Goal: Task Accomplishment & Management: Manage account settings

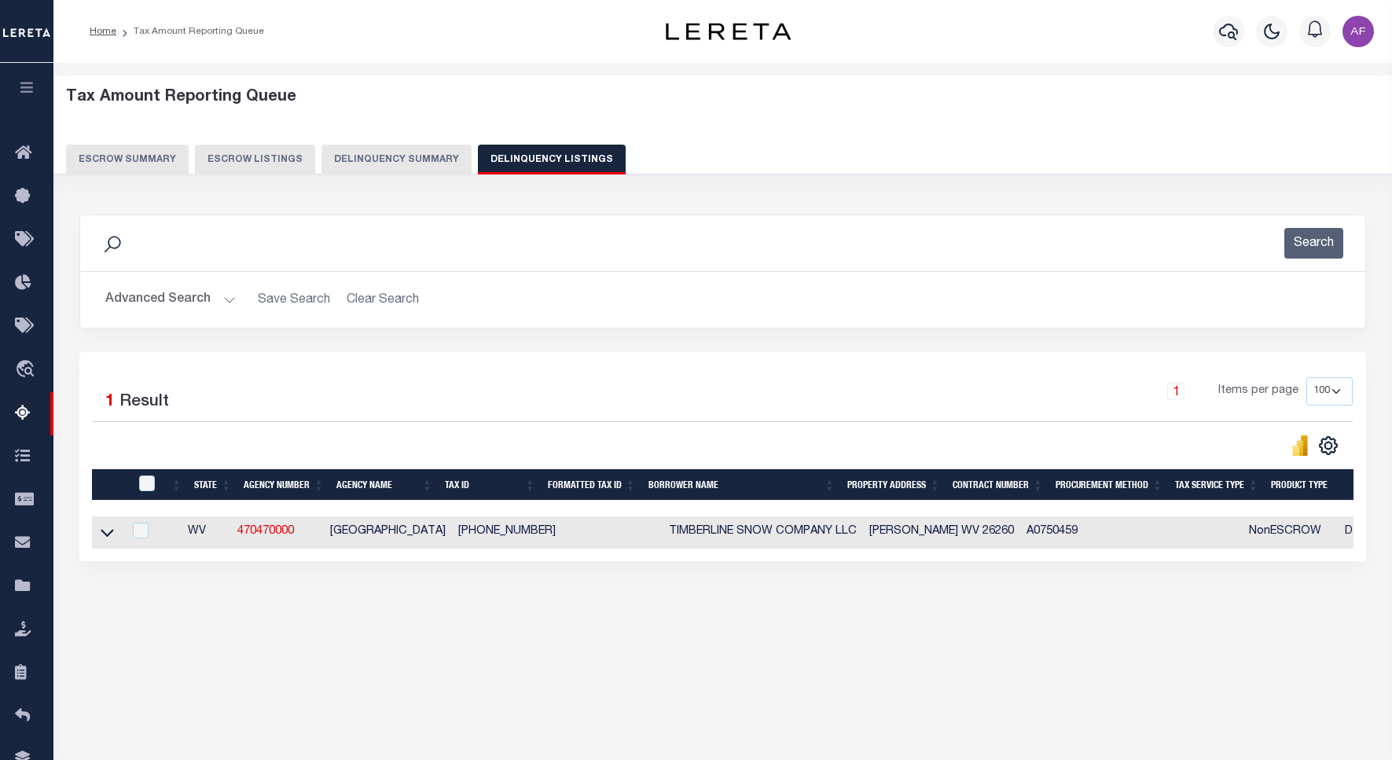
select select
select select "100"
click at [153, 308] on button "Advanced Search" at bounding box center [170, 299] width 130 height 31
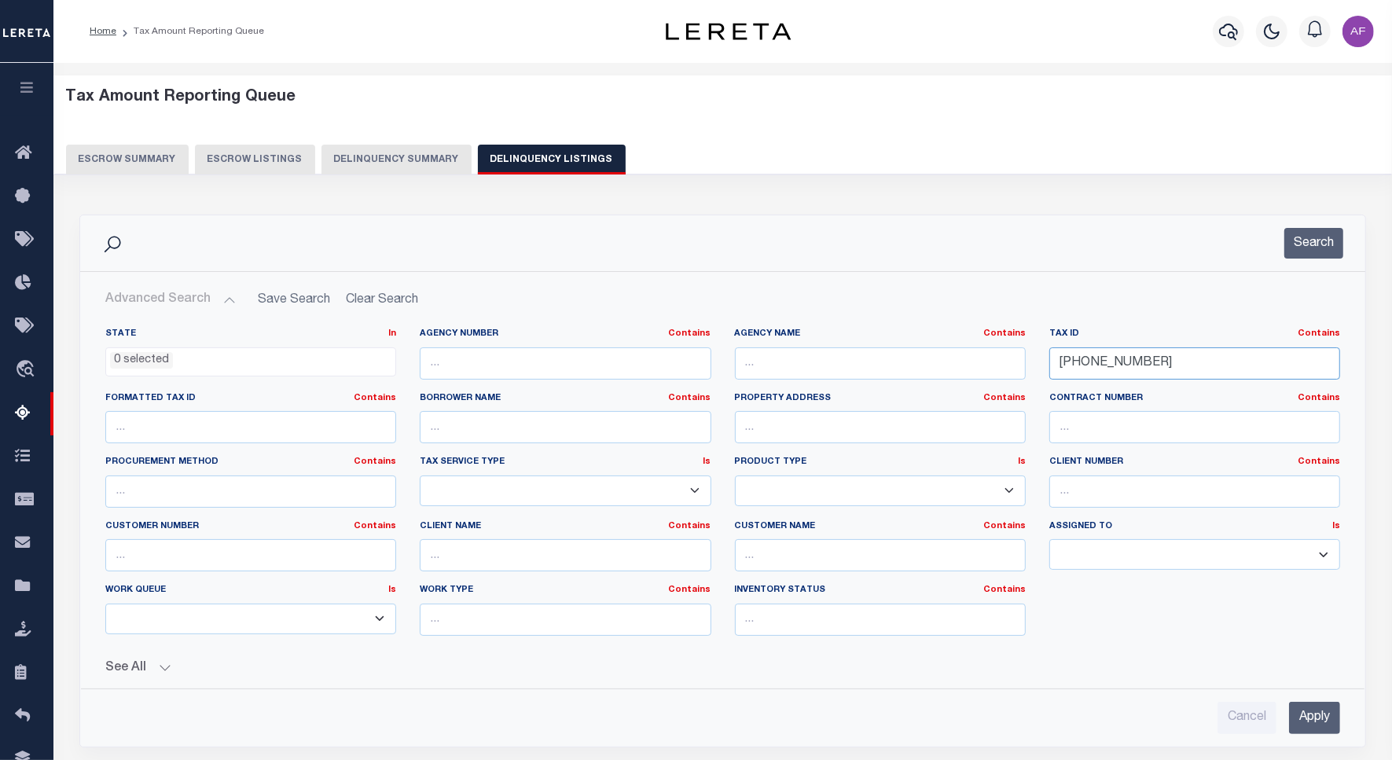
drag, startPoint x: 1168, startPoint y: 360, endPoint x: 991, endPoint y: 361, distance: 176.8
click at [991, 361] on div "State In In AK AL AR AZ CA CO CT DC DE FL GA GU HI IA ID IL IN KS KY LA MA MD M…" at bounding box center [723, 488] width 1258 height 321
paste input "6603954"
type input "06603954"
click at [1307, 248] on button "Search" at bounding box center [1313, 243] width 59 height 31
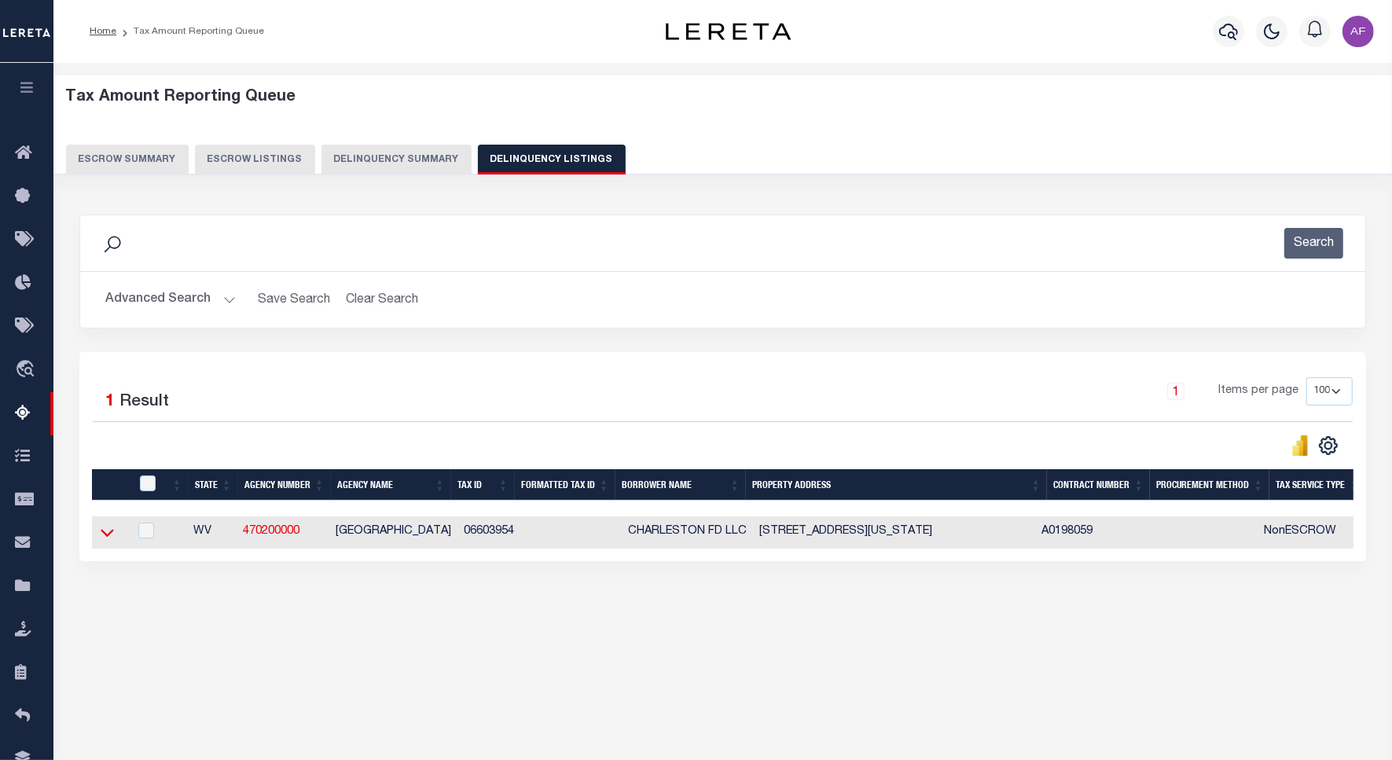
click at [105, 537] on icon at bounding box center [107, 534] width 13 height 8
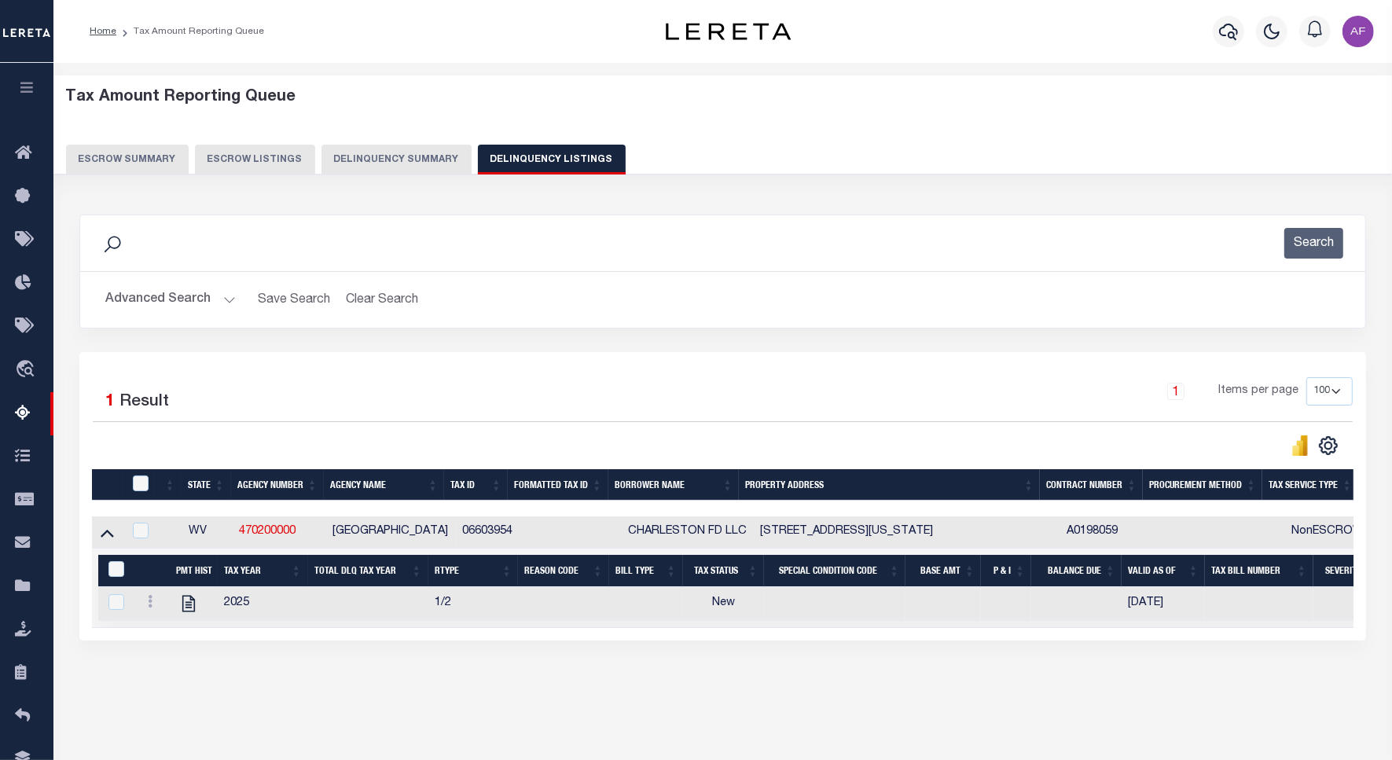
scroll to position [72, 0]
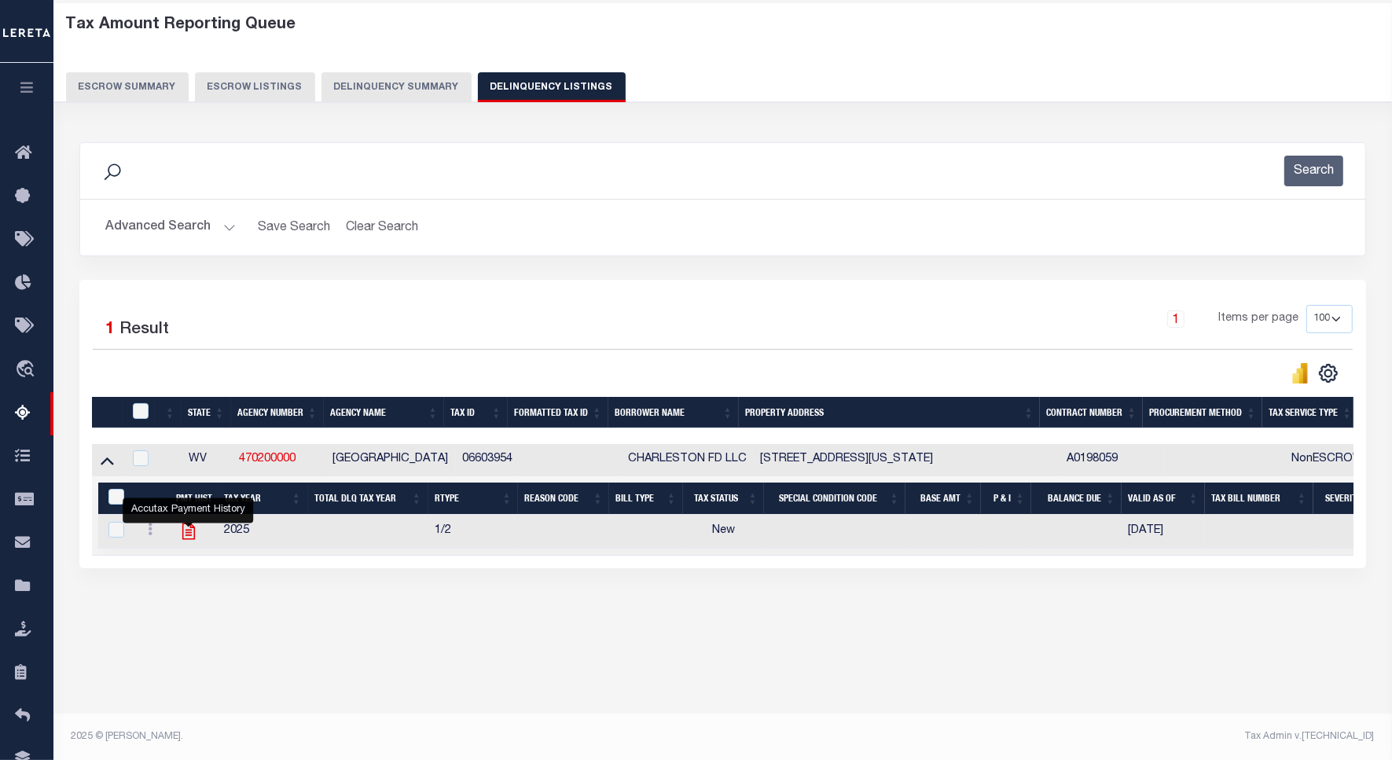
click at [187, 530] on icon "" at bounding box center [188, 531] width 20 height 20
checkbox input "true"
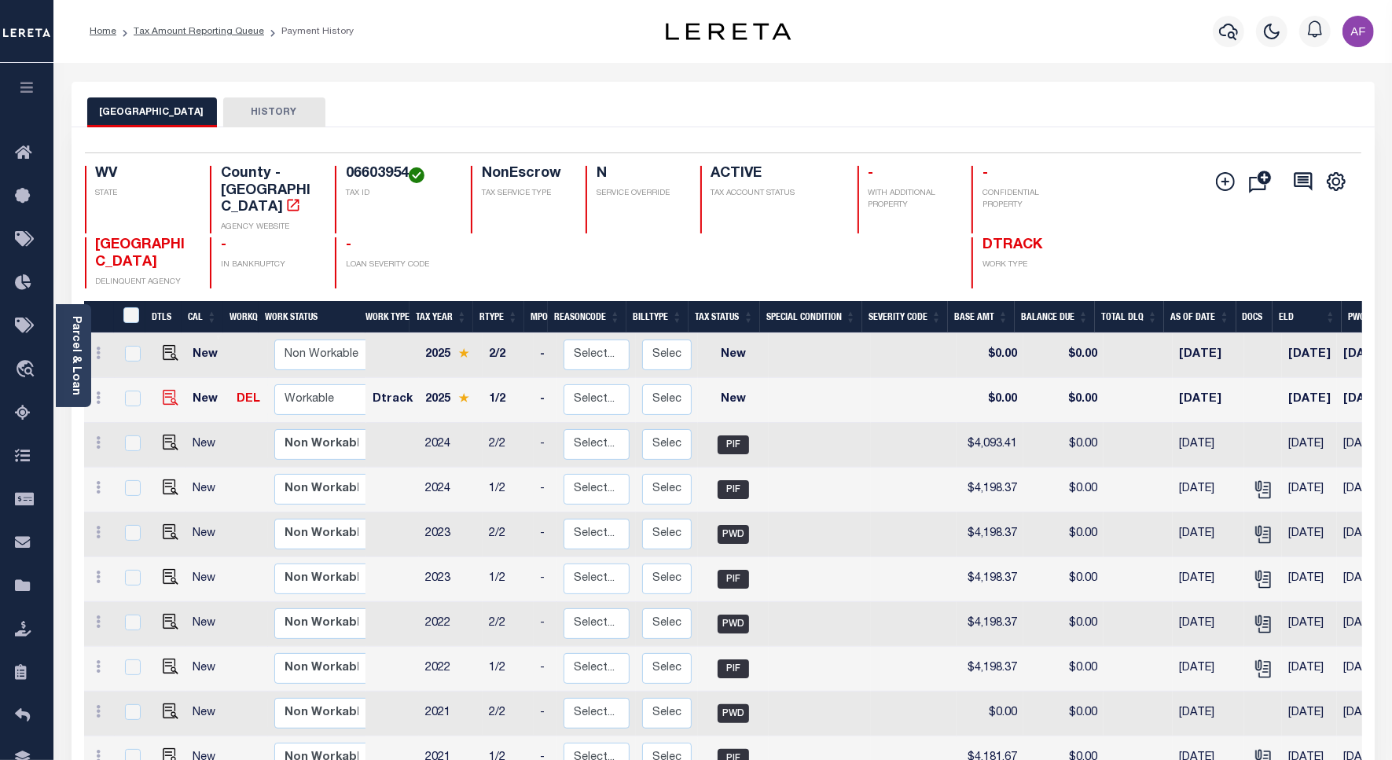
click at [163, 390] on img at bounding box center [171, 398] width 16 height 16
checkbox input "true"
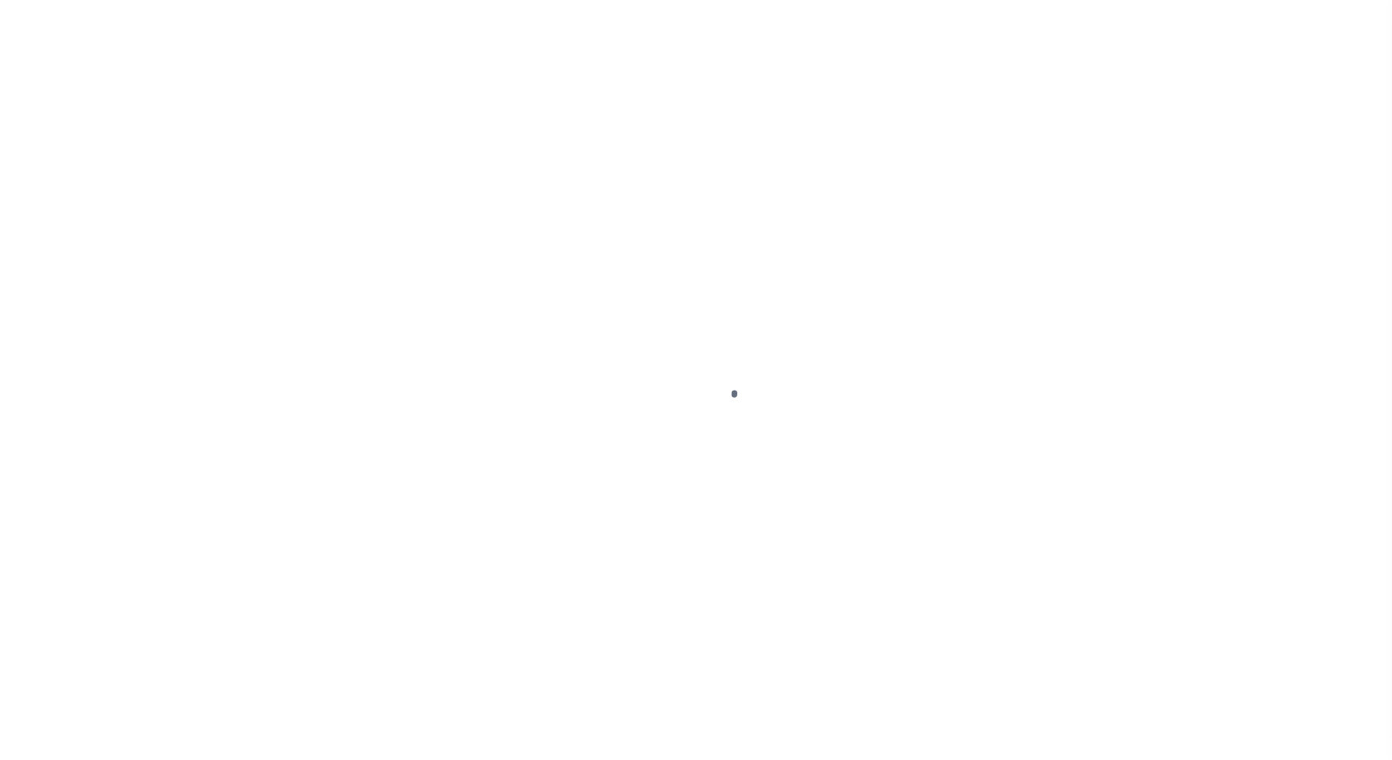
select select "NW2"
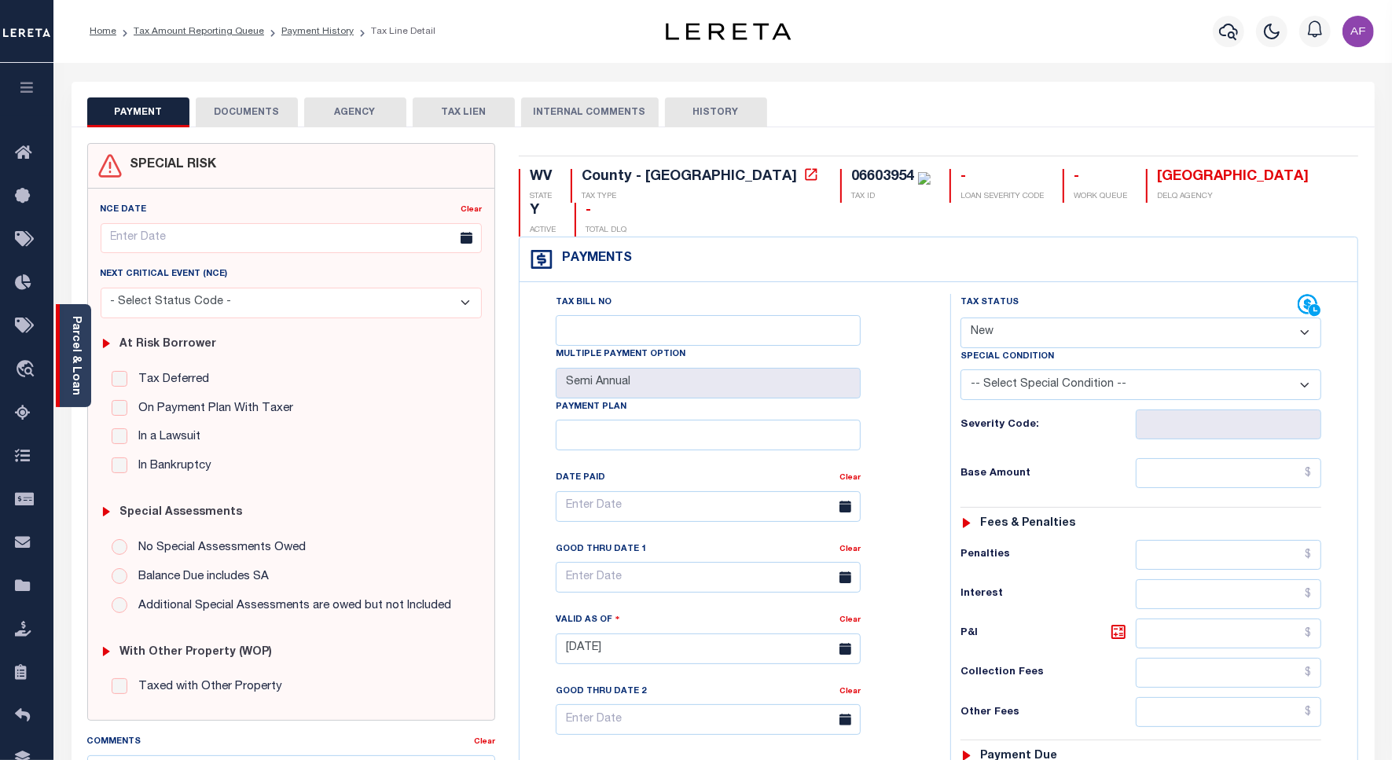
click at [85, 371] on div "Parcel & Loan" at bounding box center [73, 355] width 35 height 103
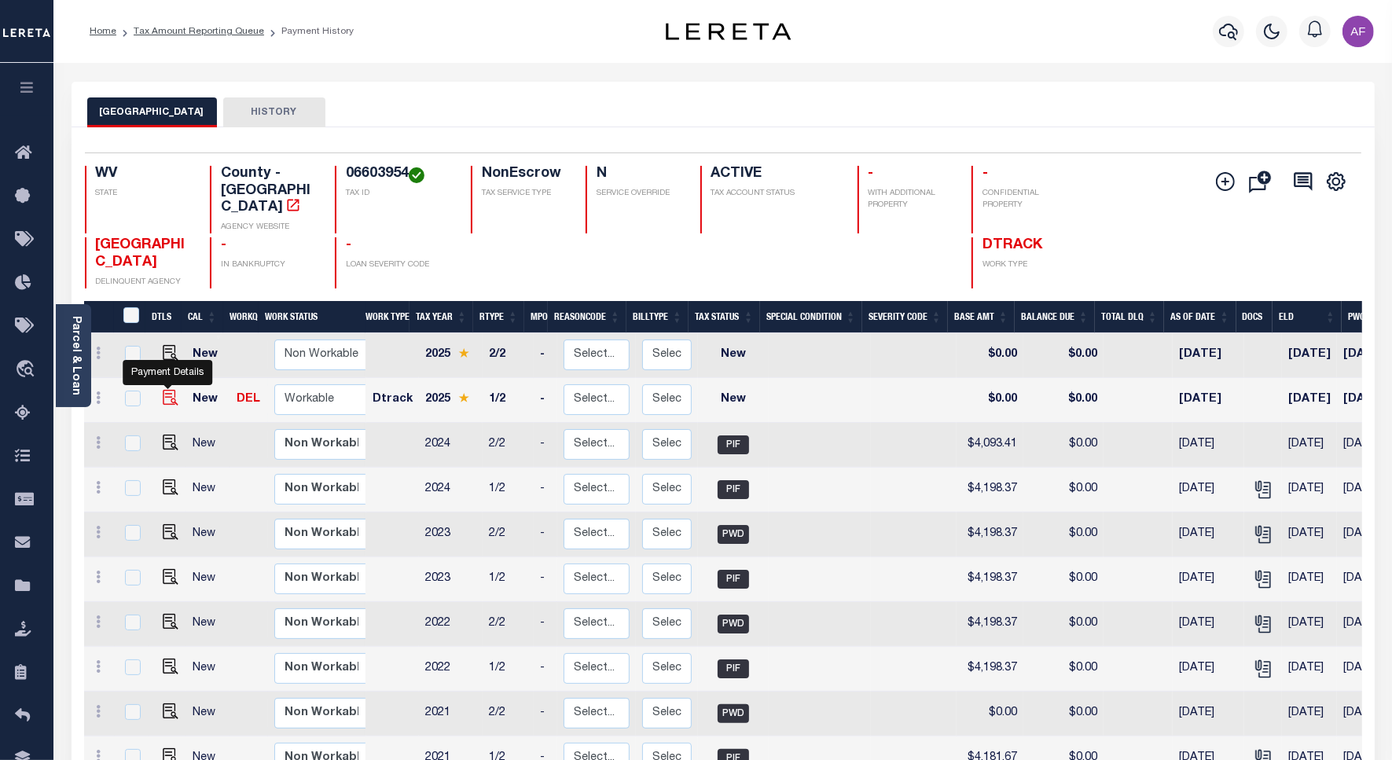
click at [166, 390] on img "" at bounding box center [171, 398] width 16 height 16
checkbox input "true"
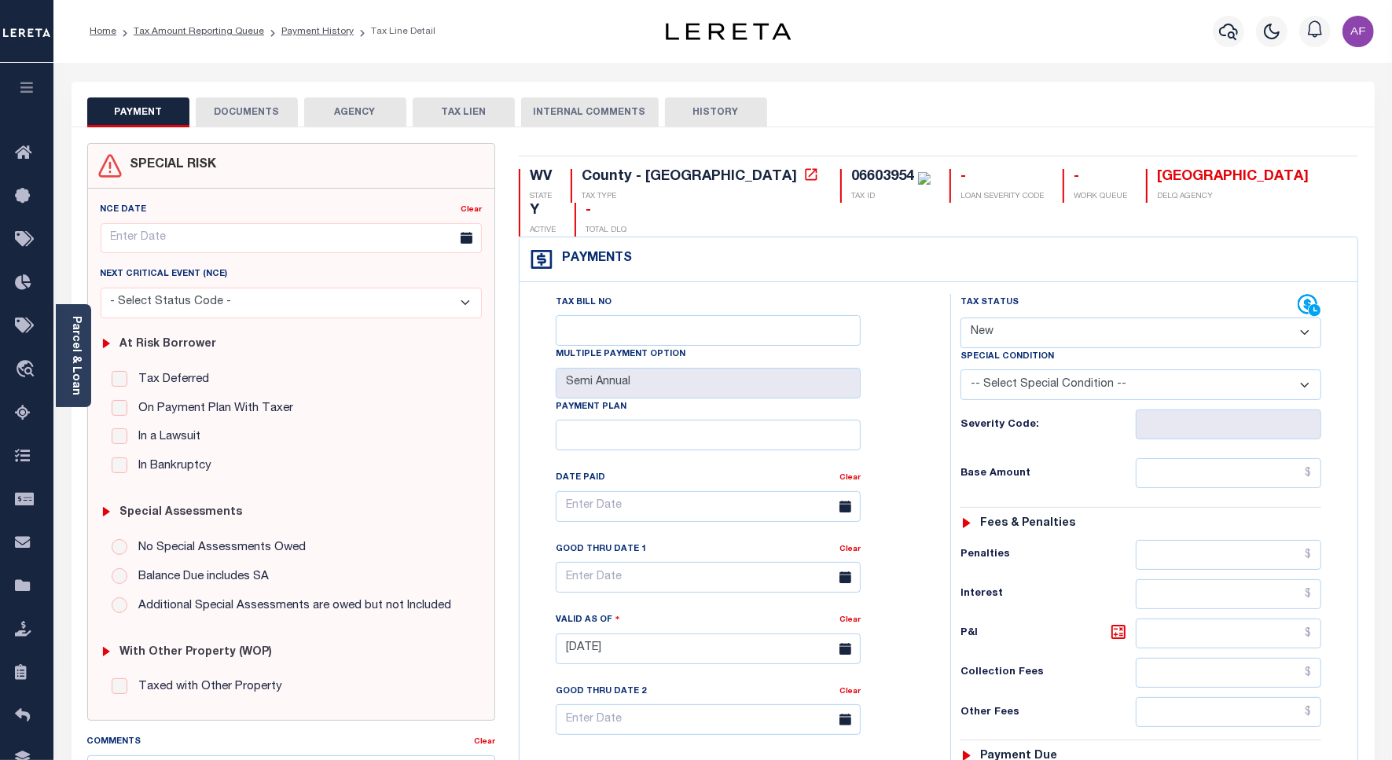
click at [1069, 317] on select "- Select Status Code - Open Due/Unpaid Paid Incomplete No Tax Due Internal Refu…" at bounding box center [1140, 332] width 361 height 31
select select "INC"
click at [960, 317] on select "- Select Status Code - Open Due/Unpaid Paid Incomplete No Tax Due Internal Refu…" at bounding box center [1140, 332] width 361 height 31
type input "[DATE]"
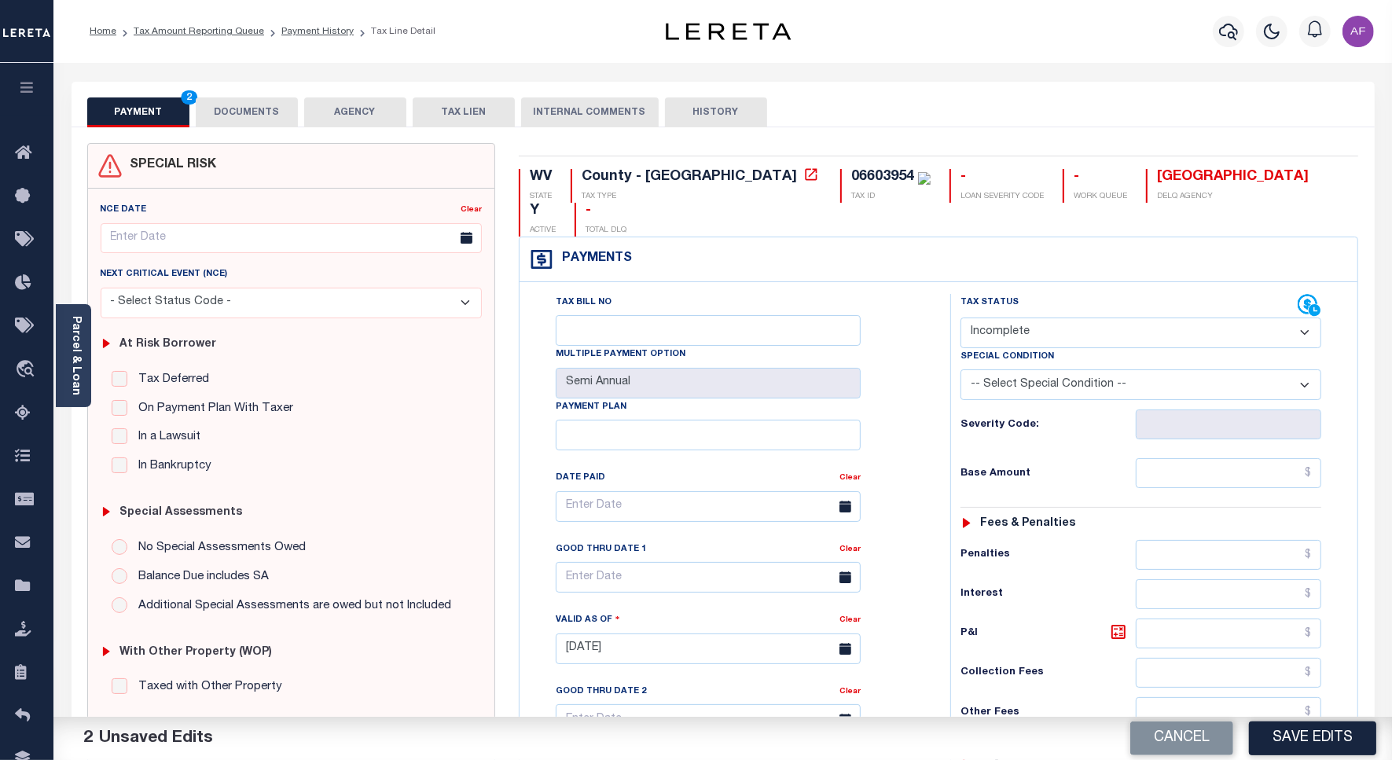
click at [1022, 294] on div "Tax Status Status" at bounding box center [1128, 306] width 337 height 24
click at [1012, 317] on select "- Select Status Code - Open Due/Unpaid Paid Incomplete No Tax Due Internal Refu…" at bounding box center [1140, 332] width 361 height 31
select select "PYD"
click at [960, 317] on select "- Select Status Code - Open Due/Unpaid Paid Incomplete No Tax Due Internal Refu…" at bounding box center [1140, 332] width 361 height 31
click at [1258, 458] on input "text" at bounding box center [1227, 473] width 185 height 30
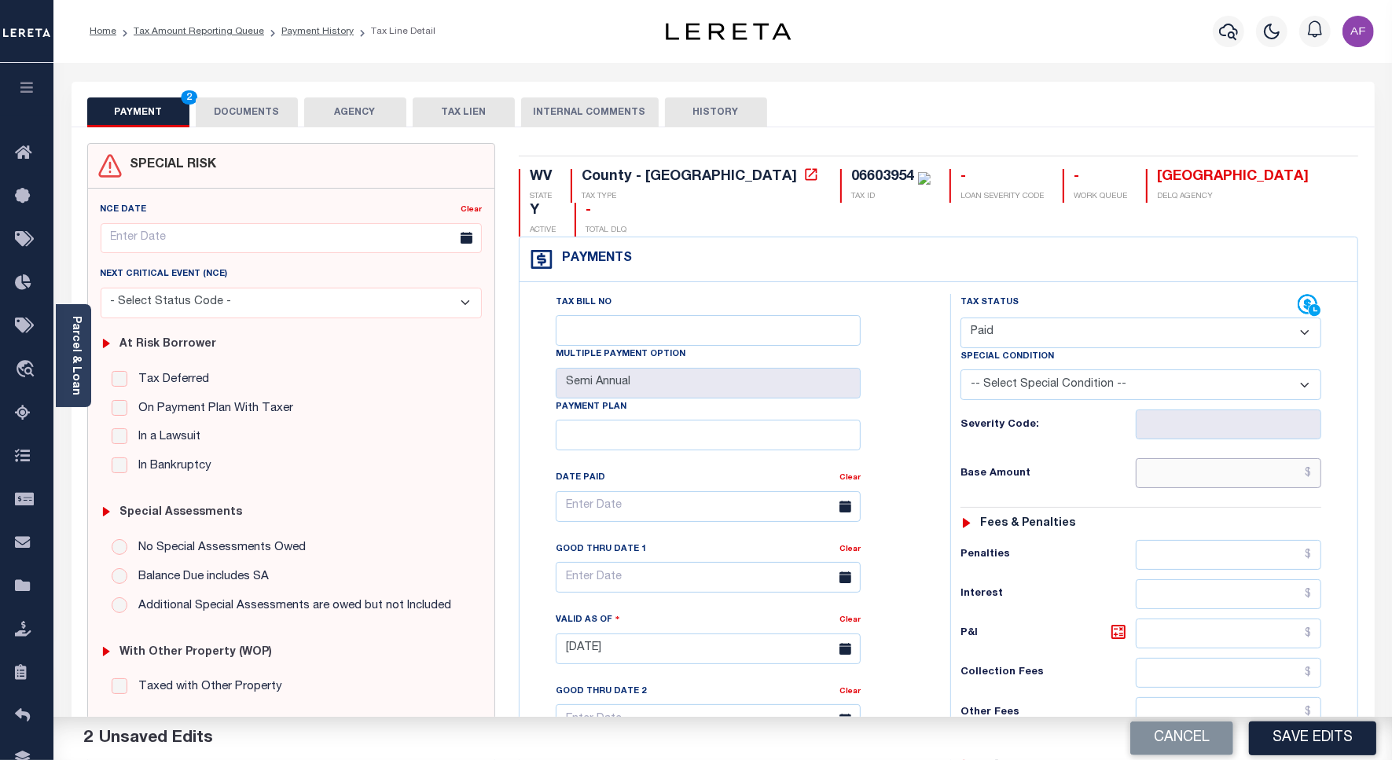
paste input "4093.41"
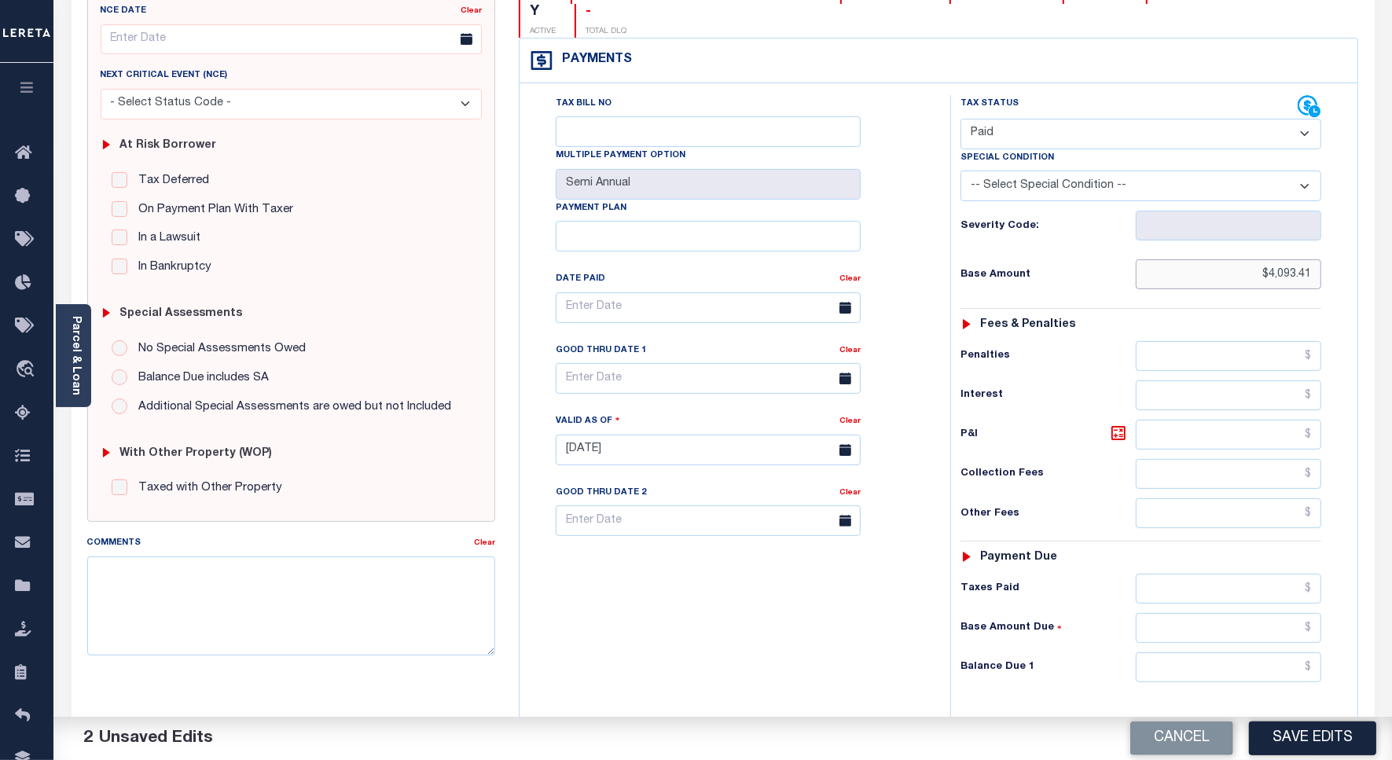
scroll to position [414, 0]
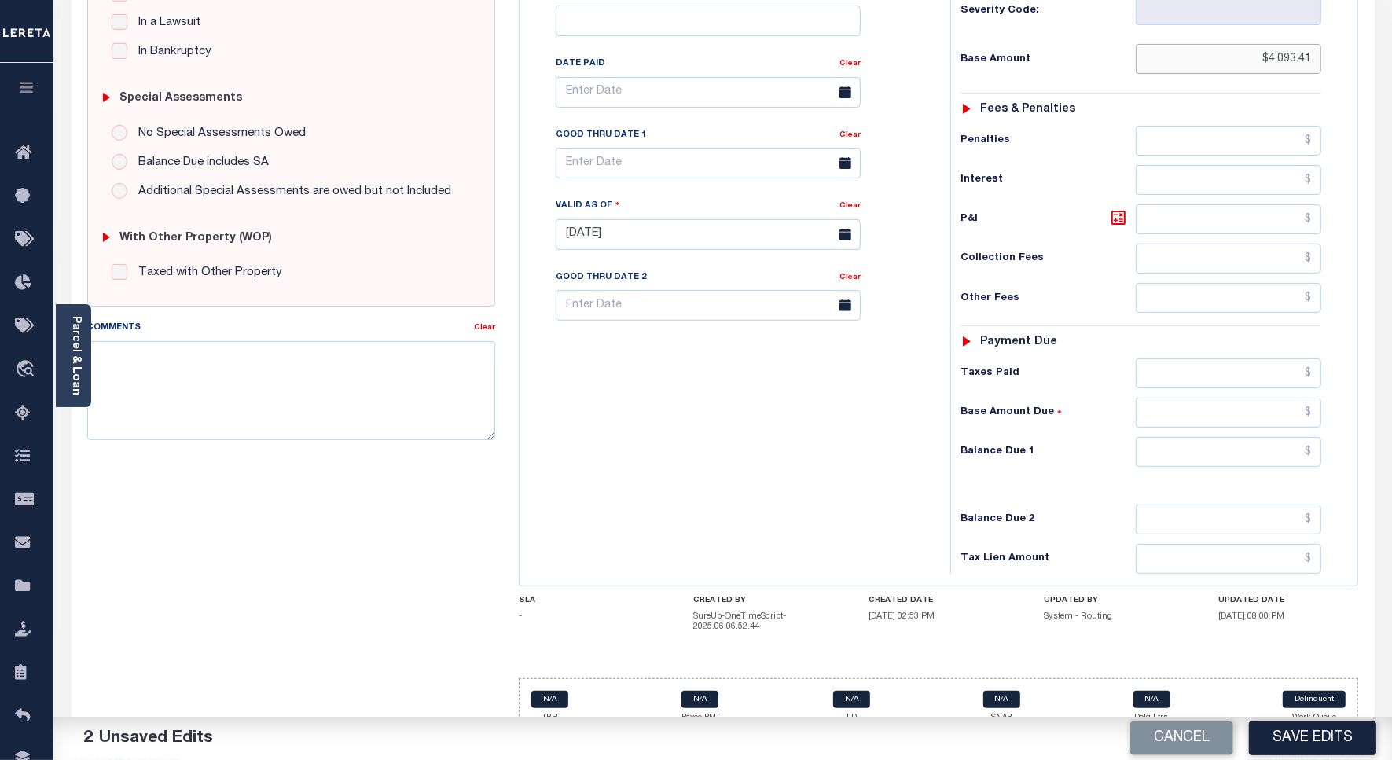
type input "$4,093.41"
click at [1250, 437] on input "text" at bounding box center [1227, 452] width 185 height 30
type input "$0.00"
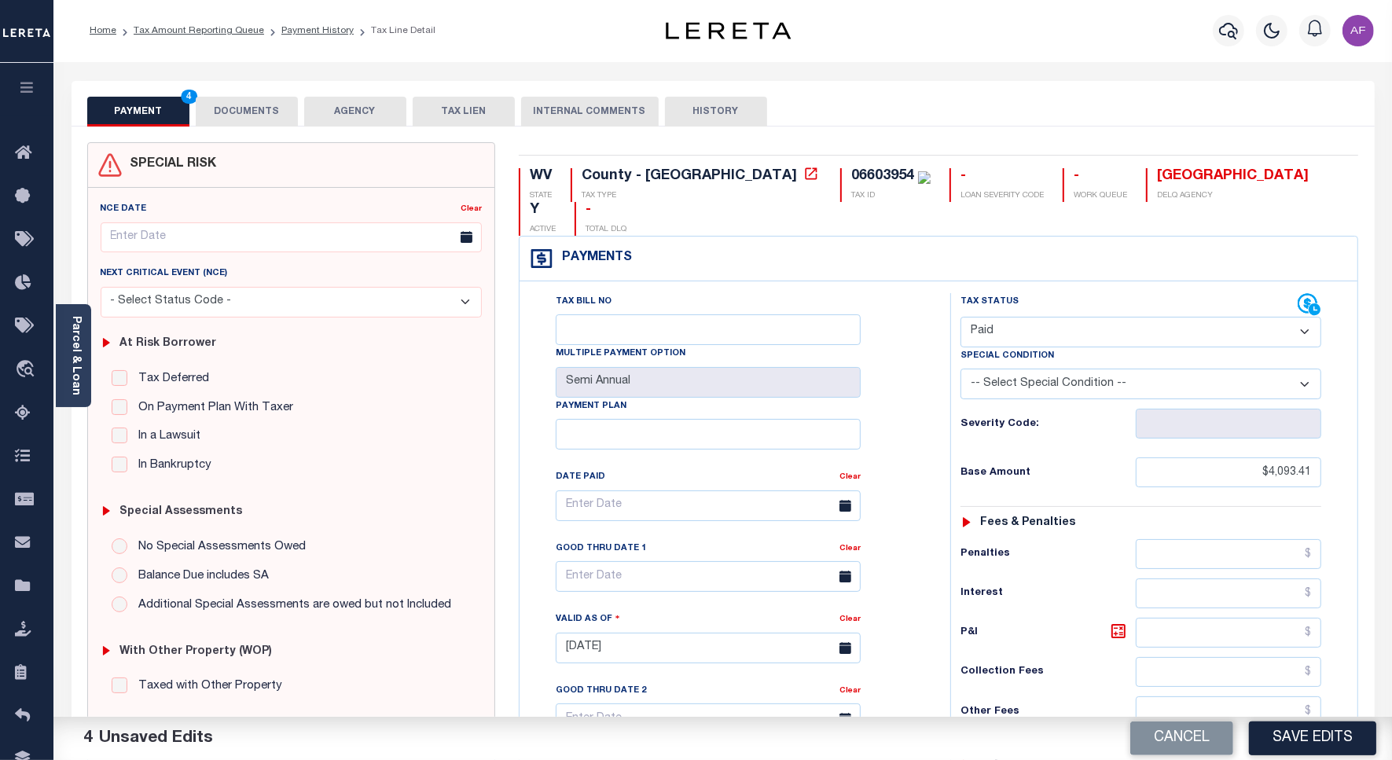
scroll to position [0, 0]
click at [256, 115] on button "DOCUMENTS" at bounding box center [247, 112] width 102 height 30
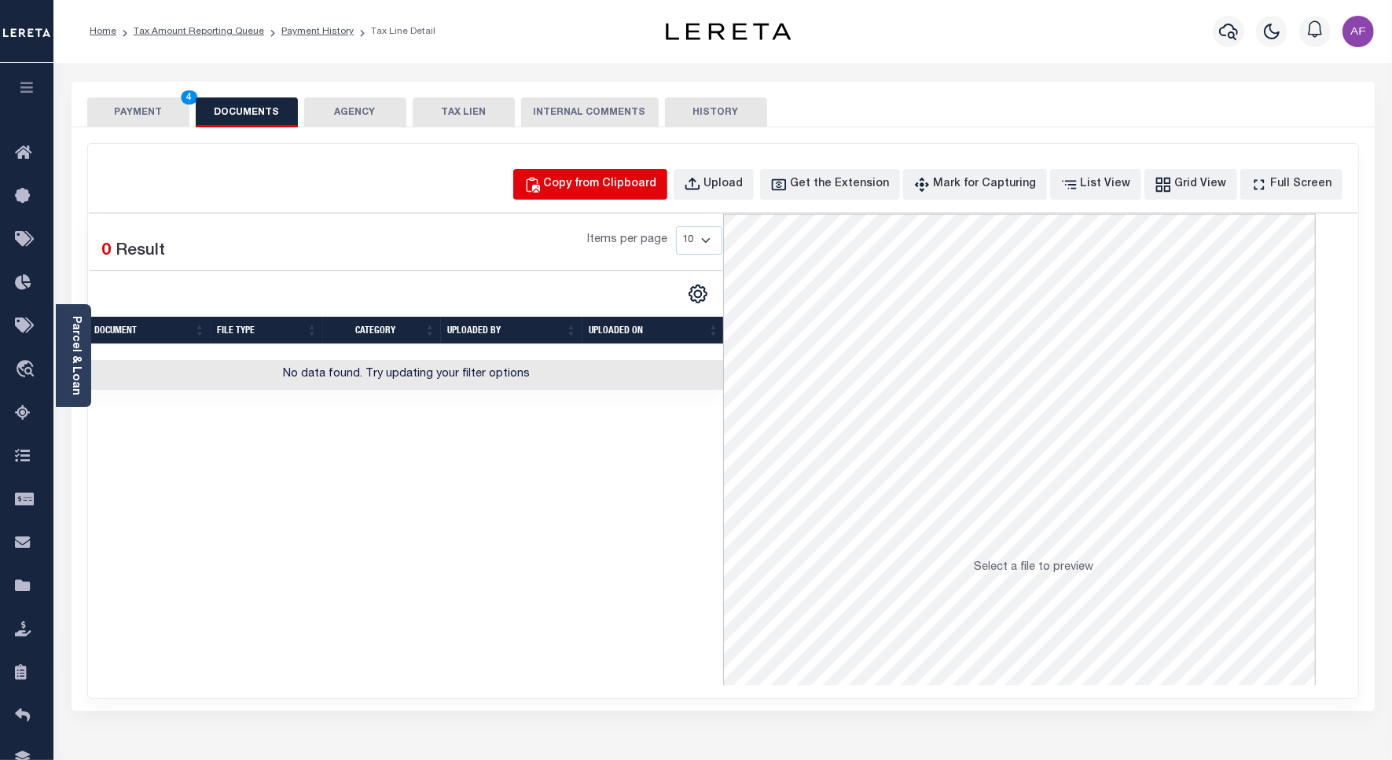
click at [584, 179] on div "Copy from Clipboard" at bounding box center [600, 184] width 113 height 17
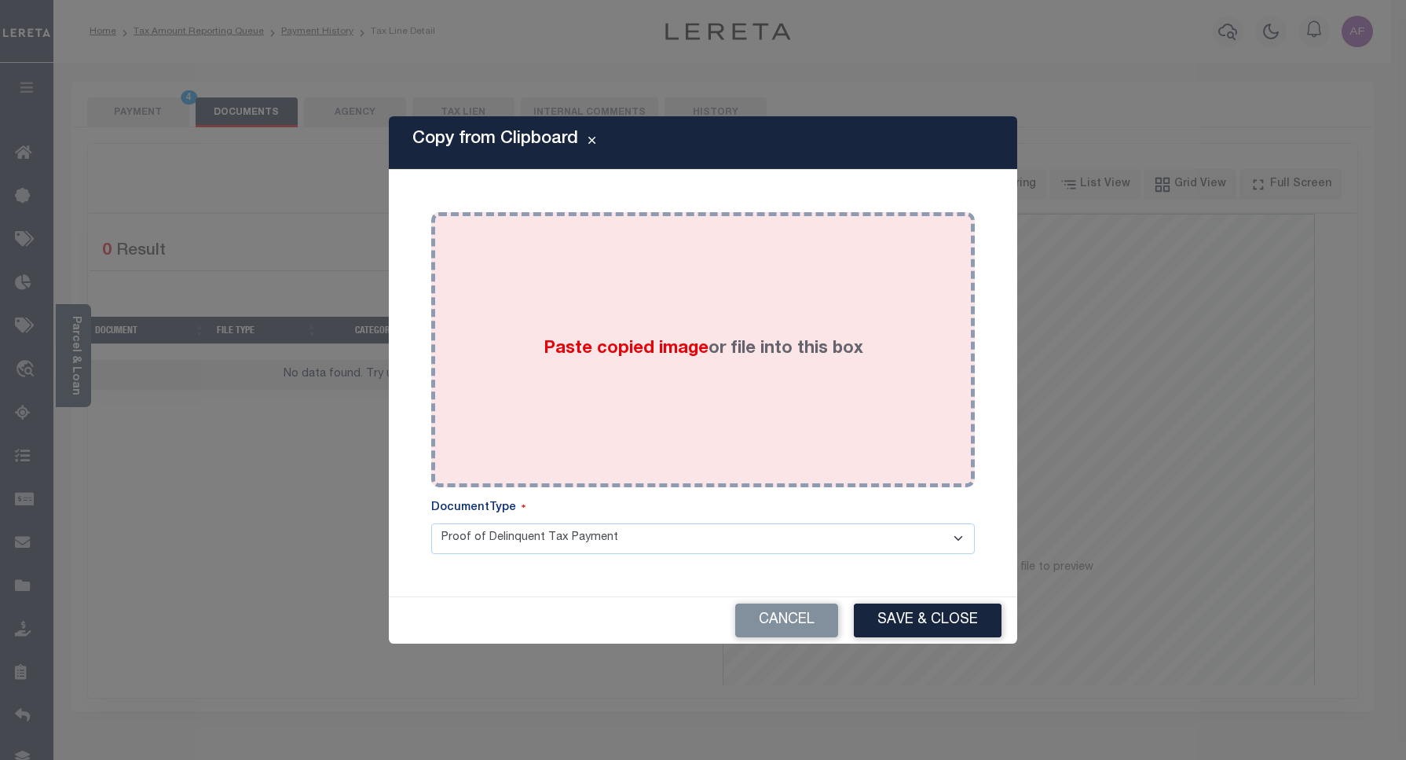
click at [692, 258] on div "Paste copied image or file into this box" at bounding box center [703, 349] width 520 height 251
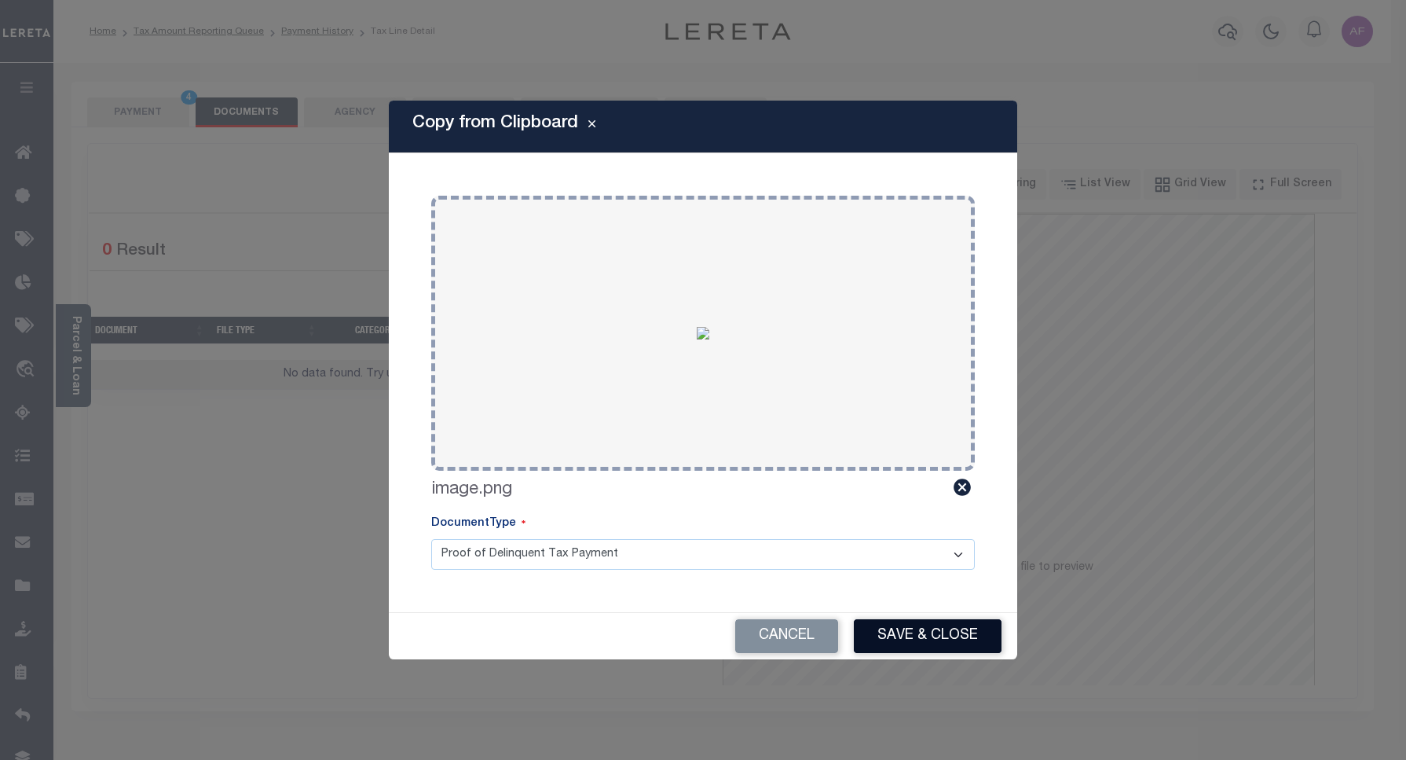
click at [919, 647] on button "Save & Close" at bounding box center [928, 636] width 148 height 34
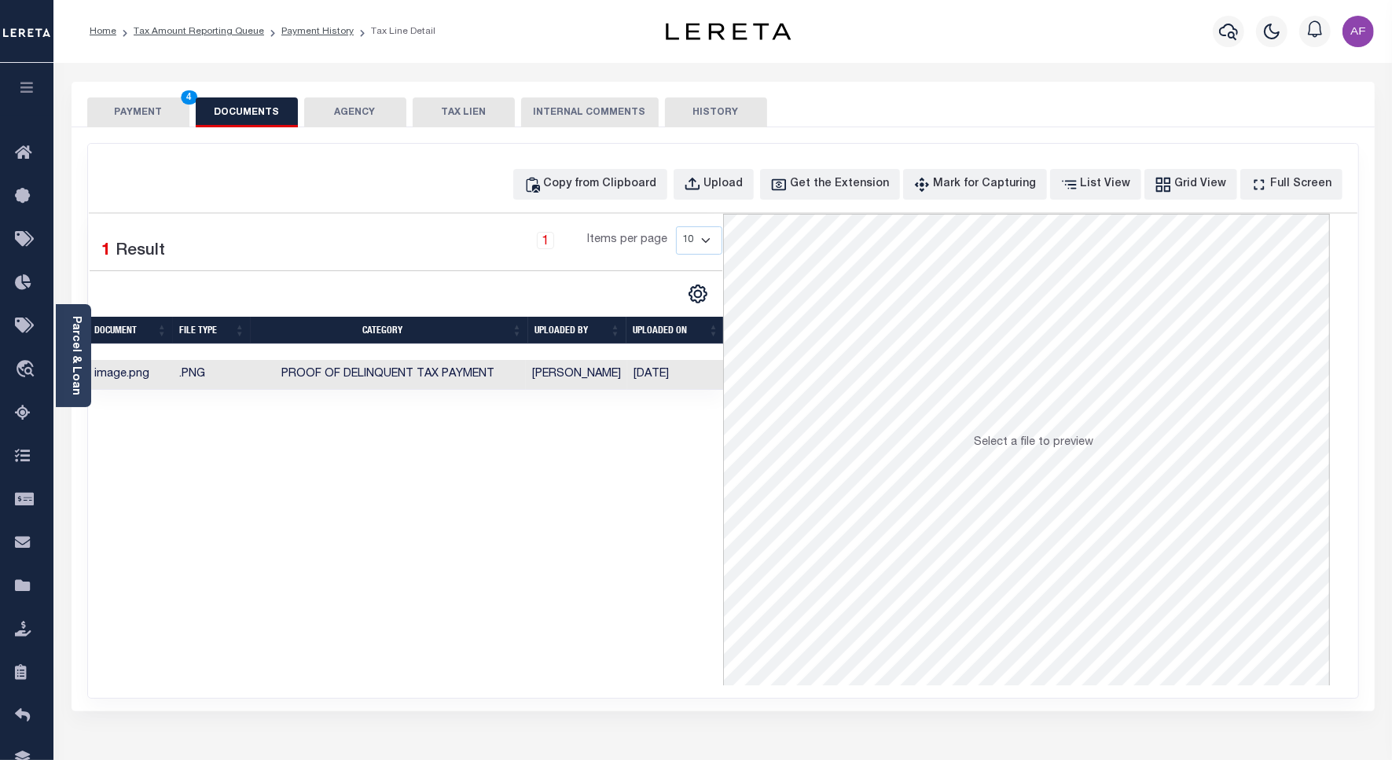
click at [116, 112] on button "PAYMENT 4" at bounding box center [138, 112] width 102 height 30
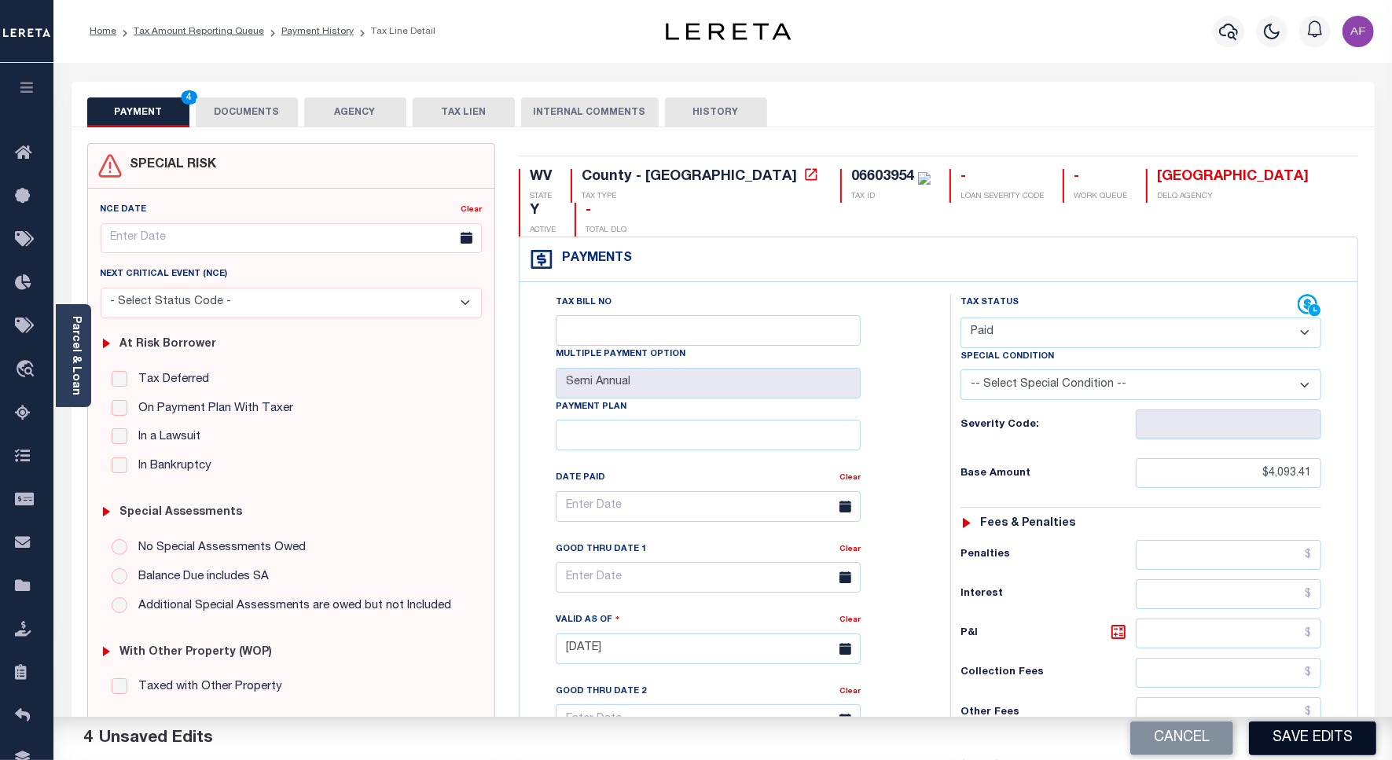
click at [1289, 741] on button "Save Edits" at bounding box center [1312, 738] width 127 height 34
checkbox input "false"
type input "$4,093.41"
type input "$0"
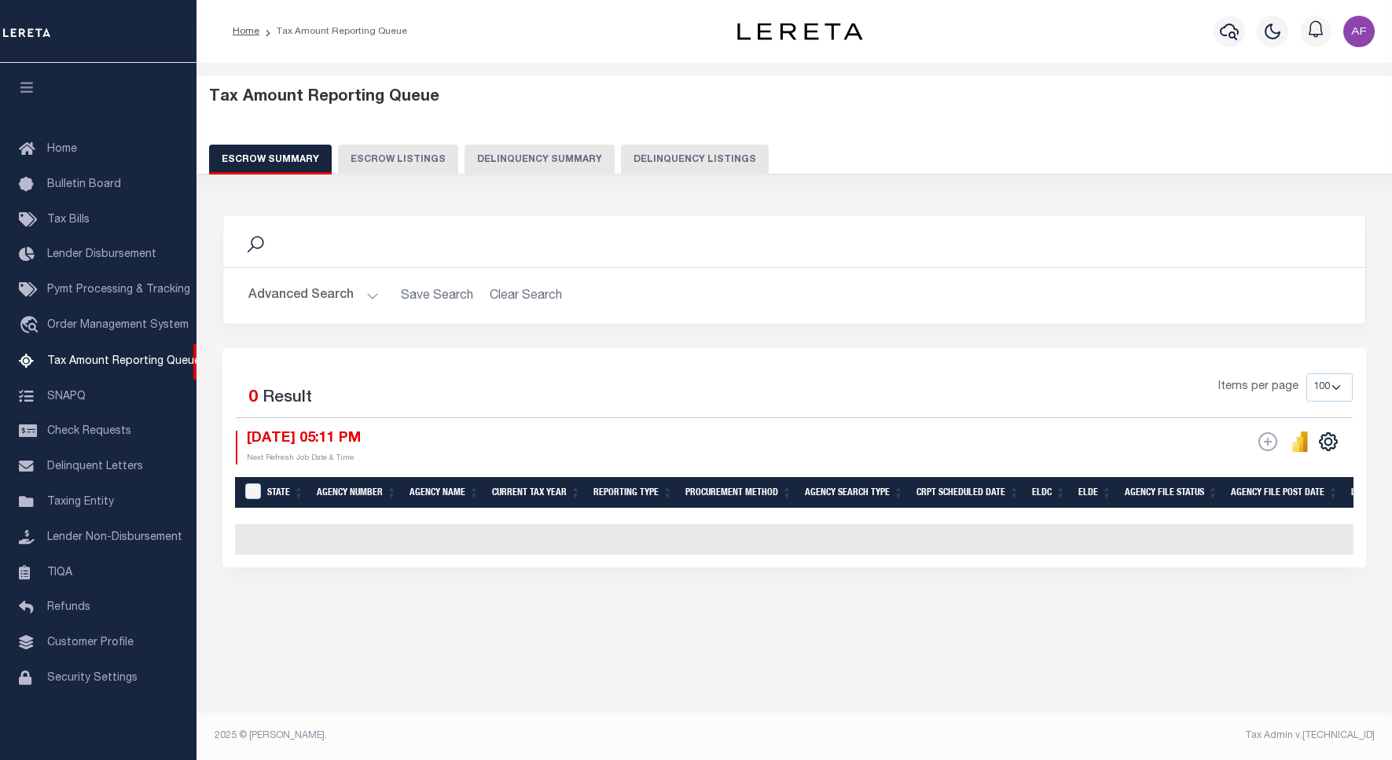
select select "100"
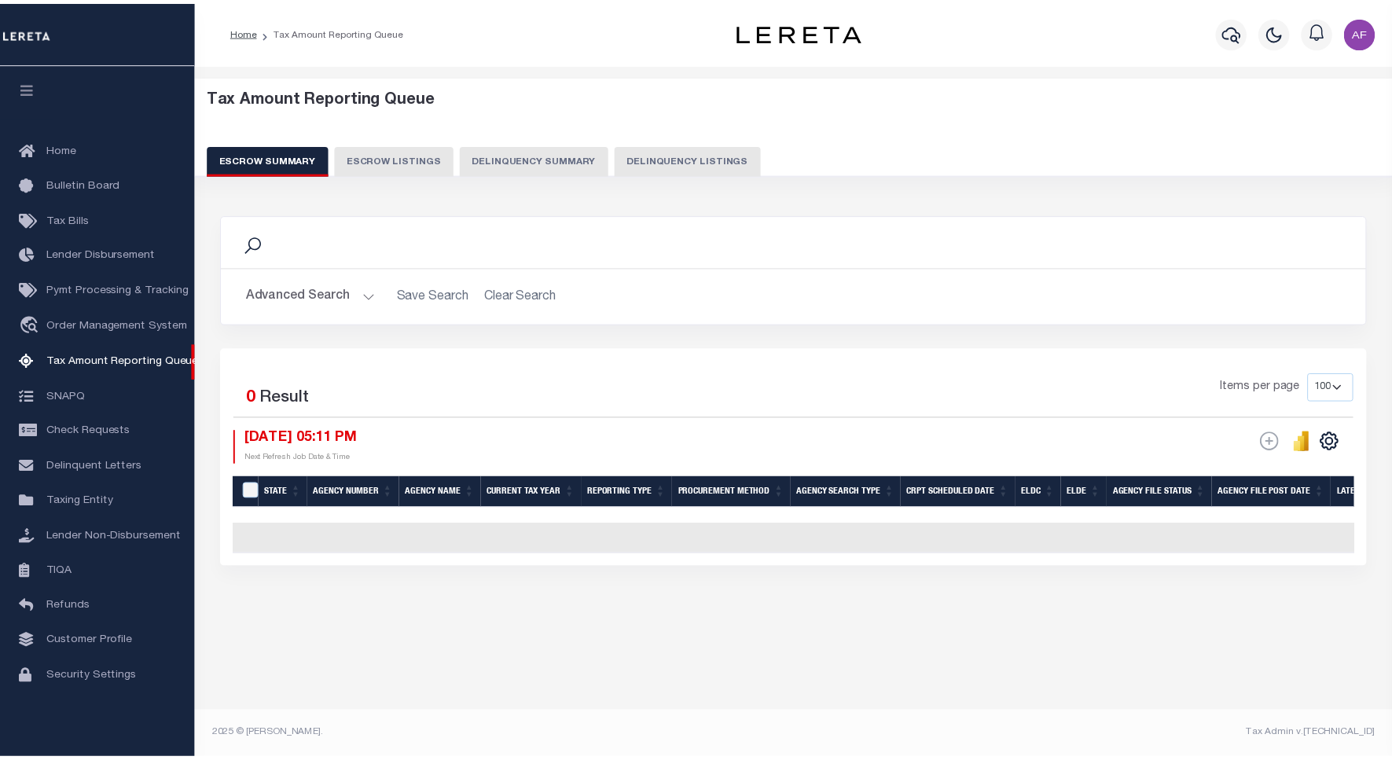
scroll to position [5, 0]
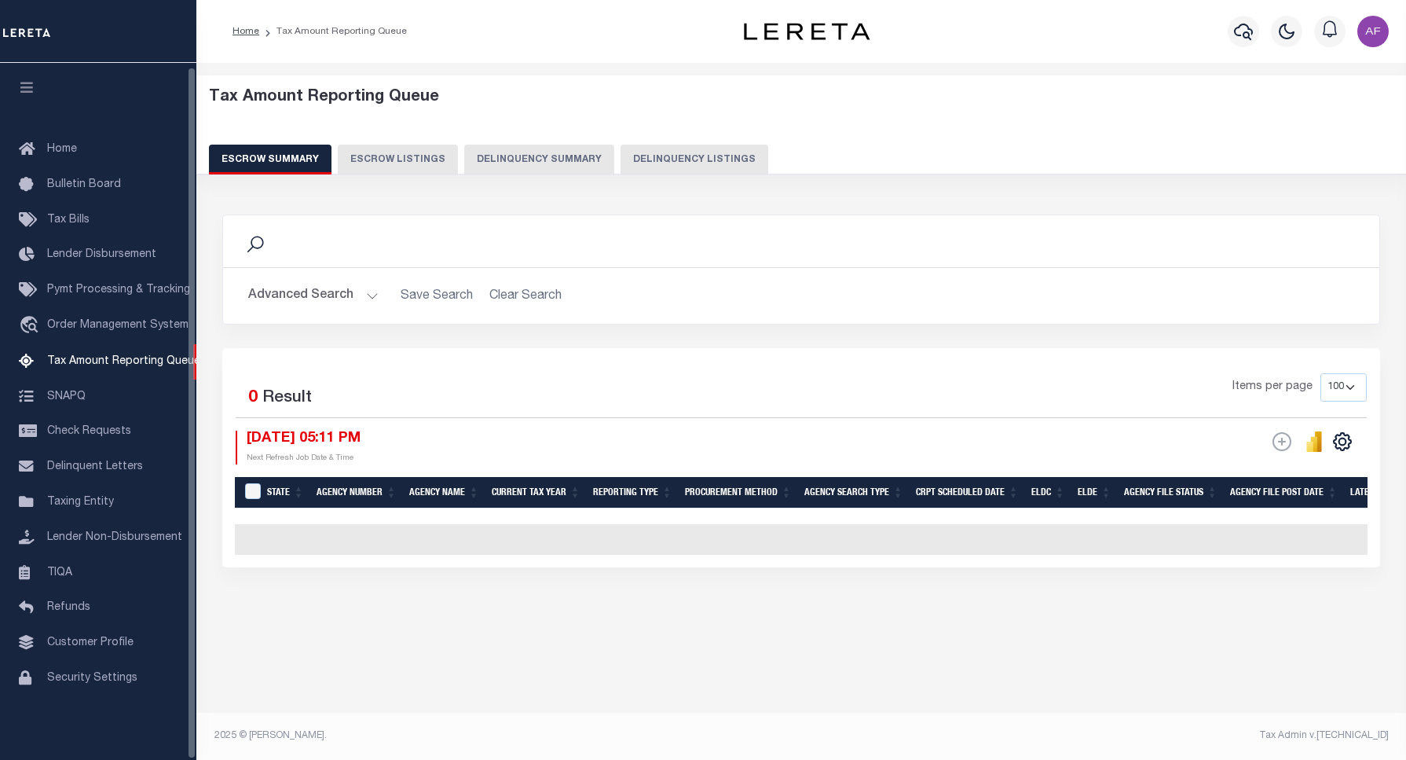
click at [673, 151] on button "Delinquency Listings" at bounding box center [695, 160] width 148 height 30
select select "100"
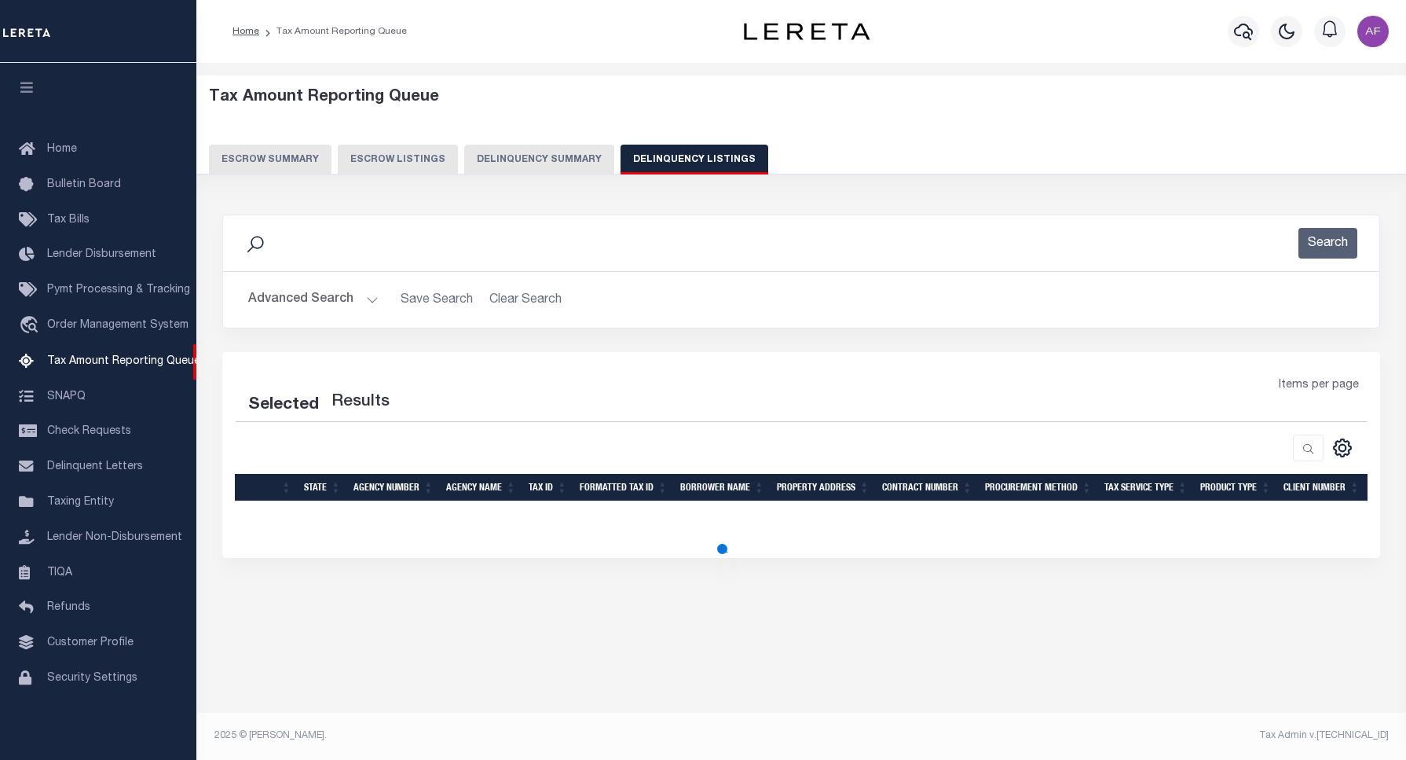
select select "100"
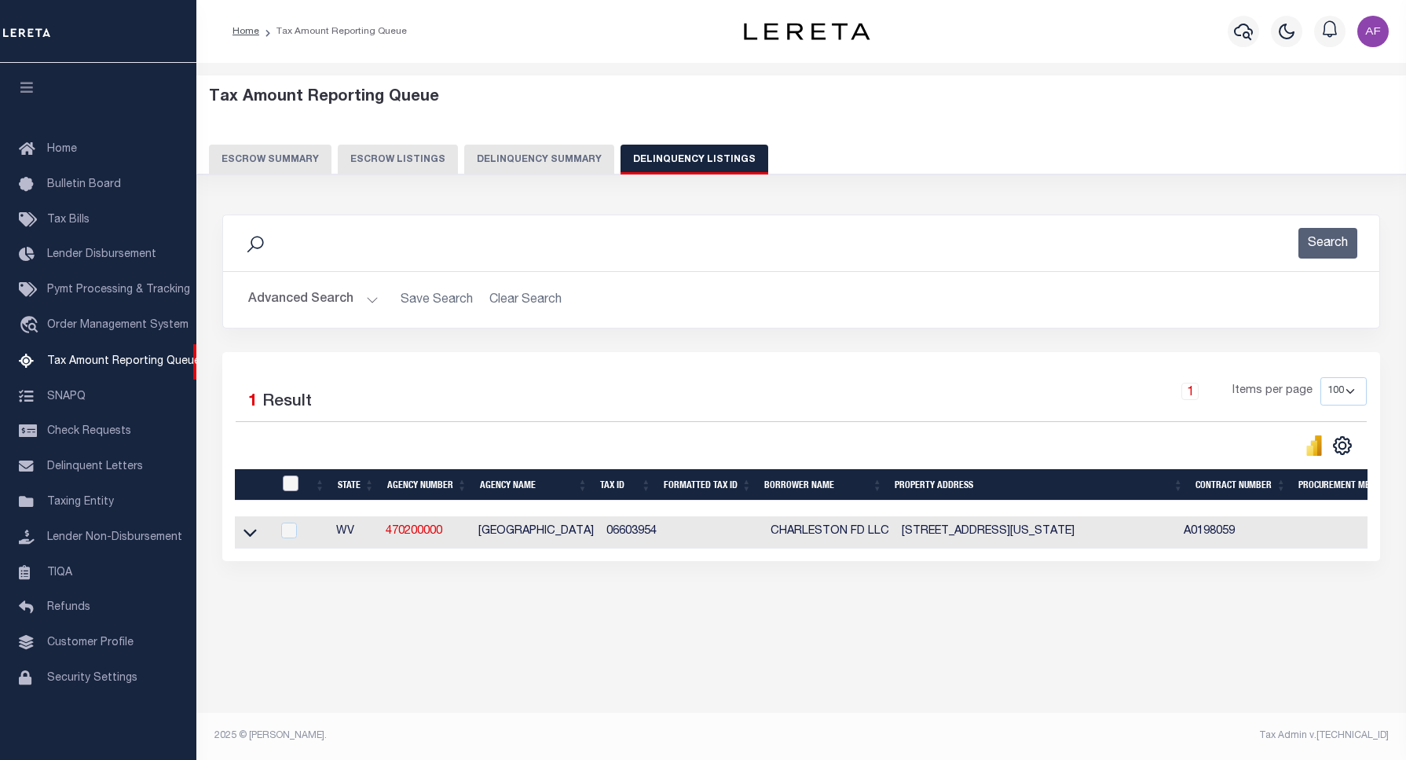
click at [284, 487] on input "checkbox" at bounding box center [291, 483] width 16 height 16
checkbox input "true"
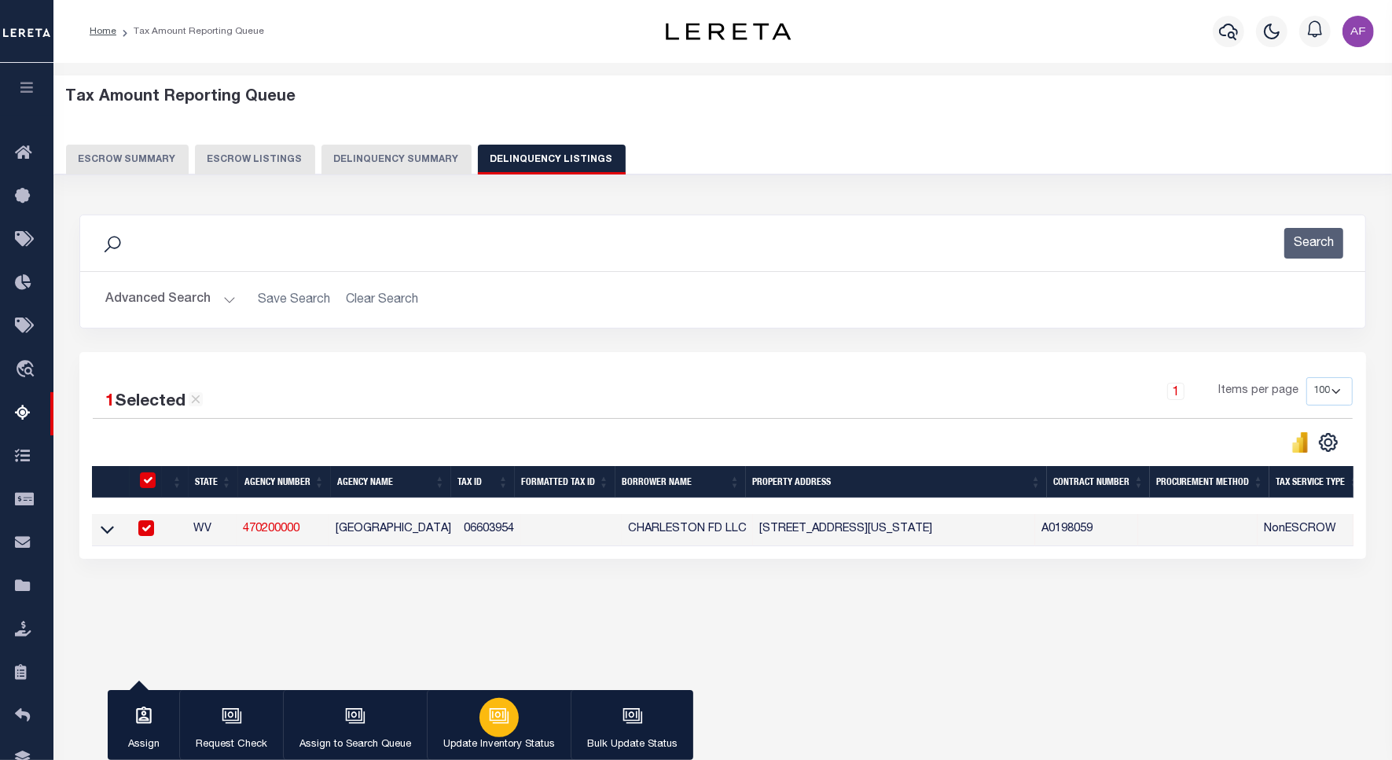
click at [541, 728] on button "Update Inventory Status" at bounding box center [499, 725] width 144 height 71
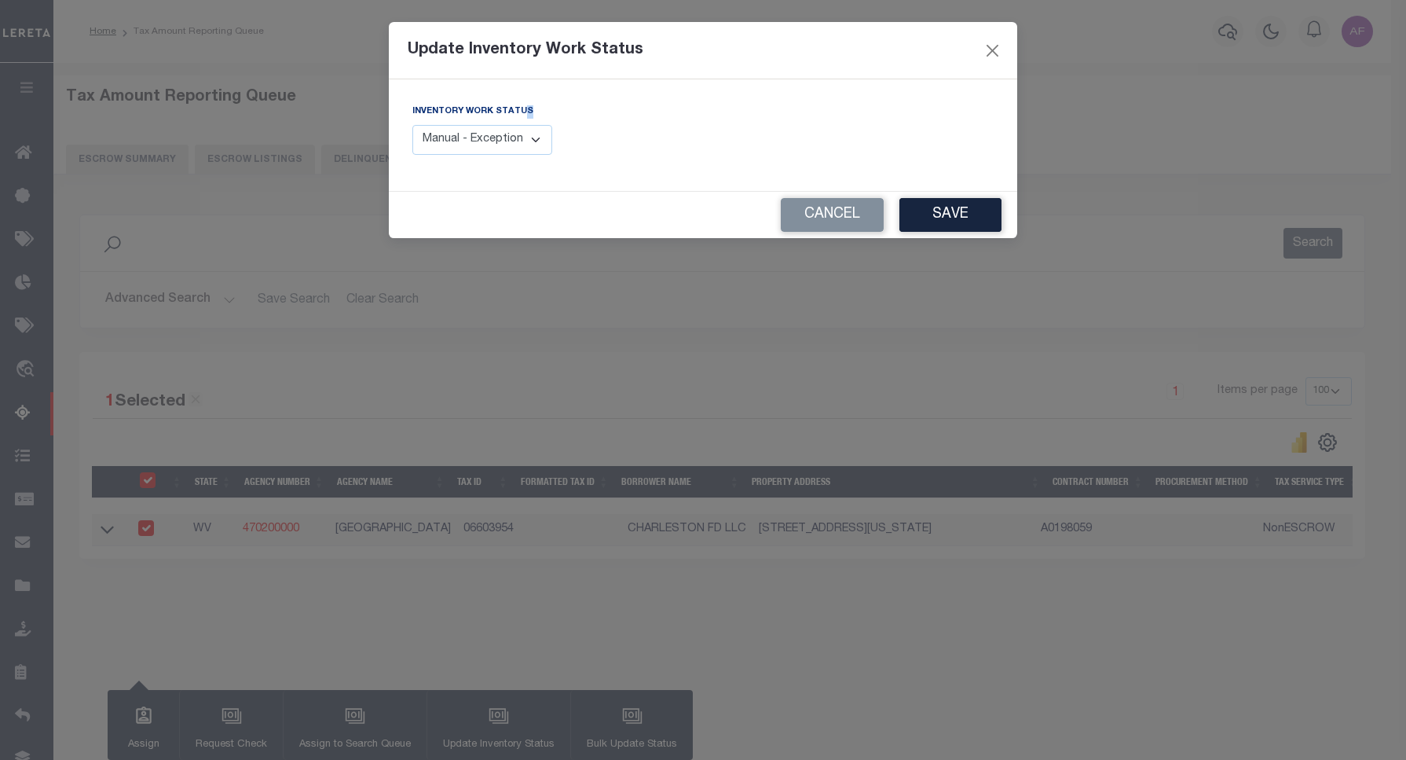
click at [516, 127] on div "Inventory Work Status Manual - Exception Pended - Awaiting Search Late Add Exce…" at bounding box center [483, 129] width 140 height 52
click at [512, 134] on select "Manual - Exception Pended - Awaiting Search Late Add Exception Completed" at bounding box center [483, 140] width 140 height 31
select select "4"
click at [413, 125] on select "Manual - Exception Pended - Awaiting Search Late Add Exception Completed" at bounding box center [483, 140] width 140 height 31
click at [949, 221] on button "Save" at bounding box center [951, 215] width 102 height 34
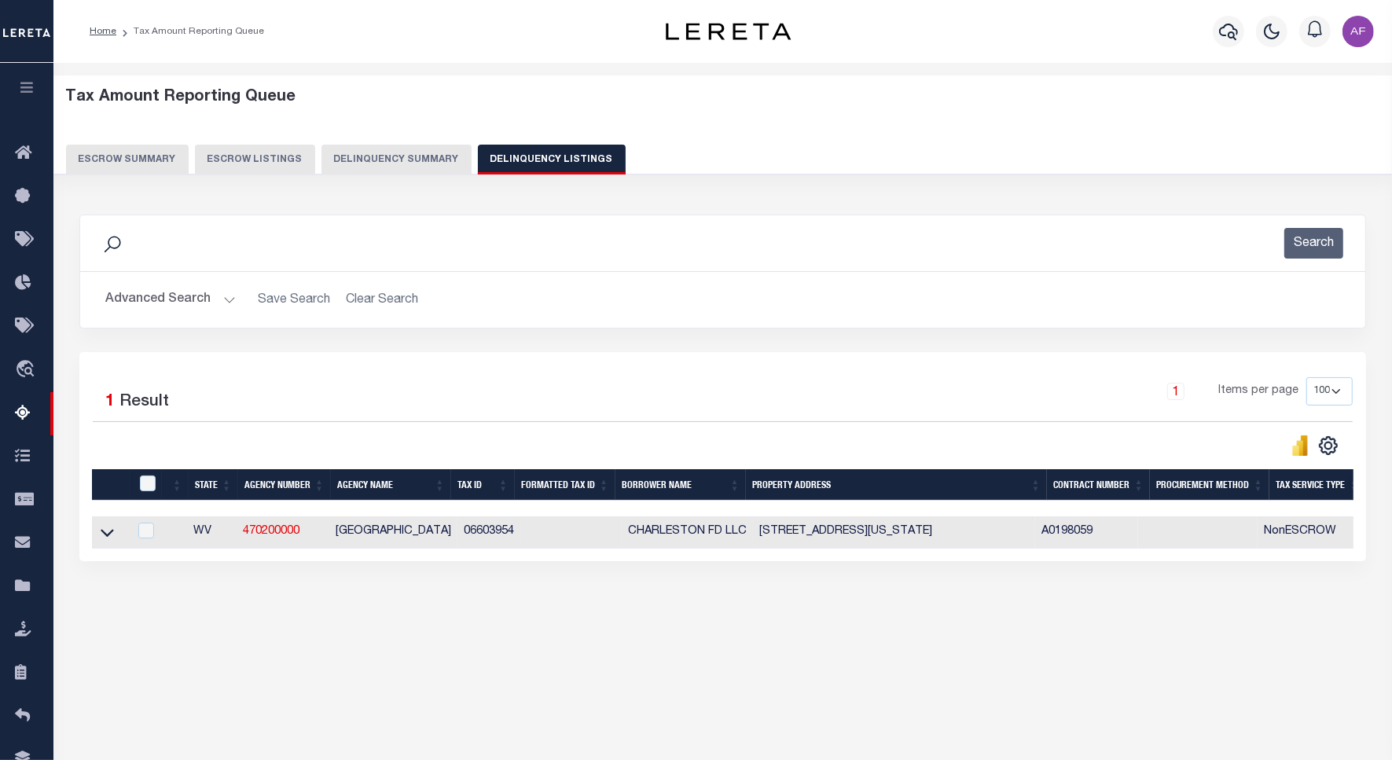
click at [171, 299] on button "Advanced Search" at bounding box center [170, 299] width 130 height 31
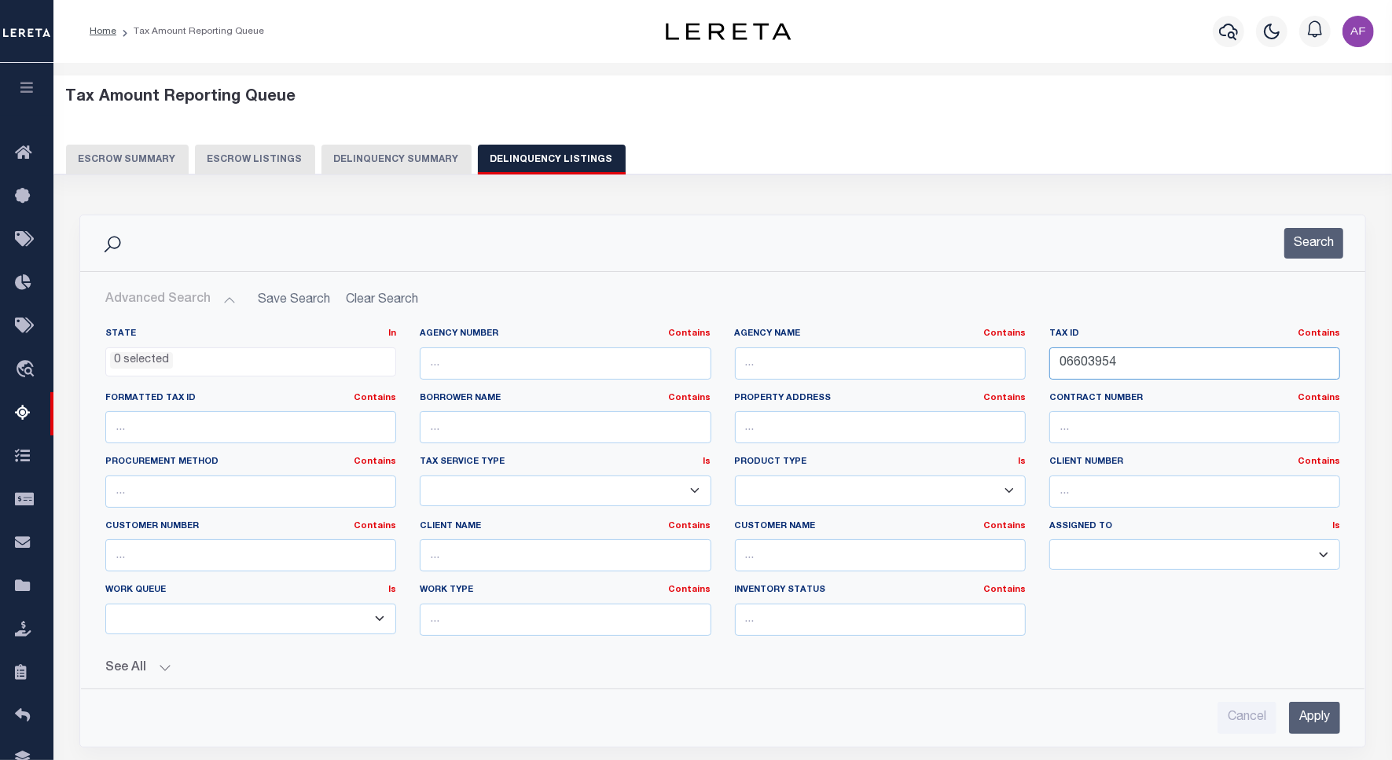
drag, startPoint x: 1117, startPoint y: 363, endPoint x: 1029, endPoint y: 361, distance: 88.0
click at [1029, 361] on div "State In In AK AL AR AZ CA CO CT DC DE FL GA GU HI IA ID IL IN KS KY LA MA MD M…" at bounding box center [723, 488] width 1258 height 321
paste input "7140710"
type input "07140710"
click at [1300, 254] on button "Search" at bounding box center [1313, 243] width 59 height 31
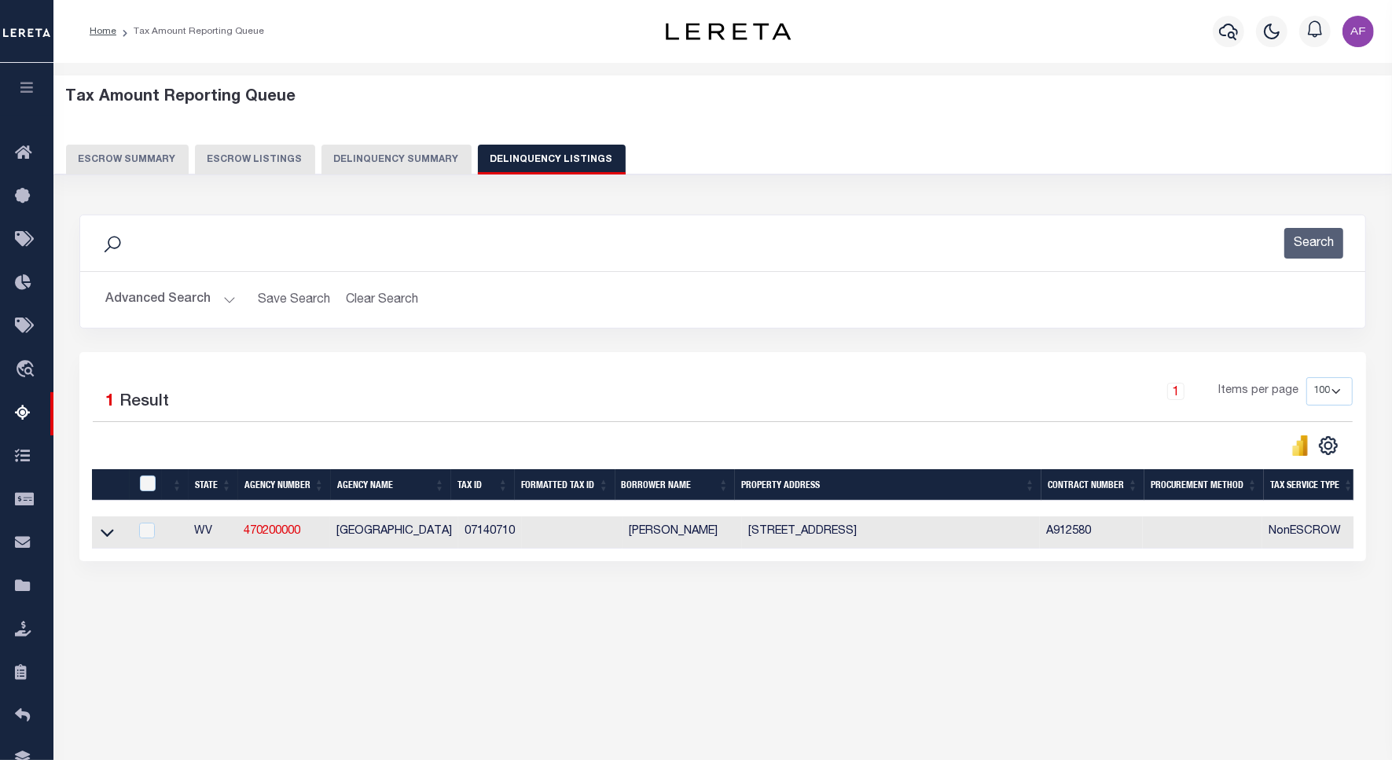
drag, startPoint x: 101, startPoint y: 537, endPoint x: 183, endPoint y: 397, distance: 162.4
click at [101, 537] on icon at bounding box center [107, 532] width 13 height 17
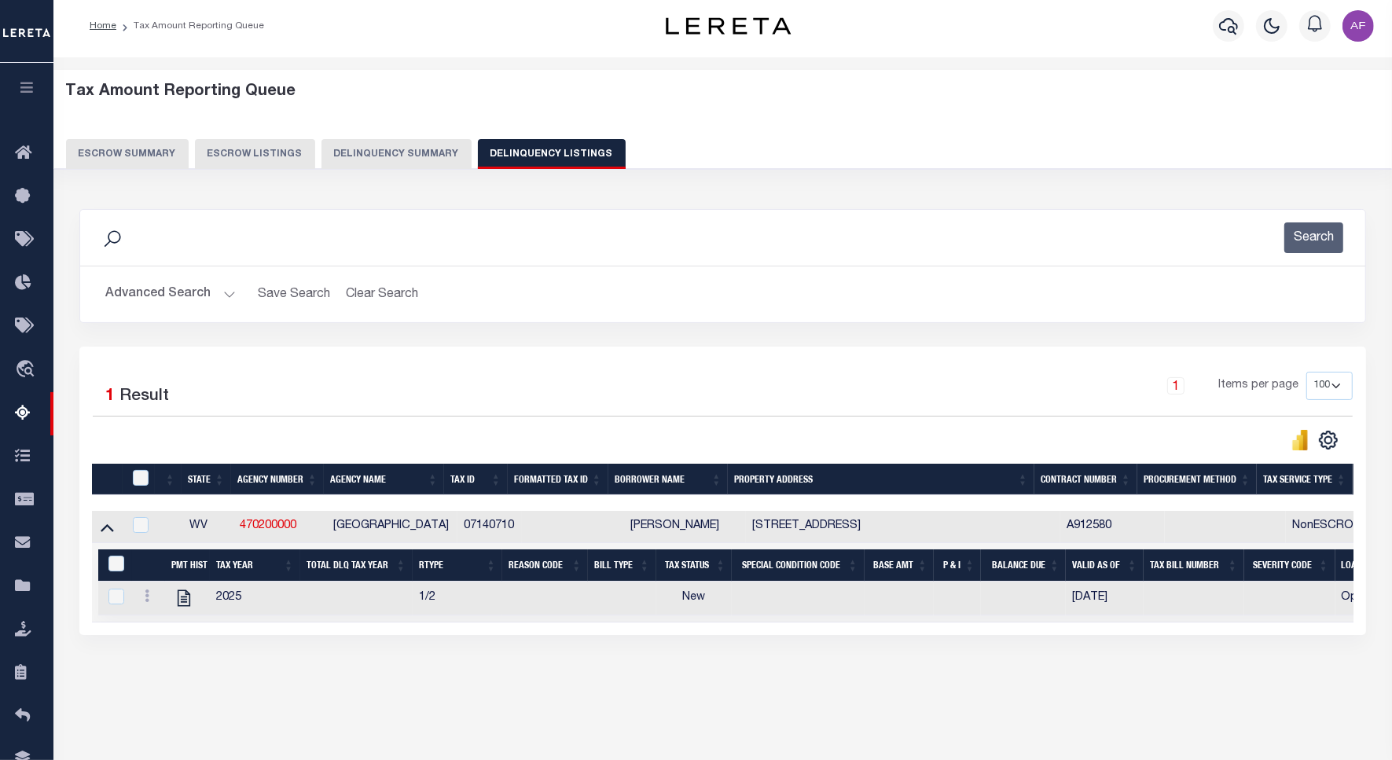
scroll to position [72, 0]
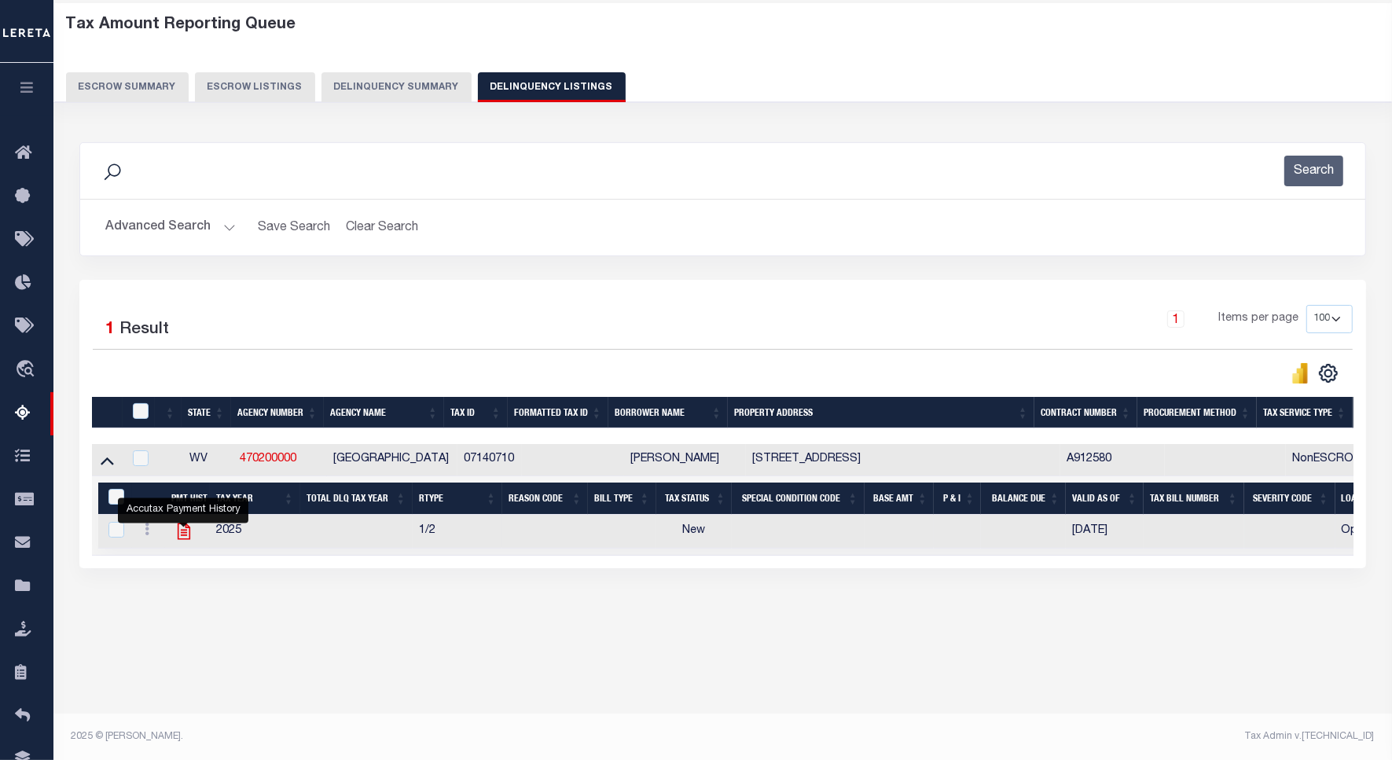
click at [189, 540] on icon "" at bounding box center [183, 531] width 13 height 17
checkbox input "true"
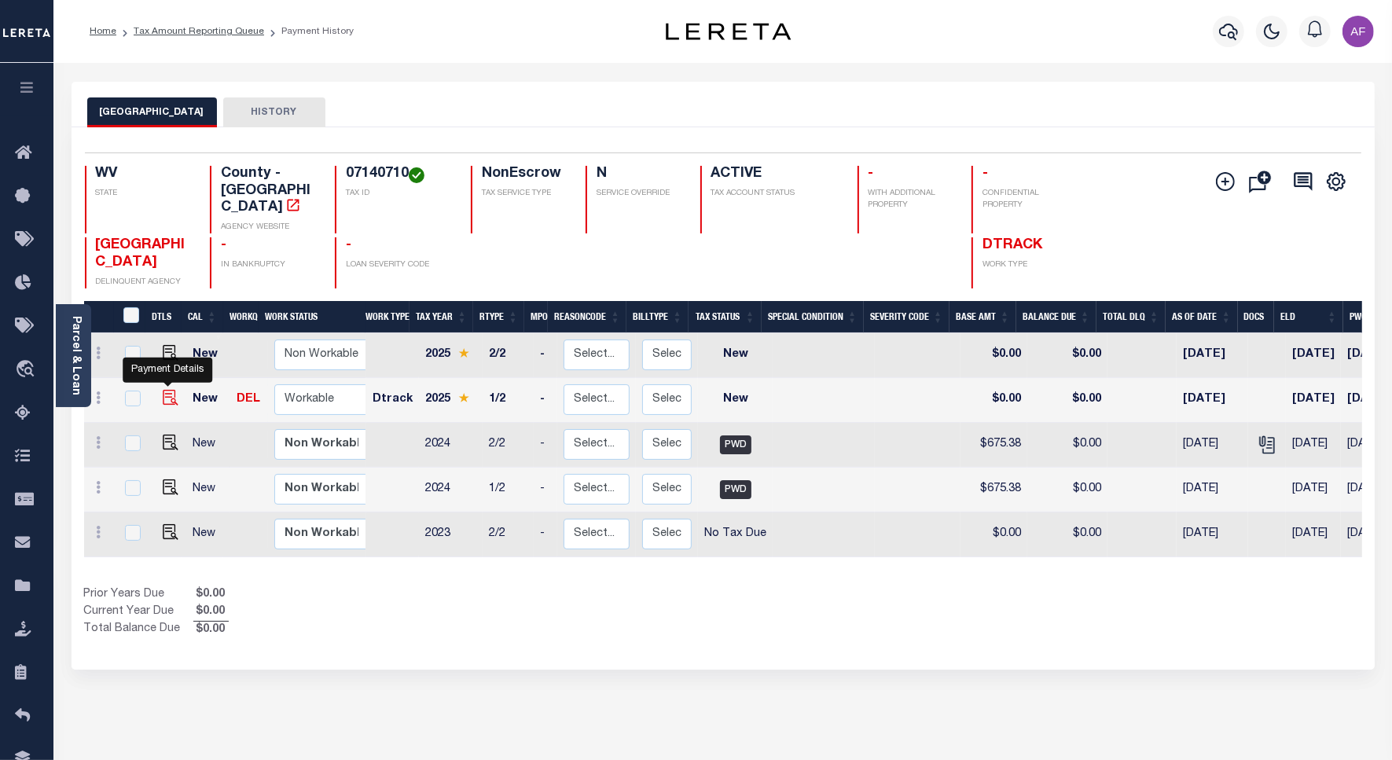
click at [167, 390] on img "" at bounding box center [171, 398] width 16 height 16
checkbox input "true"
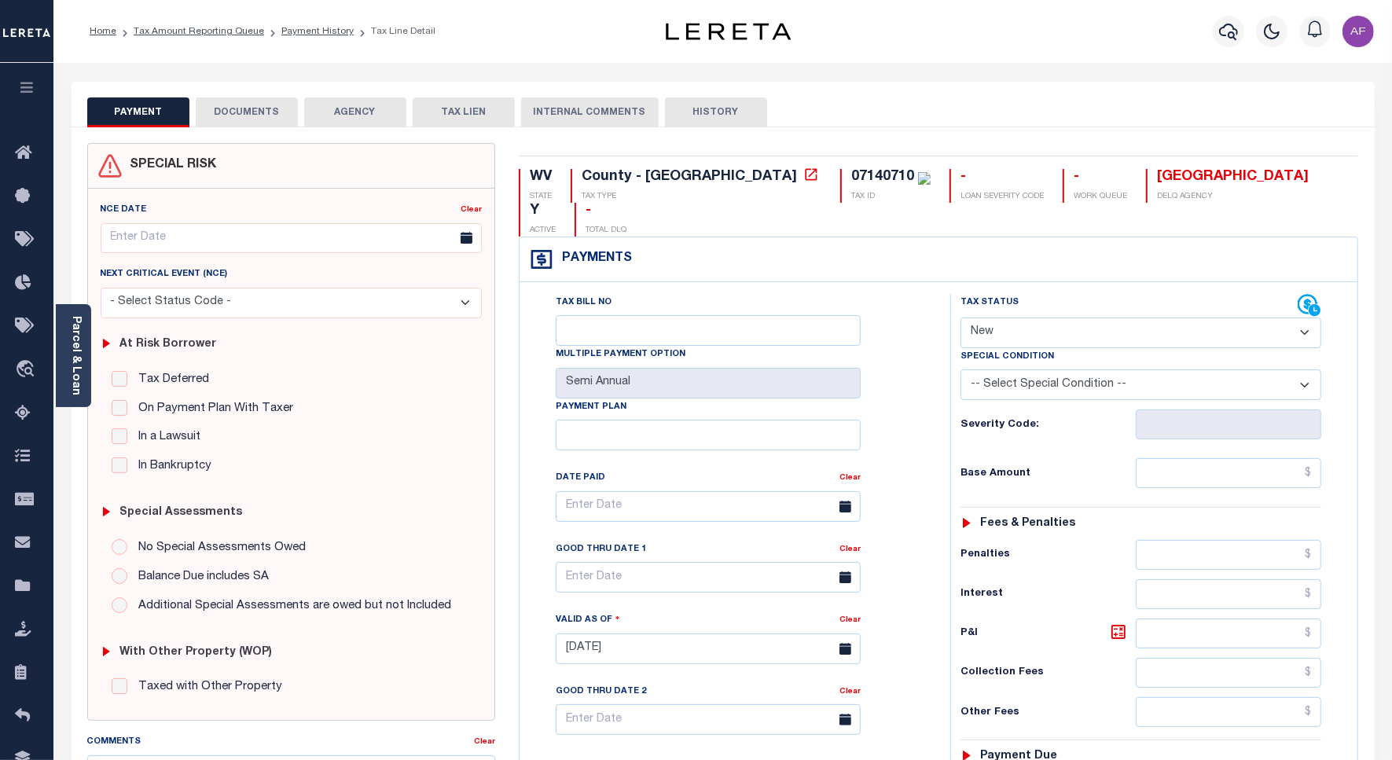
click at [230, 110] on button "DOCUMENTS" at bounding box center [247, 112] width 102 height 30
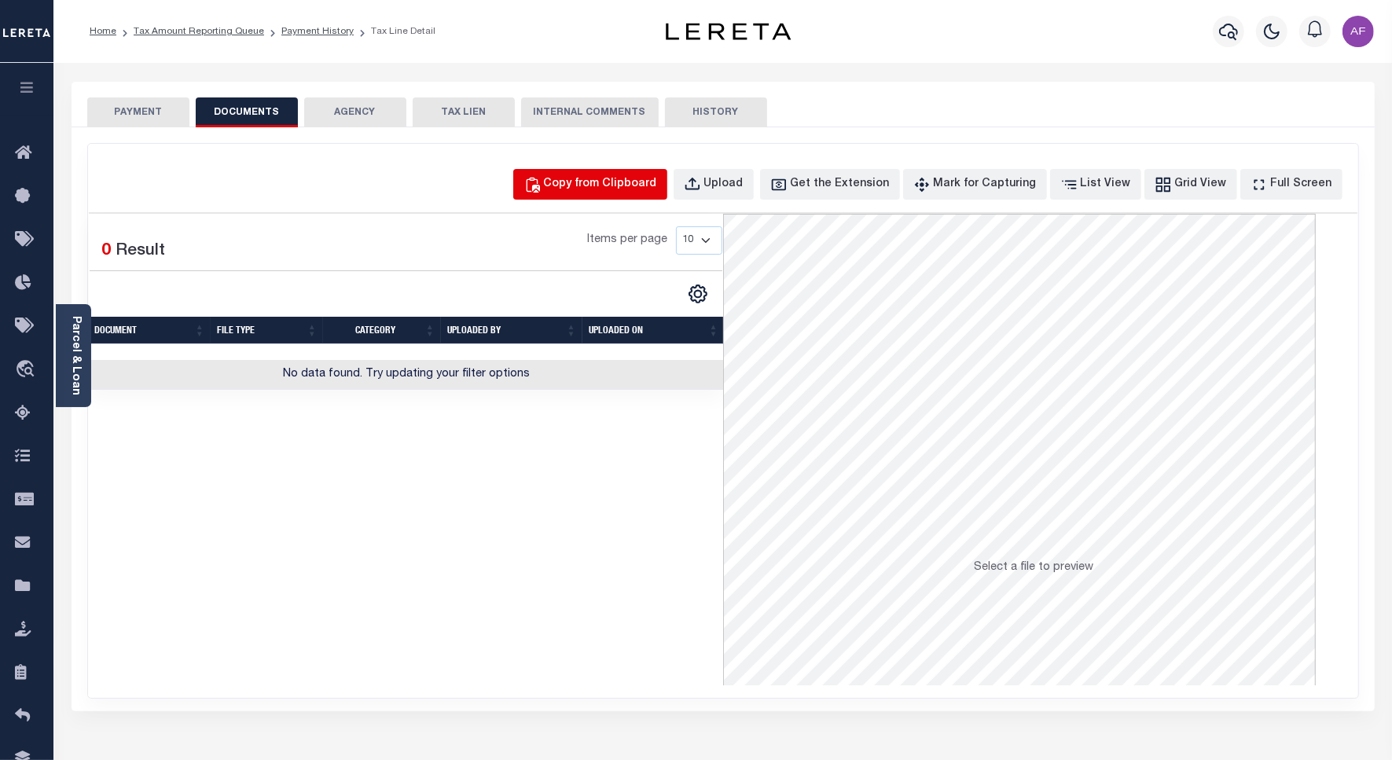
click at [622, 182] on div "Copy from Clipboard" at bounding box center [600, 184] width 113 height 17
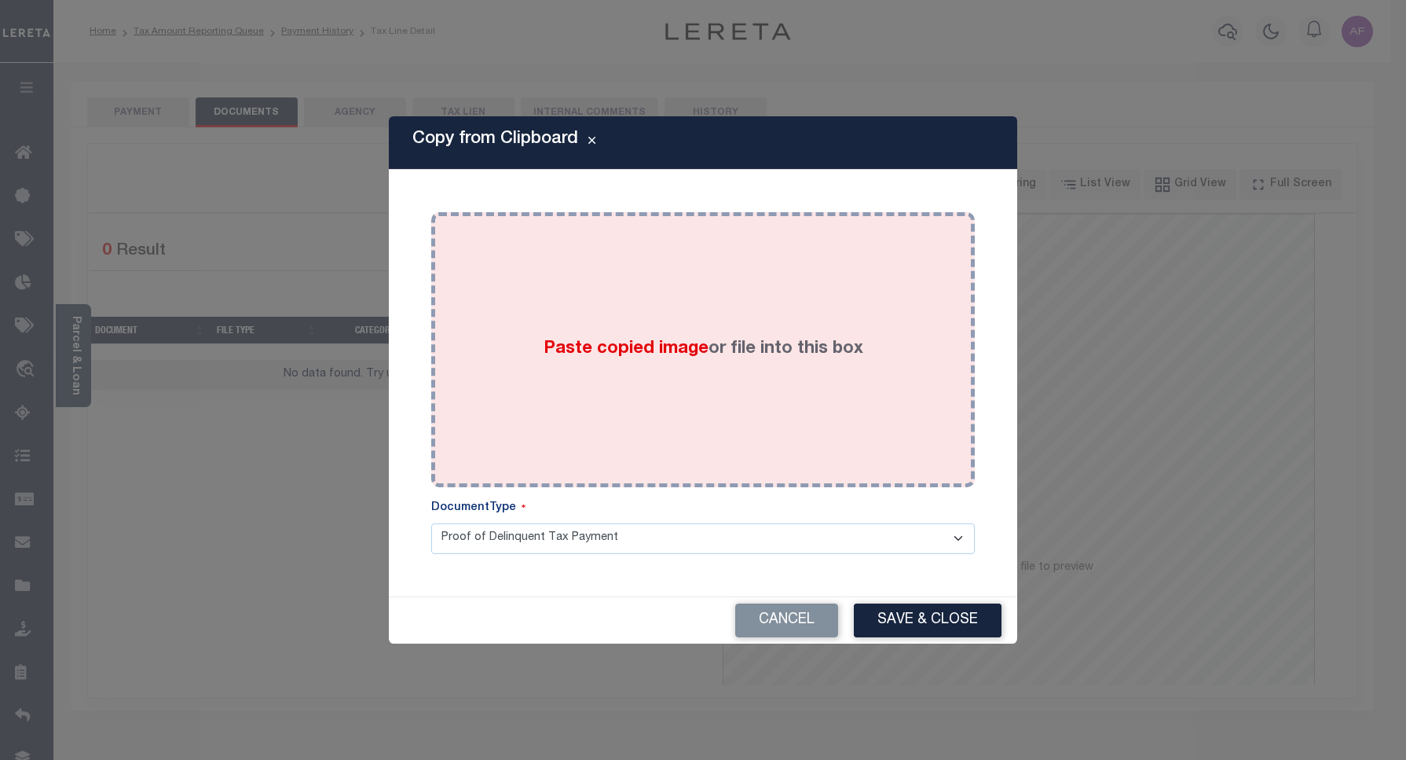
click at [732, 281] on div "Paste copied image or file into this box" at bounding box center [703, 349] width 520 height 251
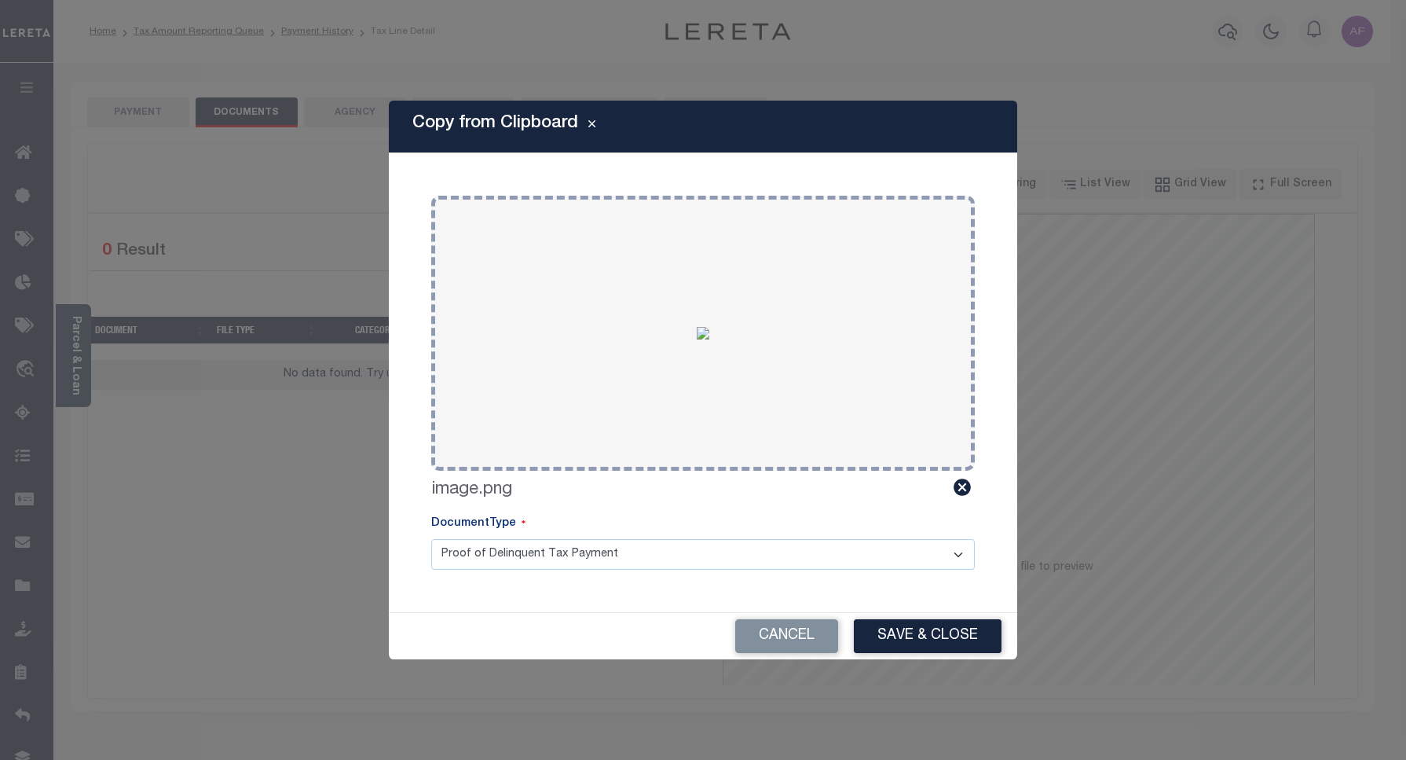
click at [919, 636] on button "Save & Close" at bounding box center [928, 636] width 148 height 34
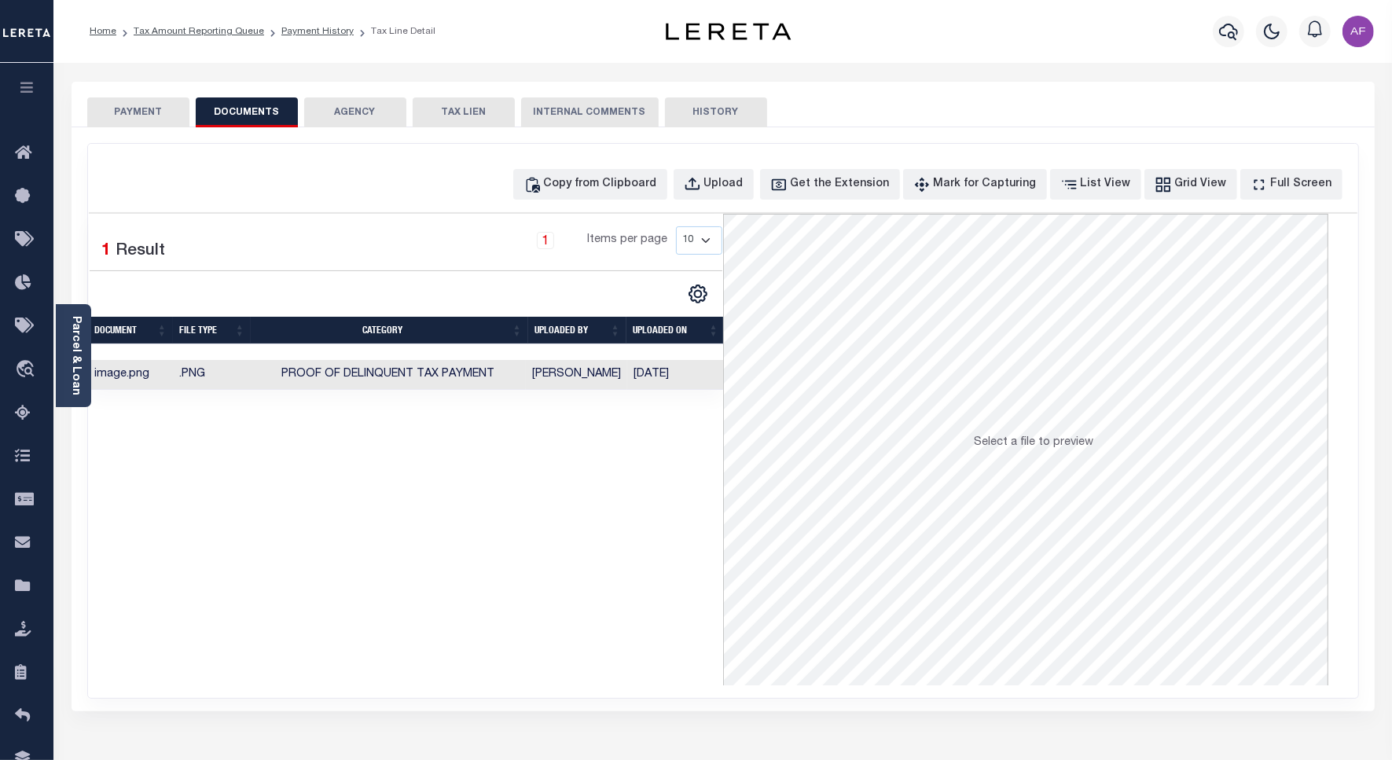
click at [110, 108] on button "PAYMENT" at bounding box center [138, 112] width 102 height 30
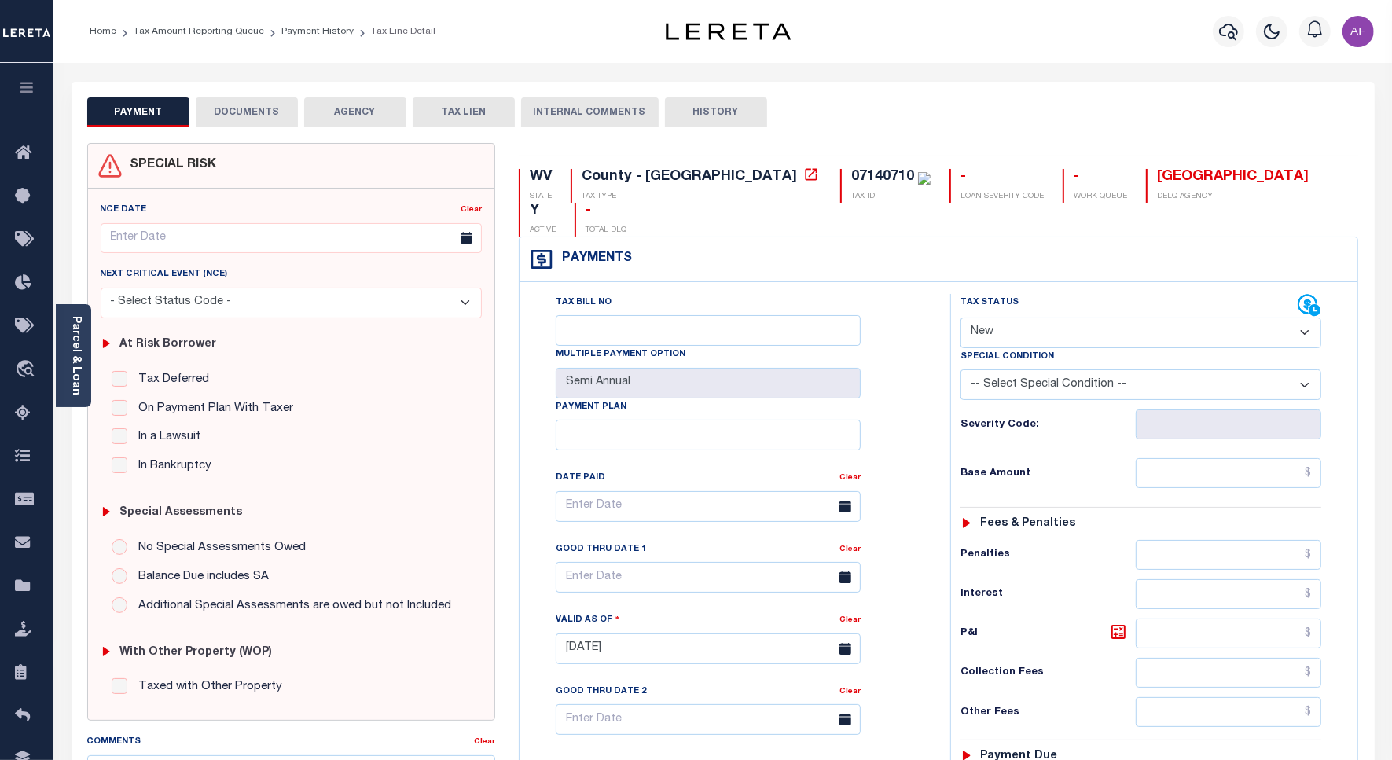
click at [1003, 317] on select "- Select Status Code - Open Due/Unpaid Paid Incomplete No Tax Due Internal Refu…" at bounding box center [1140, 332] width 361 height 31
select select "PYD"
click at [960, 317] on select "- Select Status Code - Open Due/Unpaid Paid Incomplete No Tax Due Internal Refu…" at bounding box center [1140, 332] width 361 height 31
type input "[DATE]"
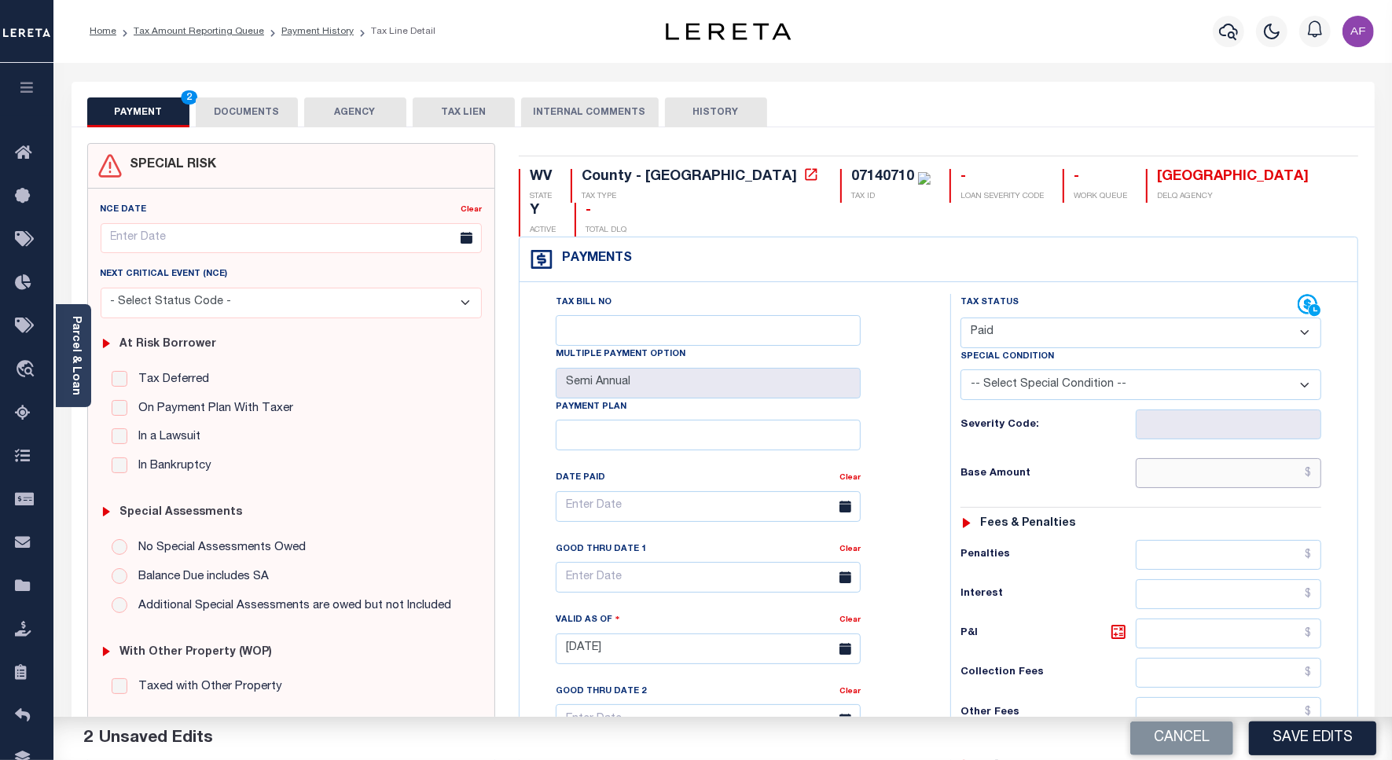
drag, startPoint x: 1250, startPoint y: 442, endPoint x: 1254, endPoint y: 415, distance: 27.8
click at [1250, 458] on input "text" at bounding box center [1227, 473] width 185 height 30
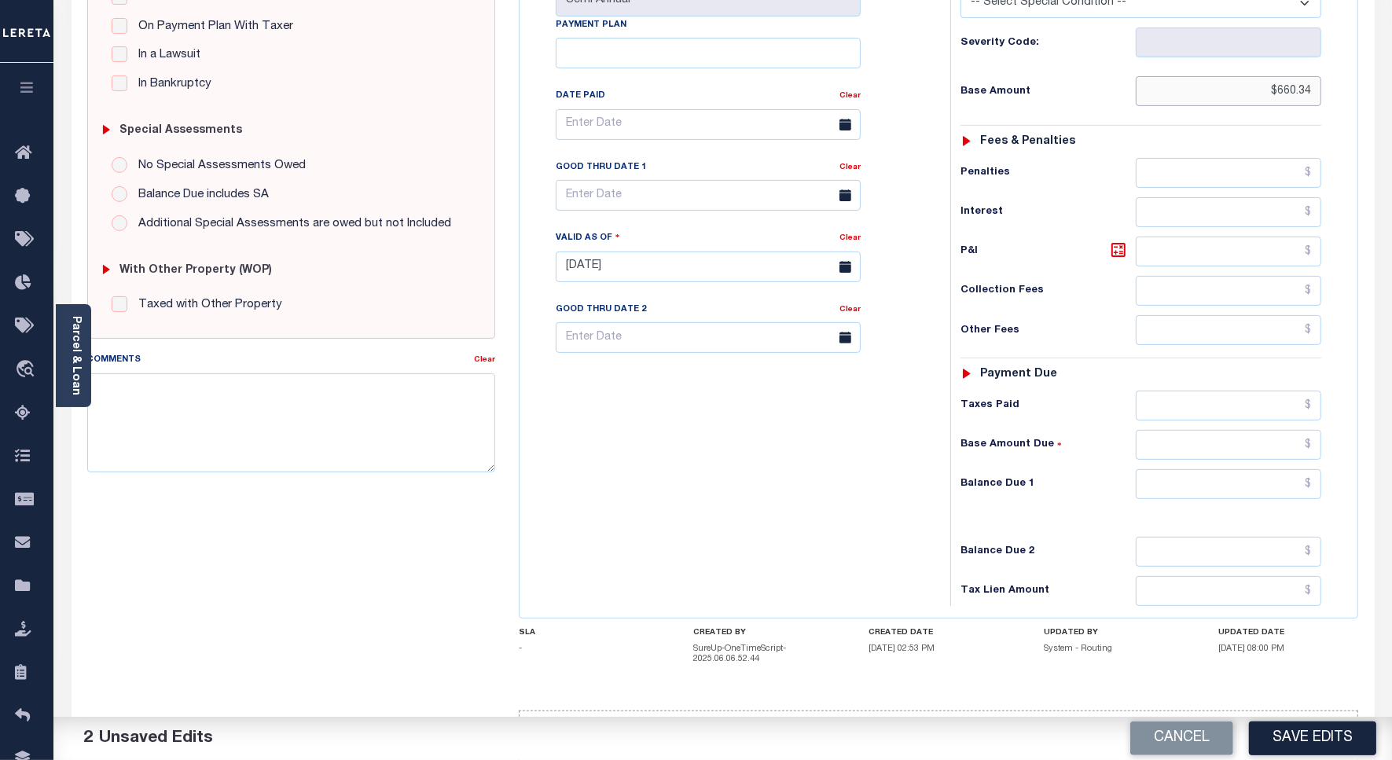
scroll to position [393, 0]
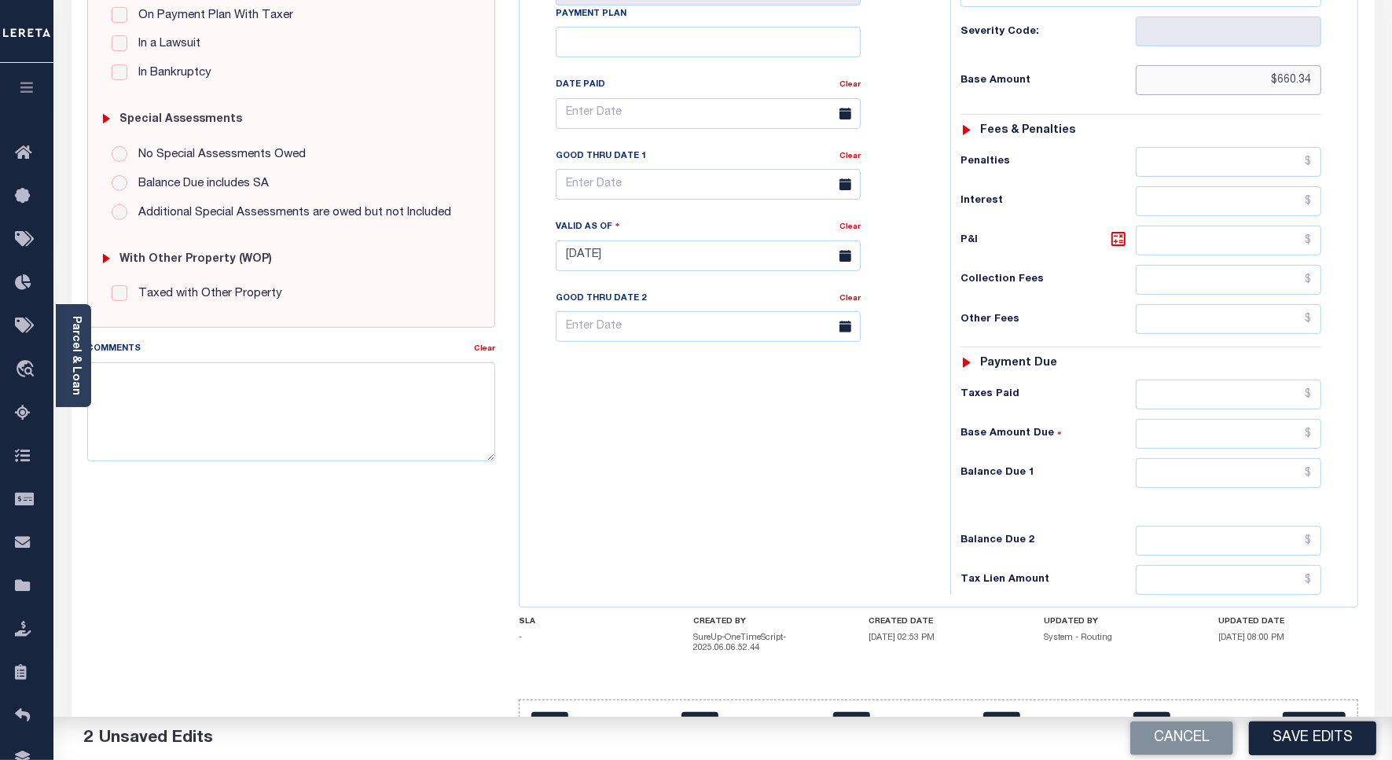
type input "$660.34"
click at [1282, 458] on input "text" at bounding box center [1227, 473] width 185 height 30
type input "$0.00"
click at [1296, 727] on button "Save Edits" at bounding box center [1312, 738] width 127 height 34
checkbox input "false"
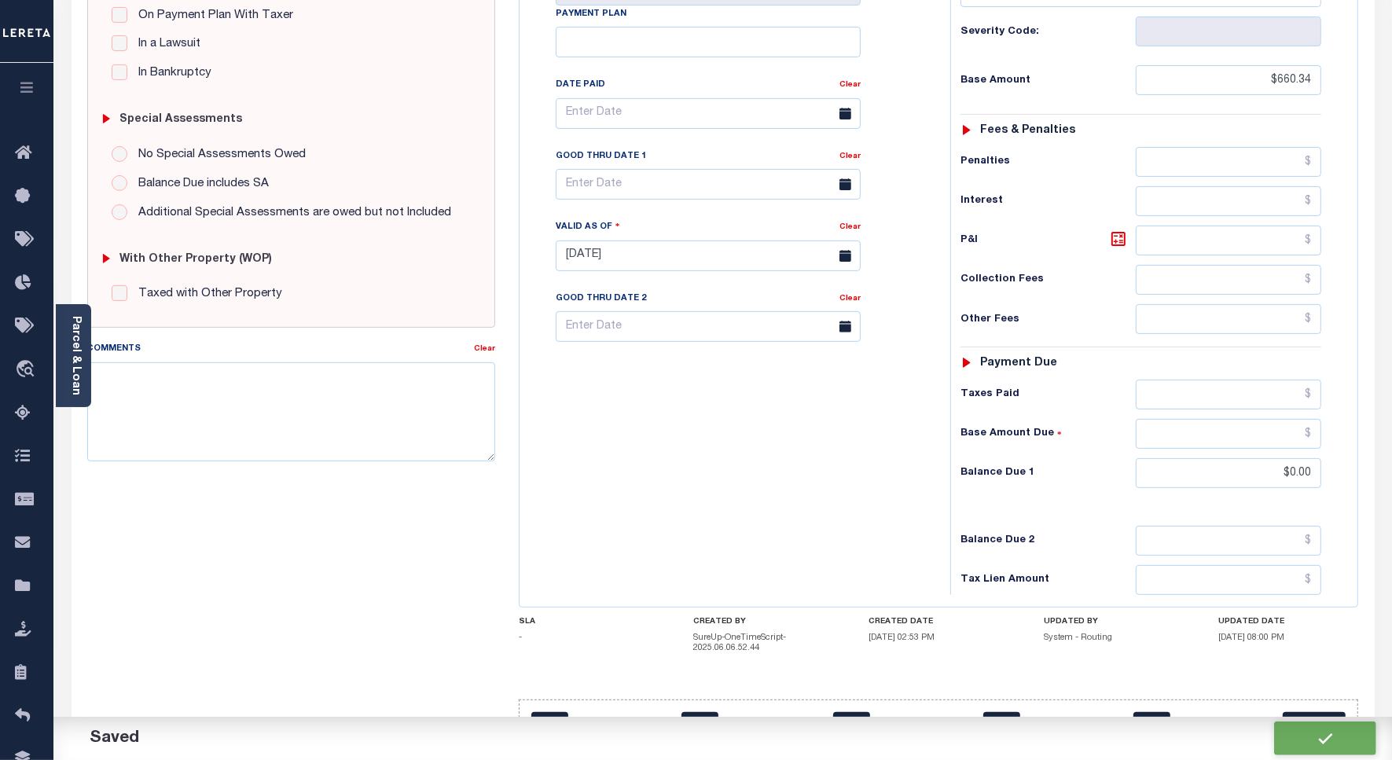
checkbox input "false"
type input "$660.34"
type input "$0"
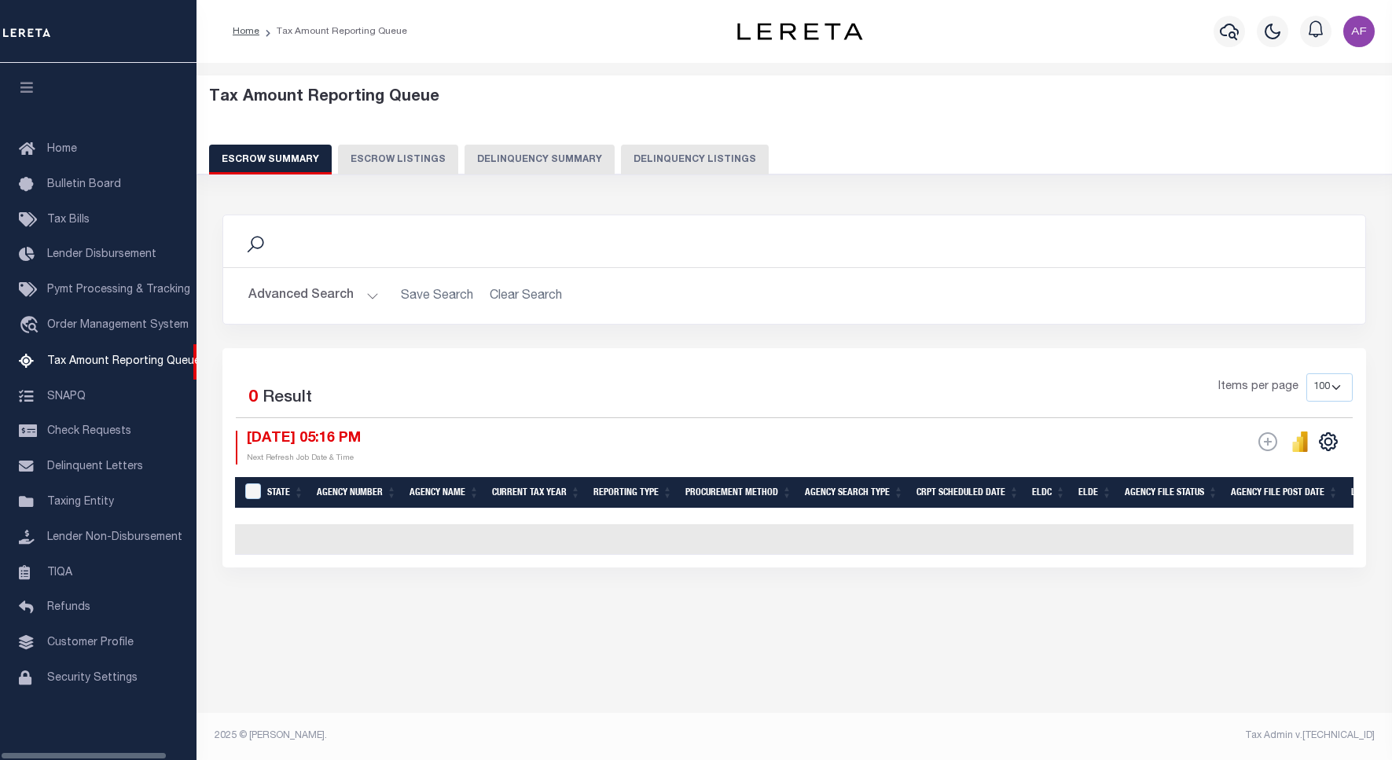
select select "100"
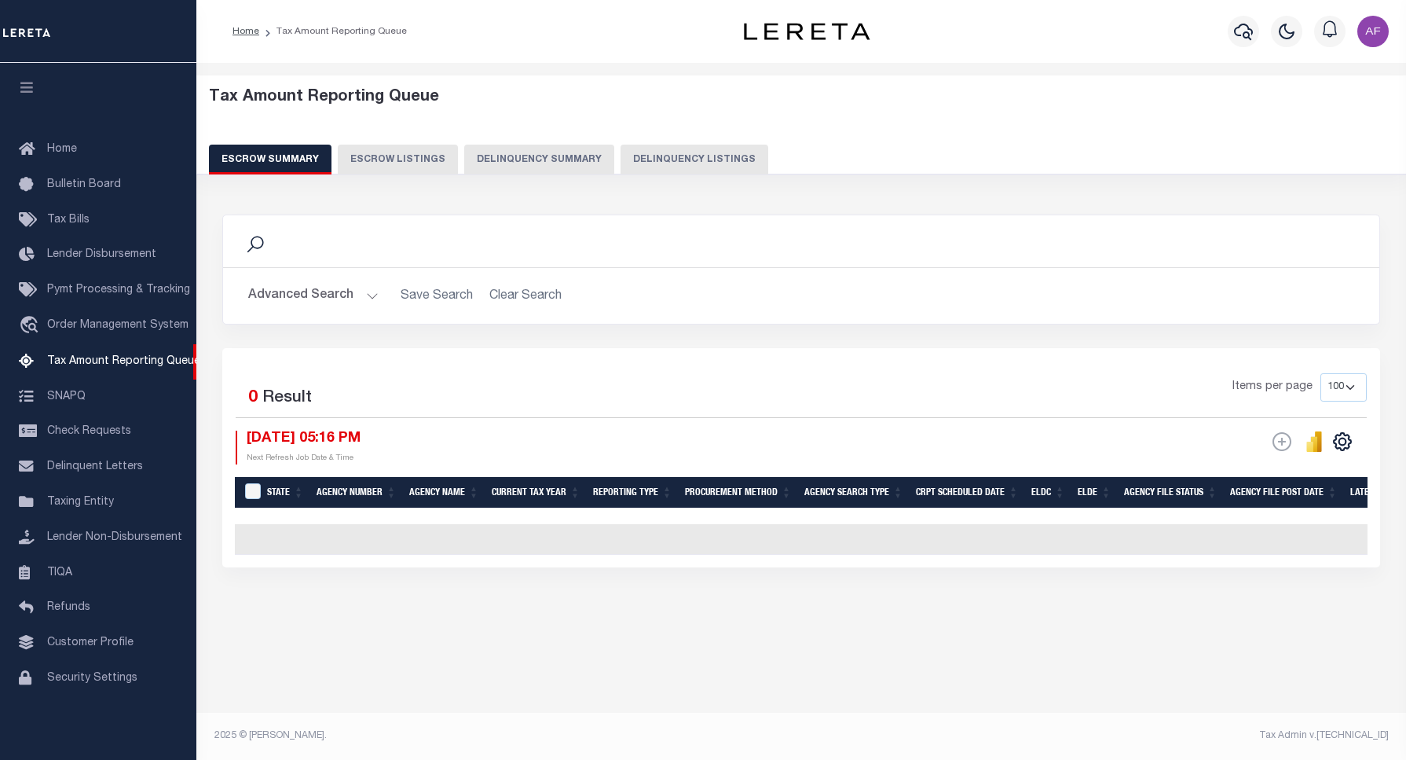
click at [653, 159] on button "Delinquency Listings" at bounding box center [695, 160] width 148 height 30
select select "100"
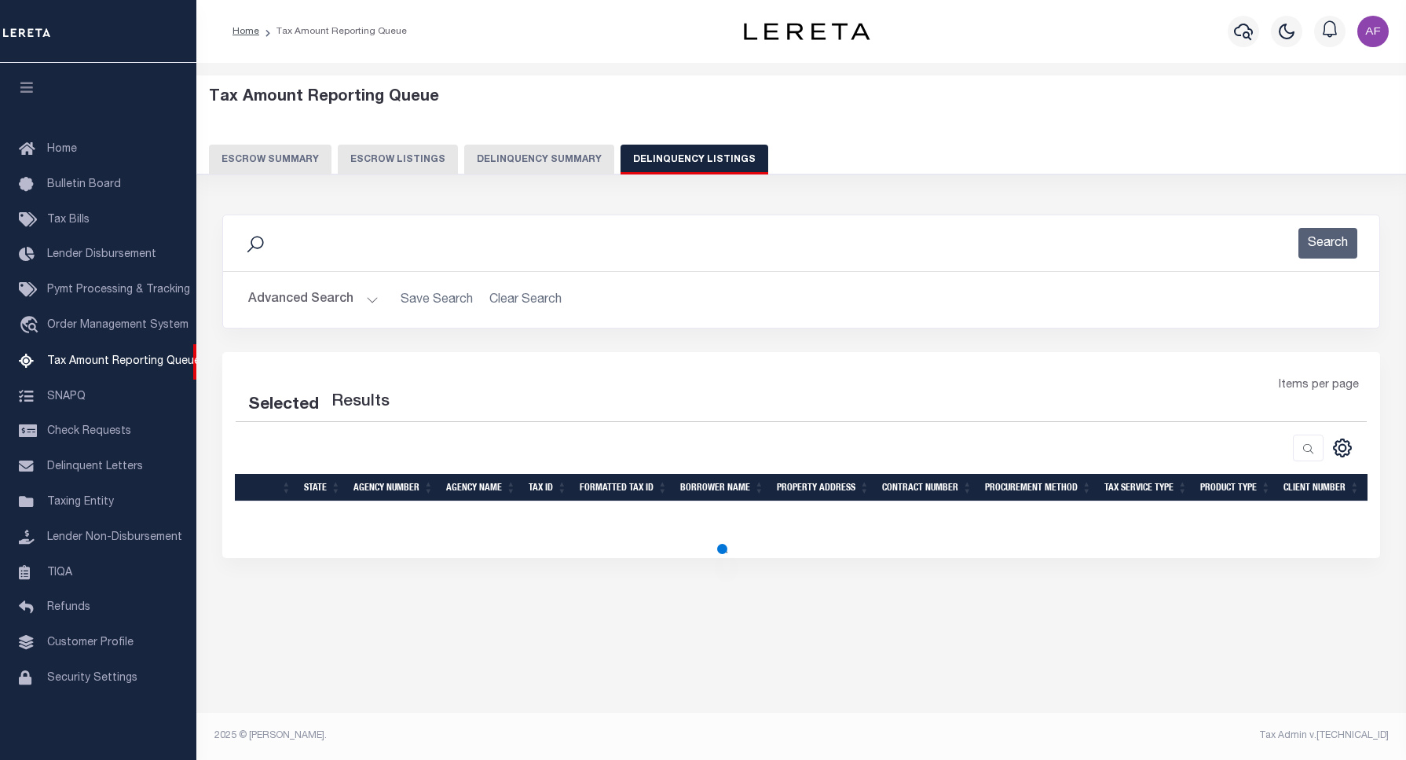
select select "100"
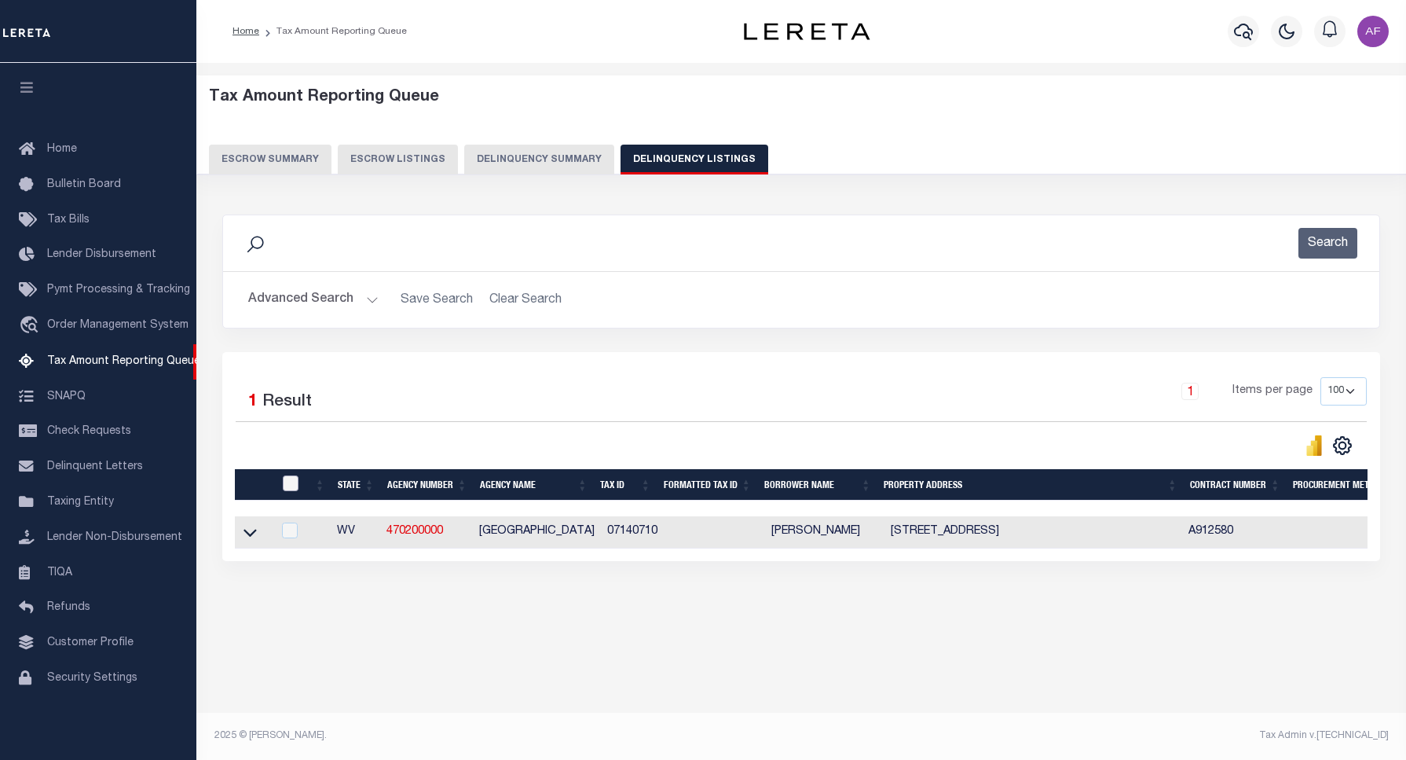
click at [284, 485] on input "checkbox" at bounding box center [291, 483] width 16 height 16
checkbox input "true"
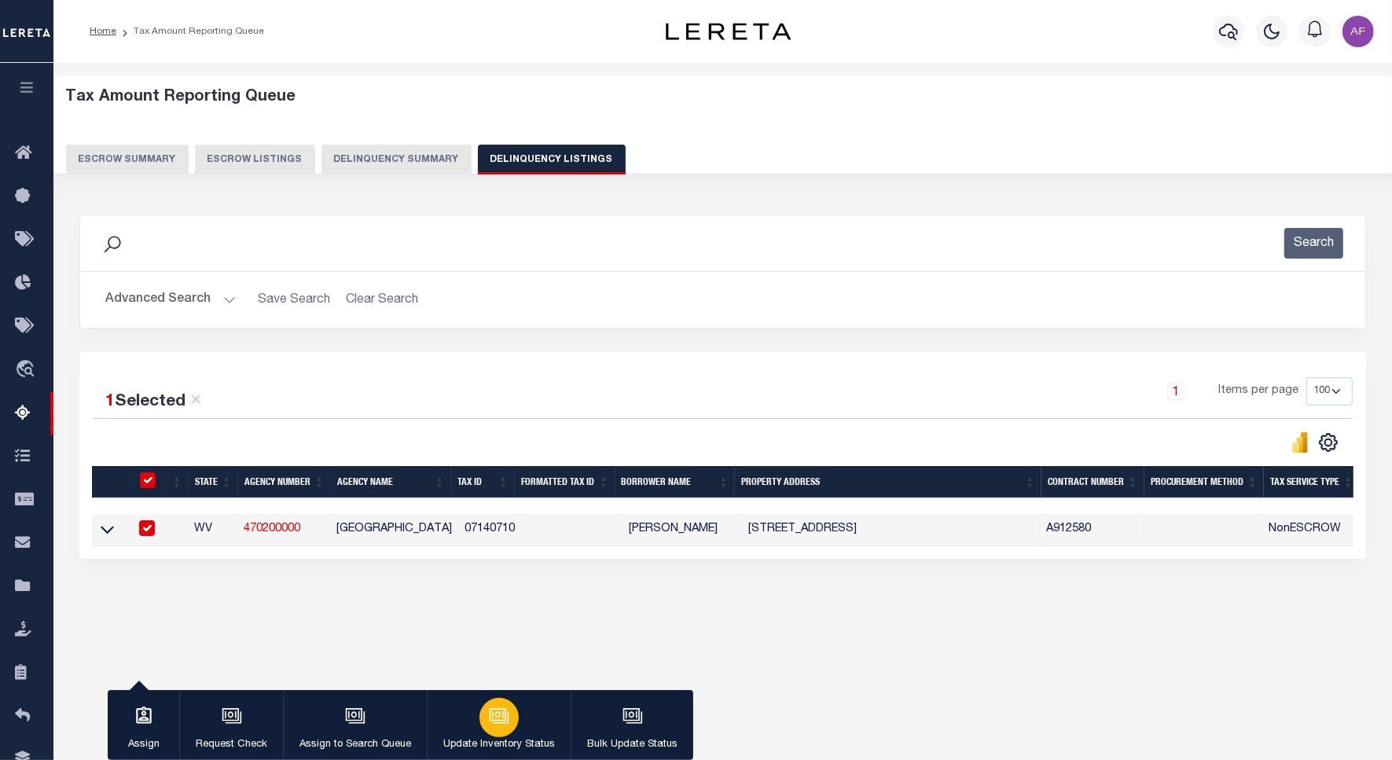
click at [479, 710] on div "button" at bounding box center [498, 717] width 39 height 39
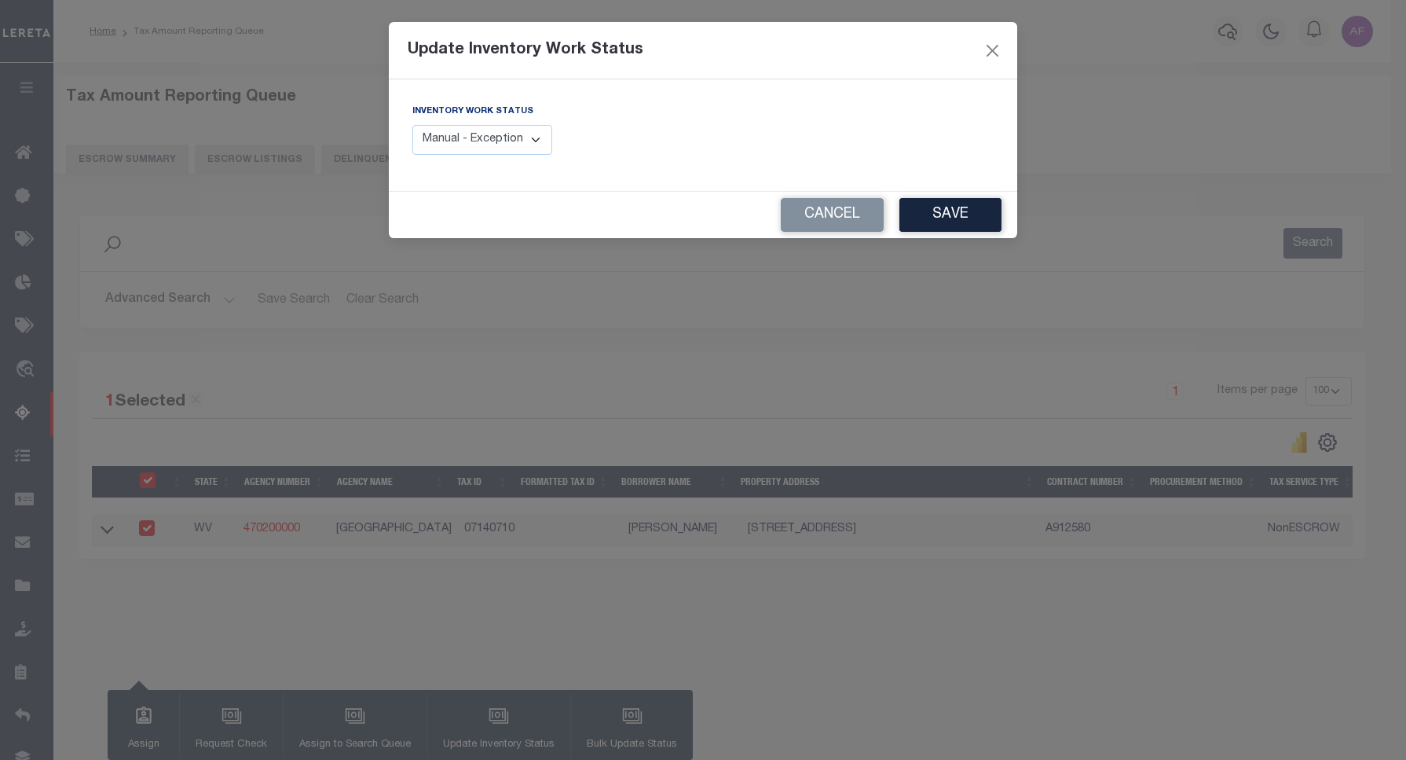
click at [524, 139] on select "Manual - Exception Pended - Awaiting Search Late Add Exception Completed" at bounding box center [483, 140] width 140 height 31
select select "4"
click at [413, 125] on select "Manual - Exception Pended - Awaiting Search Late Add Exception Completed" at bounding box center [483, 140] width 140 height 31
click at [947, 205] on button "Save" at bounding box center [951, 215] width 102 height 34
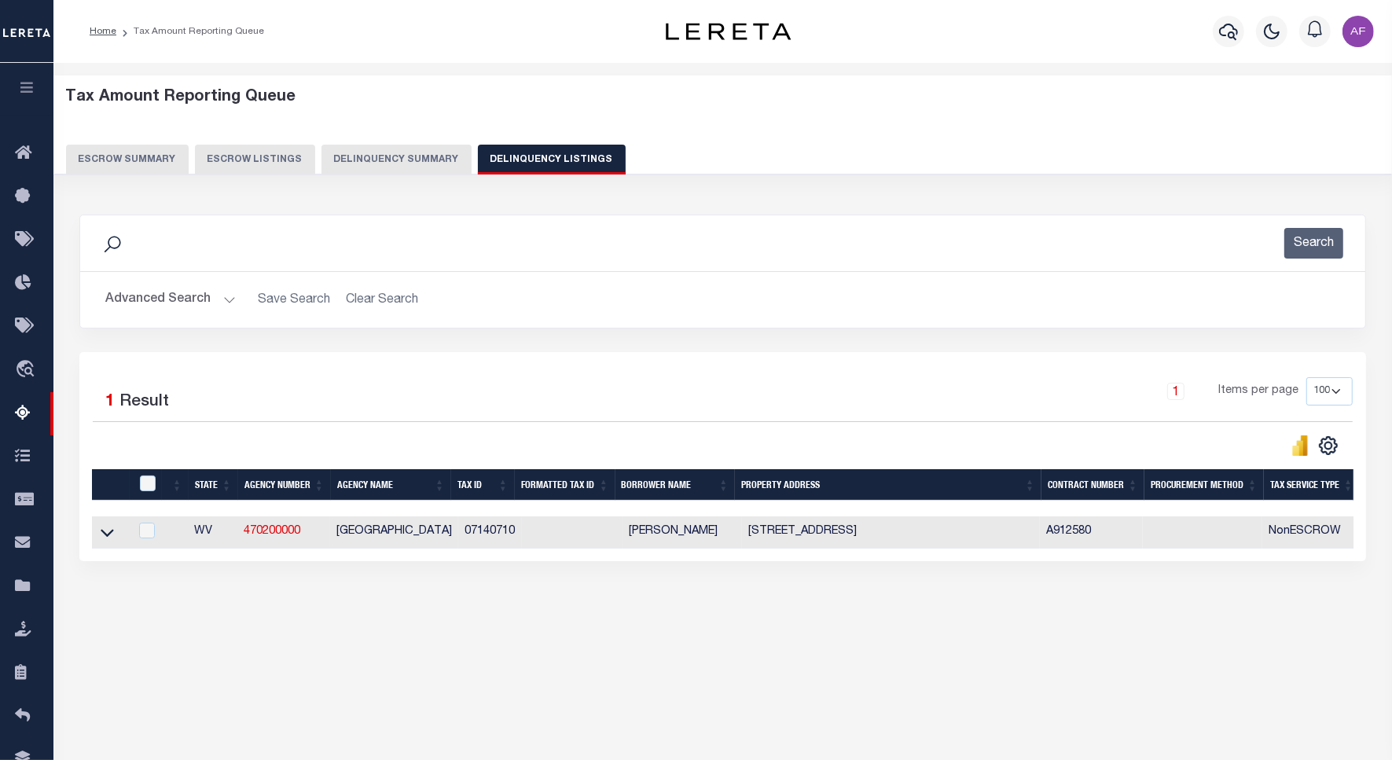
click at [142, 296] on button "Advanced Search" at bounding box center [170, 299] width 130 height 31
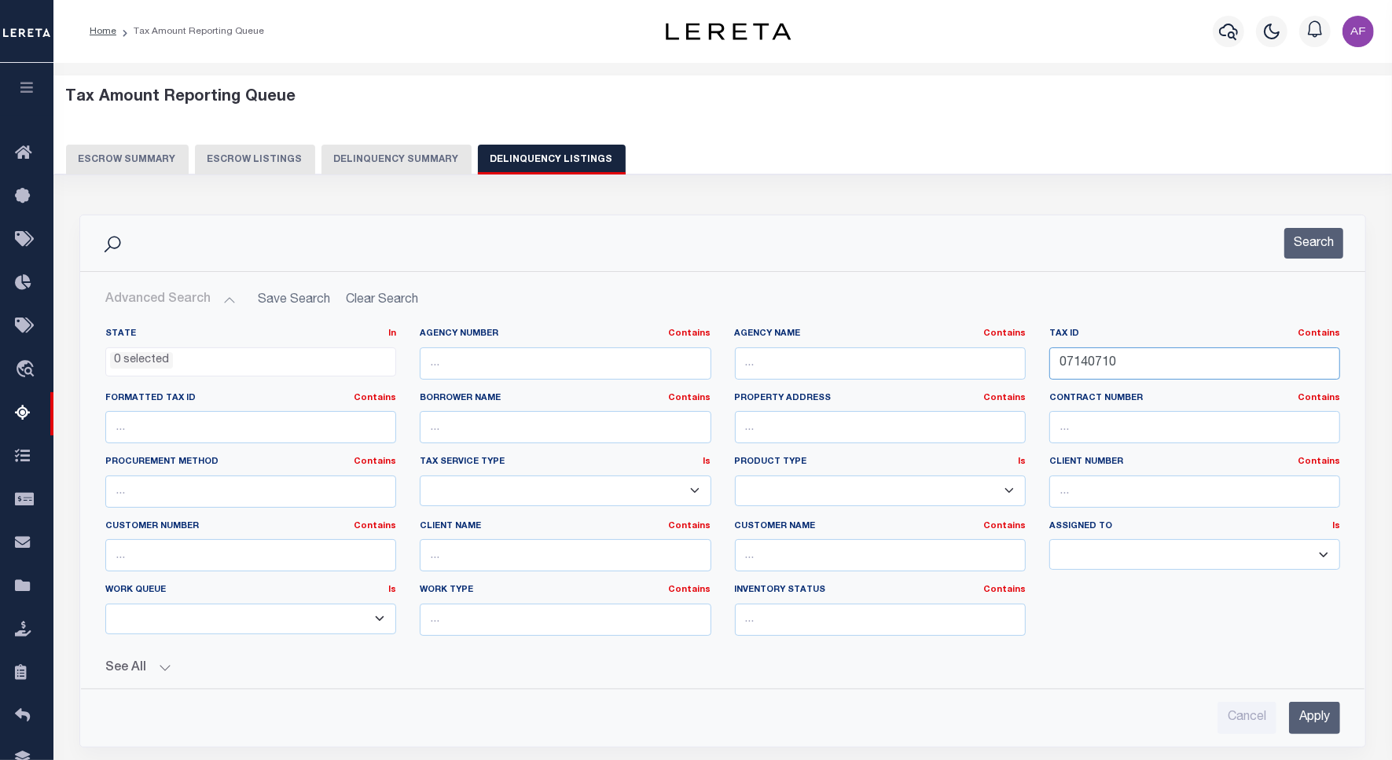
drag, startPoint x: 1165, startPoint y: 376, endPoint x: 1024, endPoint y: 354, distance: 143.0
click at [1024, 354] on div "State In In AK AL AR AZ CA CO CT DC DE FL GA GU HI IA ID IL IN KS KY LA MA MD M…" at bounding box center [723, 488] width 1258 height 321
paste input "0005628"
type input "00005628"
click at [1307, 257] on button "Search" at bounding box center [1313, 243] width 59 height 31
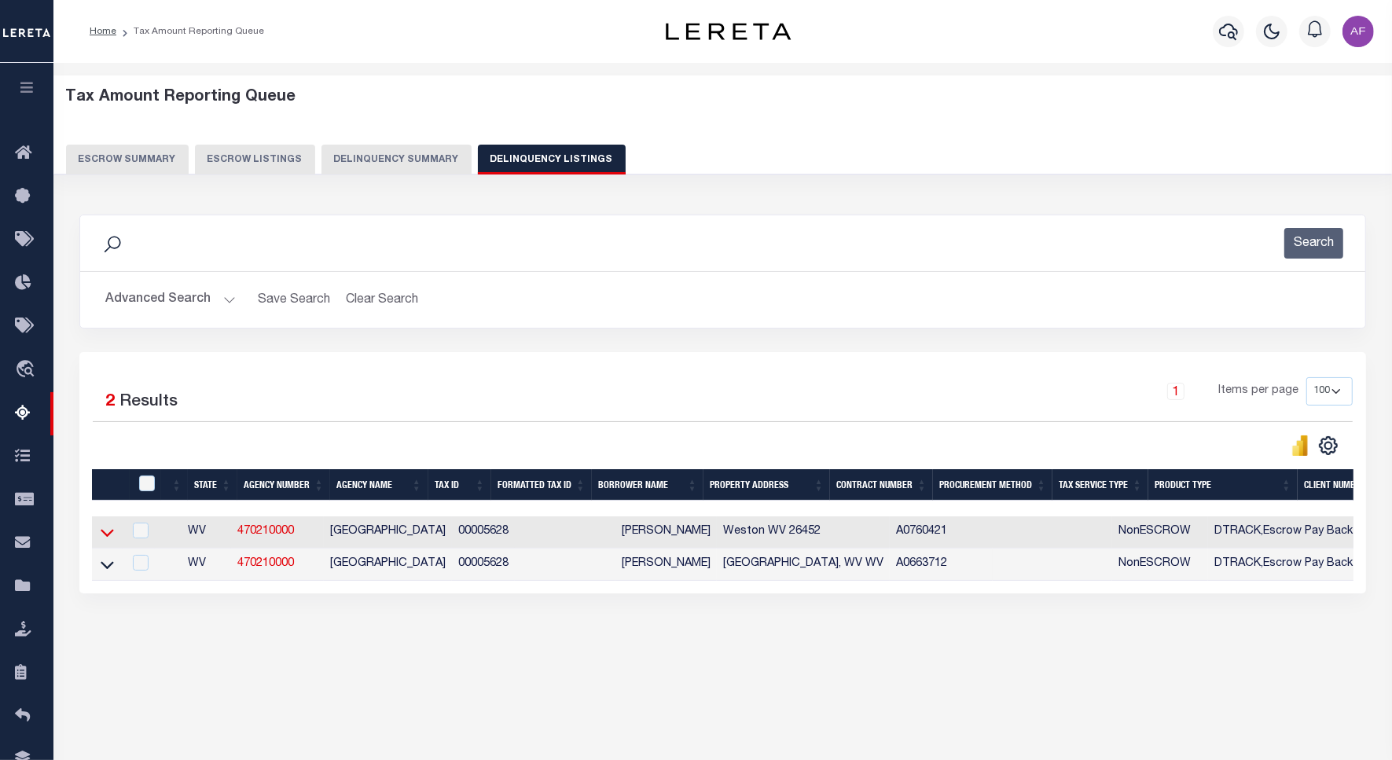
click at [108, 541] on icon at bounding box center [107, 532] width 13 height 17
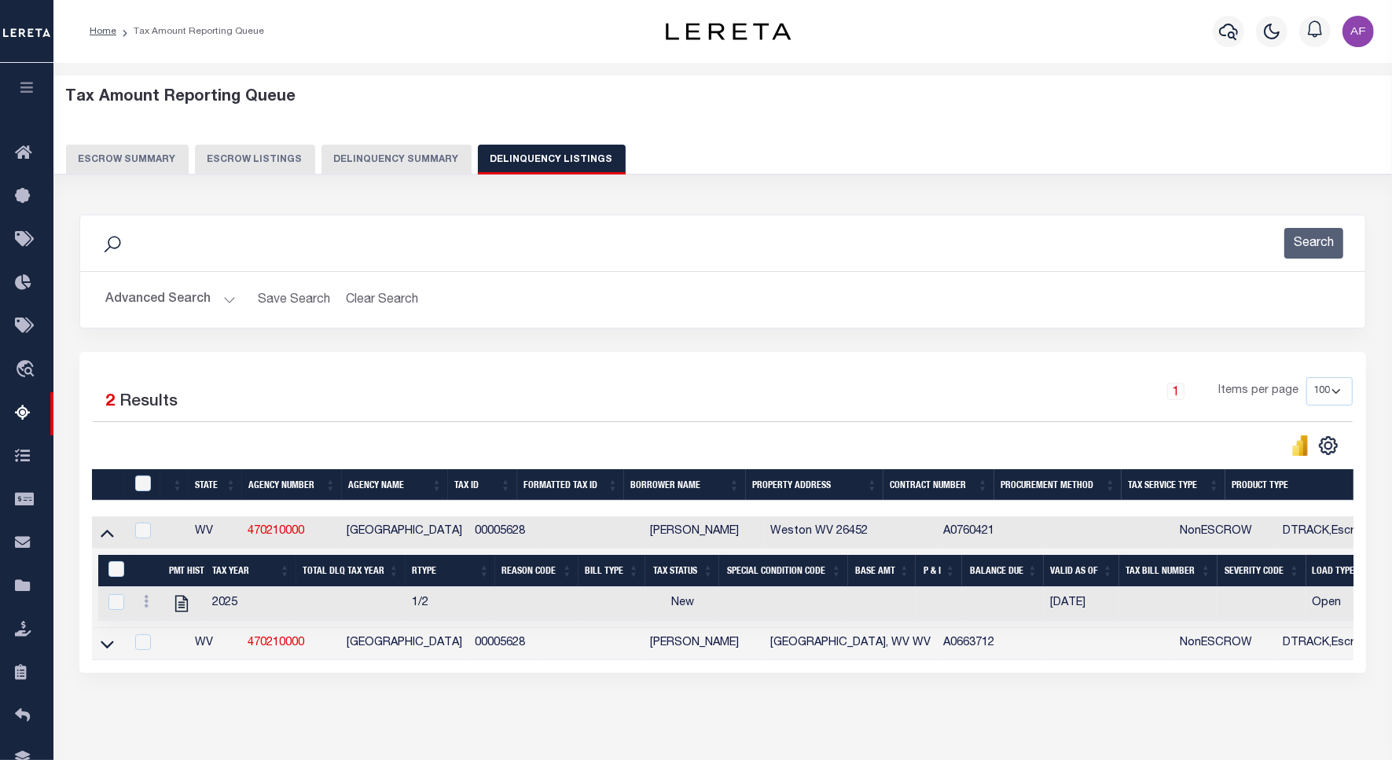
scroll to position [72, 0]
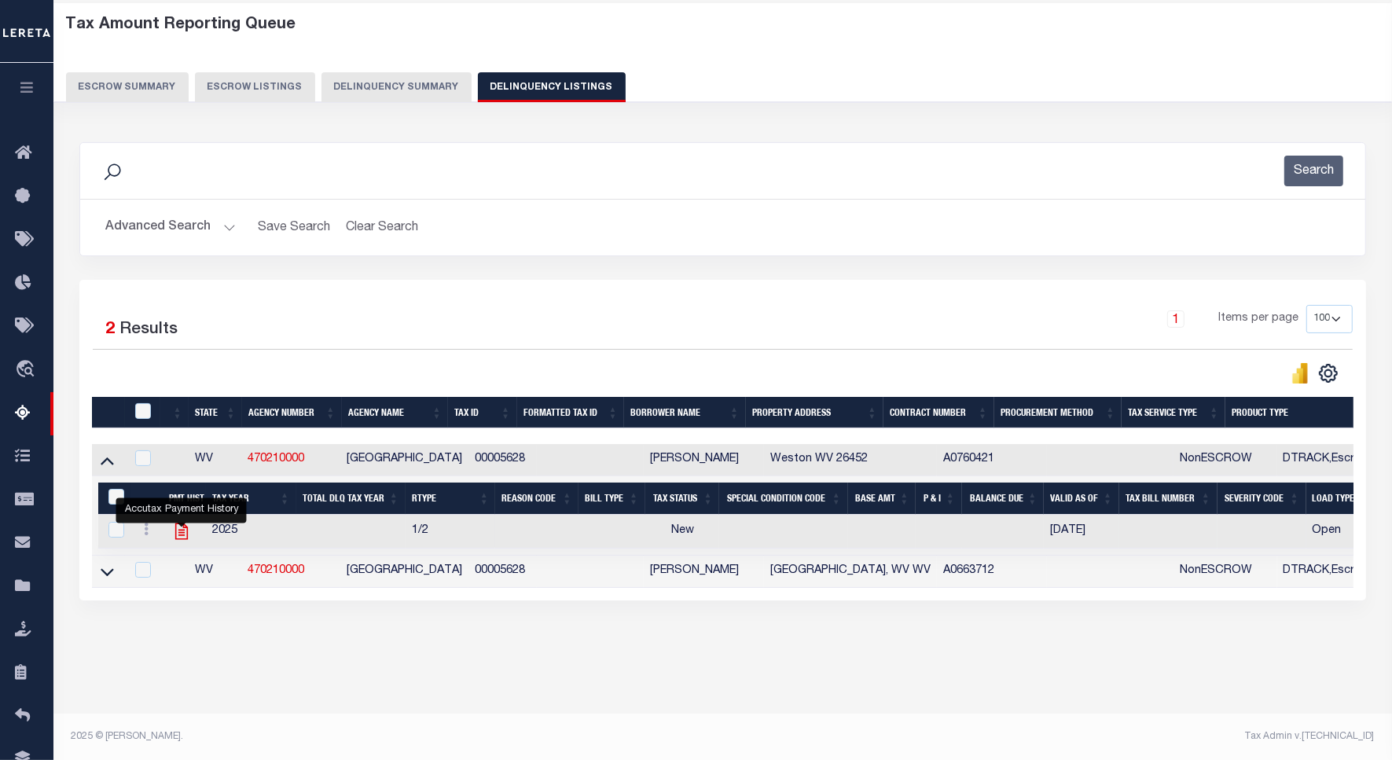
click at [178, 536] on icon "" at bounding box center [181, 531] width 20 height 20
checkbox input "true"
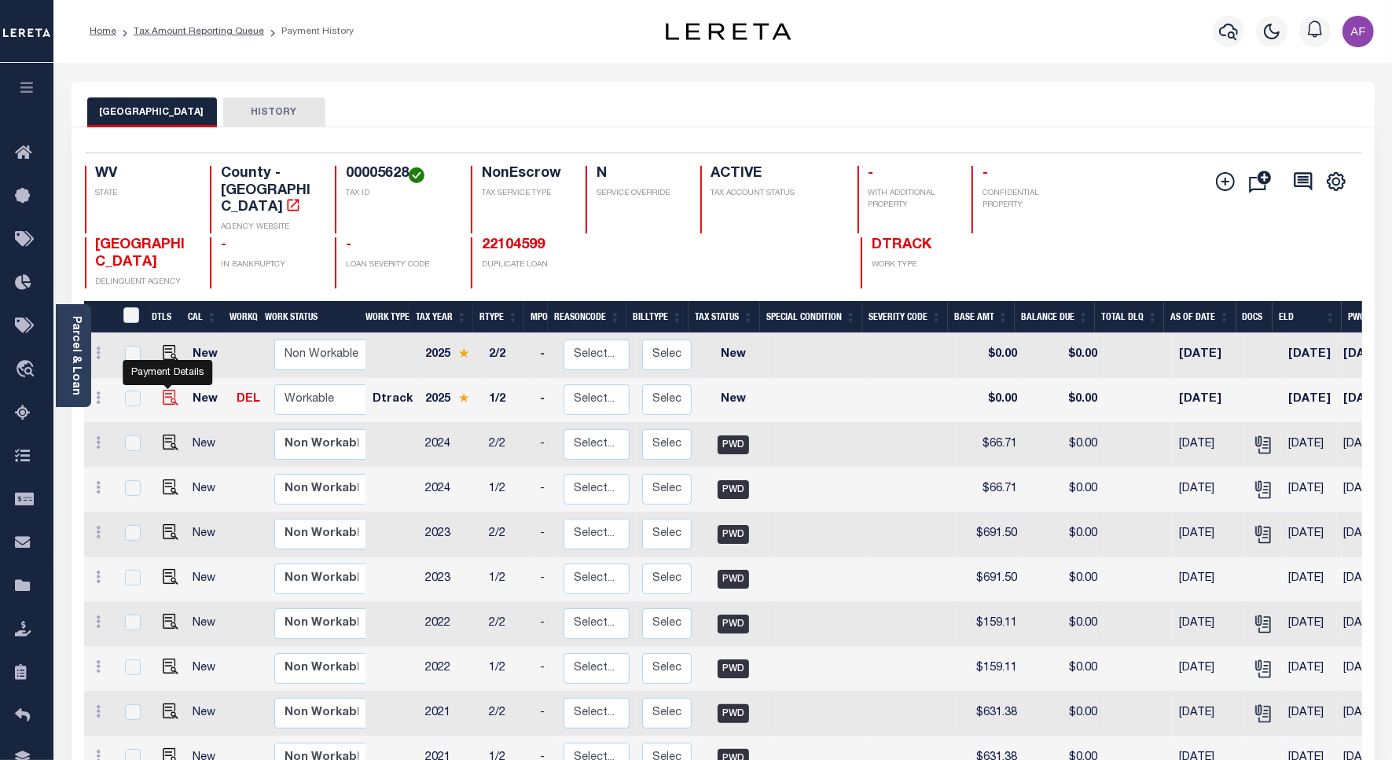
click at [171, 390] on img "" at bounding box center [171, 398] width 16 height 16
checkbox input "true"
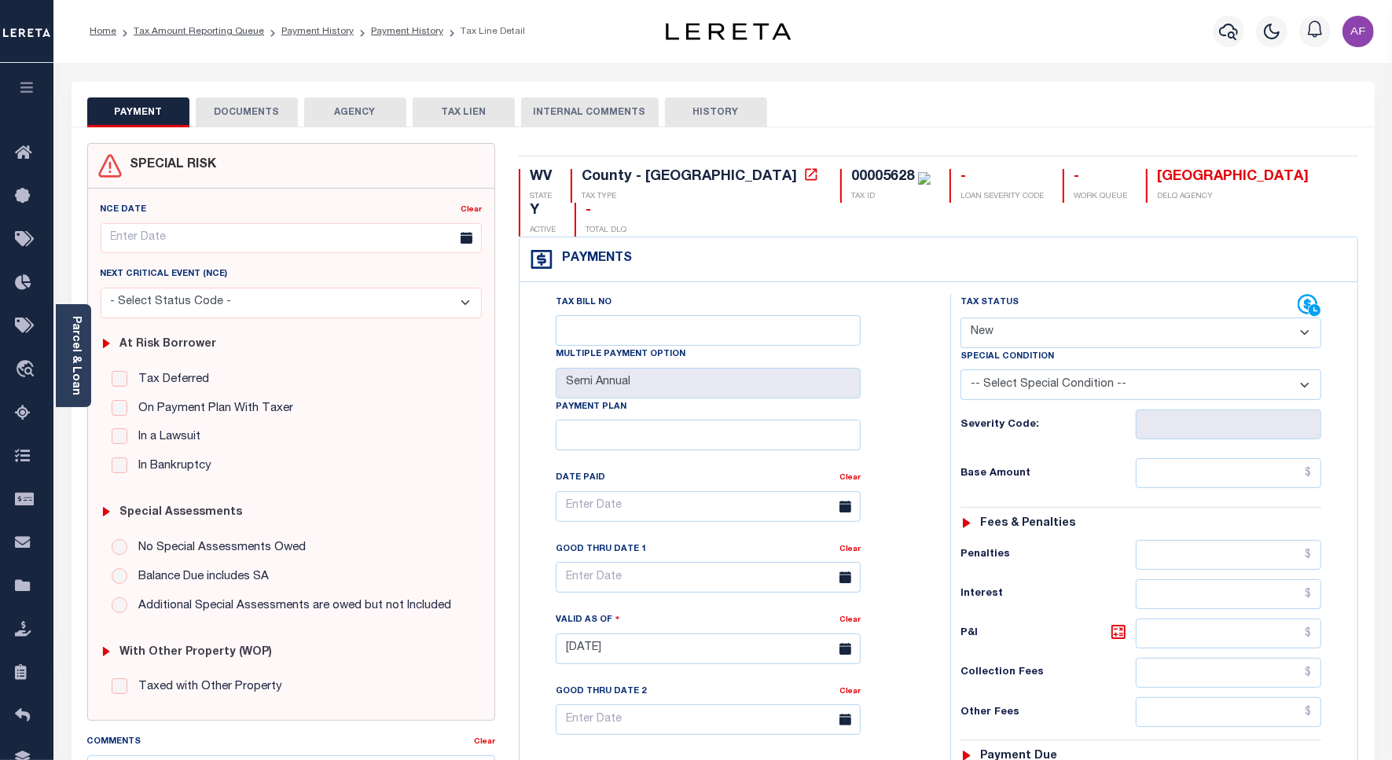
click at [998, 317] on select "- Select Status Code - Open Due/Unpaid Paid Incomplete No Tax Due Internal Refu…" at bounding box center [1140, 332] width 361 height 31
select select "DUE"
click at [960, 317] on select "- Select Status Code - Open Due/Unpaid Paid Incomplete No Tax Due Internal Refu…" at bounding box center [1140, 332] width 361 height 31
type input "[DATE]"
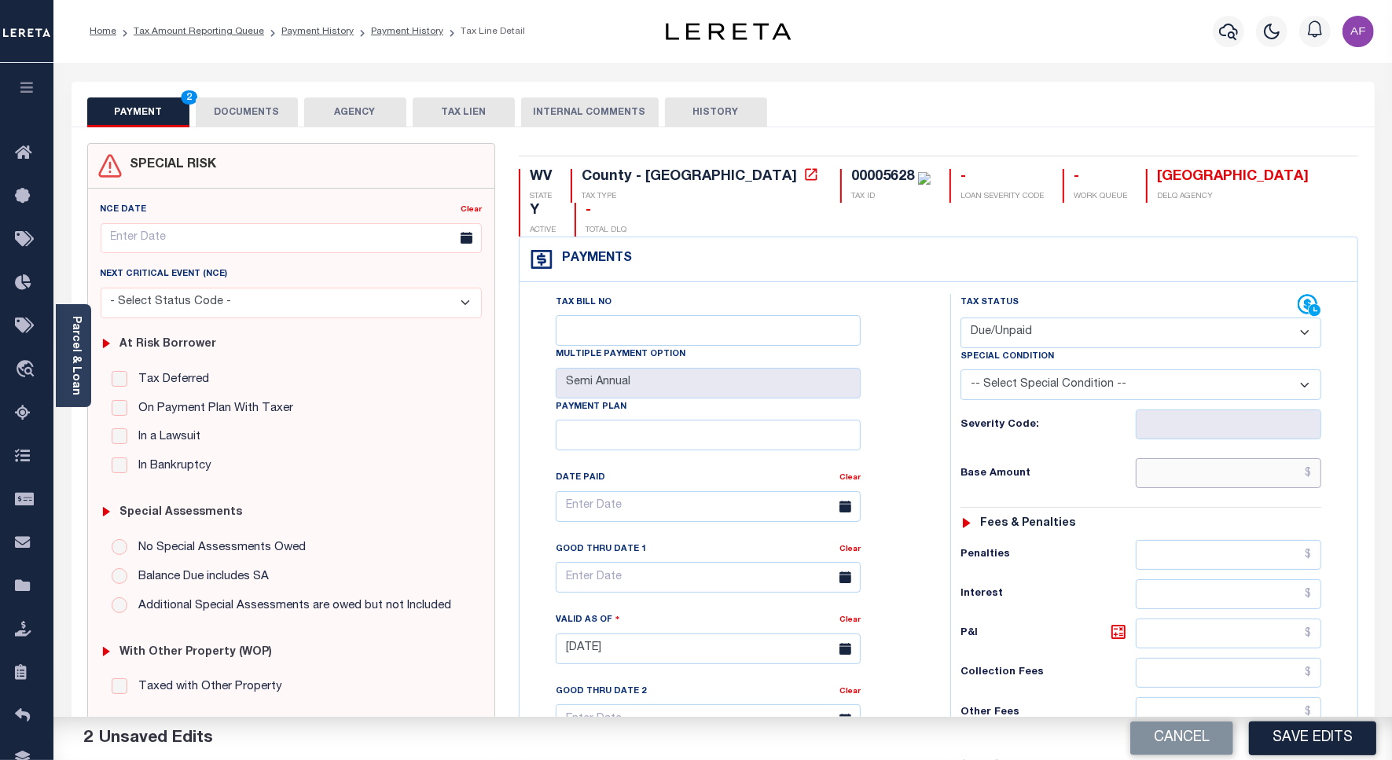
click at [1263, 458] on input "text" at bounding box center [1227, 473] width 185 height 30
type input "$70.55"
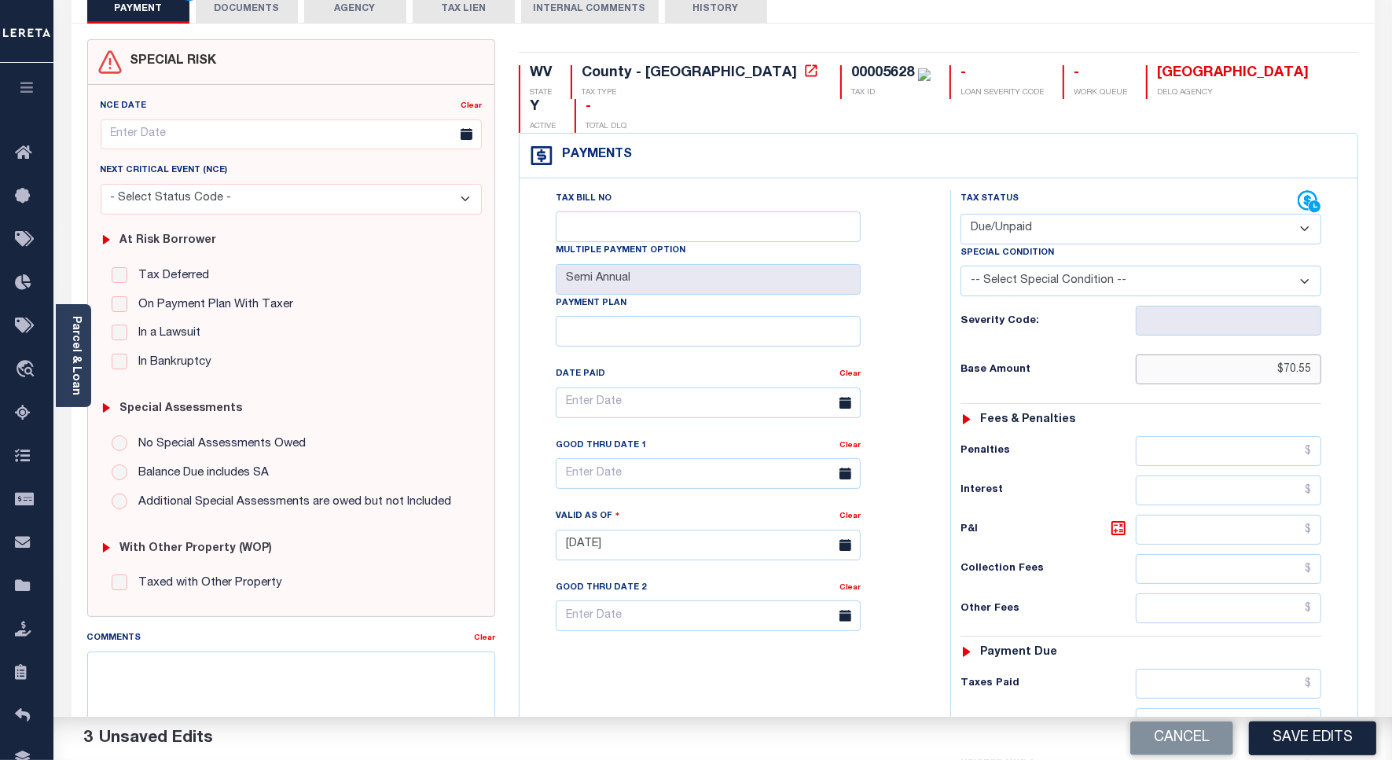
scroll to position [196, 0]
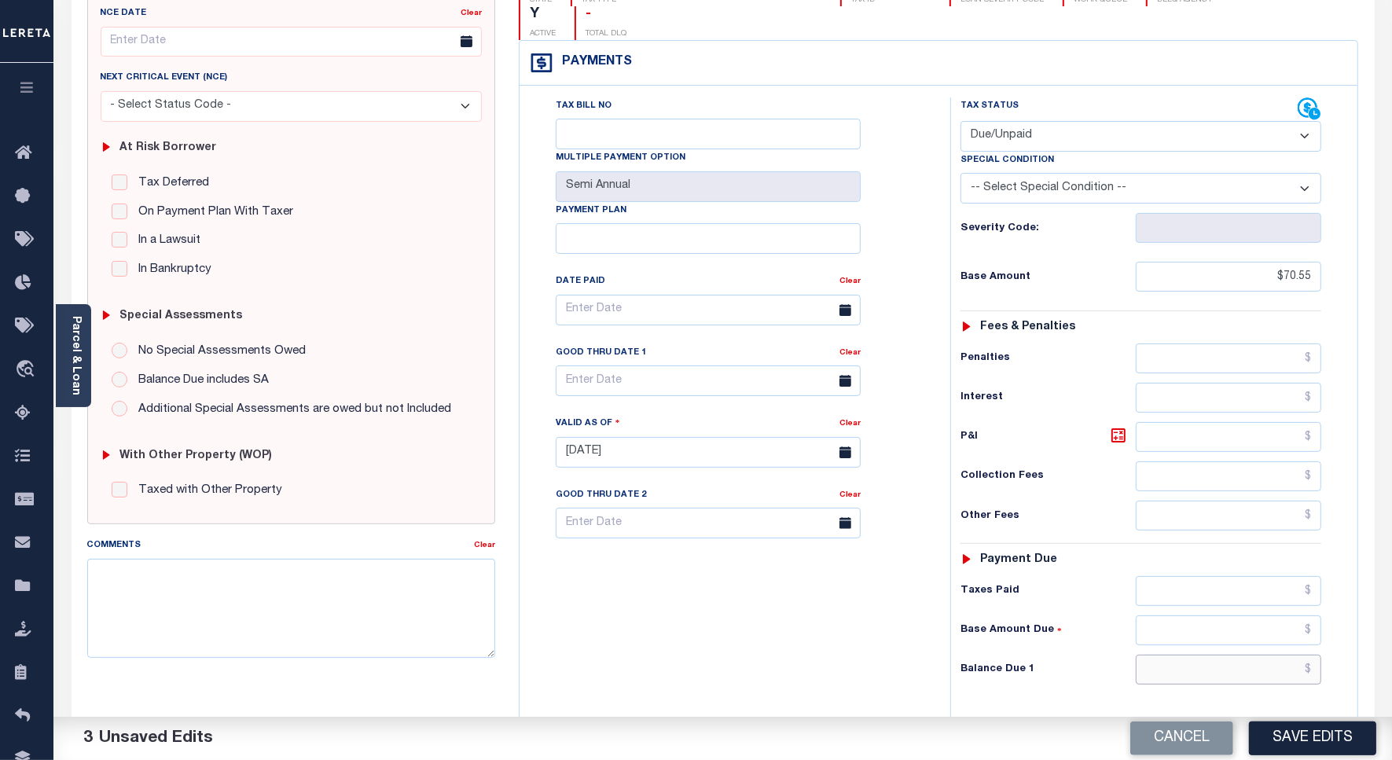
click at [1271, 655] on input "text" at bounding box center [1227, 670] width 185 height 30
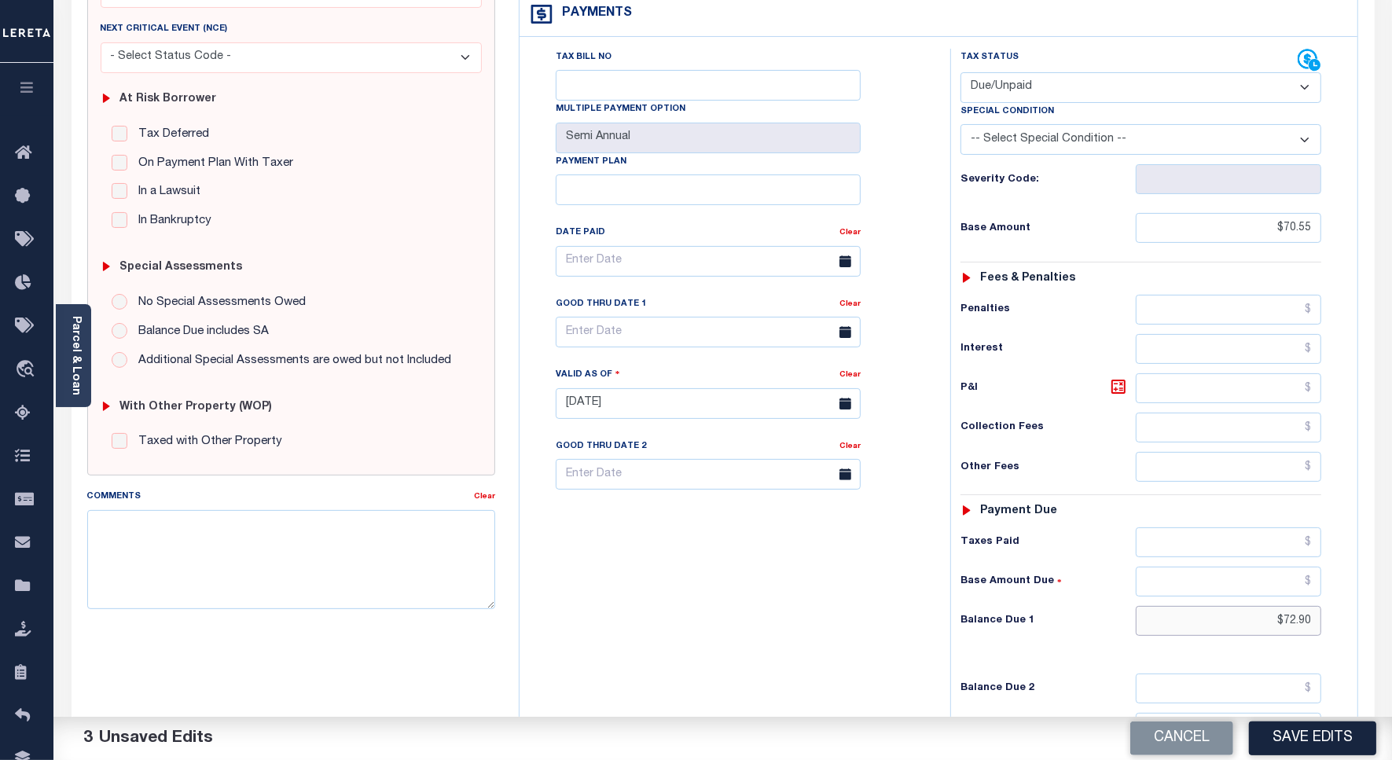
scroll to position [295, 0]
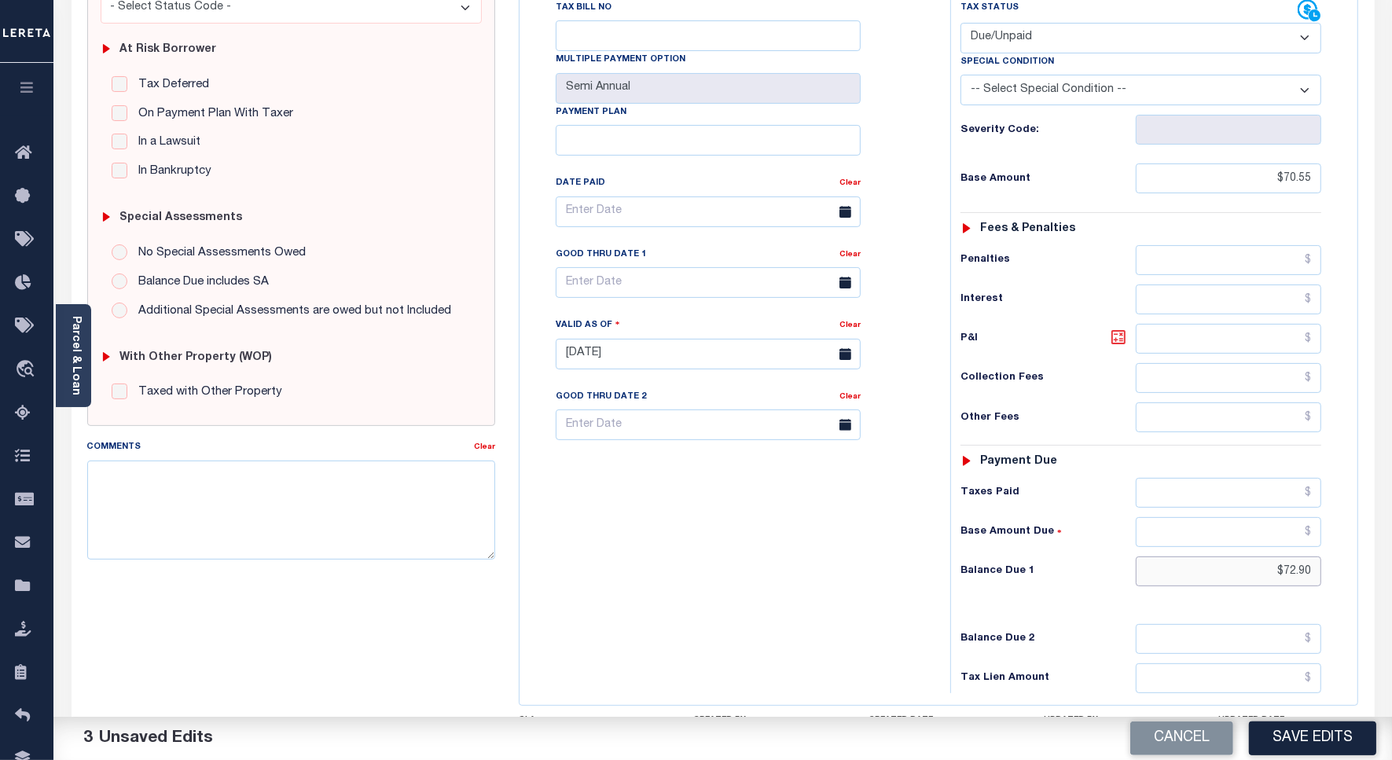
type input "$72.90"
click at [1117, 328] on icon at bounding box center [1118, 337] width 19 height 19
type input "$2.35"
click at [584, 267] on input "text" at bounding box center [708, 282] width 305 height 31
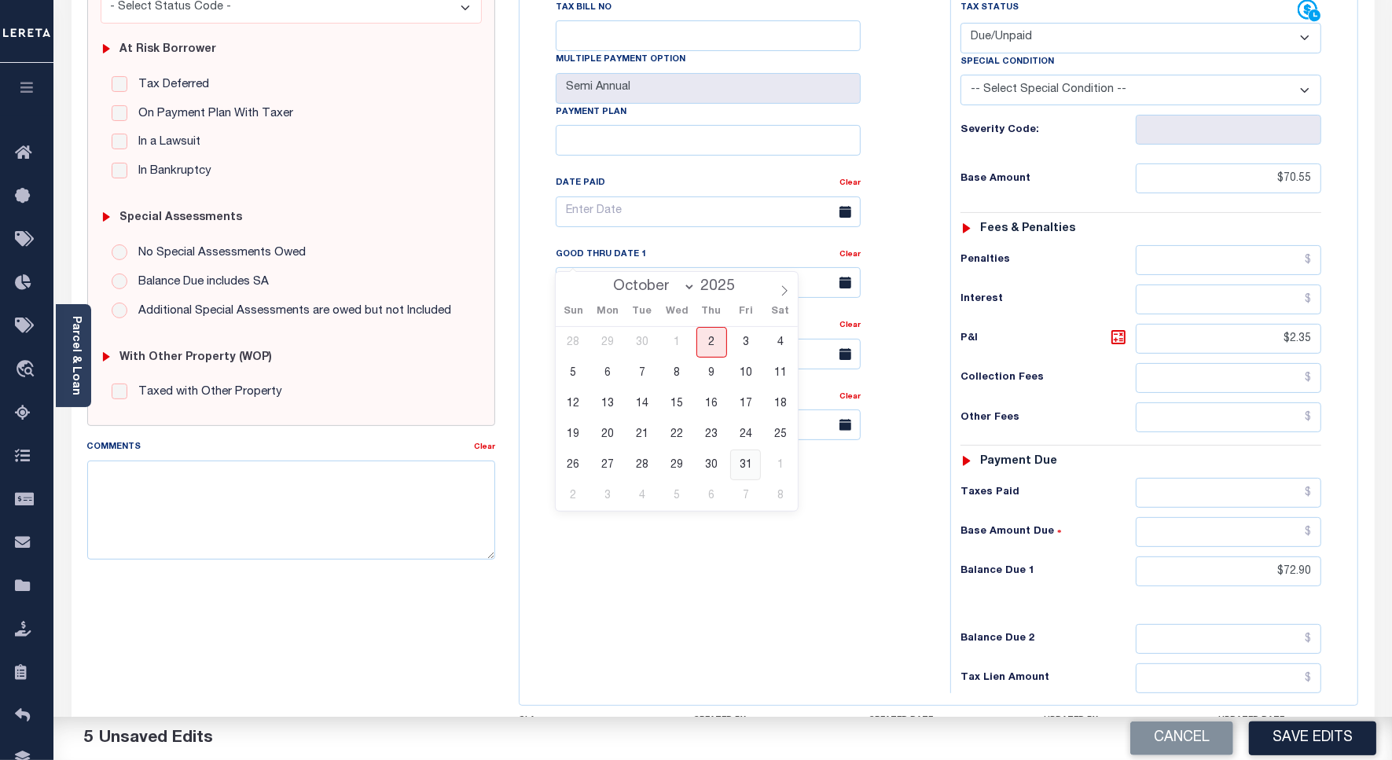
click at [747, 464] on span "31" at bounding box center [745, 464] width 31 height 31
type input "[DATE]"
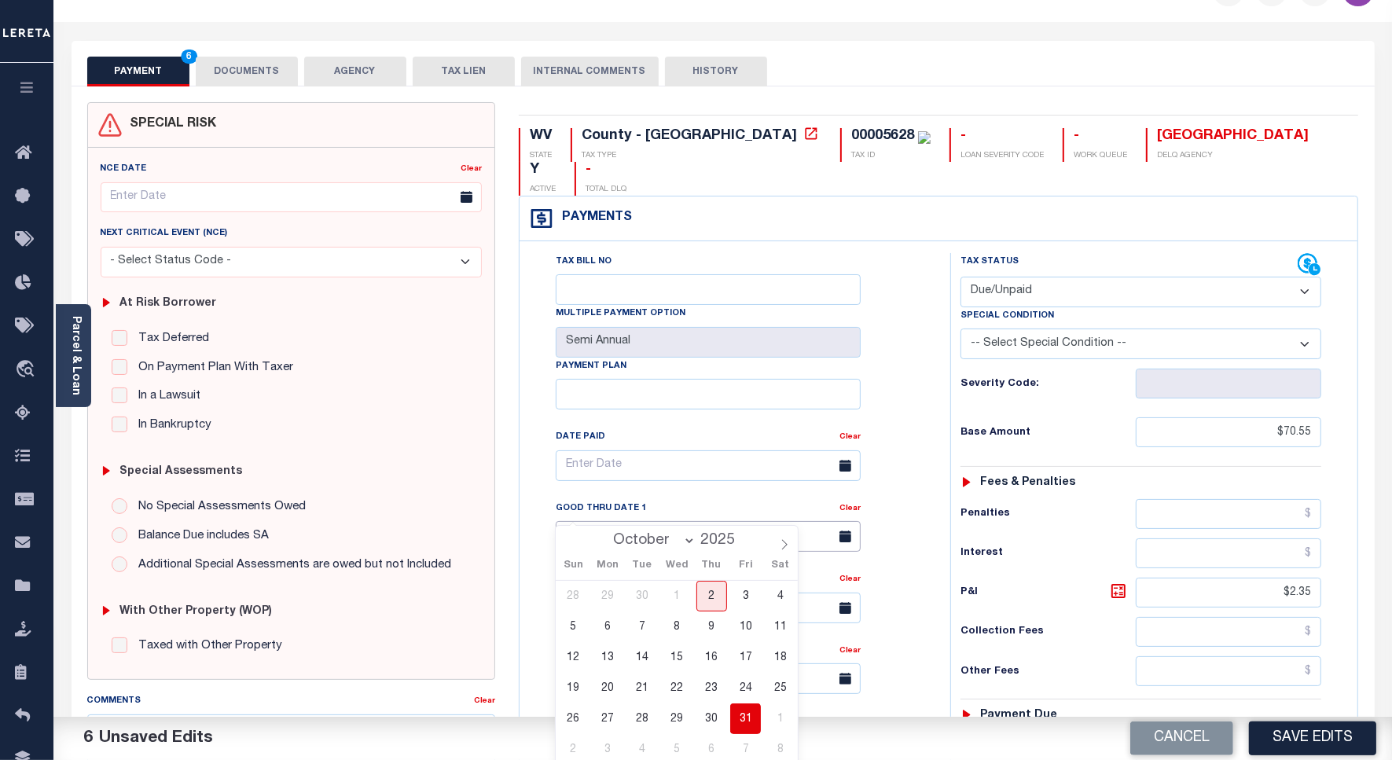
scroll to position [0, 0]
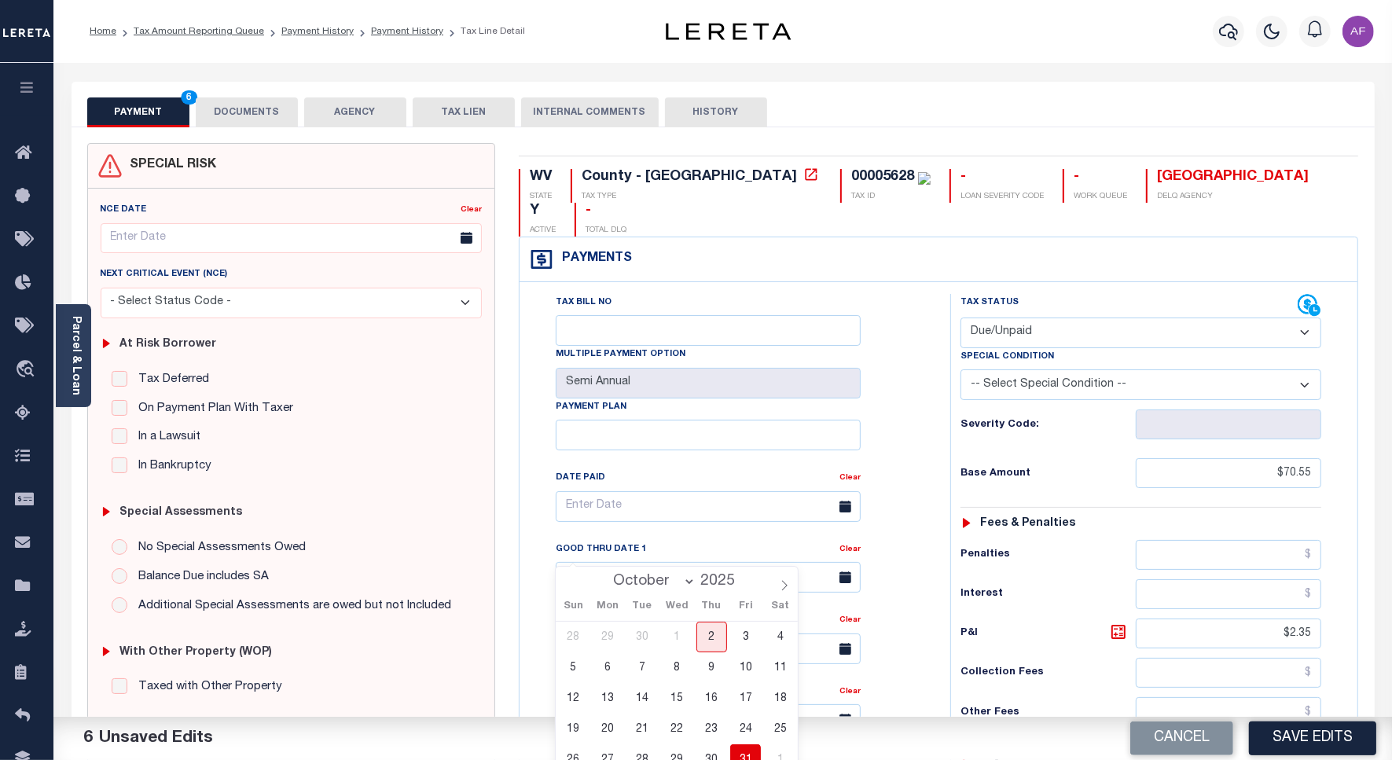
click at [221, 110] on button "DOCUMENTS" at bounding box center [247, 112] width 102 height 30
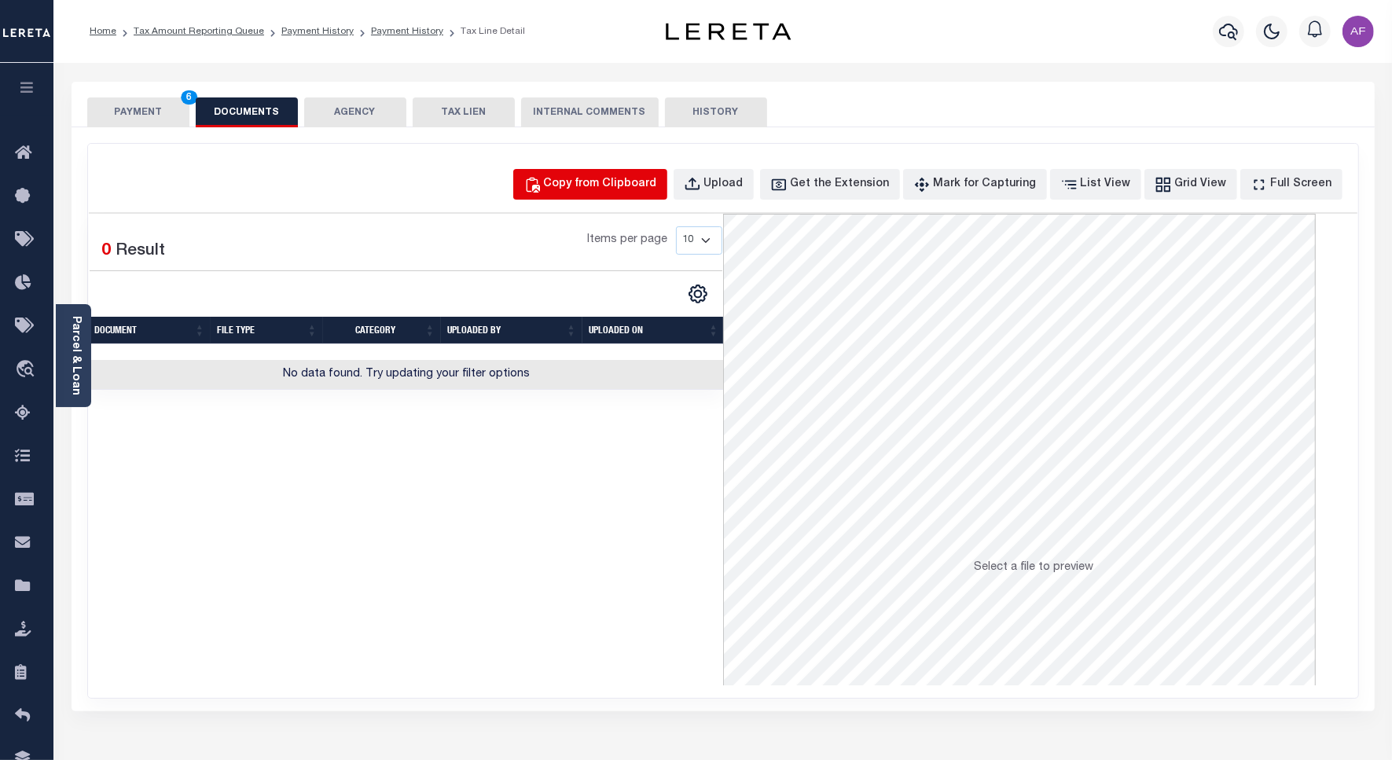
click at [662, 171] on button "Copy from Clipboard" at bounding box center [590, 184] width 154 height 31
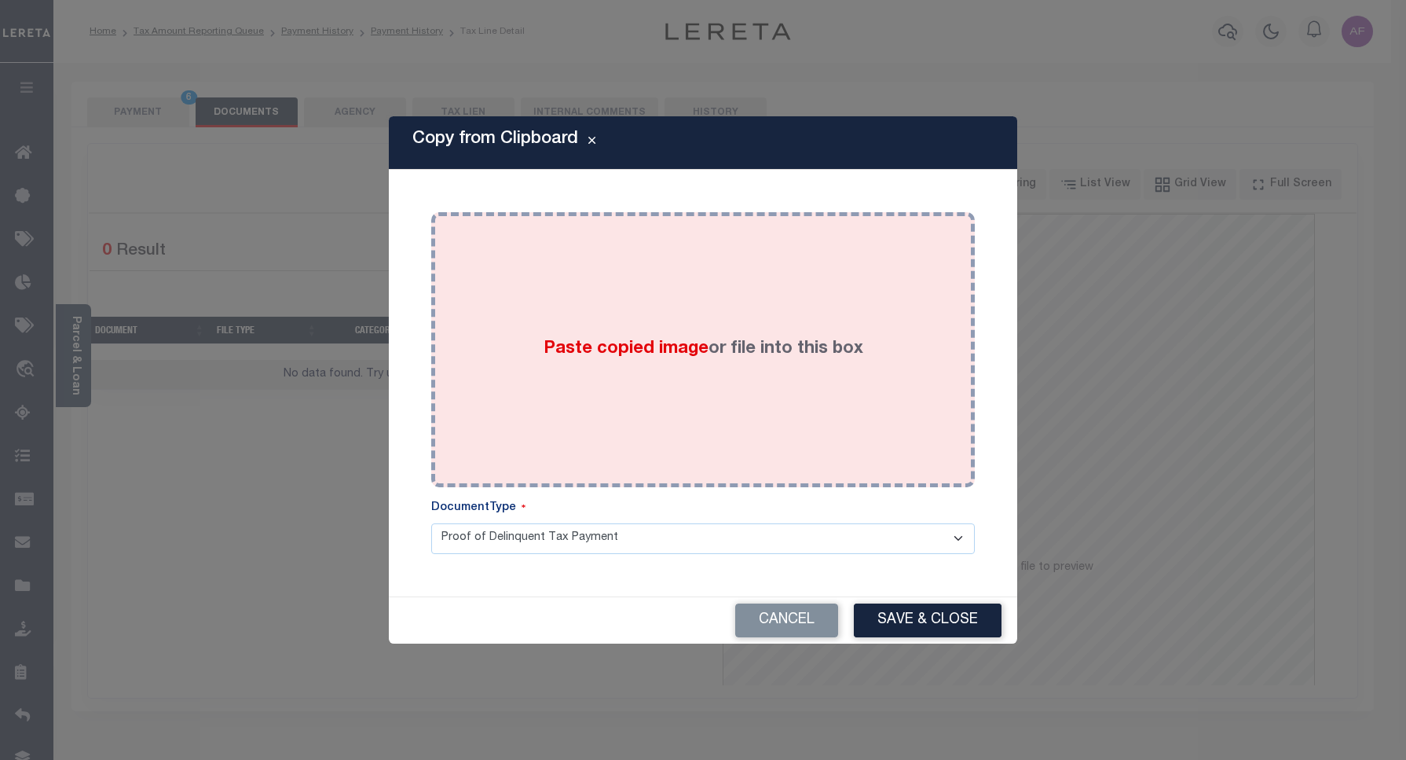
click at [648, 288] on div "Paste copied image or file into this box" at bounding box center [703, 349] width 520 height 251
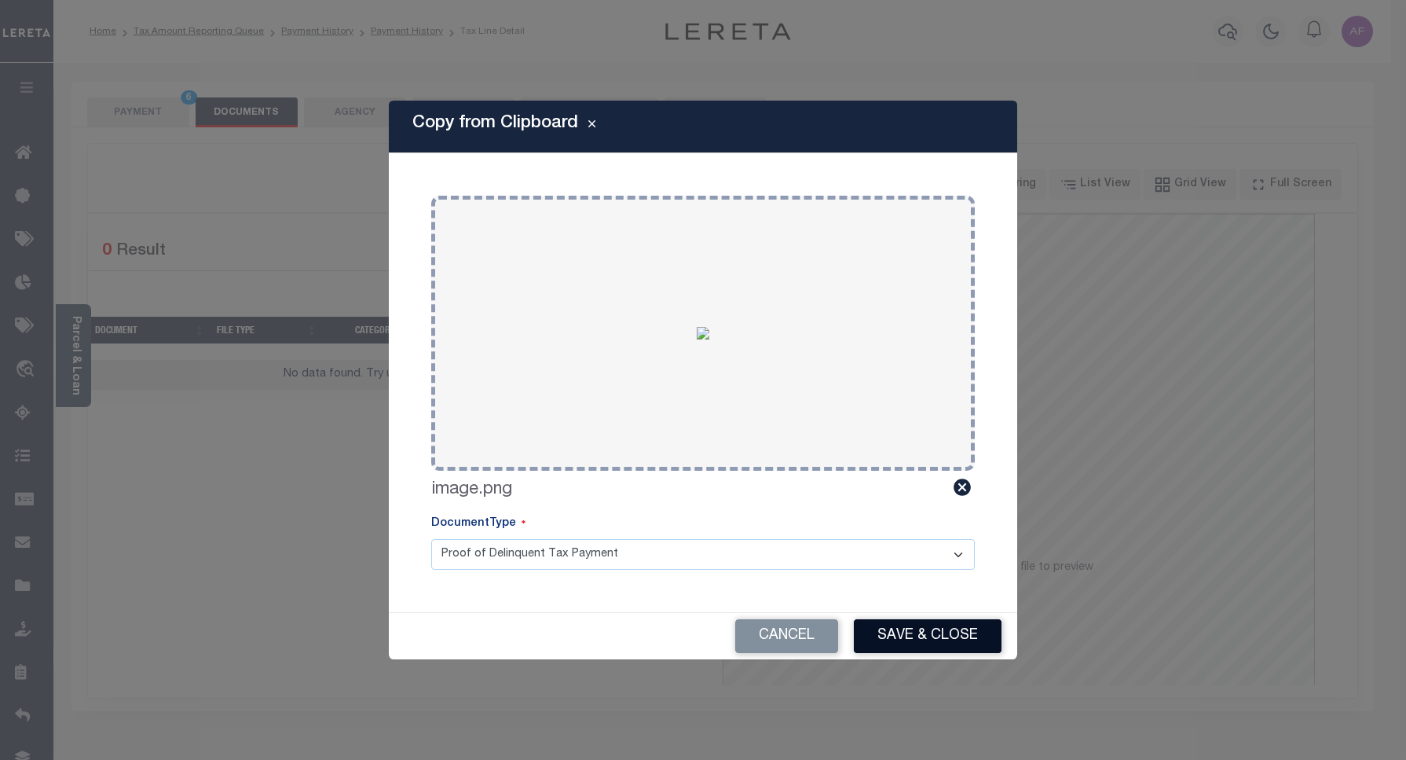
click at [905, 635] on button "Save & Close" at bounding box center [928, 636] width 148 height 34
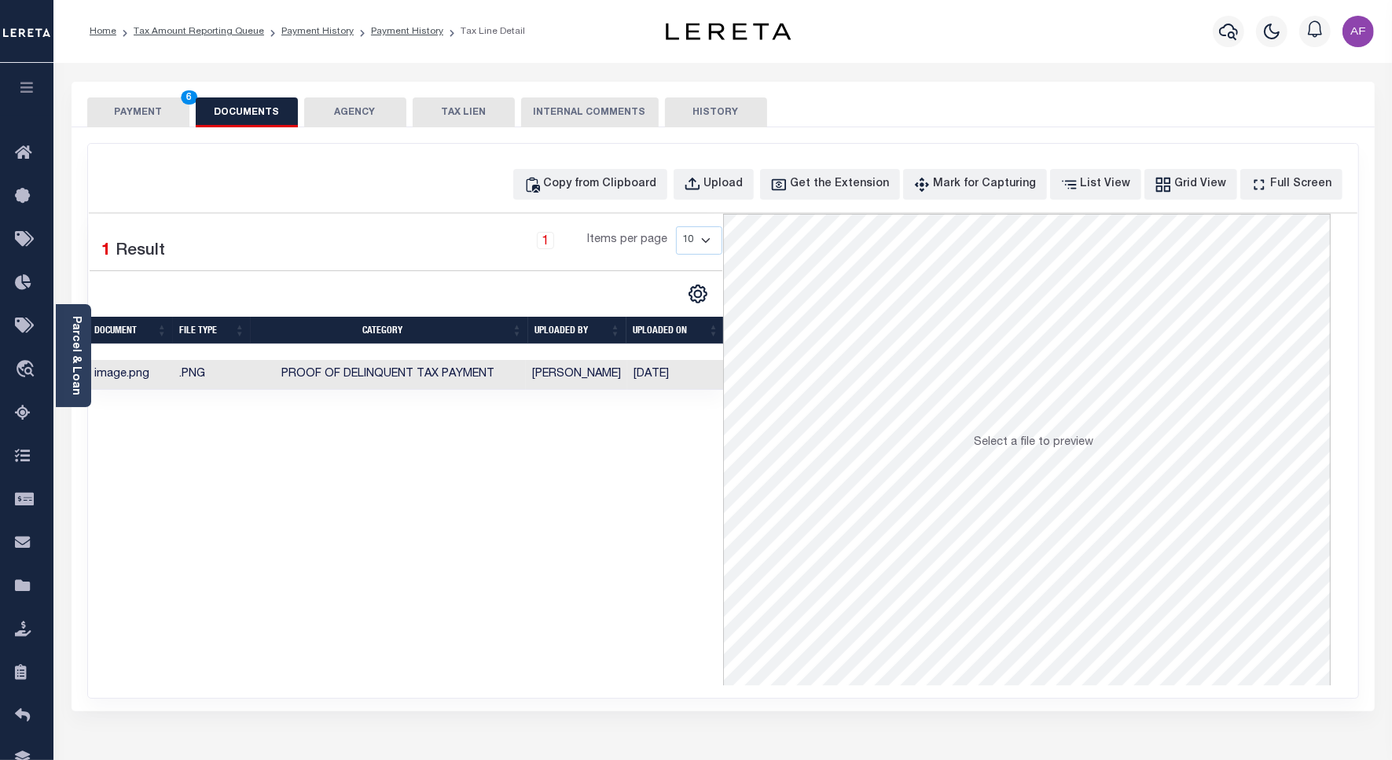
click at [131, 108] on button "PAYMENT 6" at bounding box center [138, 112] width 102 height 30
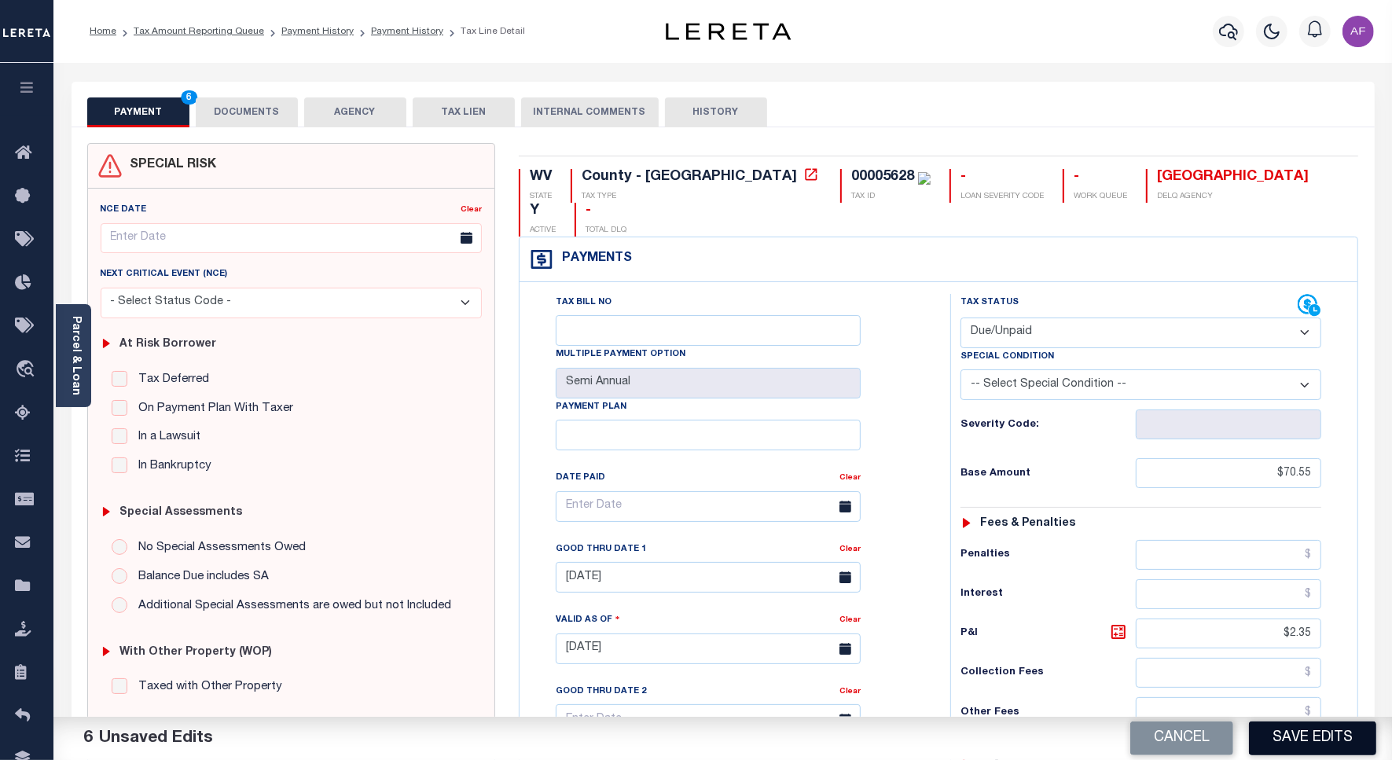
click at [1293, 739] on button "Save Edits" at bounding box center [1312, 738] width 127 height 34
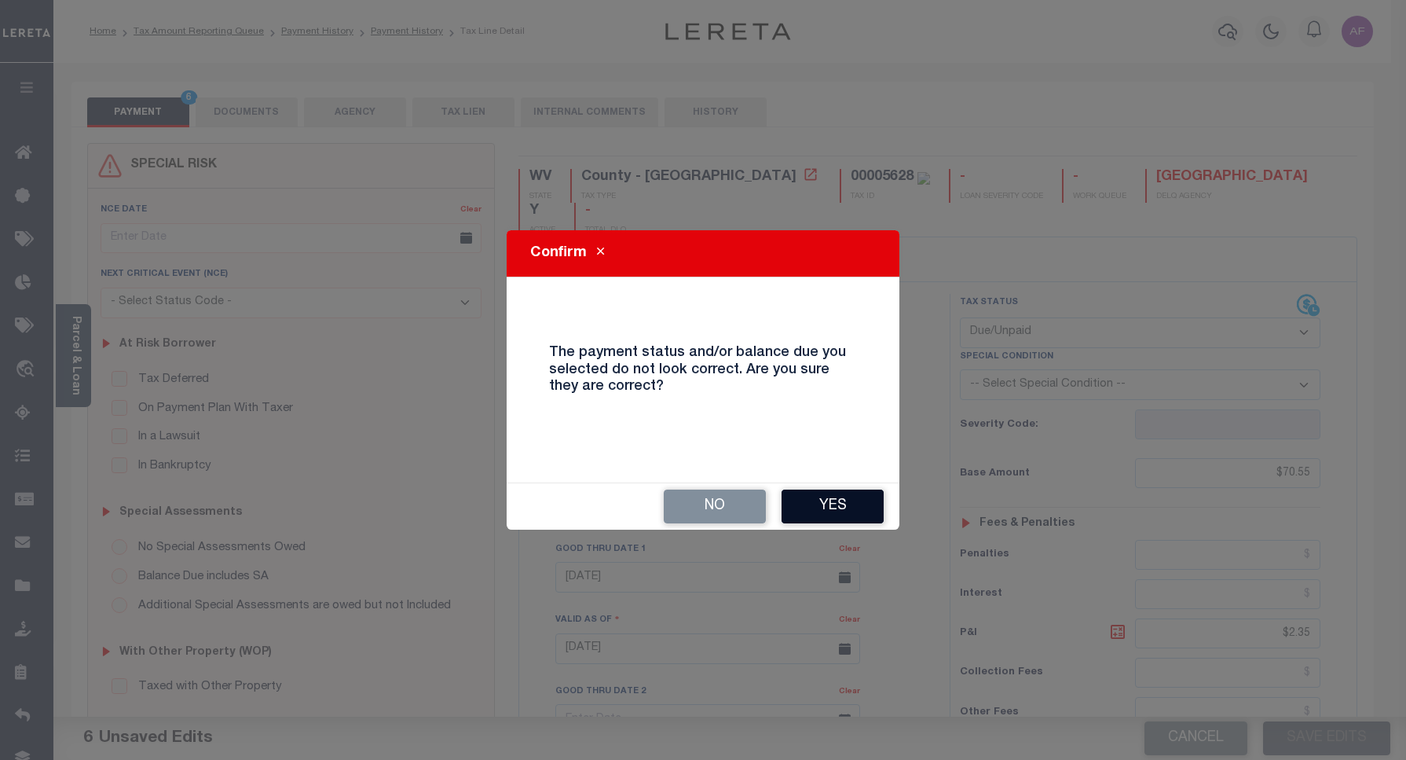
click at [855, 501] on button "Yes" at bounding box center [833, 507] width 102 height 34
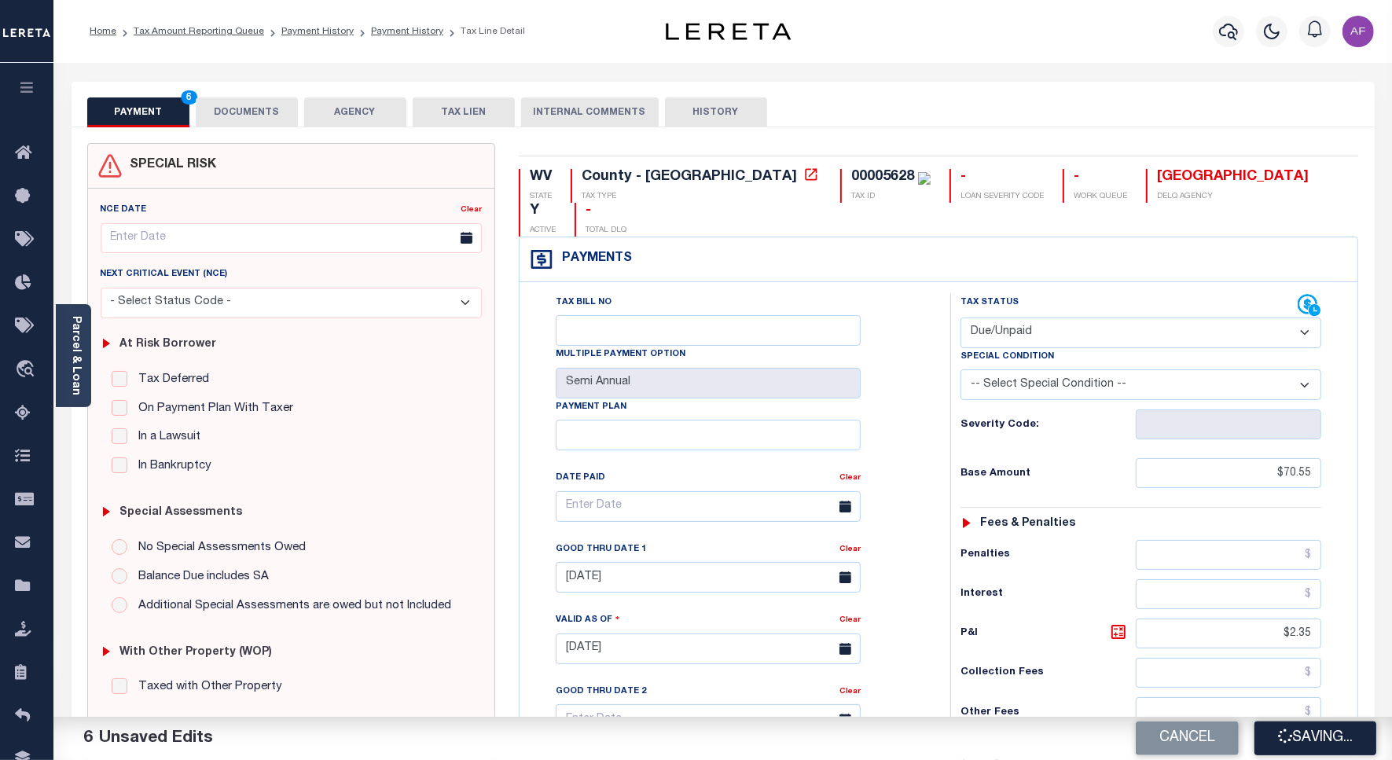
checkbox input "false"
type input "$70.55"
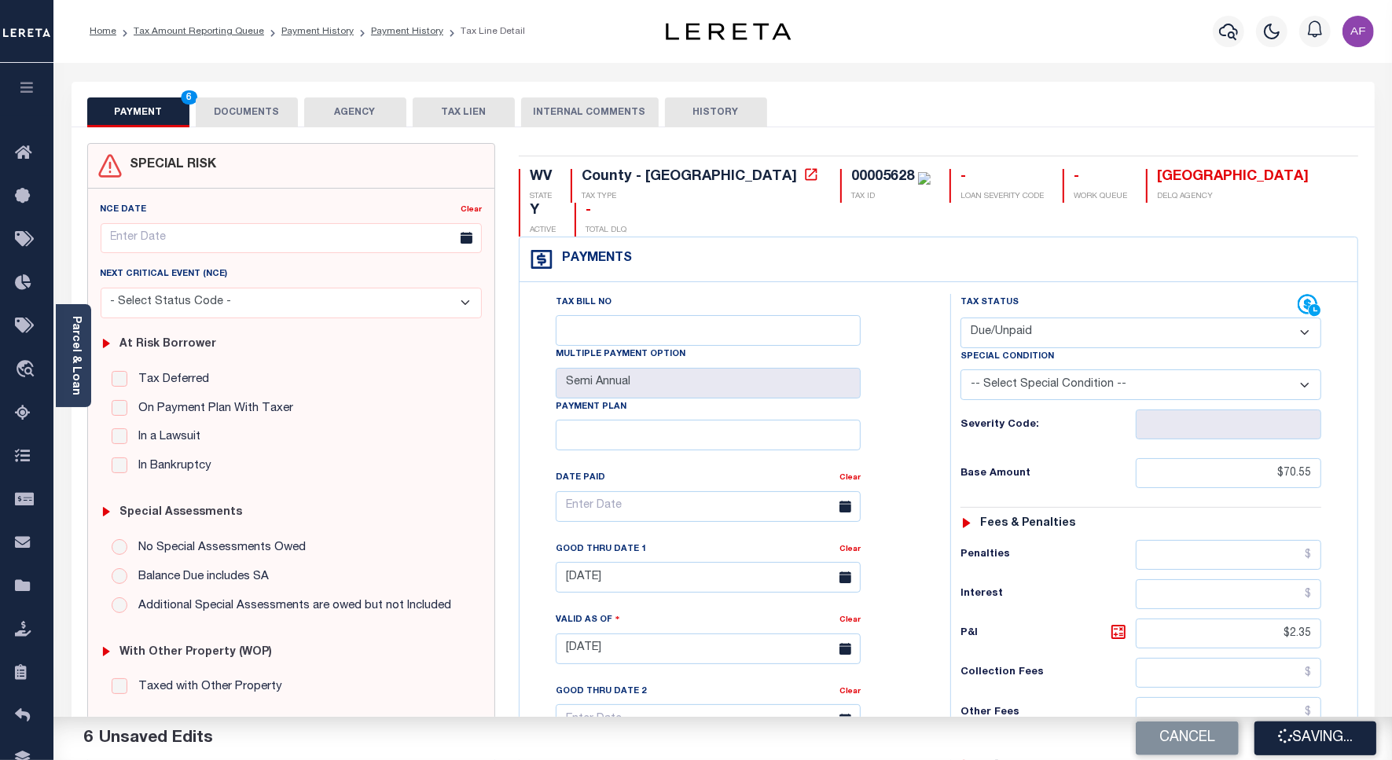
type input "$2.35"
type input "$72.9"
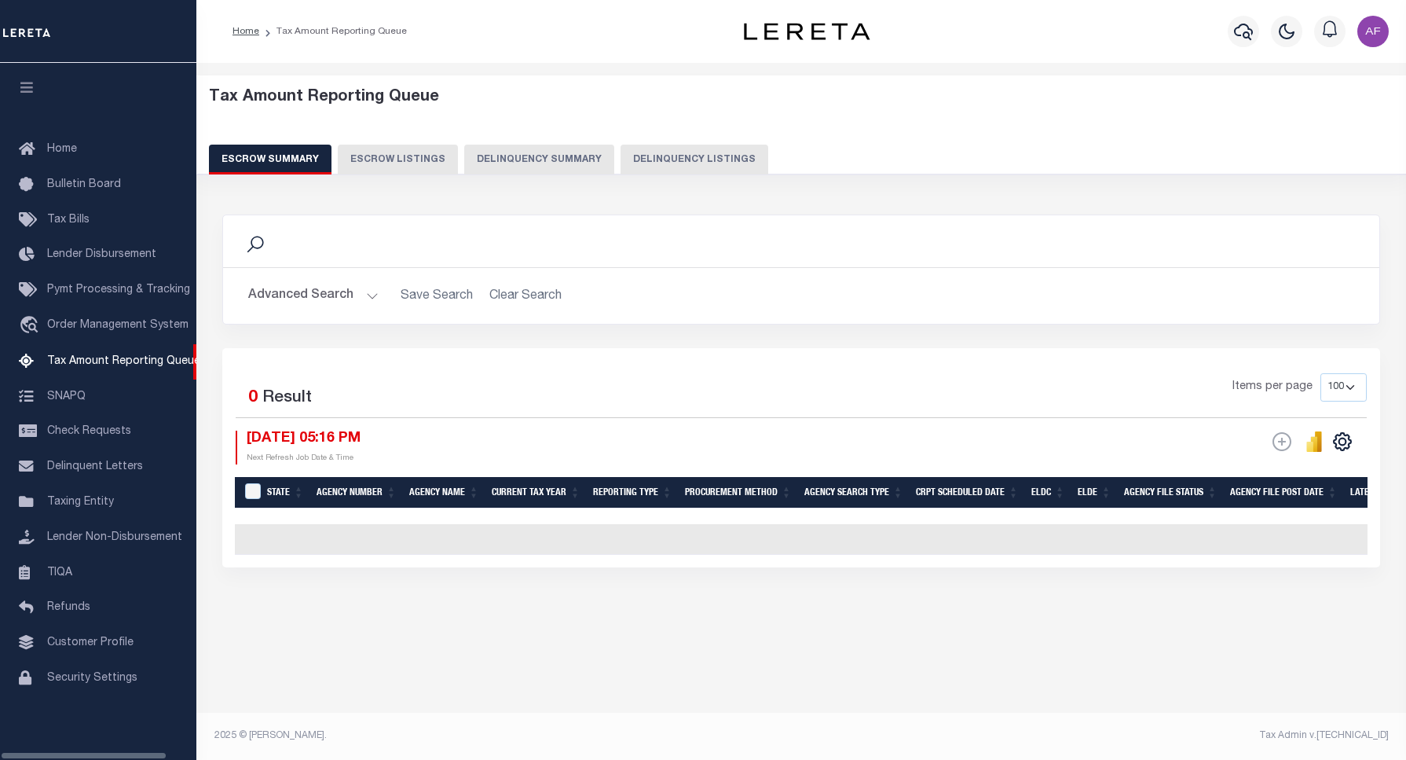
select select "100"
click at [649, 155] on button "Delinquency Listings" at bounding box center [695, 160] width 148 height 30
select select "100"
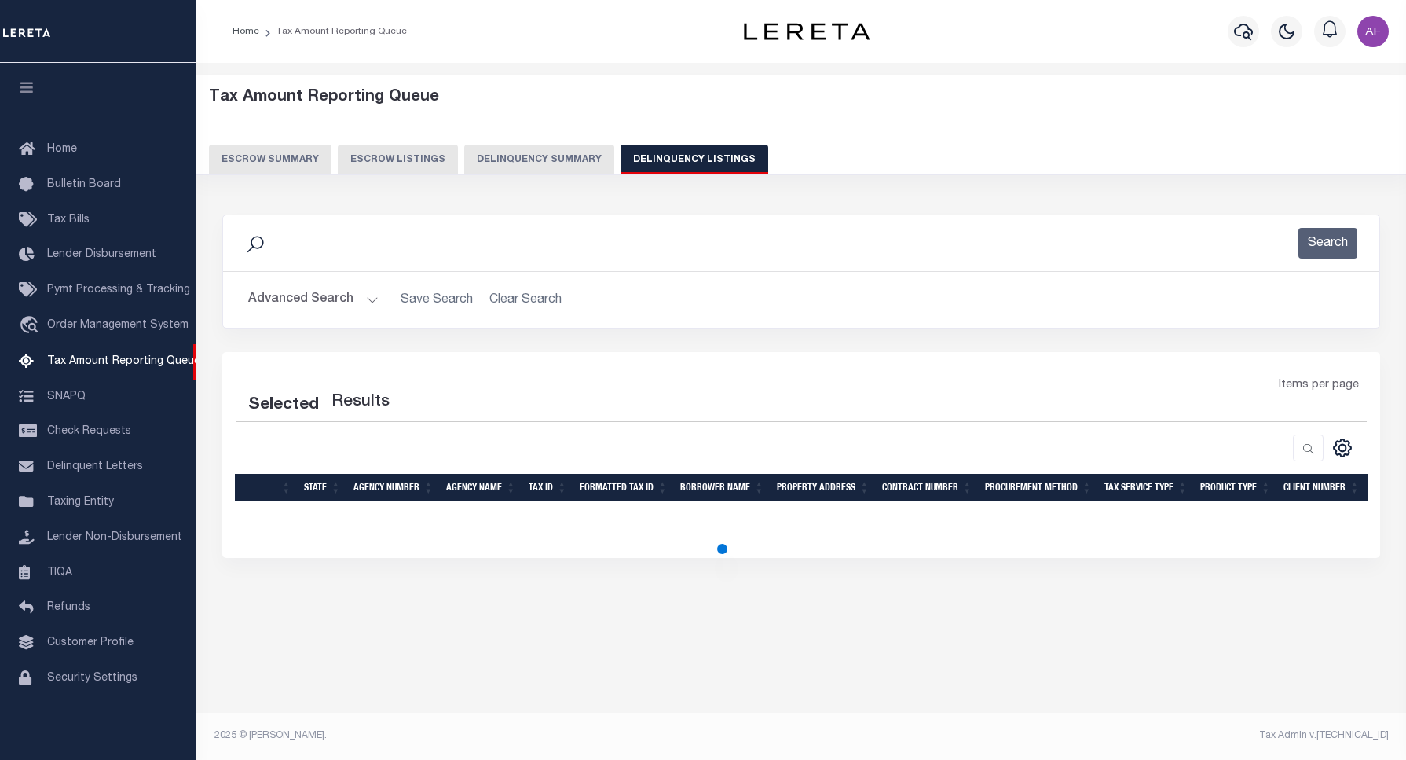
select select "100"
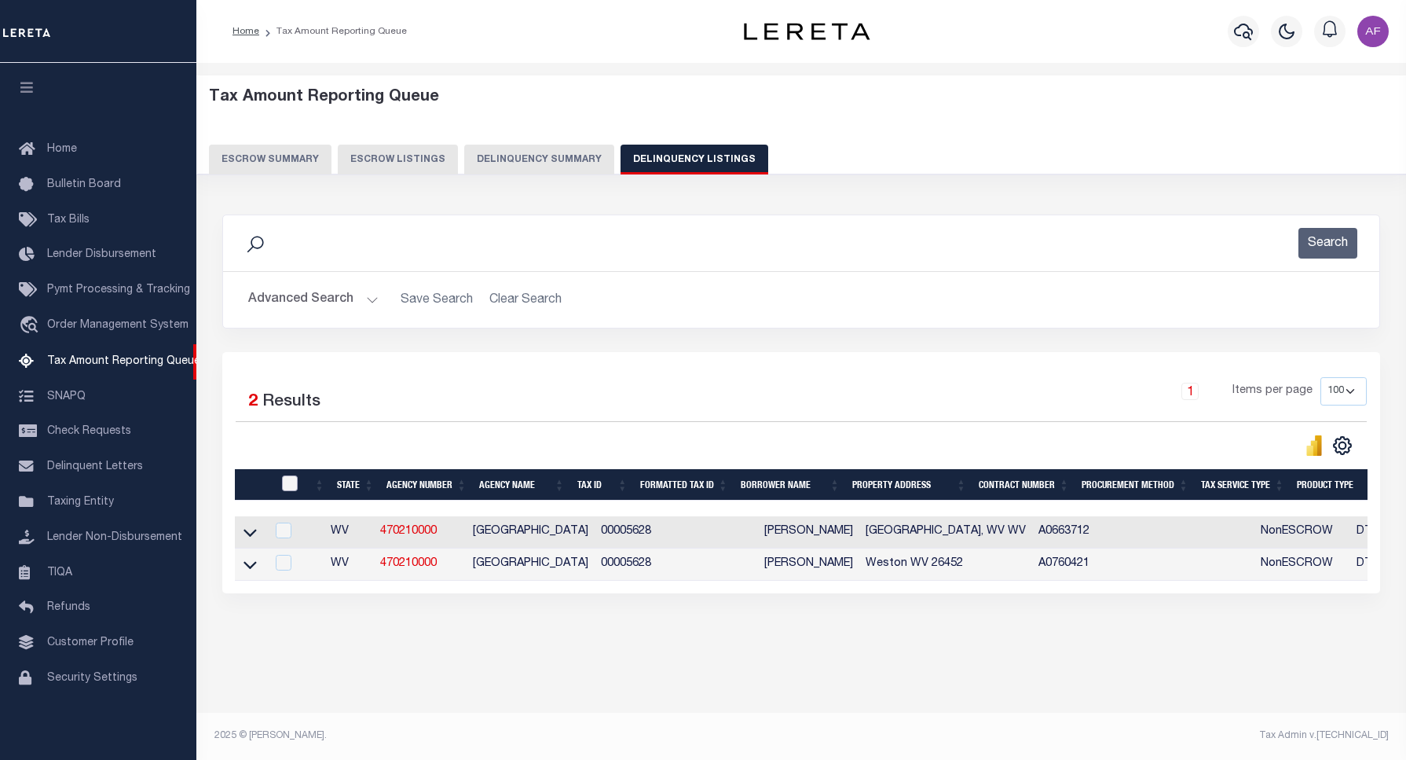
click at [289, 491] on input "checkbox" at bounding box center [290, 483] width 16 height 16
checkbox input "true"
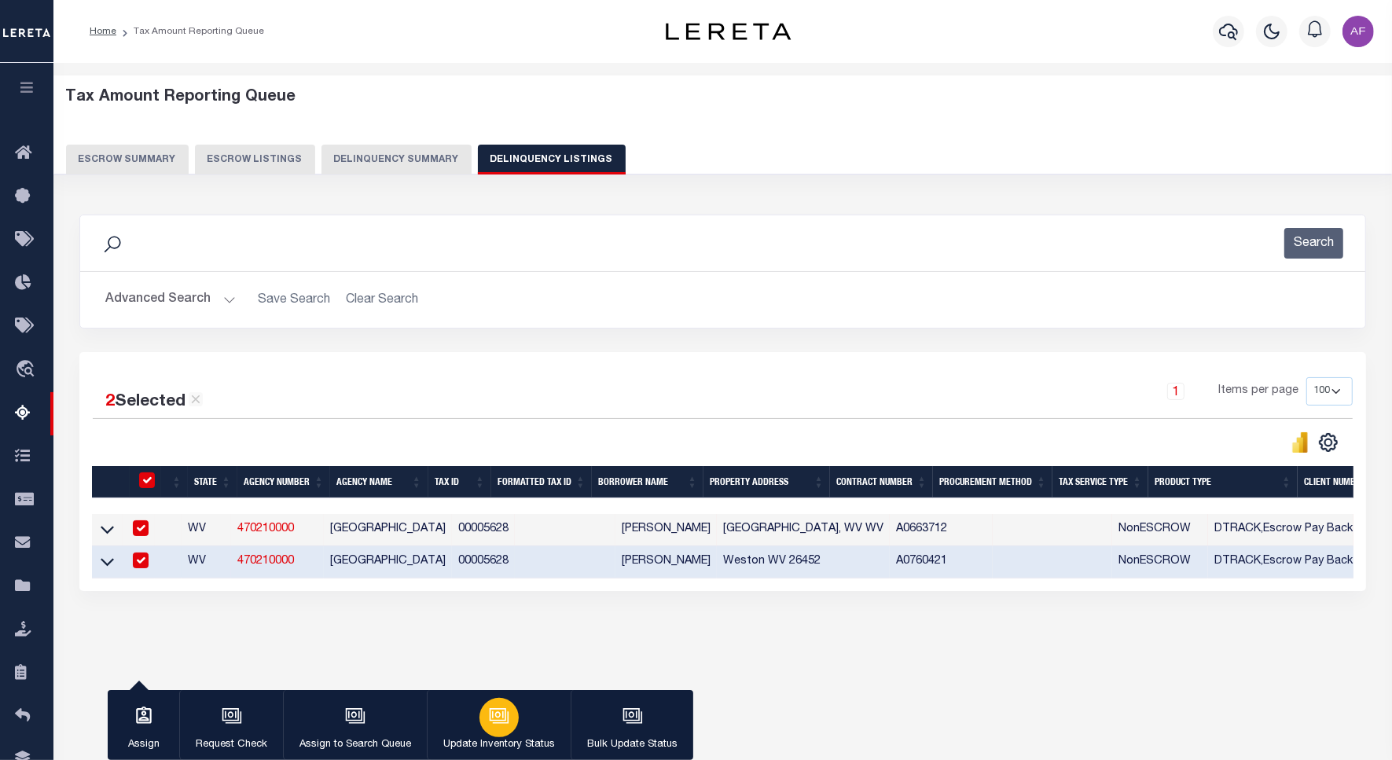
click at [475, 713] on button "Update Inventory Status" at bounding box center [499, 725] width 144 height 71
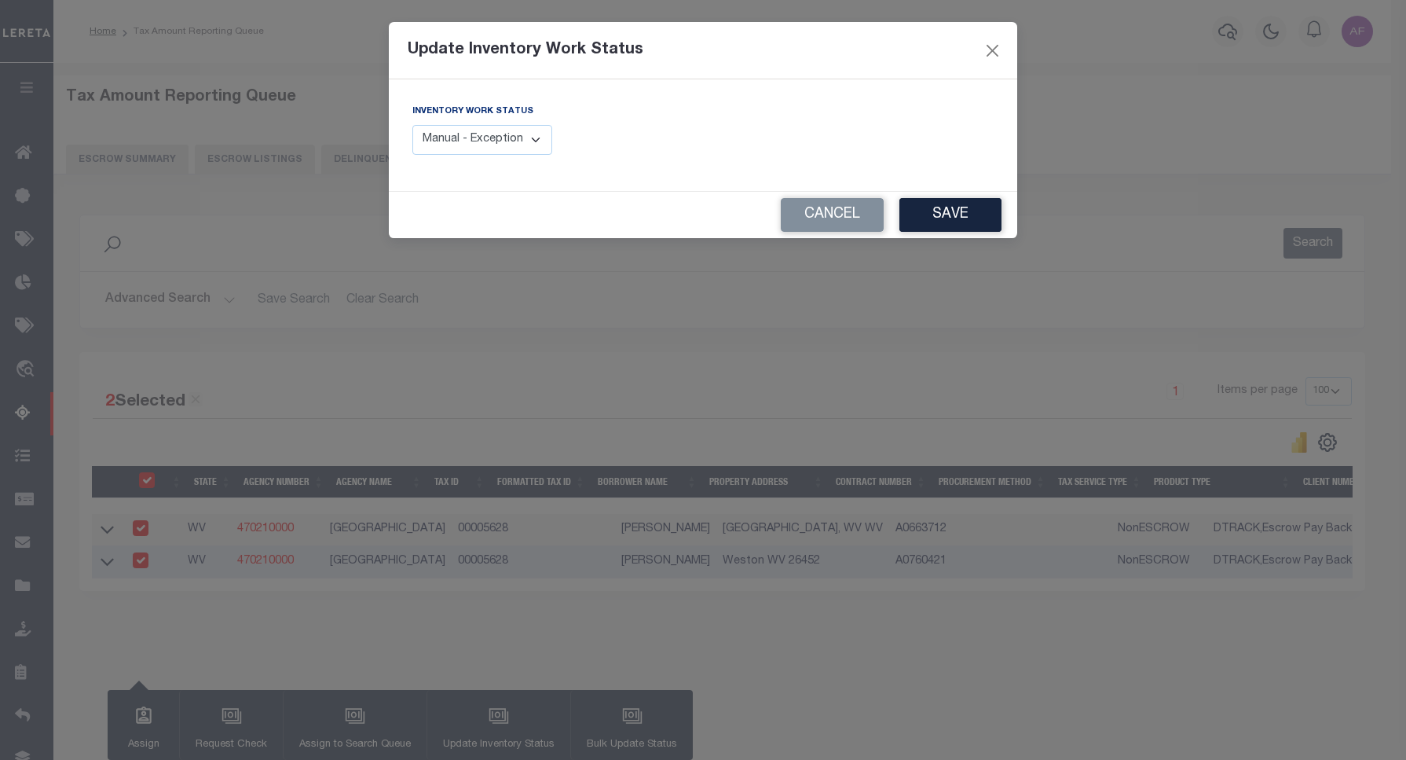
click at [521, 138] on select "Manual - Exception Pended - Awaiting Search Late Add Exception Completed" at bounding box center [483, 140] width 140 height 31
select select "4"
click at [413, 125] on select "Manual - Exception Pended - Awaiting Search Late Add Exception Completed" at bounding box center [483, 140] width 140 height 31
click at [910, 218] on button "Save" at bounding box center [951, 215] width 102 height 34
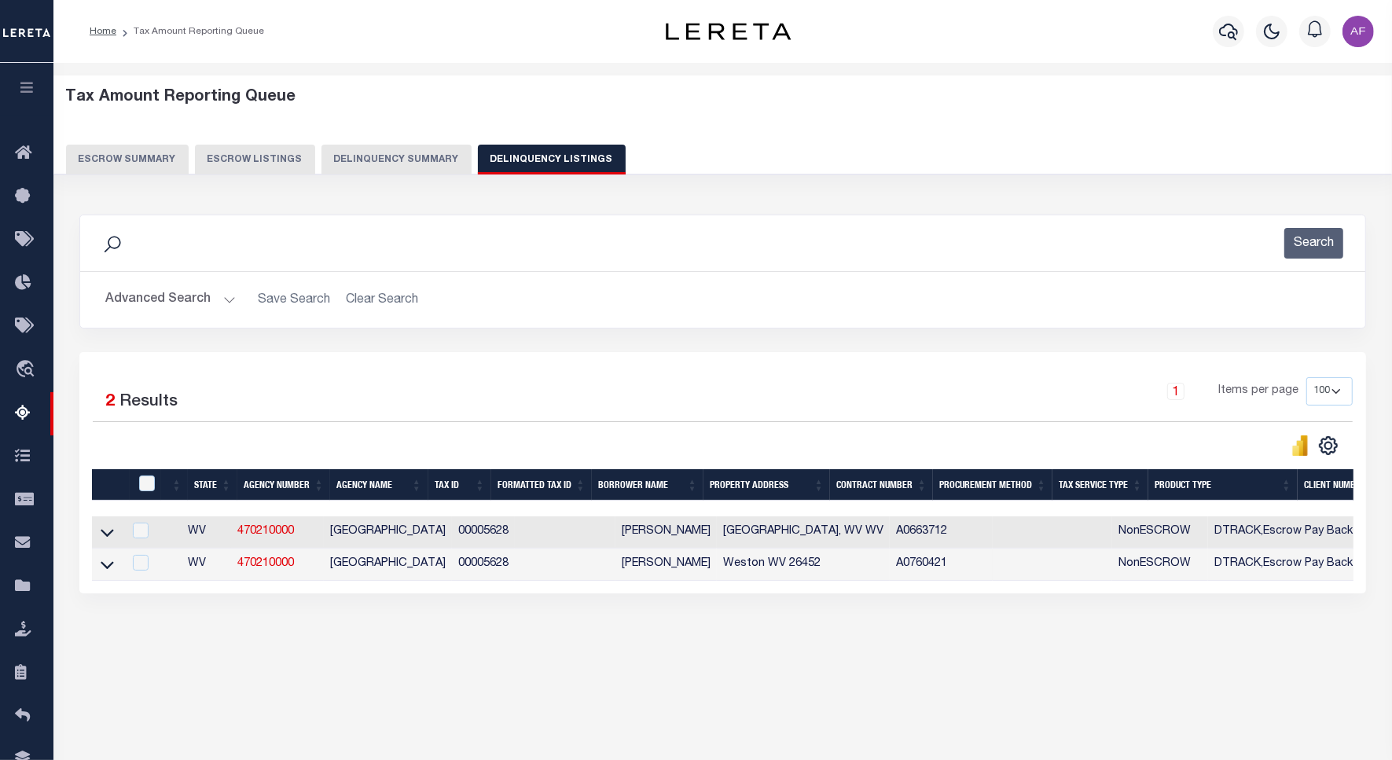
click at [161, 299] on button "Advanced Search" at bounding box center [170, 299] width 130 height 31
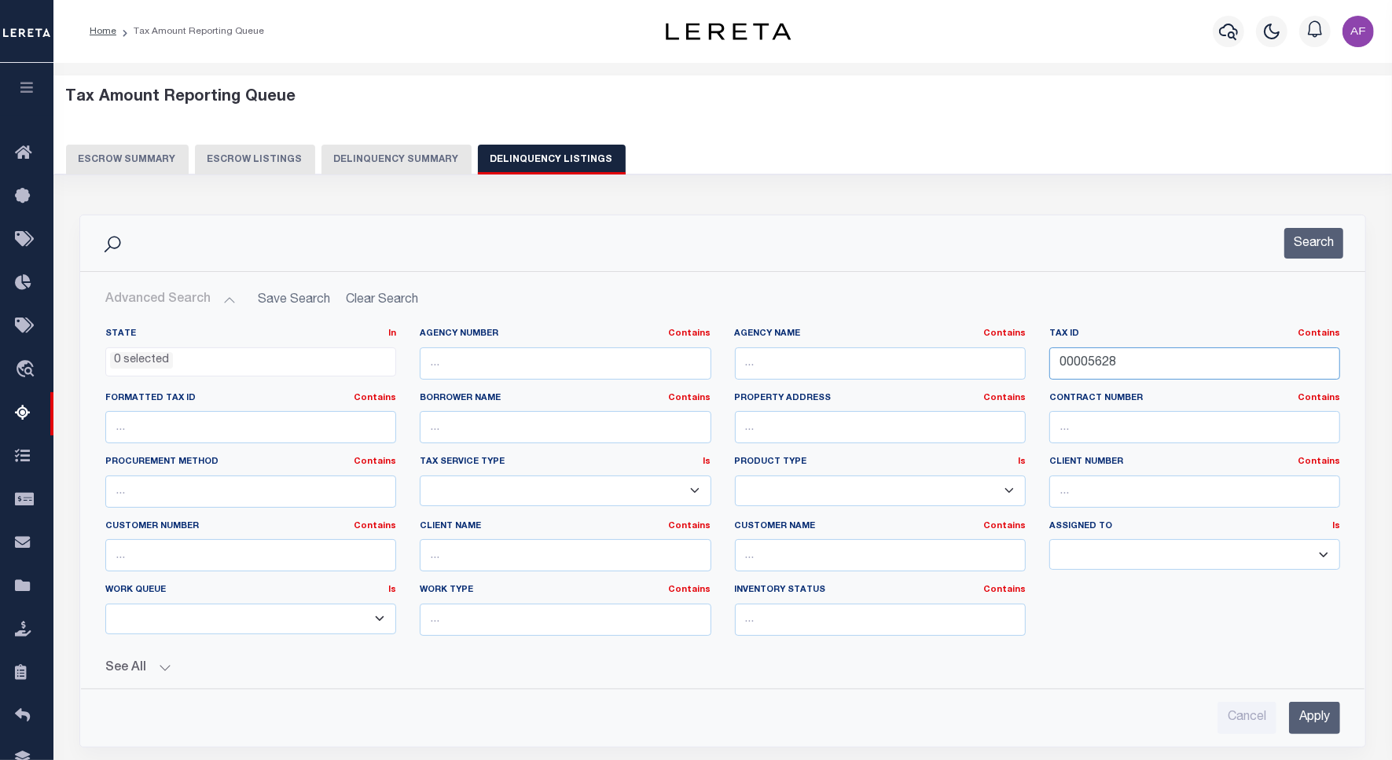
click at [1086, 359] on input "00005628" at bounding box center [1194, 363] width 291 height 32
paste input "9"
type input "00005629"
click at [1304, 242] on button "Search" at bounding box center [1313, 243] width 59 height 31
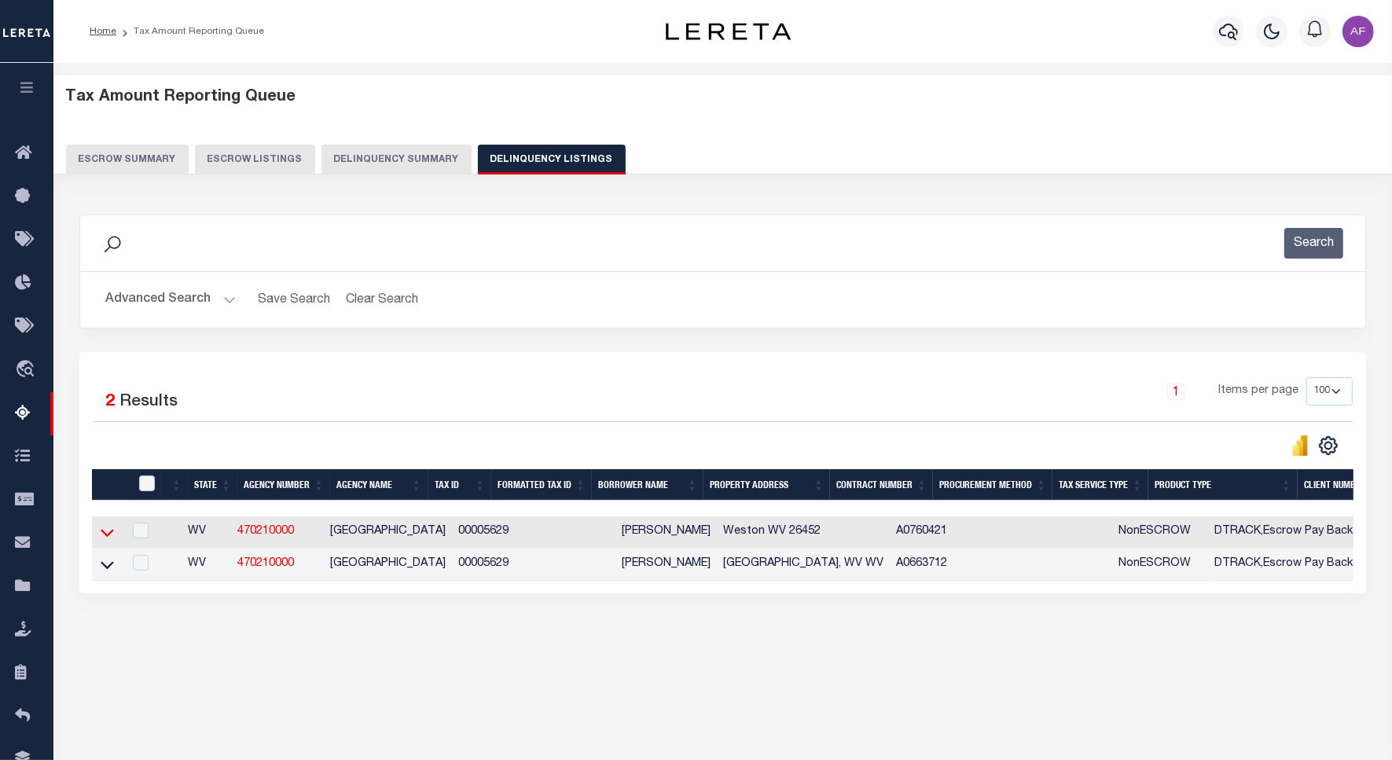
click at [111, 541] on icon at bounding box center [107, 532] width 13 height 17
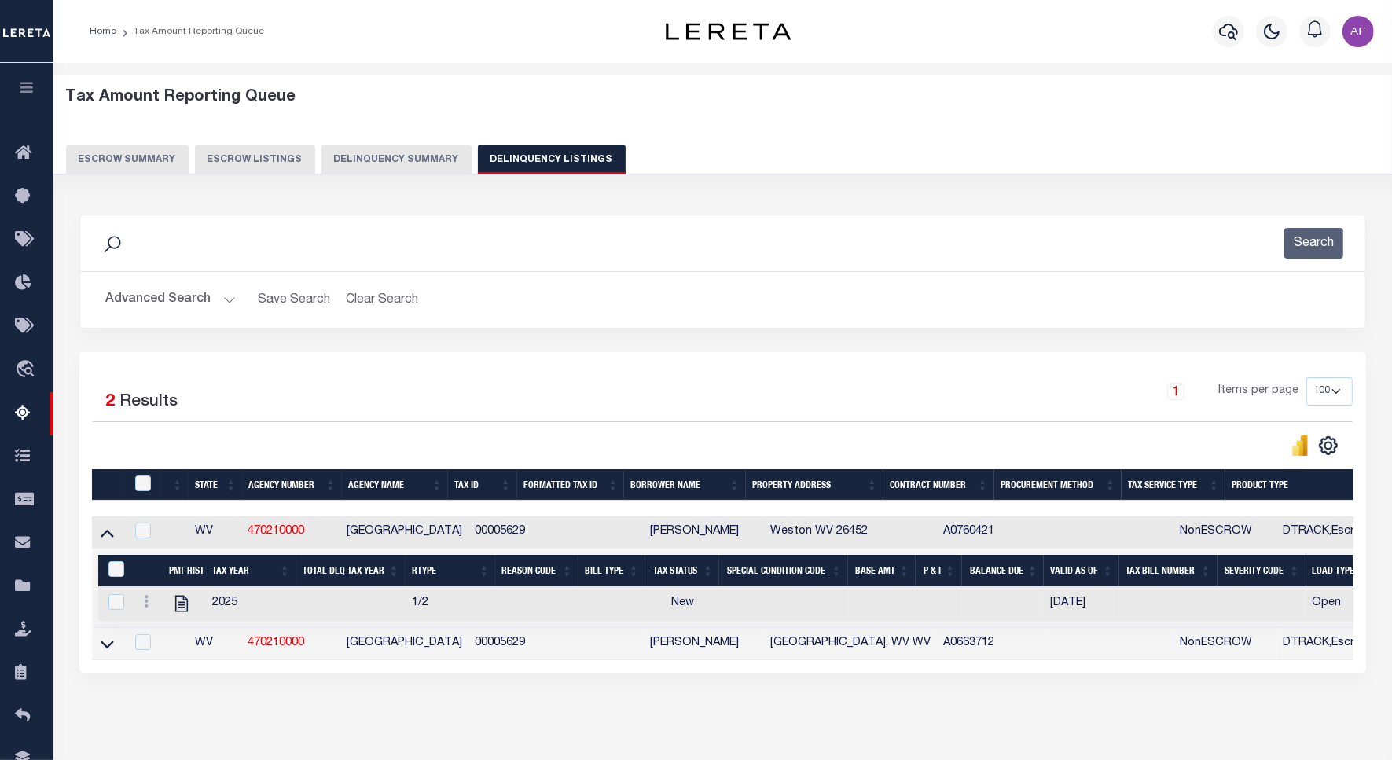
scroll to position [72, 0]
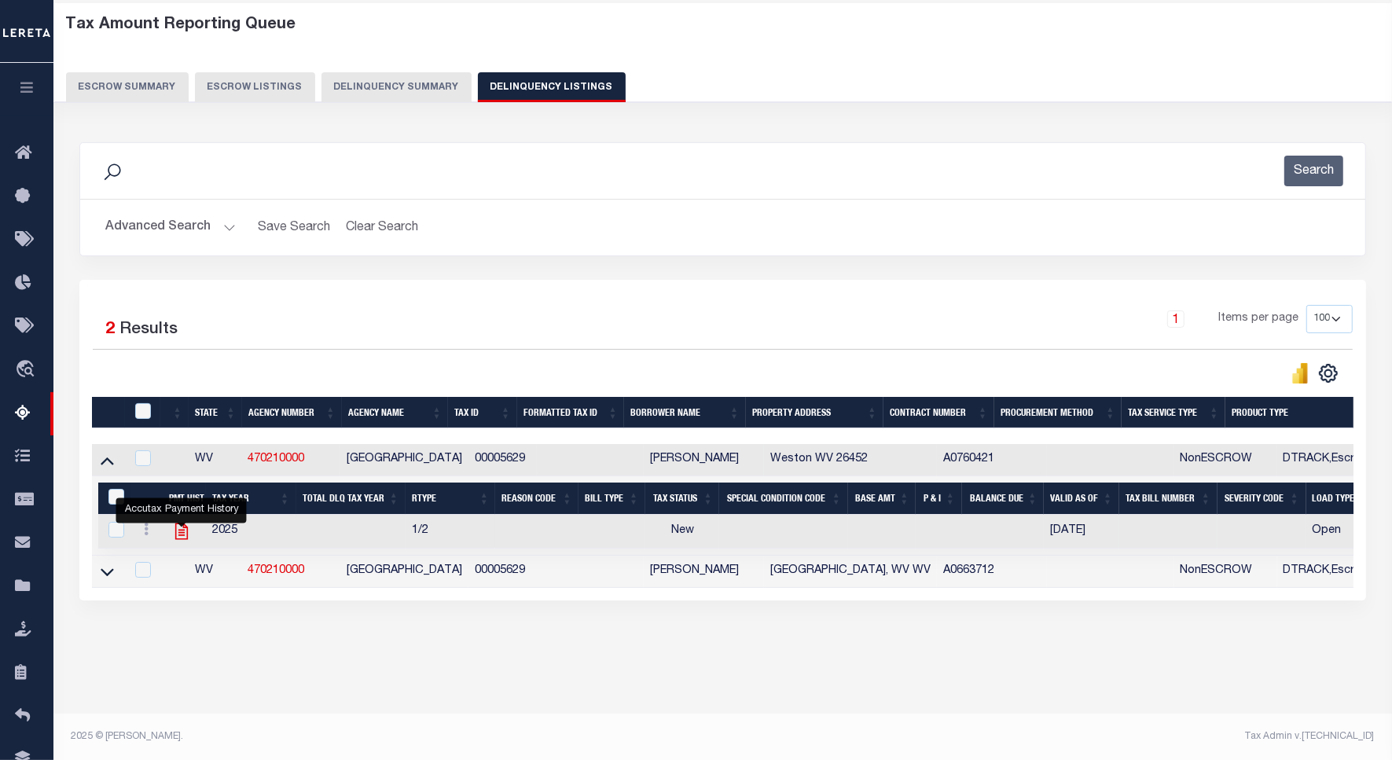
click at [179, 536] on icon "" at bounding box center [181, 531] width 20 height 20
checkbox input "true"
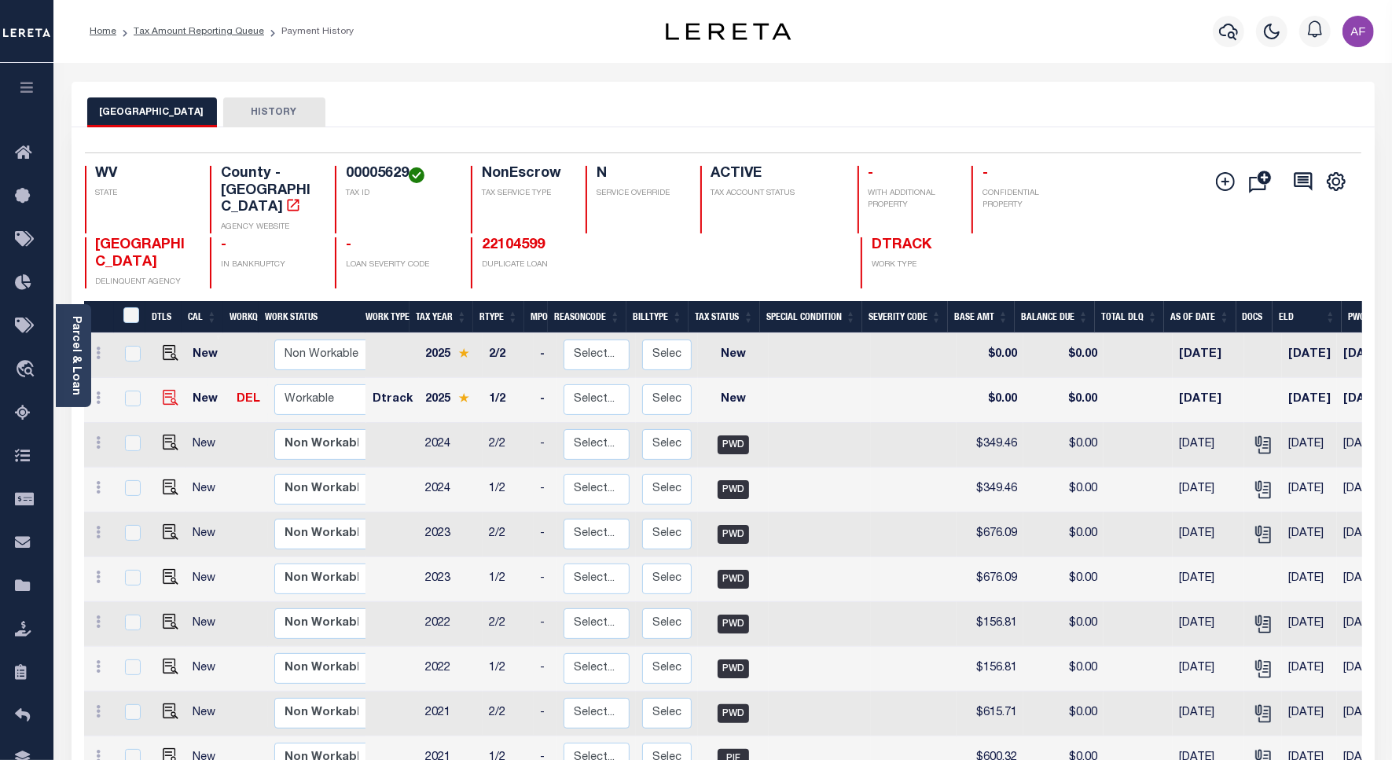
click at [173, 378] on td at bounding box center [168, 400] width 38 height 45
checkbox input "true"
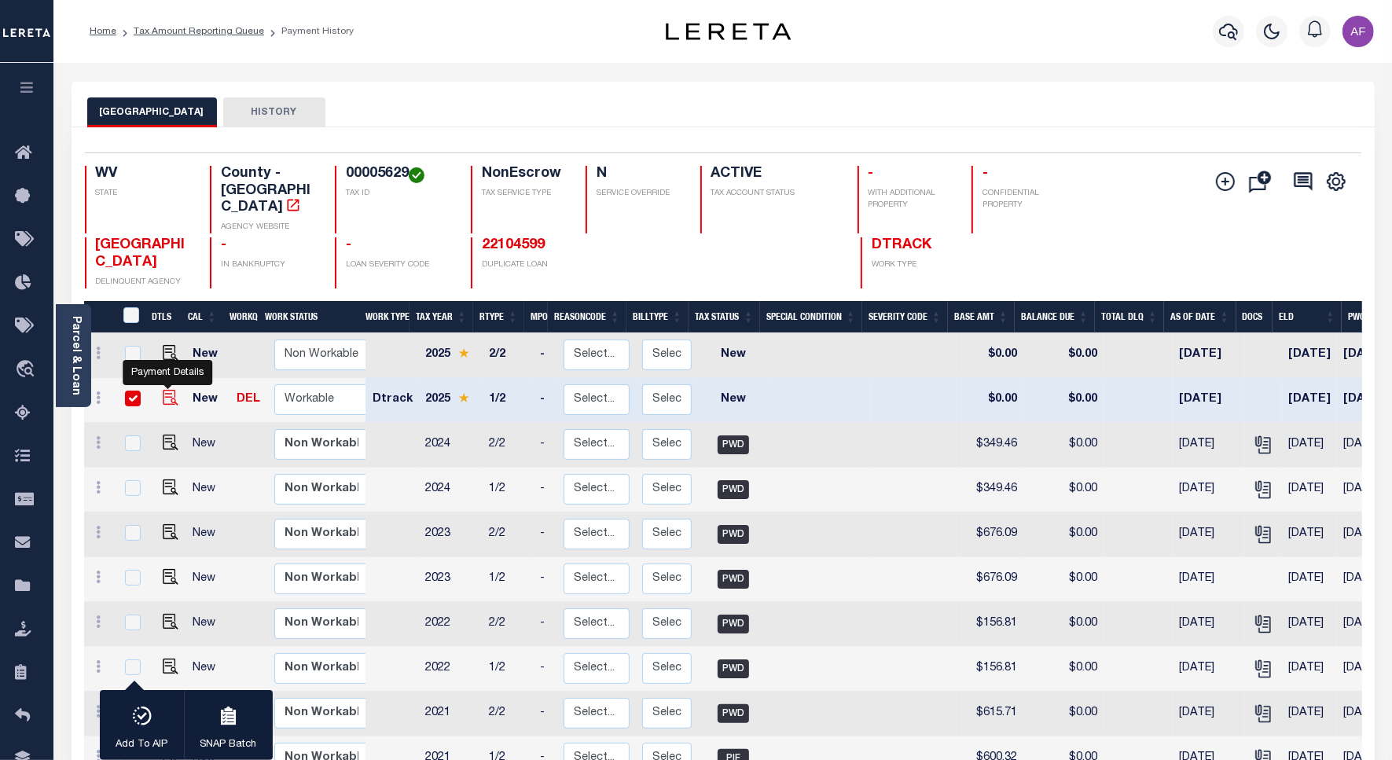
click at [174, 390] on img "" at bounding box center [171, 398] width 16 height 16
checkbox input "false"
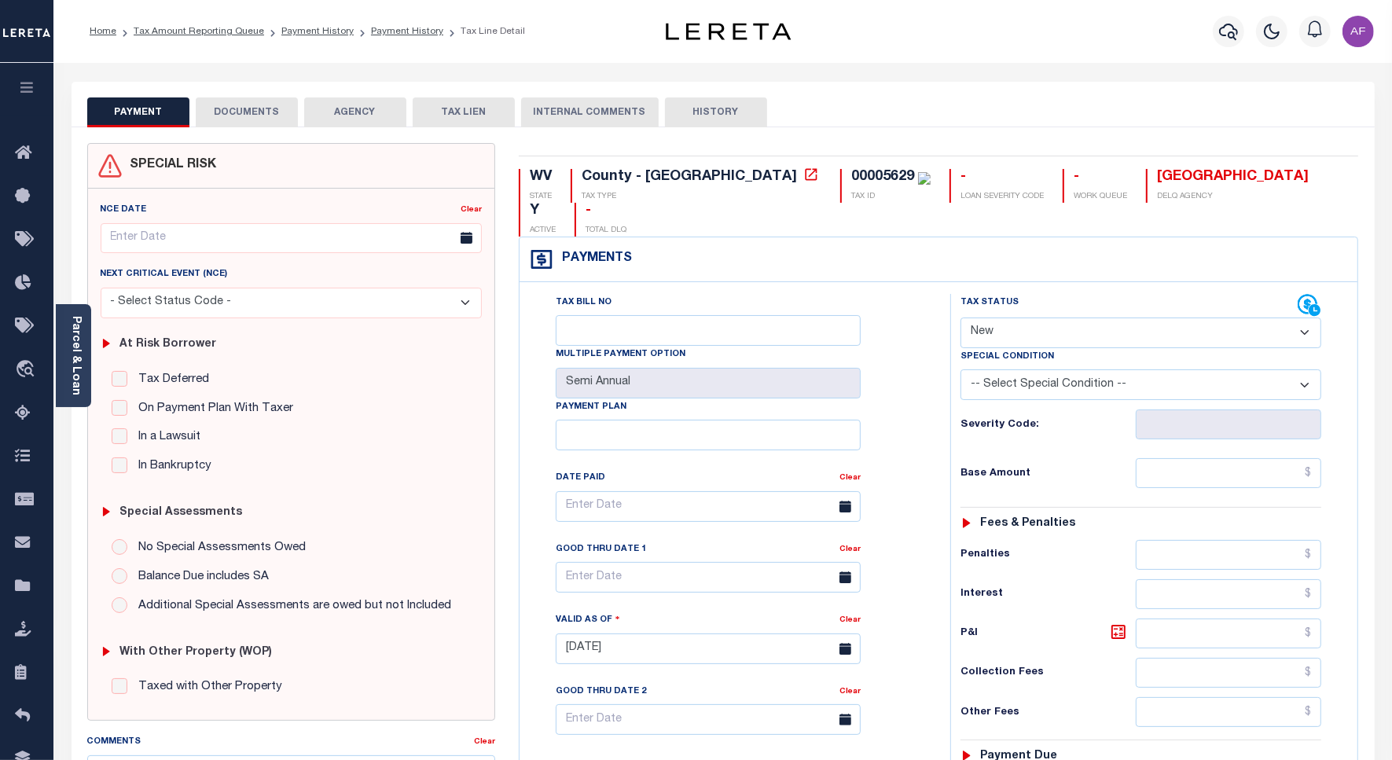
click at [1000, 317] on select "- Select Status Code - Open Due/Unpaid Paid Incomplete No Tax Due Internal Refu…" at bounding box center [1140, 332] width 361 height 31
select select "DUE"
click at [960, 317] on select "- Select Status Code - Open Due/Unpaid Paid Incomplete No Tax Due Internal Refu…" at bounding box center [1140, 332] width 361 height 31
type input "[DATE]"
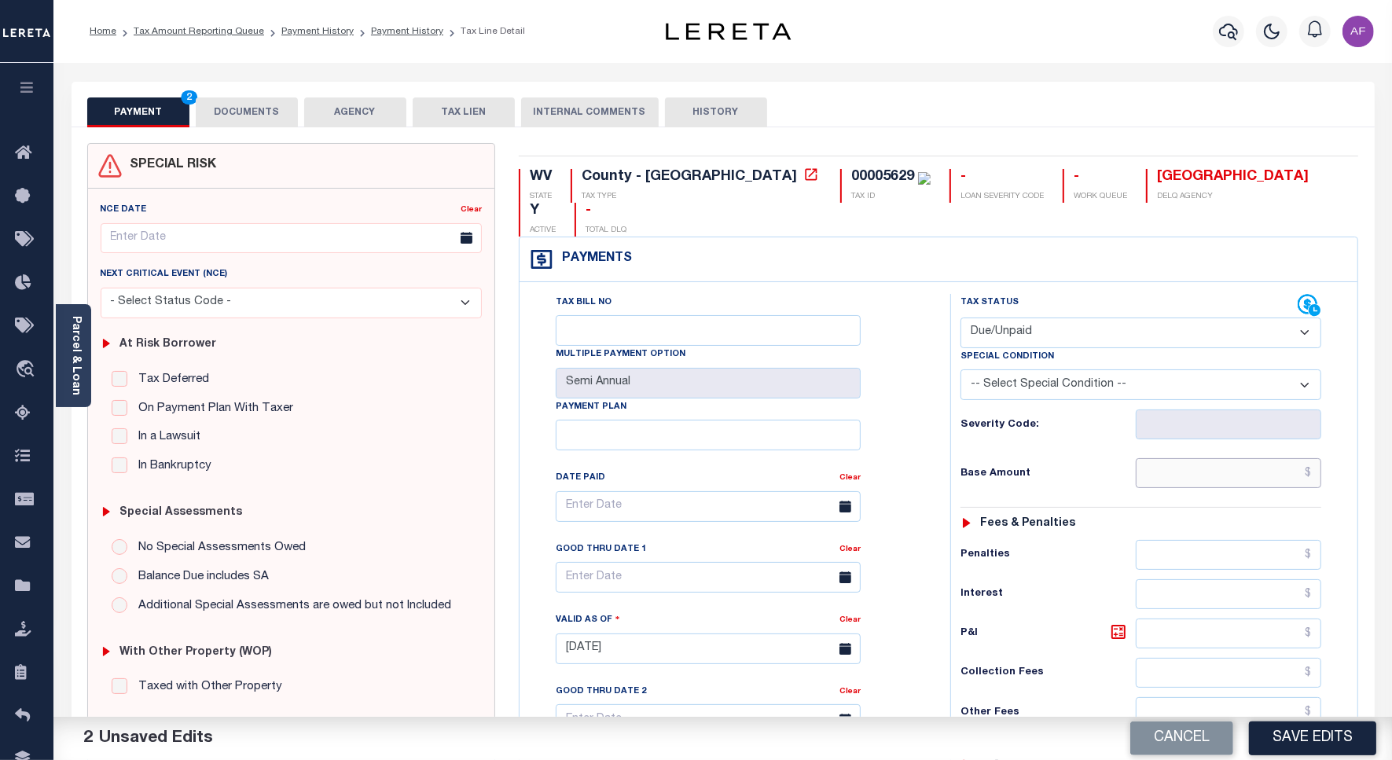
drag, startPoint x: 1223, startPoint y: 441, endPoint x: 1212, endPoint y: 430, distance: 15.6
click at [1223, 458] on input "text" at bounding box center [1227, 473] width 185 height 30
type input "$399.40"
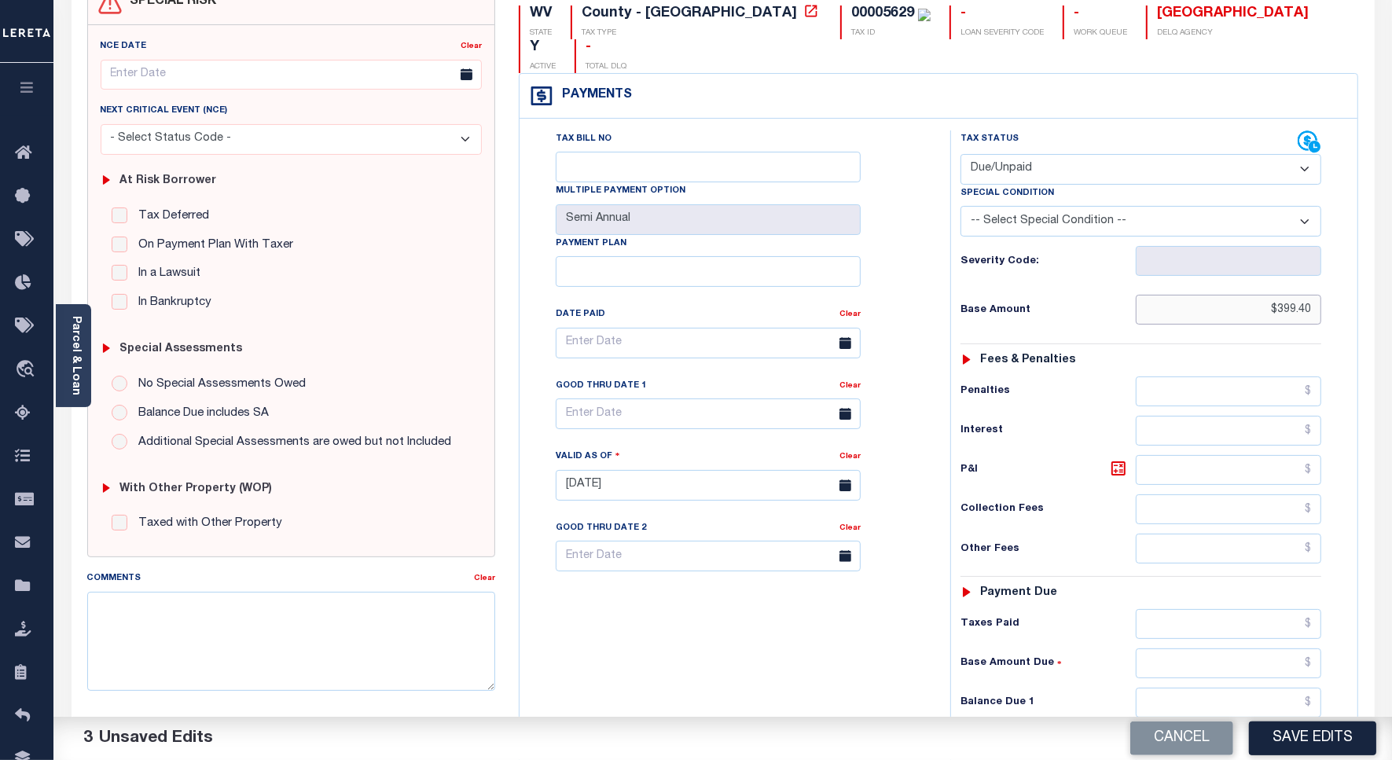
scroll to position [295, 0]
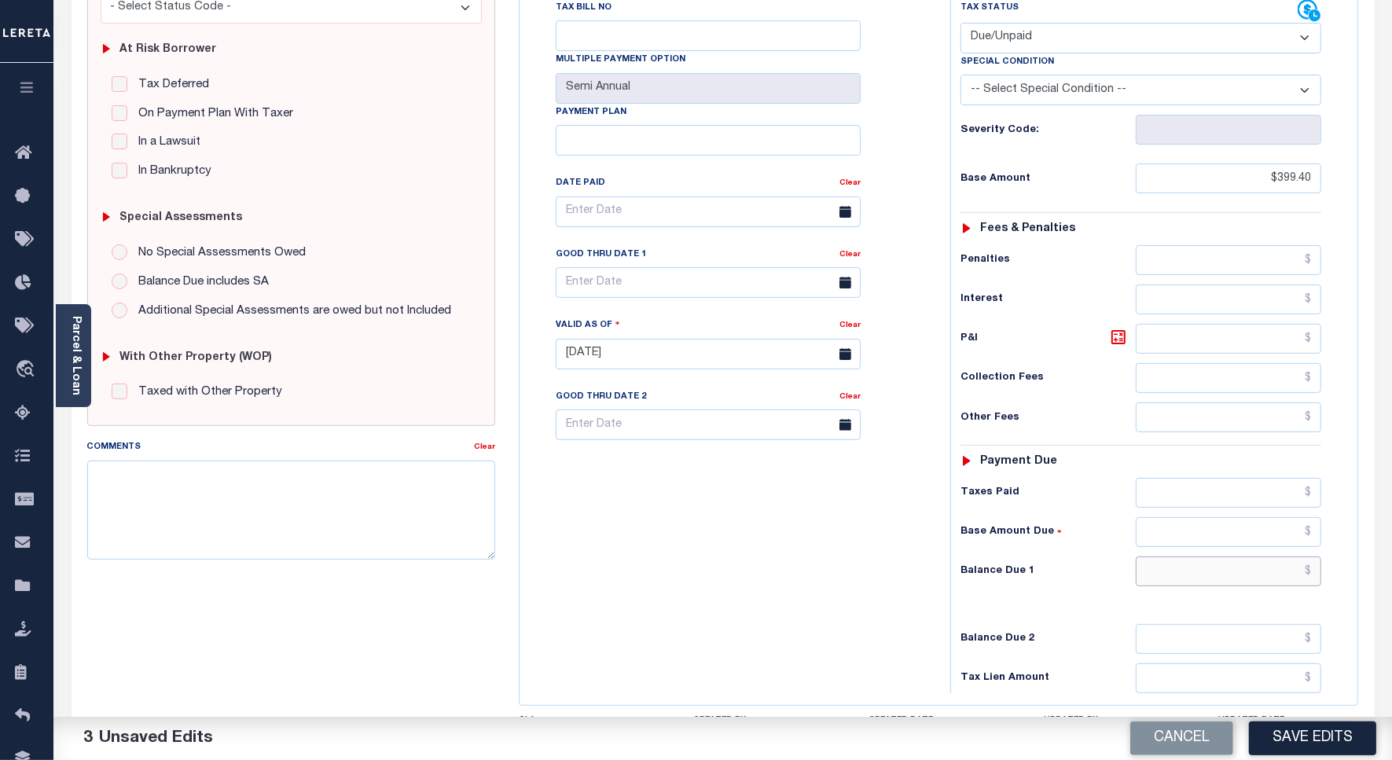
drag, startPoint x: 1293, startPoint y: 548, endPoint x: 1311, endPoint y: 532, distance: 24.5
click at [1293, 556] on input "text" at bounding box center [1227, 571] width 185 height 30
type input "$412.71"
click at [1109, 328] on icon at bounding box center [1118, 337] width 19 height 19
type input "$13.31"
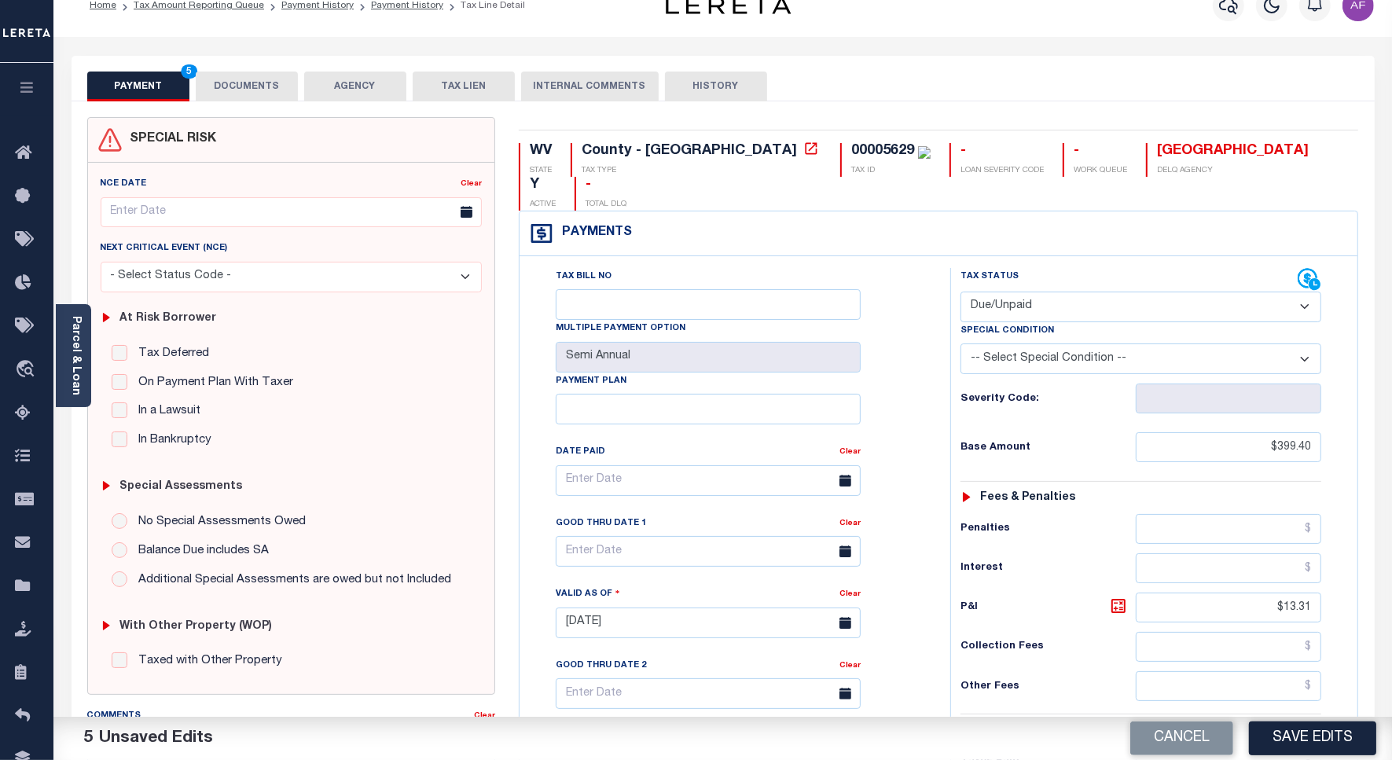
scroll to position [0, 0]
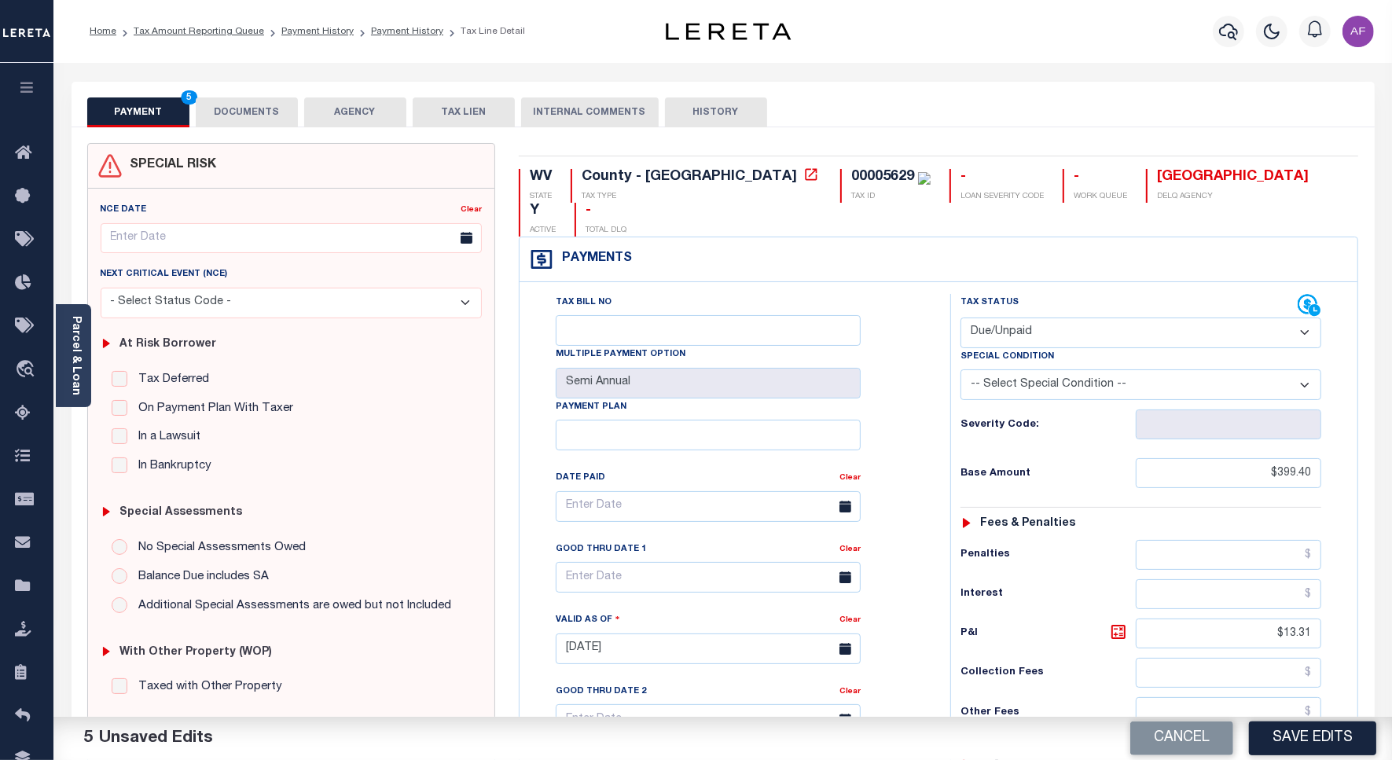
click at [268, 120] on button "DOCUMENTS" at bounding box center [247, 112] width 102 height 30
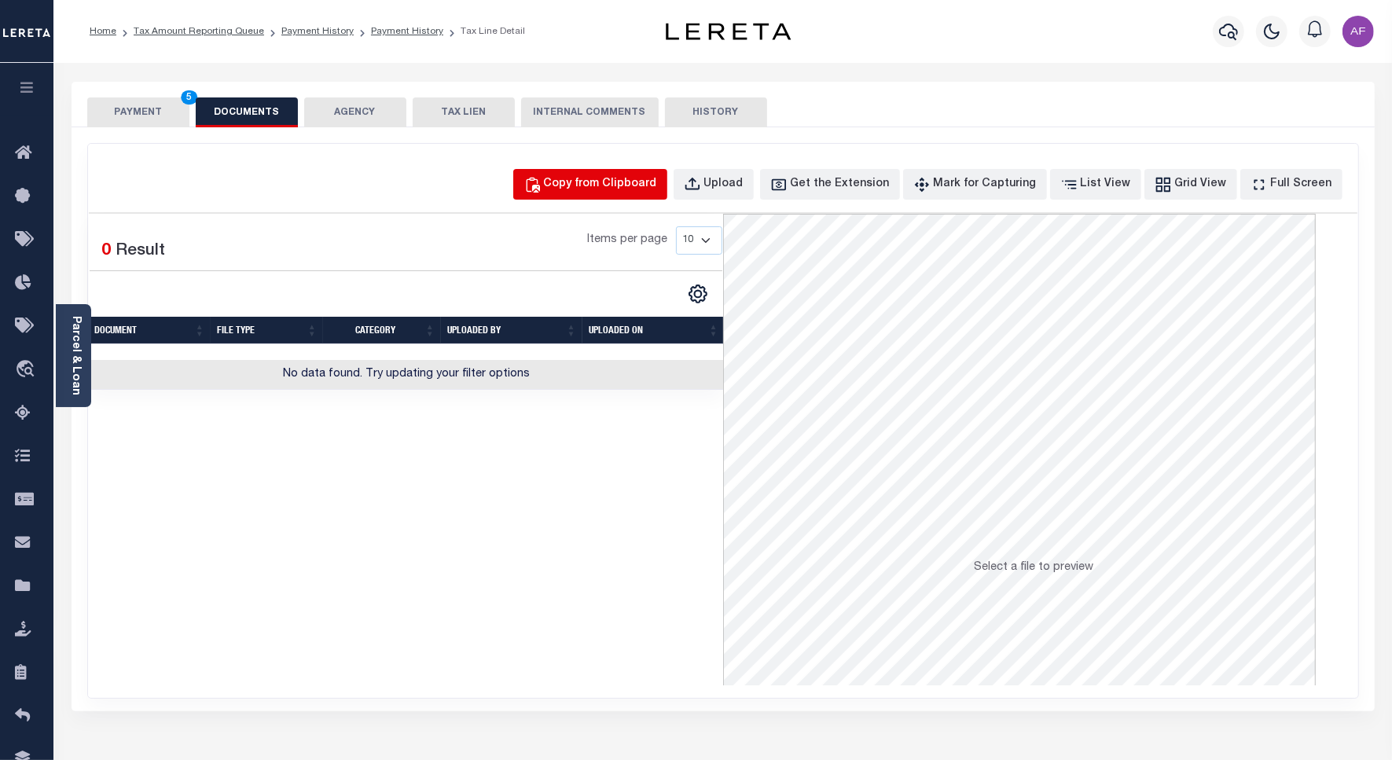
click at [635, 178] on div "Copy from Clipboard" at bounding box center [600, 184] width 113 height 17
select select "POP"
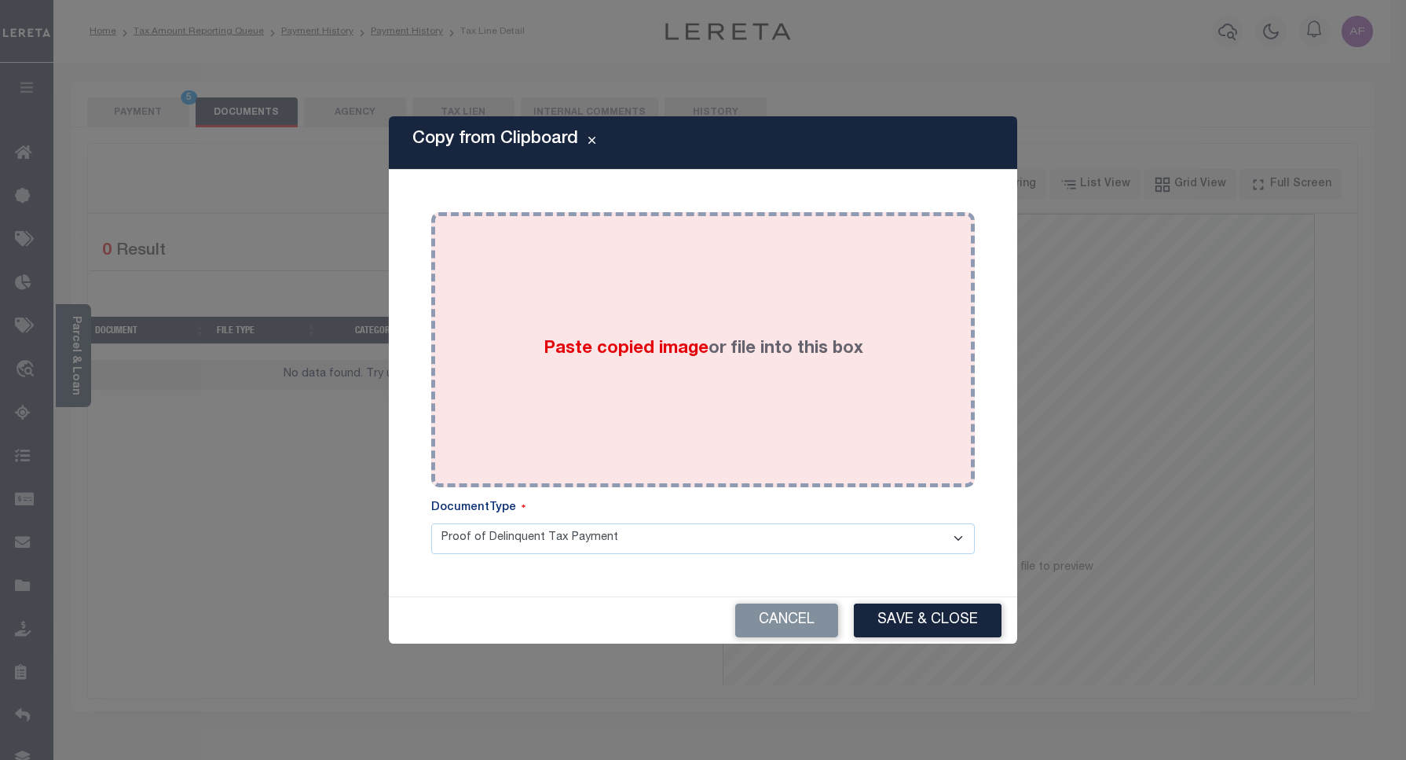
click at [753, 319] on div "Paste copied image or file into this box" at bounding box center [703, 349] width 520 height 251
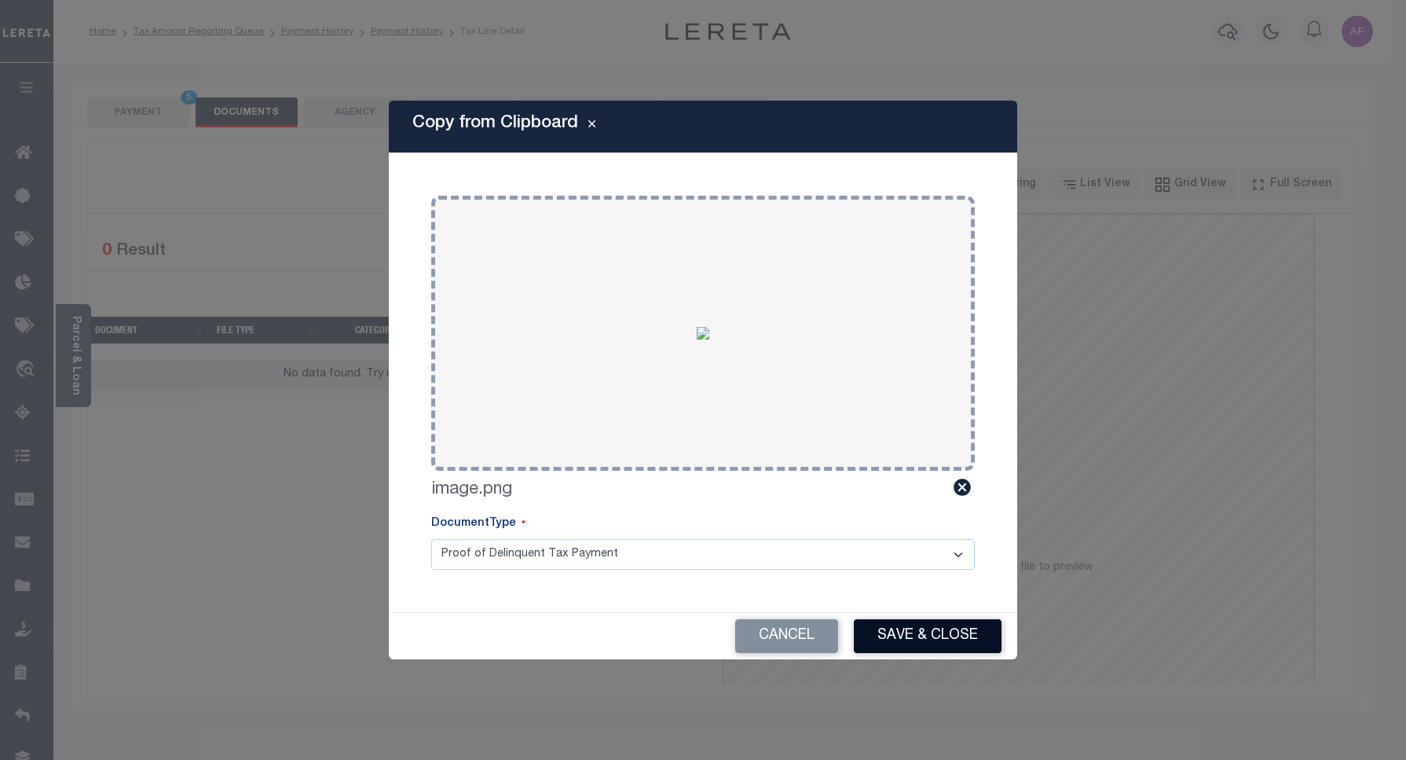
click at [922, 631] on button "Save & Close" at bounding box center [928, 636] width 148 height 34
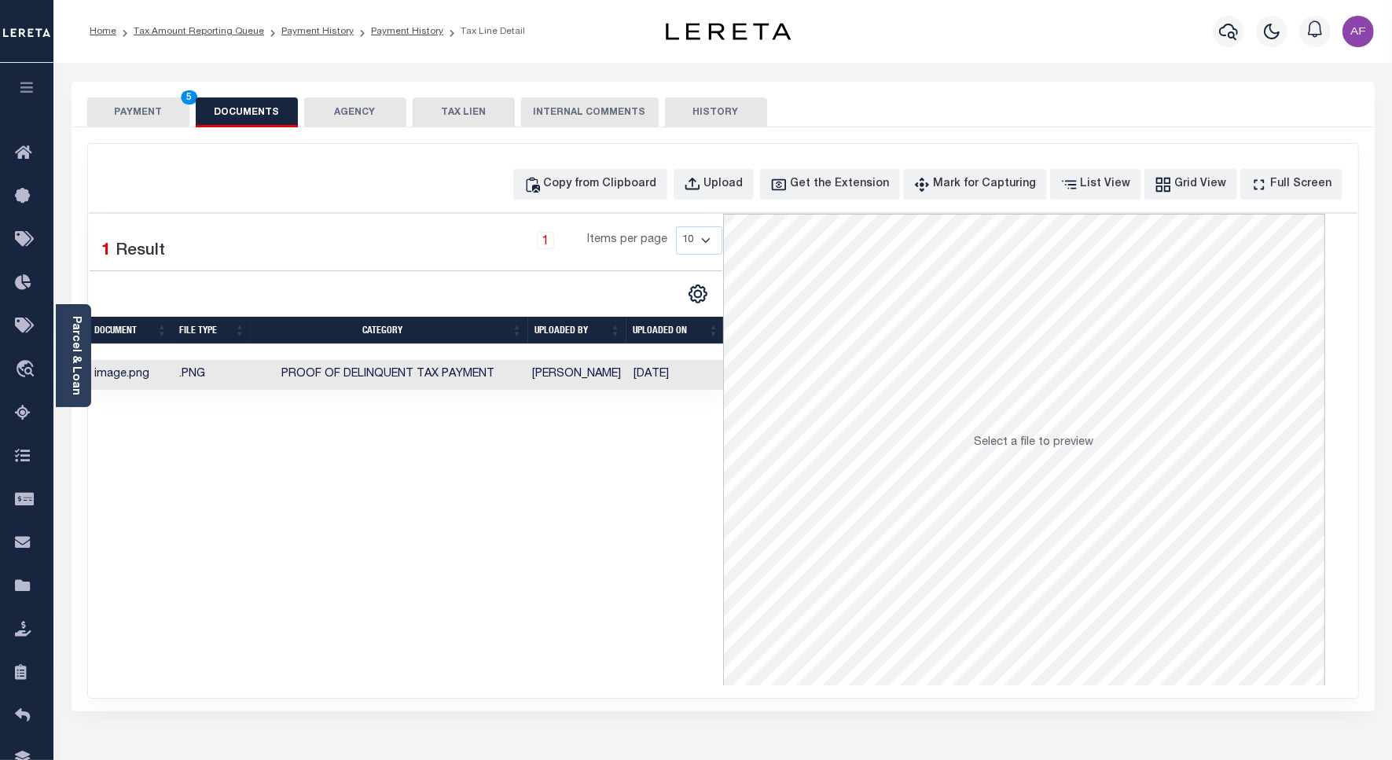
click at [138, 108] on button "PAYMENT 5" at bounding box center [138, 112] width 102 height 30
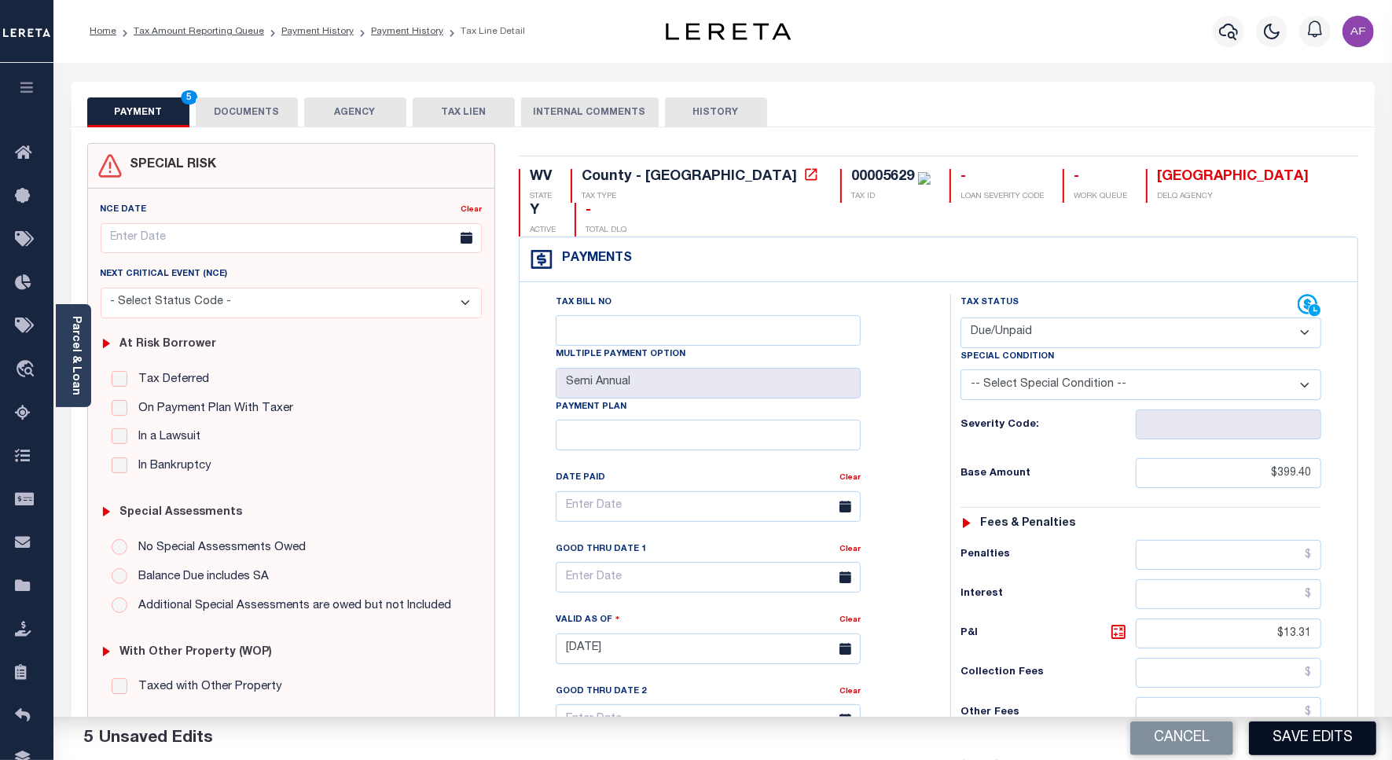
click at [1289, 746] on button "Save Edits" at bounding box center [1312, 738] width 127 height 34
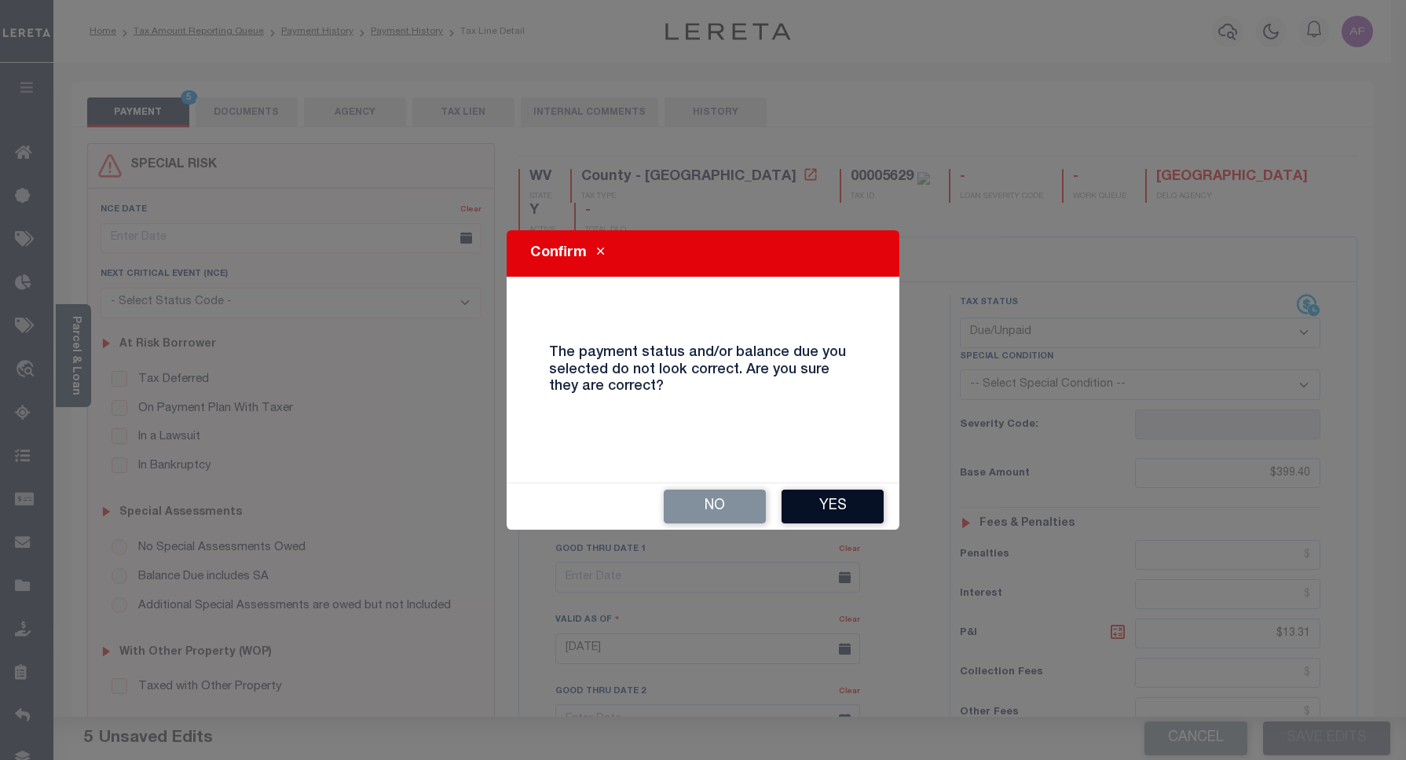
click at [865, 507] on button "Yes" at bounding box center [833, 507] width 102 height 34
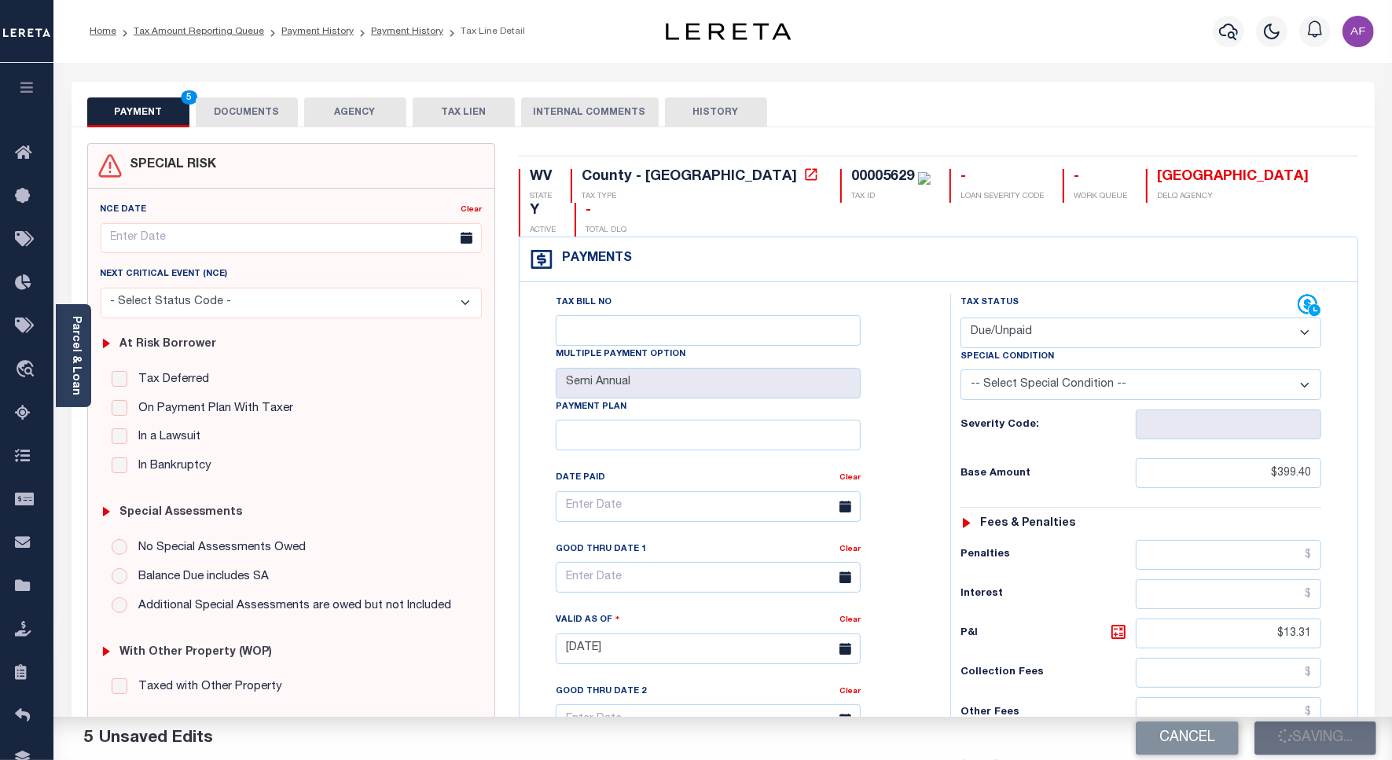
checkbox input "false"
type input "$399.4"
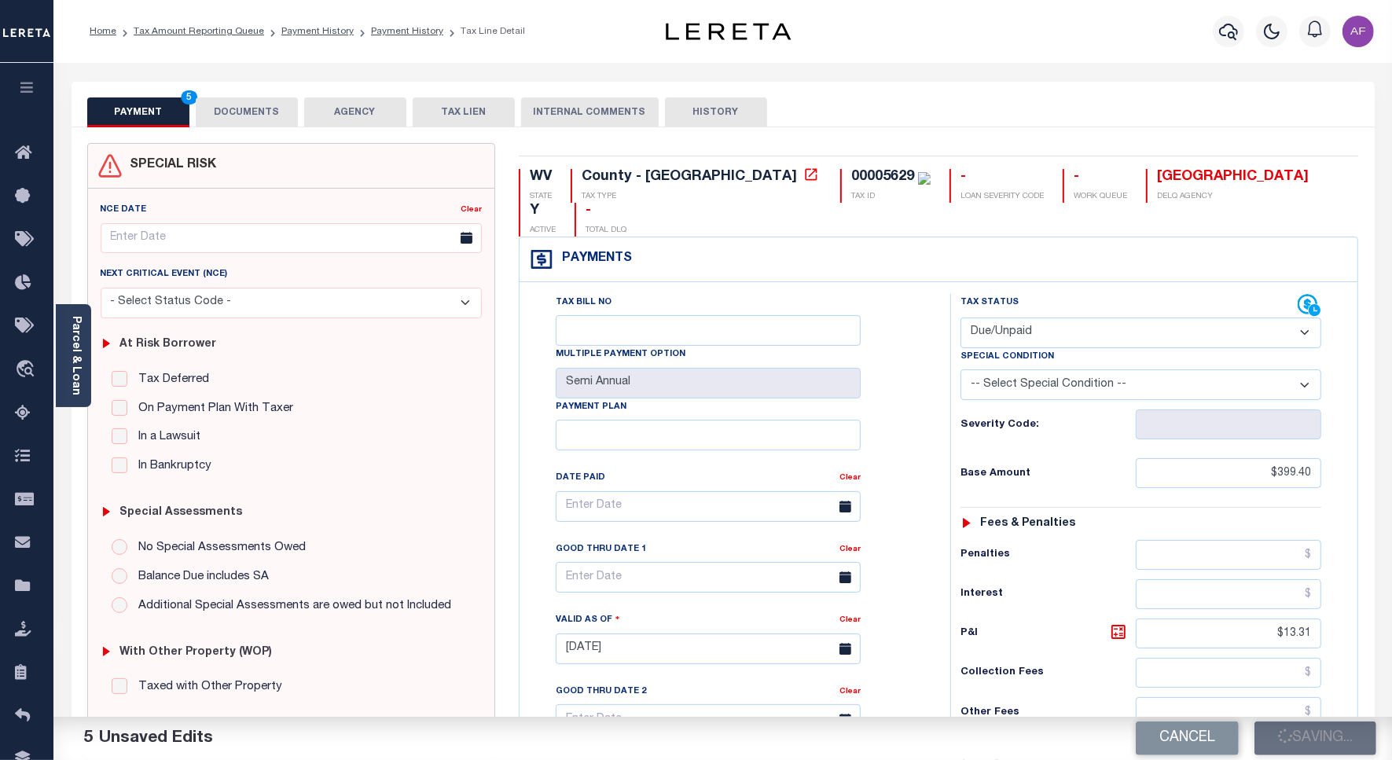
type input "$13.31"
type input "$412.71"
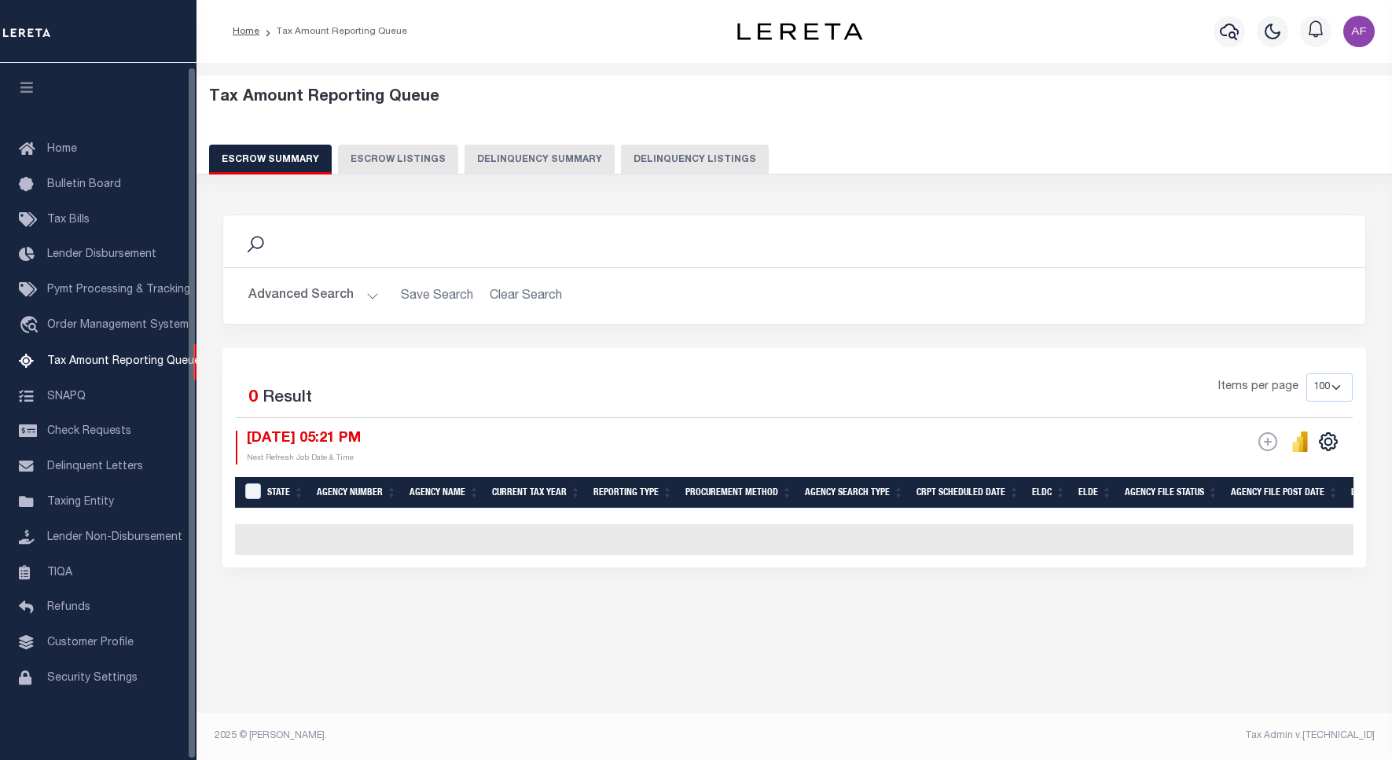
select select "100"
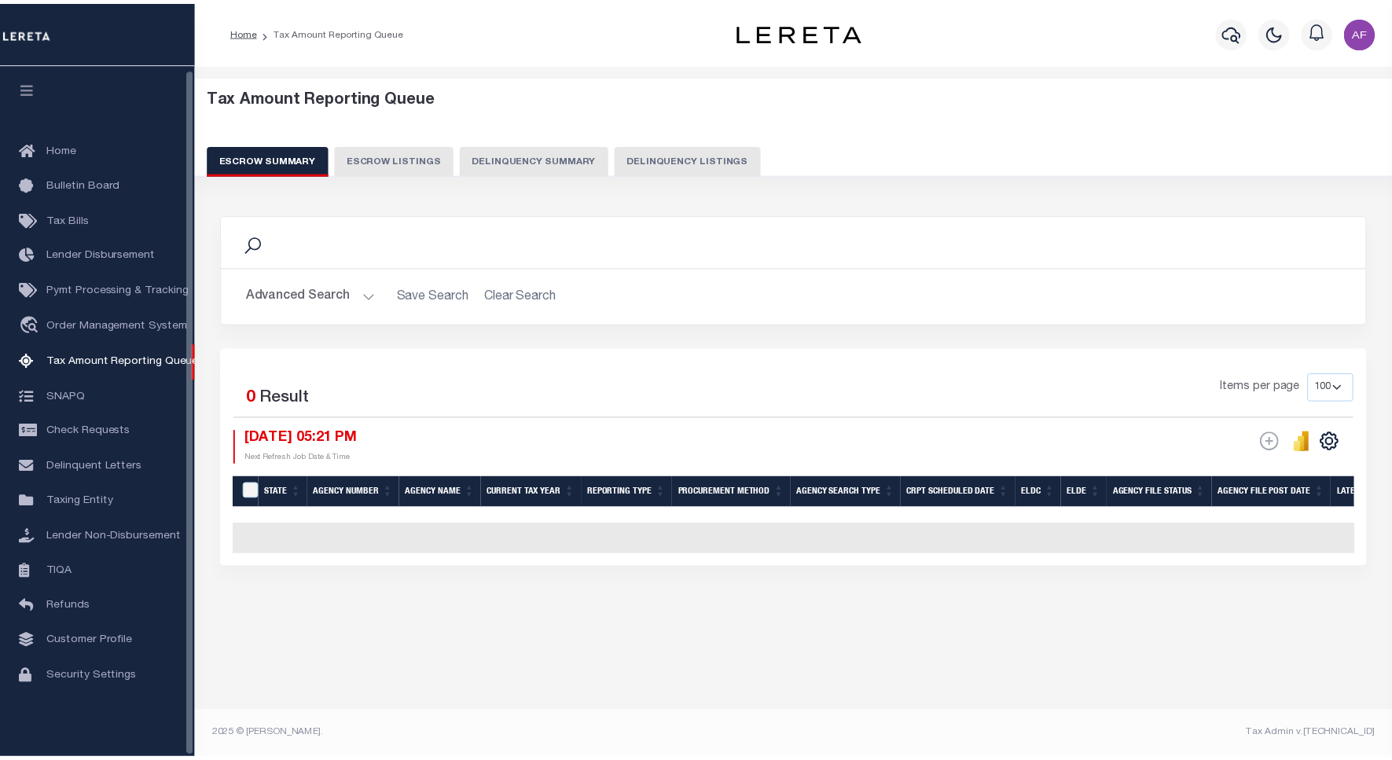
scroll to position [5, 0]
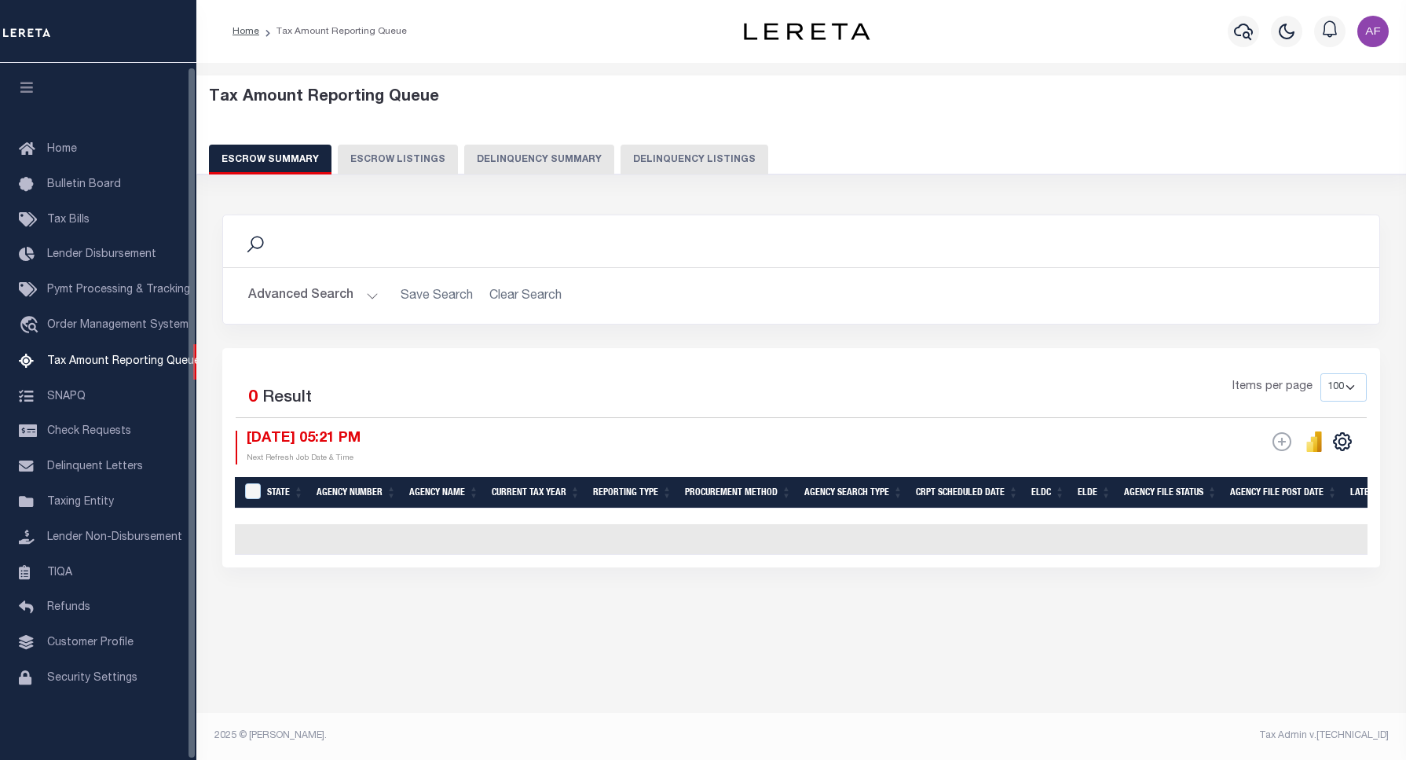
click at [680, 153] on button "Delinquency Listings" at bounding box center [695, 160] width 148 height 30
select select "100"
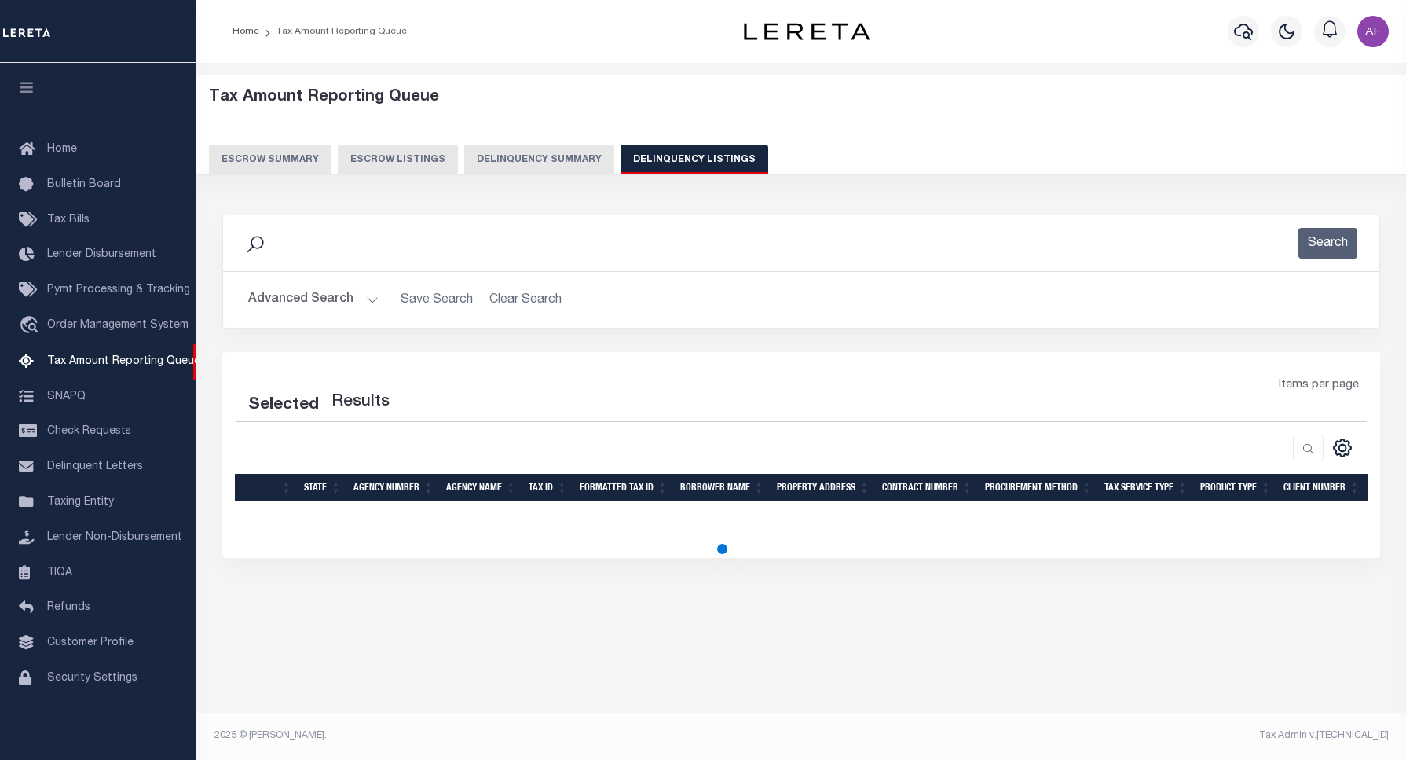
select select "100"
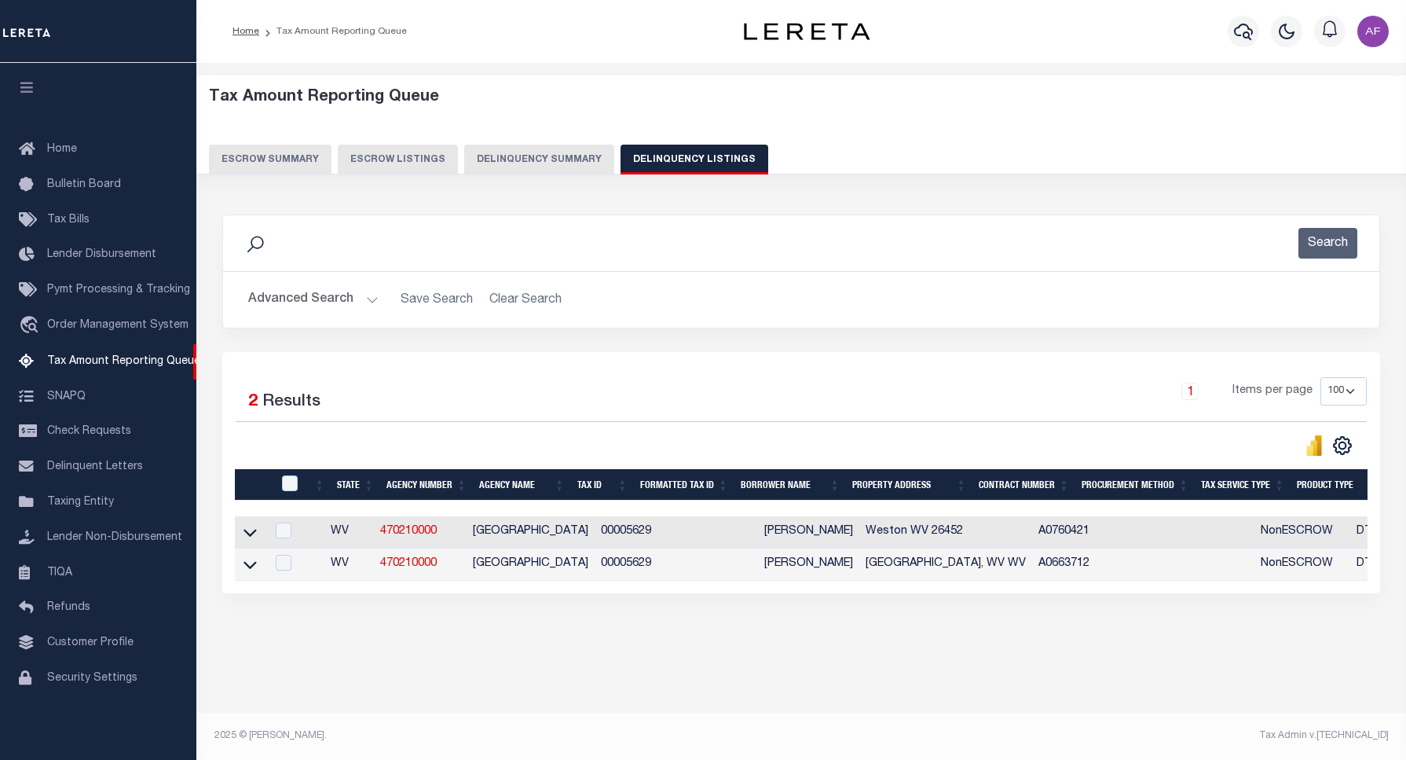
click at [281, 485] on div at bounding box center [292, 483] width 26 height 17
click at [291, 487] on input "checkbox" at bounding box center [290, 483] width 16 height 16
checkbox input "true"
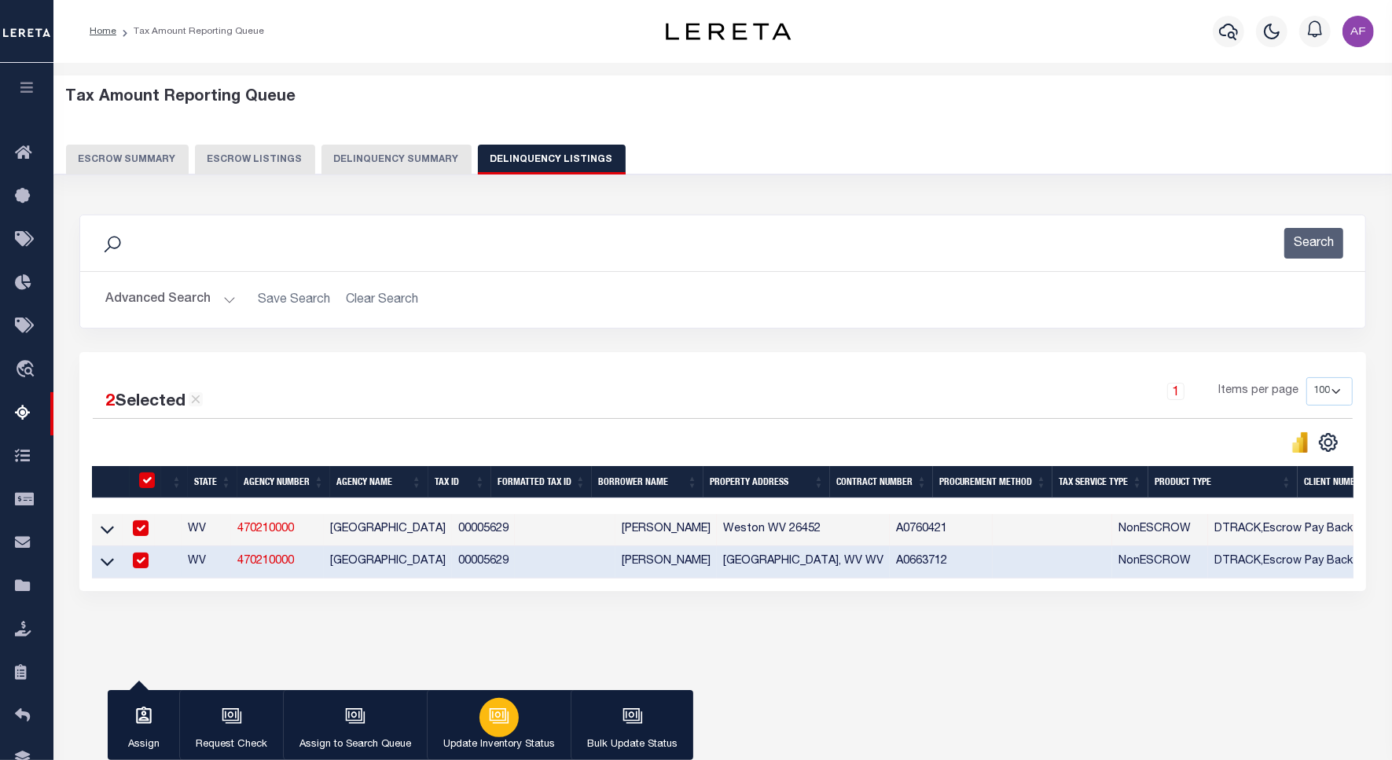
click at [492, 713] on icon "button" at bounding box center [498, 714] width 12 height 7
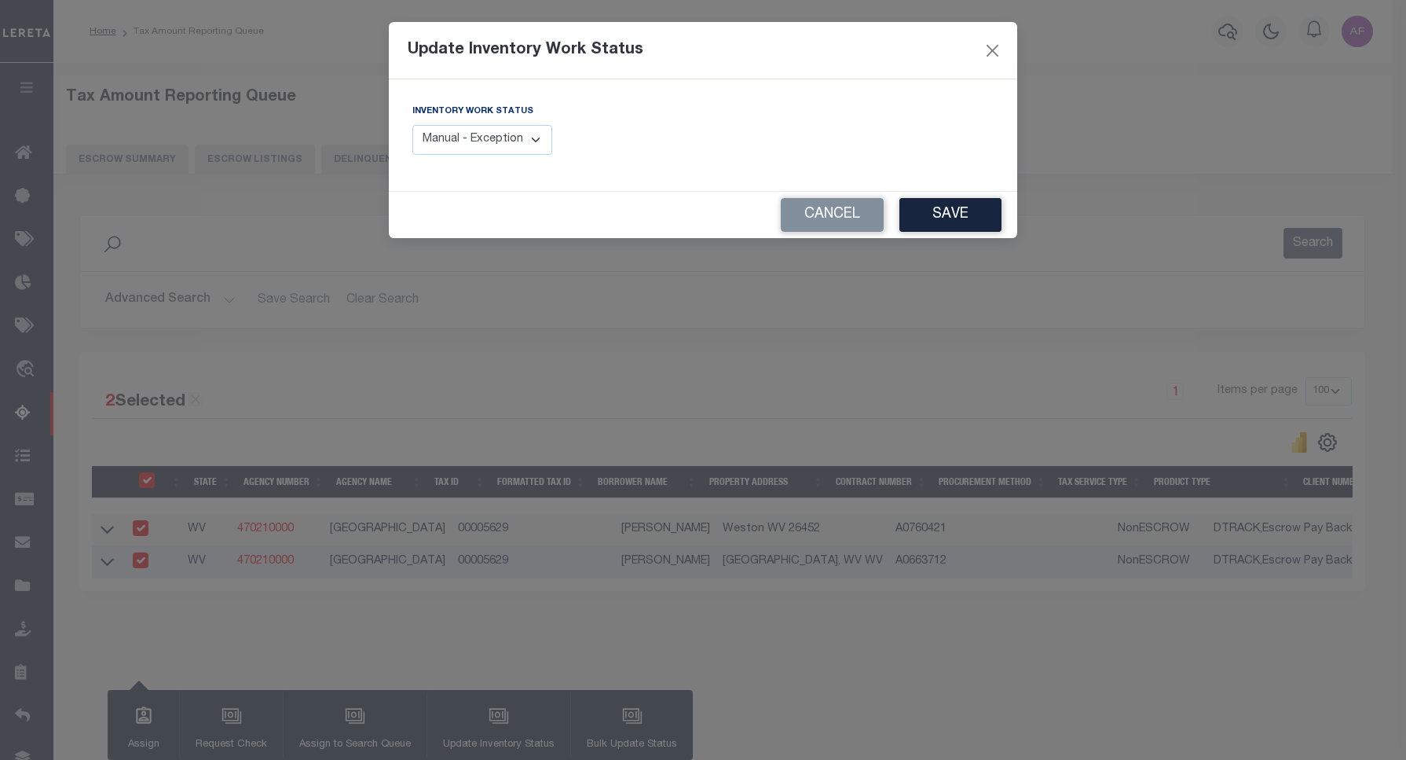
click at [541, 140] on select "Manual - Exception Pended - Awaiting Search Late Add Exception Completed" at bounding box center [483, 140] width 140 height 31
select select "4"
click at [413, 125] on select "Manual - Exception Pended - Awaiting Search Late Add Exception Completed" at bounding box center [483, 140] width 140 height 31
click at [924, 211] on button "Save" at bounding box center [951, 215] width 102 height 34
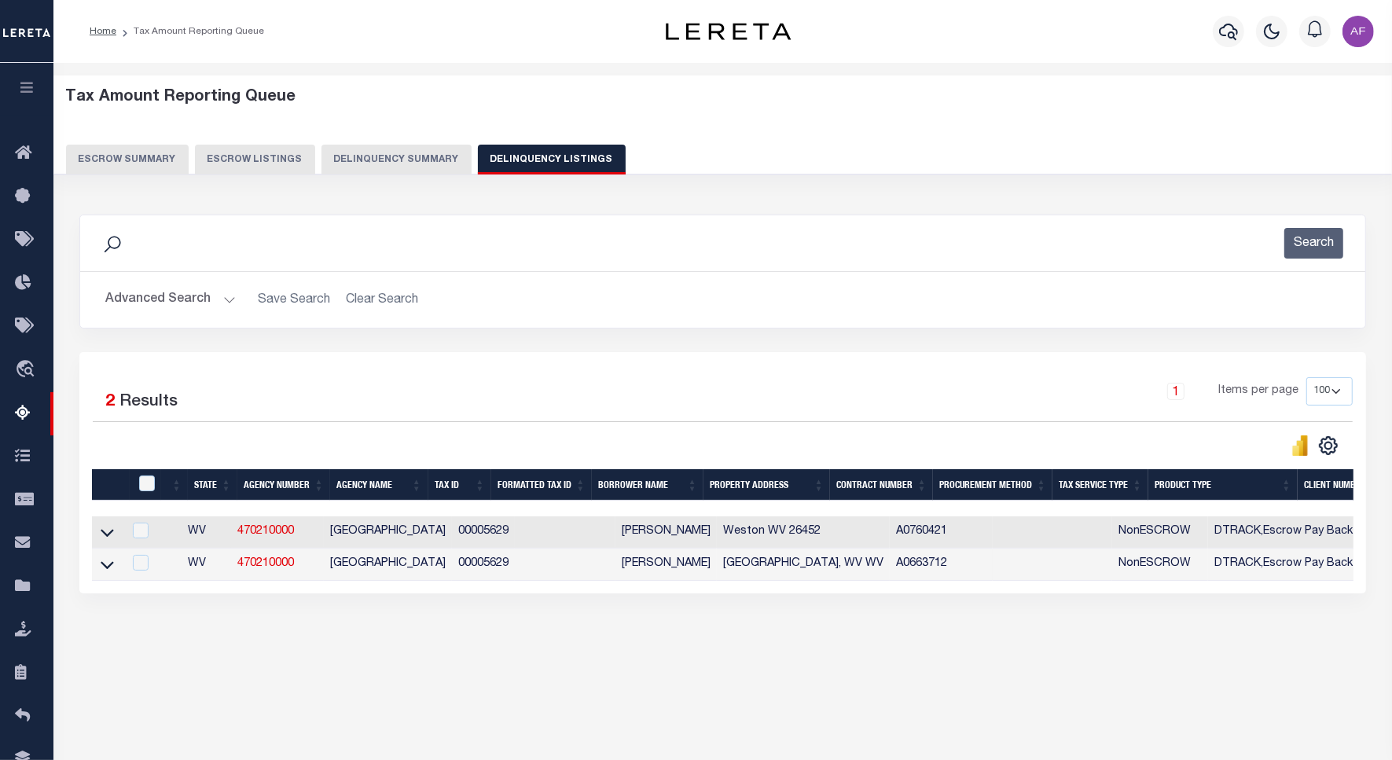
click at [163, 300] on button "Advanced Search" at bounding box center [170, 299] width 130 height 31
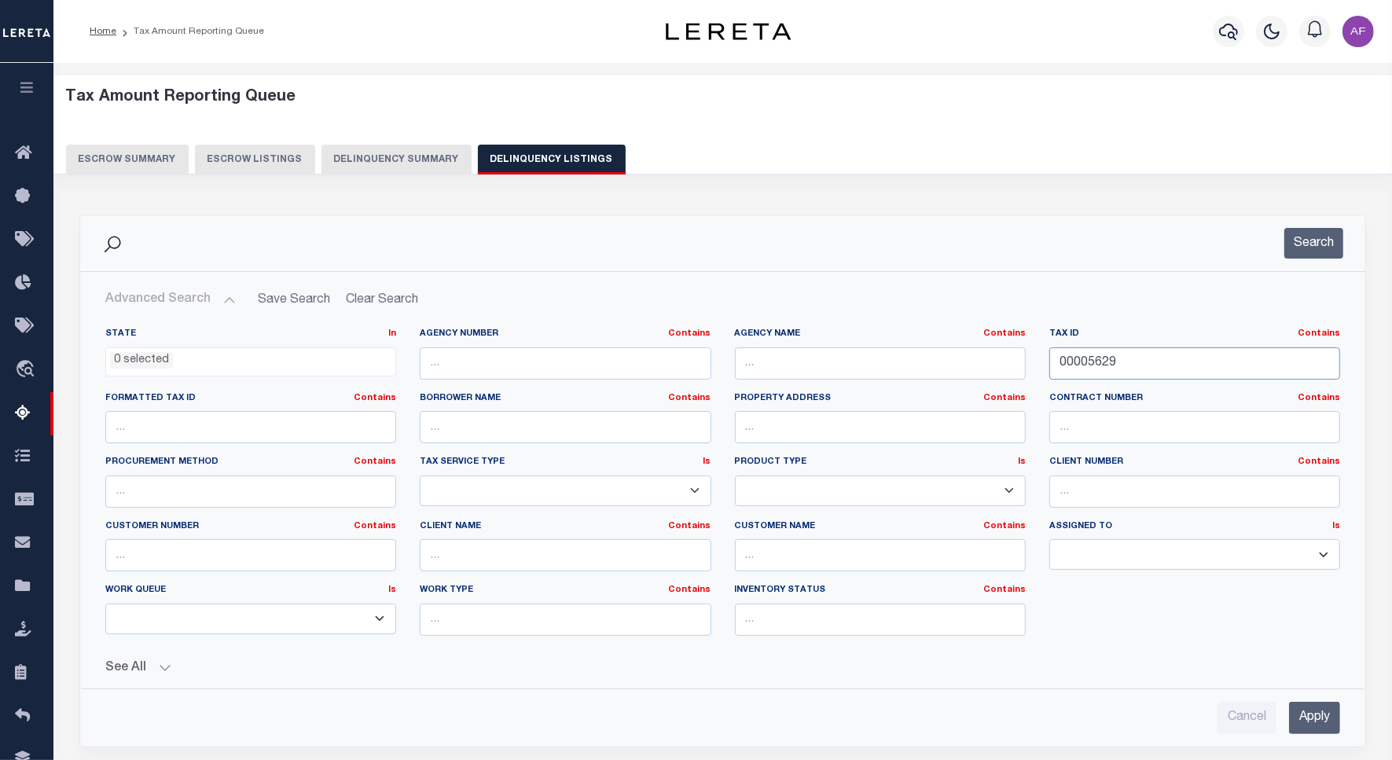
click at [1080, 362] on input "00005629" at bounding box center [1194, 363] width 291 height 32
paste input "30"
type input "00005630"
click at [1322, 234] on button "Search" at bounding box center [1313, 243] width 59 height 31
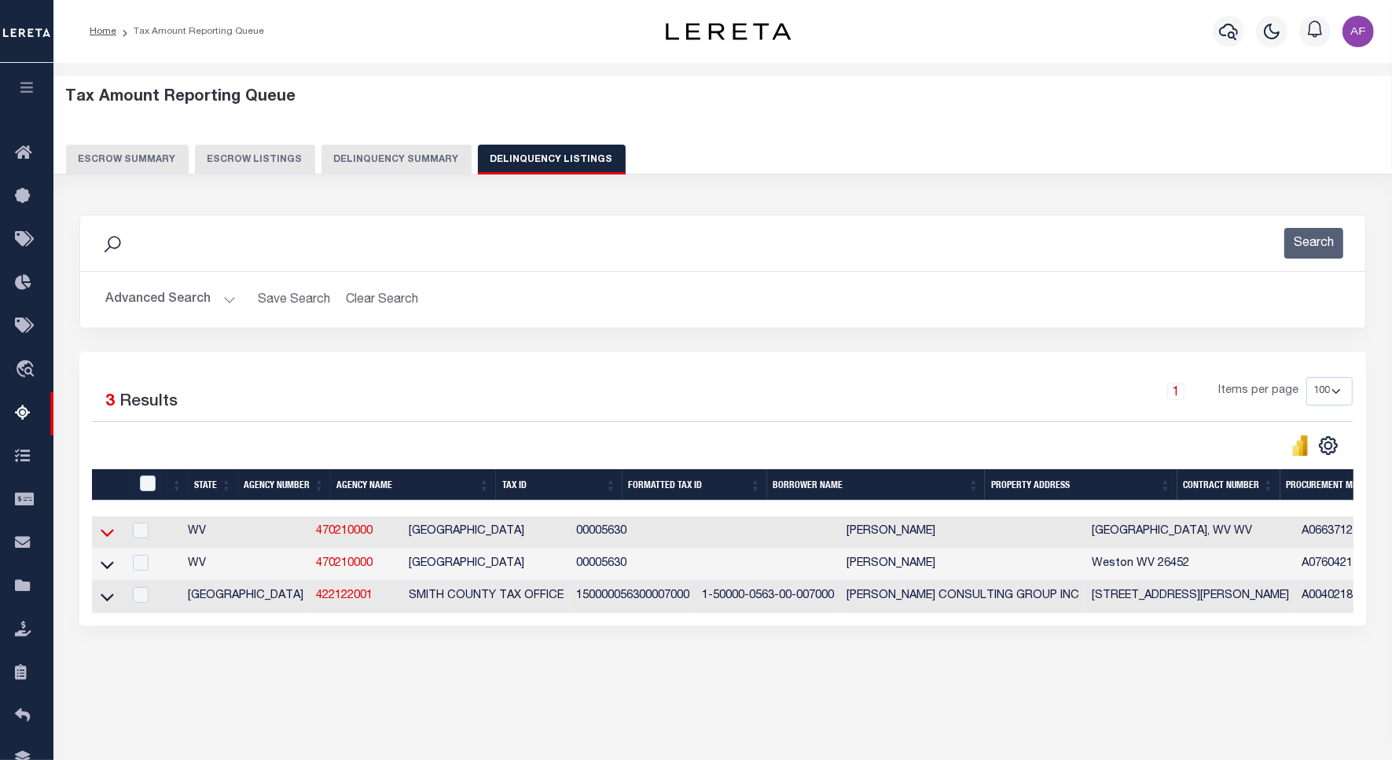
click at [108, 536] on icon at bounding box center [107, 532] width 13 height 17
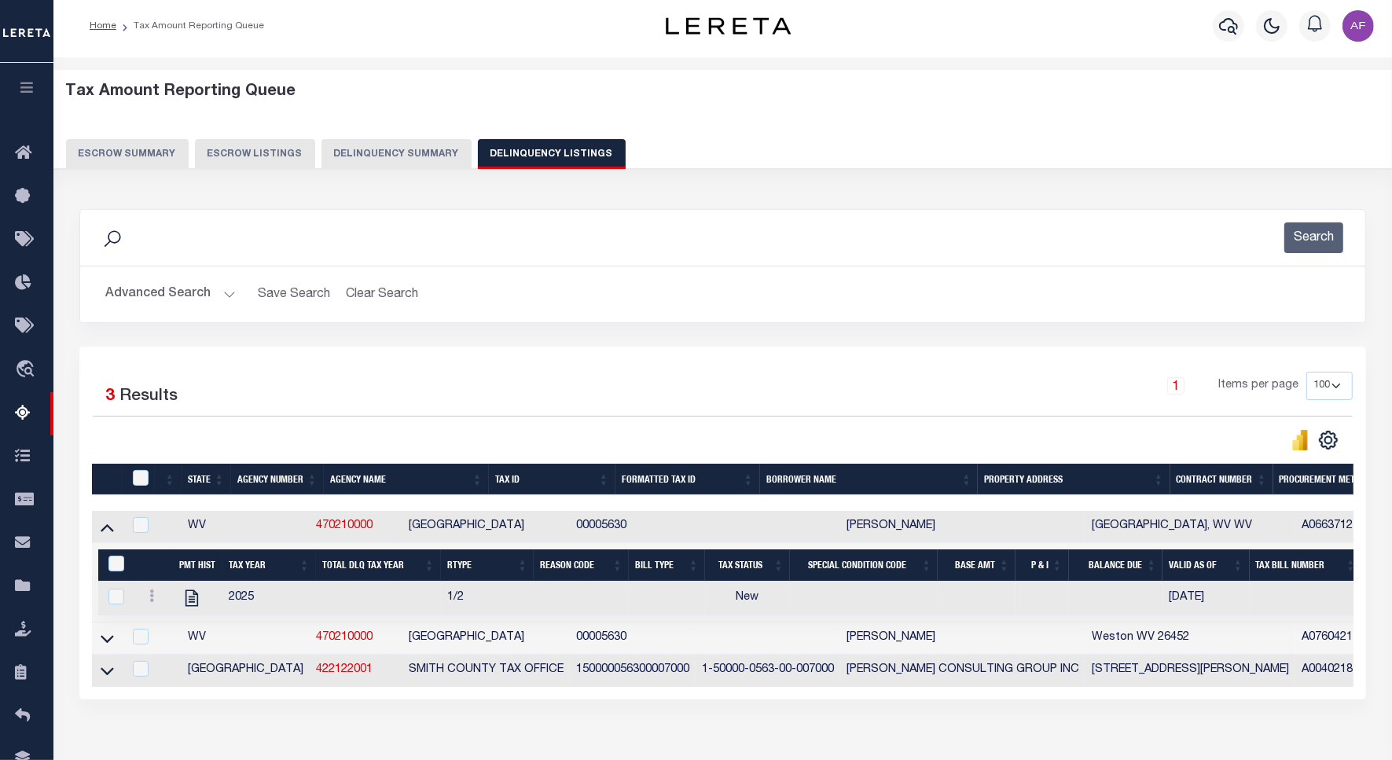
scroll to position [104, 0]
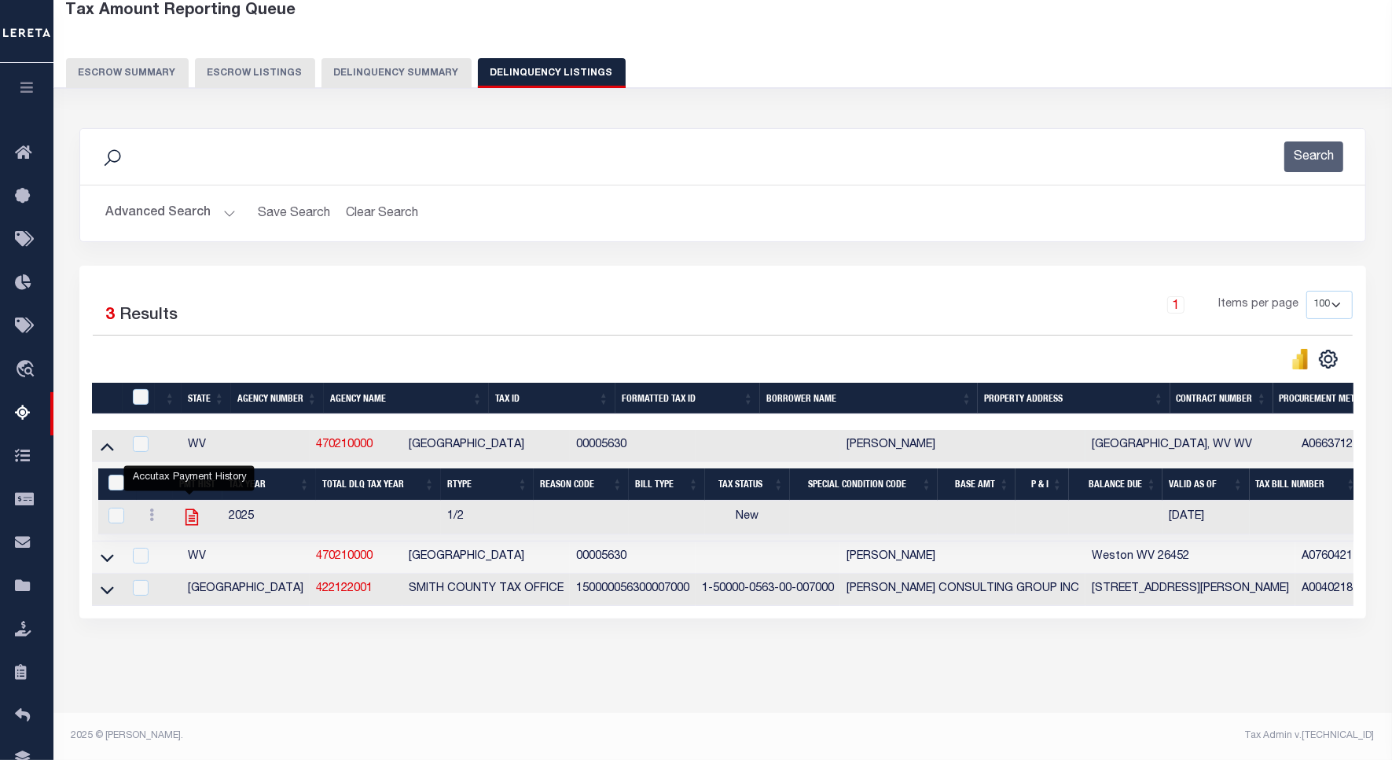
click at [185, 509] on icon "" at bounding box center [191, 517] width 13 height 17
checkbox input "true"
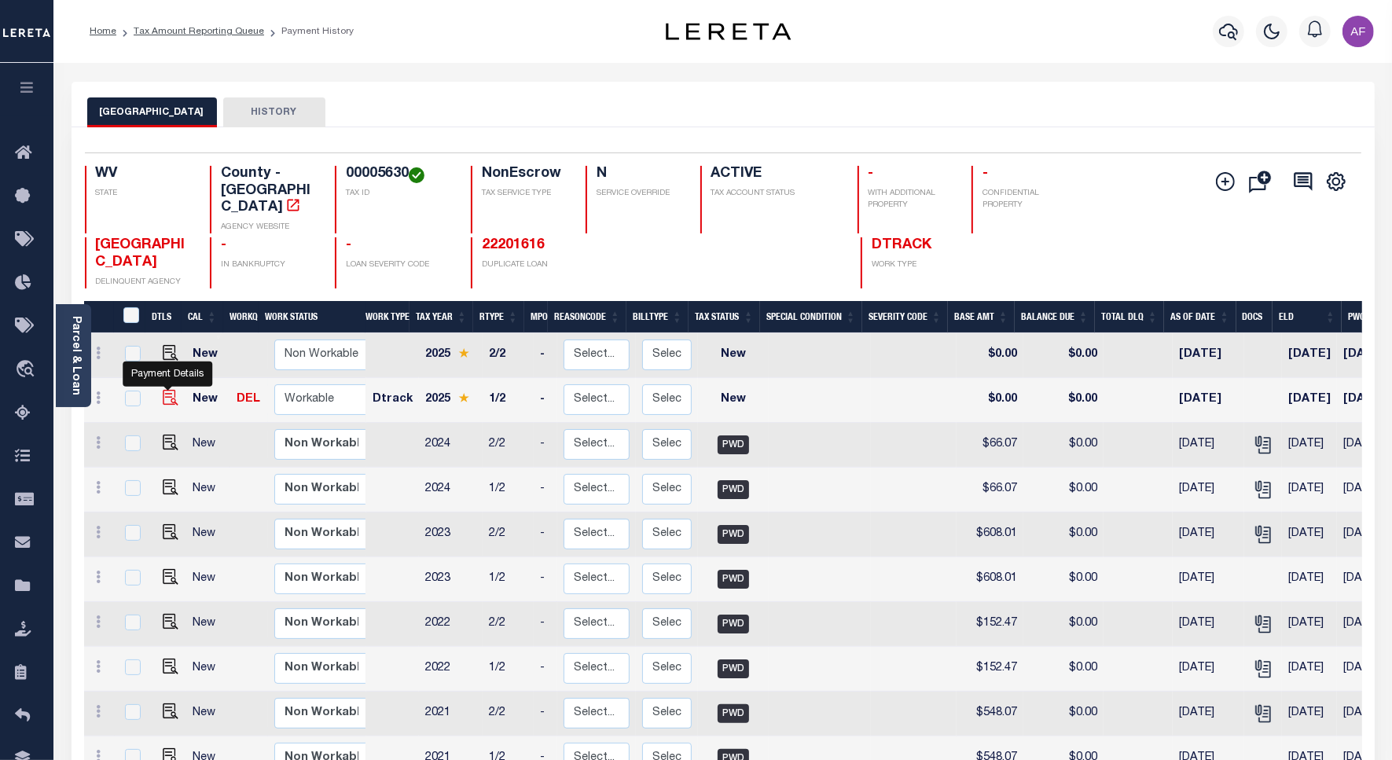
click at [163, 390] on img "" at bounding box center [171, 398] width 16 height 16
checkbox input "true"
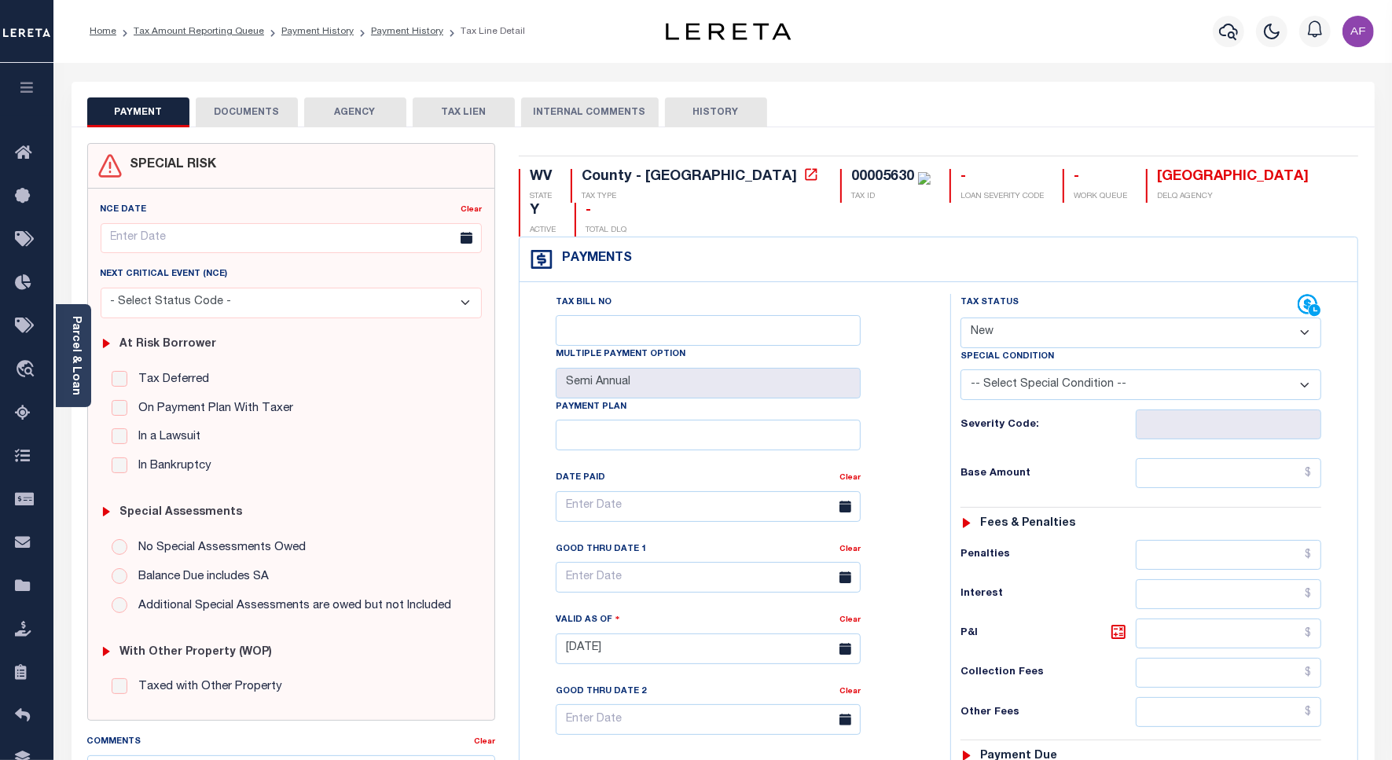
click at [1035, 317] on select "- Select Status Code - Open Due/Unpaid Paid Incomplete No Tax Due Internal Refu…" at bounding box center [1140, 332] width 361 height 31
select select "DUE"
click at [960, 317] on select "- Select Status Code - Open Due/Unpaid Paid Incomplete No Tax Due Internal Refu…" at bounding box center [1140, 332] width 361 height 31
type input "[DATE]"
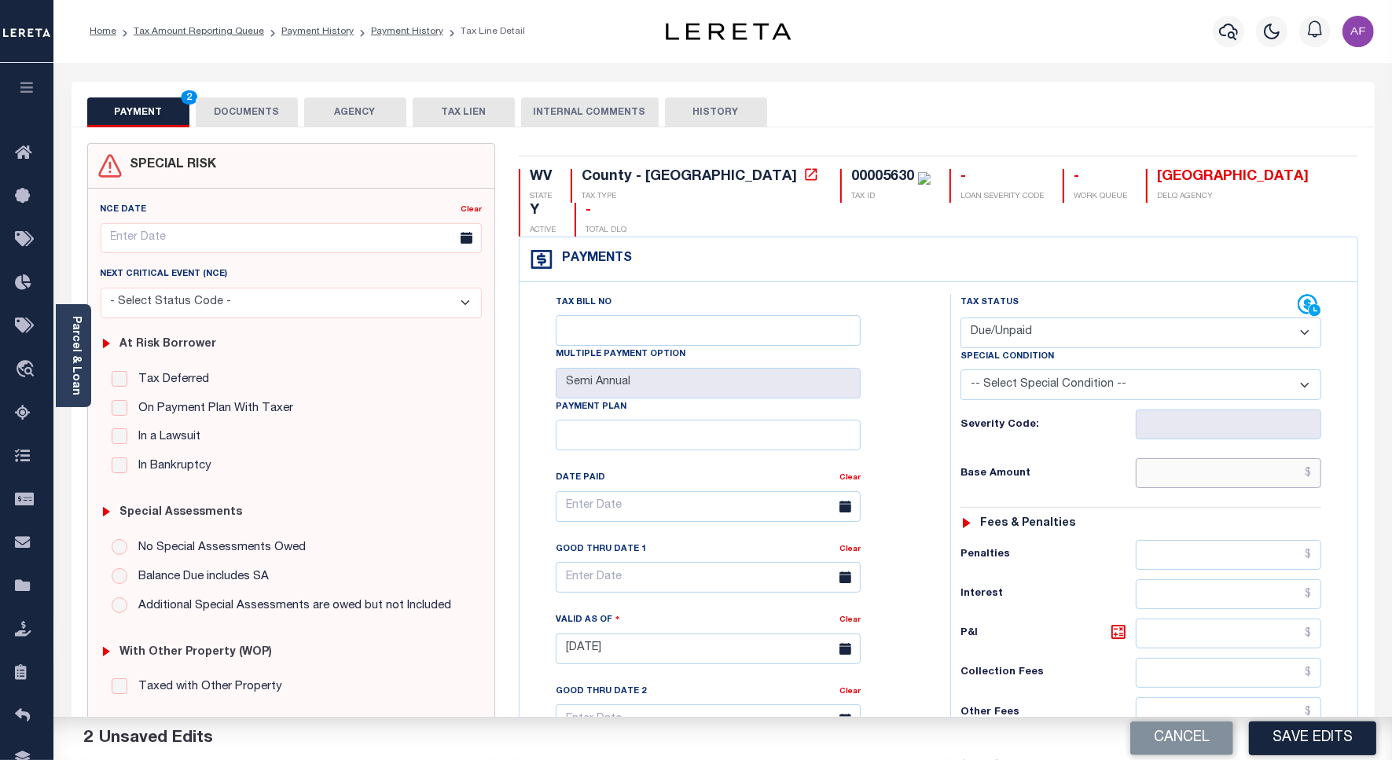
click at [1263, 458] on input "text" at bounding box center [1227, 473] width 185 height 30
type input "$77.41"
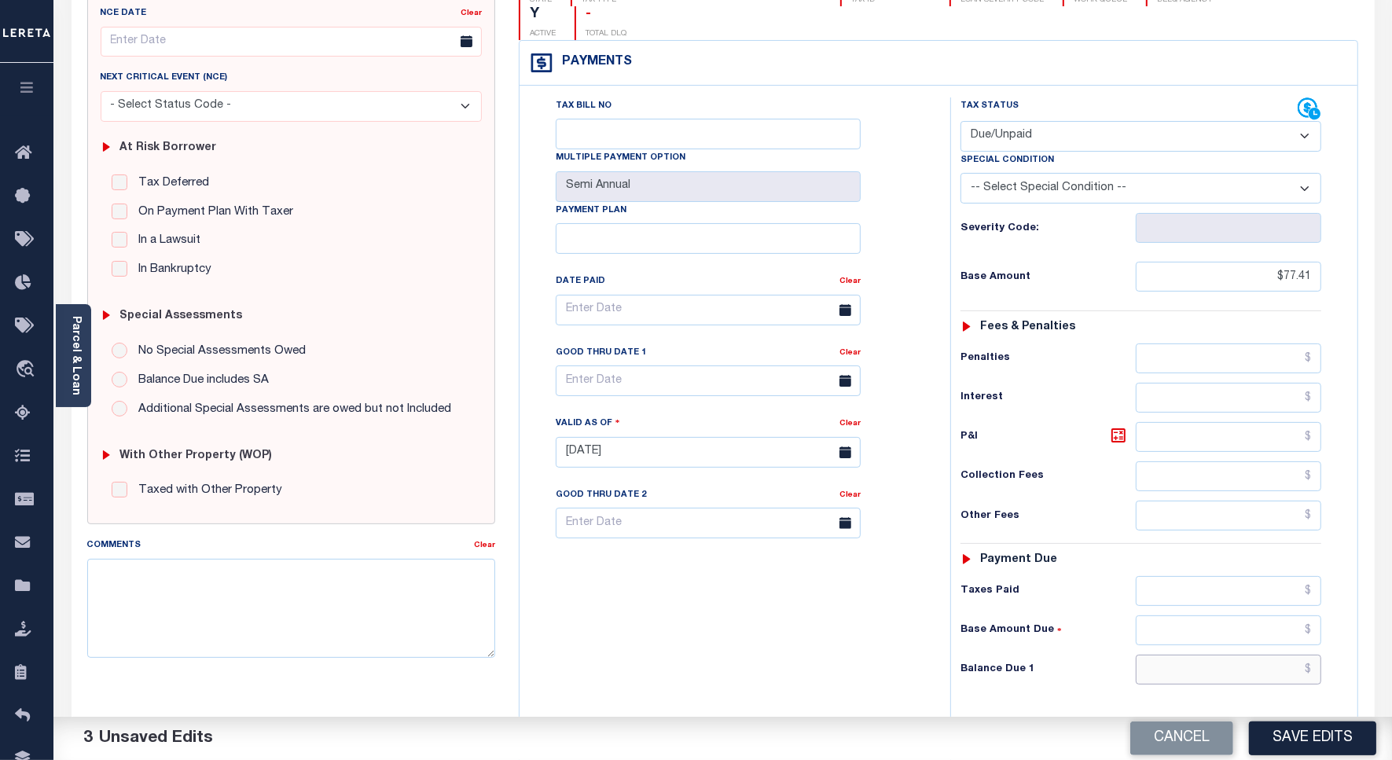
click at [1274, 655] on input "text" at bounding box center [1227, 670] width 185 height 30
type input "$79.99"
click at [1117, 426] on icon at bounding box center [1118, 435] width 19 height 19
type input "$2.58"
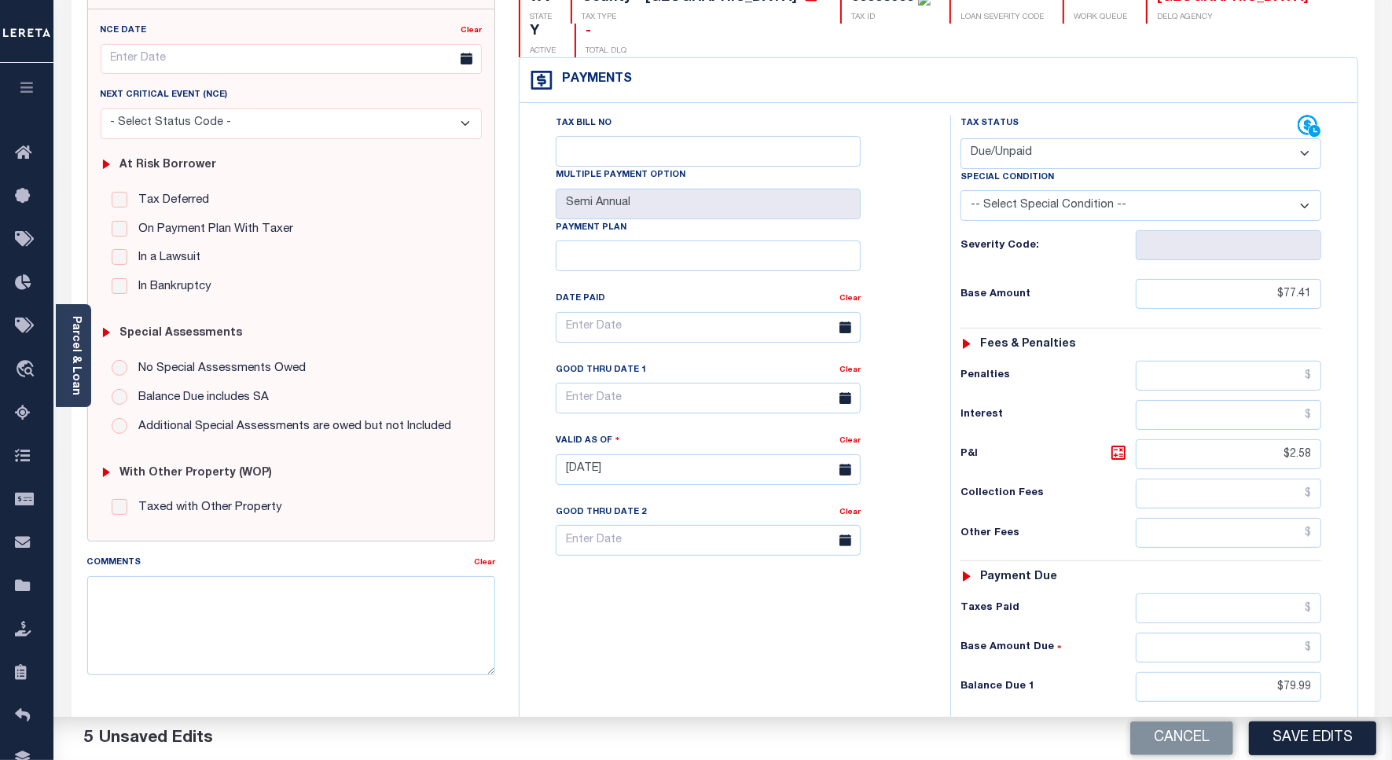
scroll to position [0, 0]
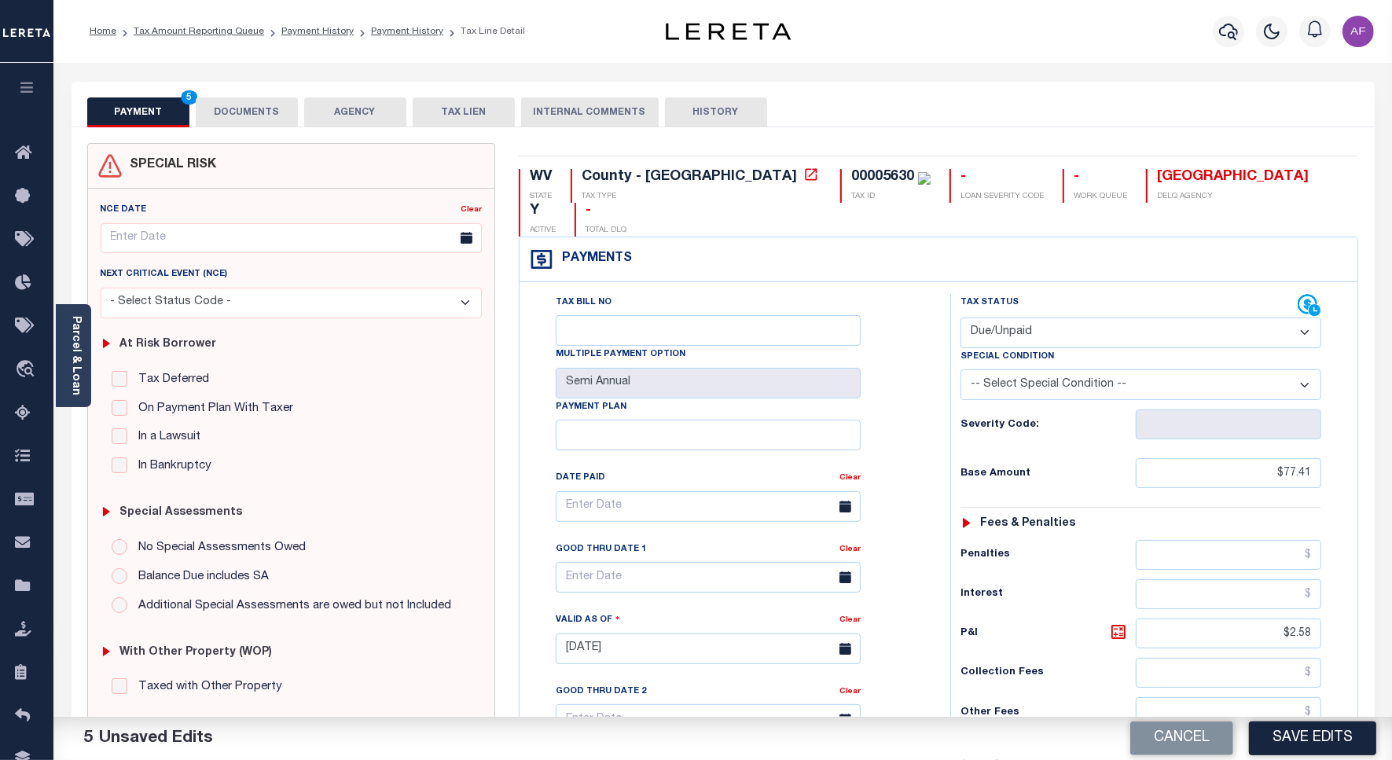
click at [237, 108] on button "DOCUMENTS" at bounding box center [247, 112] width 102 height 30
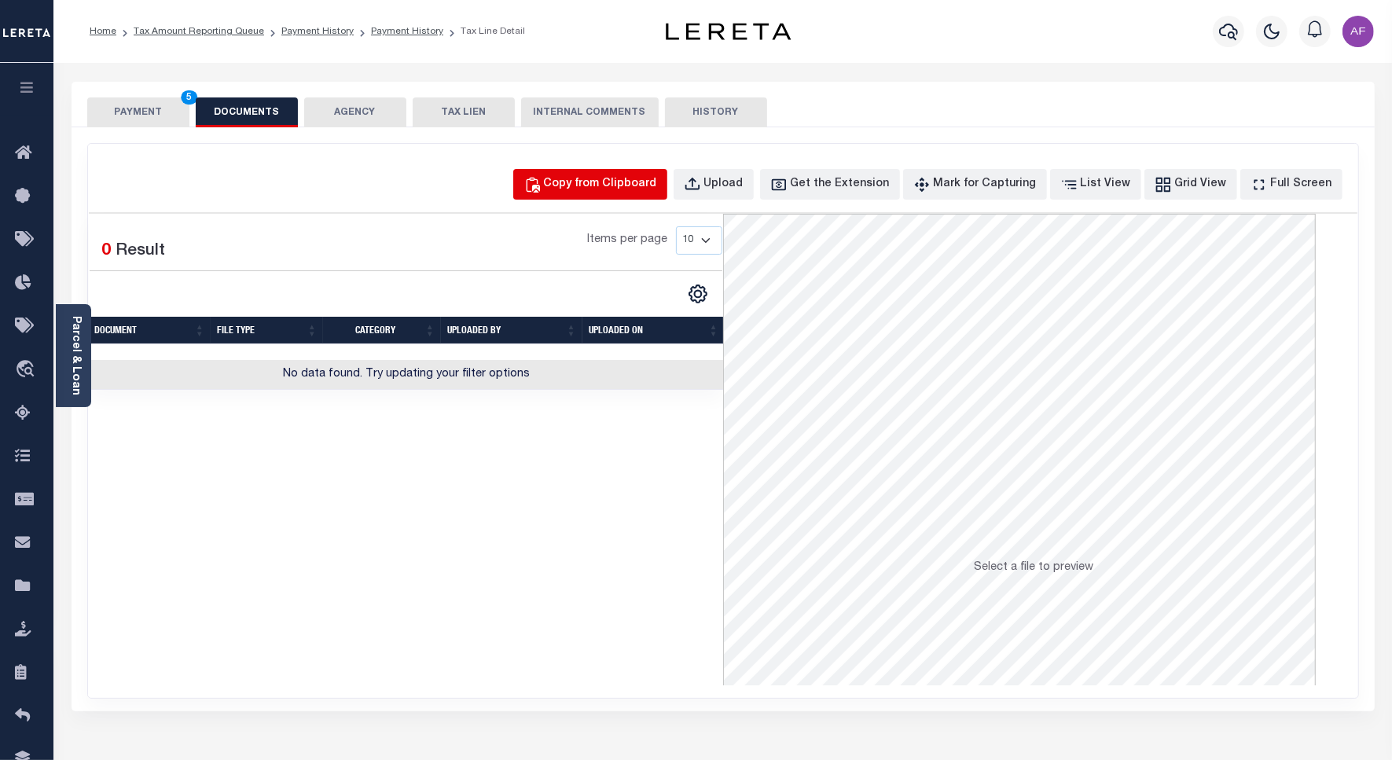
click at [611, 185] on div "Copy from Clipboard" at bounding box center [600, 184] width 113 height 17
select select "POP"
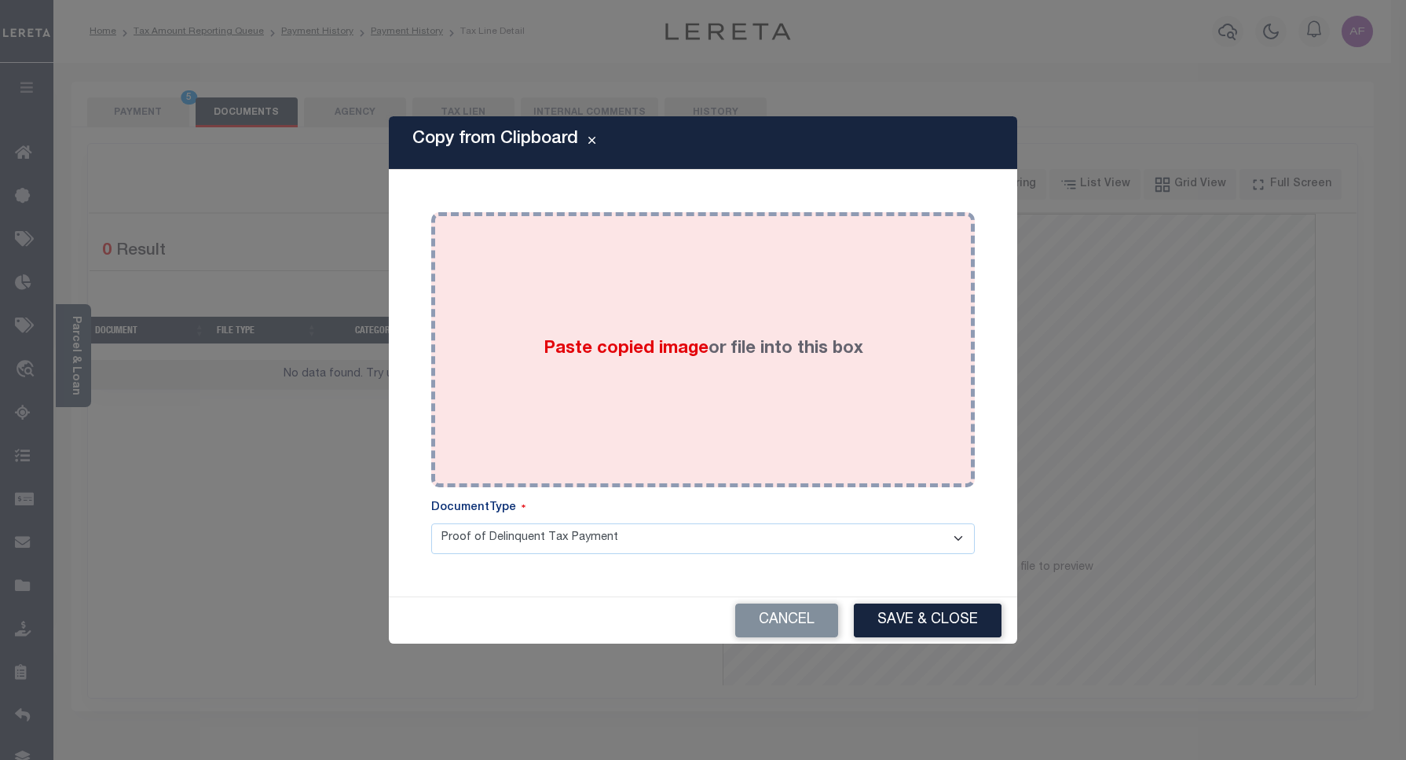
click at [716, 303] on div "Paste copied image or file into this box" at bounding box center [703, 349] width 520 height 251
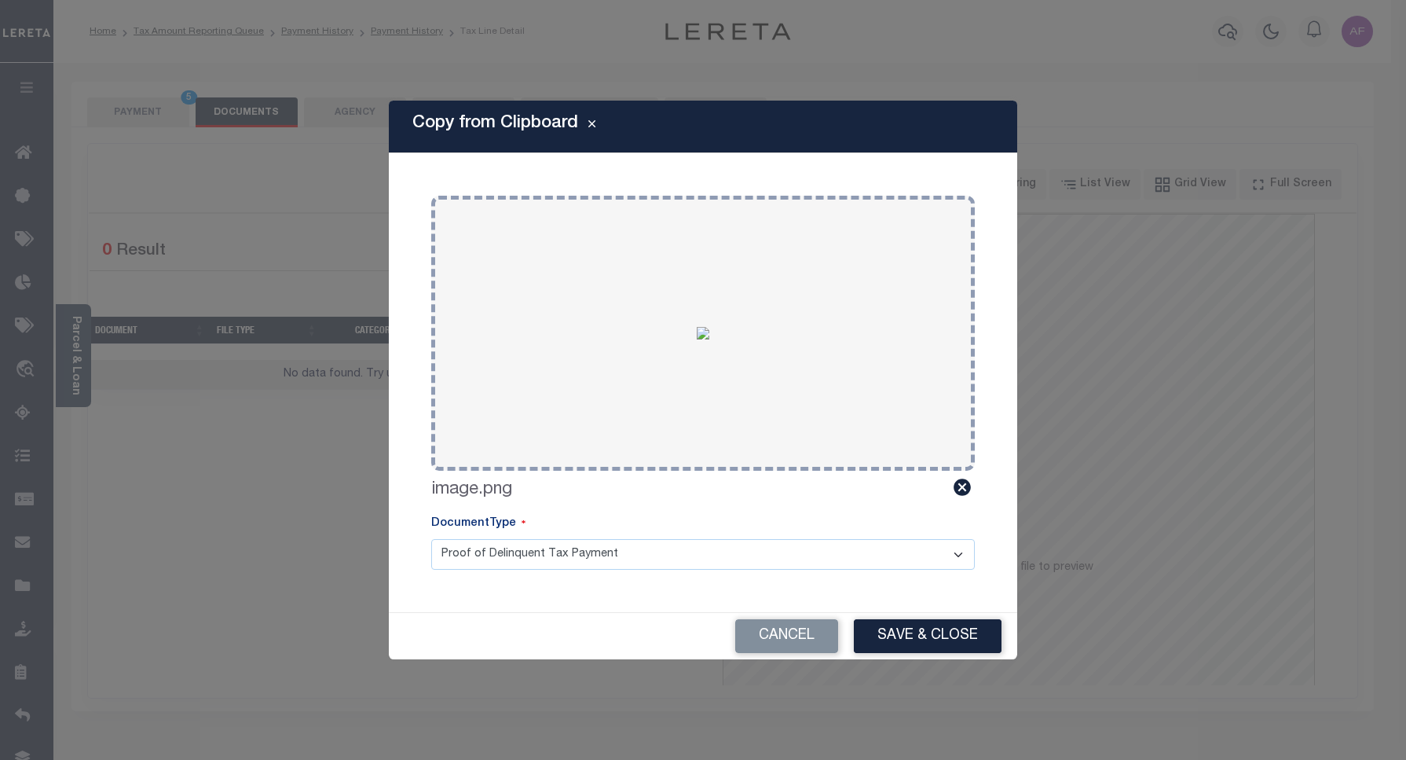
click at [952, 648] on button "Save & Close" at bounding box center [928, 636] width 148 height 34
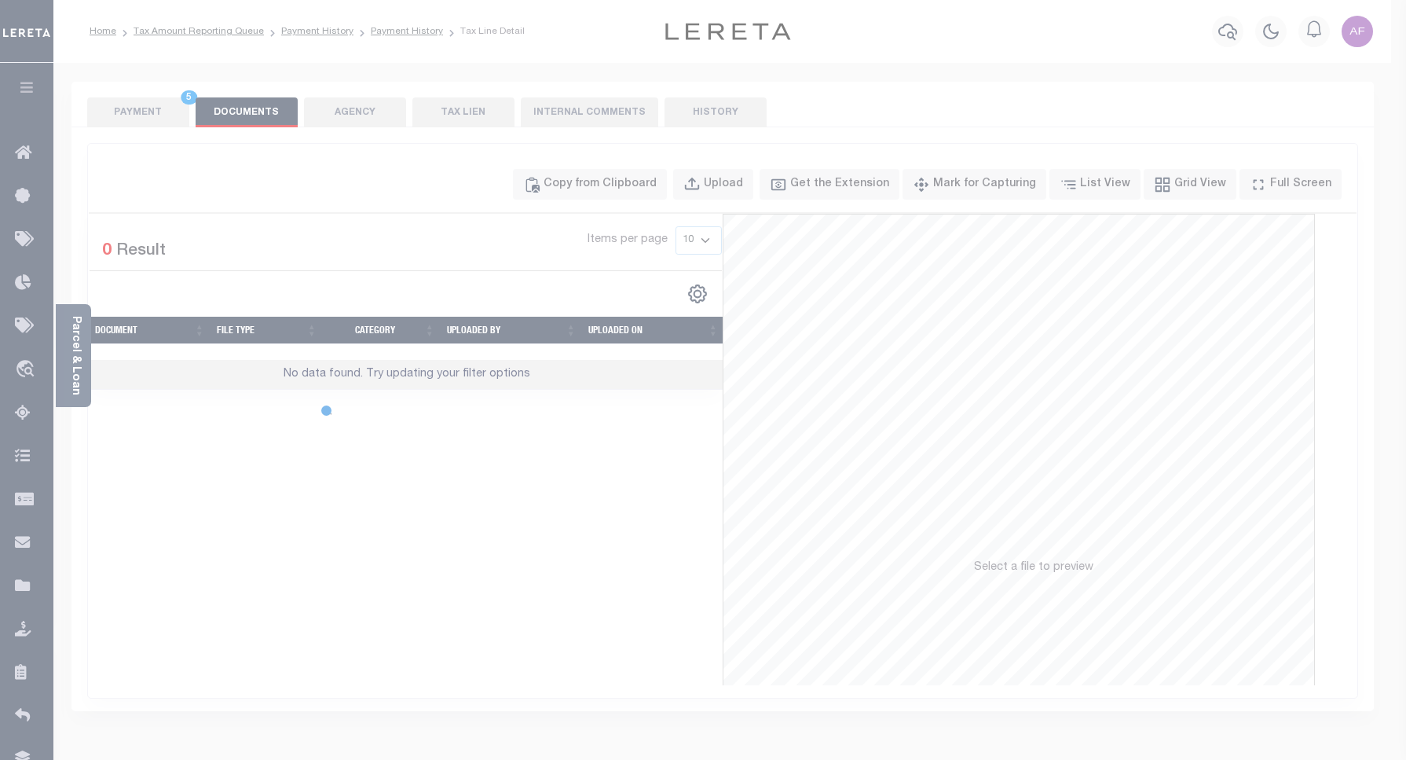
click at [897, 620] on div "Cancel Save & Close" at bounding box center [703, 597] width 629 height 46
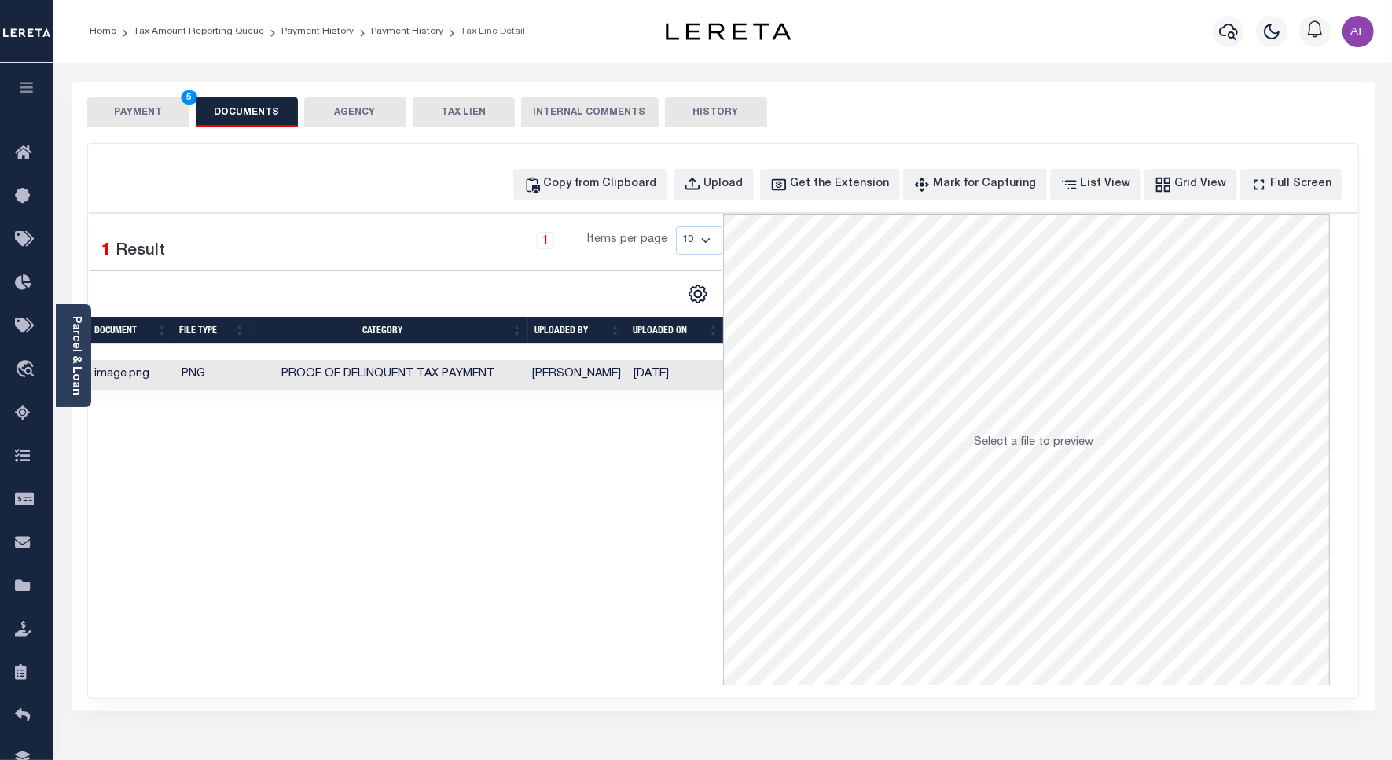
click at [130, 94] on div "PAYMENT 5 DOCUMENTS AGENCY DELINQUENT PAYEE TAX LIEN" at bounding box center [723, 105] width 1303 height 46
click at [119, 115] on button "PAYMENT 5" at bounding box center [138, 112] width 102 height 30
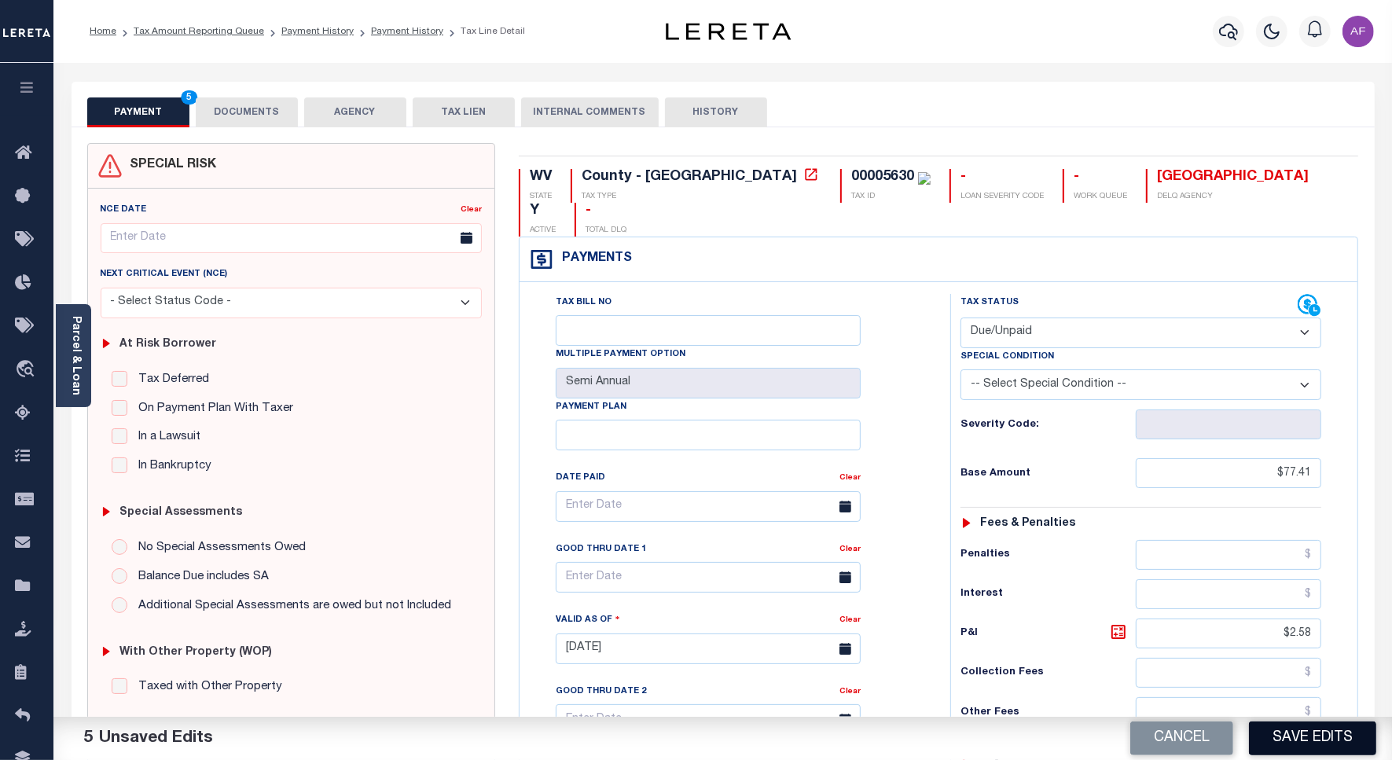
click at [1299, 729] on button "Save Edits" at bounding box center [1312, 738] width 127 height 34
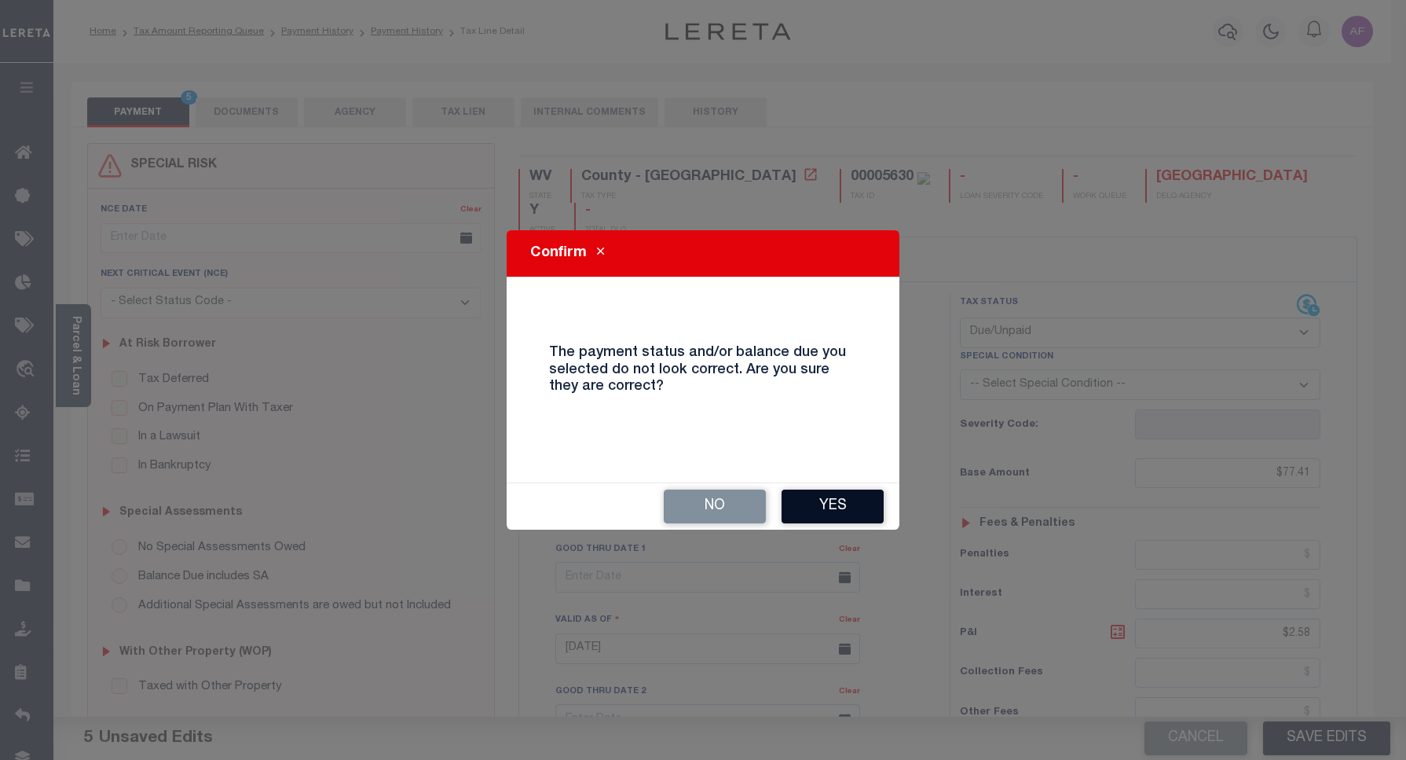
click at [823, 504] on button "Yes" at bounding box center [833, 507] width 102 height 34
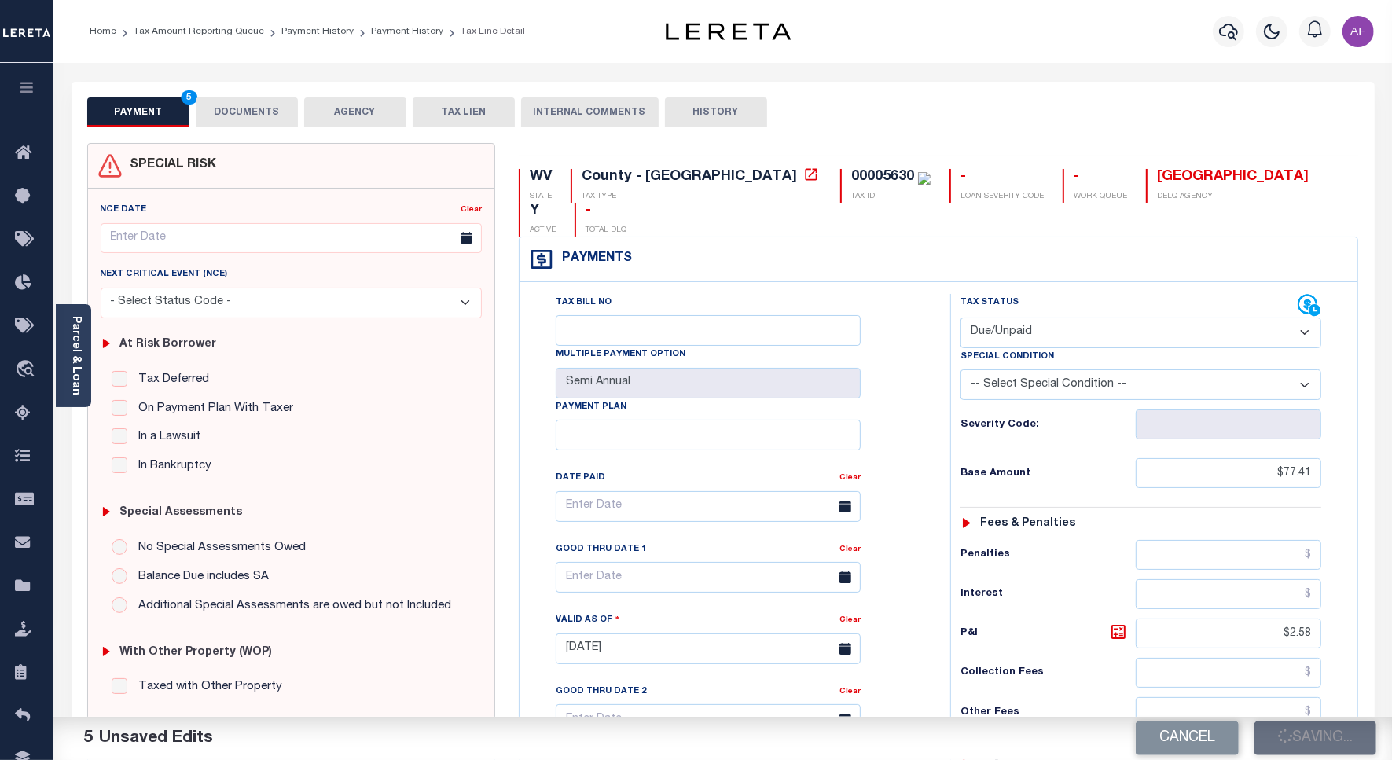
checkbox input "false"
type input "$77.41"
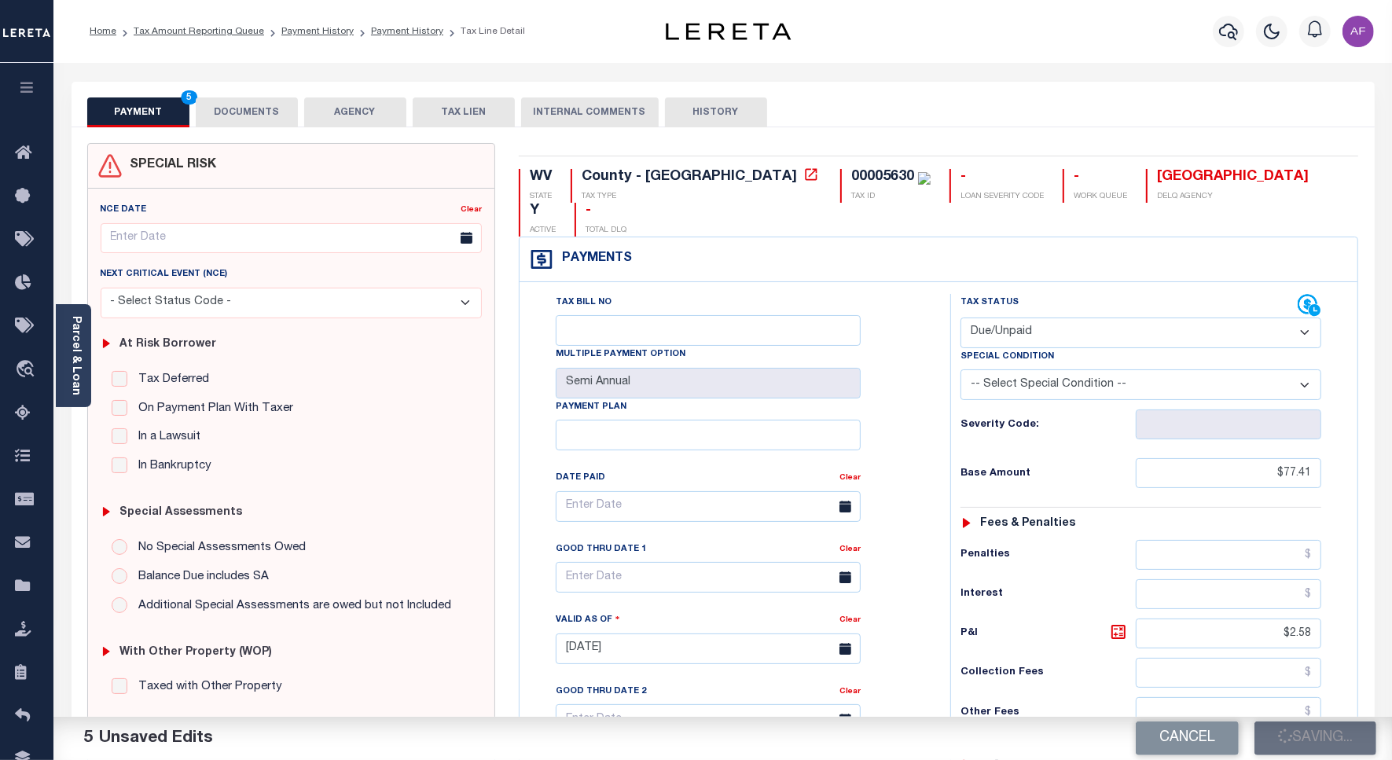
type input "$2.58"
type input "$79.99"
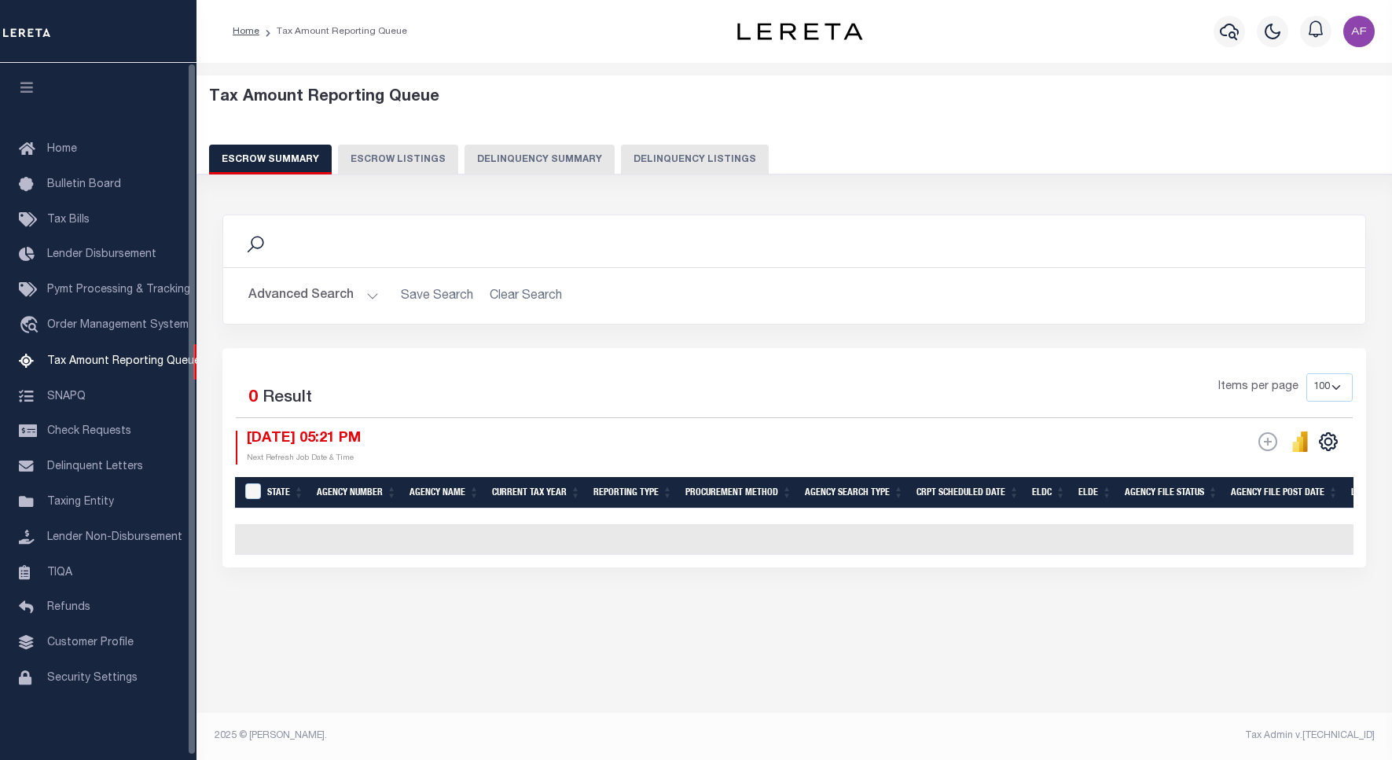
select select "100"
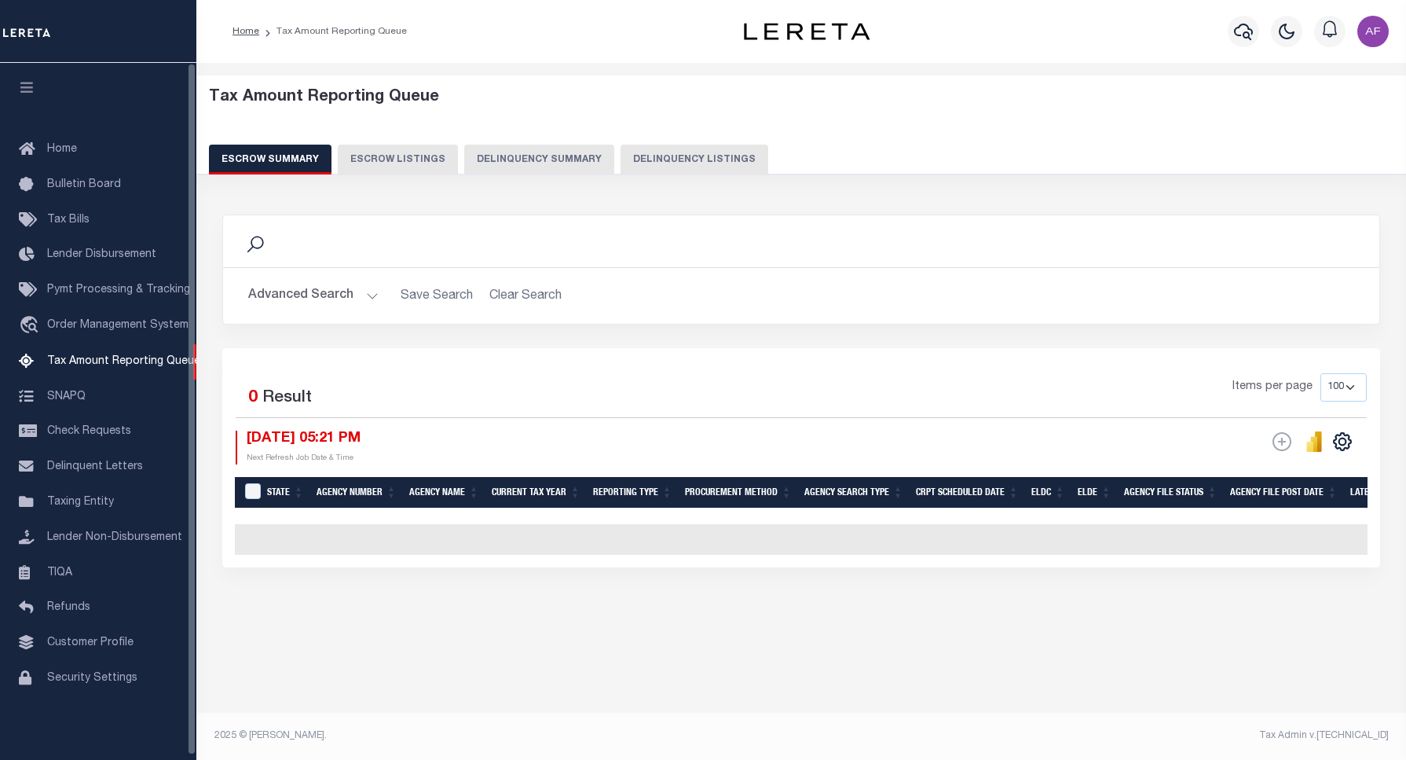
click at [660, 152] on button "Delinquency Listings" at bounding box center [695, 160] width 148 height 30
select select "100"
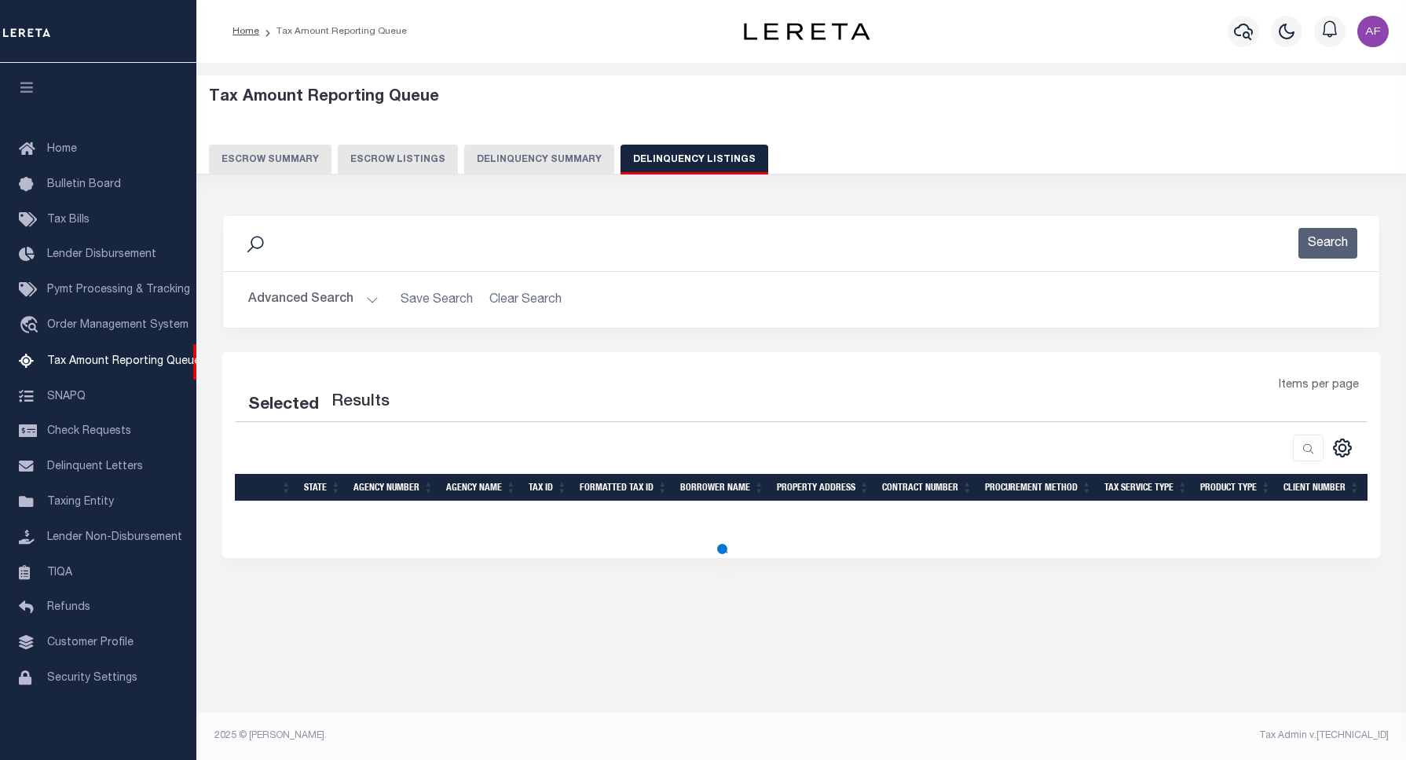
select select "100"
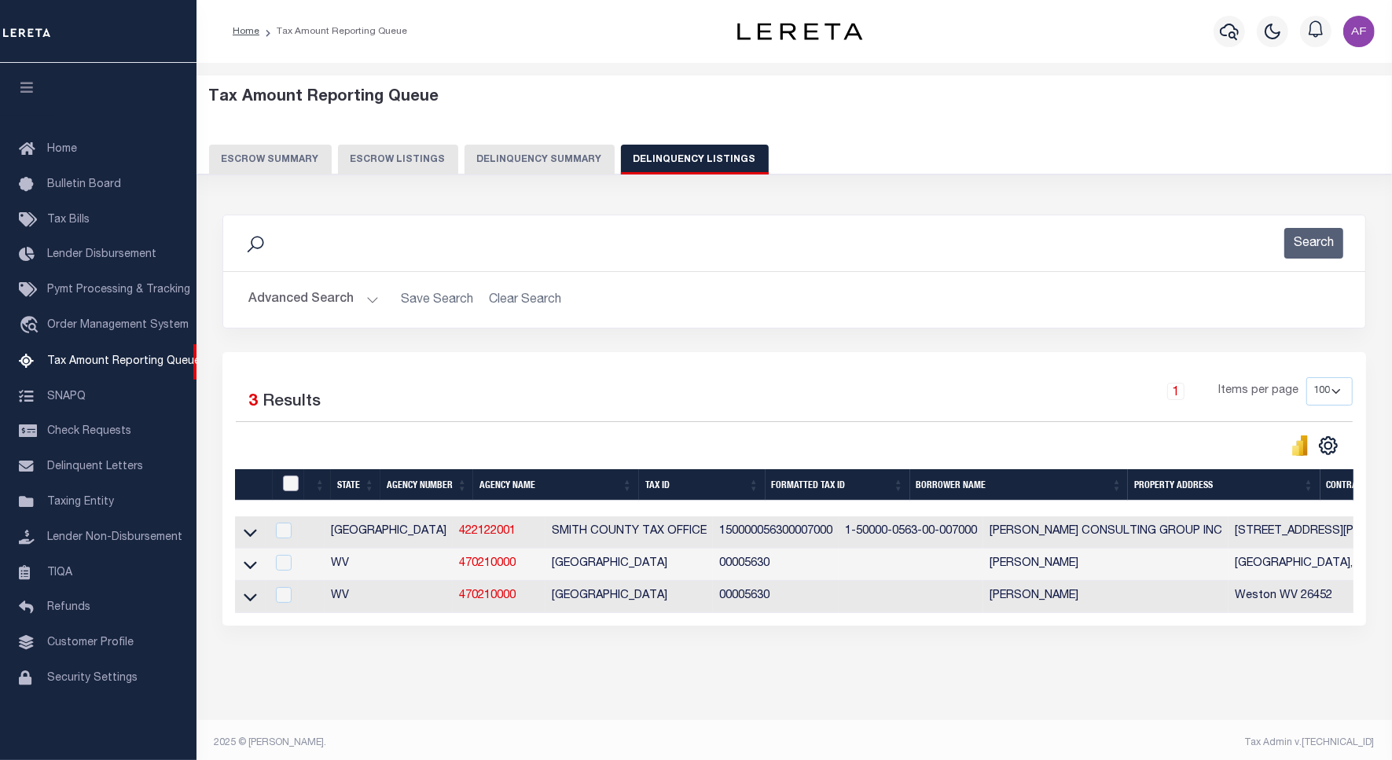
click at [291, 486] on input "checkbox" at bounding box center [291, 483] width 16 height 16
checkbox input "true"
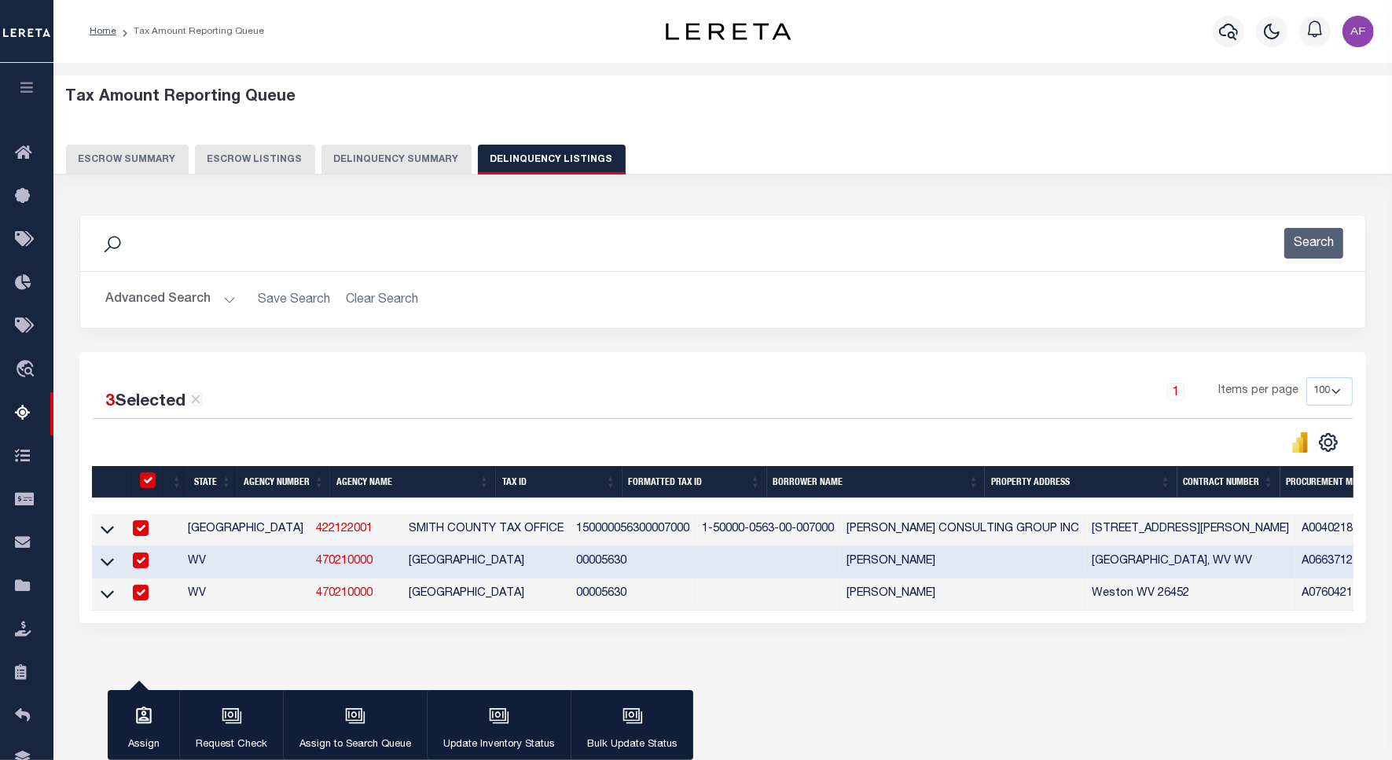
click at [136, 535] on input "checkbox" at bounding box center [141, 528] width 16 height 16
checkbox input "false"
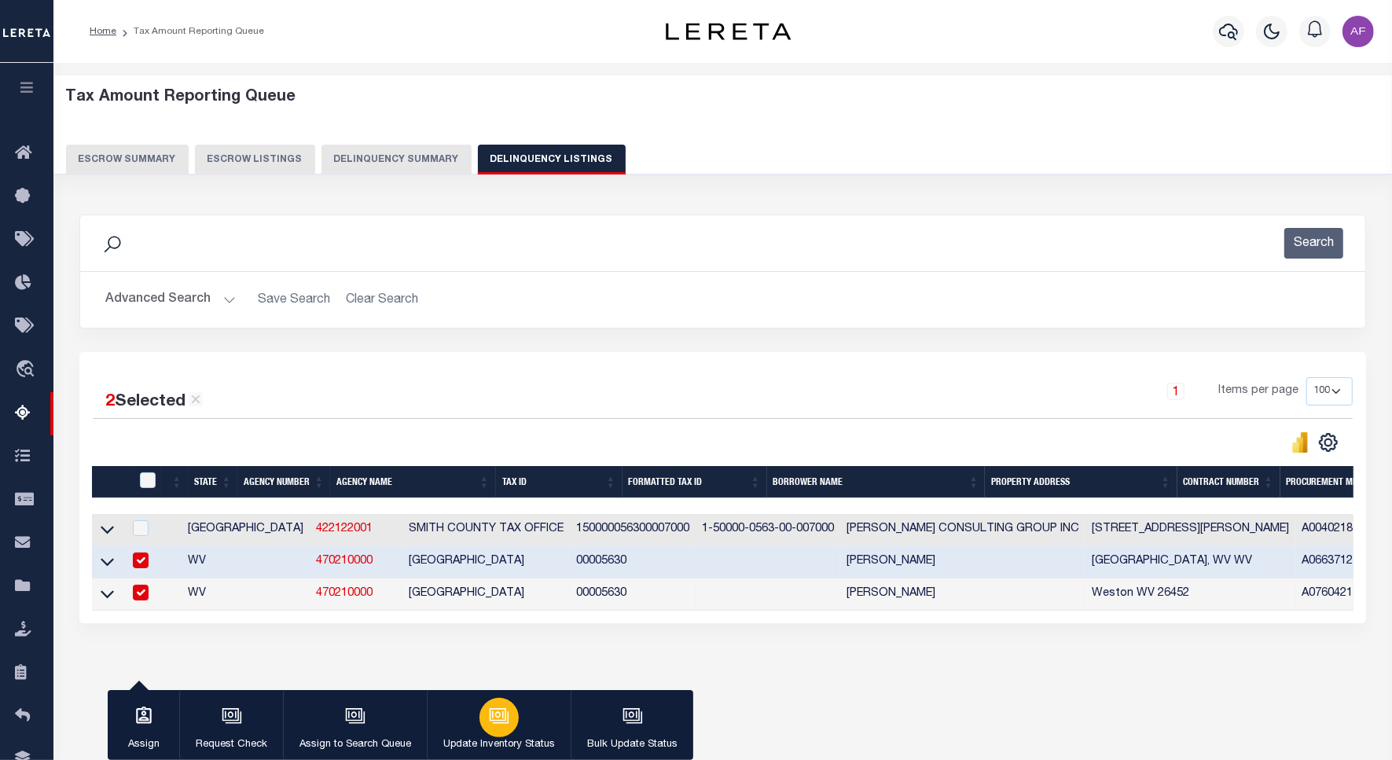
click at [507, 739] on p "Update Inventory Status" at bounding box center [499, 745] width 112 height 16
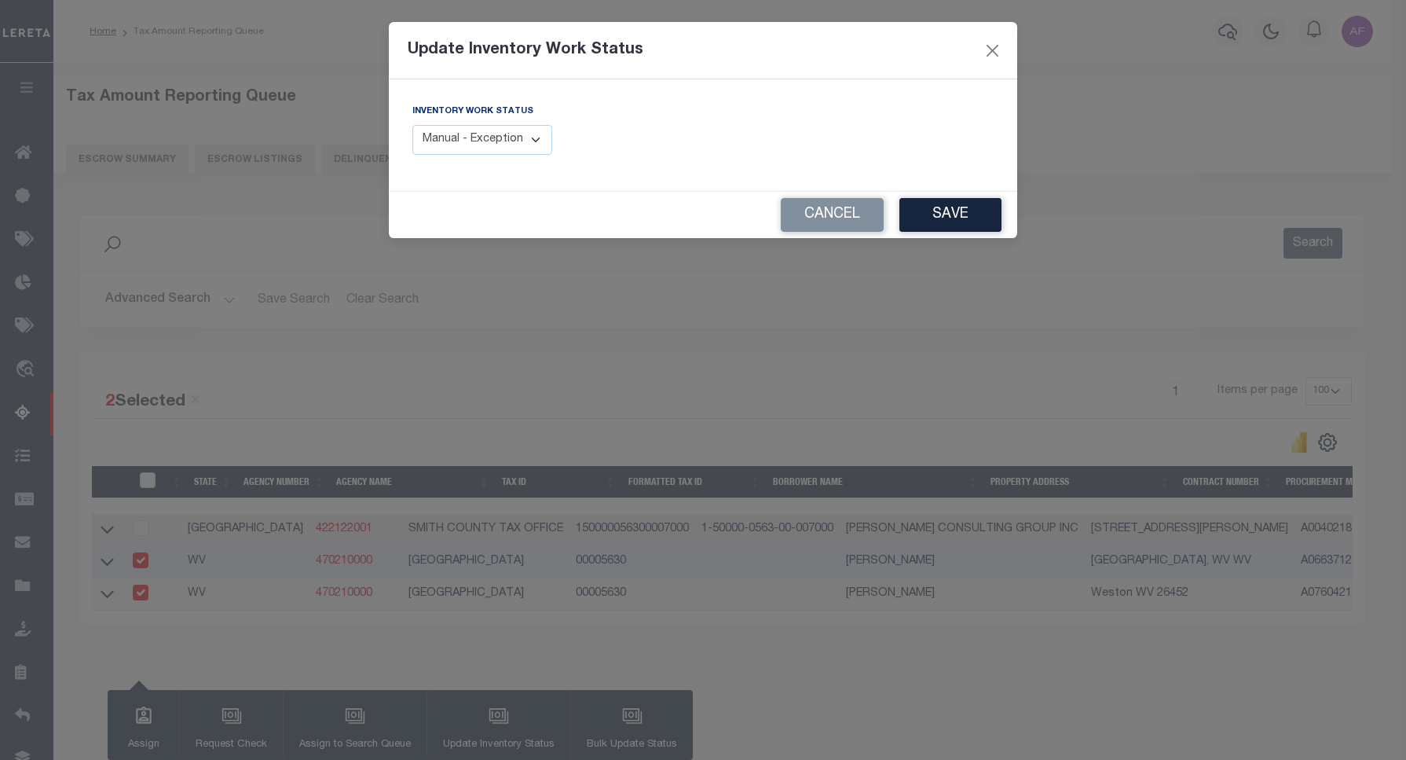
click at [478, 134] on select "Manual - Exception Pended - Awaiting Search Late Add Exception Completed" at bounding box center [483, 140] width 140 height 31
select select "4"
click at [413, 125] on select "Manual - Exception Pended - Awaiting Search Late Add Exception Completed" at bounding box center [483, 140] width 140 height 31
click at [948, 214] on button "Save" at bounding box center [951, 215] width 102 height 34
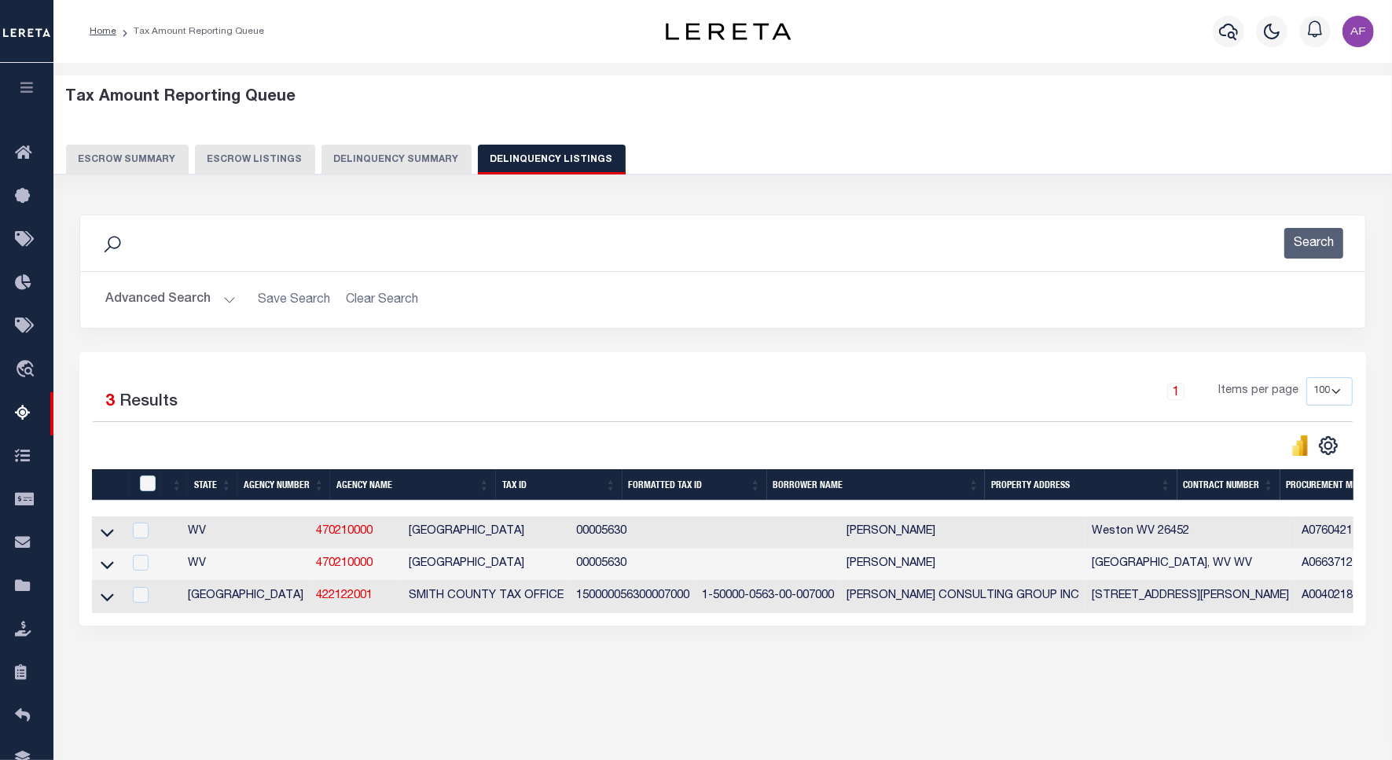
click at [149, 295] on button "Advanced Search" at bounding box center [170, 299] width 130 height 31
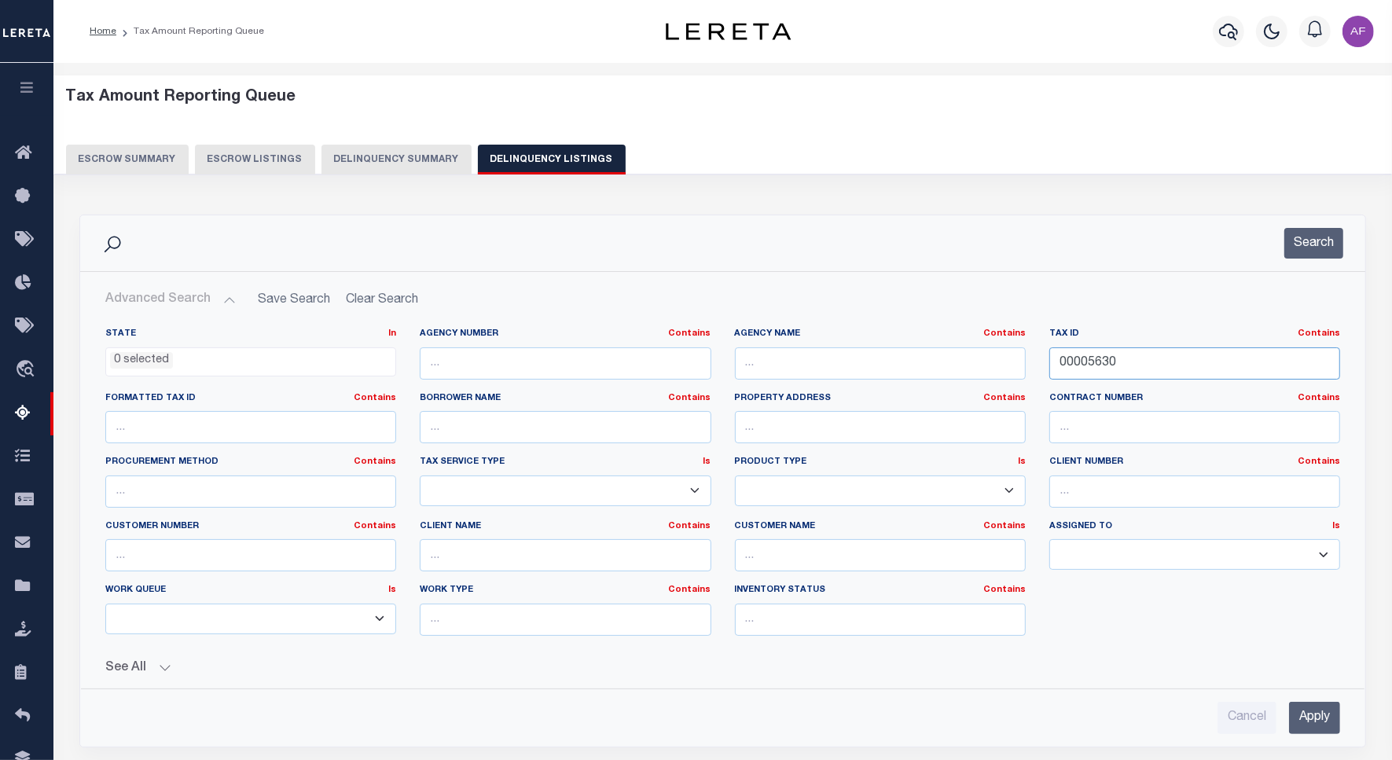
click at [1095, 365] on input "00005630" at bounding box center [1194, 363] width 291 height 32
paste input "3"
type input "00005633"
click at [1312, 245] on button "Search" at bounding box center [1313, 243] width 59 height 31
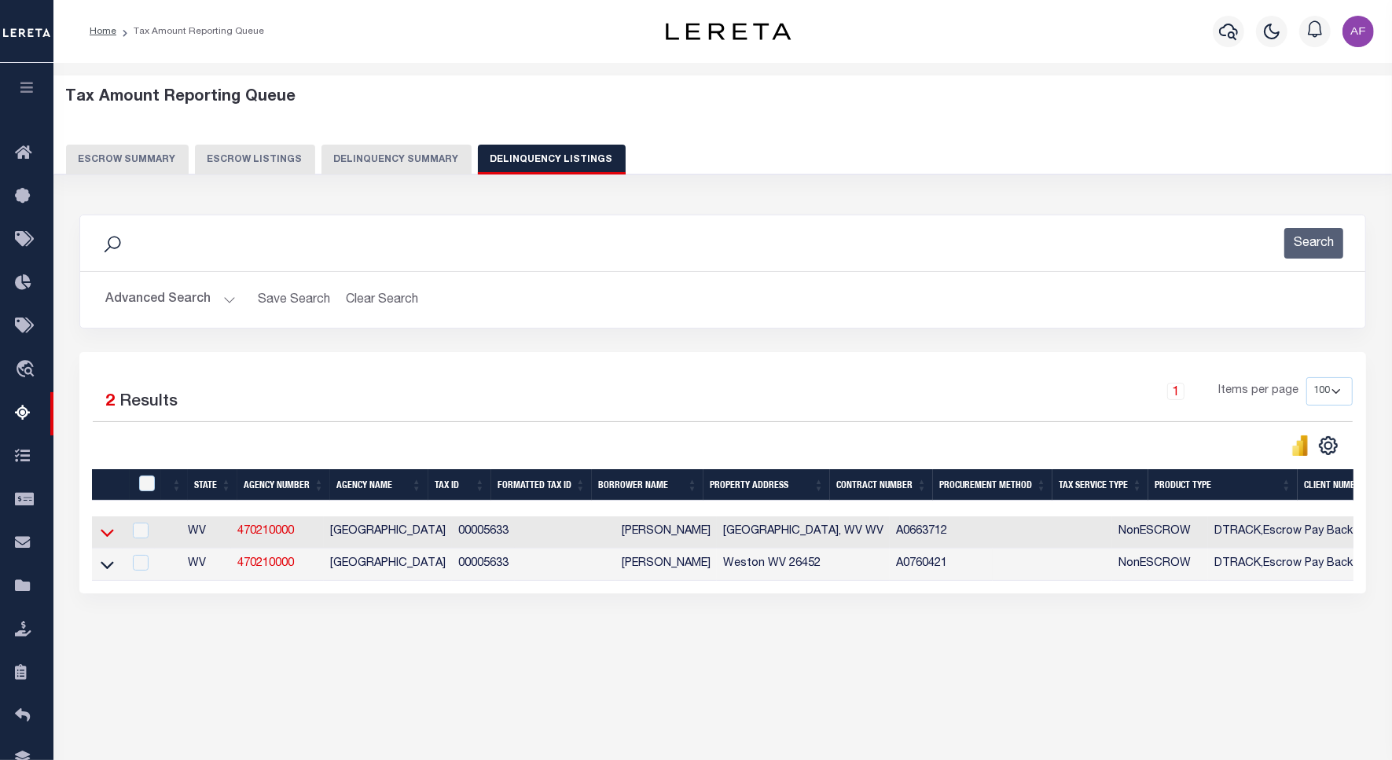
click at [103, 541] on icon at bounding box center [107, 532] width 13 height 17
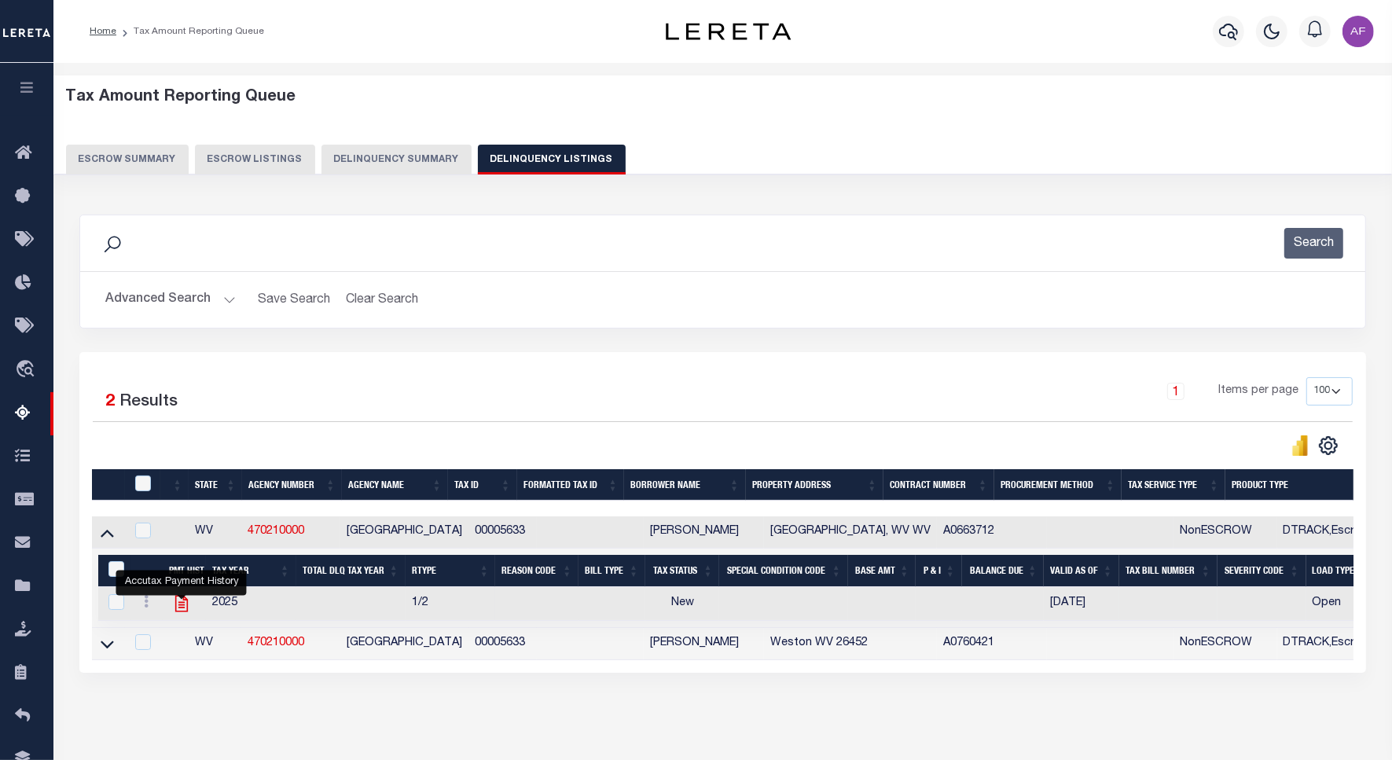
click at [171, 614] on icon "" at bounding box center [181, 603] width 20 height 20
checkbox input "true"
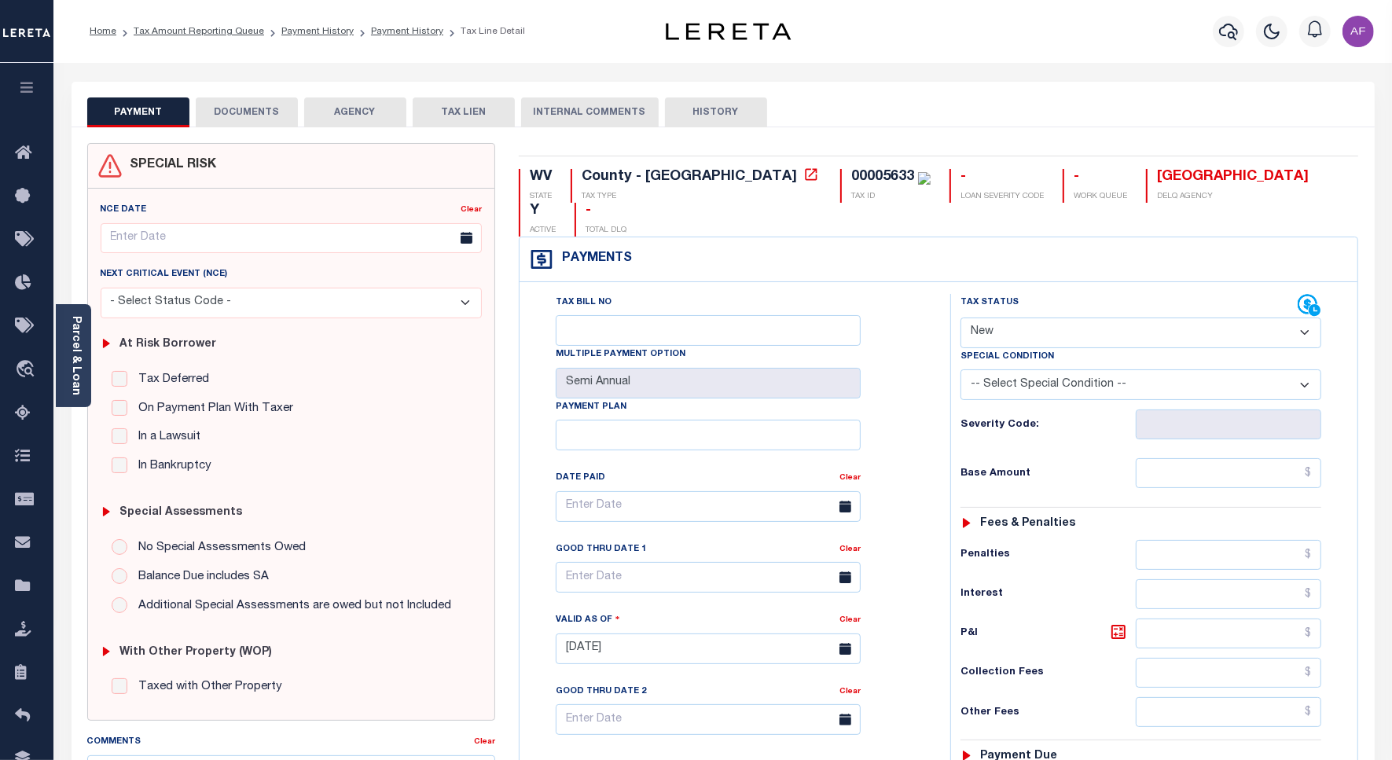
click at [1054, 317] on select "- Select Status Code - Open Due/Unpaid Paid Incomplete No Tax Due Internal Refu…" at bounding box center [1140, 332] width 361 height 31
select select "PYD"
click at [960, 317] on select "- Select Status Code - Open Due/Unpaid Paid Incomplete No Tax Due Internal Refu…" at bounding box center [1140, 332] width 361 height 31
type input "[DATE]"
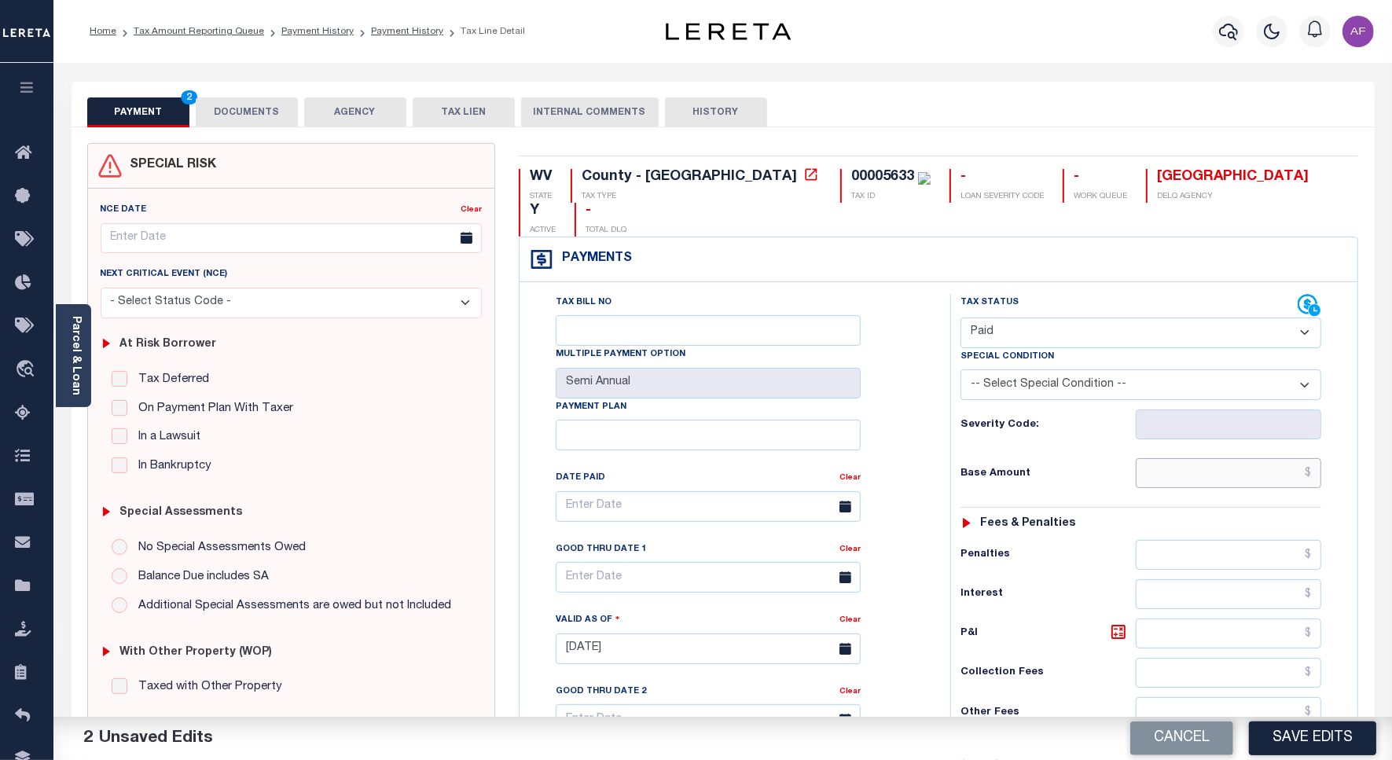
click at [1289, 458] on input "text" at bounding box center [1227, 473] width 185 height 30
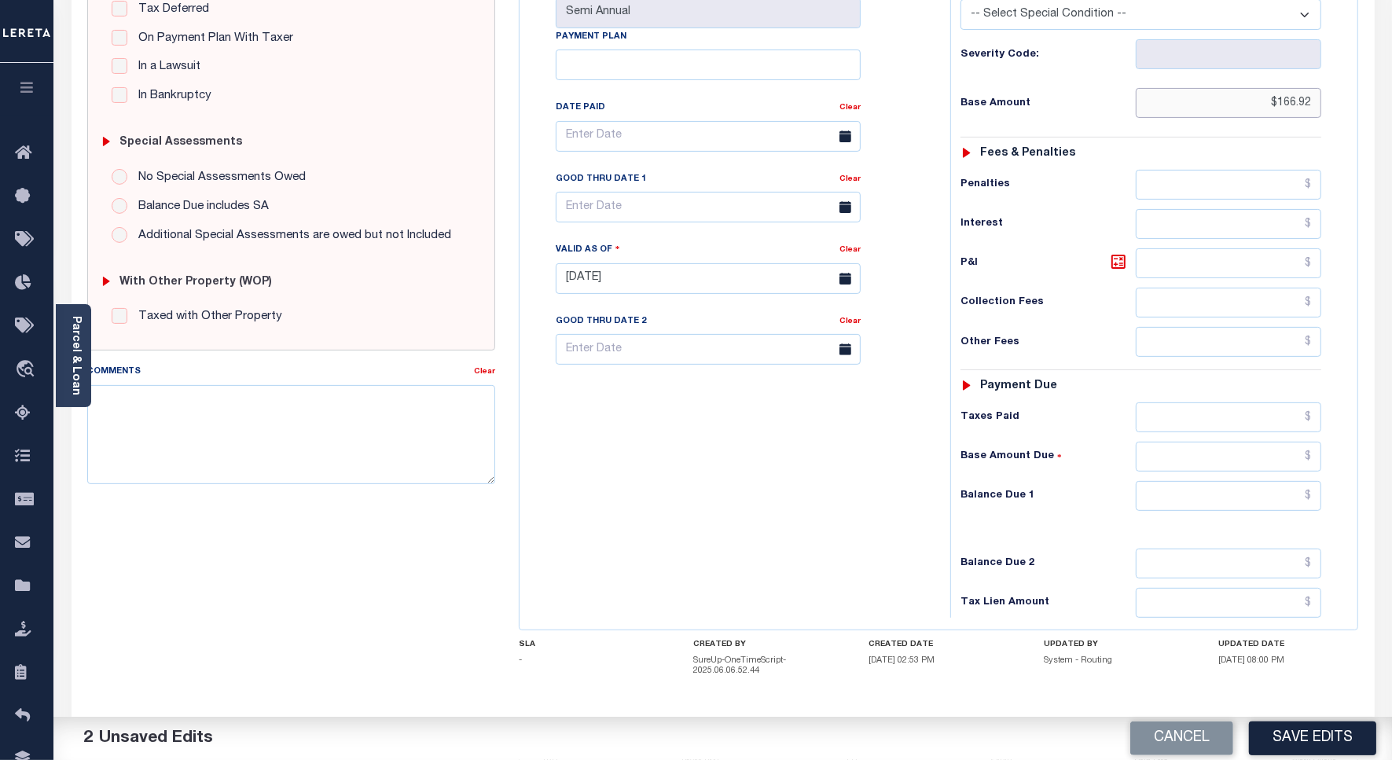
scroll to position [414, 0]
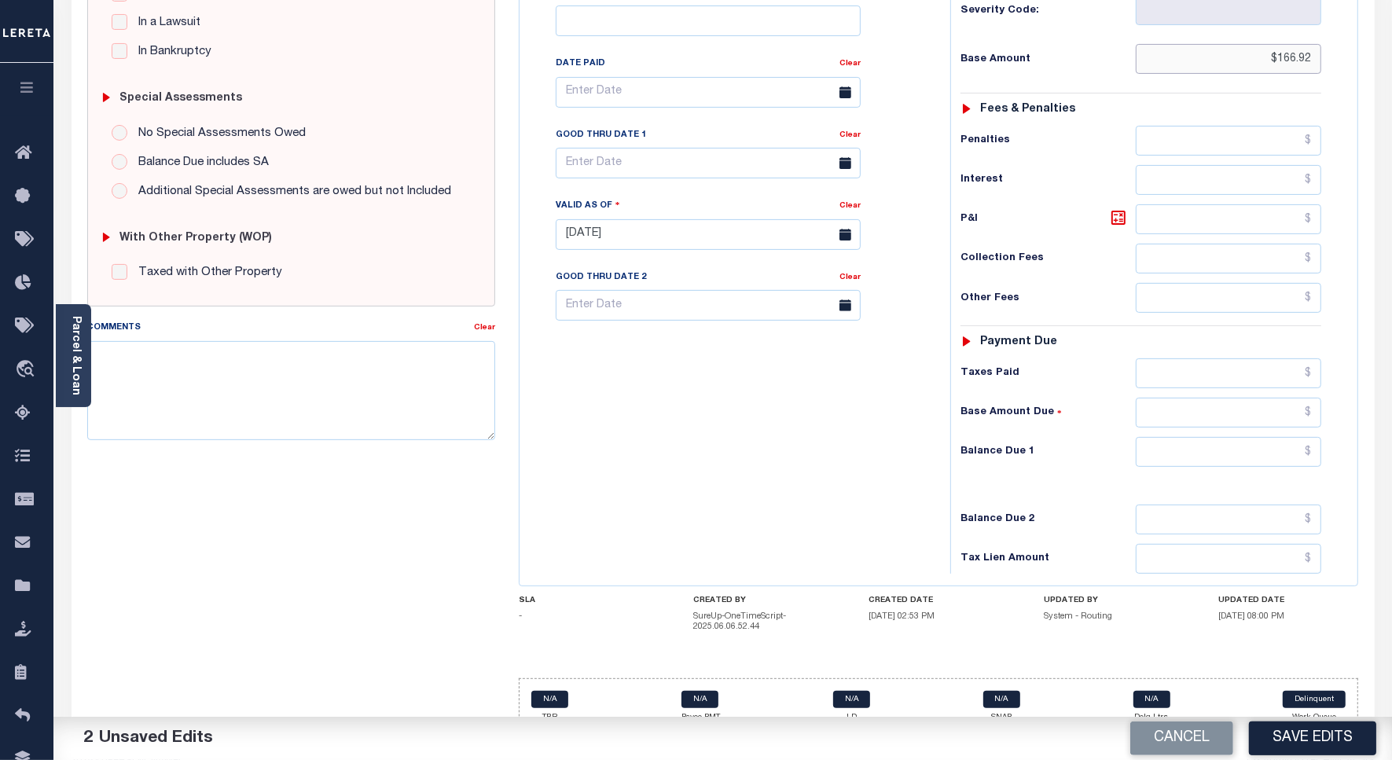
type input "$166.92"
drag, startPoint x: 1263, startPoint y: 430, endPoint x: 1206, endPoint y: 433, distance: 56.7
click at [1263, 437] on input "text" at bounding box center [1227, 452] width 185 height 30
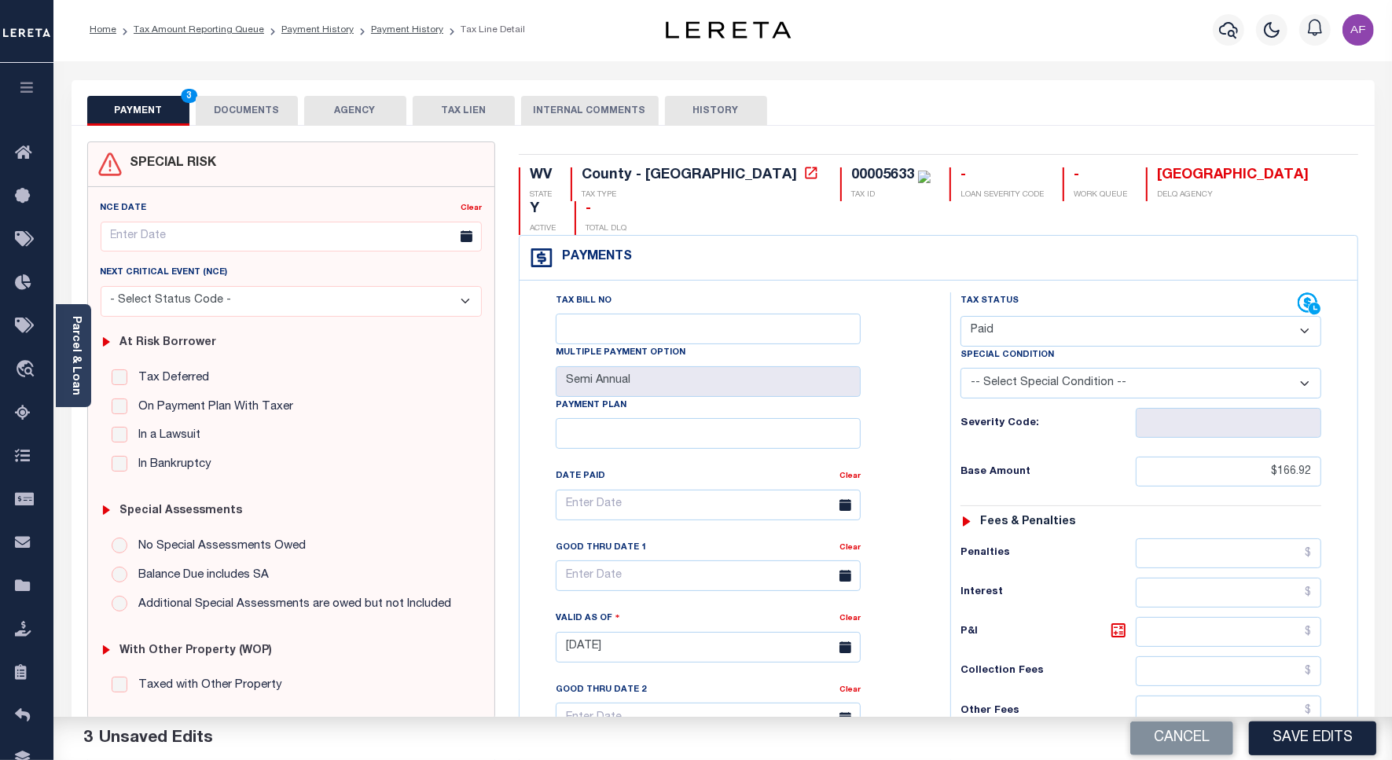
scroll to position [0, 0]
type input "$0.00"
click at [249, 108] on button "DOCUMENTS" at bounding box center [247, 112] width 102 height 30
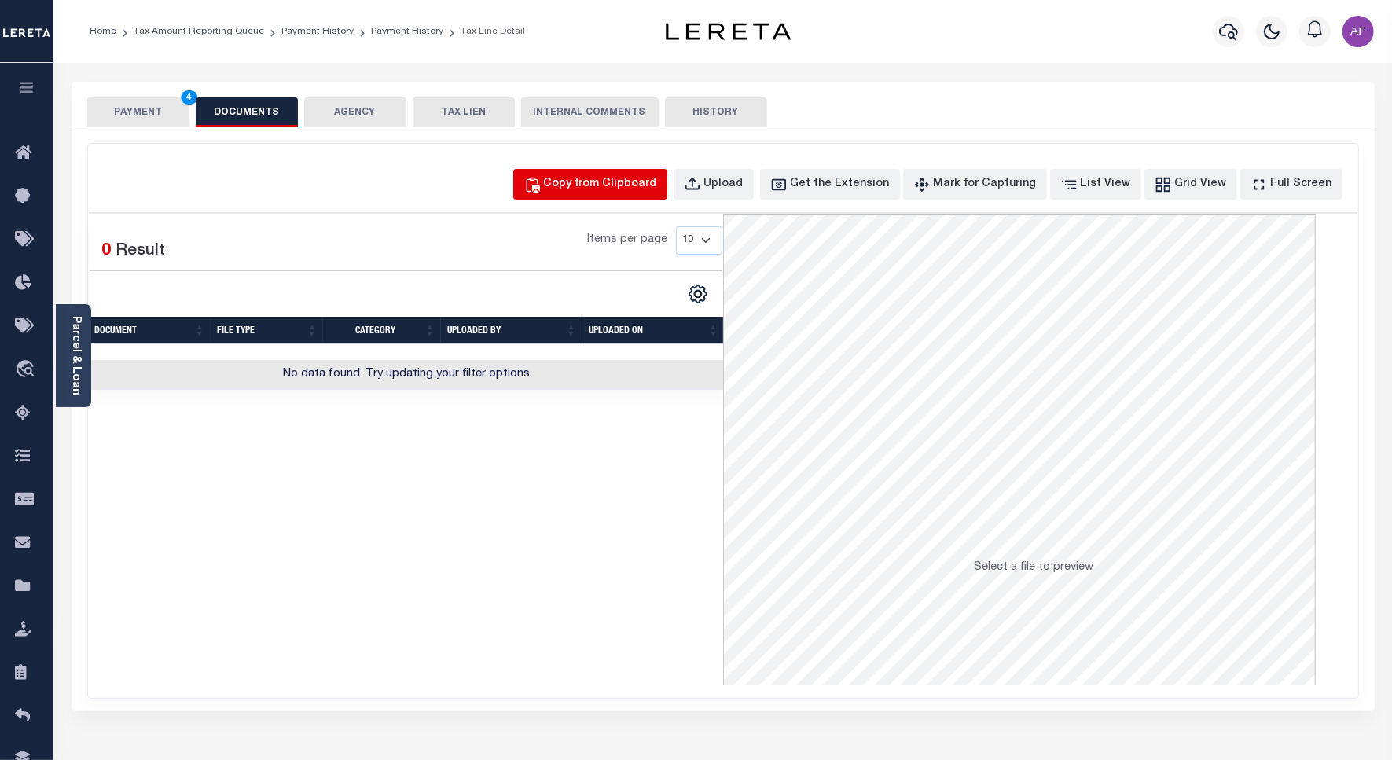
click at [639, 178] on div "Copy from Clipboard" at bounding box center [600, 184] width 113 height 17
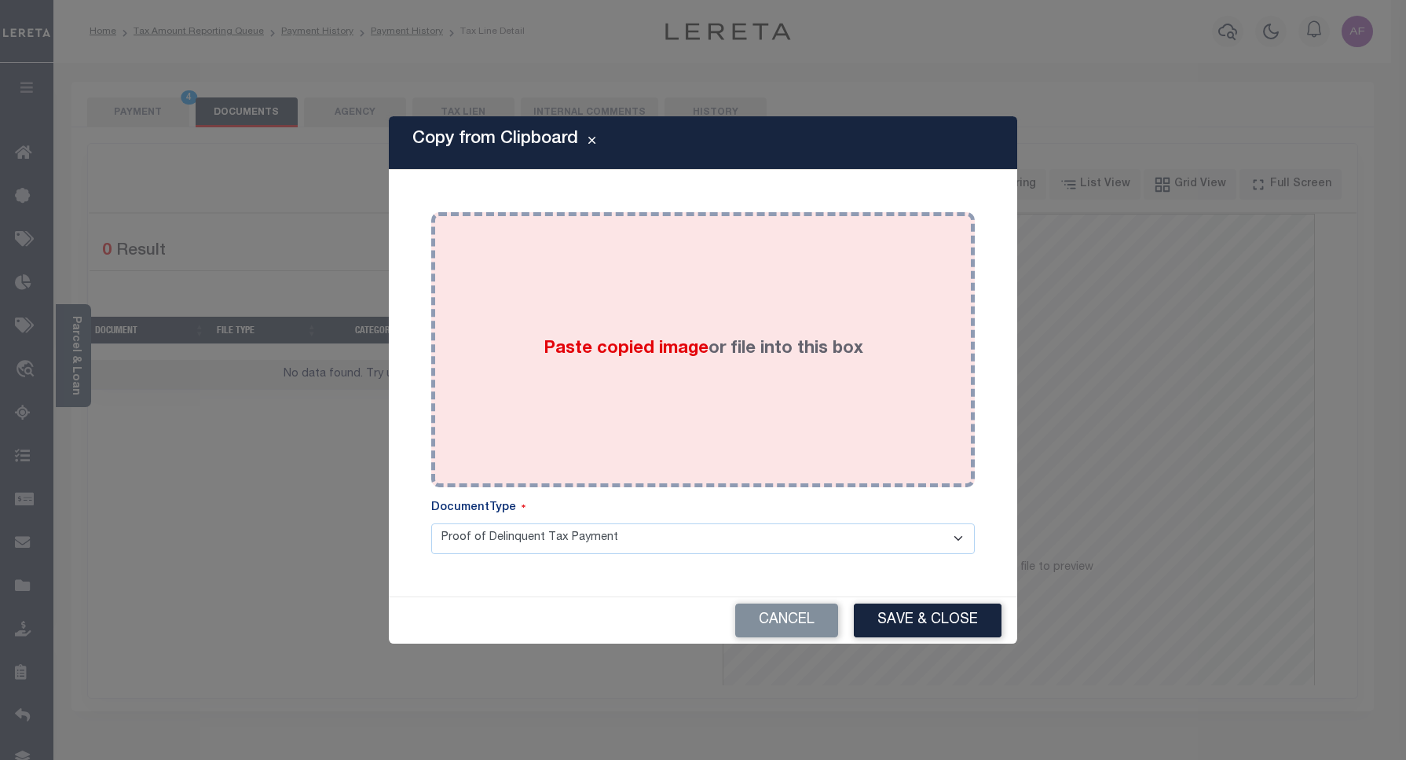
click at [690, 352] on span "Paste copied image" at bounding box center [626, 348] width 165 height 17
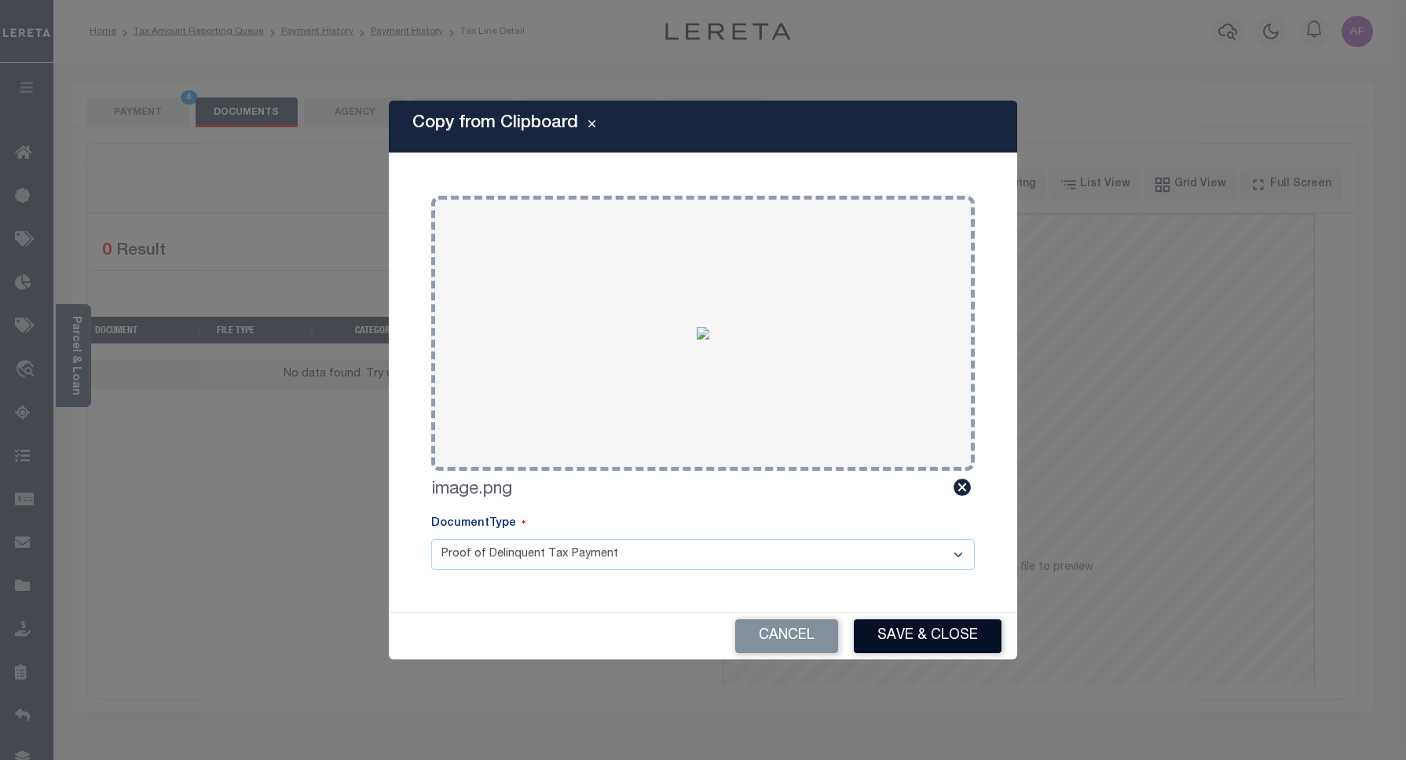
click at [908, 629] on button "Save & Close" at bounding box center [928, 636] width 148 height 34
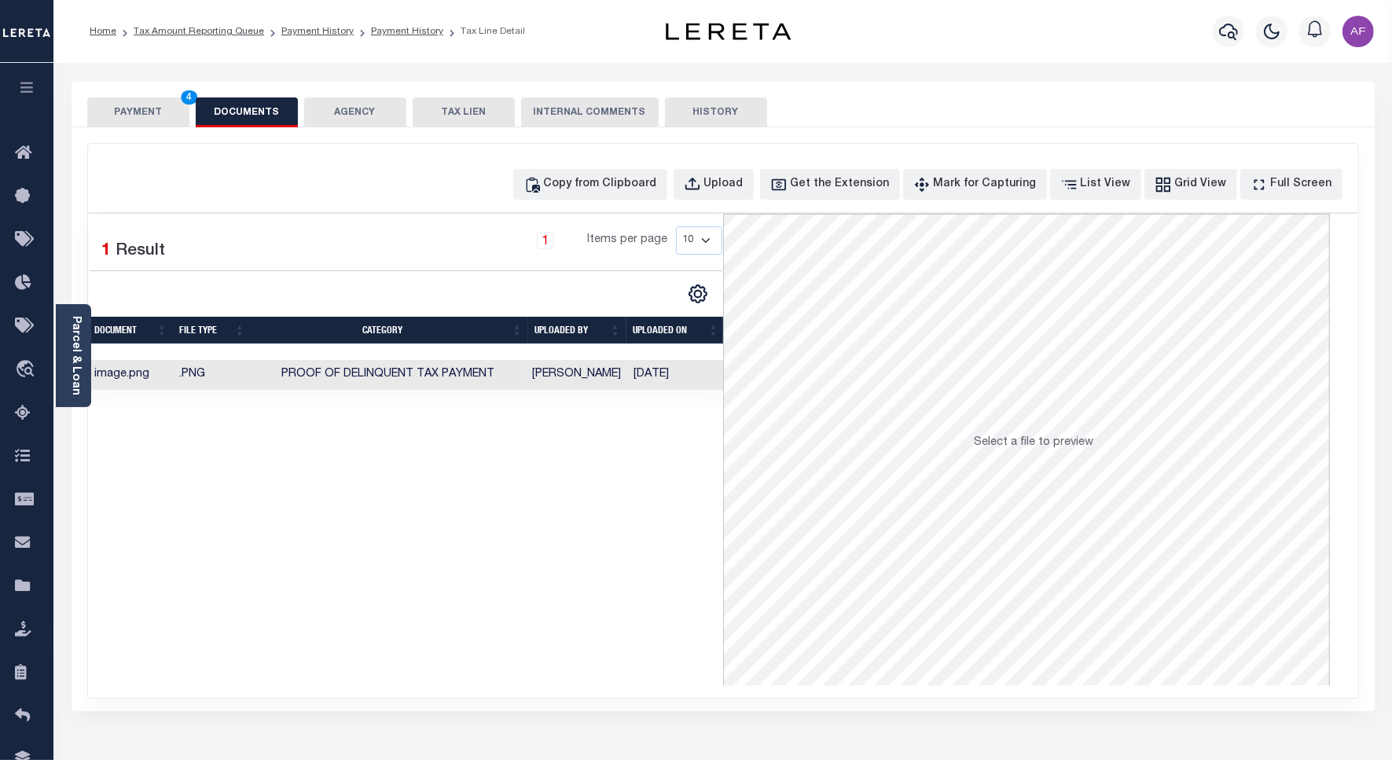
click at [138, 116] on button "PAYMENT 4" at bounding box center [138, 112] width 102 height 30
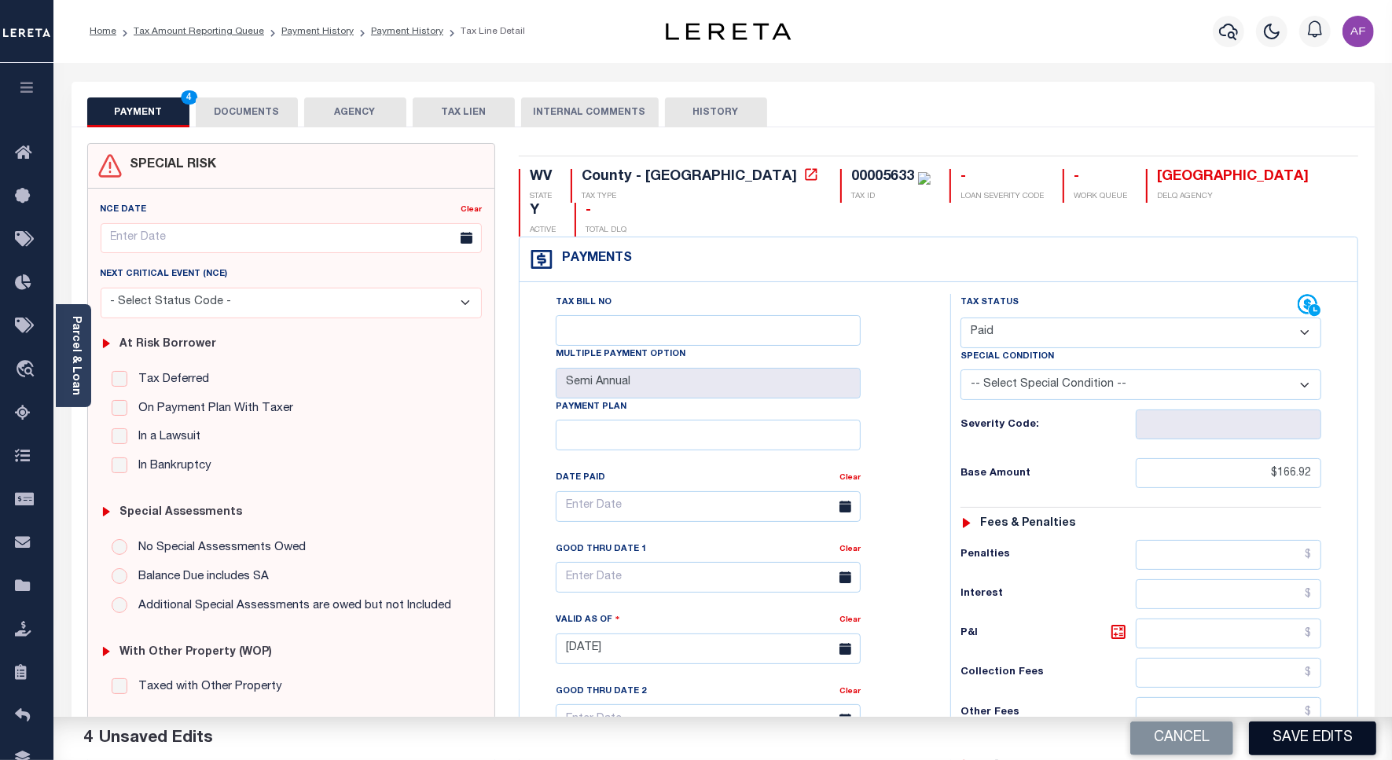
click at [1329, 749] on button "Save Edits" at bounding box center [1312, 738] width 127 height 34
checkbox input "false"
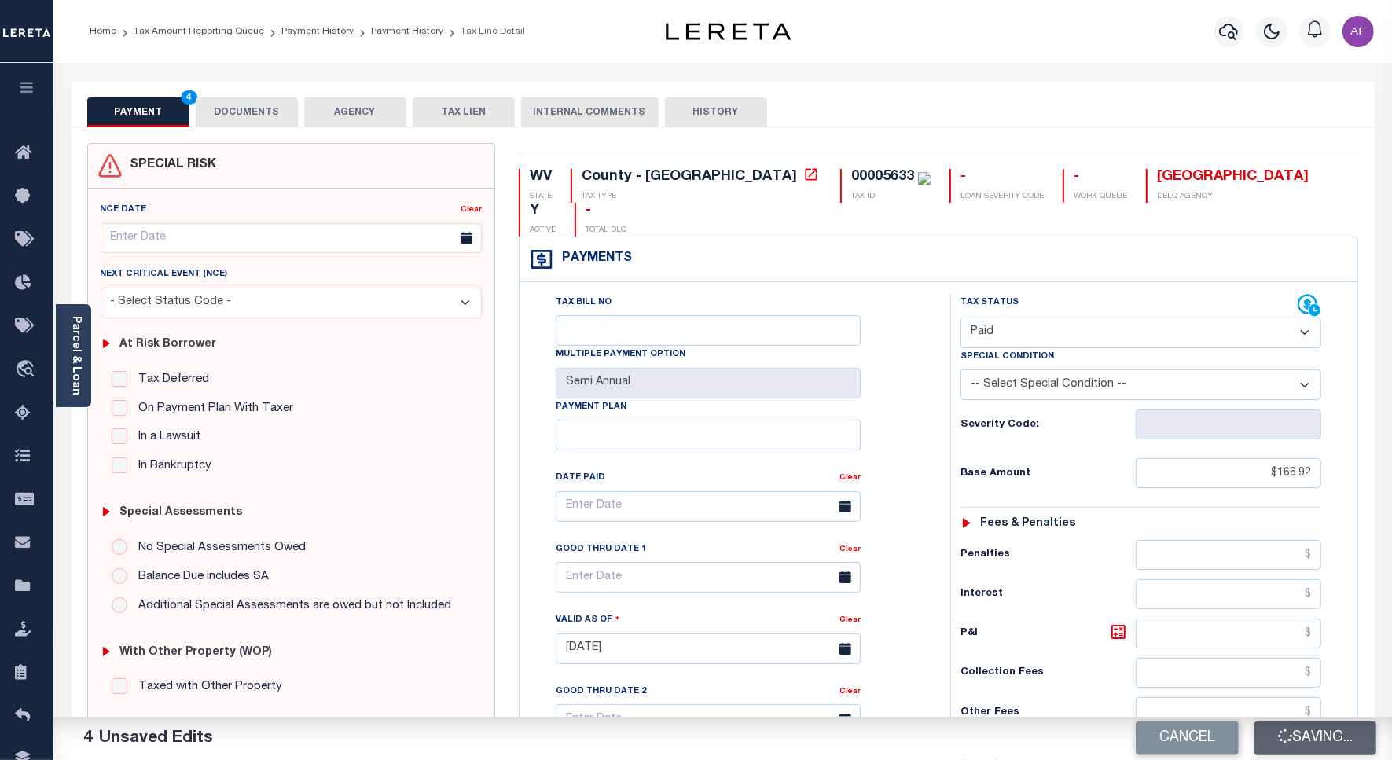
type input "$166.92"
type input "$0"
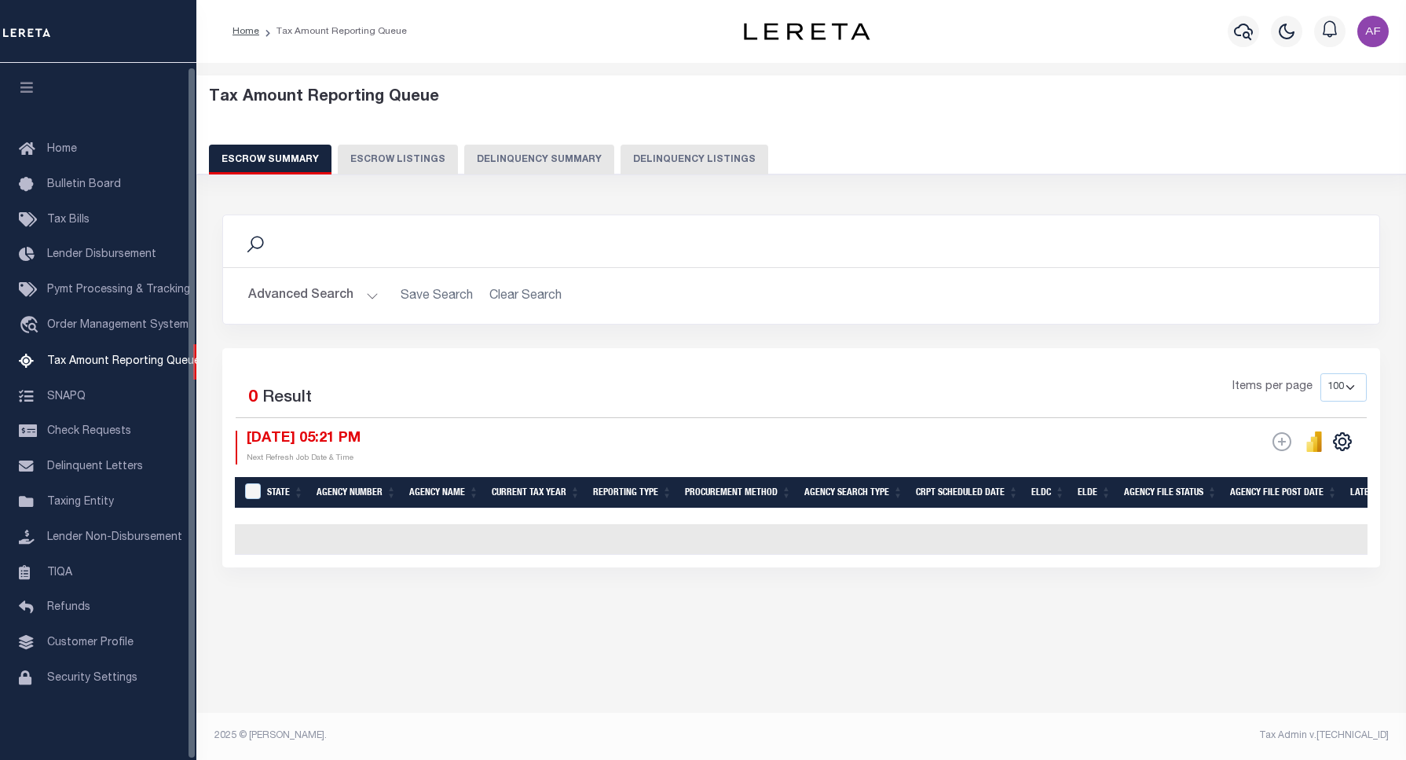
select select "100"
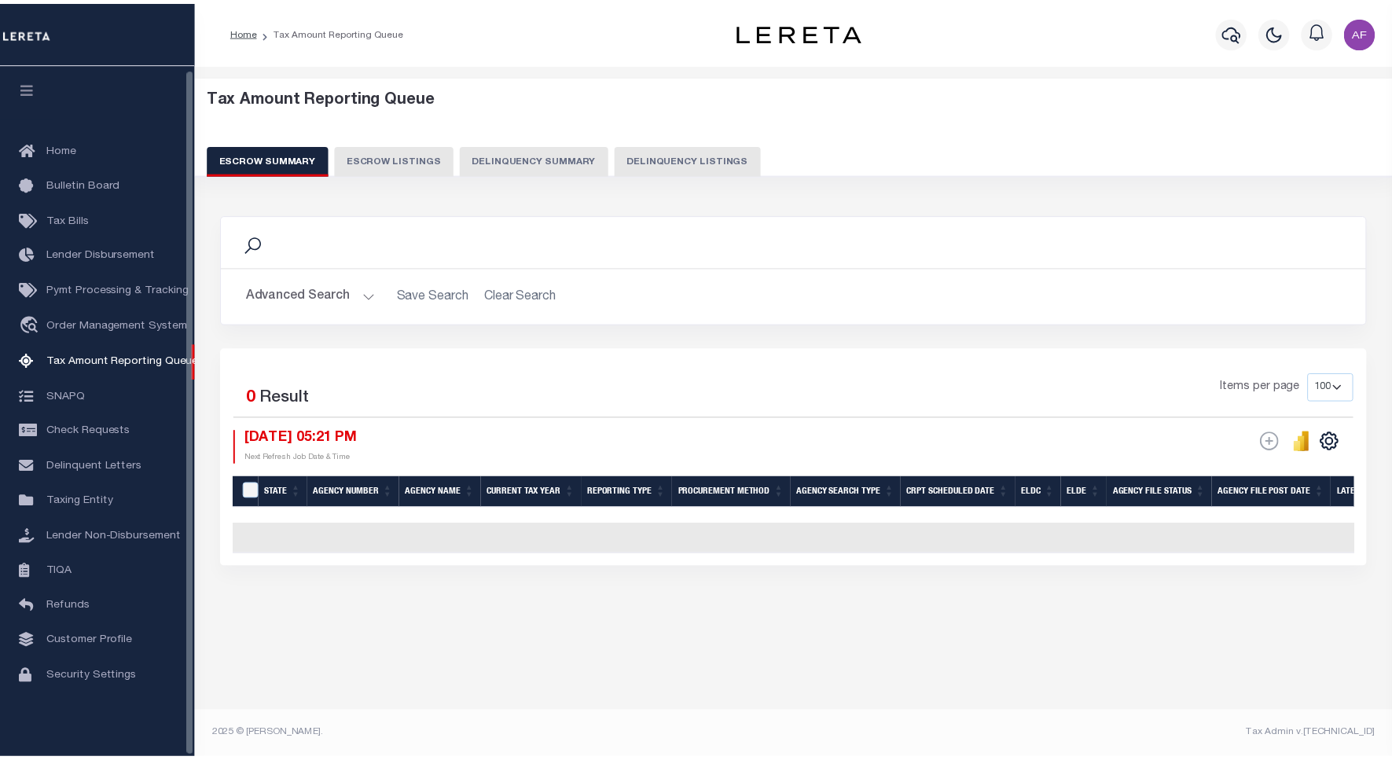
scroll to position [5, 0]
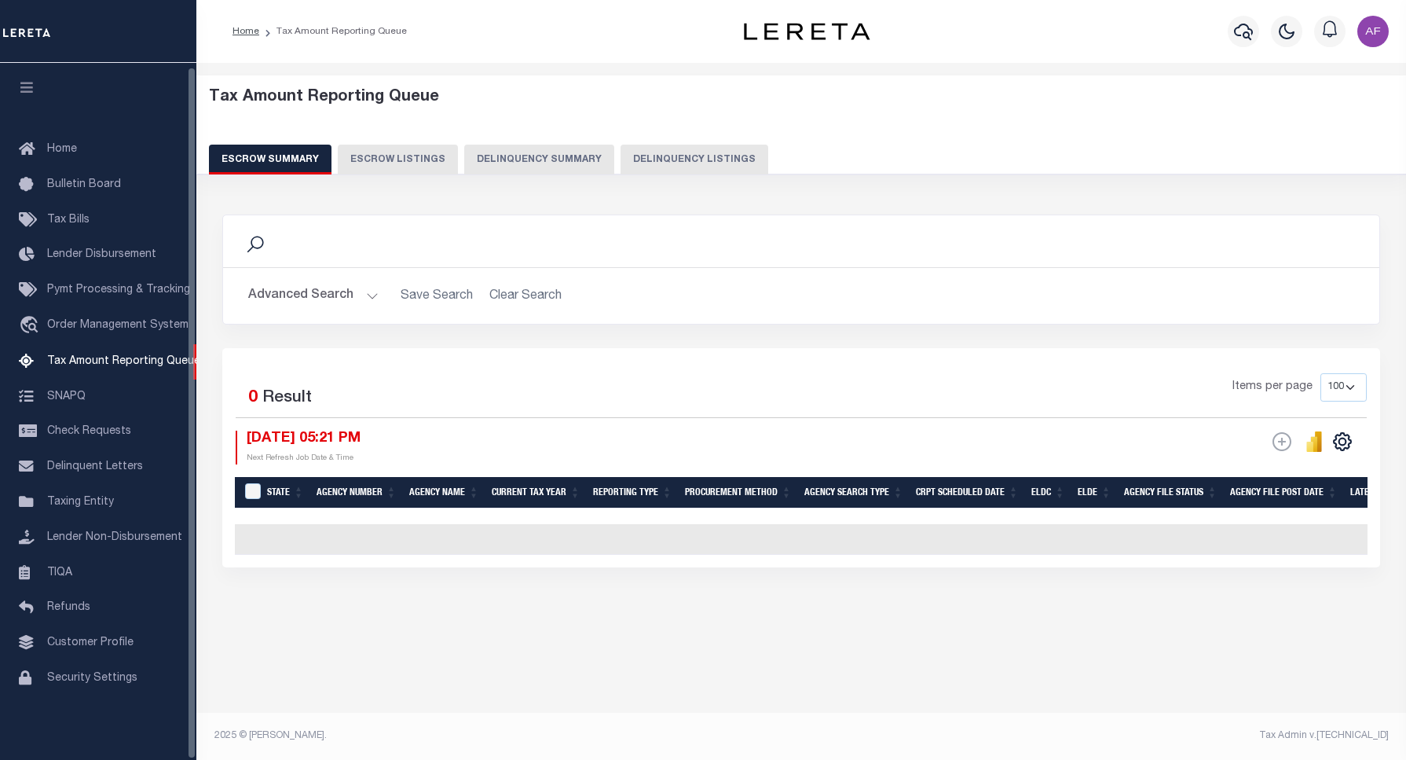
click at [658, 161] on button "Delinquency Listings" at bounding box center [695, 160] width 148 height 30
select select "100"
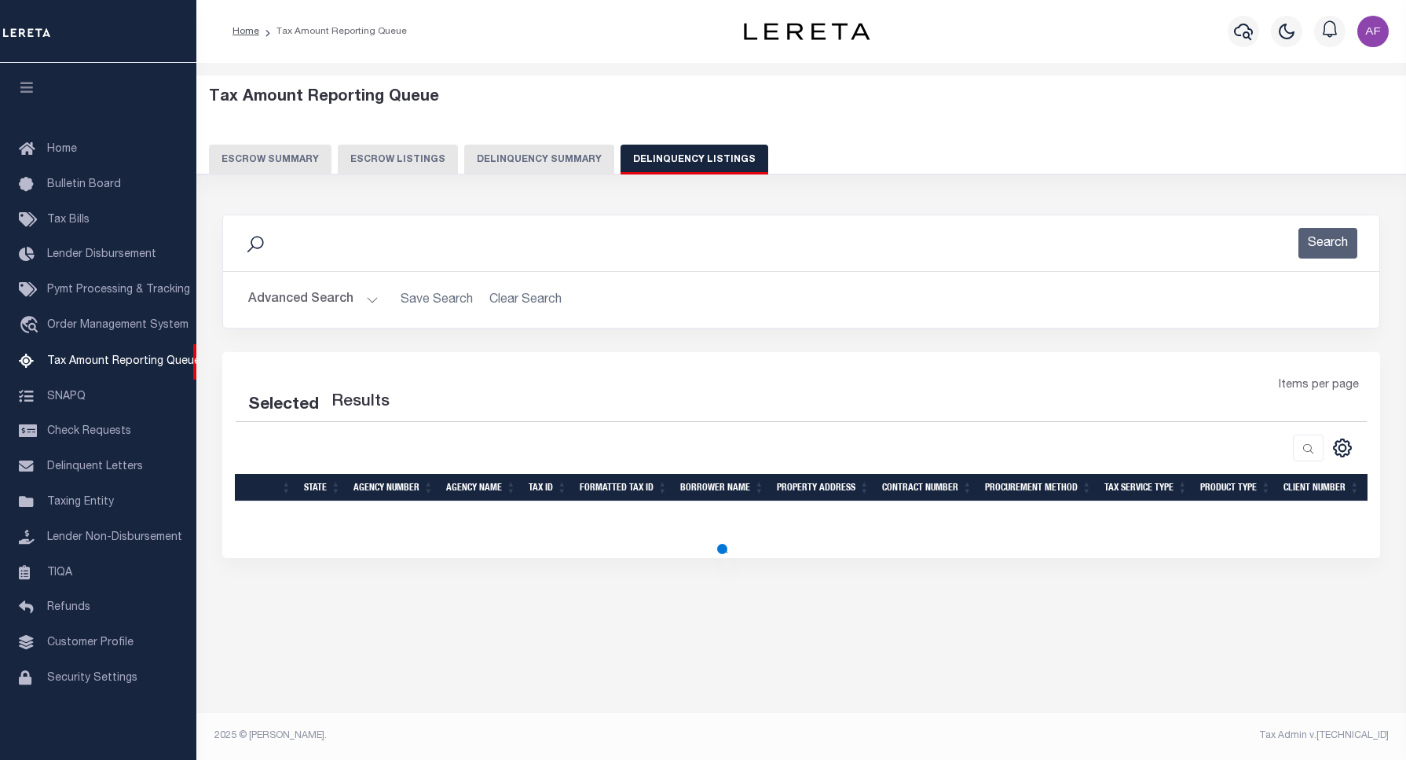
select select "100"
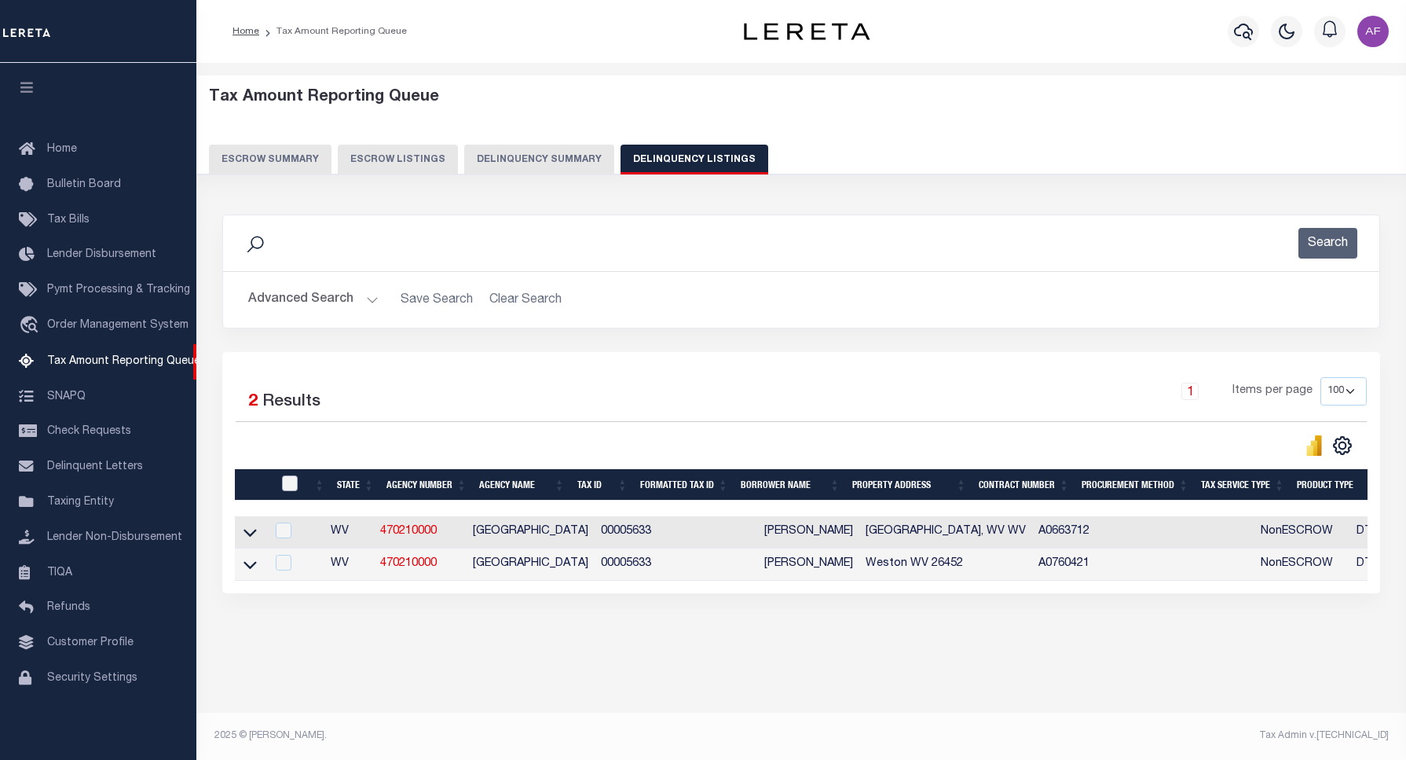
click at [288, 491] on input "checkbox" at bounding box center [290, 483] width 16 height 16
checkbox input "true"
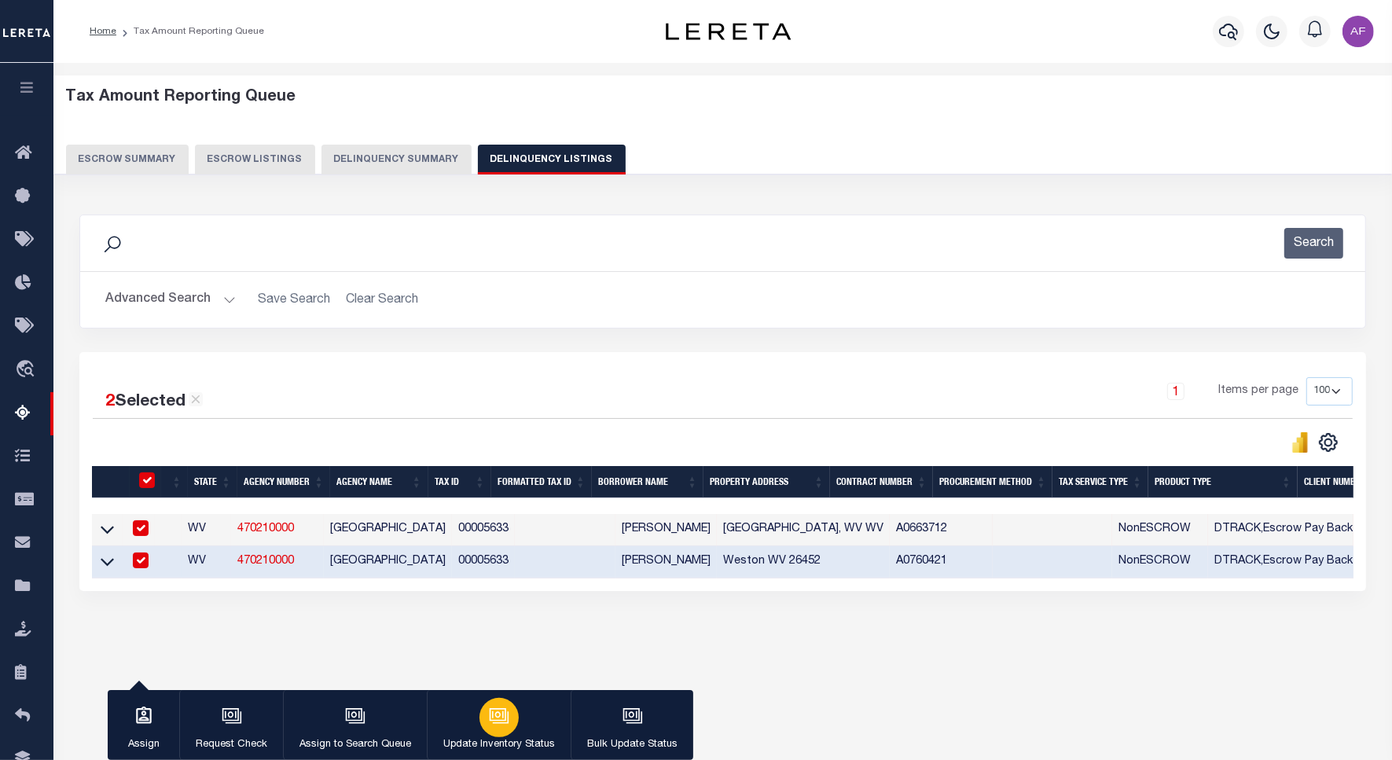
click at [497, 752] on button "Update Inventory Status" at bounding box center [499, 725] width 144 height 71
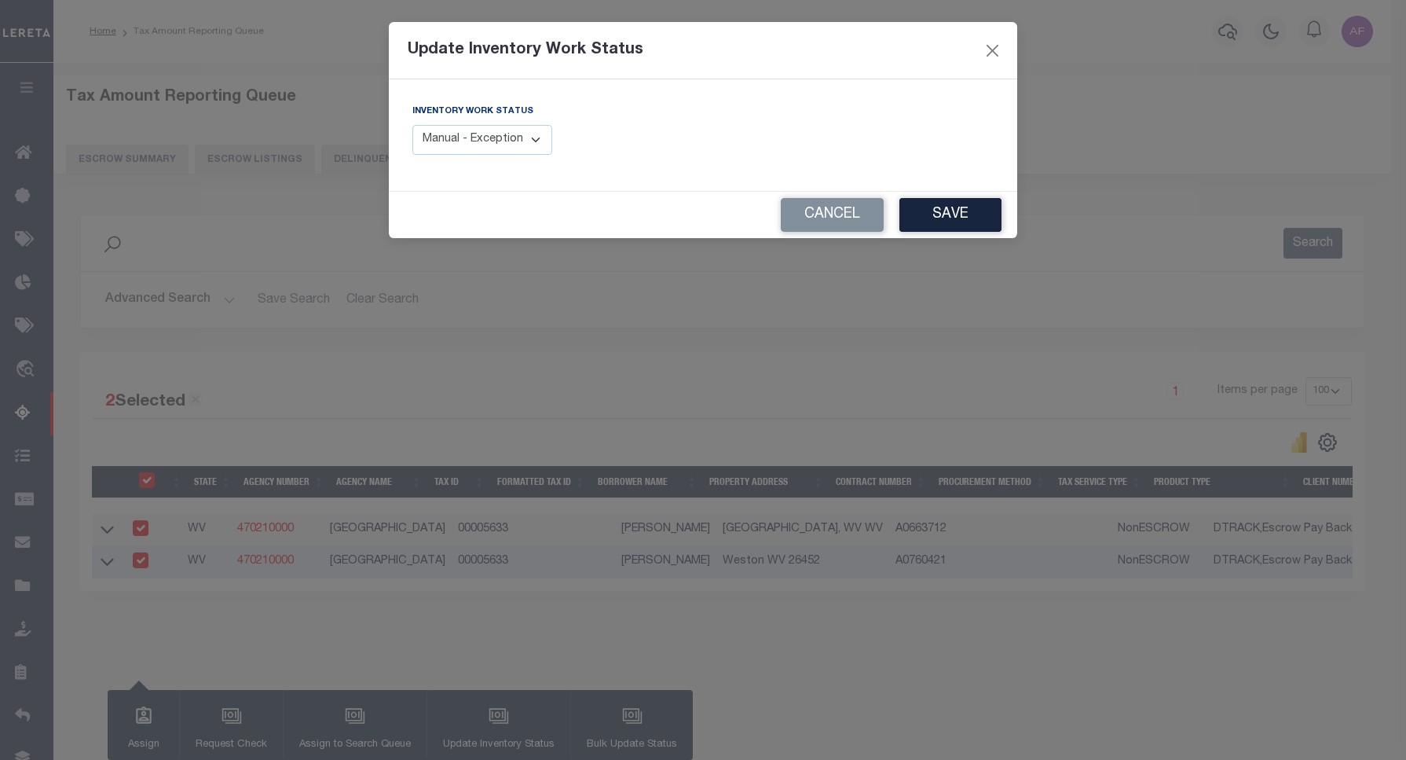
click at [466, 126] on select "Manual - Exception Pended - Awaiting Search Late Add Exception Completed" at bounding box center [483, 140] width 140 height 31
select select "4"
click at [413, 125] on select "Manual - Exception Pended - Awaiting Search Late Add Exception Completed" at bounding box center [483, 140] width 140 height 31
click at [921, 210] on button "Save" at bounding box center [951, 215] width 102 height 34
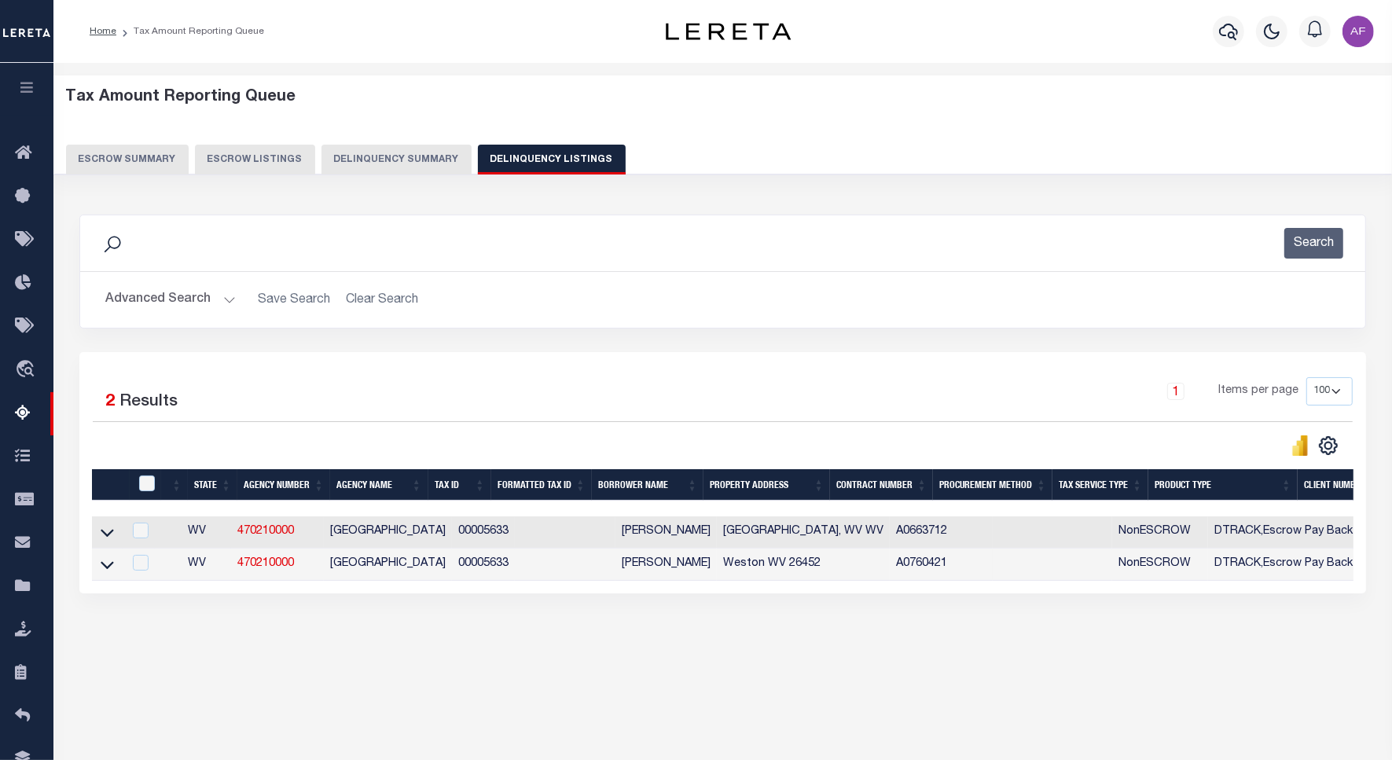
click at [151, 295] on button "Advanced Search" at bounding box center [170, 299] width 130 height 31
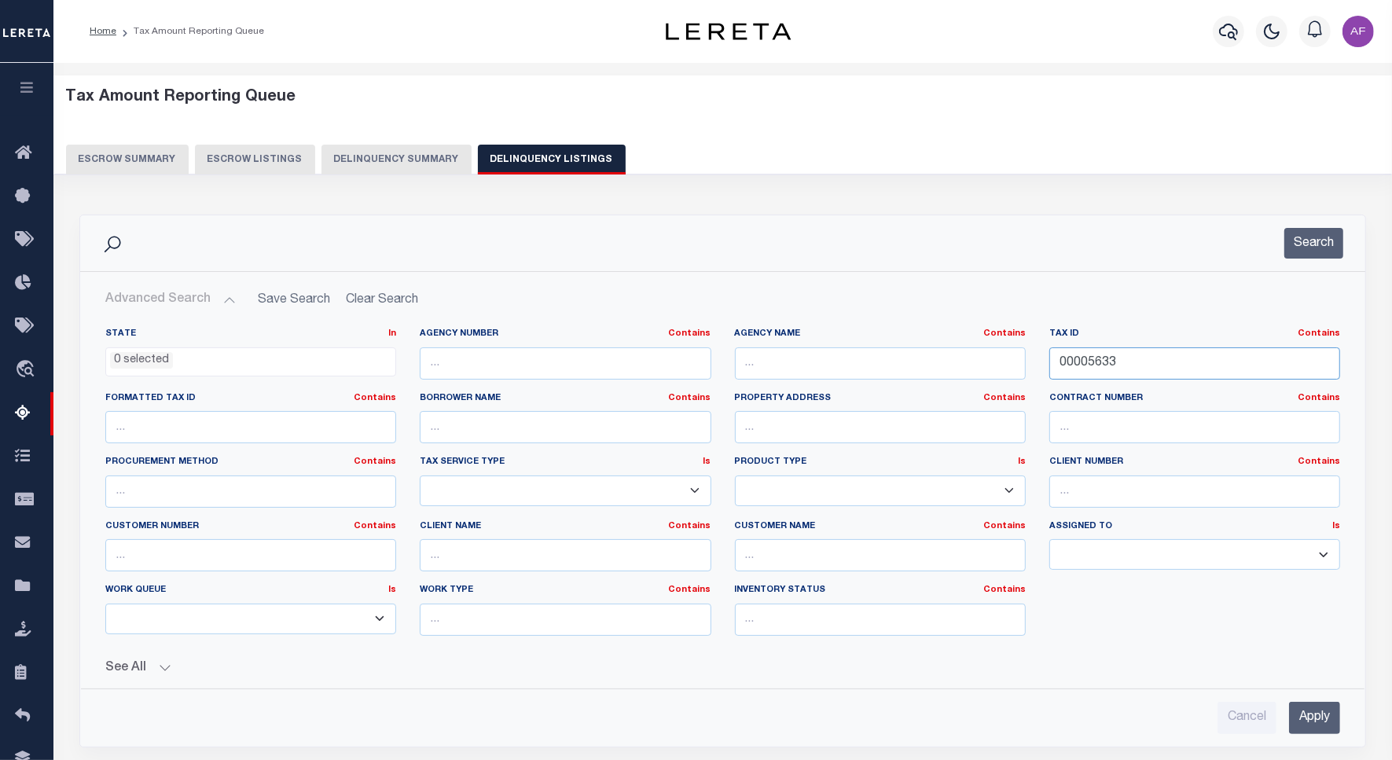
click at [1098, 352] on input "00005633" at bounding box center [1194, 363] width 291 height 32
paste input "4"
type input "00005634"
click at [1300, 256] on button "Search" at bounding box center [1313, 243] width 59 height 31
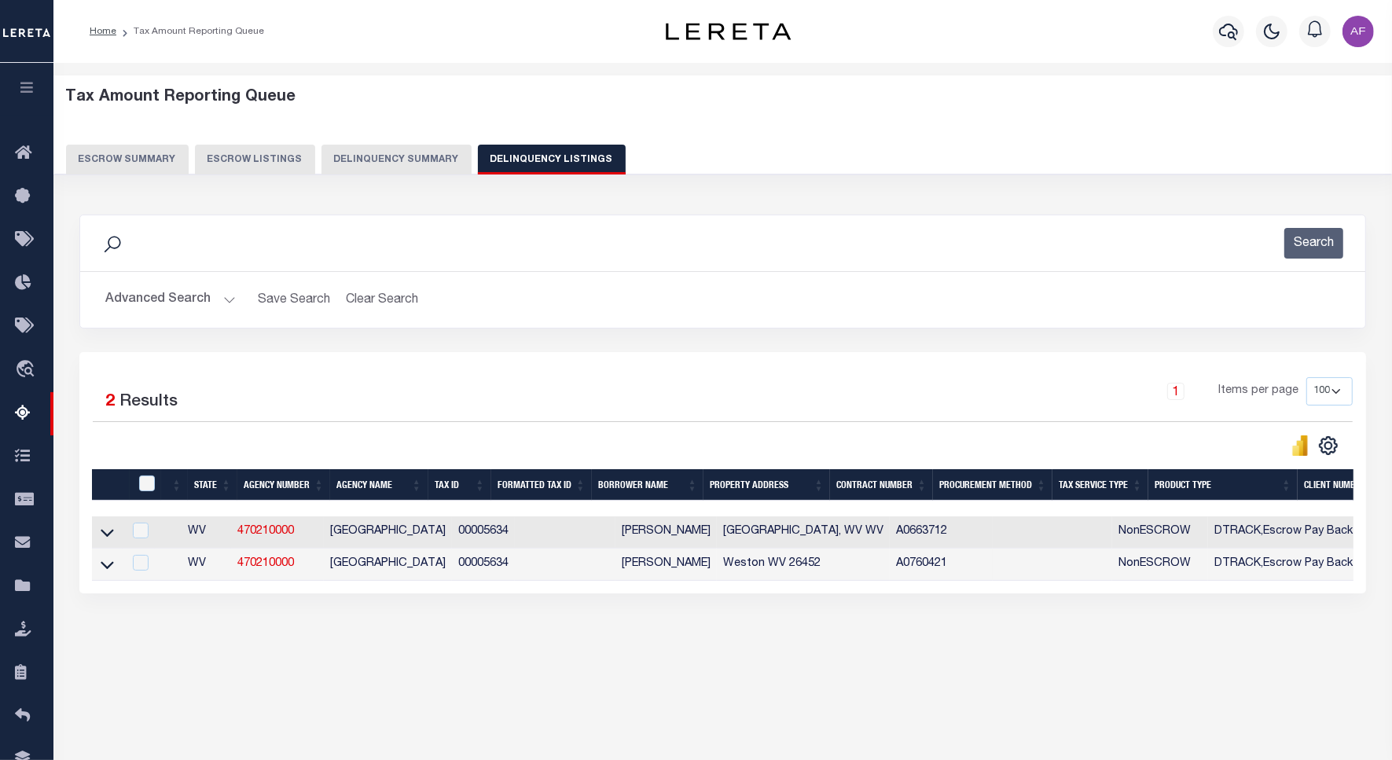
drag, startPoint x: 106, startPoint y: 538, endPoint x: 174, endPoint y: 444, distance: 116.5
click at [106, 538] on icon at bounding box center [107, 532] width 13 height 17
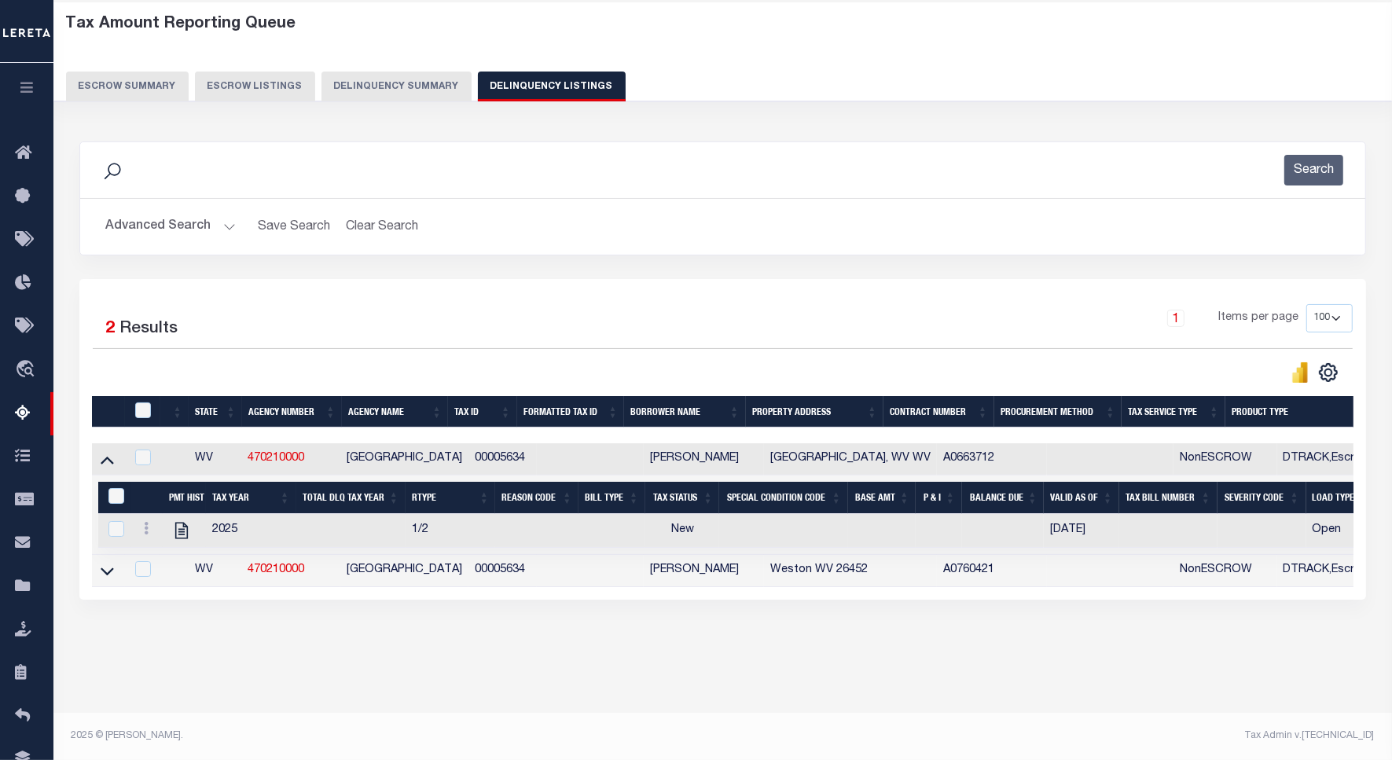
scroll to position [72, 0]
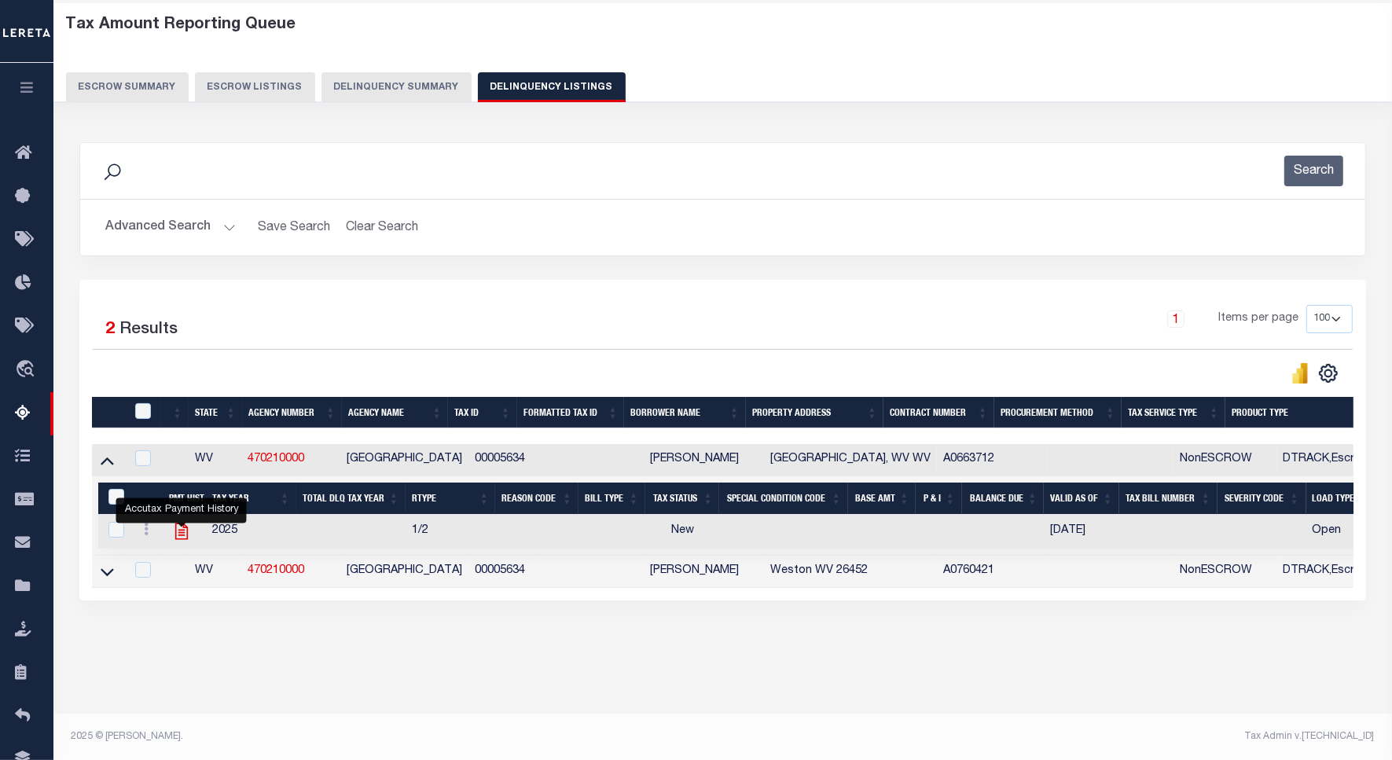
click at [185, 538] on icon "" at bounding box center [181, 531] width 20 height 20
checkbox input "true"
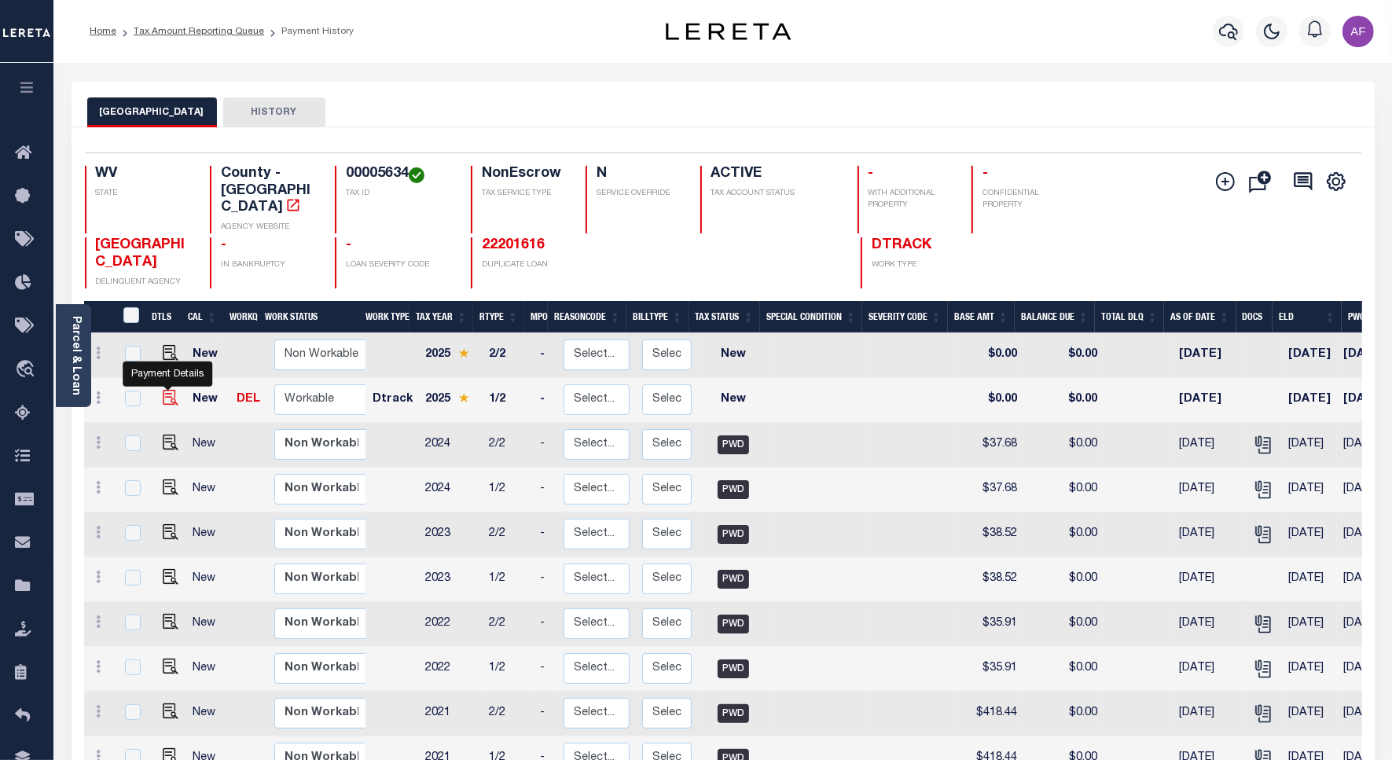
click at [167, 390] on img "" at bounding box center [171, 398] width 16 height 16
checkbox input "true"
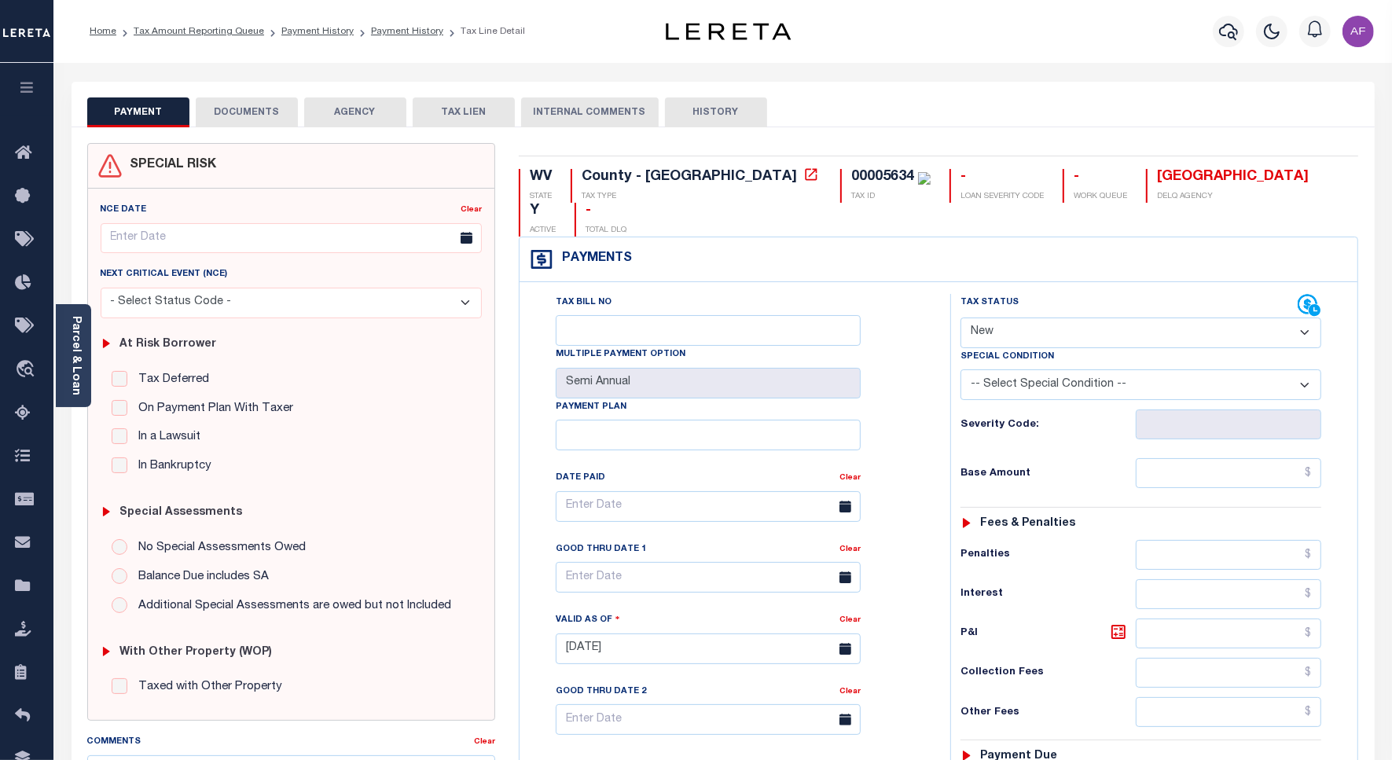
click at [1008, 317] on select "- Select Status Code - Open Due/Unpaid Paid Incomplete No Tax Due Internal Refu…" at bounding box center [1140, 332] width 361 height 31
select select "DUE"
click at [960, 317] on select "- Select Status Code - Open Due/Unpaid Paid Incomplete No Tax Due Internal Refu…" at bounding box center [1140, 332] width 361 height 31
type input "[DATE]"
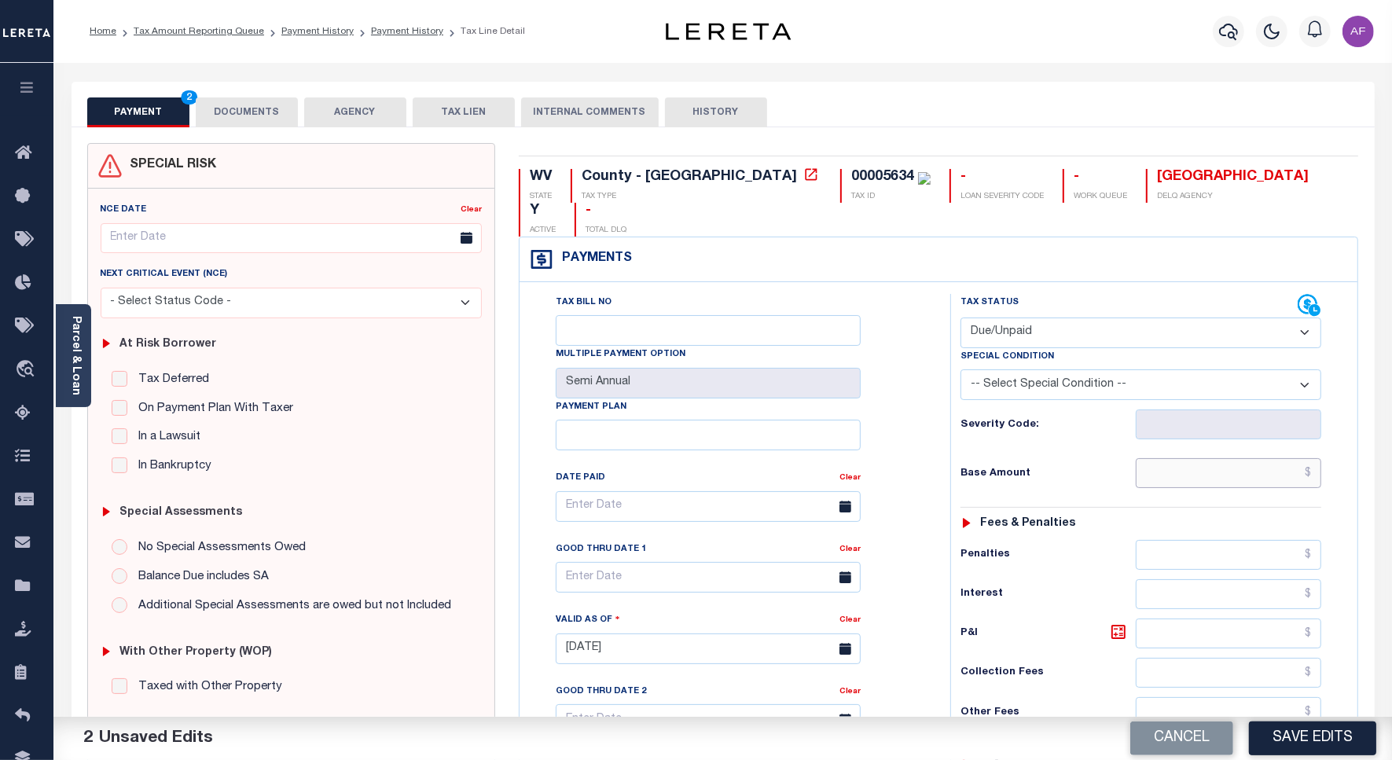
click at [1252, 458] on input "text" at bounding box center [1227, 473] width 185 height 30
type input "$40.25"
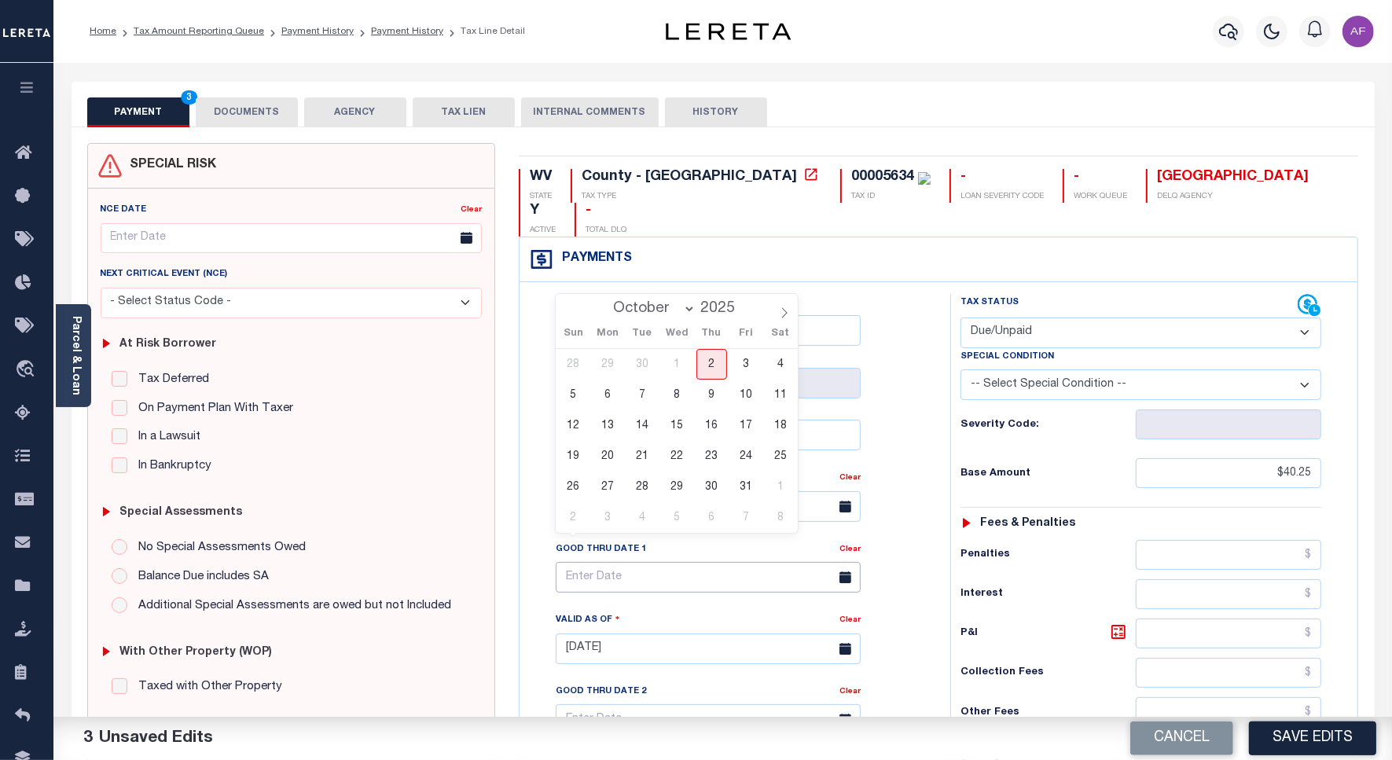
click at [600, 562] on input "text" at bounding box center [708, 577] width 305 height 31
click at [736, 483] on span "31" at bounding box center [745, 486] width 31 height 31
type input "10/31/2025"
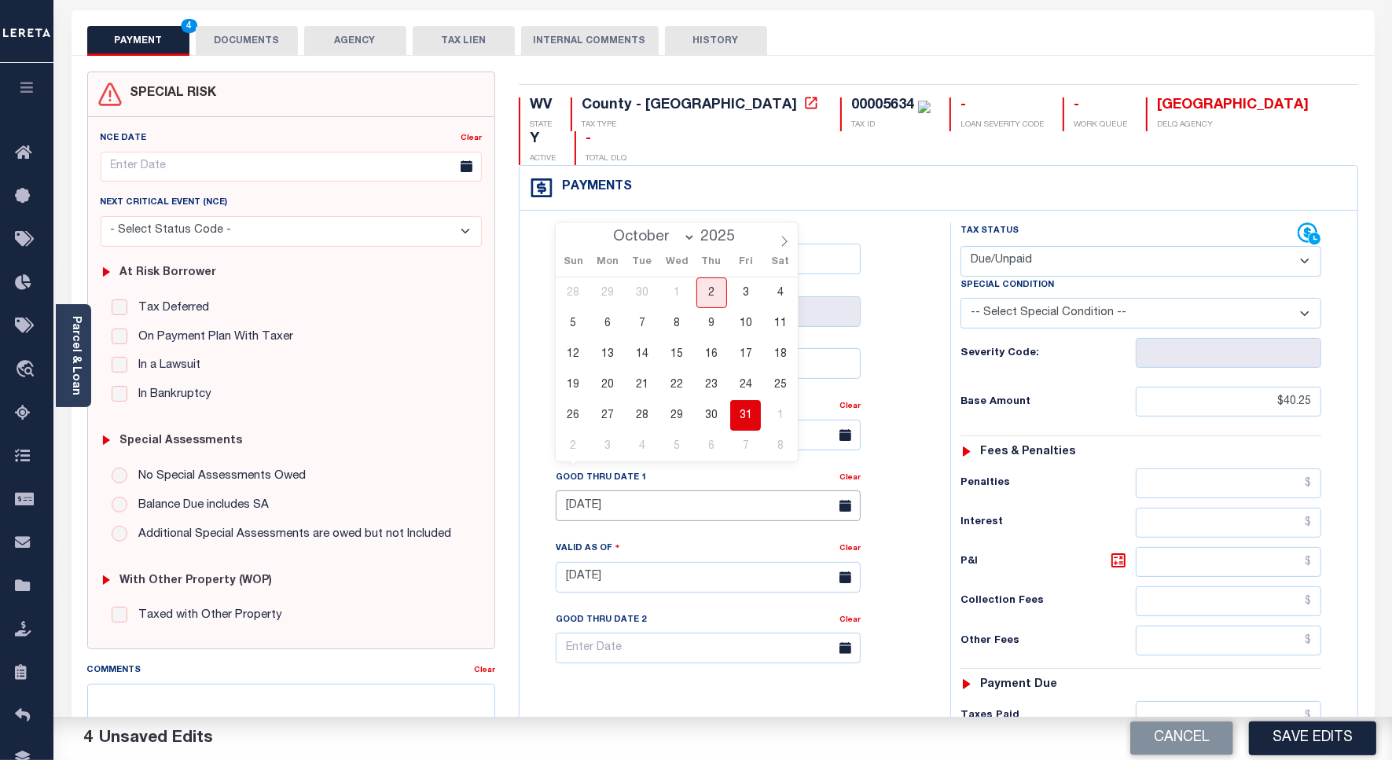
scroll to position [393, 0]
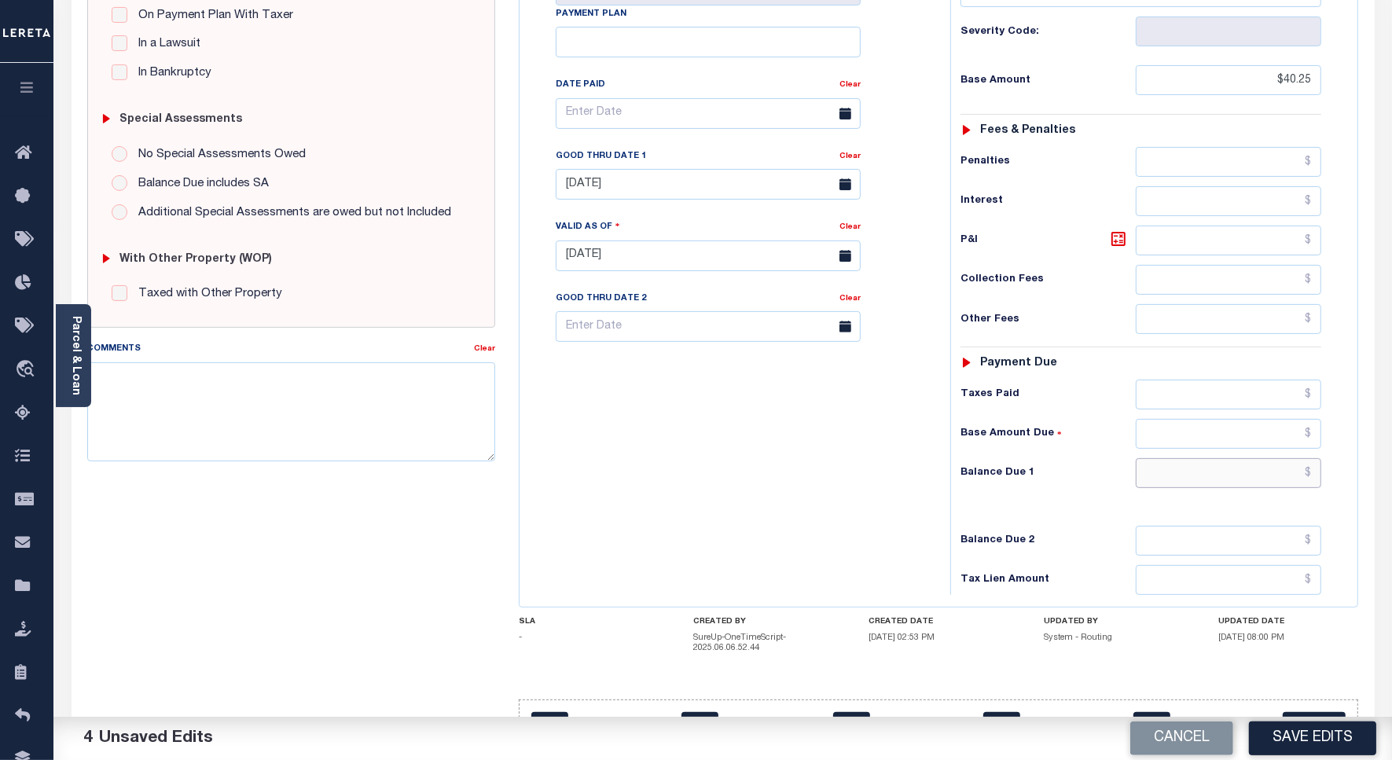
drag, startPoint x: 1290, startPoint y: 448, endPoint x: 1302, endPoint y: 428, distance: 22.9
click at [1290, 458] on input "text" at bounding box center [1227, 473] width 185 height 30
type input "$41.59"
click at [1113, 232] on icon at bounding box center [1118, 239] width 14 height 14
type input "$1.34"
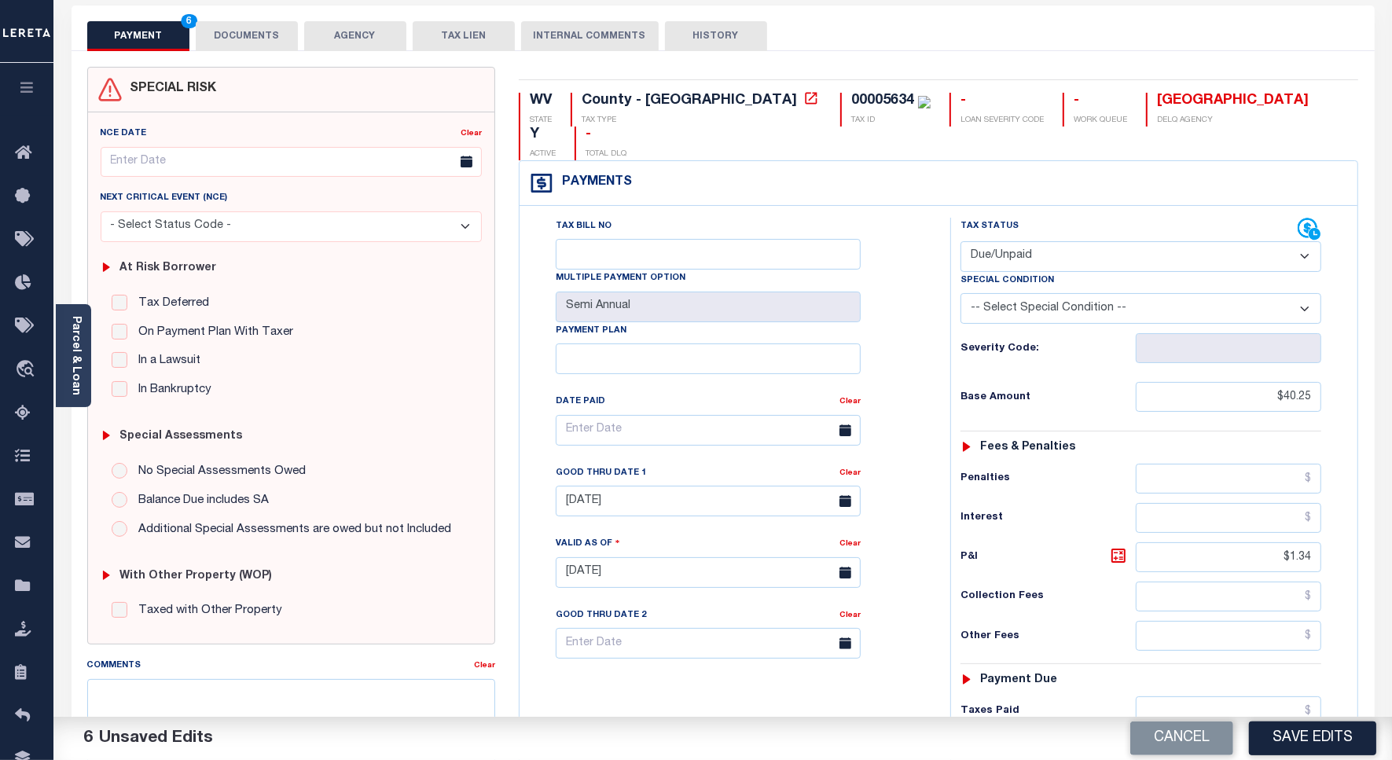
scroll to position [0, 0]
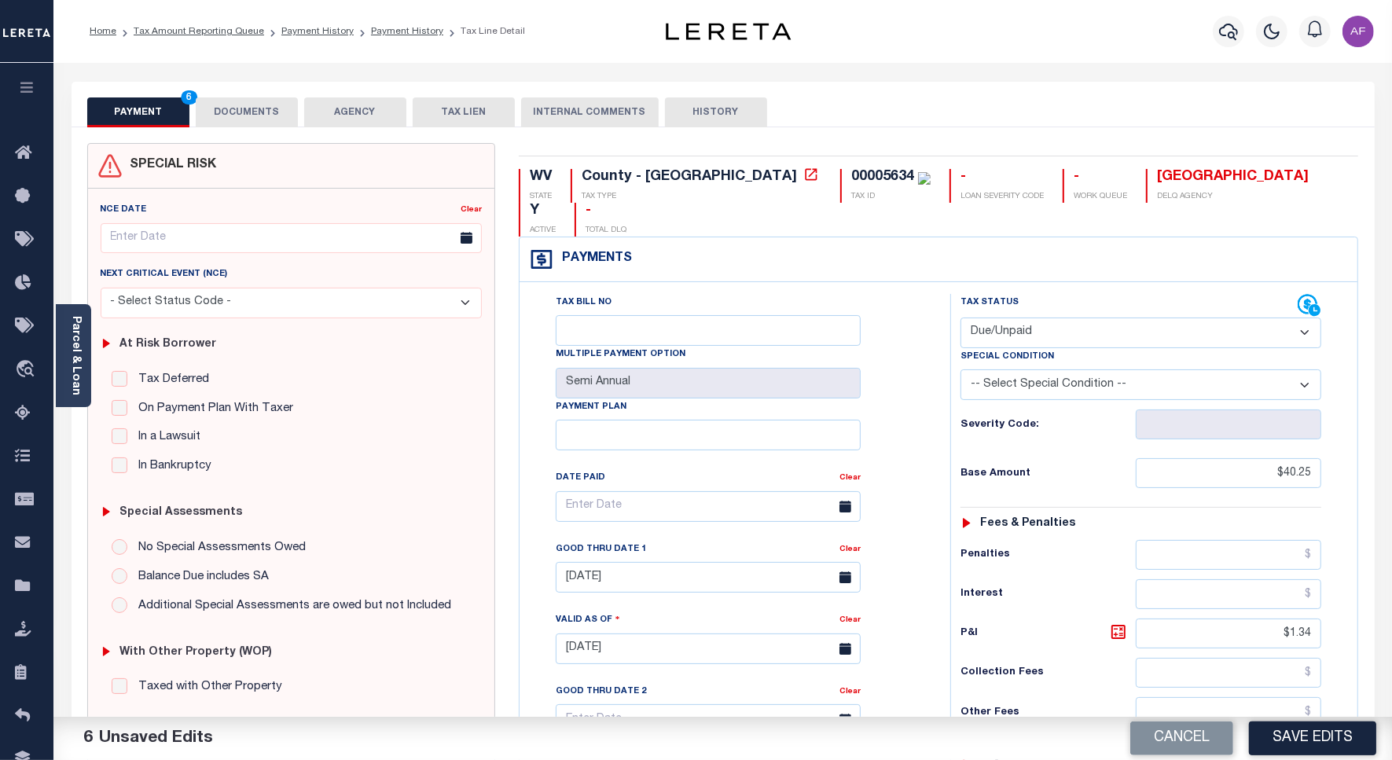
click at [241, 122] on button "DOCUMENTS" at bounding box center [247, 112] width 102 height 30
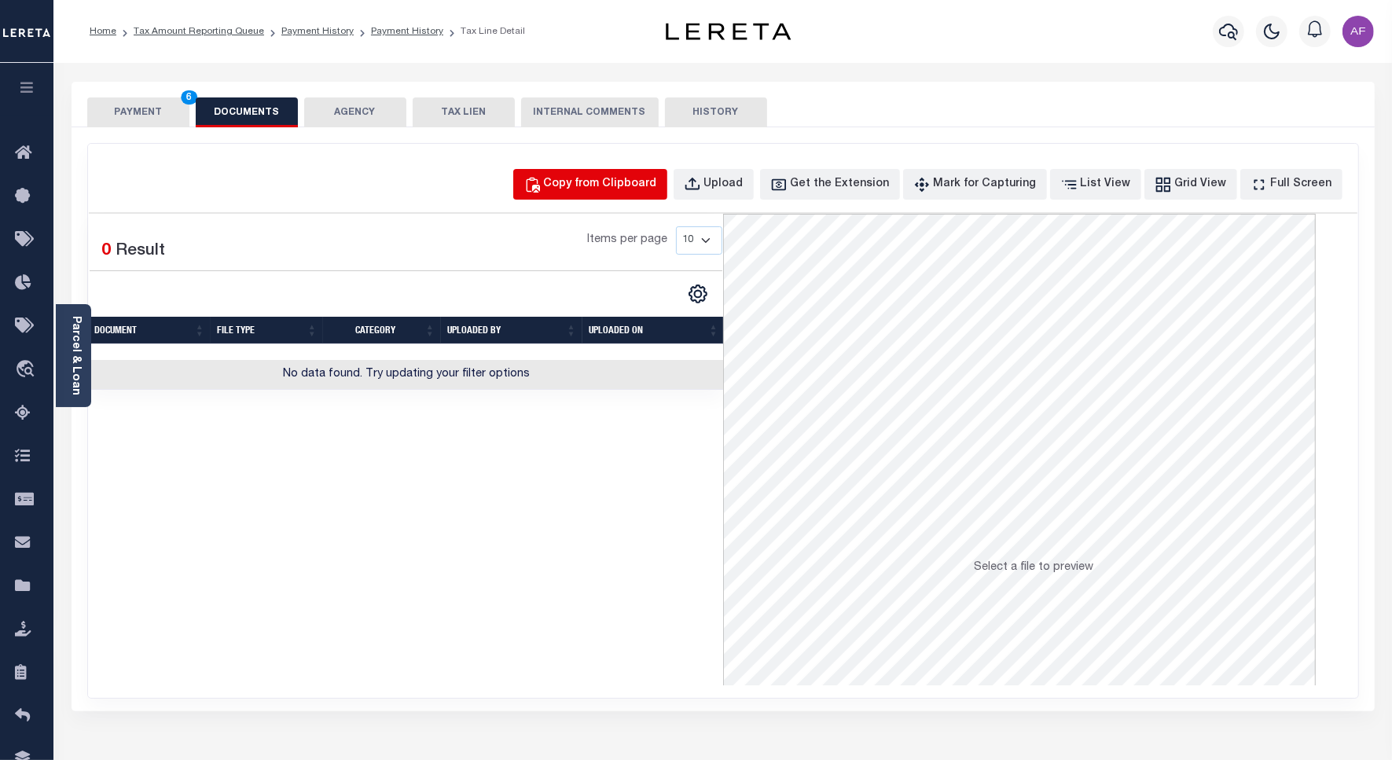
click at [634, 189] on div "Copy from Clipboard" at bounding box center [600, 184] width 113 height 17
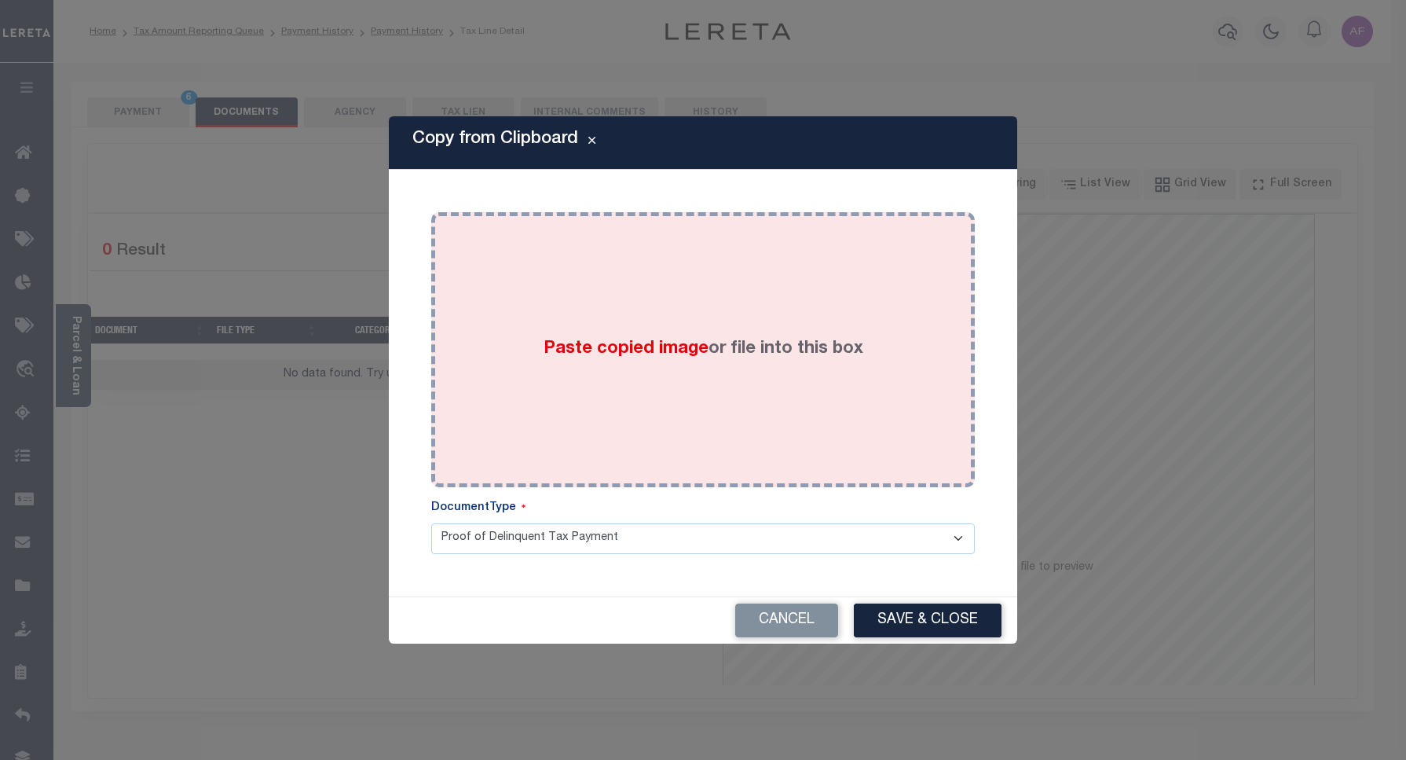
click at [654, 292] on div "Paste copied image or file into this box" at bounding box center [703, 349] width 520 height 251
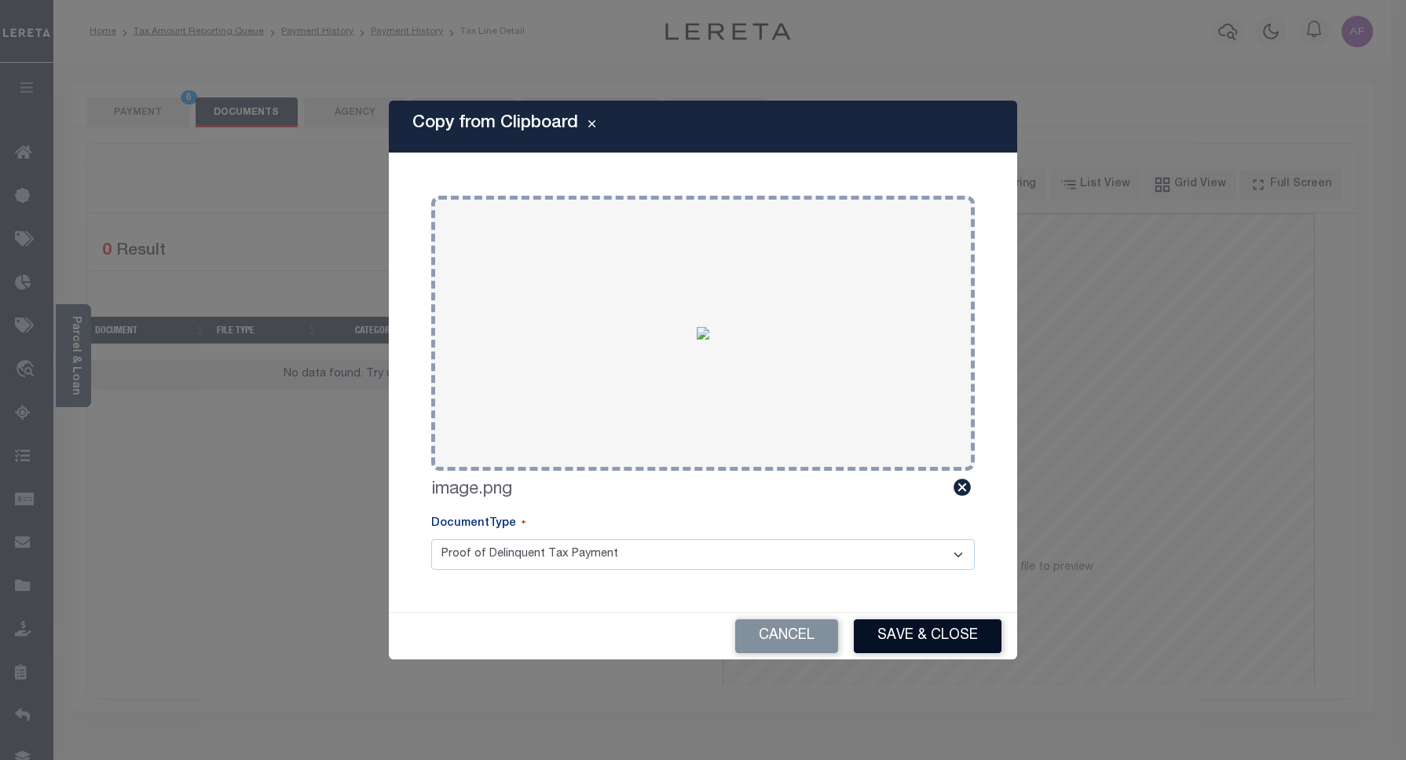
click at [920, 642] on button "Save & Close" at bounding box center [928, 636] width 148 height 34
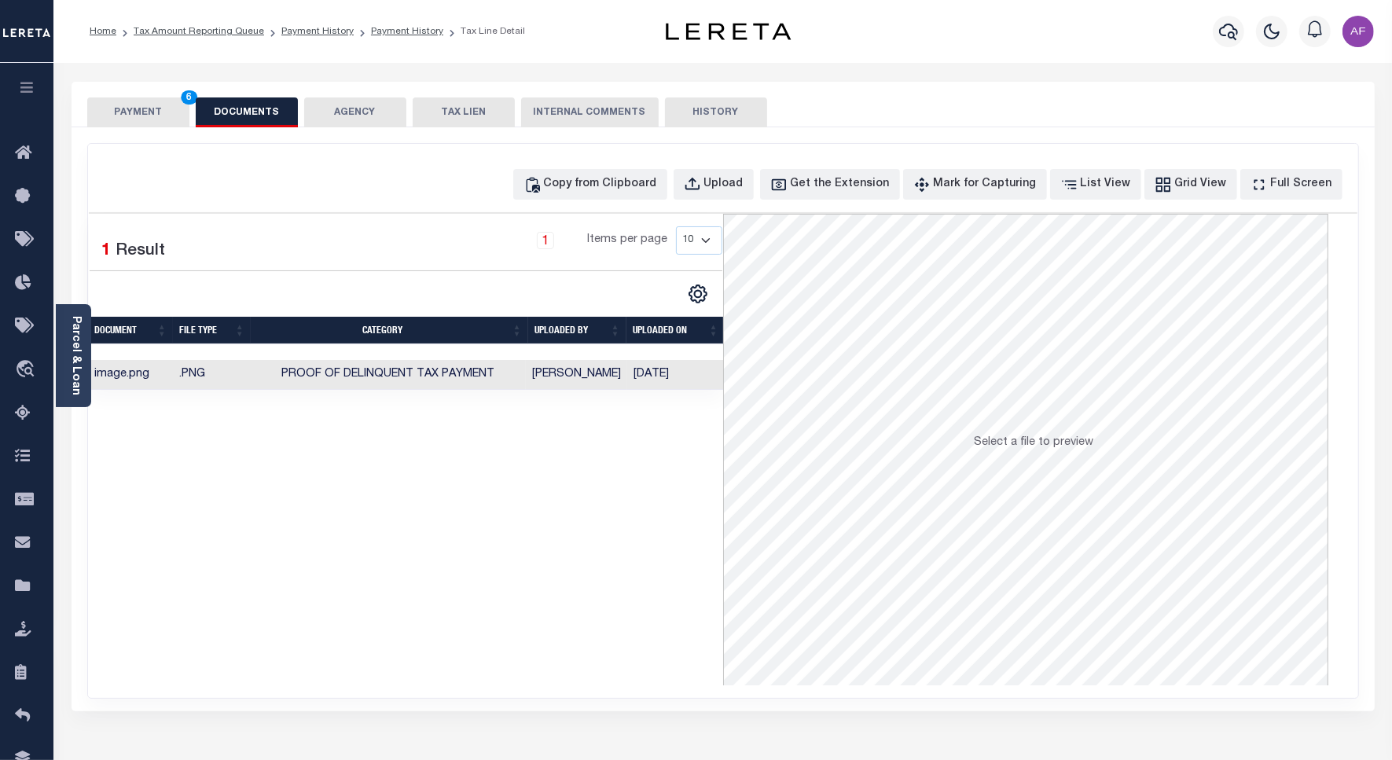
click at [142, 112] on button "PAYMENT 6" at bounding box center [138, 112] width 102 height 30
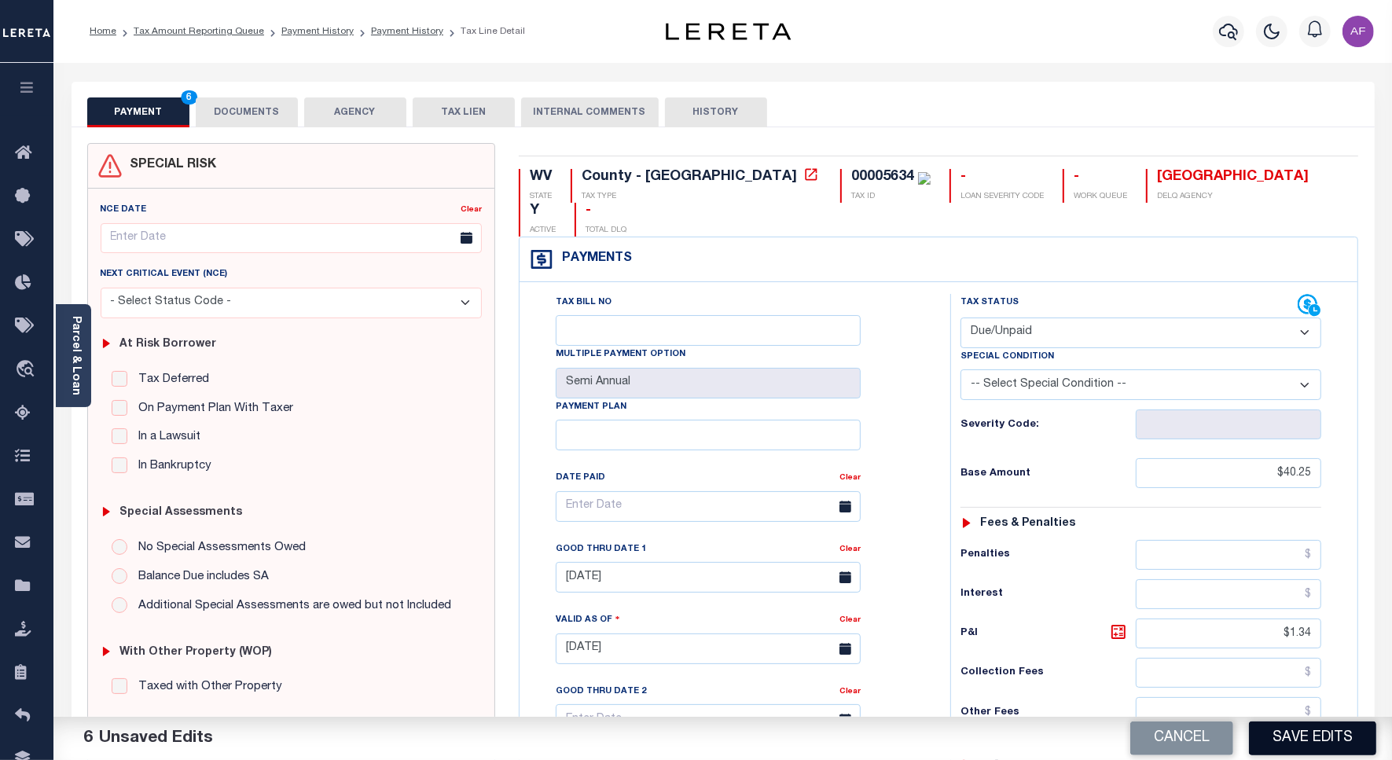
click at [1303, 725] on button "Save Edits" at bounding box center [1312, 738] width 127 height 34
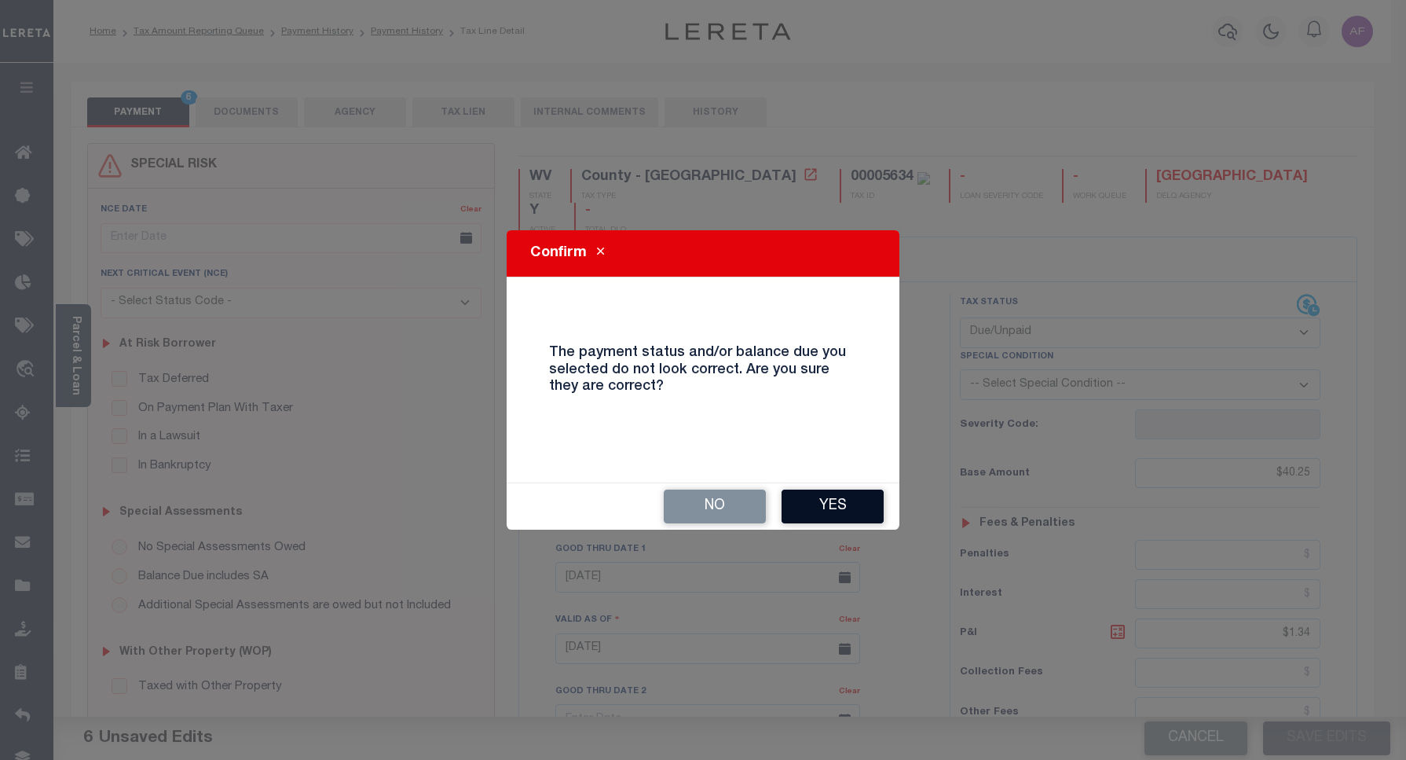
click at [864, 504] on button "Yes" at bounding box center [833, 507] width 102 height 34
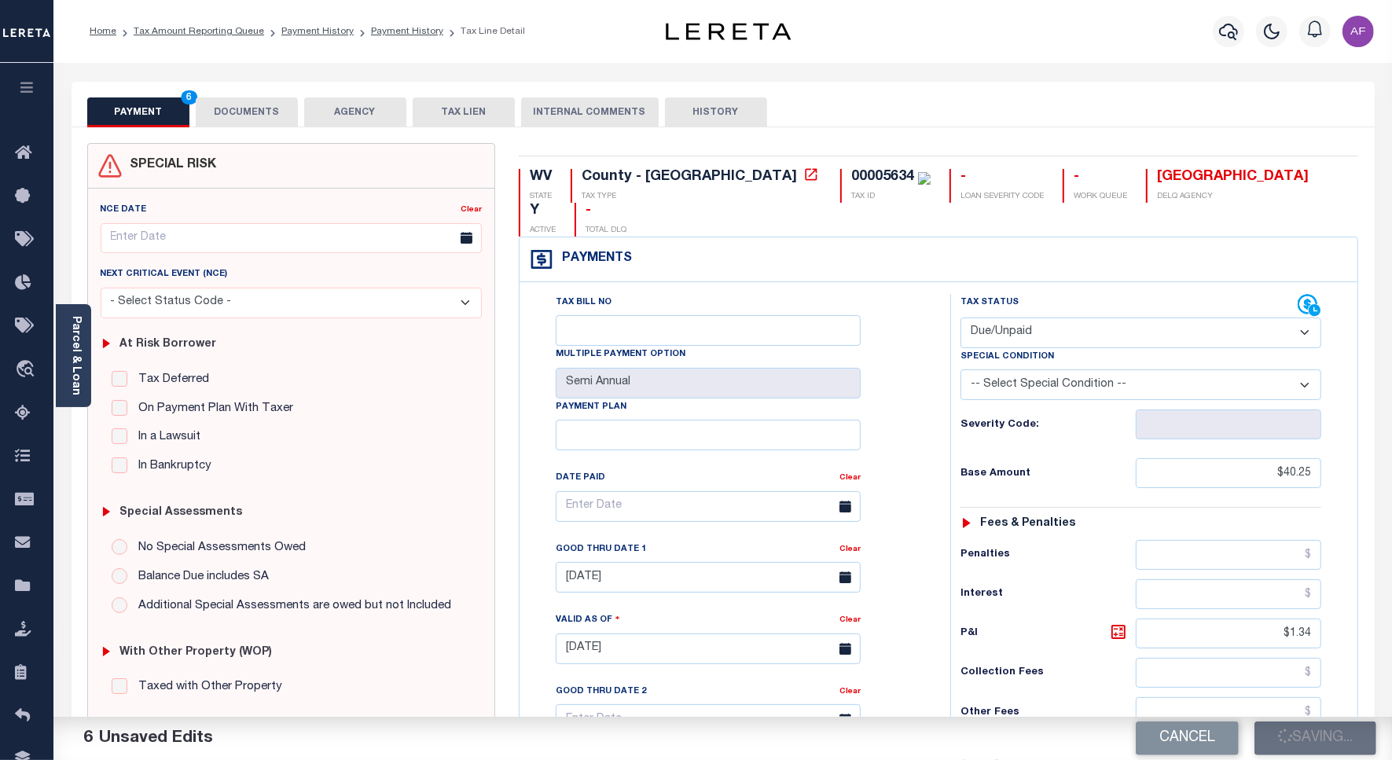
checkbox input "false"
type input "$40.25"
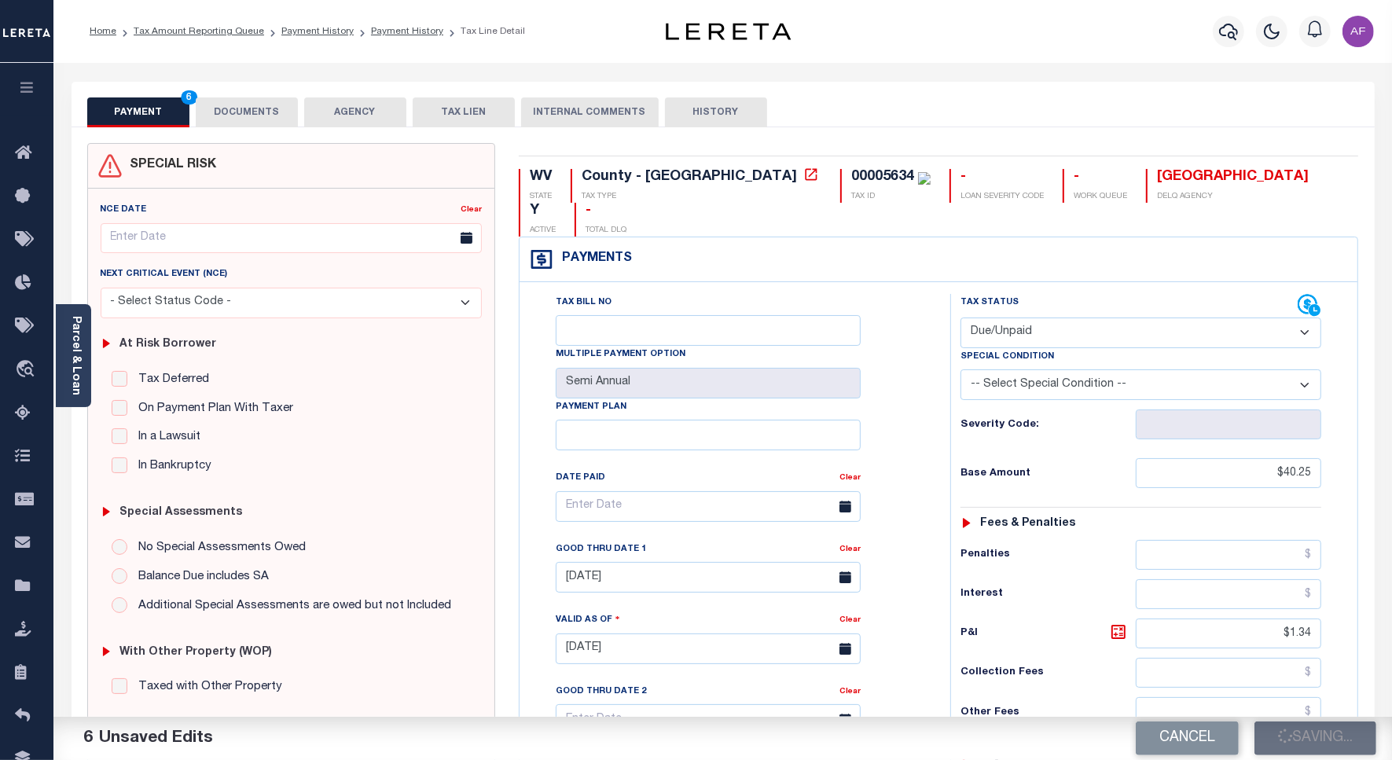
type input "$1.34"
type input "$41.59"
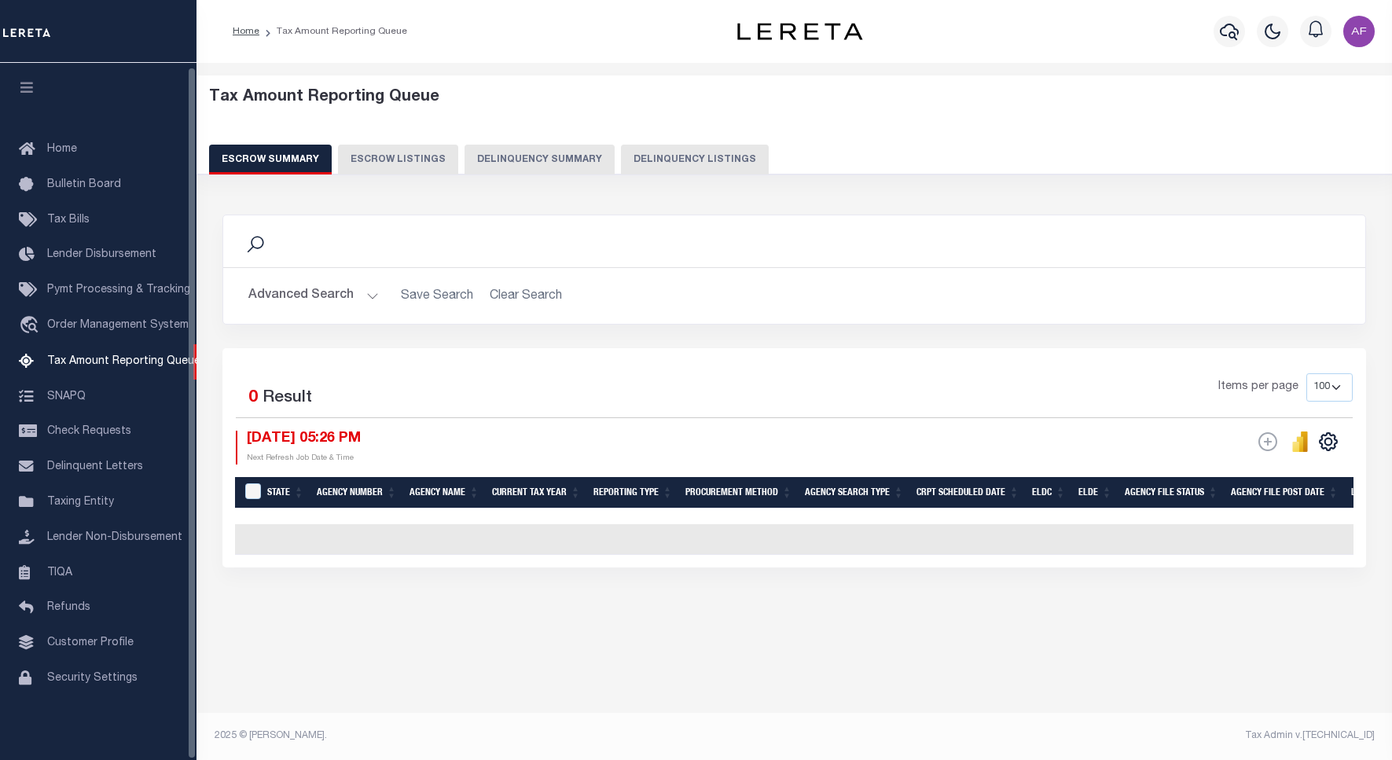
select select "100"
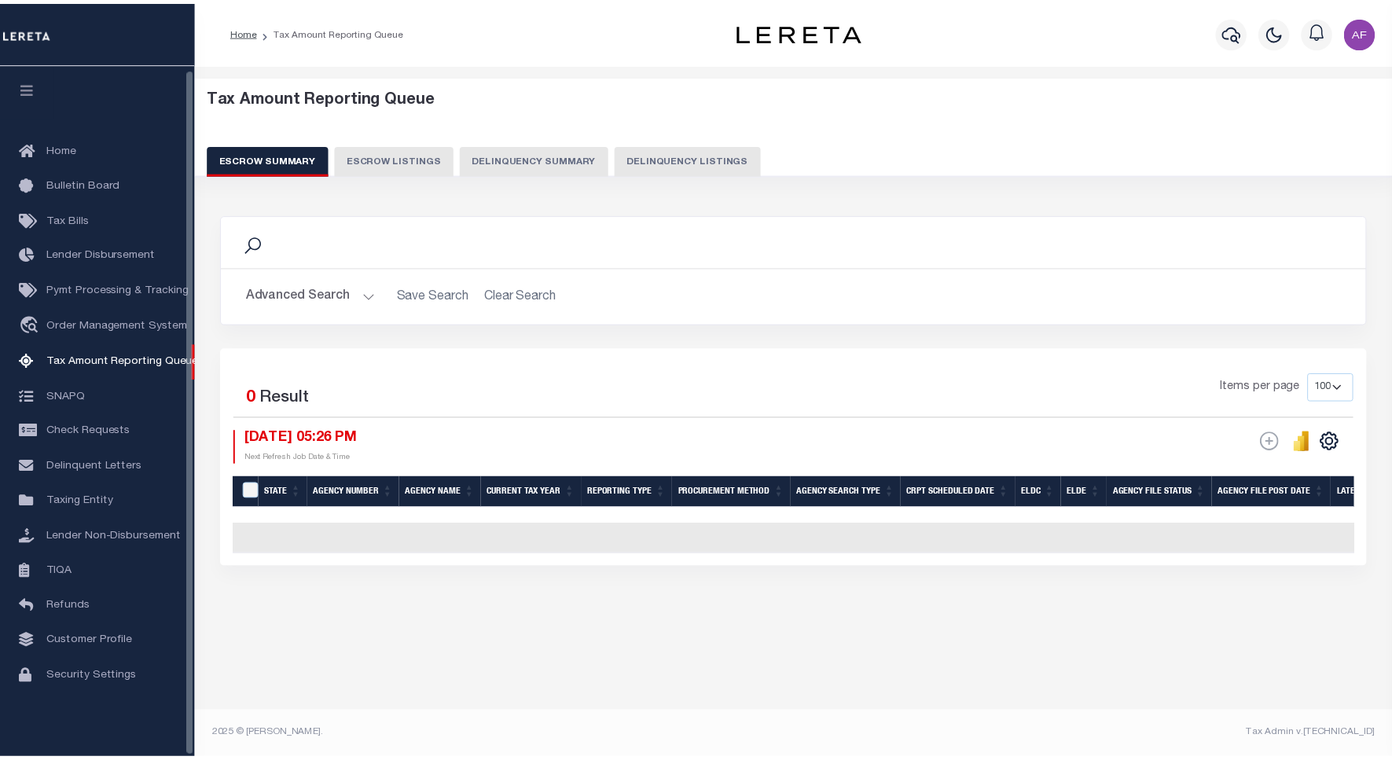
scroll to position [5, 0]
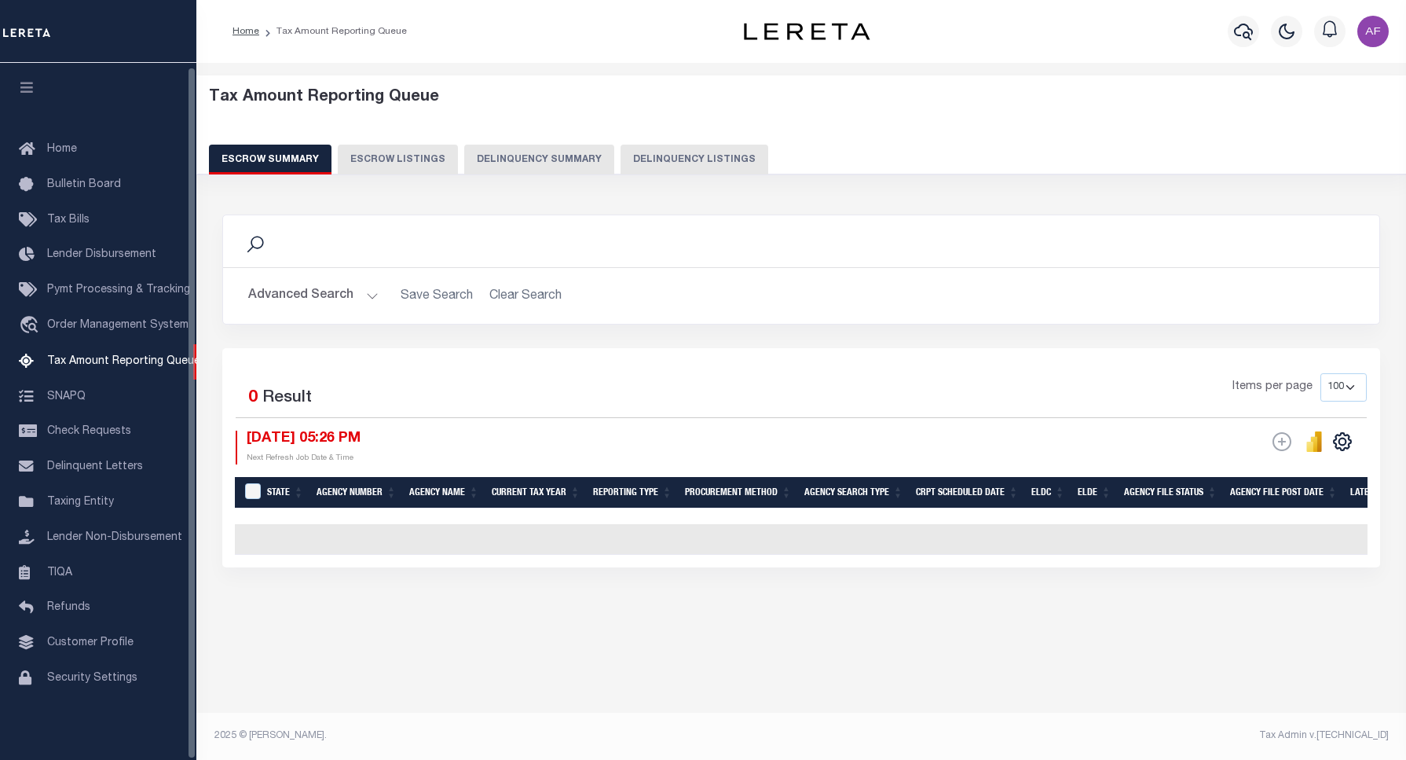
click at [689, 156] on button "Delinquency Listings" at bounding box center [695, 160] width 148 height 30
select select "100"
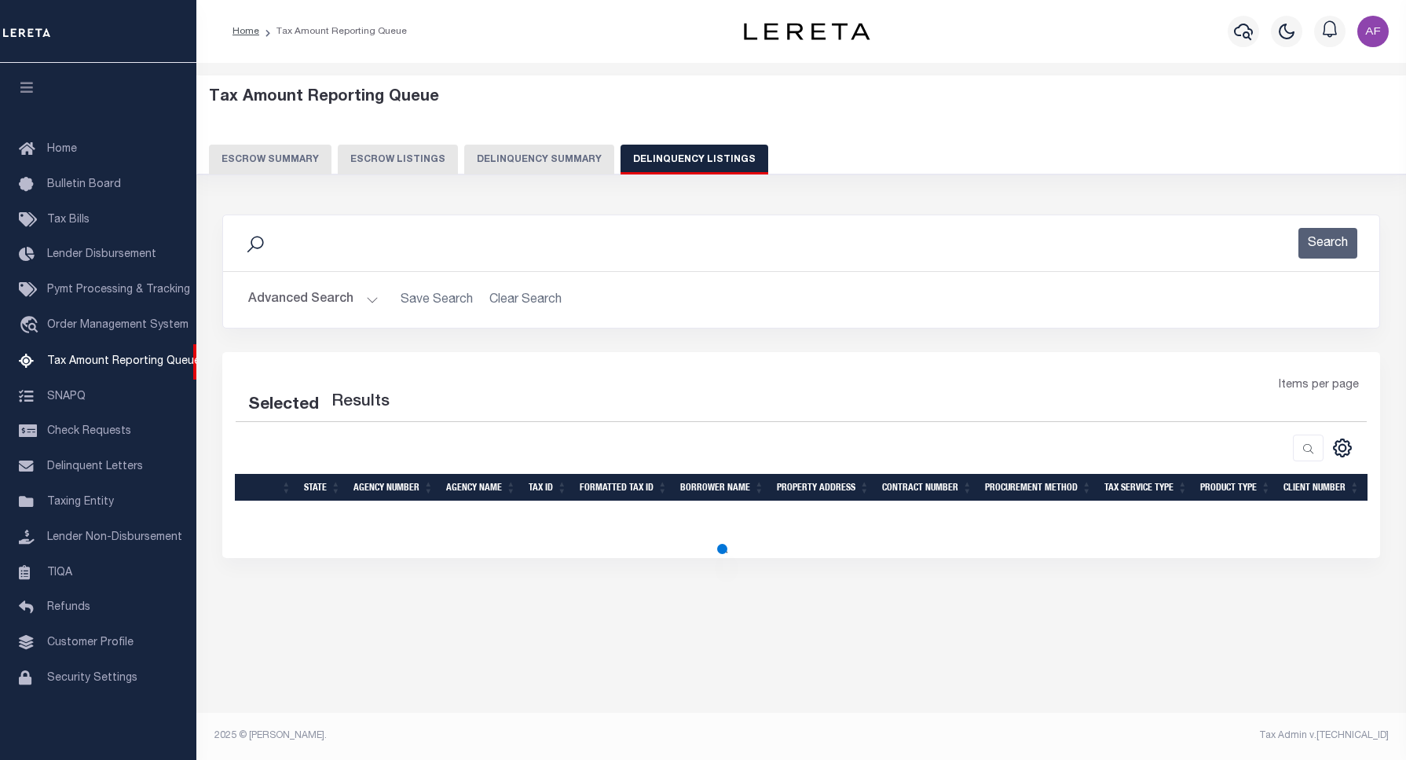
select select "100"
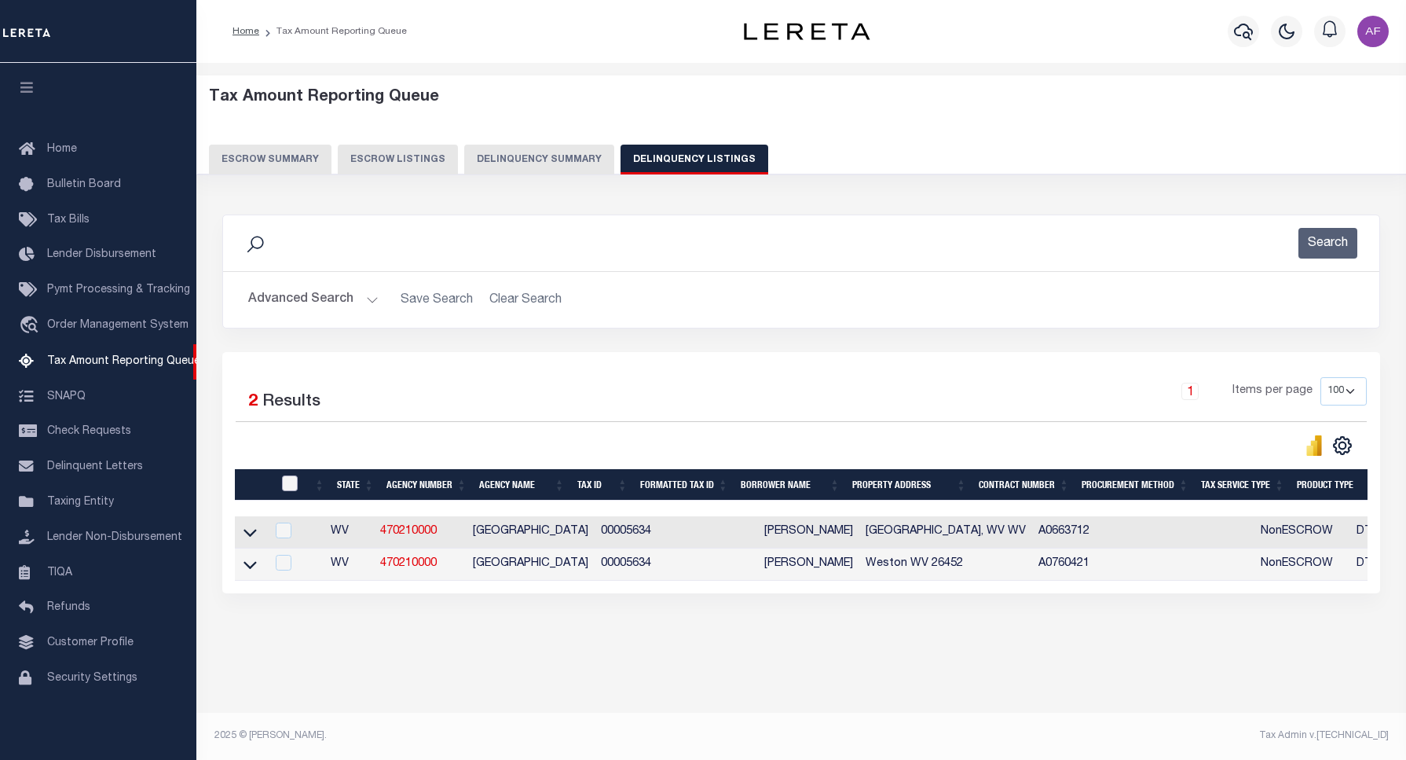
click at [292, 485] on input "checkbox" at bounding box center [290, 483] width 16 height 16
checkbox input "true"
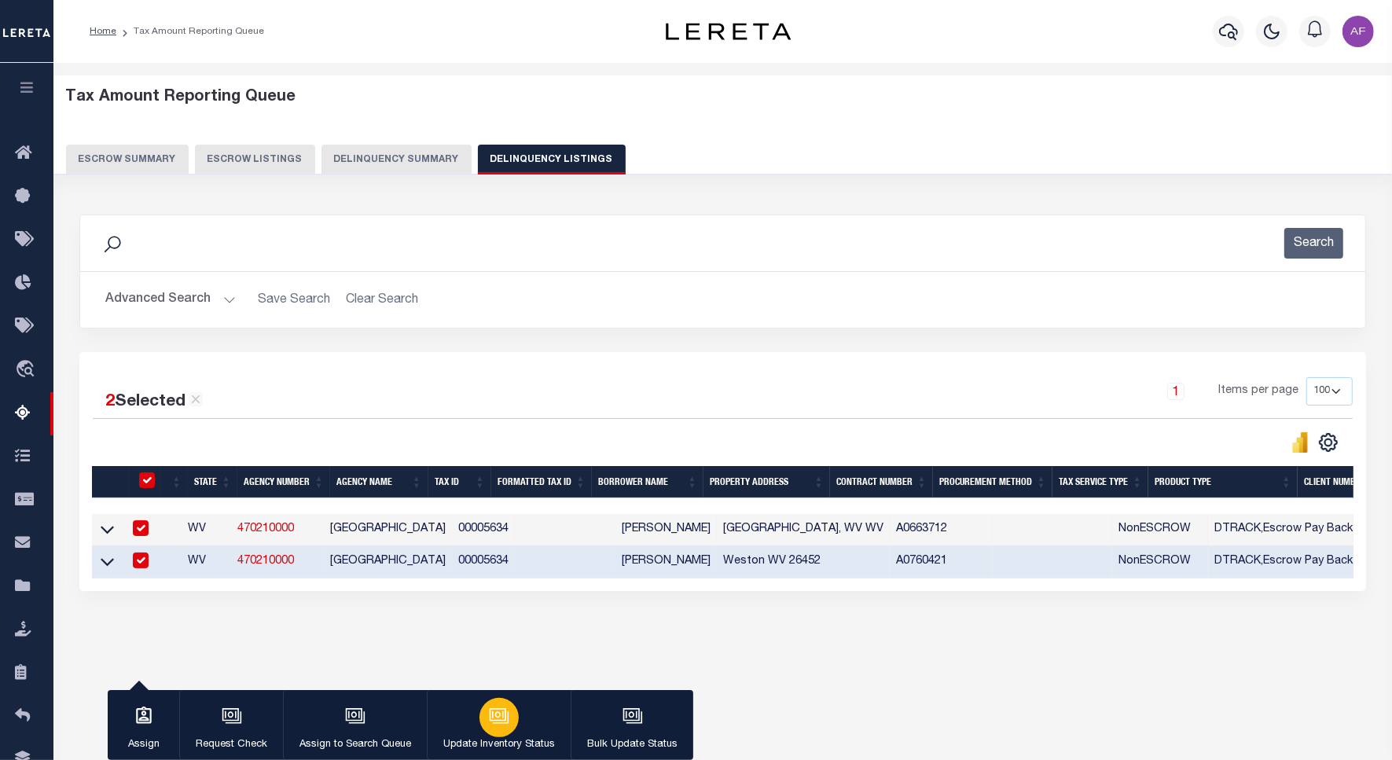
click at [515, 717] on div "button" at bounding box center [498, 717] width 39 height 39
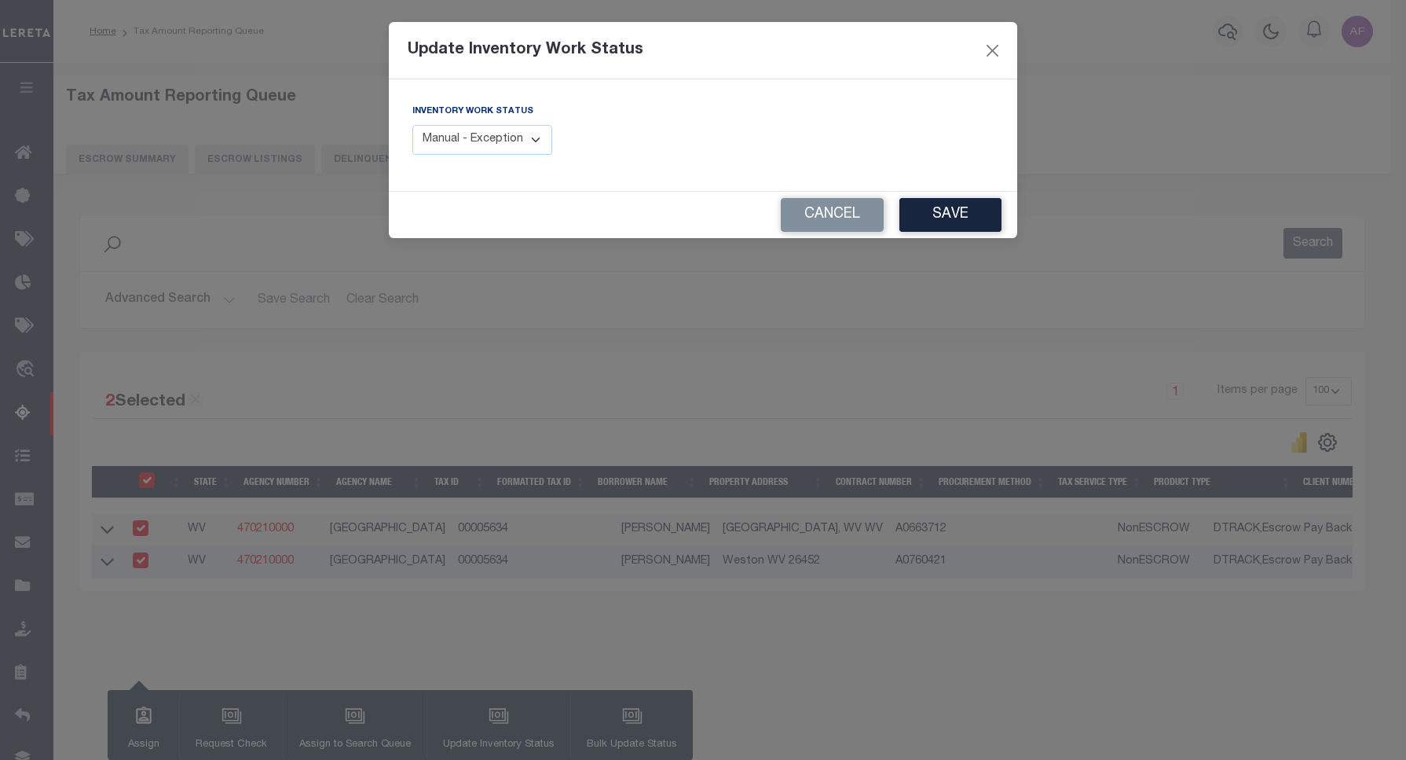
click at [504, 146] on select "Manual - Exception Pended - Awaiting Search Late Add Exception Completed" at bounding box center [483, 140] width 140 height 31
select select "4"
click at [413, 125] on select "Manual - Exception Pended - Awaiting Search Late Add Exception Completed" at bounding box center [483, 140] width 140 height 31
click at [923, 211] on button "Save" at bounding box center [951, 215] width 102 height 34
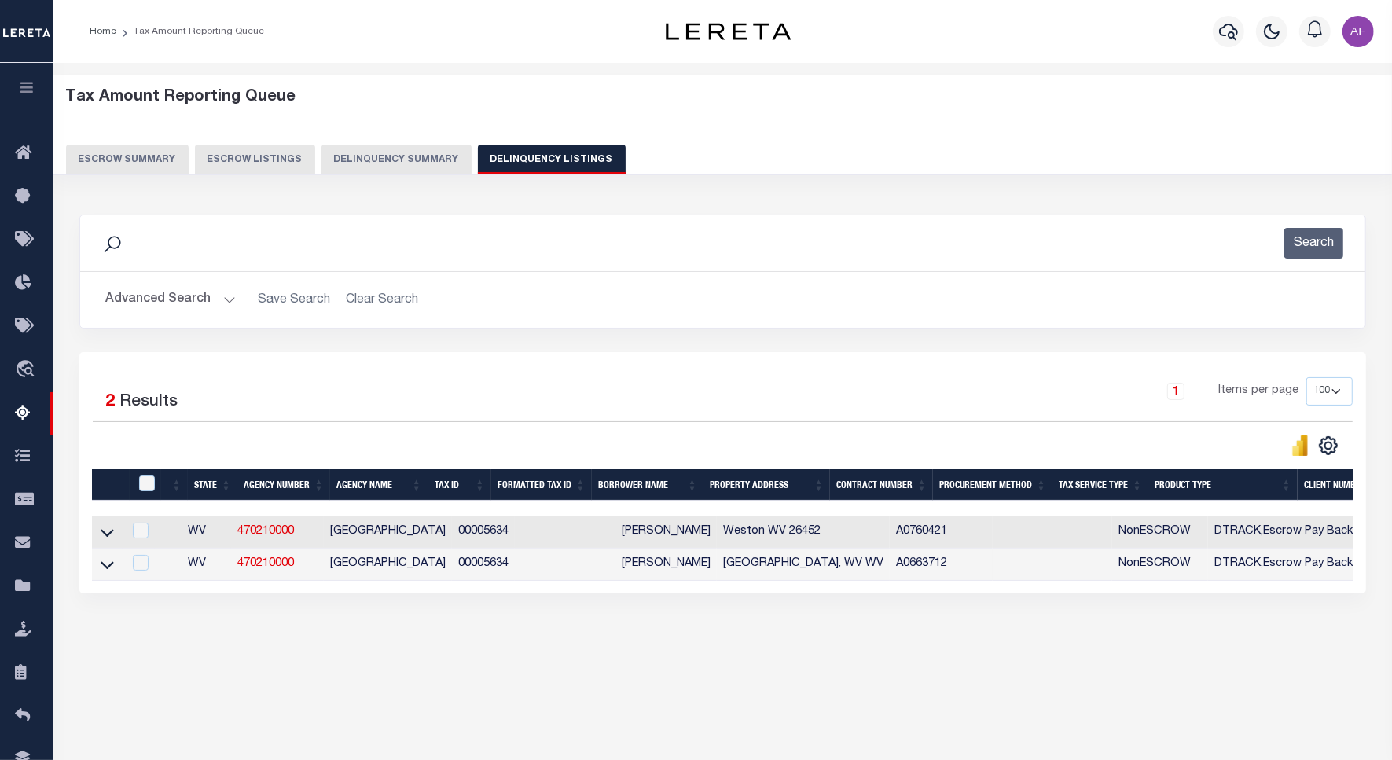
click at [152, 305] on button "Advanced Search" at bounding box center [170, 299] width 130 height 31
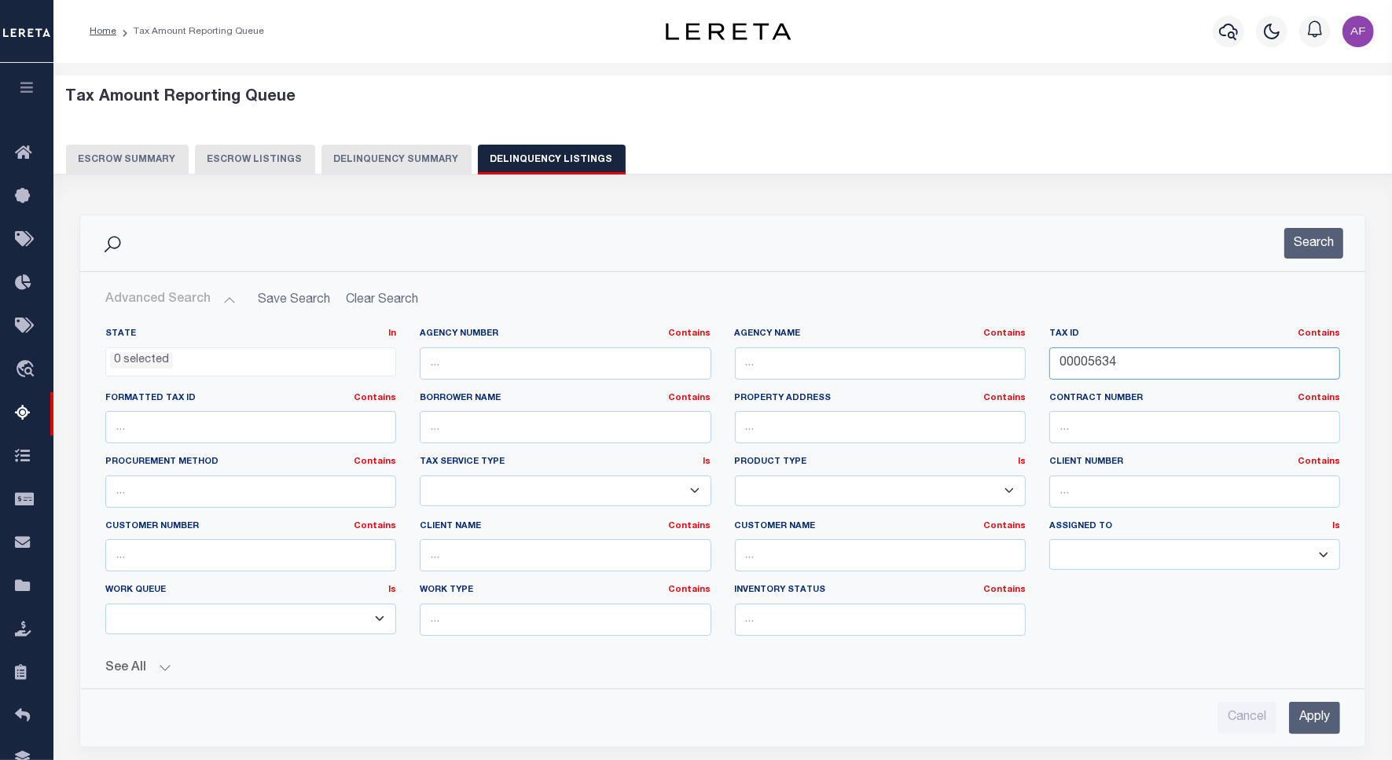
click at [1085, 365] on input "00005634" at bounding box center [1194, 363] width 291 height 32
paste input "716"
type input "00005716"
click at [1299, 248] on button "Search" at bounding box center [1313, 243] width 59 height 31
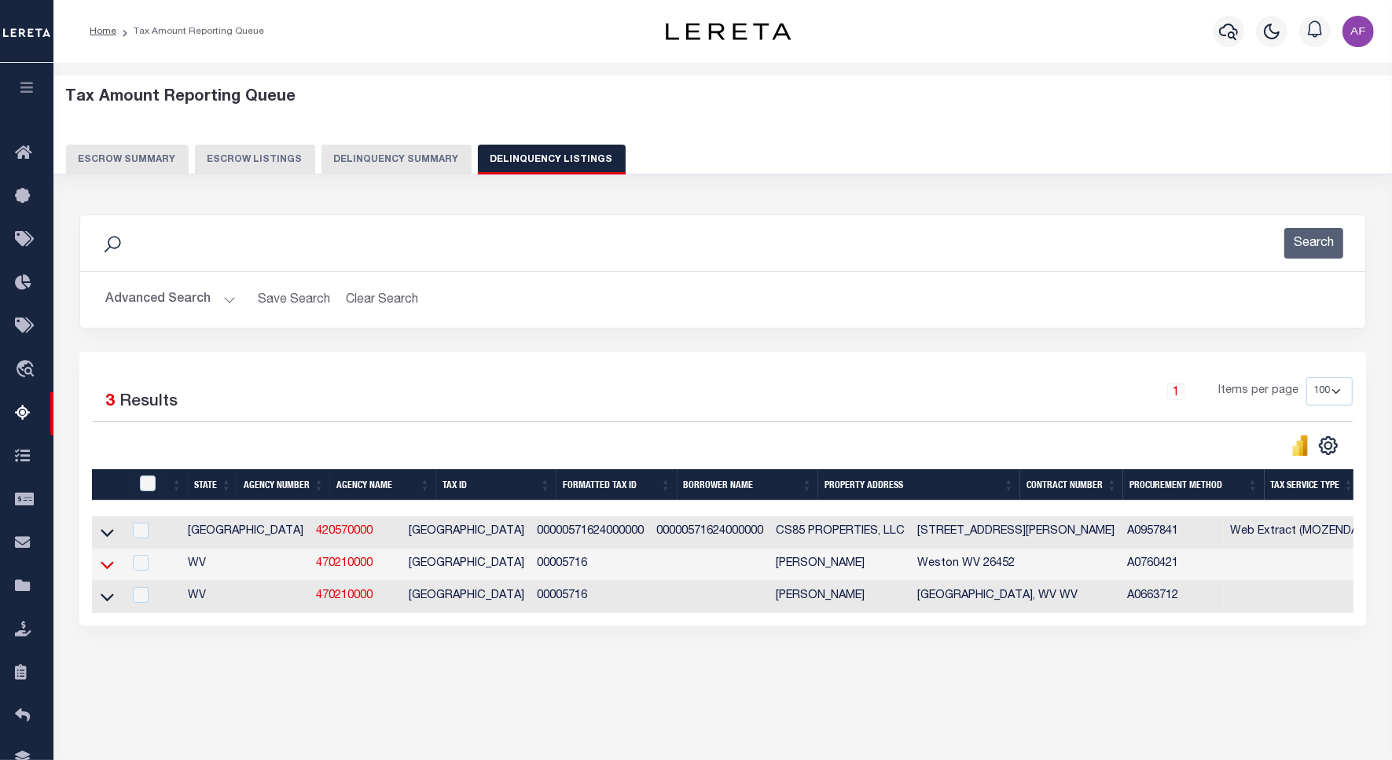
click at [107, 572] on icon at bounding box center [107, 564] width 13 height 17
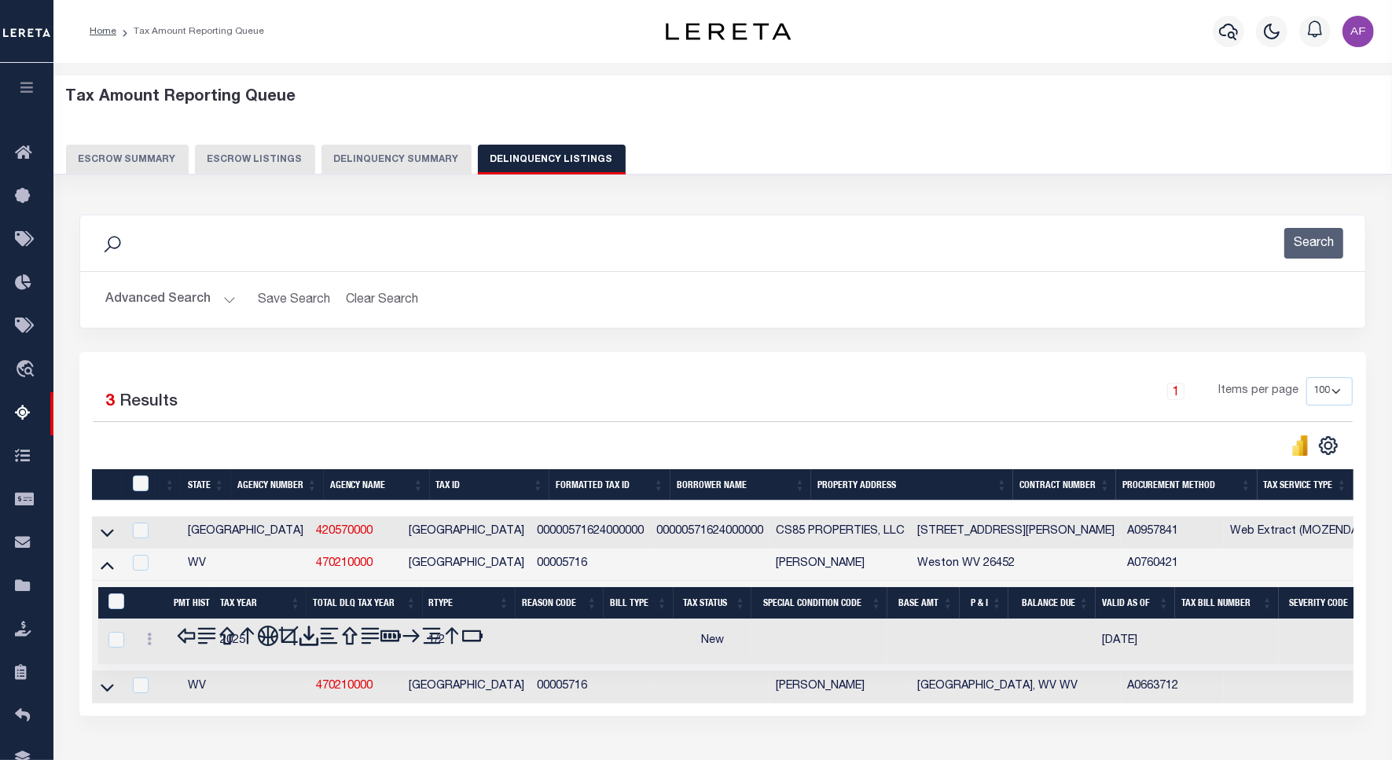
scroll to position [104, 0]
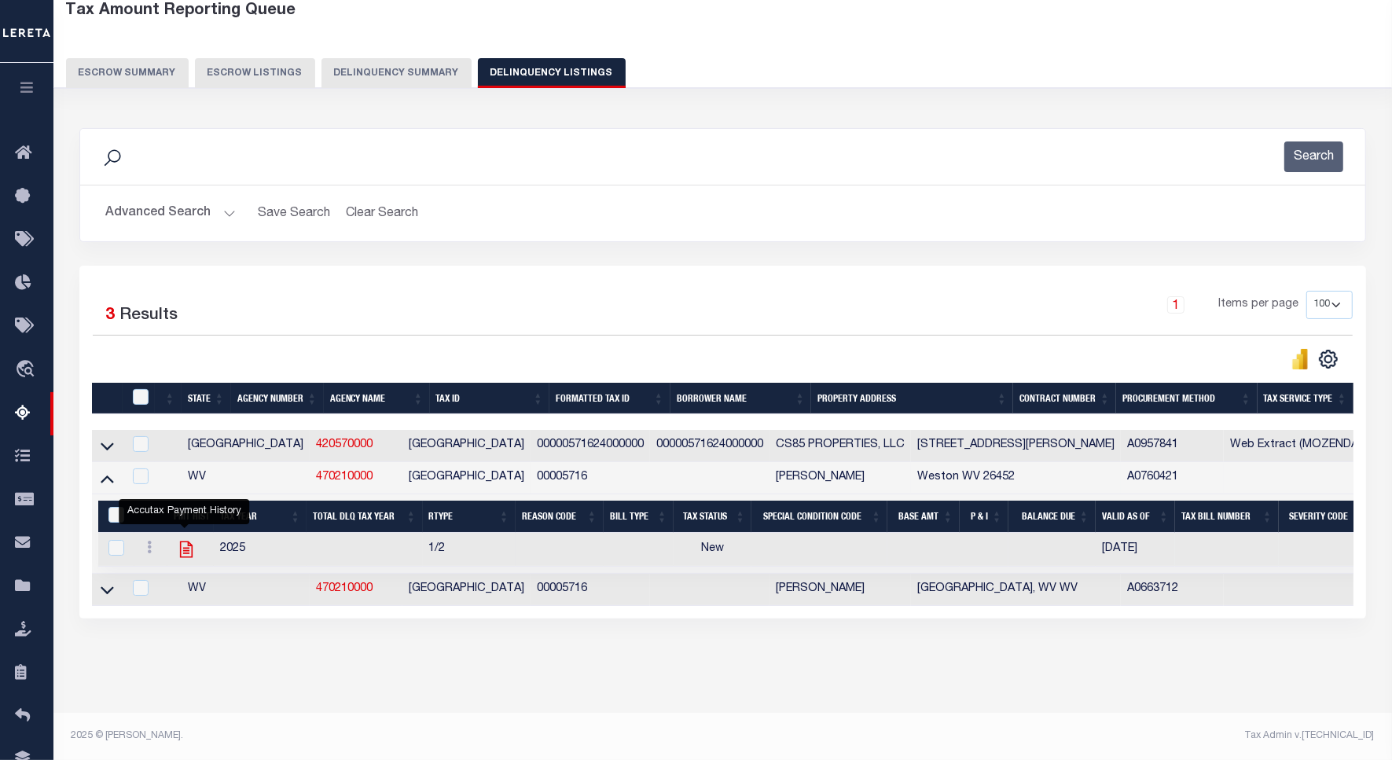
click at [189, 539] on icon "" at bounding box center [186, 549] width 20 height 20
checkbox input "true"
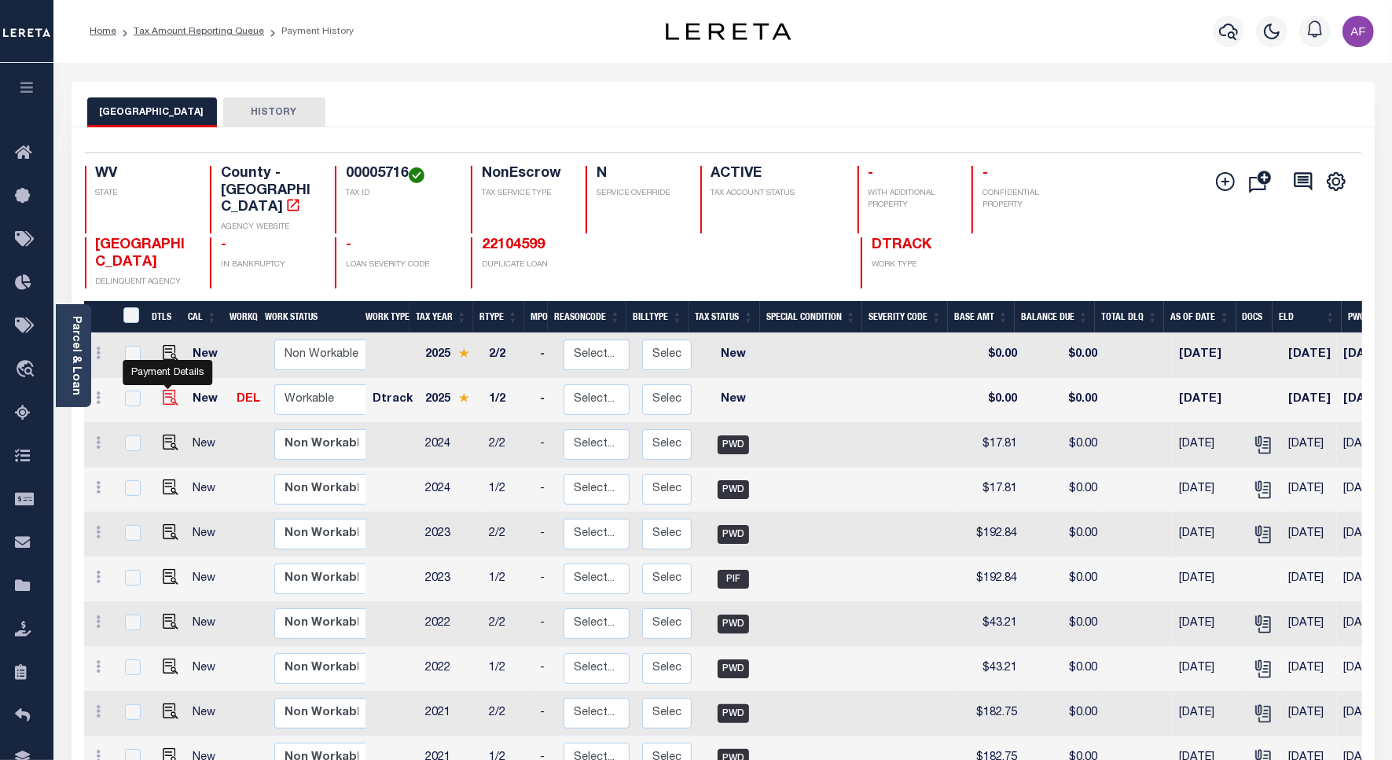
click at [163, 390] on img "" at bounding box center [171, 398] width 16 height 16
checkbox input "true"
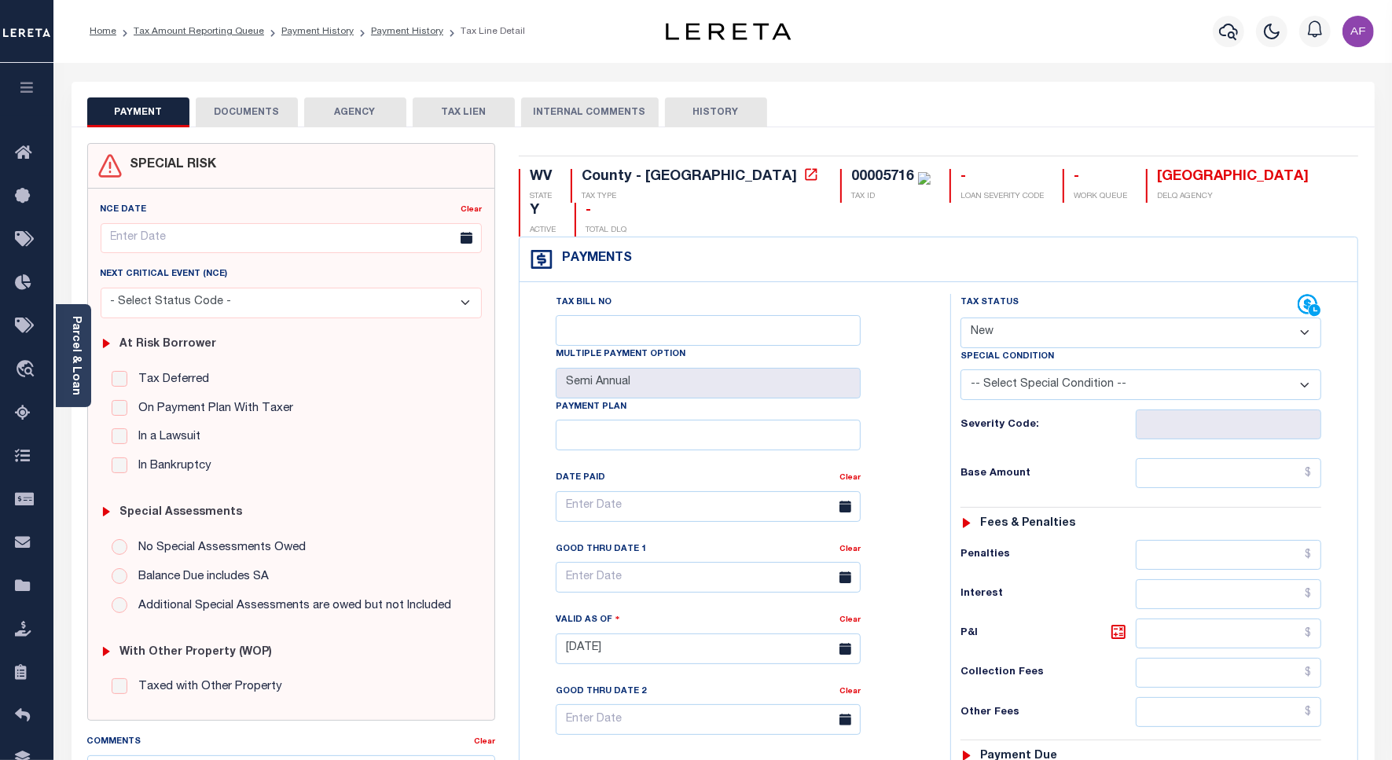
drag, startPoint x: 1035, startPoint y: 293, endPoint x: 1025, endPoint y: 305, distance: 15.1
click at [1035, 317] on select "- Select Status Code - Open Due/Unpaid Paid Incomplete No Tax Due Internal Refu…" at bounding box center [1140, 332] width 361 height 31
select select "DUE"
click at [960, 317] on select "- Select Status Code - Open Due/Unpaid Paid Incomplete No Tax Due Internal Refu…" at bounding box center [1140, 332] width 361 height 31
type input "[DATE]"
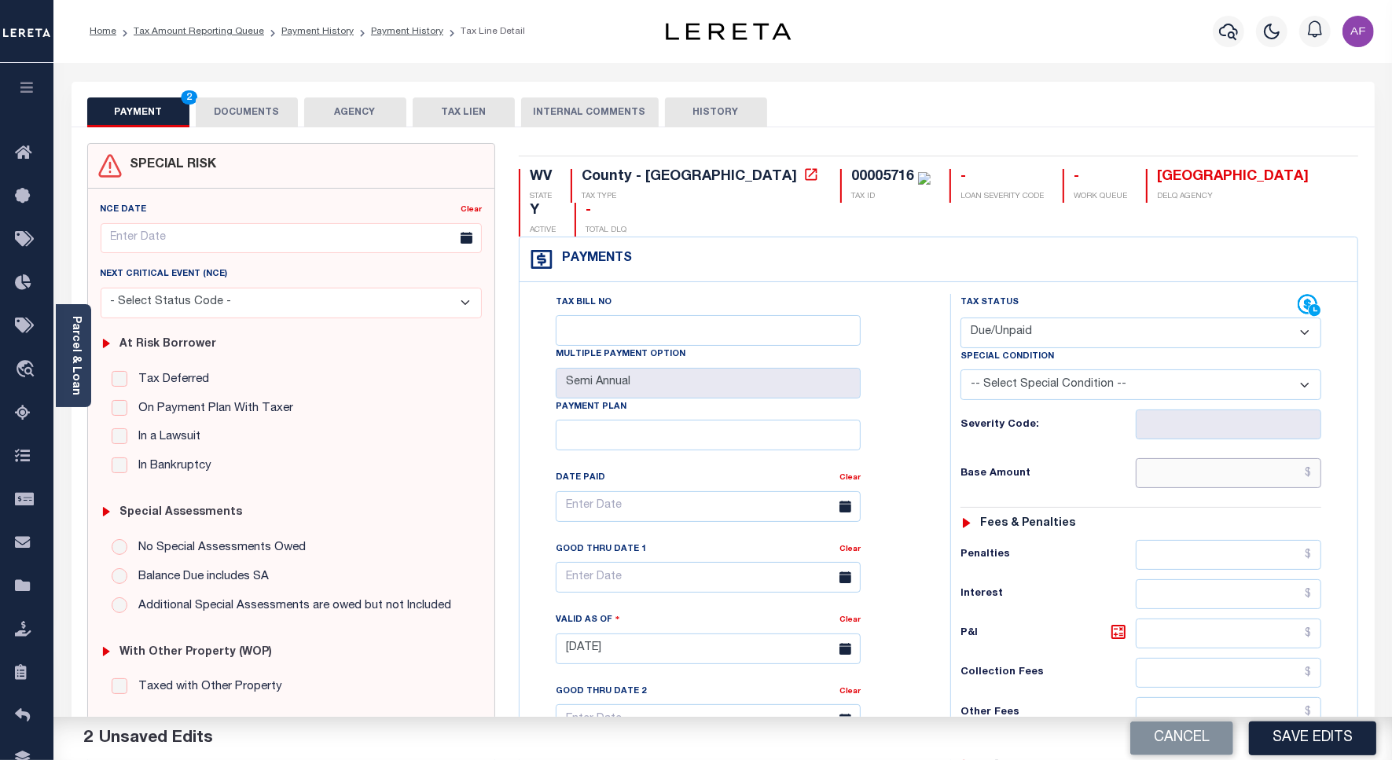
click at [1230, 458] on input "text" at bounding box center [1227, 473] width 185 height 30
type input "$19.16"
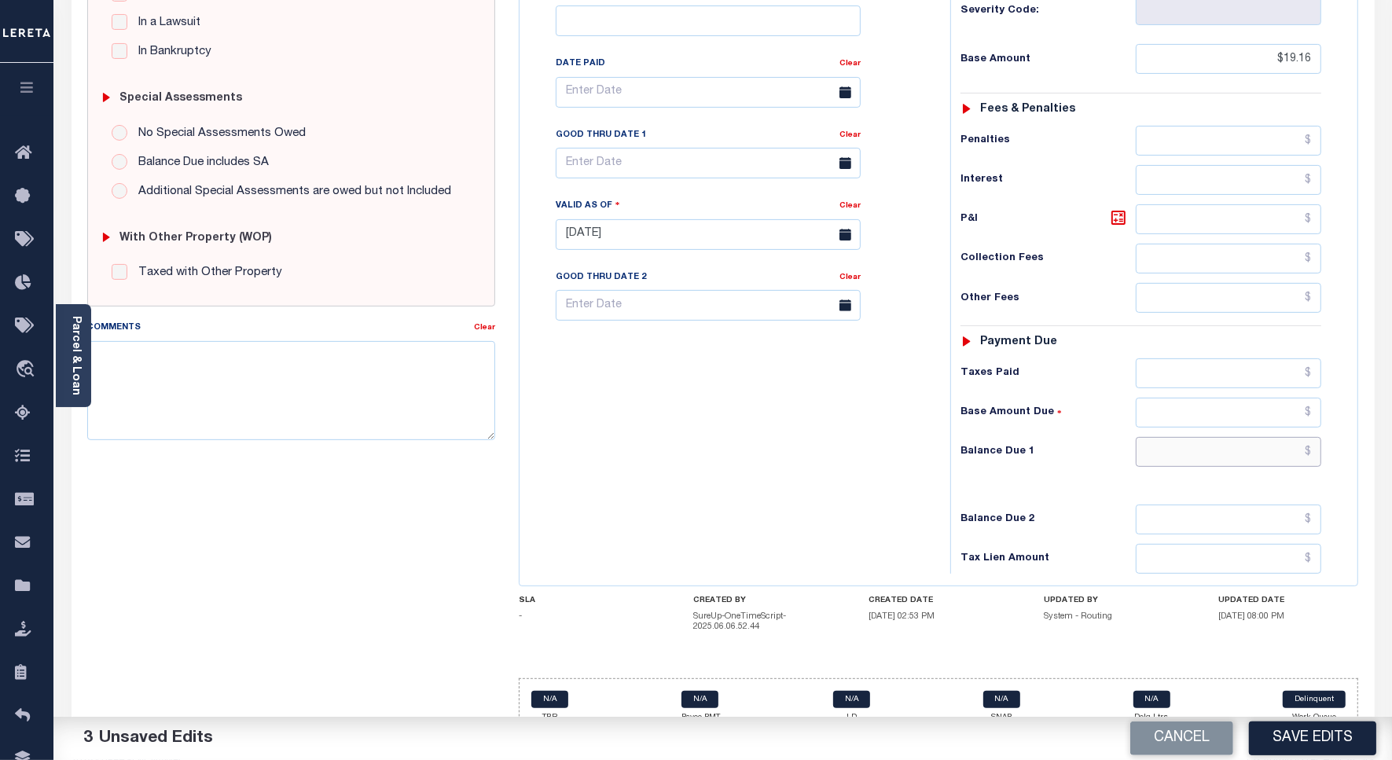
click at [1267, 437] on input "text" at bounding box center [1227, 452] width 185 height 30
type input "$19.80"
click at [1117, 213] on icon at bounding box center [1117, 217] width 9 height 9
type input "$0.64"
click at [657, 148] on input "text" at bounding box center [708, 163] width 305 height 31
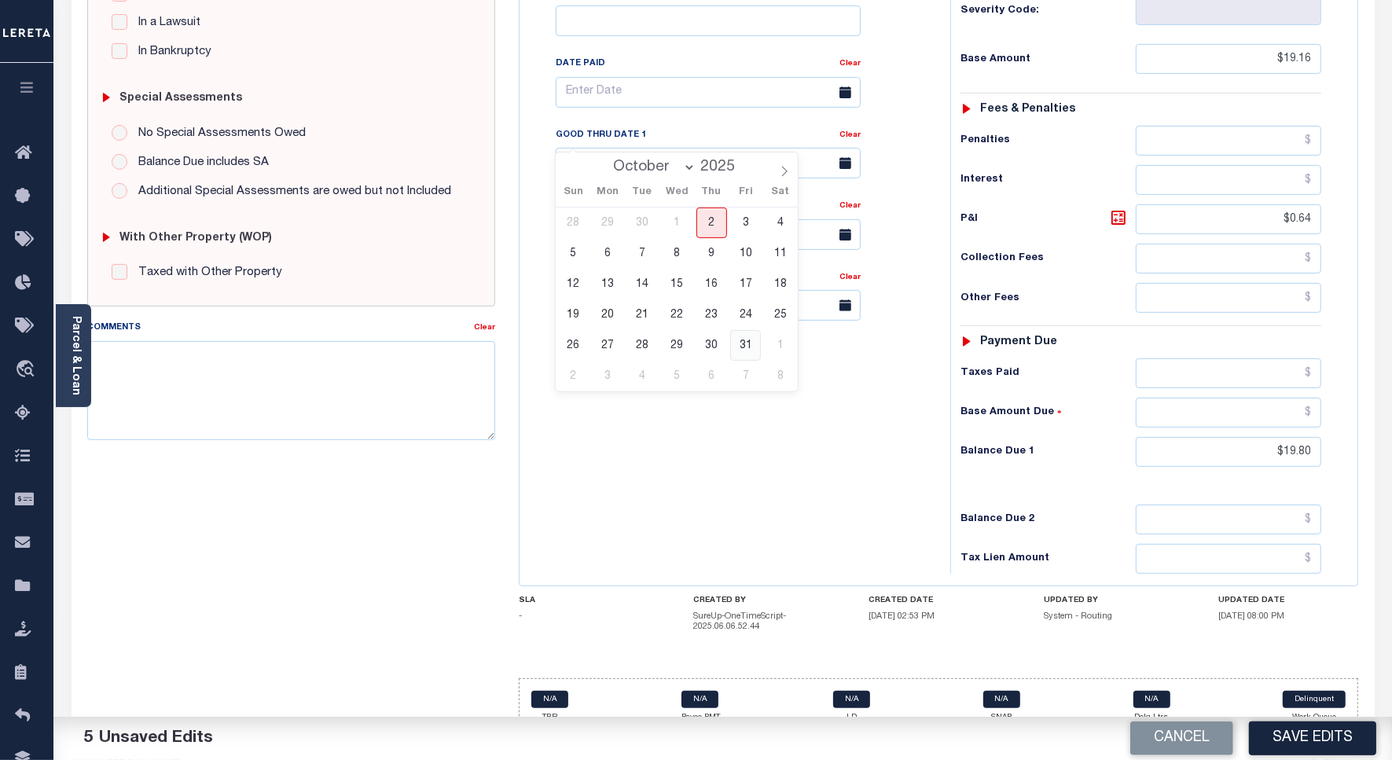
click at [751, 339] on span "31" at bounding box center [745, 345] width 31 height 31
type input "10/31/2025"
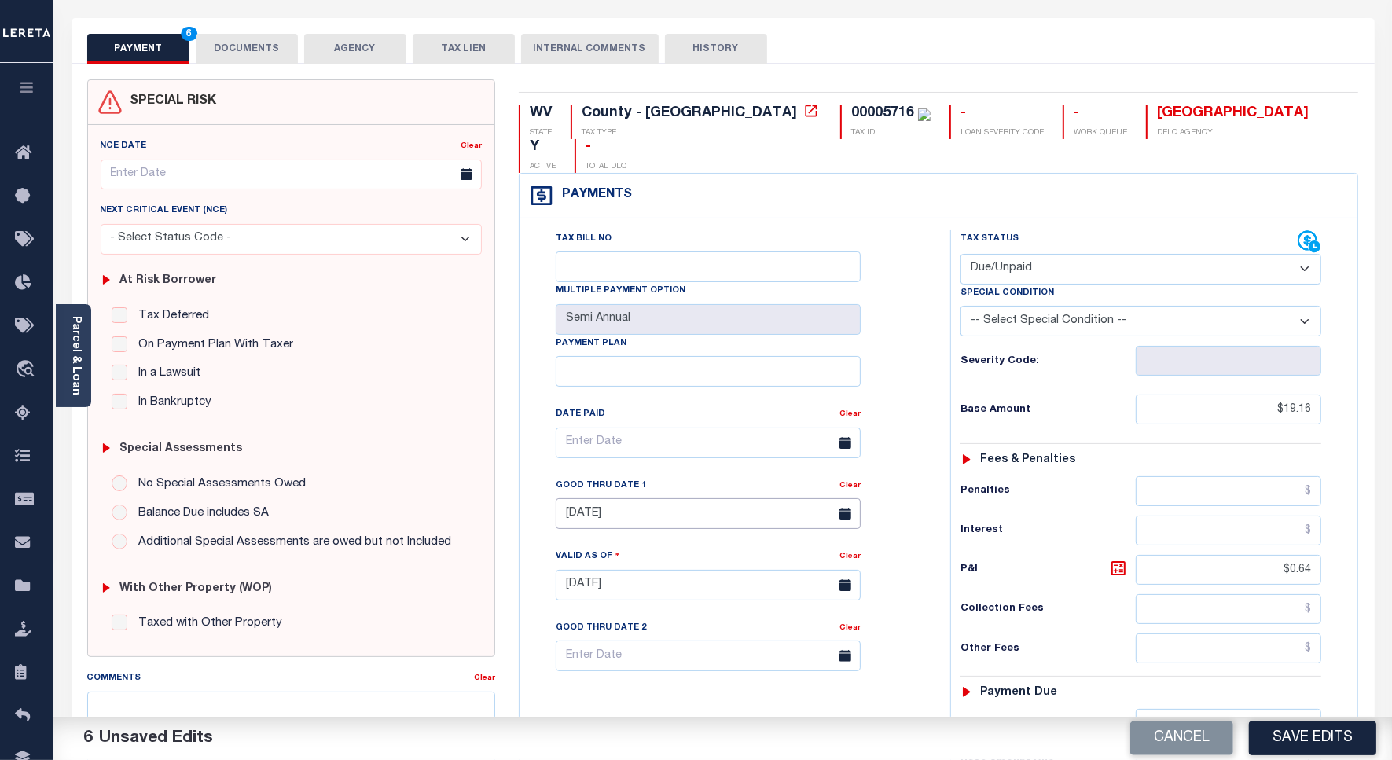
scroll to position [0, 0]
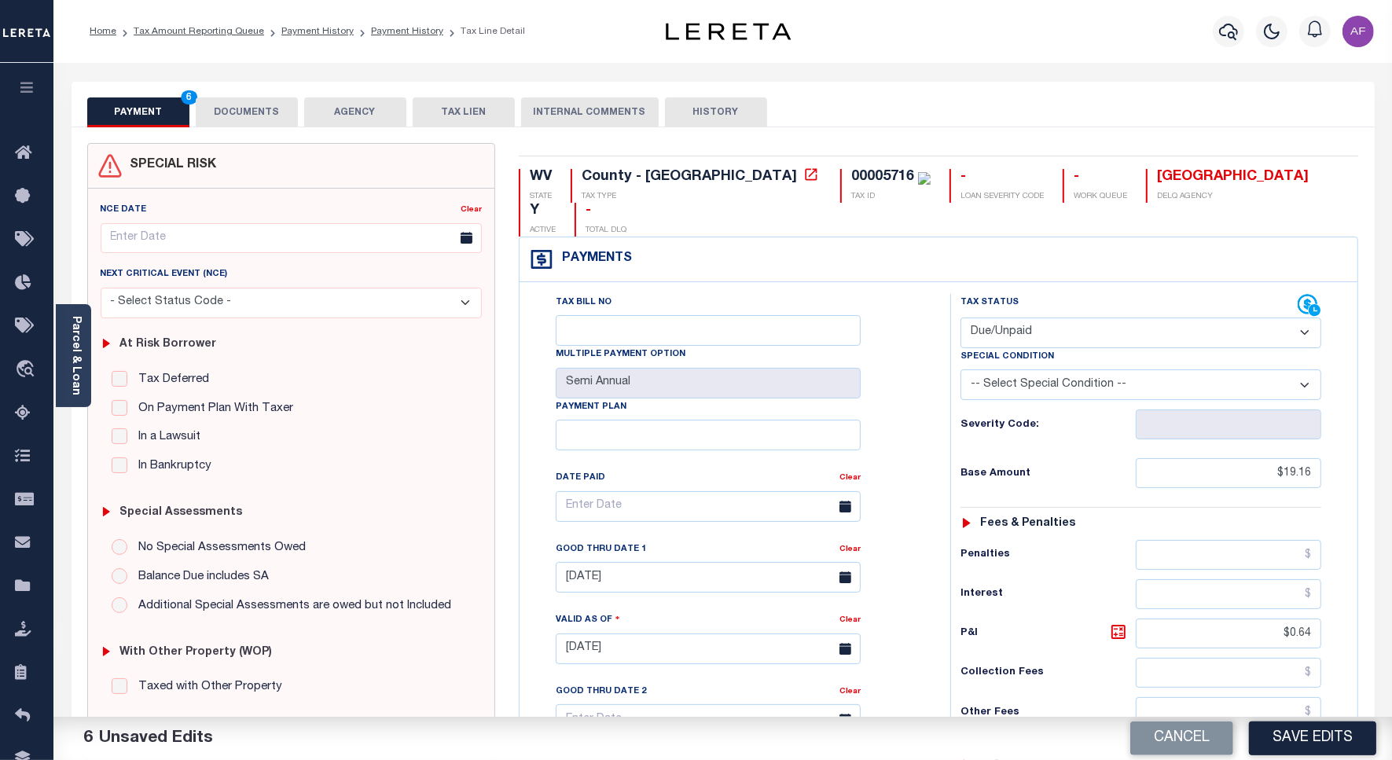
click at [241, 103] on button "DOCUMENTS" at bounding box center [247, 112] width 102 height 30
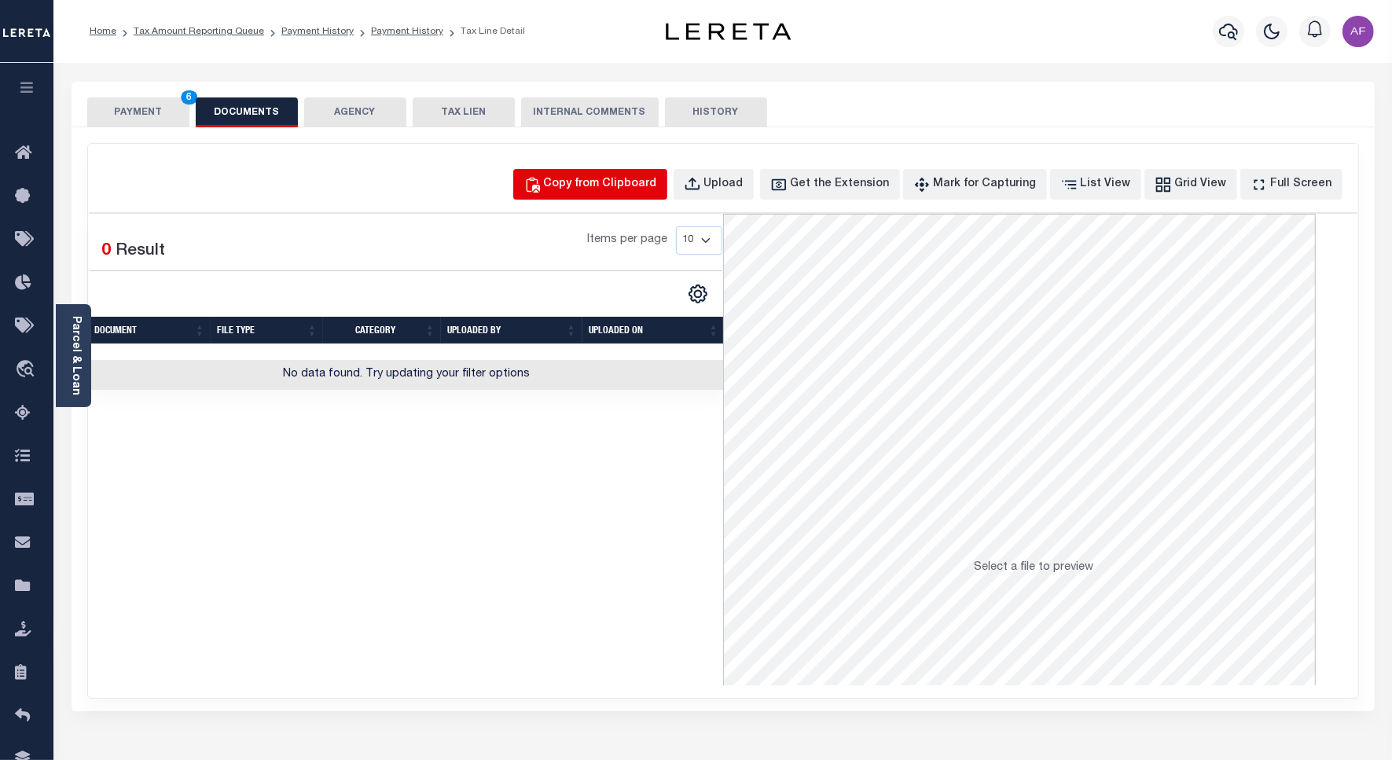
click at [652, 183] on div "Copy from Clipboard" at bounding box center [600, 184] width 113 height 17
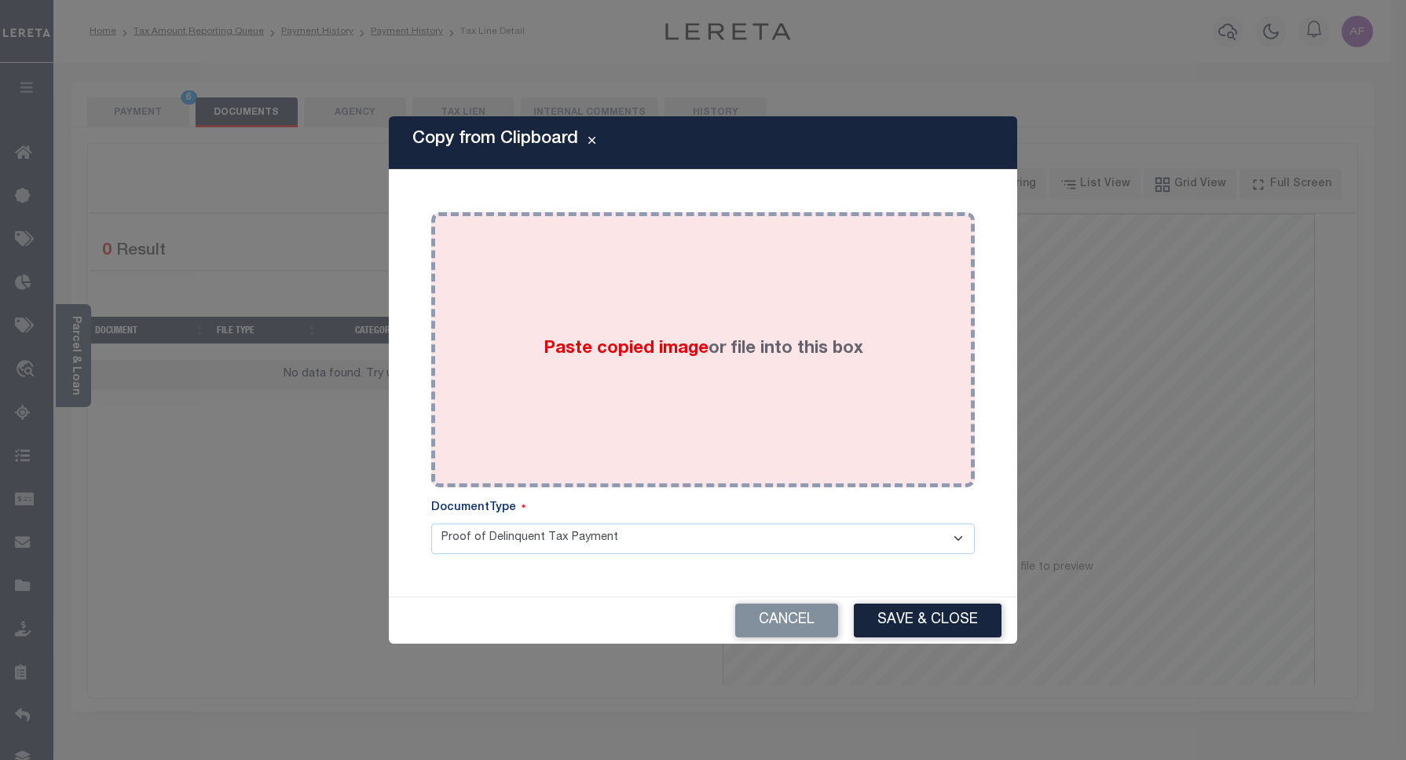
click at [727, 358] on label "Paste copied image or file into this box" at bounding box center [704, 349] width 320 height 26
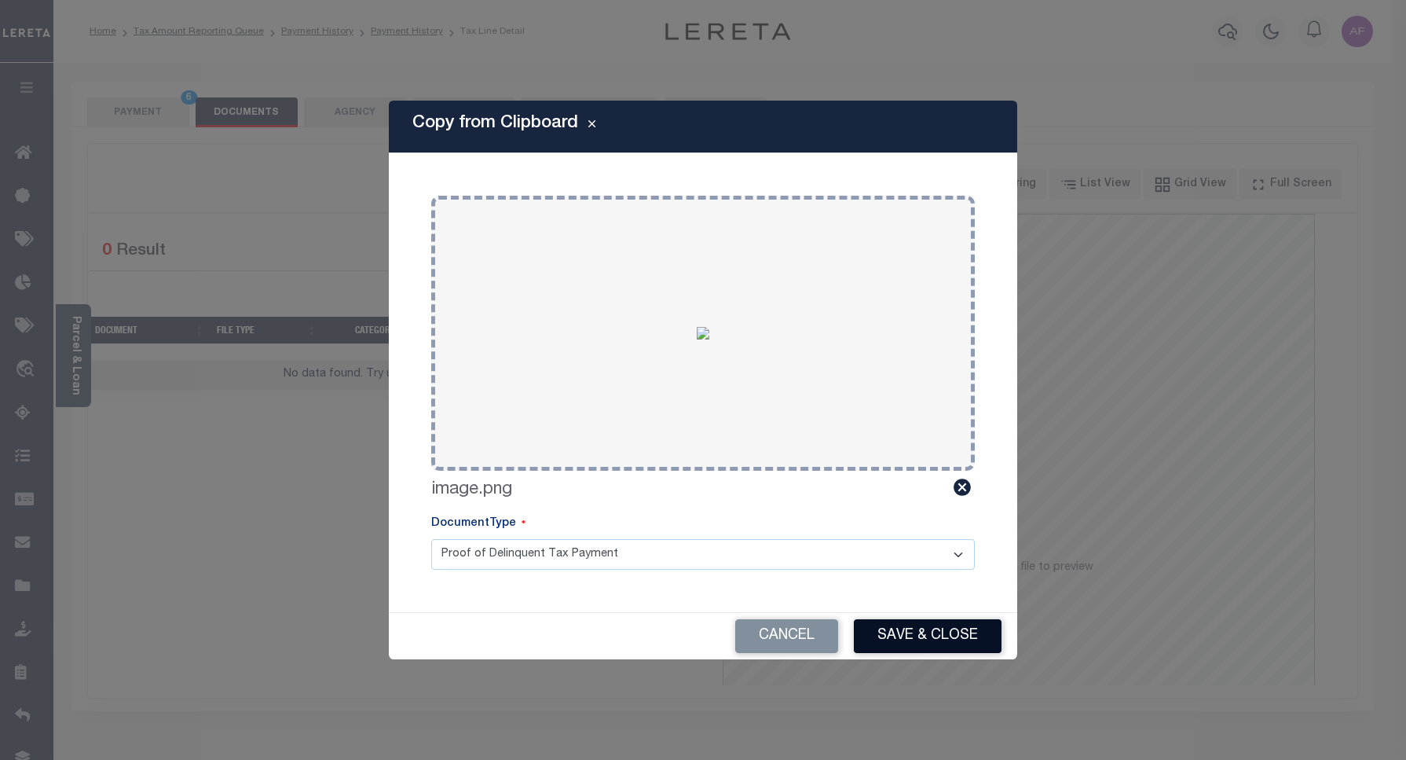
click at [920, 625] on button "Save & Close" at bounding box center [928, 636] width 148 height 34
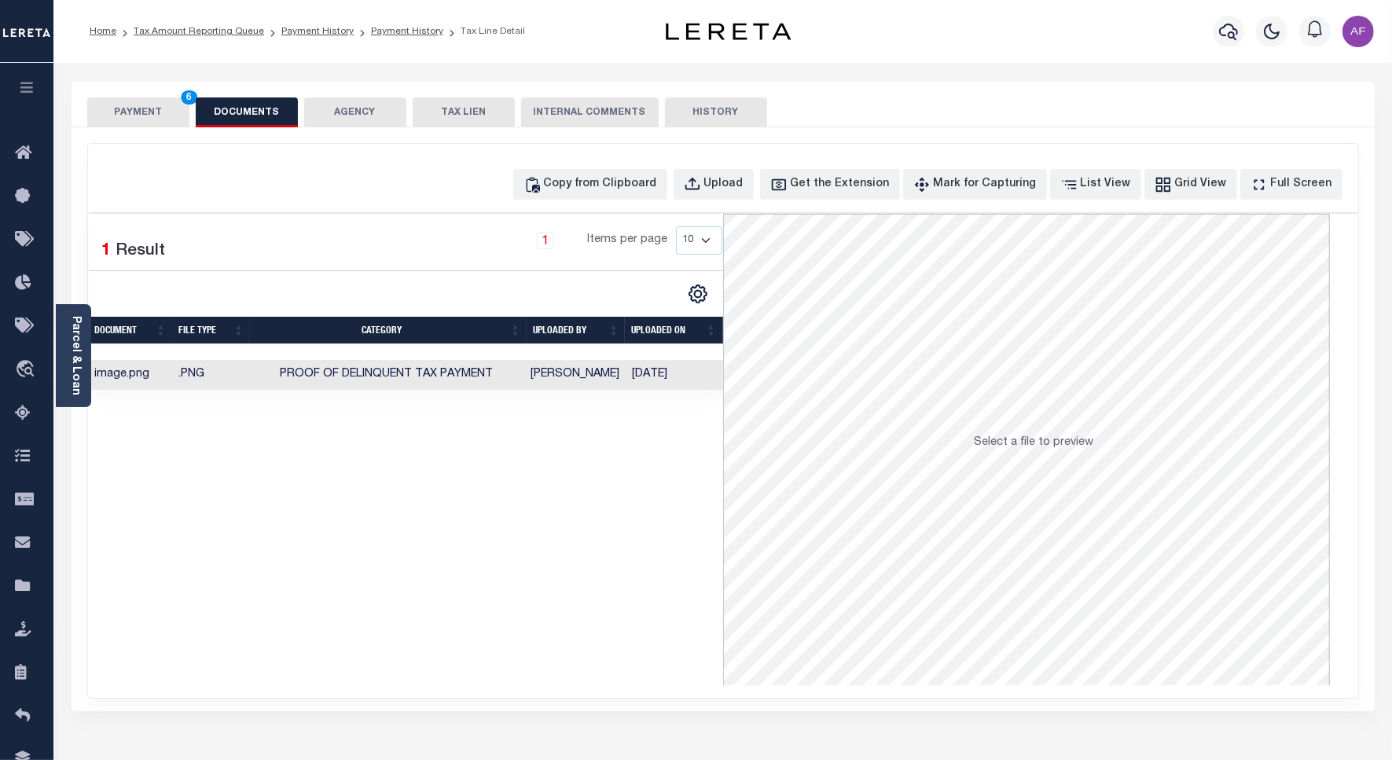
click at [150, 112] on button "PAYMENT 6" at bounding box center [138, 112] width 102 height 30
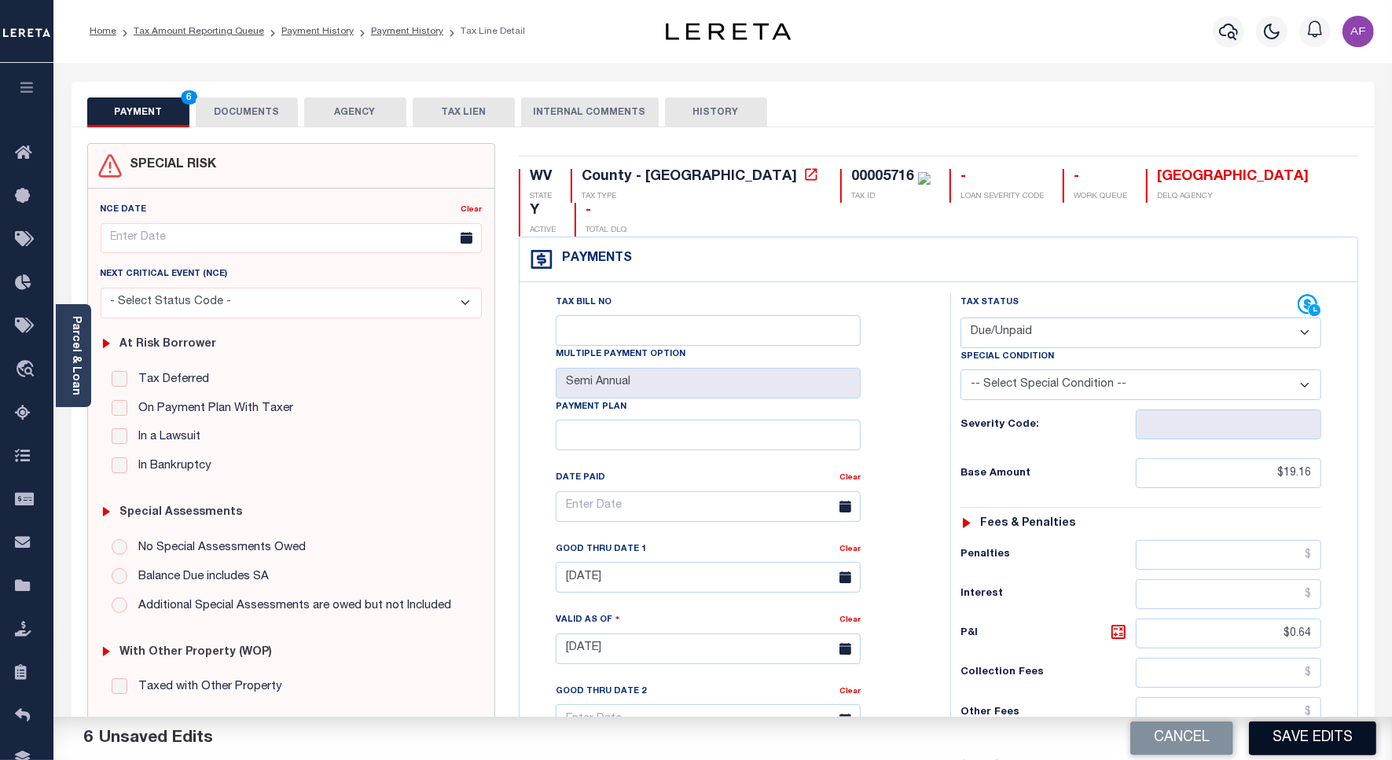
click at [1340, 739] on button "Save Edits" at bounding box center [1312, 738] width 127 height 34
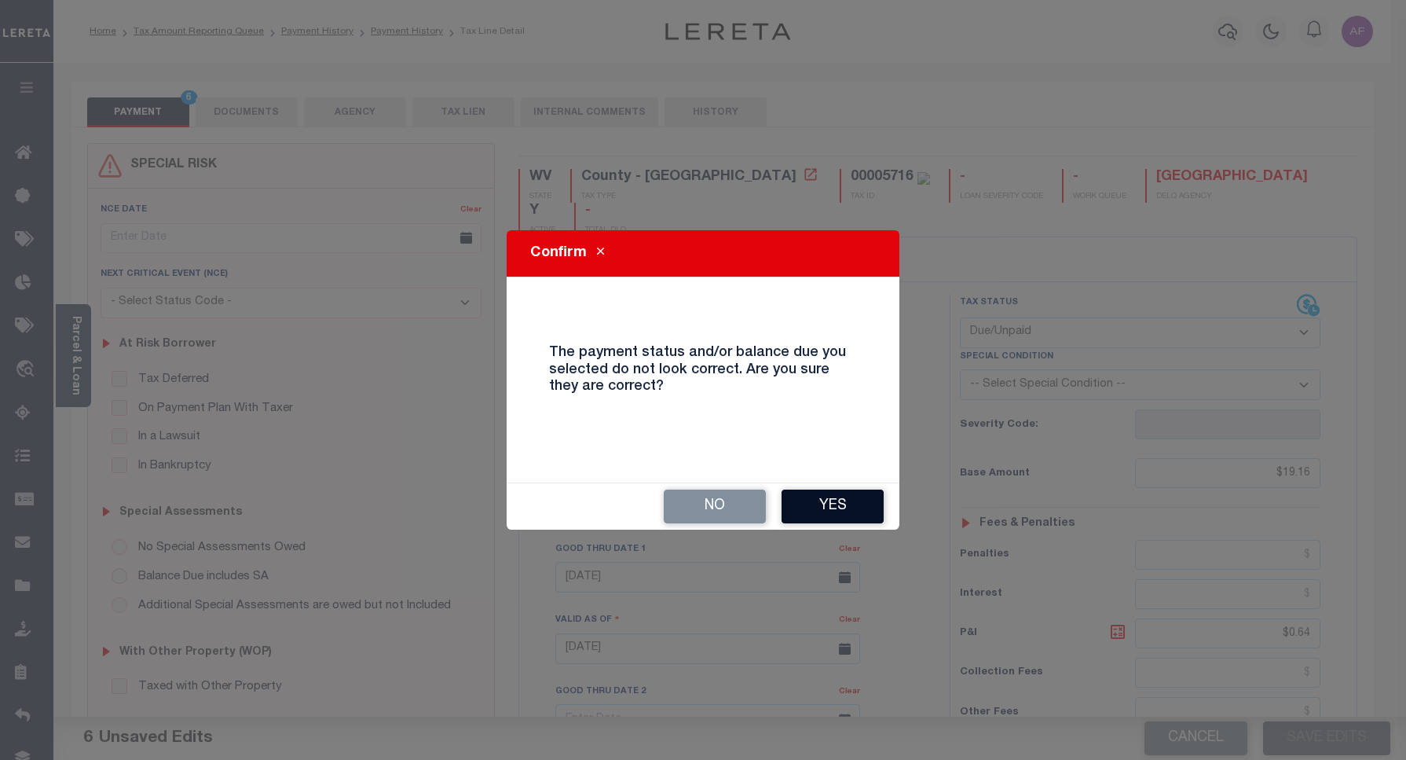
click at [853, 499] on button "Yes" at bounding box center [833, 507] width 102 height 34
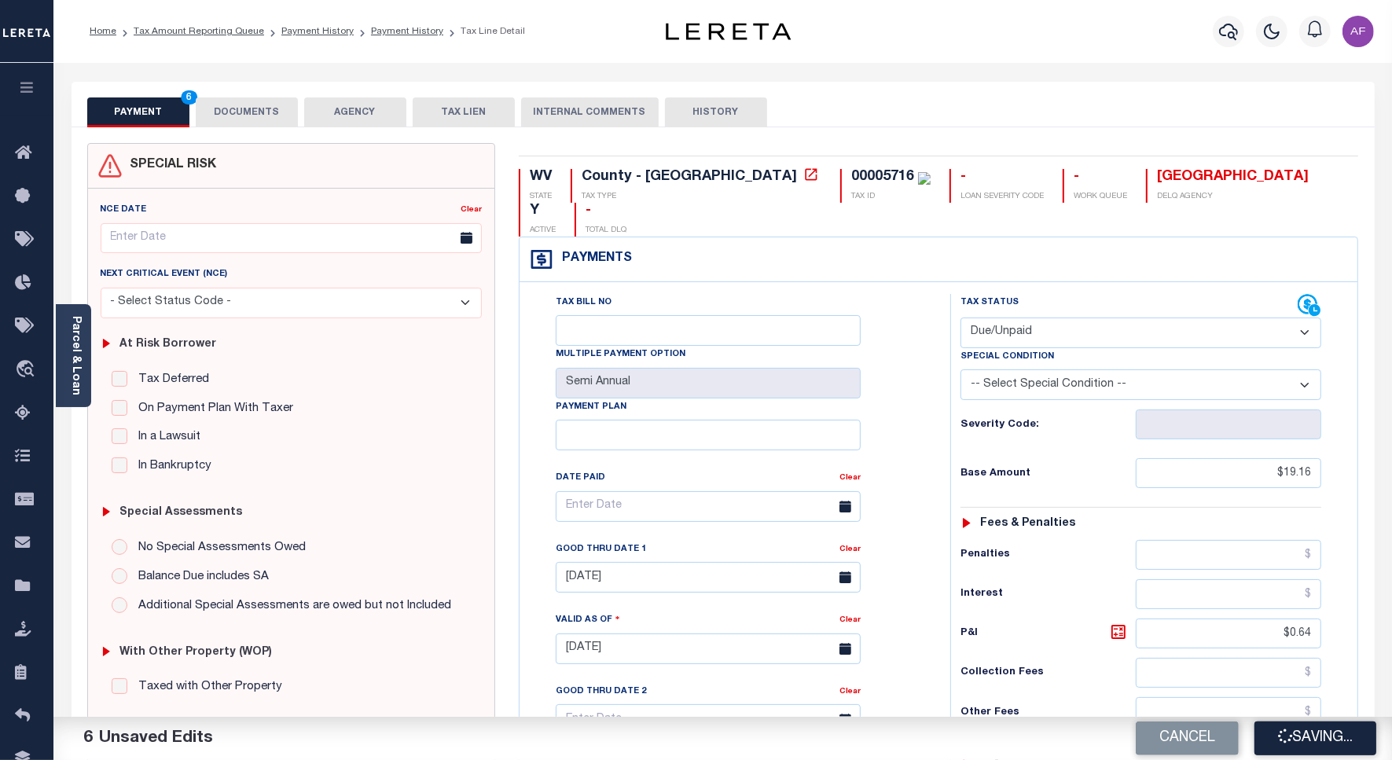
checkbox input "false"
type input "$19.16"
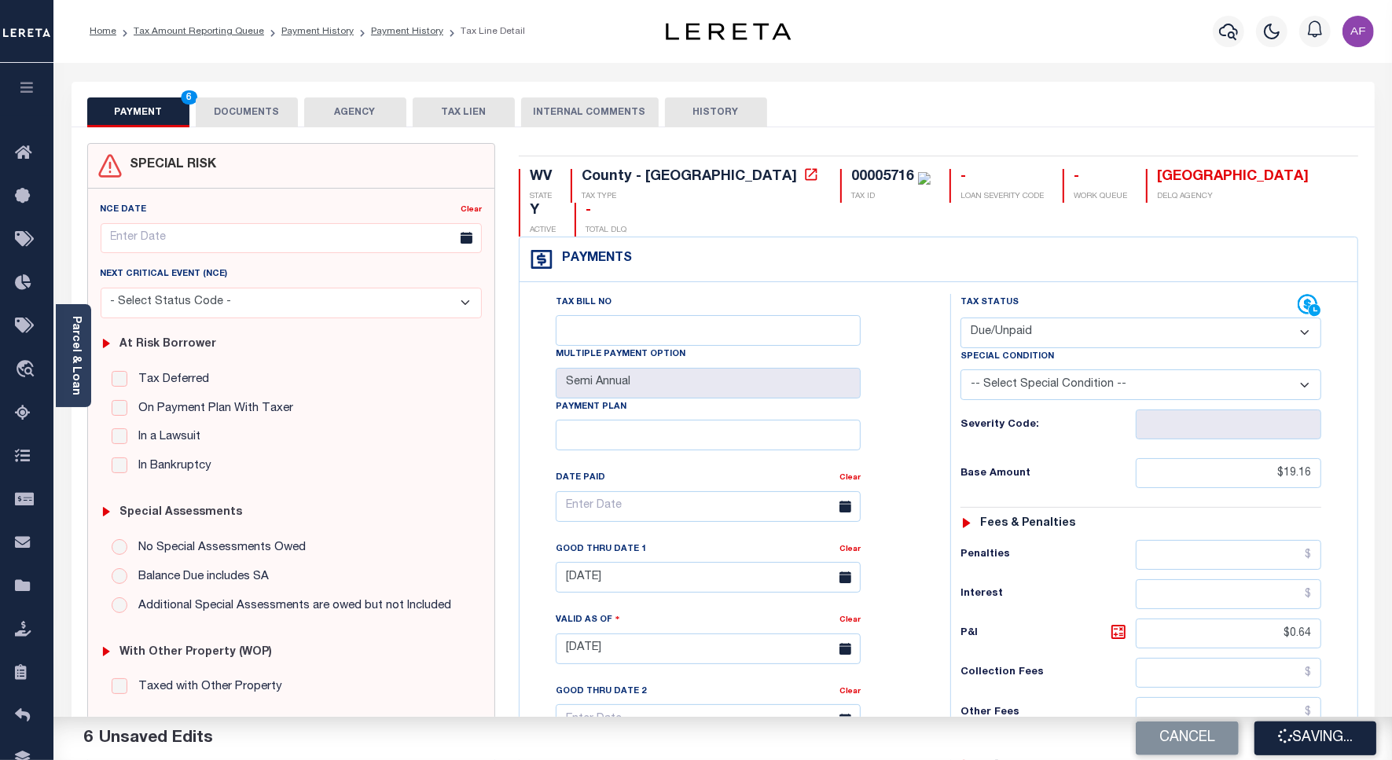
type input "$0.64"
type input "$19.8"
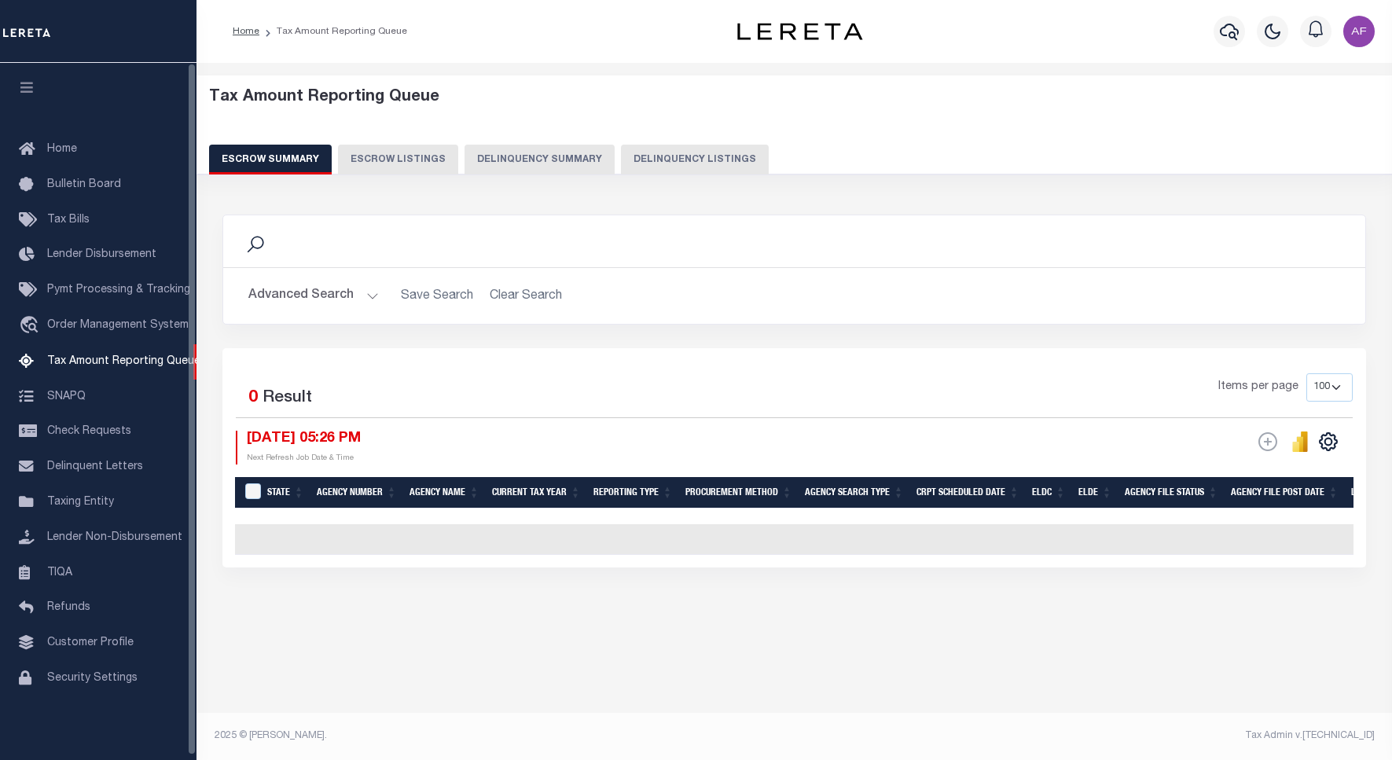
select select "100"
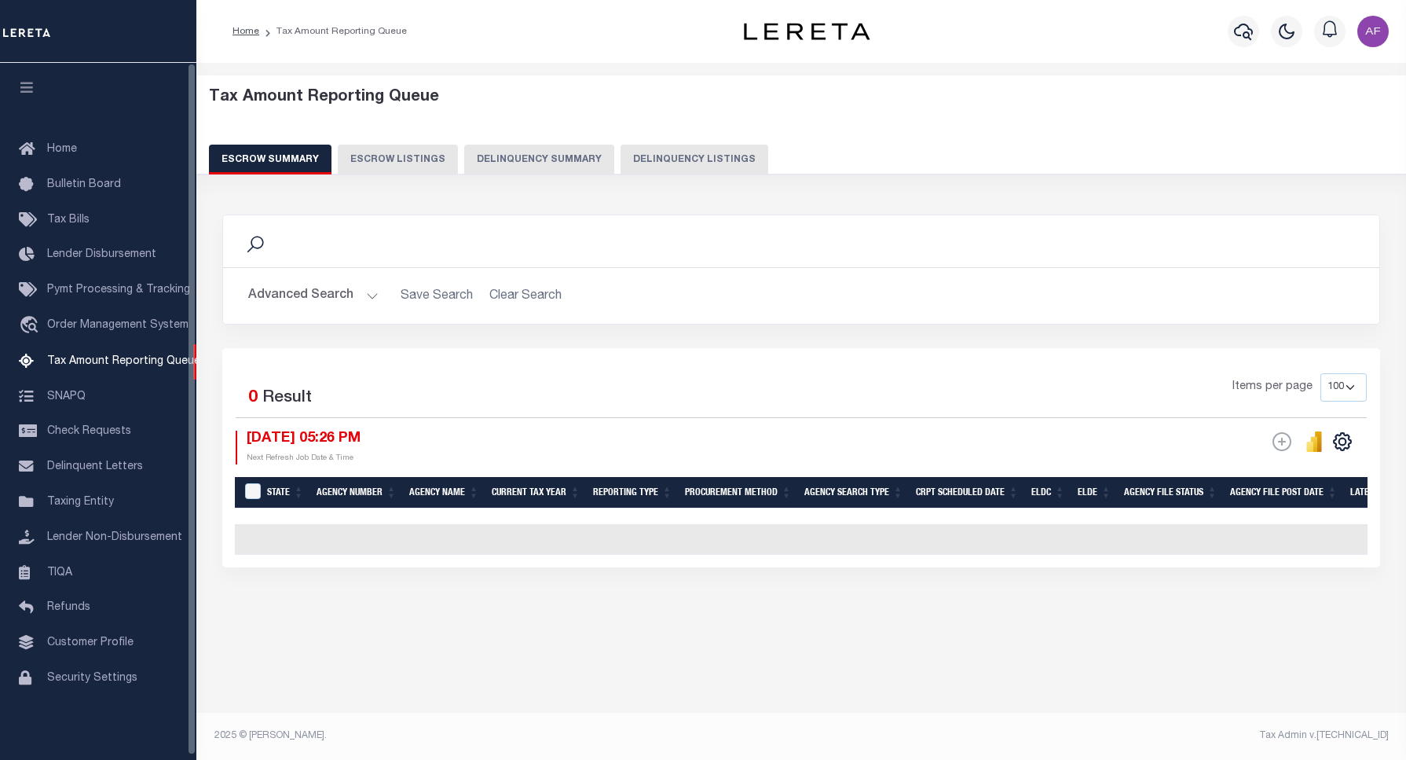
click at [724, 170] on button "Delinquency Listings" at bounding box center [695, 160] width 148 height 30
select select "100"
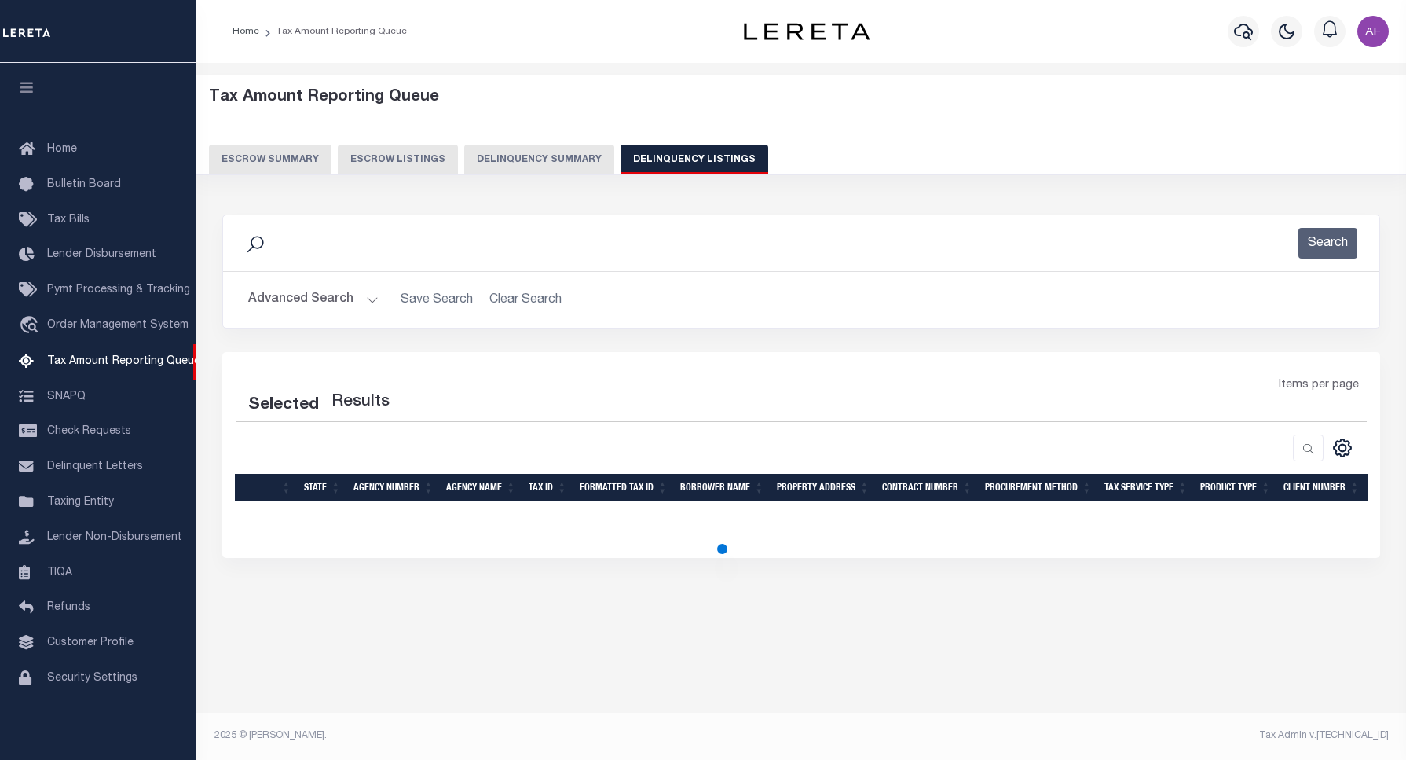
select select "100"
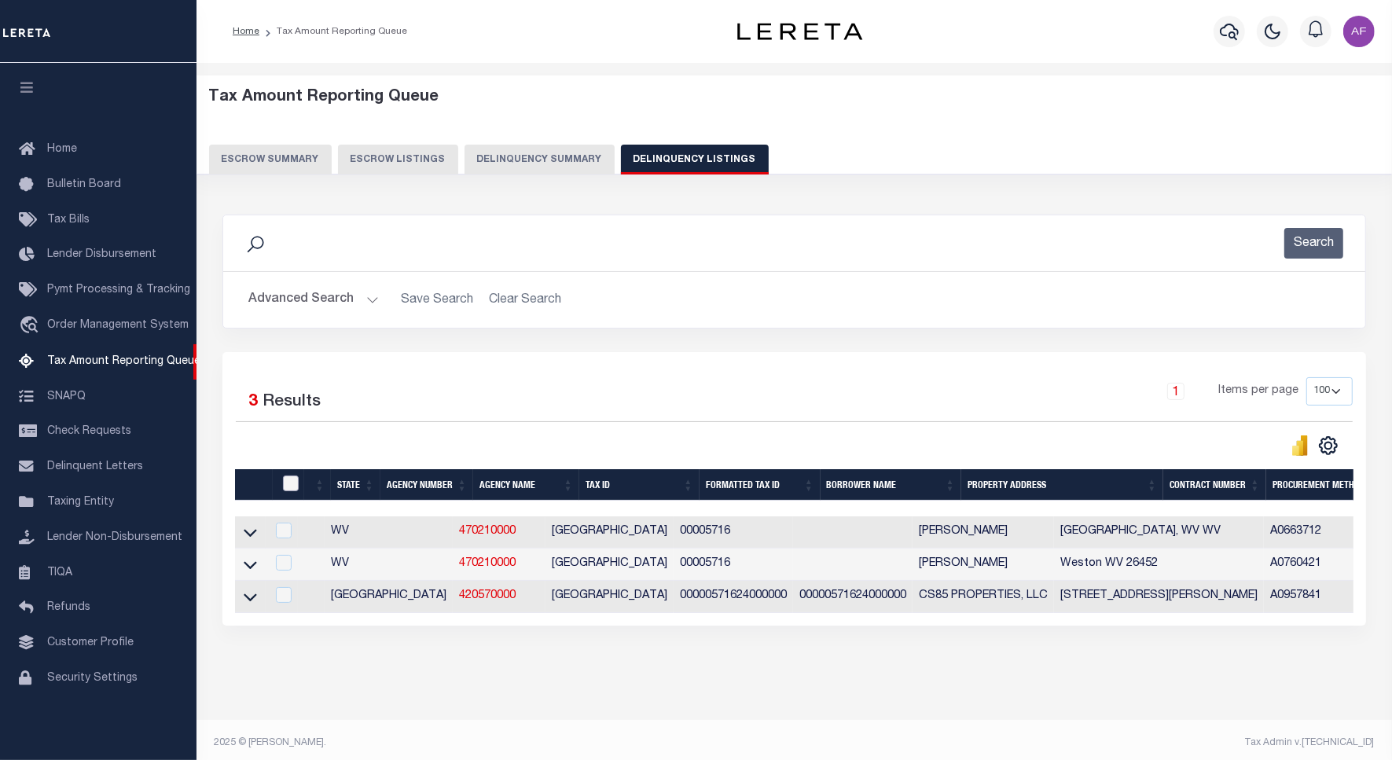
click at [288, 490] on input "checkbox" at bounding box center [291, 483] width 16 height 16
checkbox input "true"
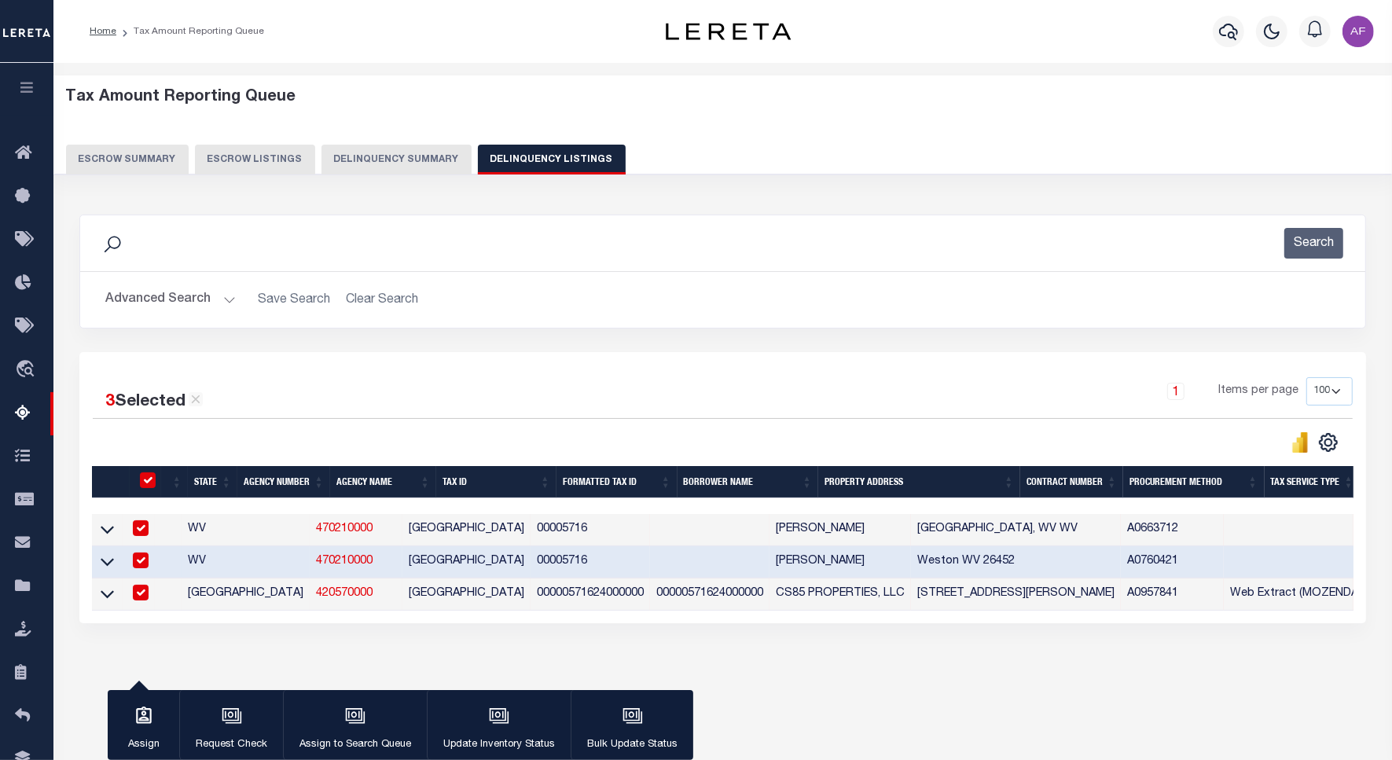
click at [144, 599] on input "checkbox" at bounding box center [141, 593] width 16 height 16
checkbox input "false"
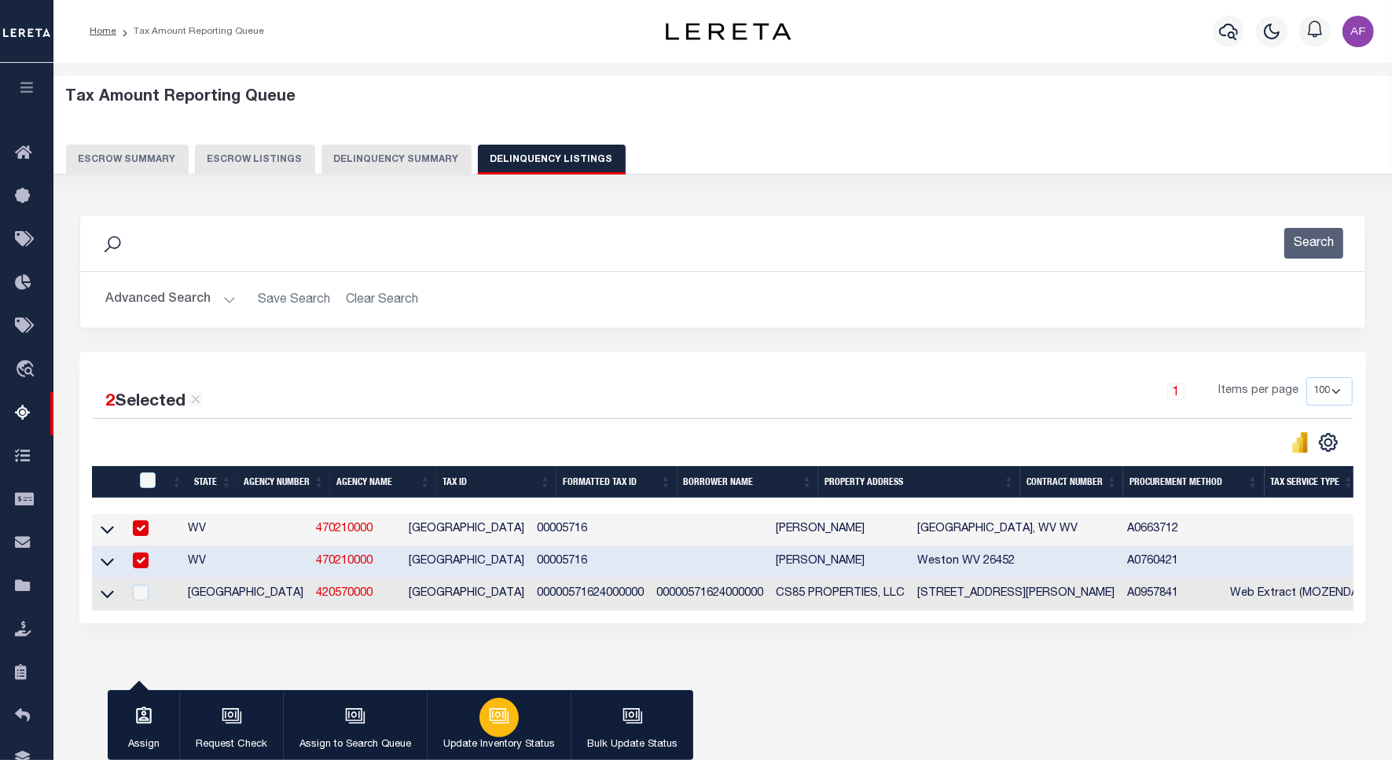
click at [468, 707] on button "Update Inventory Status" at bounding box center [499, 725] width 144 height 71
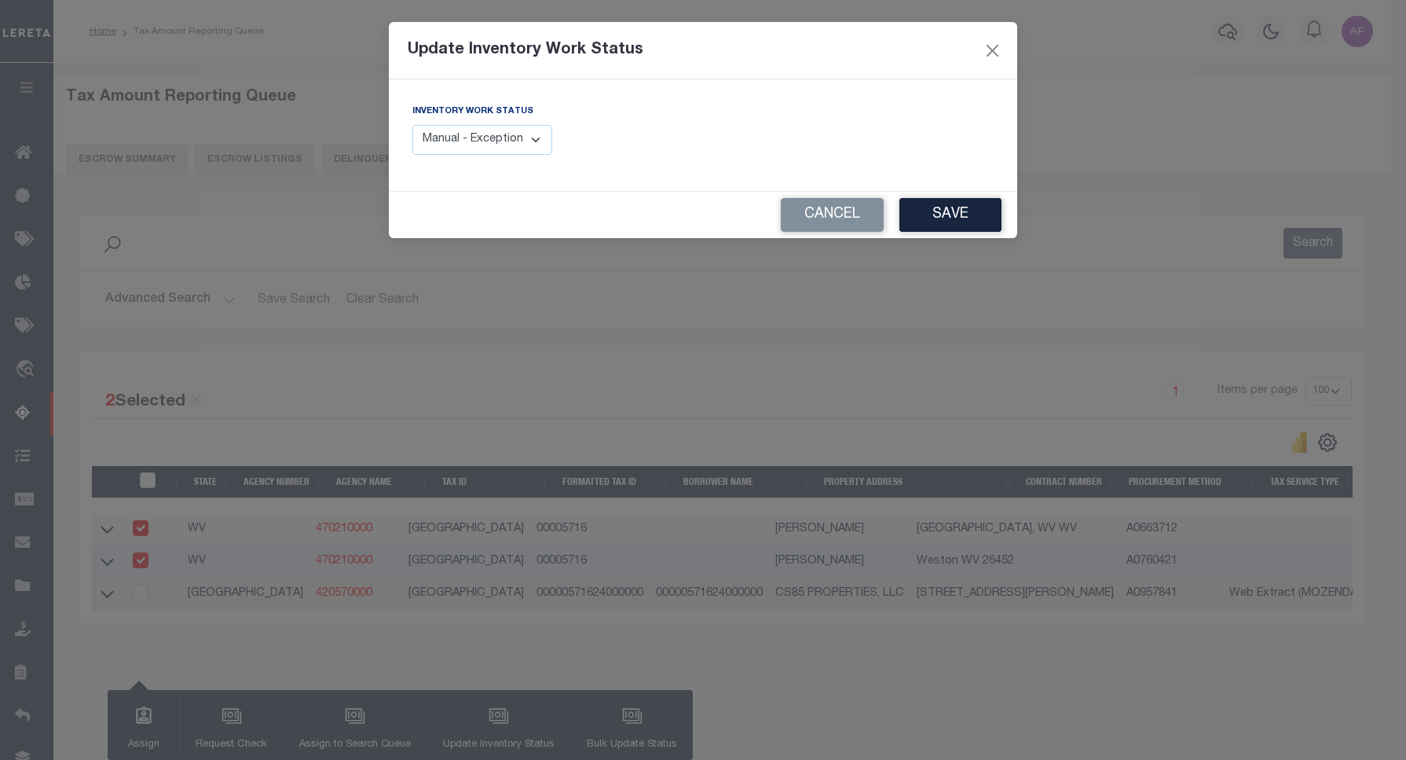
drag, startPoint x: 489, startPoint y: 138, endPoint x: 490, endPoint y: 157, distance: 19.7
click at [489, 138] on select "Manual - Exception Pended - Awaiting Search Late Add Exception Completed" at bounding box center [483, 140] width 140 height 31
select select "4"
click at [413, 125] on select "Manual - Exception Pended - Awaiting Search Late Add Exception Completed" at bounding box center [483, 140] width 140 height 31
click at [960, 204] on button "Save" at bounding box center [951, 215] width 102 height 34
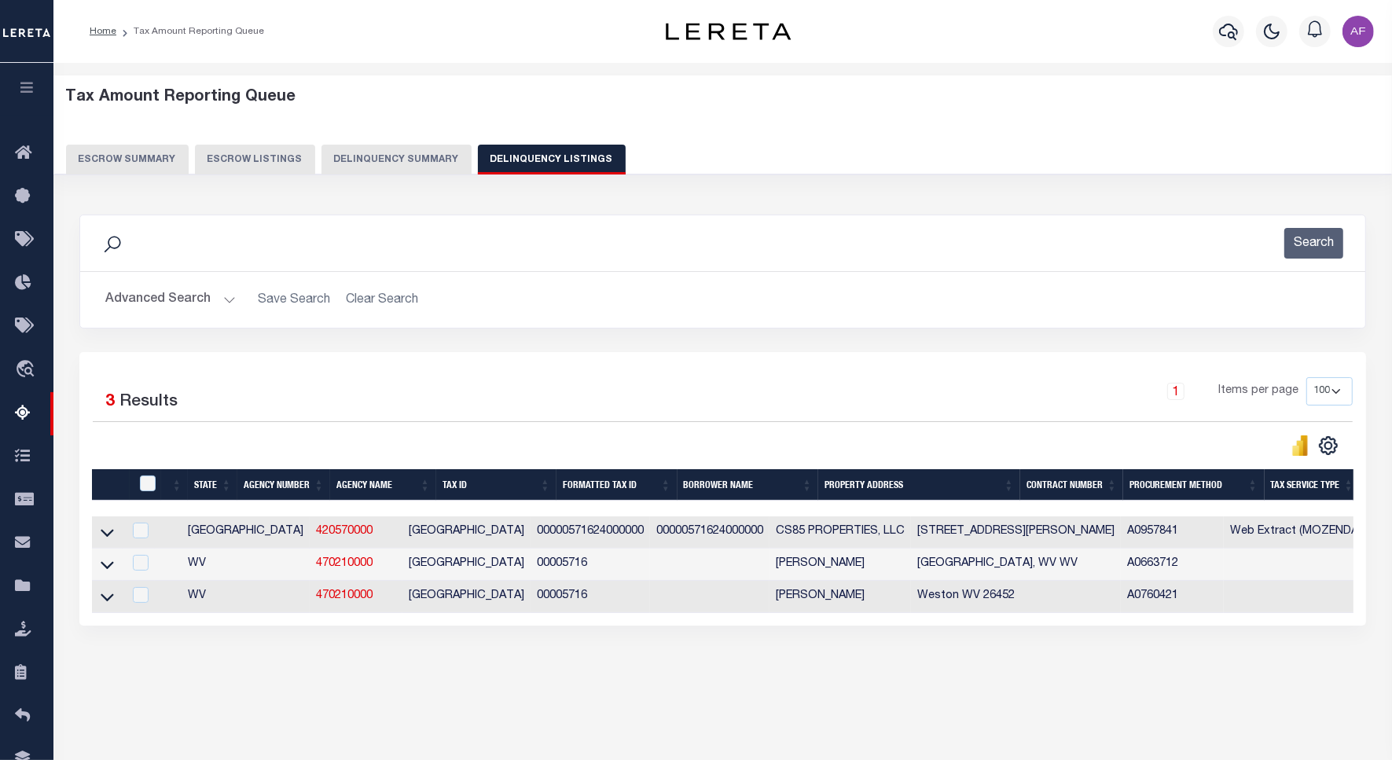
click at [151, 296] on button "Advanced Search" at bounding box center [170, 299] width 130 height 31
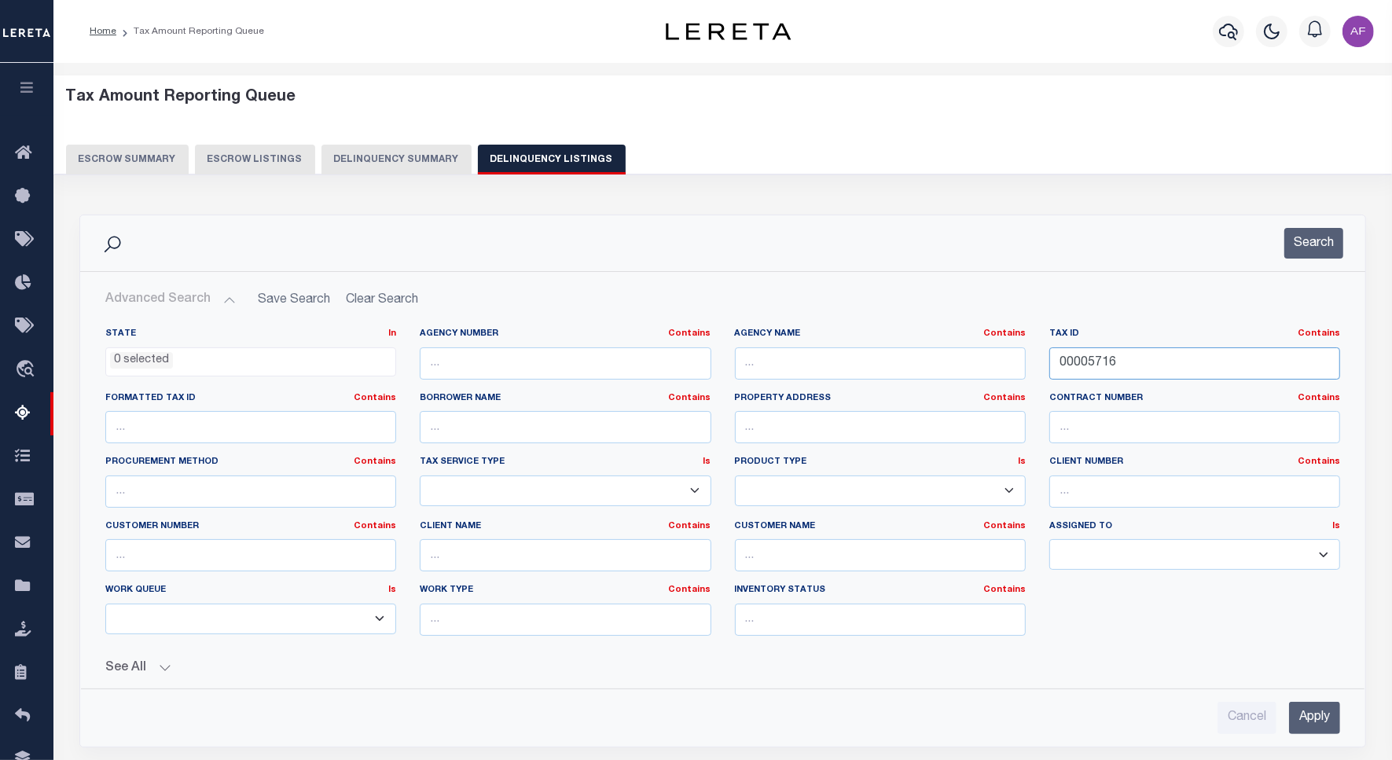
drag, startPoint x: 1124, startPoint y: 366, endPoint x: 1084, endPoint y: 450, distance: 92.8
click at [1028, 377] on div "State In In AK AL AR AZ CA CO CT DC DE FL GA GU HI IA ID IL IN KS KY LA MA MD M…" at bounding box center [723, 488] width 1258 height 321
paste input "000"
type input "00000006"
click at [1306, 222] on div "Search" at bounding box center [722, 243] width 1285 height 56
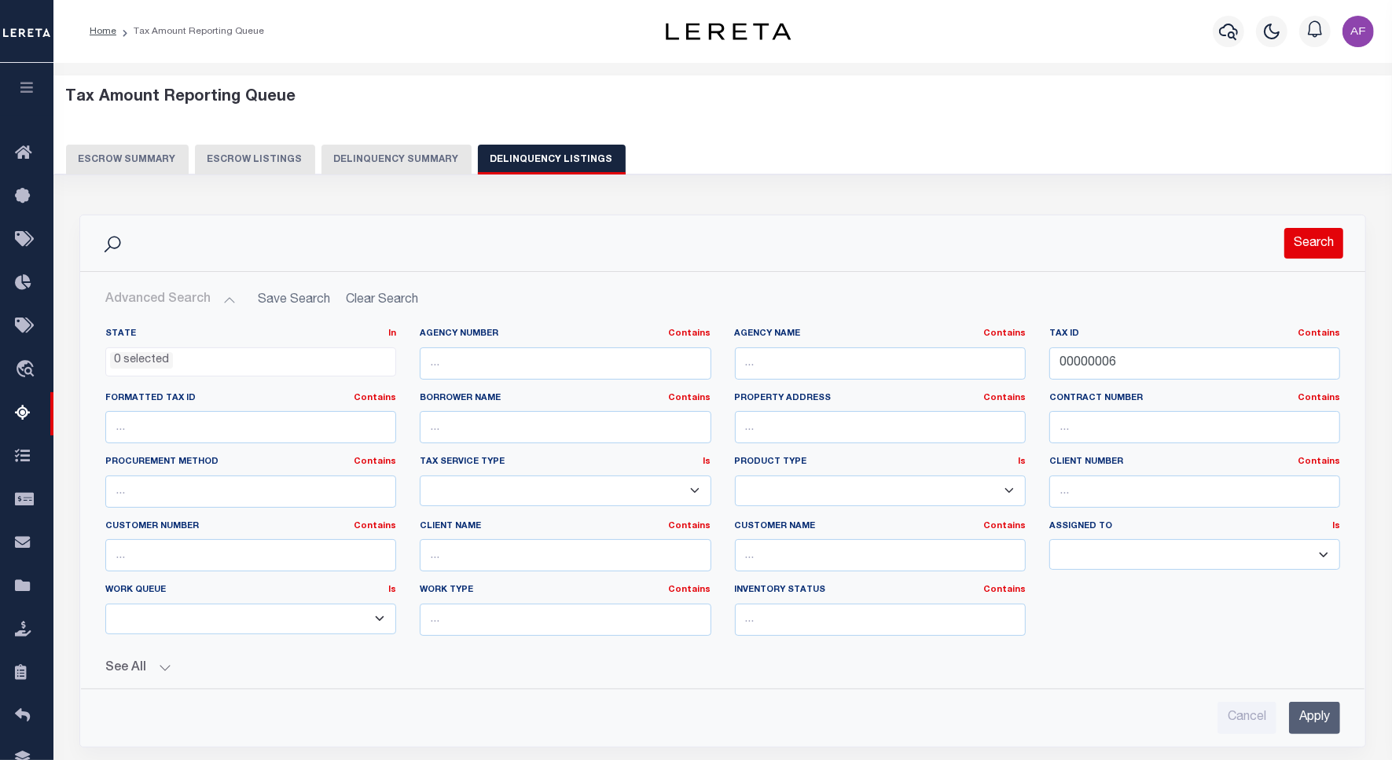
click at [1308, 237] on button "Search" at bounding box center [1313, 243] width 59 height 31
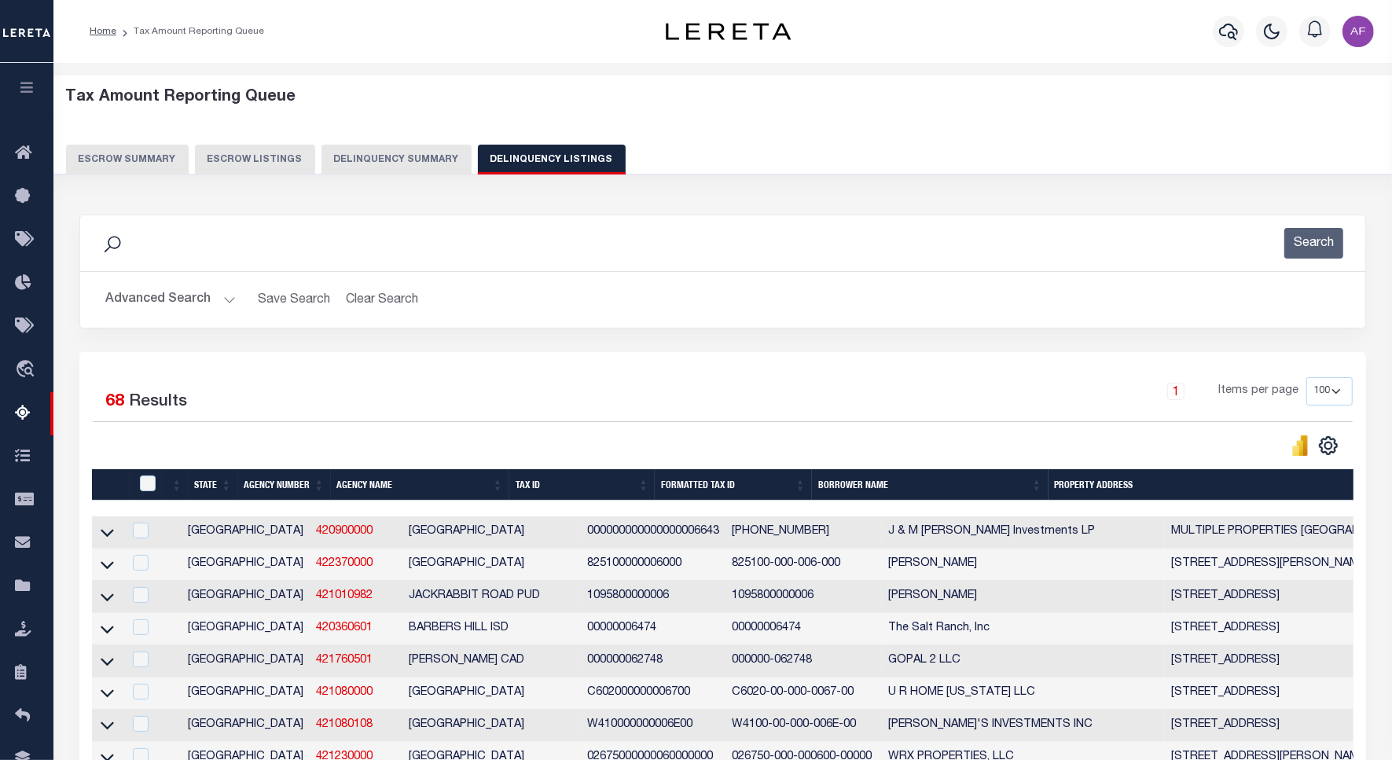
click at [182, 303] on button "Advanced Search" at bounding box center [170, 299] width 130 height 31
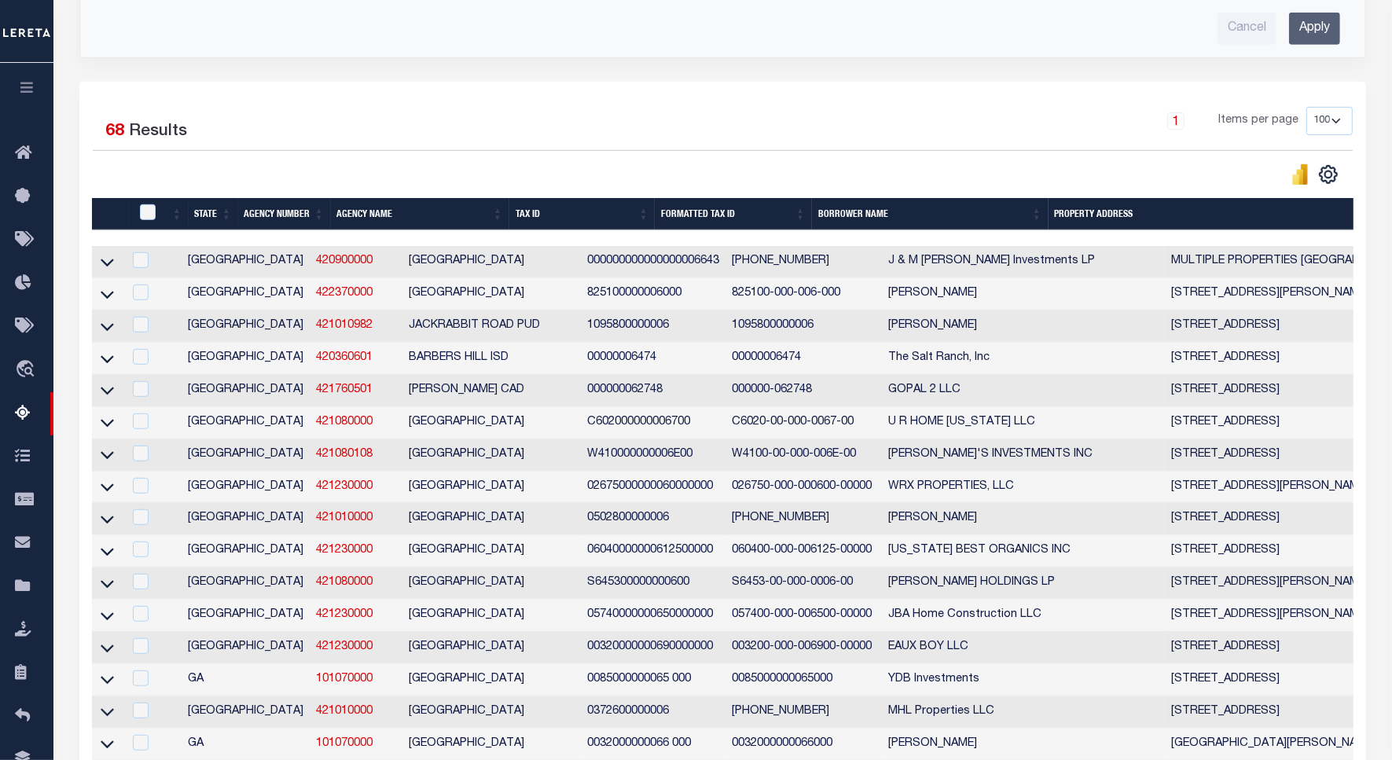
scroll to position [2602, 0]
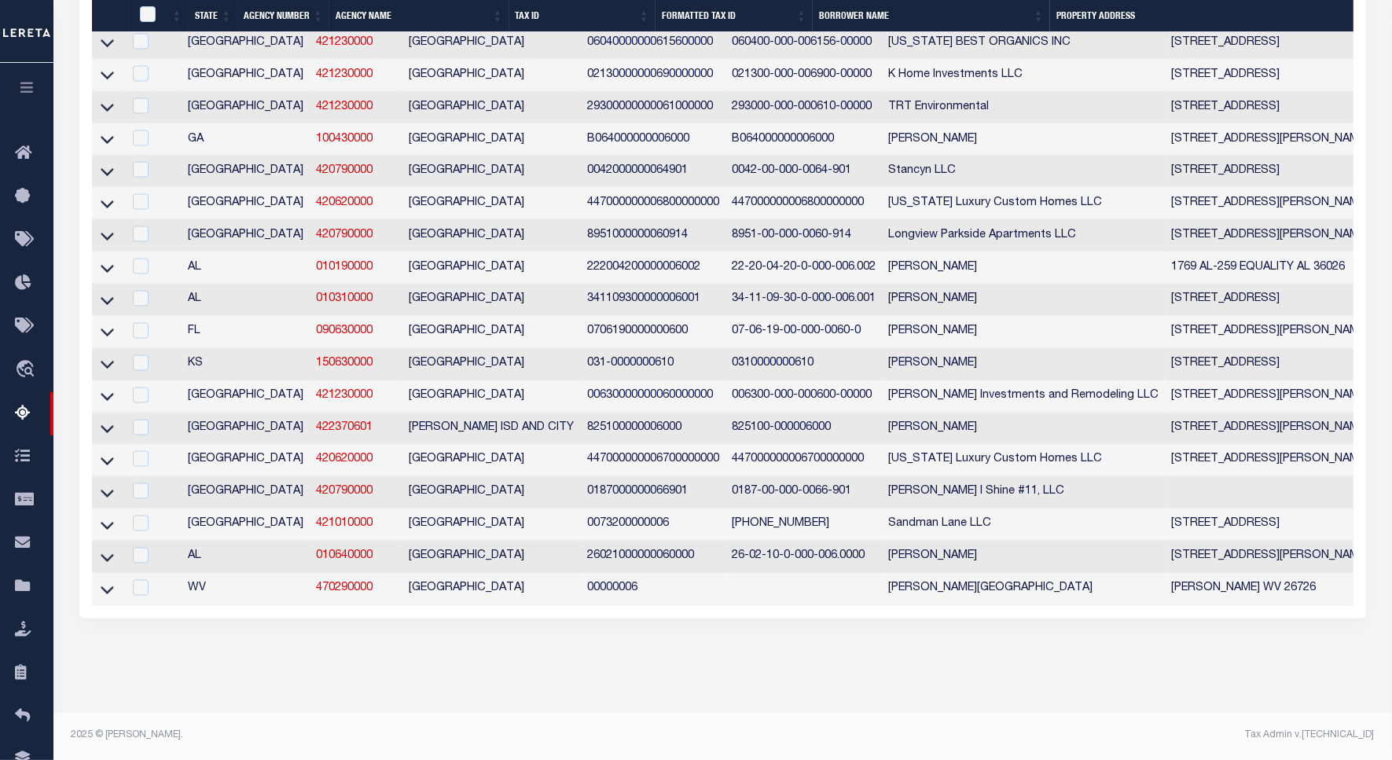
drag, startPoint x: 106, startPoint y: 579, endPoint x: 205, endPoint y: 411, distance: 195.1
click at [106, 581] on icon at bounding box center [107, 589] width 13 height 17
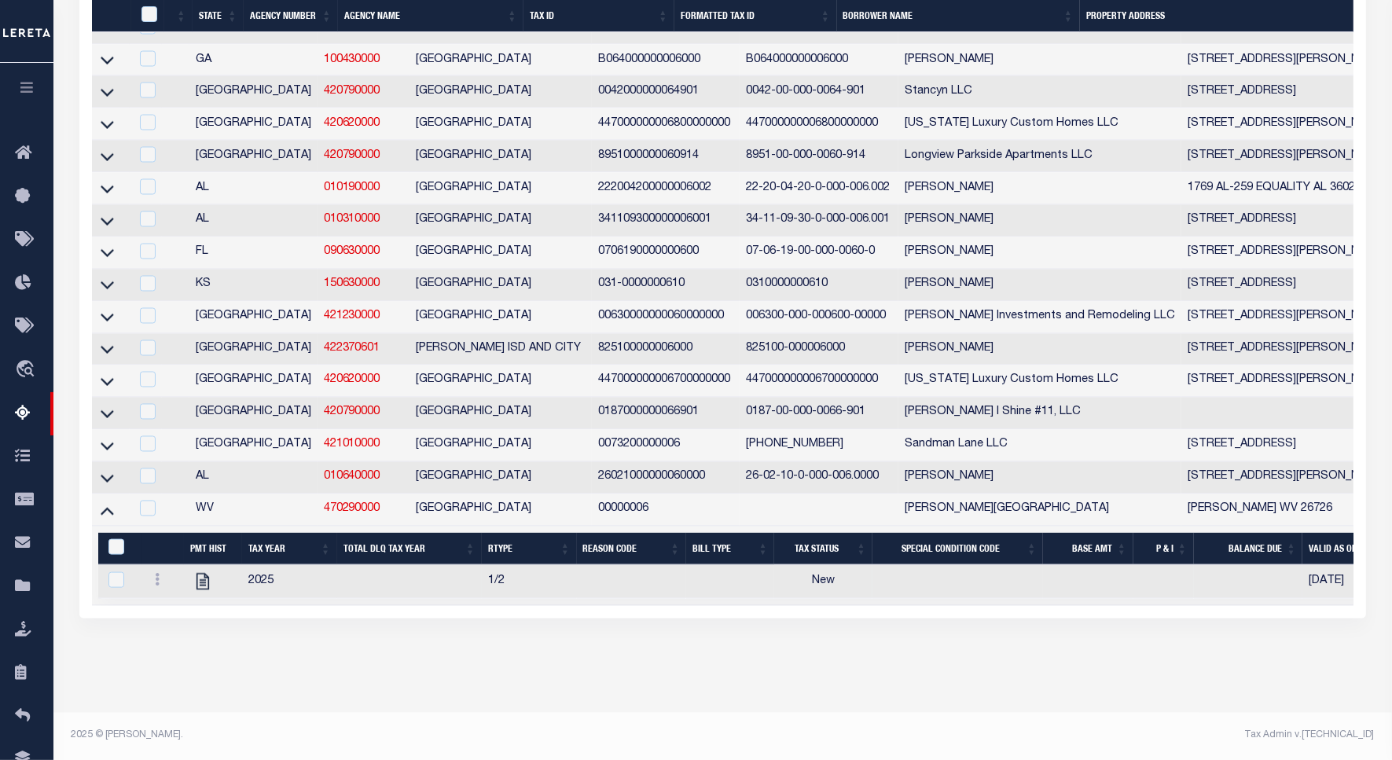
scroll to position [2587, 0]
click at [204, 589] on icon "" at bounding box center [202, 581] width 13 height 17
checkbox input "true"
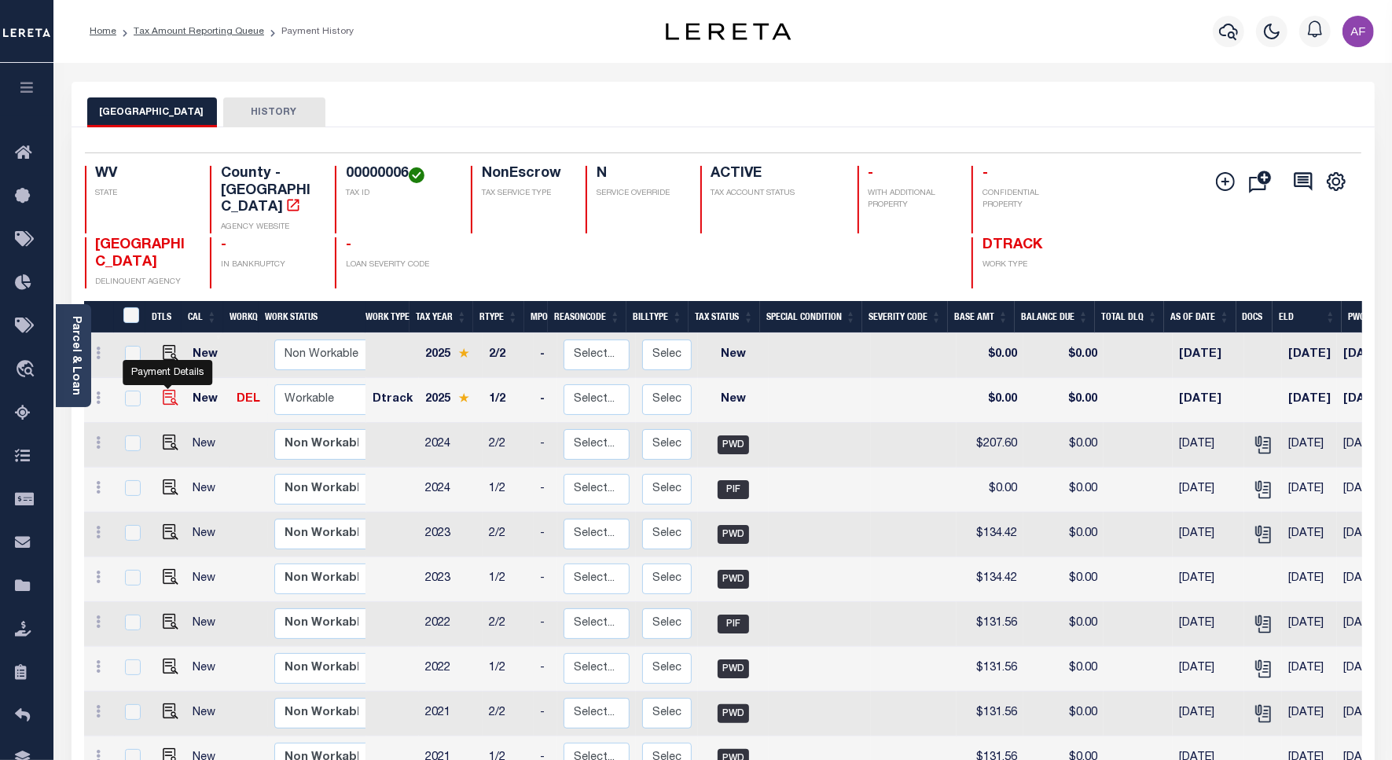
click at [163, 390] on img "" at bounding box center [171, 398] width 16 height 16
checkbox input "true"
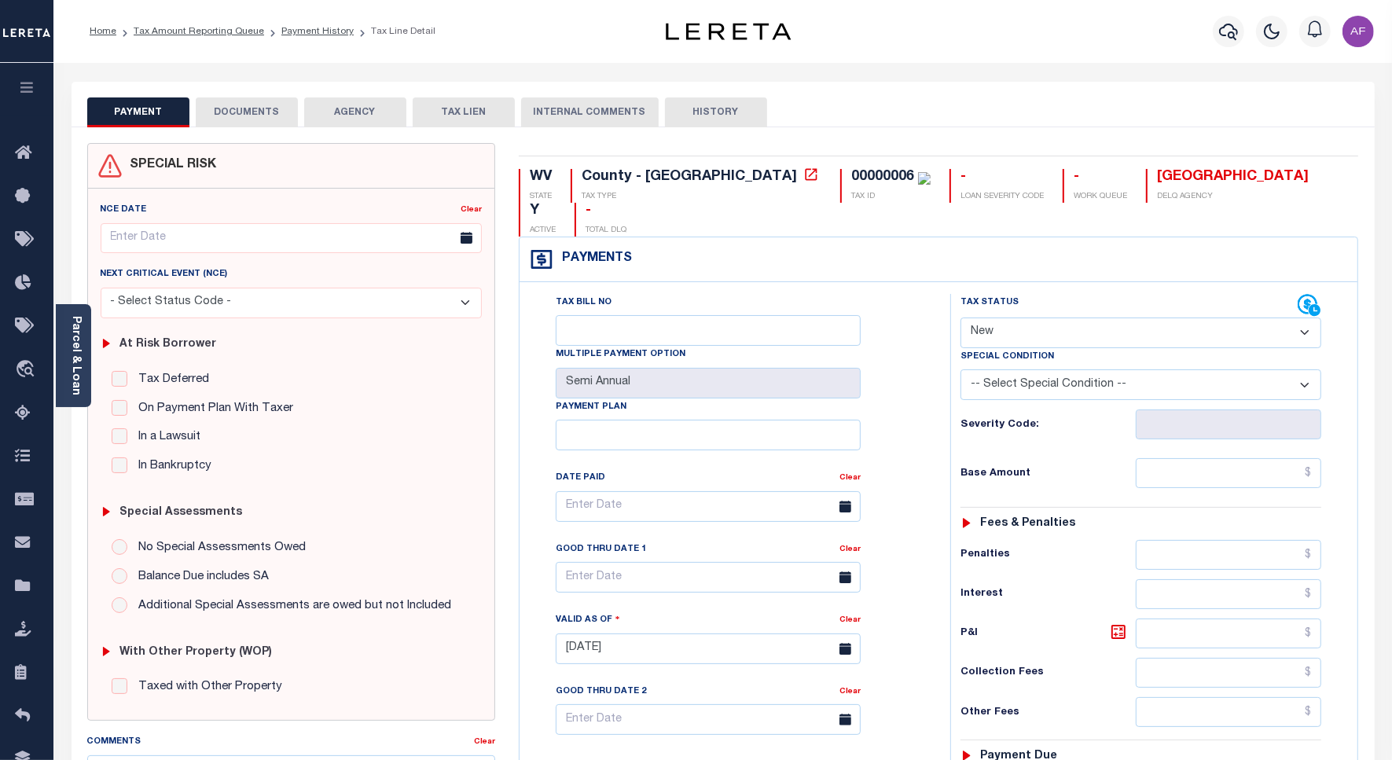
click at [1007, 317] on select "- Select Status Code - Open Due/Unpaid Paid Incomplete No Tax Due Internal Refu…" at bounding box center [1140, 332] width 361 height 31
select select "PYD"
click at [960, 317] on select "- Select Status Code - Open Due/Unpaid Paid Incomplete No Tax Due Internal Refu…" at bounding box center [1140, 332] width 361 height 31
type input "[DATE]"
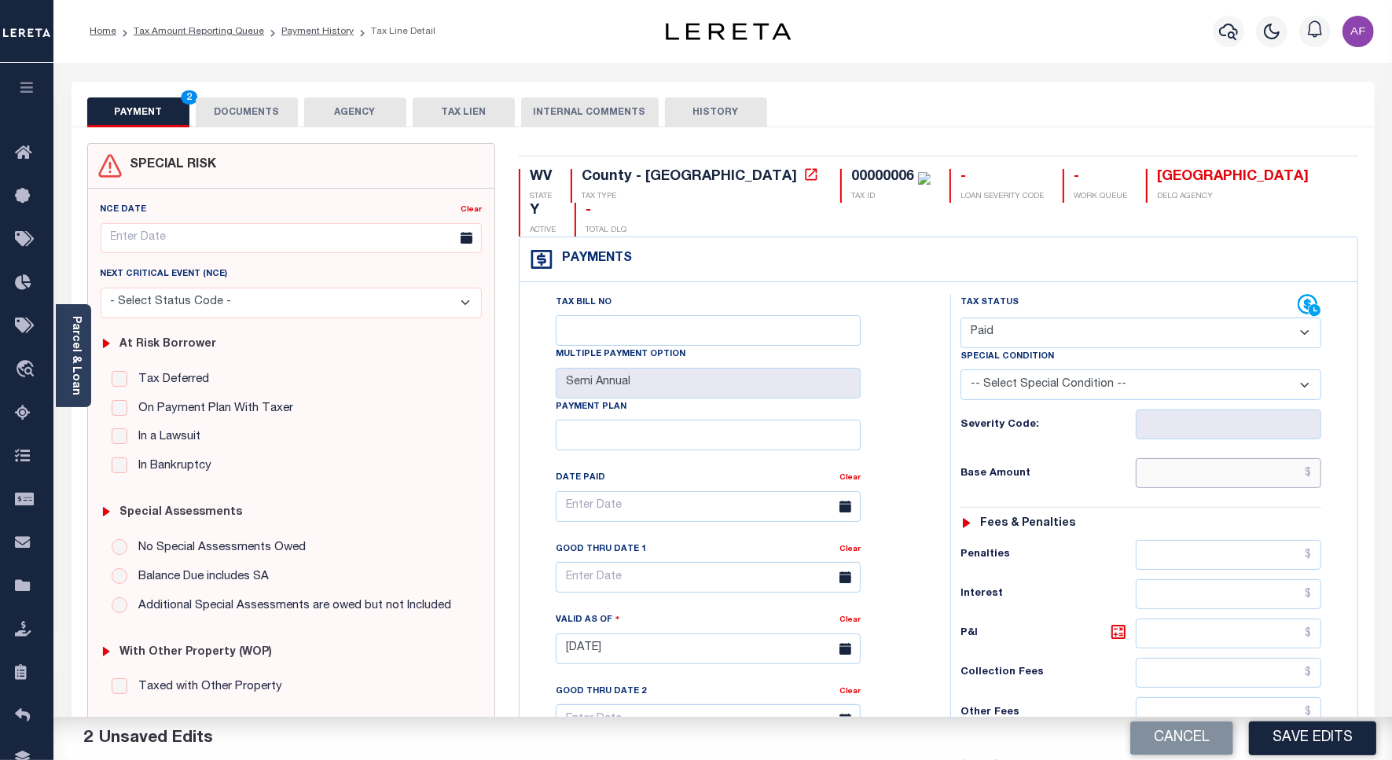
click at [1258, 458] on input "text" at bounding box center [1227, 473] width 185 height 30
type input "$187.75"
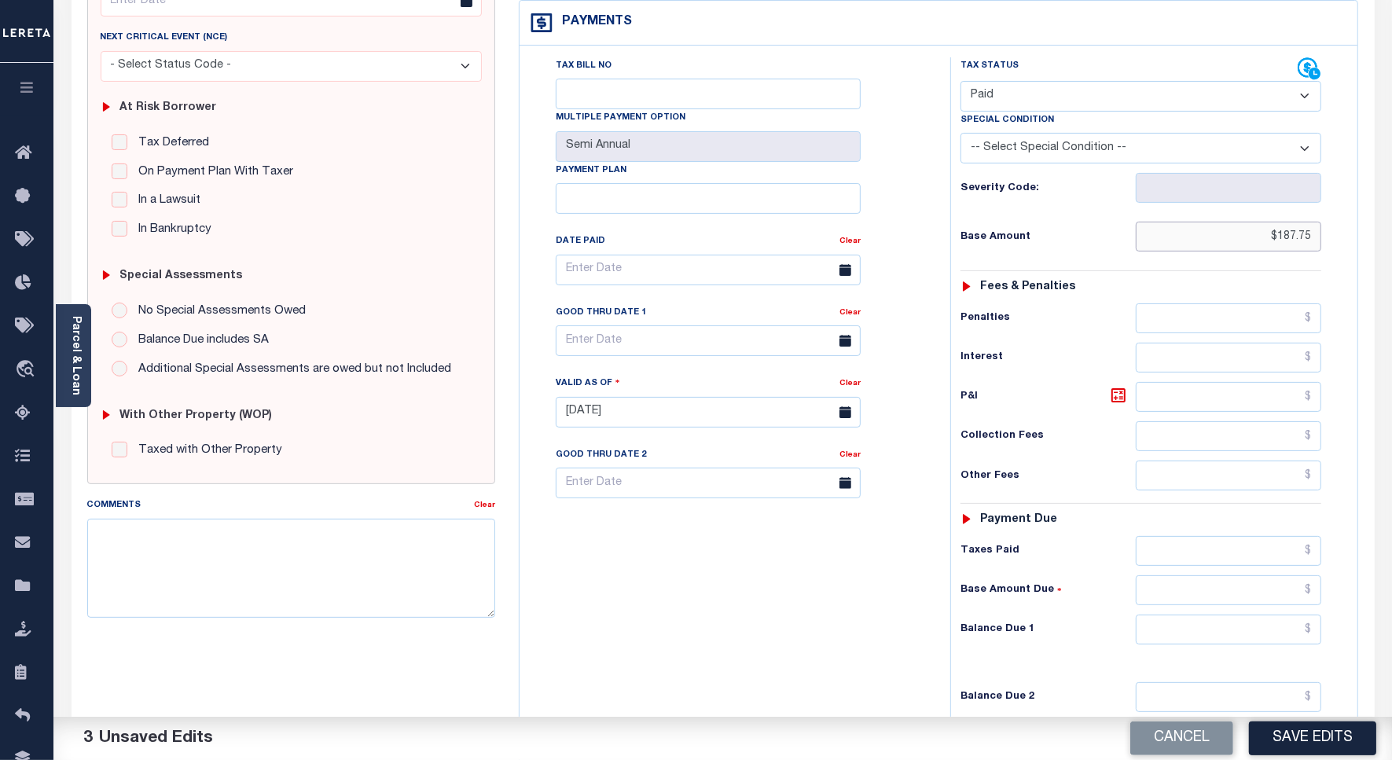
scroll to position [414, 0]
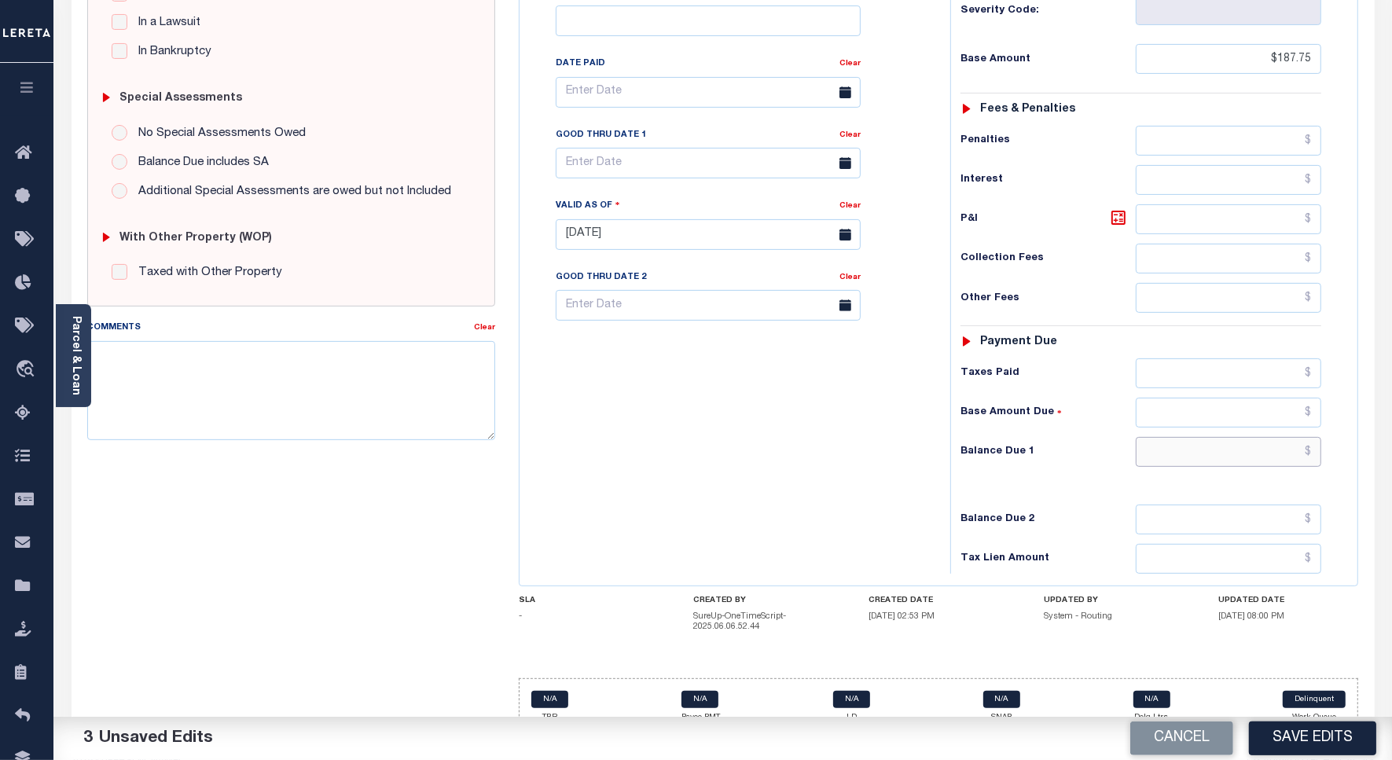
click at [1278, 437] on input "text" at bounding box center [1227, 452] width 185 height 30
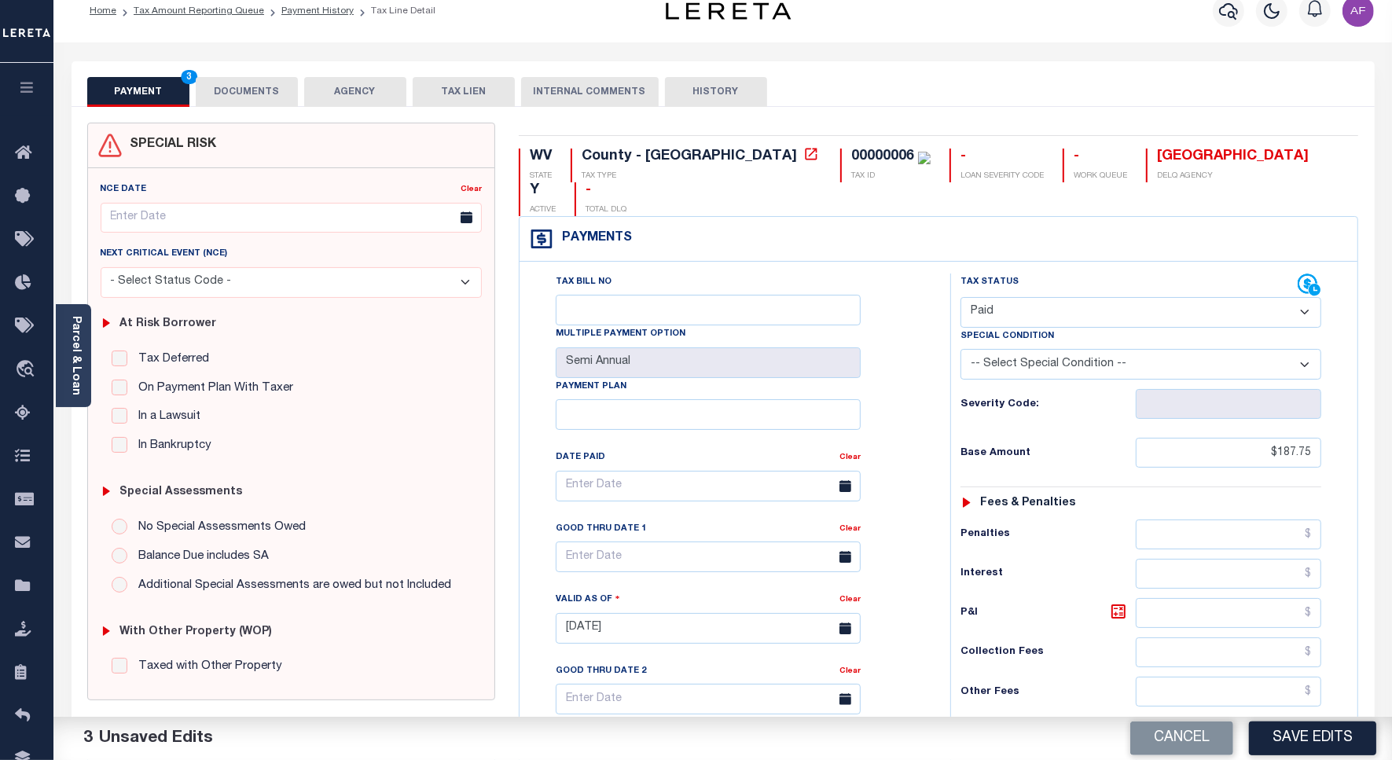
scroll to position [0, 0]
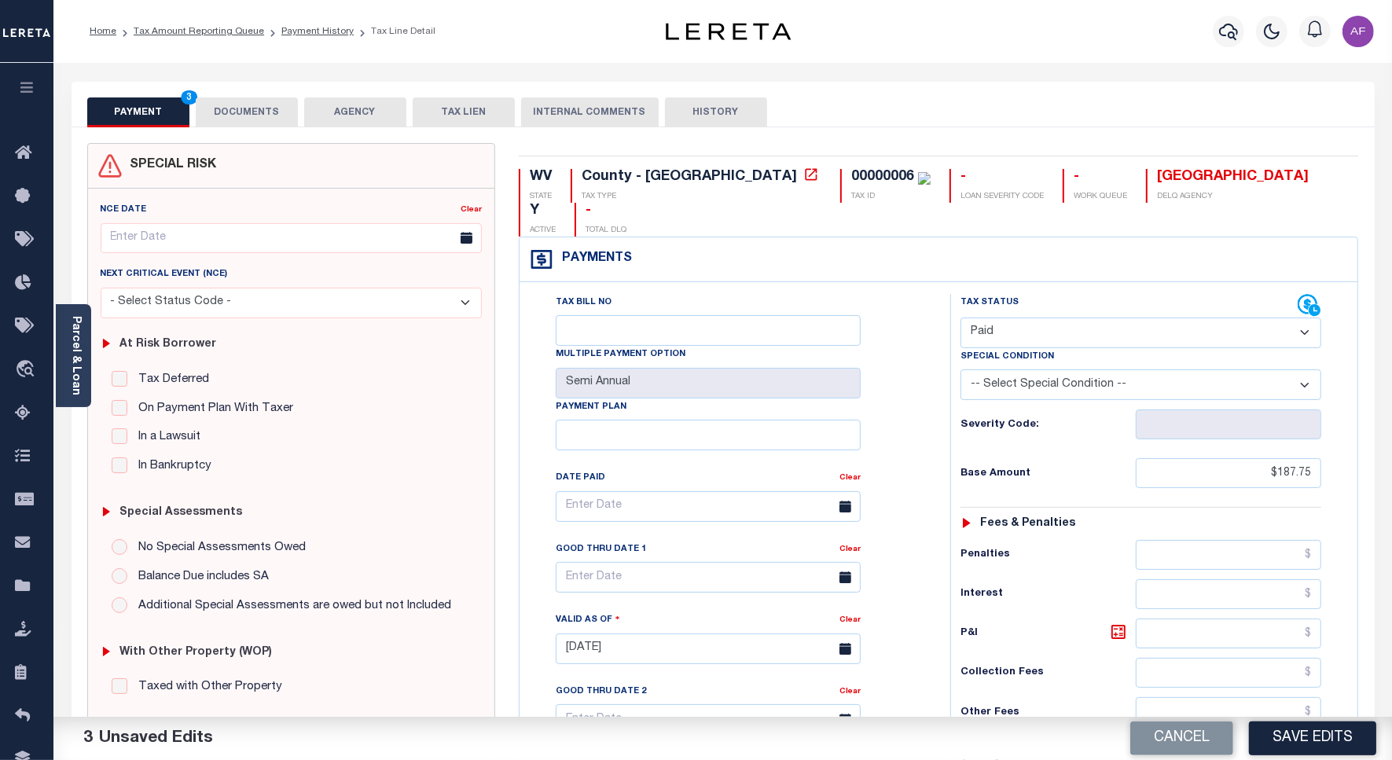
type input "$0.00"
click at [271, 104] on button "DOCUMENTS" at bounding box center [247, 112] width 102 height 30
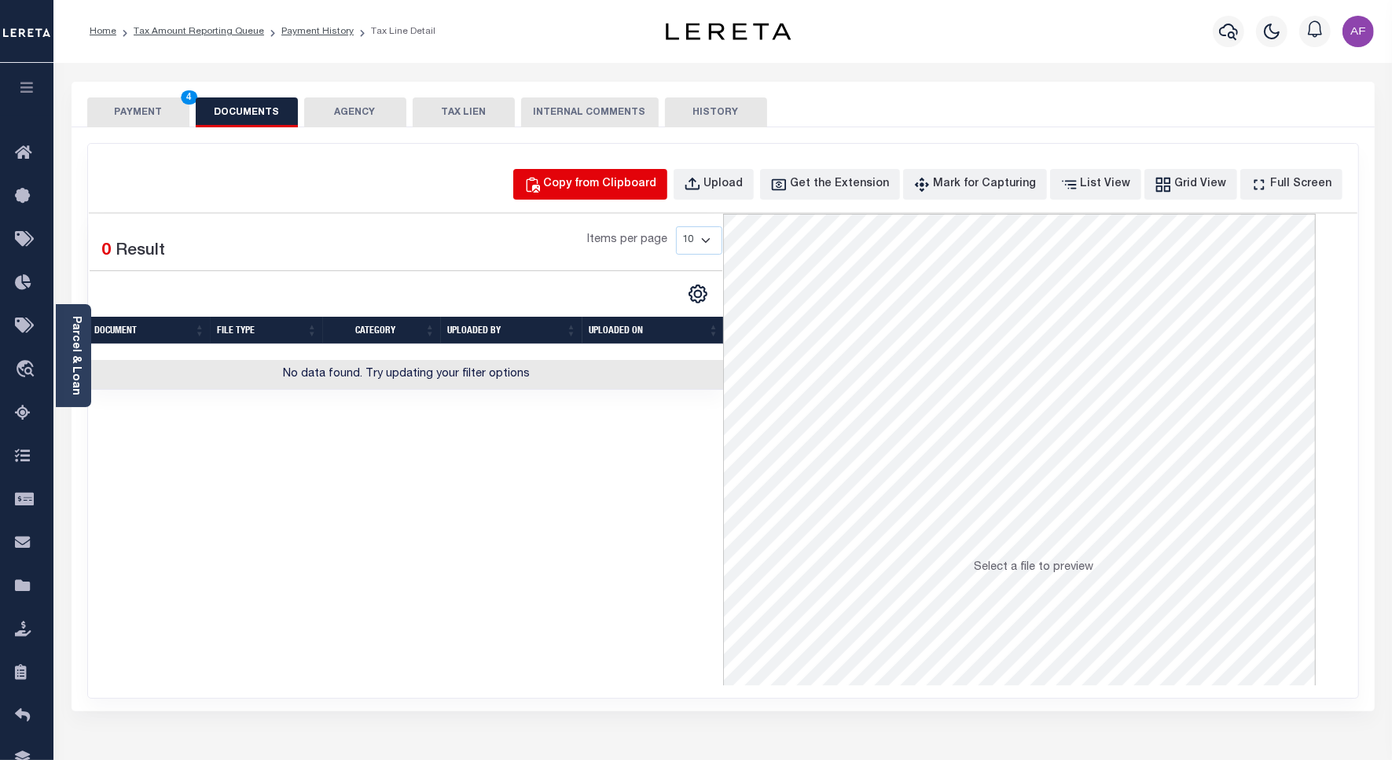
click at [611, 189] on div "Copy from Clipboard" at bounding box center [600, 184] width 113 height 17
select select "POP"
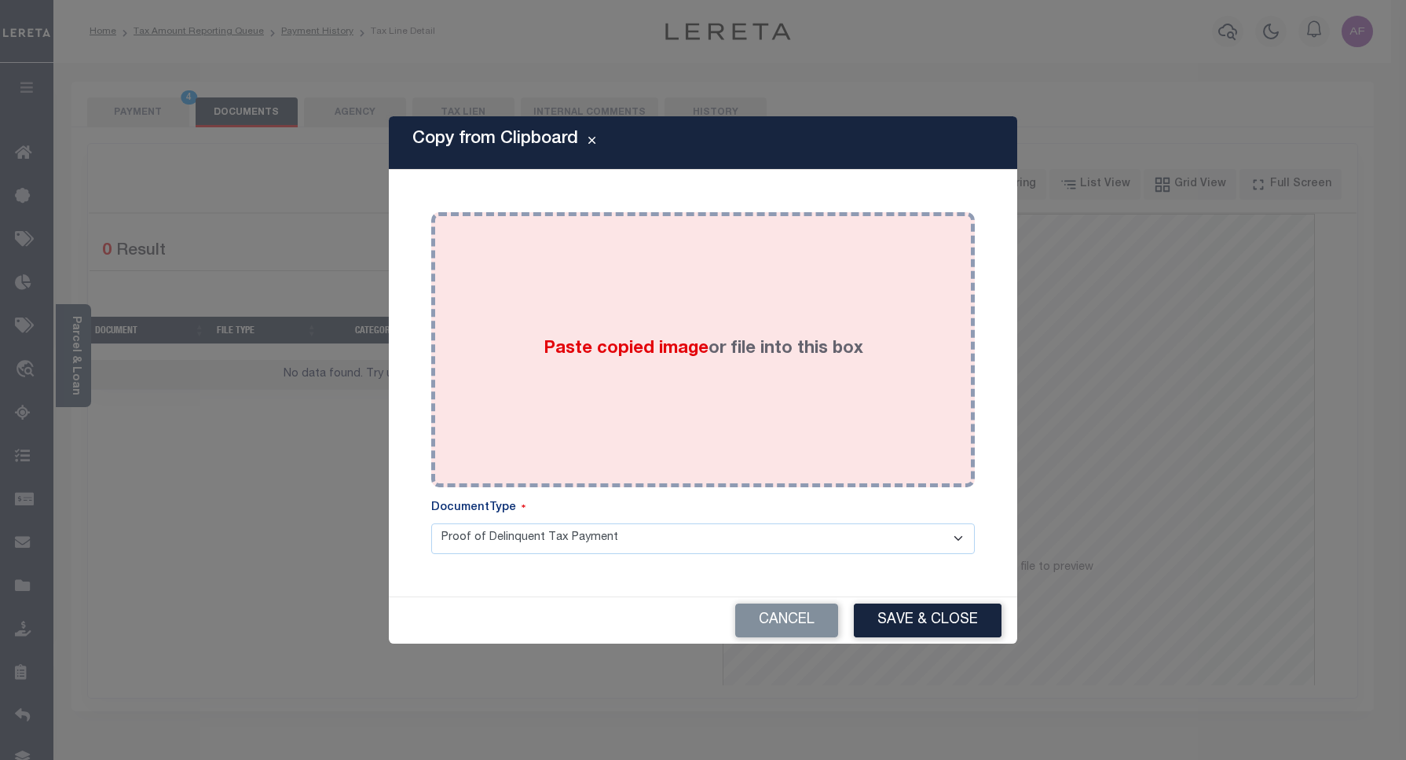
click at [706, 279] on div "Paste copied image or file into this box" at bounding box center [703, 349] width 520 height 251
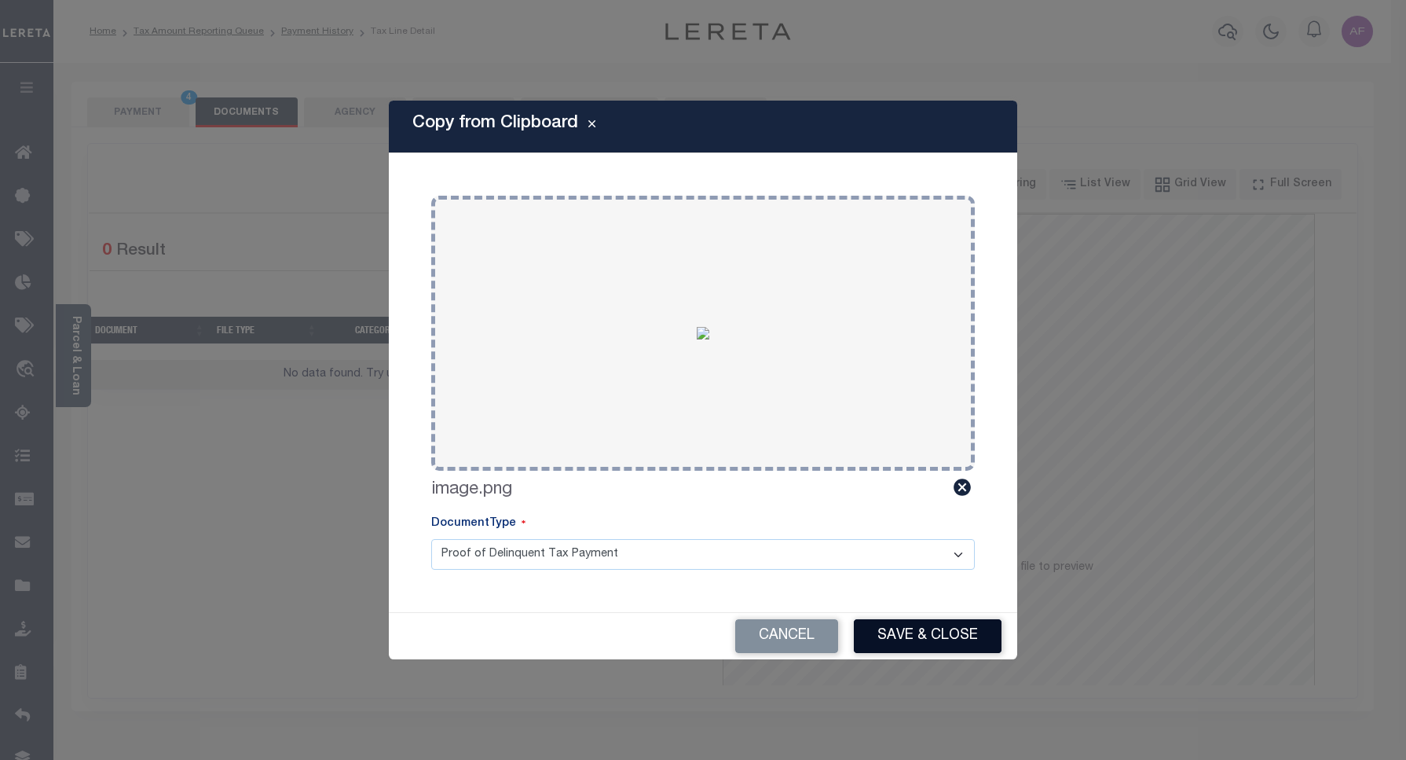
click at [908, 634] on button "Save & Close" at bounding box center [928, 636] width 148 height 34
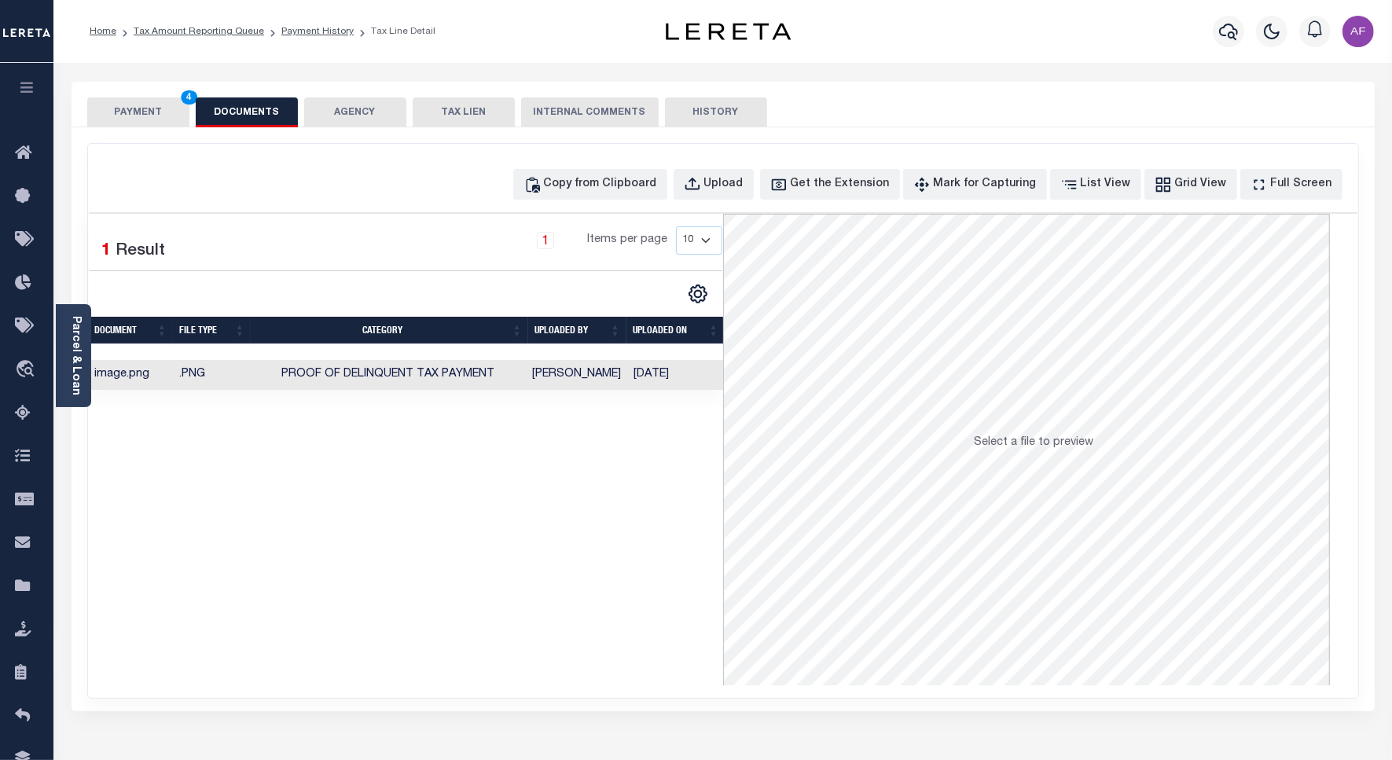
click at [128, 107] on button "PAYMENT 4" at bounding box center [138, 112] width 102 height 30
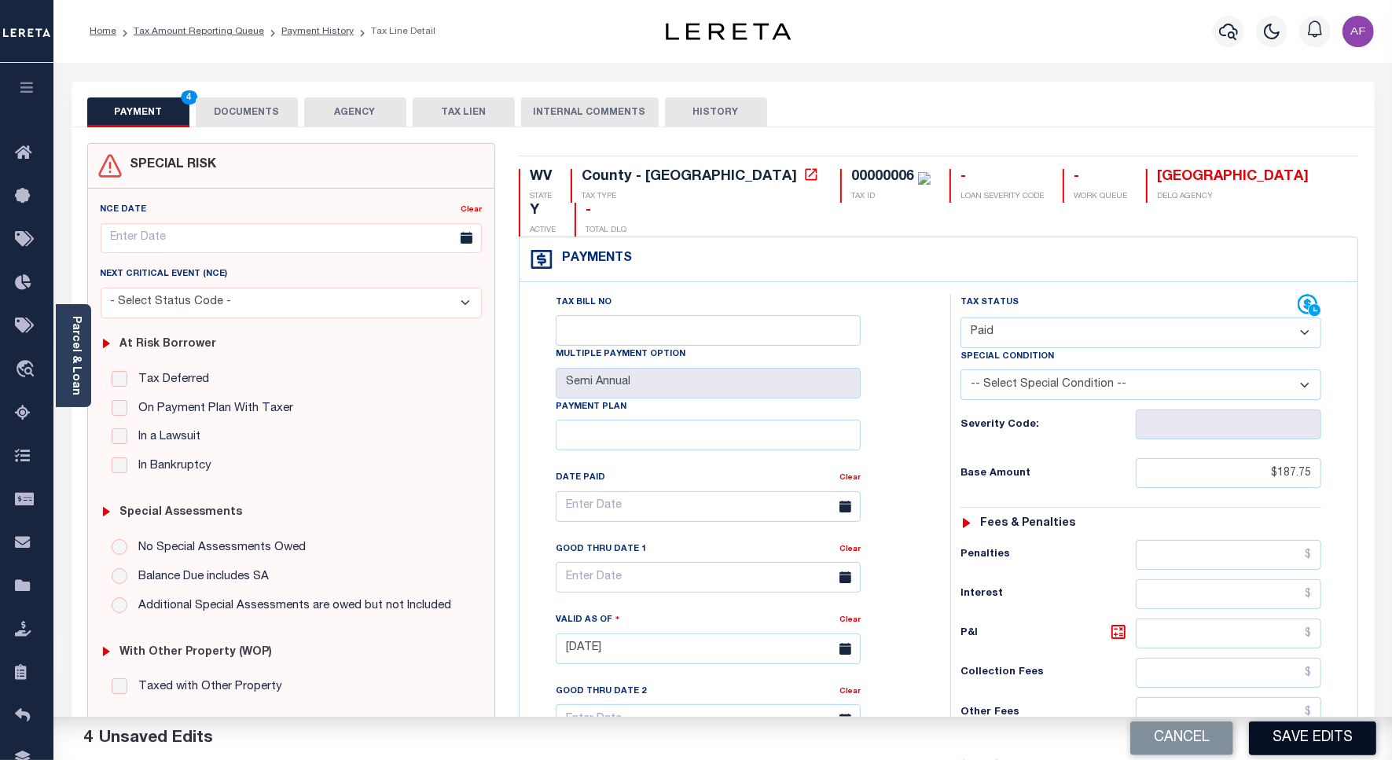
click at [1290, 743] on button "Save Edits" at bounding box center [1312, 738] width 127 height 34
checkbox input "false"
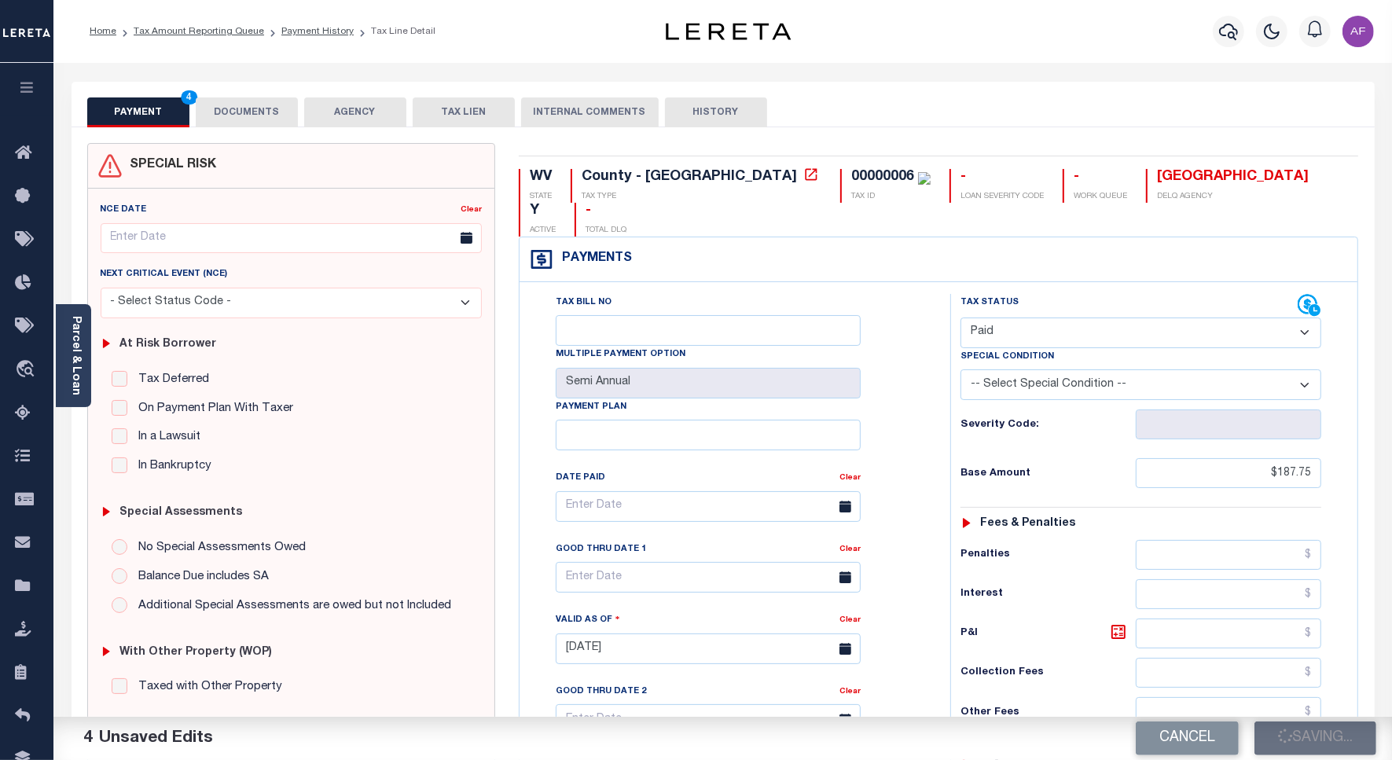
type input "$187.75"
type input "$0"
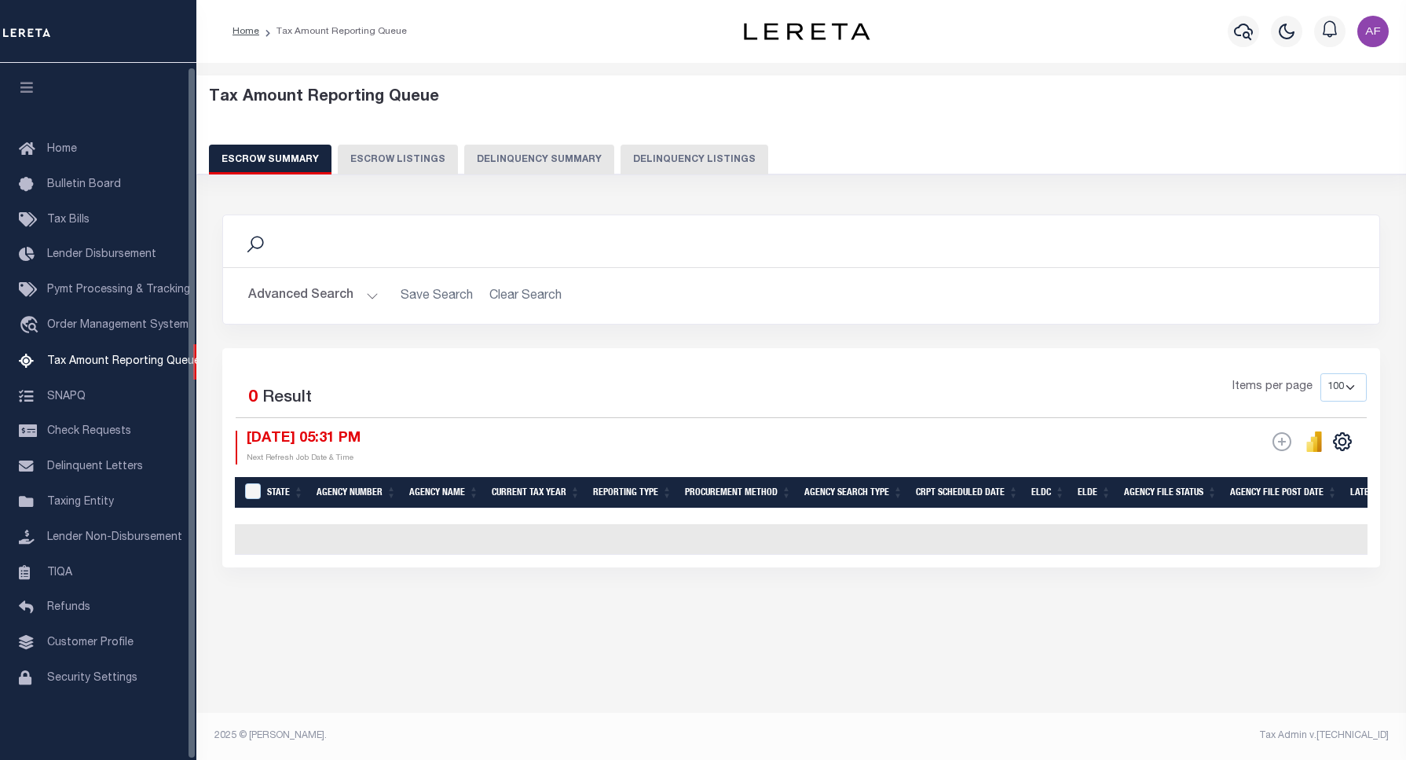
select select "100"
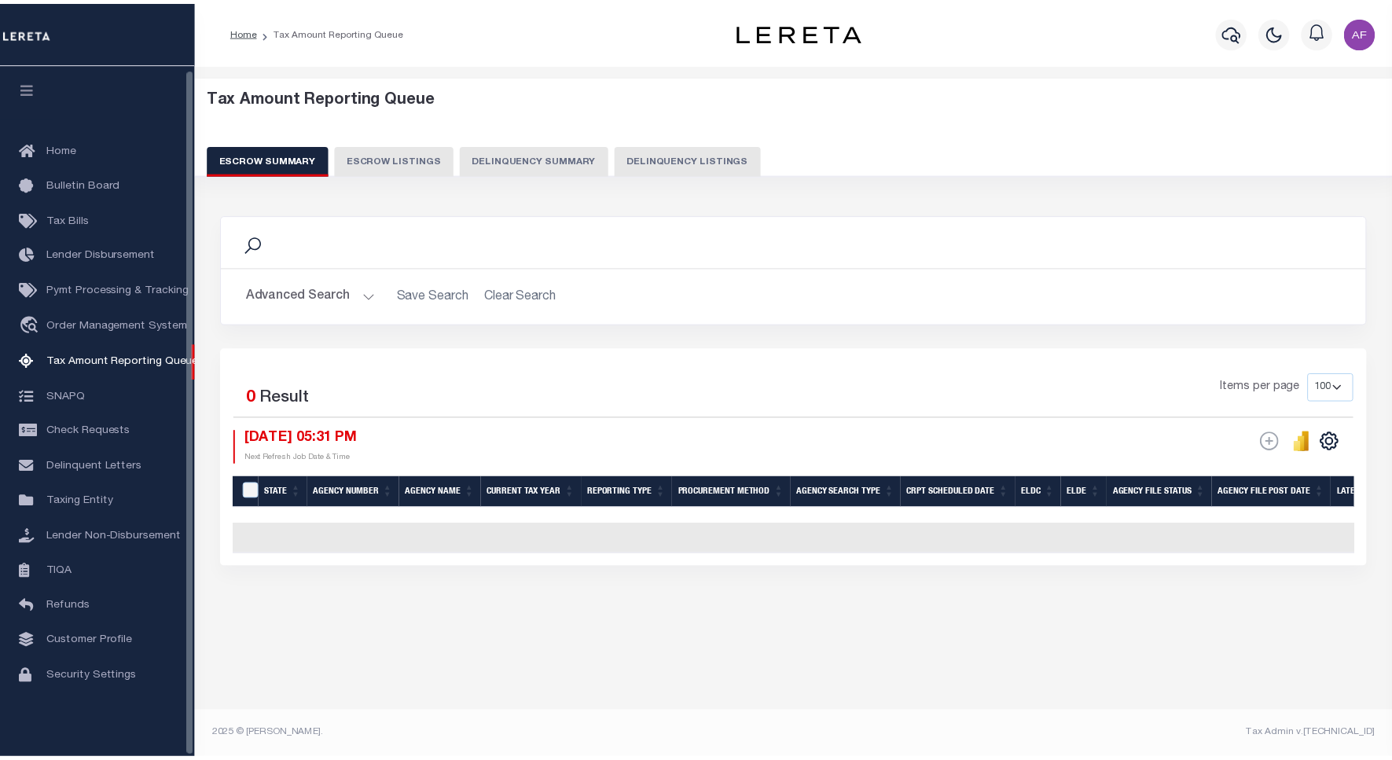
scroll to position [5, 0]
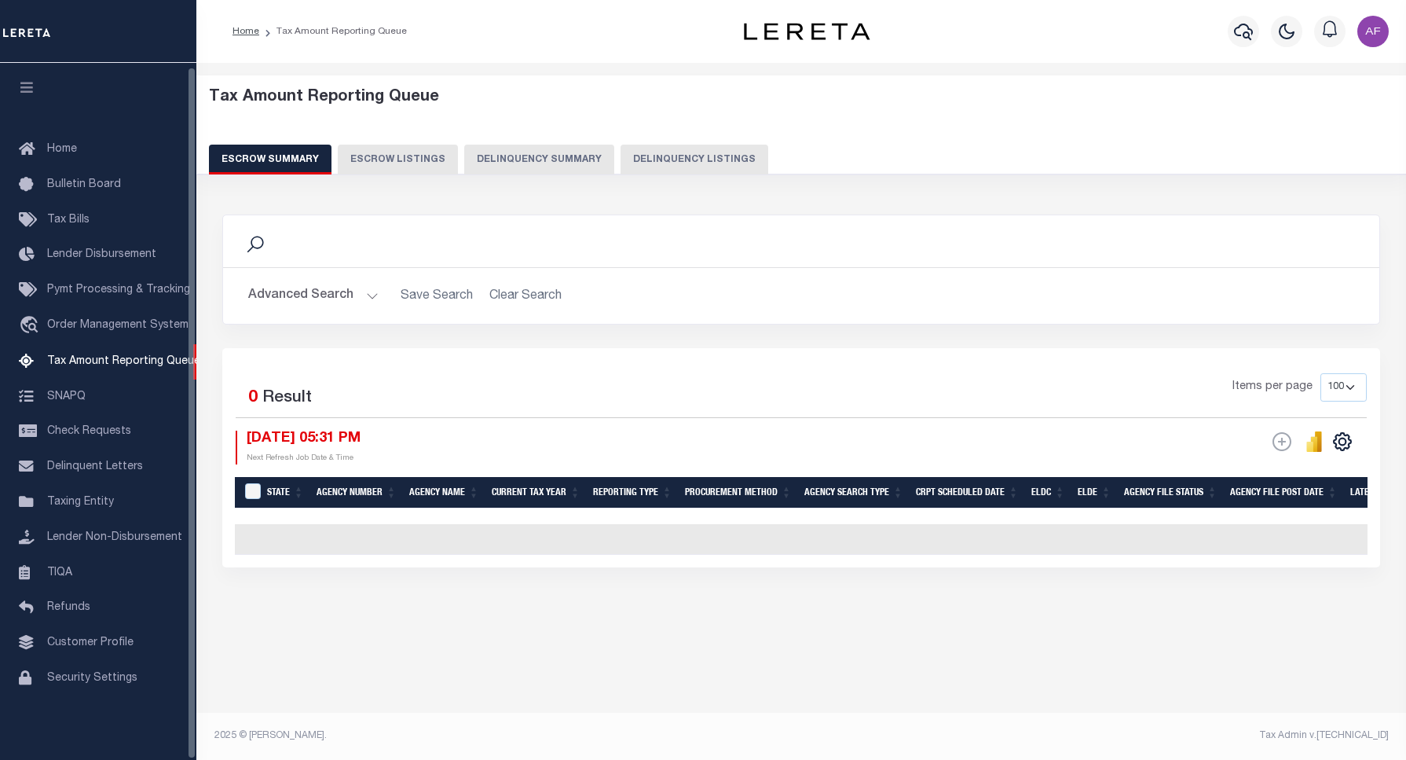
click at [662, 159] on button "Delinquency Listings" at bounding box center [695, 160] width 148 height 30
select select "100"
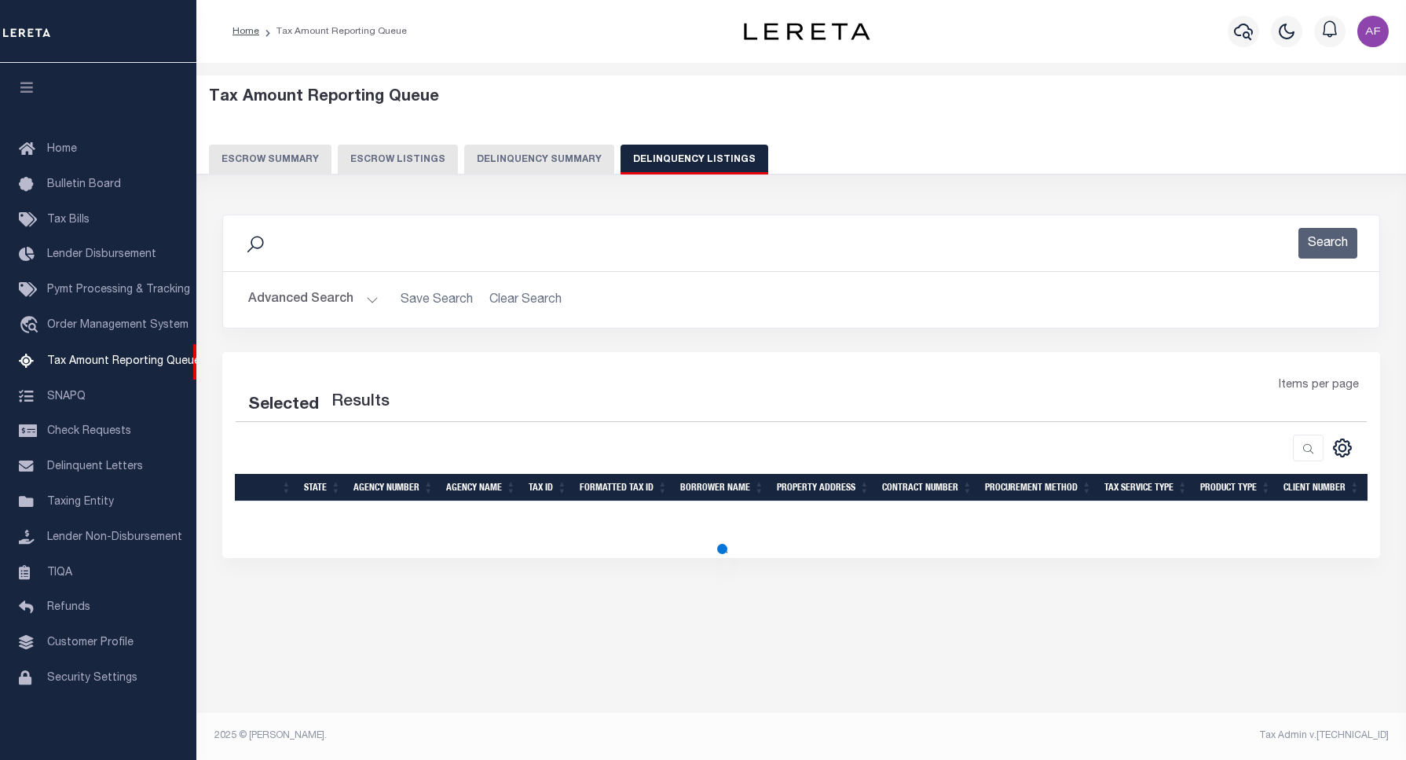
select select "100"
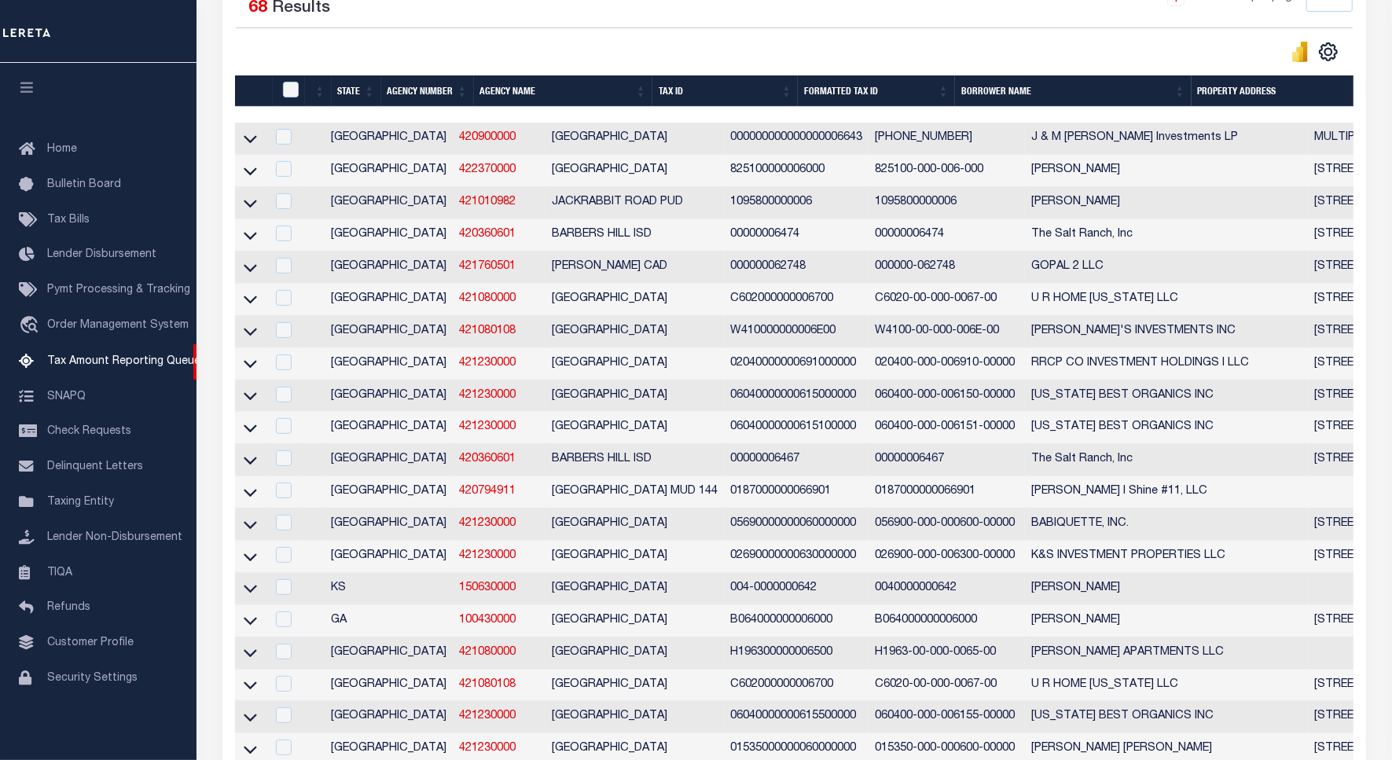
scroll to position [393, 0]
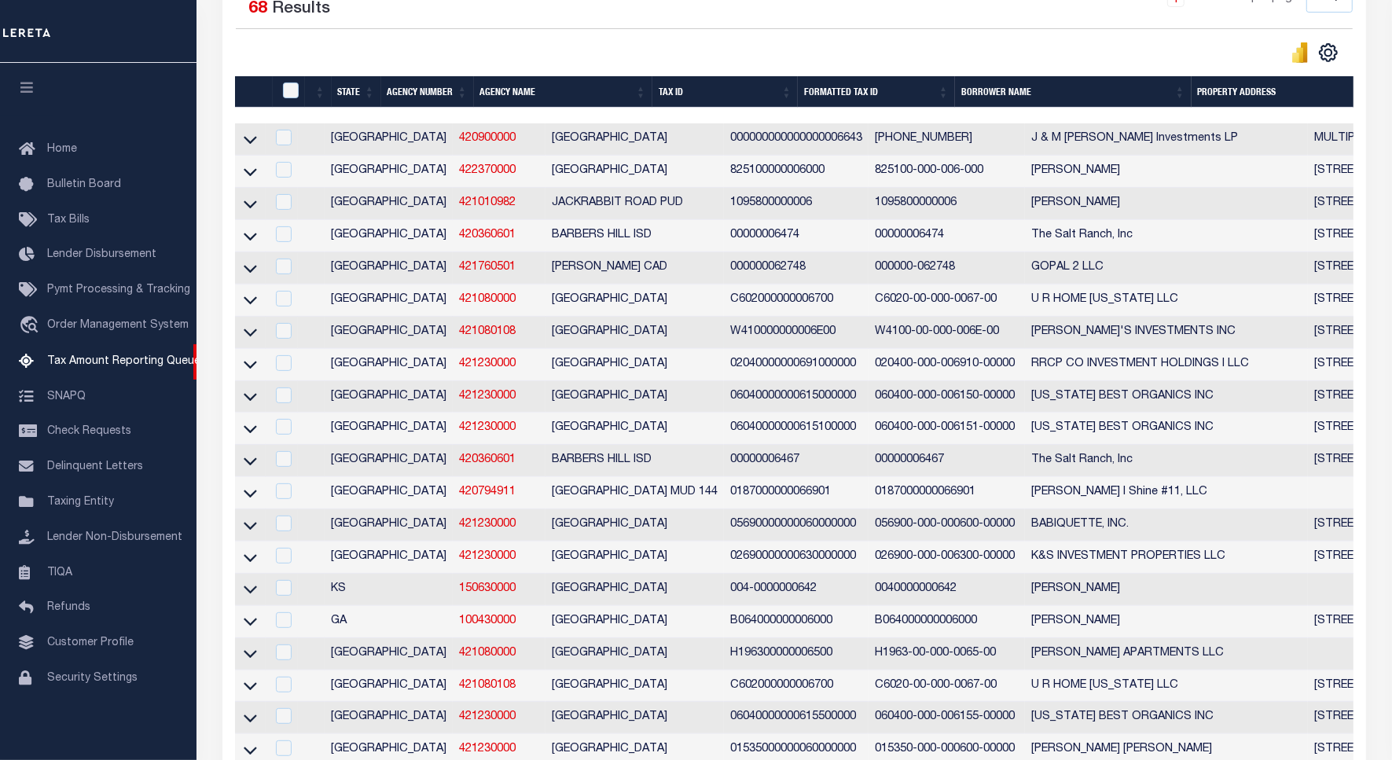
click at [724, 348] on td "W410000000006E00" at bounding box center [796, 333] width 145 height 32
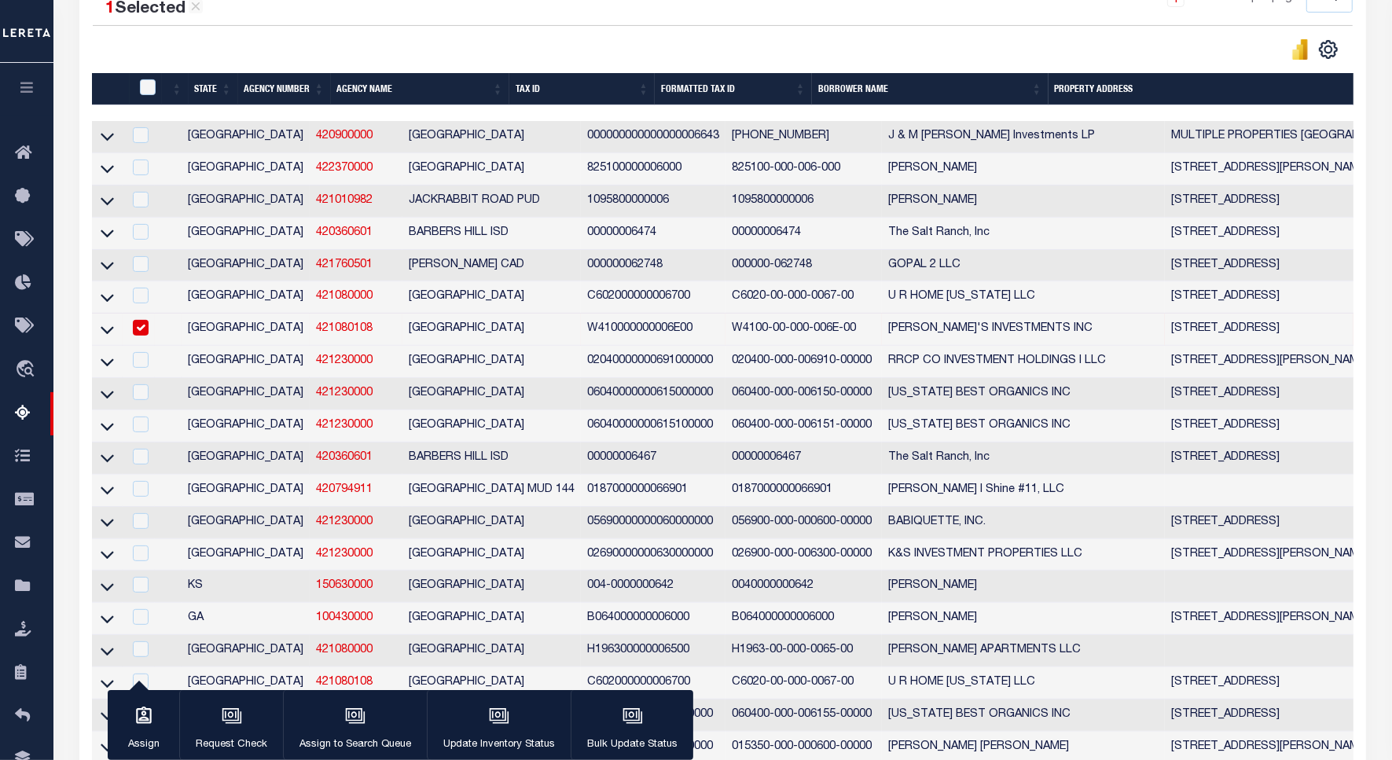
click at [587, 51] on div at bounding box center [408, 50] width 630 height 22
click at [136, 336] on input "checkbox" at bounding box center [141, 328] width 16 height 16
checkbox input "false"
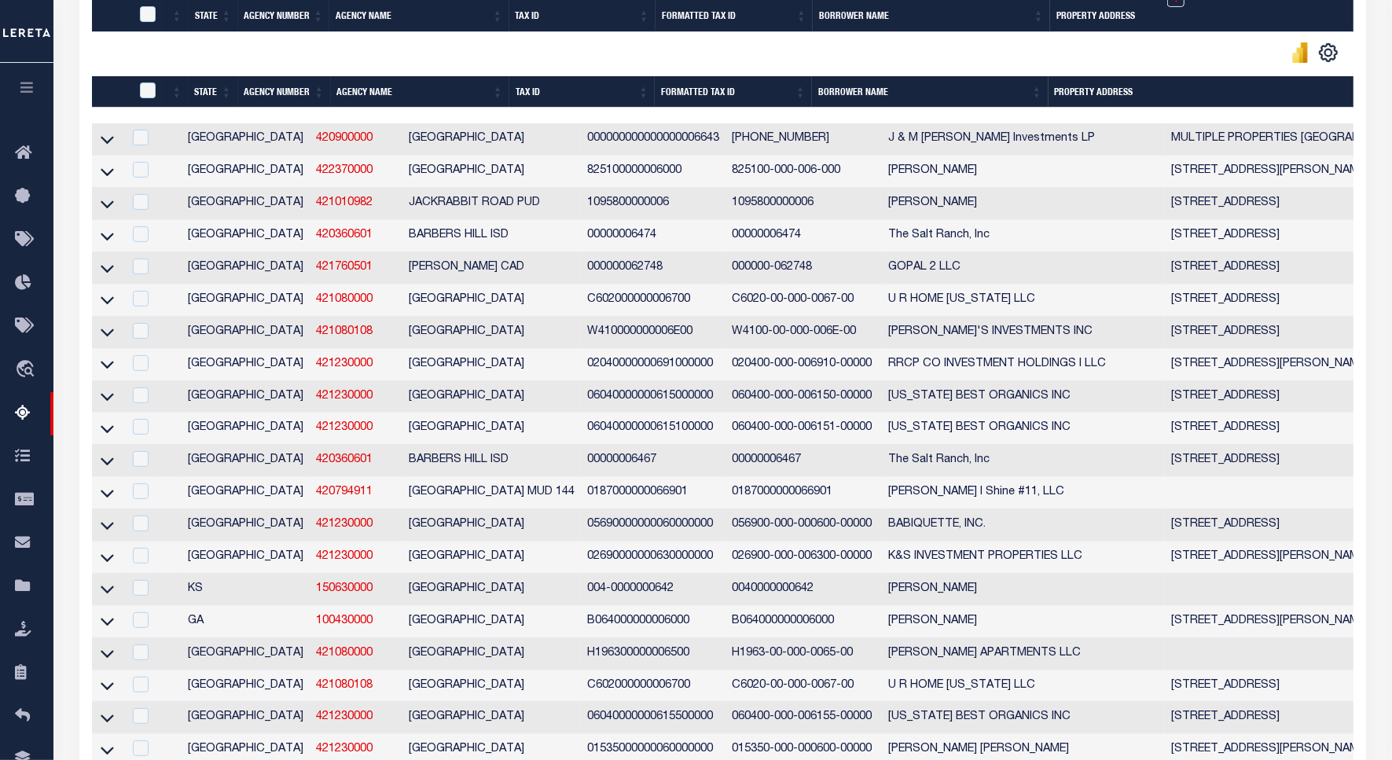
scroll to position [1351, 0]
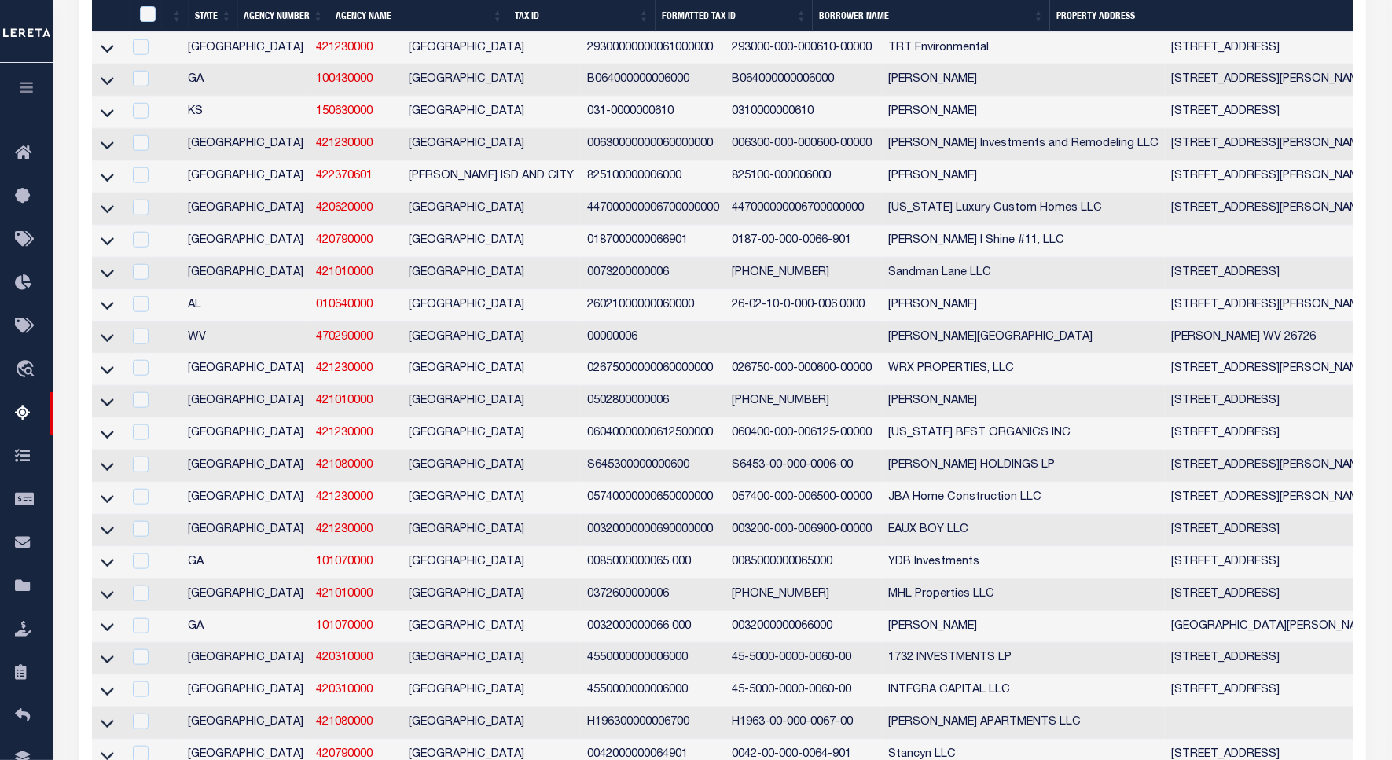
click at [130, 346] on div at bounding box center [139, 336] width 20 height 17
checkbox input "true"
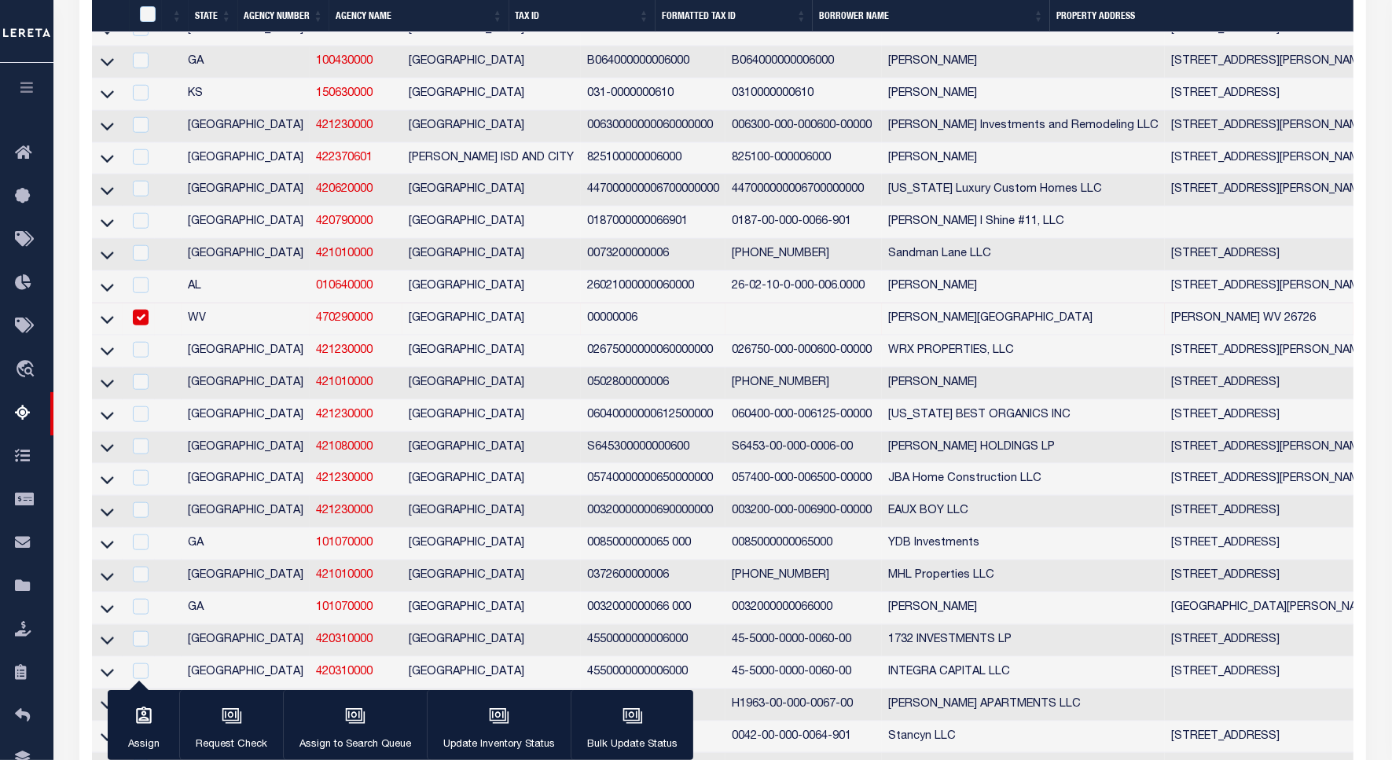
scroll to position [1348, 0]
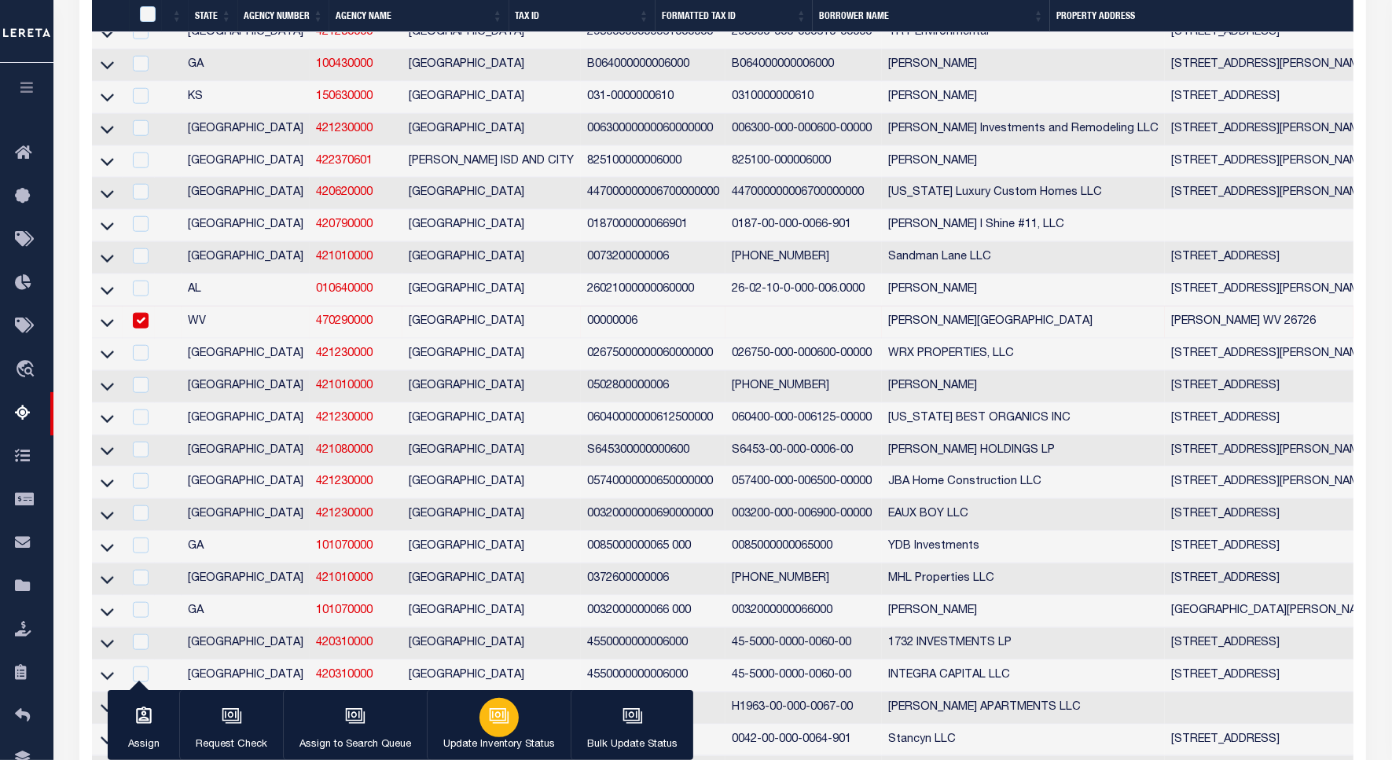
click at [503, 723] on icon "button" at bounding box center [501, 717] width 16 height 12
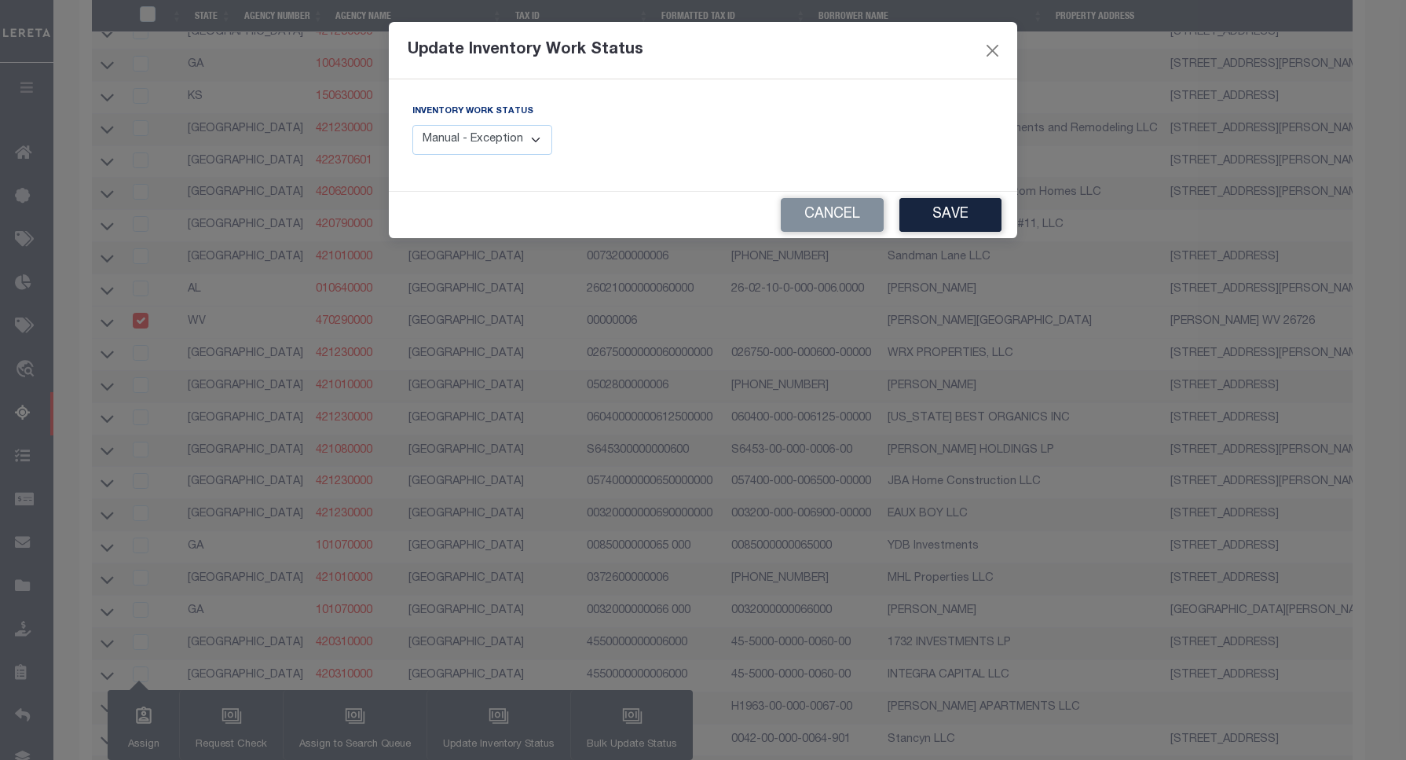
click at [519, 131] on select "Manual - Exception Pended - Awaiting Search Late Add Exception Completed" at bounding box center [483, 140] width 140 height 31
select select "4"
click at [413, 125] on select "Manual - Exception Pended - Awaiting Search Late Add Exception Completed" at bounding box center [483, 140] width 140 height 31
click at [947, 208] on button "Save" at bounding box center [951, 215] width 102 height 34
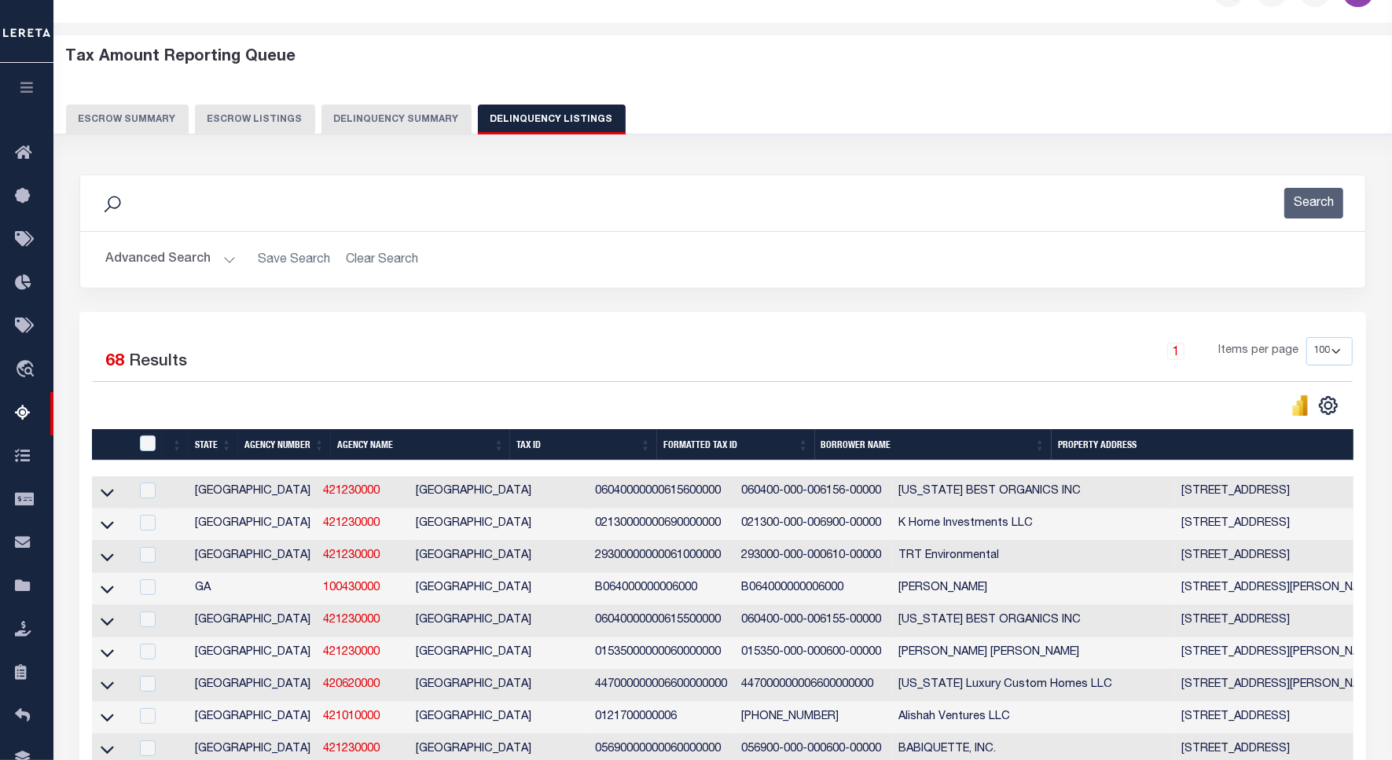
scroll to position [0, 0]
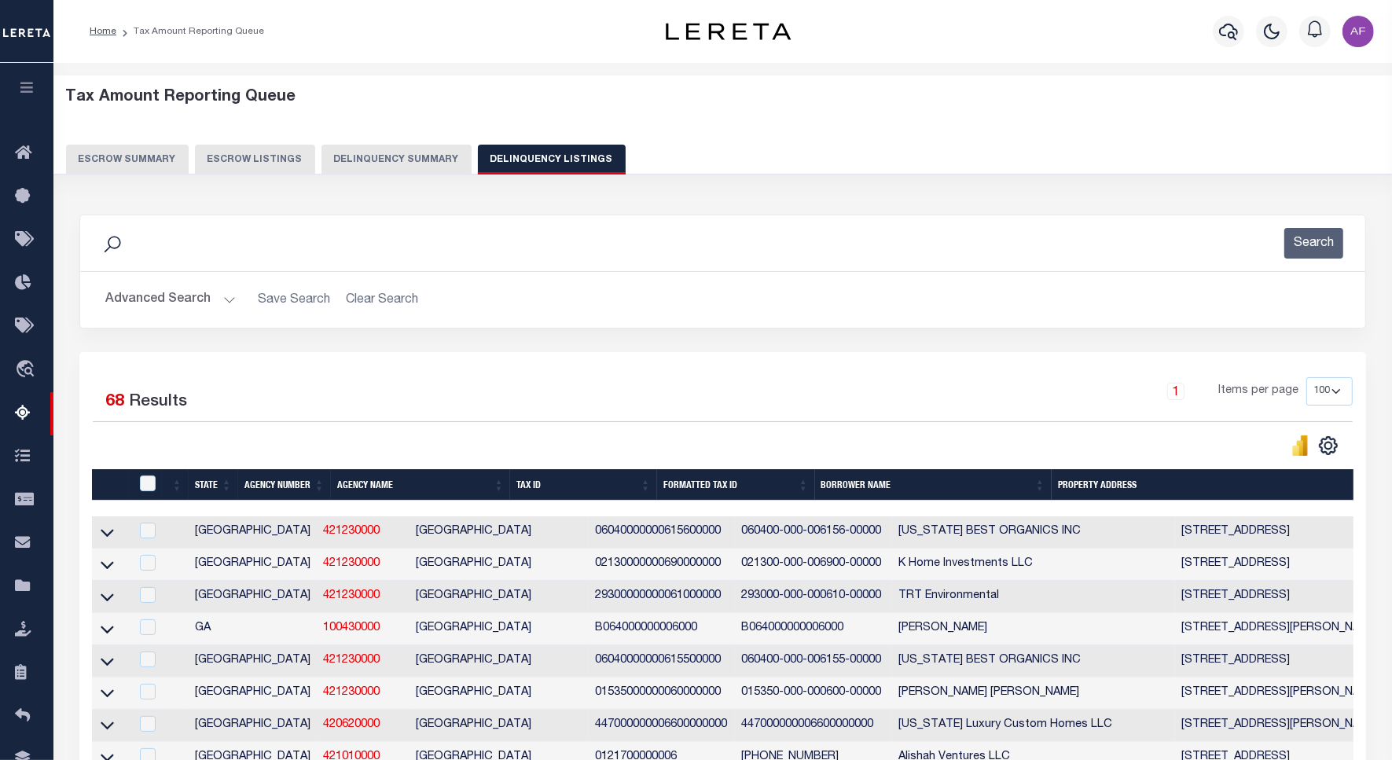
click at [153, 304] on button "Advanced Search" at bounding box center [170, 299] width 130 height 31
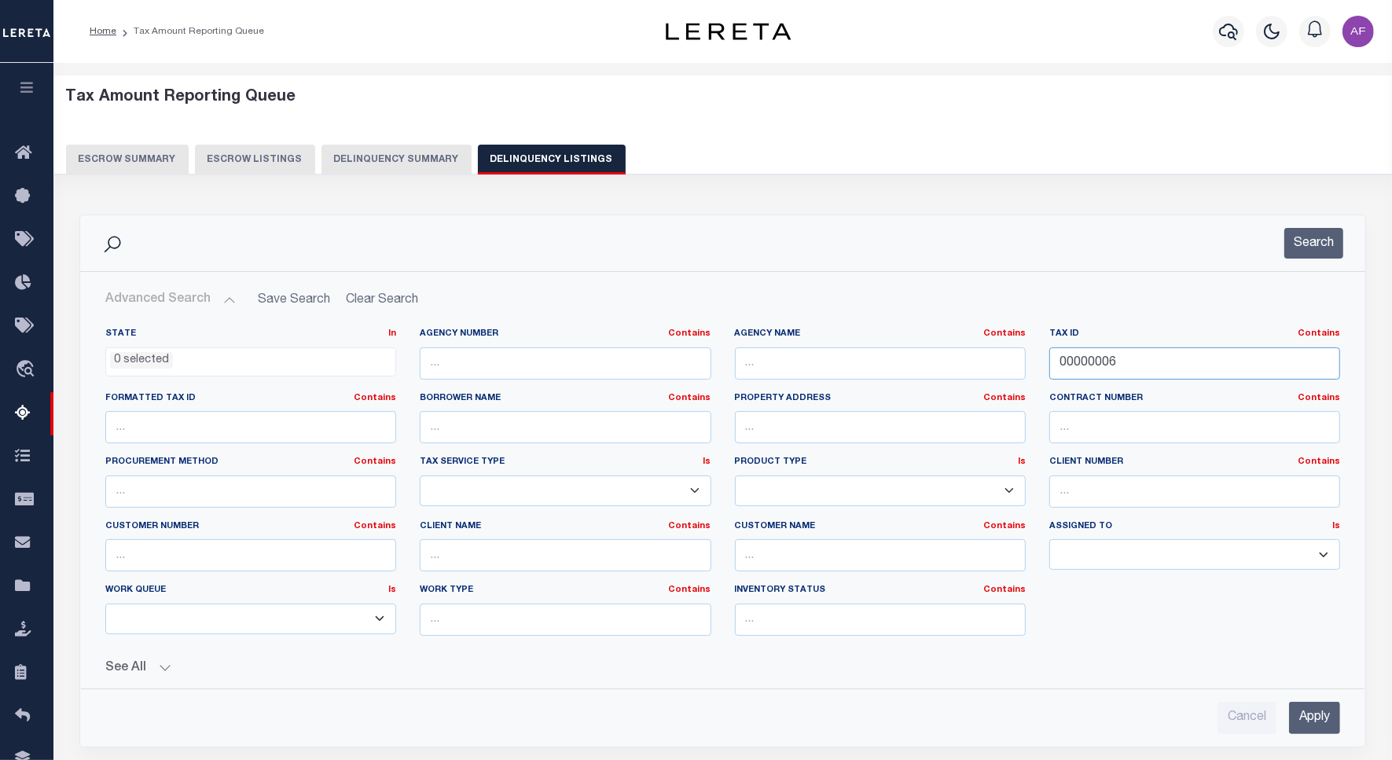
click at [1079, 355] on input "00000006" at bounding box center [1194, 363] width 291 height 32
click at [1079, 360] on input "00000006" at bounding box center [1194, 363] width 291 height 32
paste input "10"
type input "00000010"
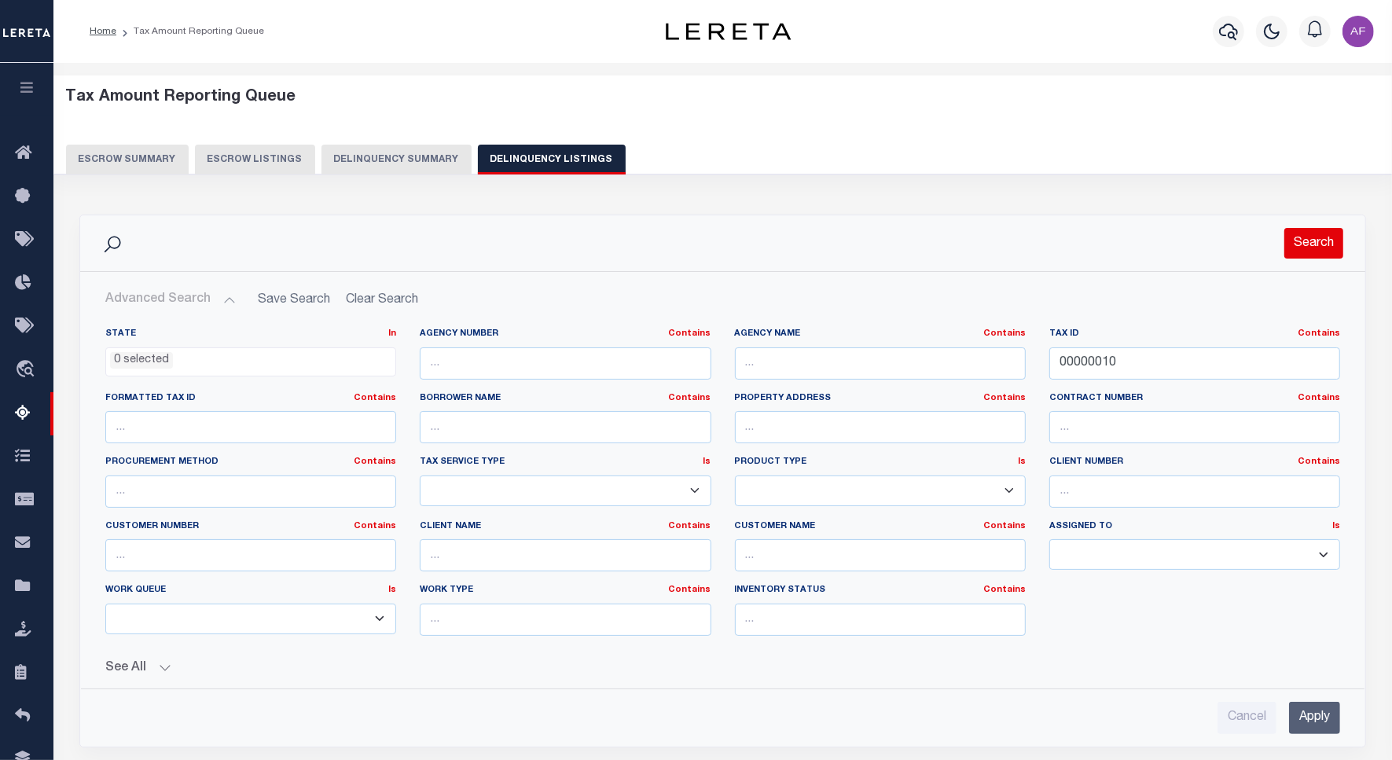
click at [1299, 248] on button "Search" at bounding box center [1313, 243] width 59 height 31
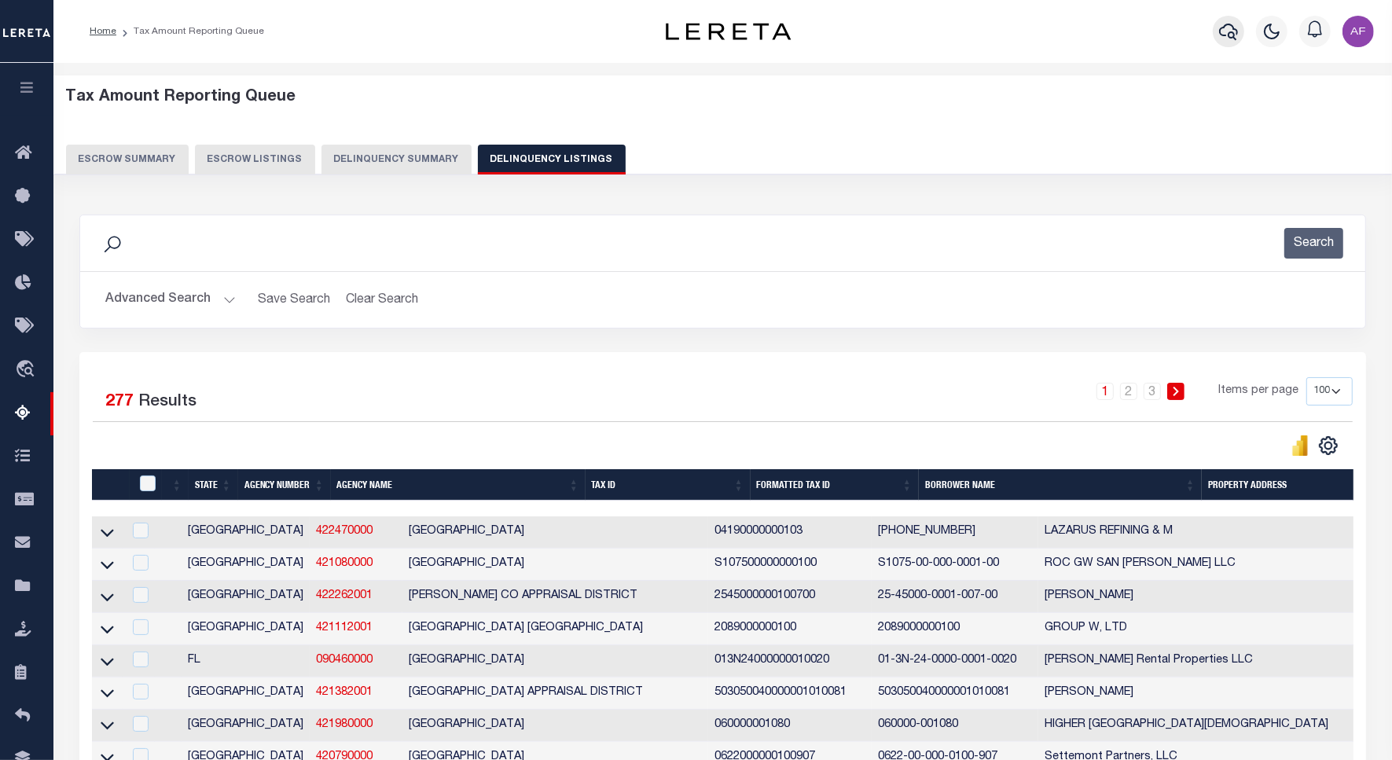
click at [1224, 38] on icon "button" at bounding box center [1228, 31] width 19 height 19
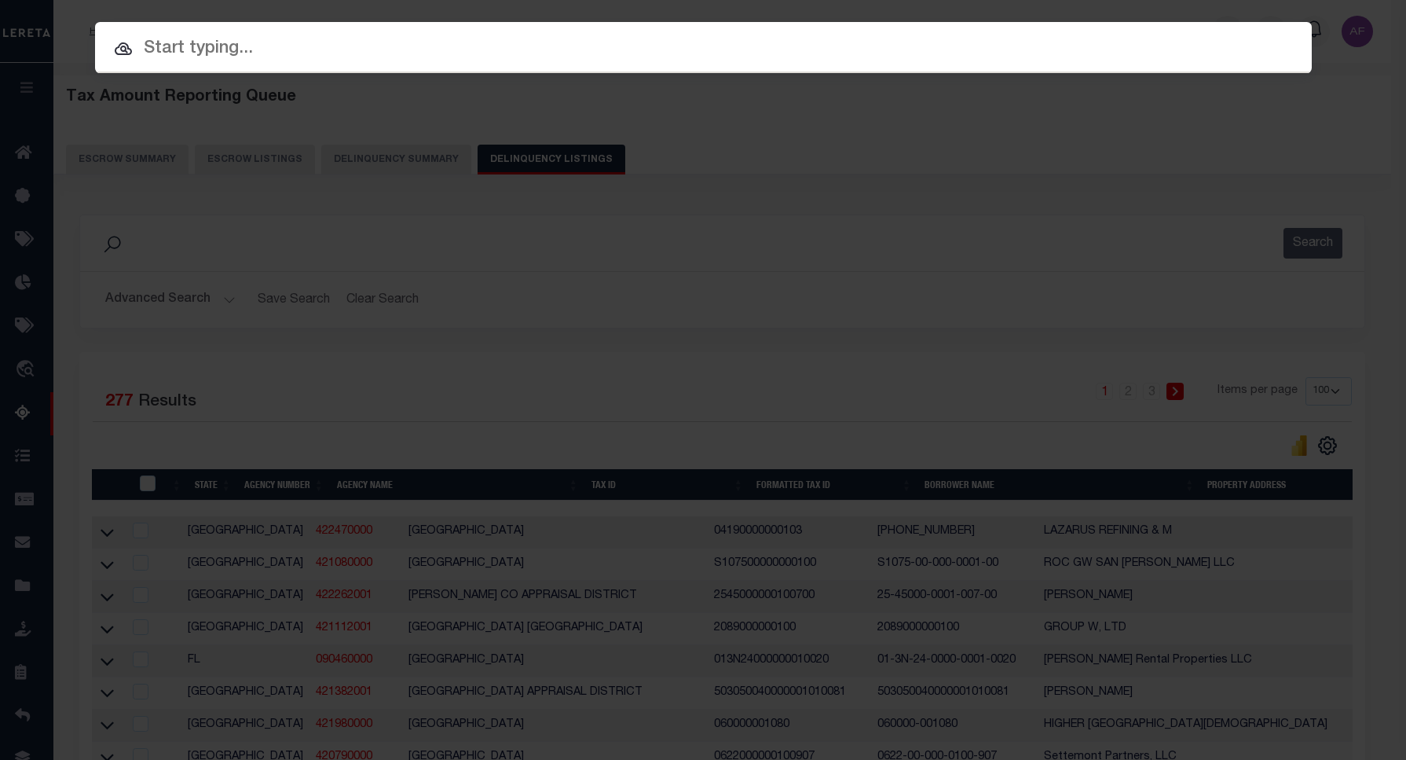
paste input "00000010"
type input "00000010"
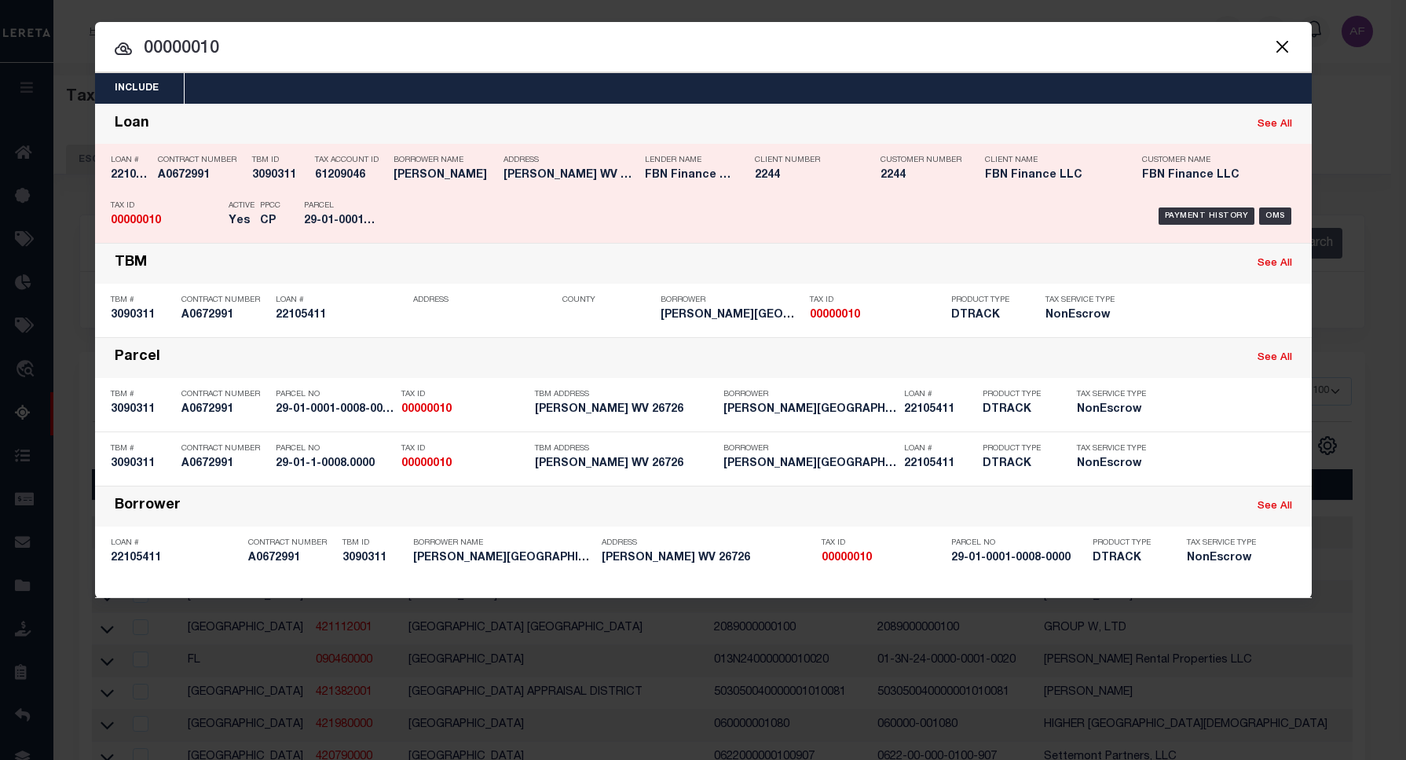
click at [771, 153] on div "Client Number 2244" at bounding box center [806, 171] width 102 height 46
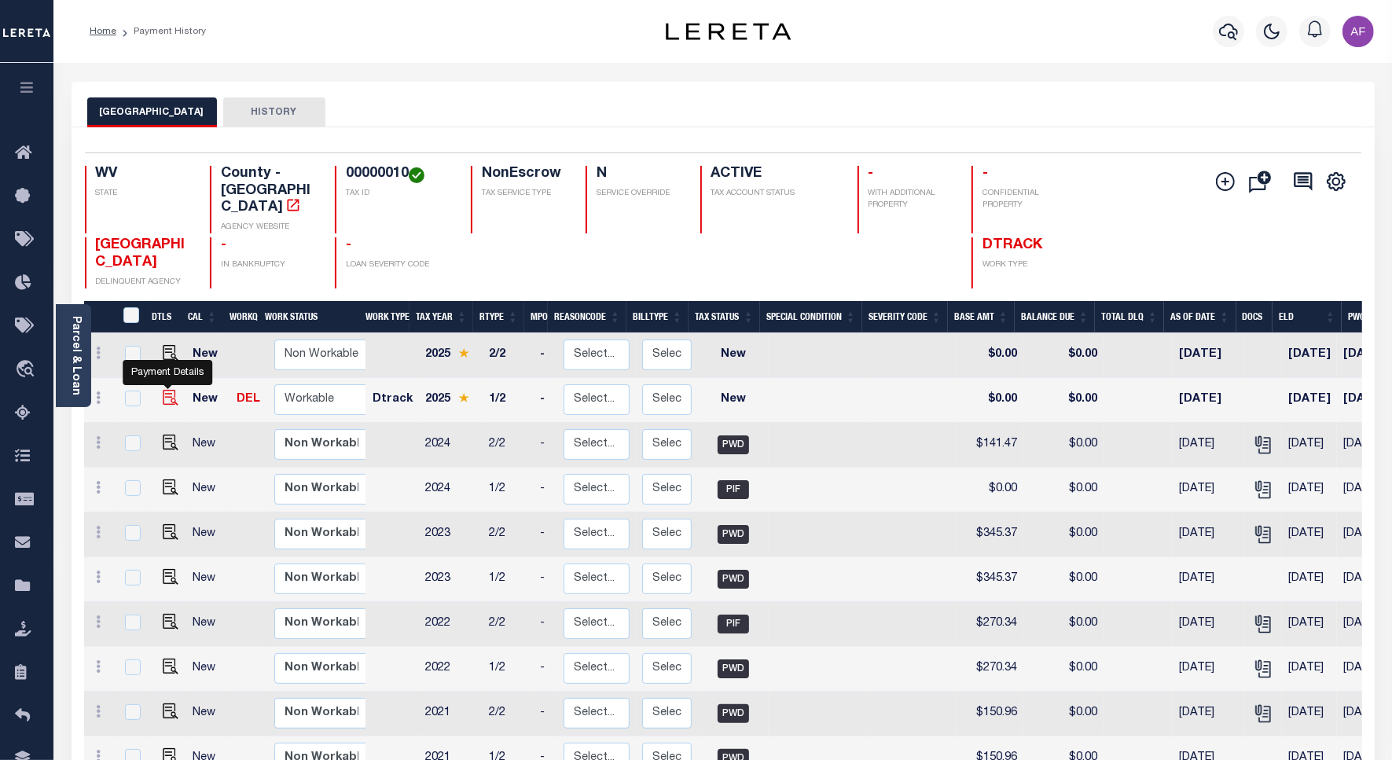
click at [167, 390] on img "" at bounding box center [171, 398] width 16 height 16
checkbox input "true"
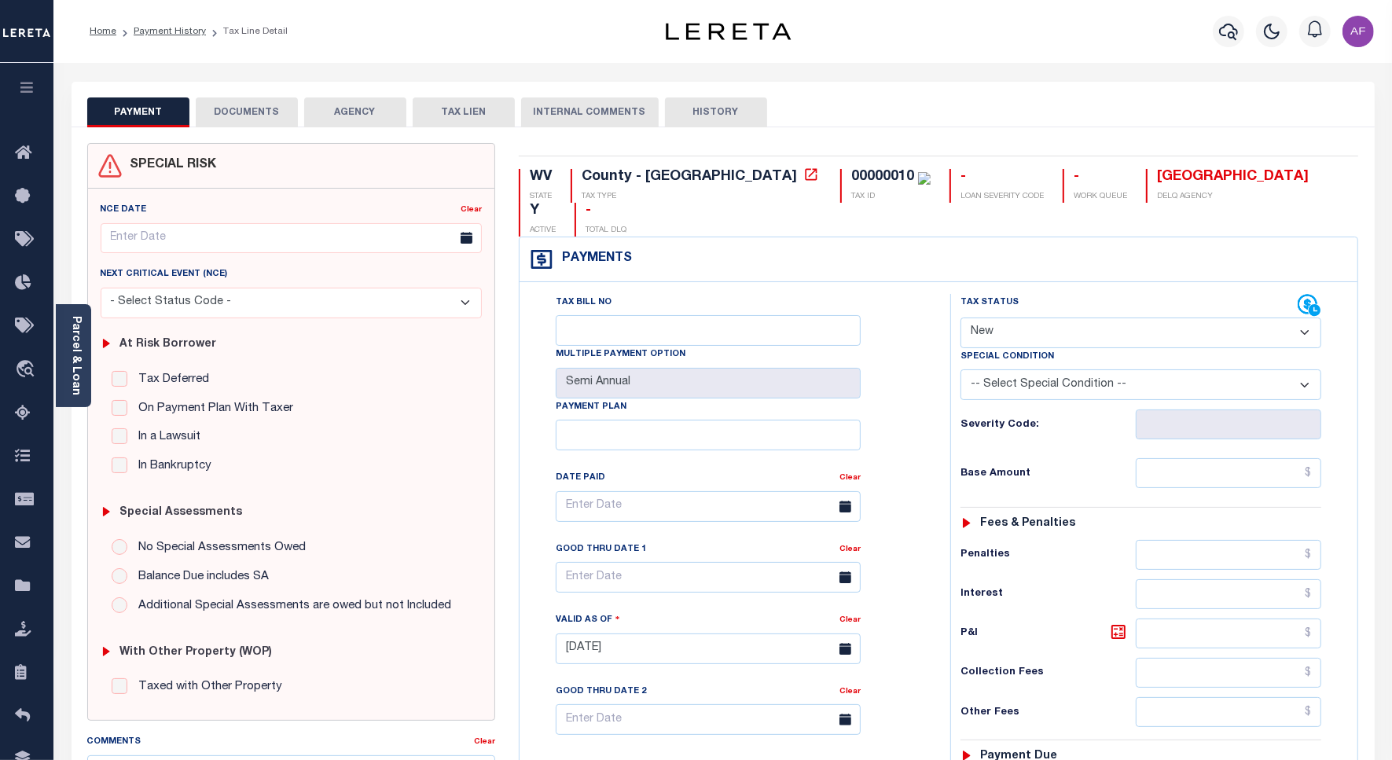
click at [1018, 317] on select "- Select Status Code - Open Due/Unpaid Paid Incomplete No Tax Due Internal Refu…" at bounding box center [1140, 332] width 361 height 31
select select "PYD"
click at [960, 317] on select "- Select Status Code - Open Due/Unpaid Paid Incomplete No Tax Due Internal Refu…" at bounding box center [1140, 332] width 361 height 31
type input "[DATE]"
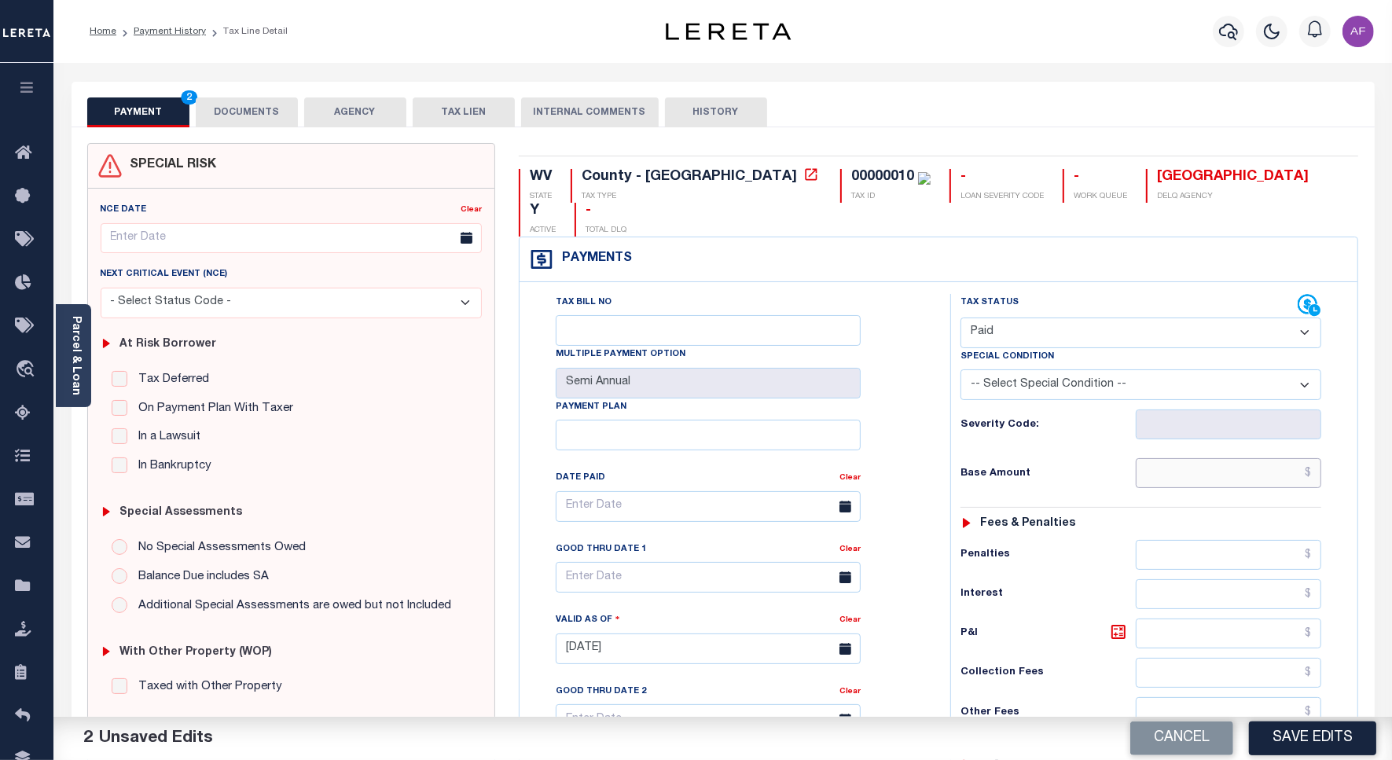
click at [1274, 458] on input "text" at bounding box center [1227, 473] width 185 height 30
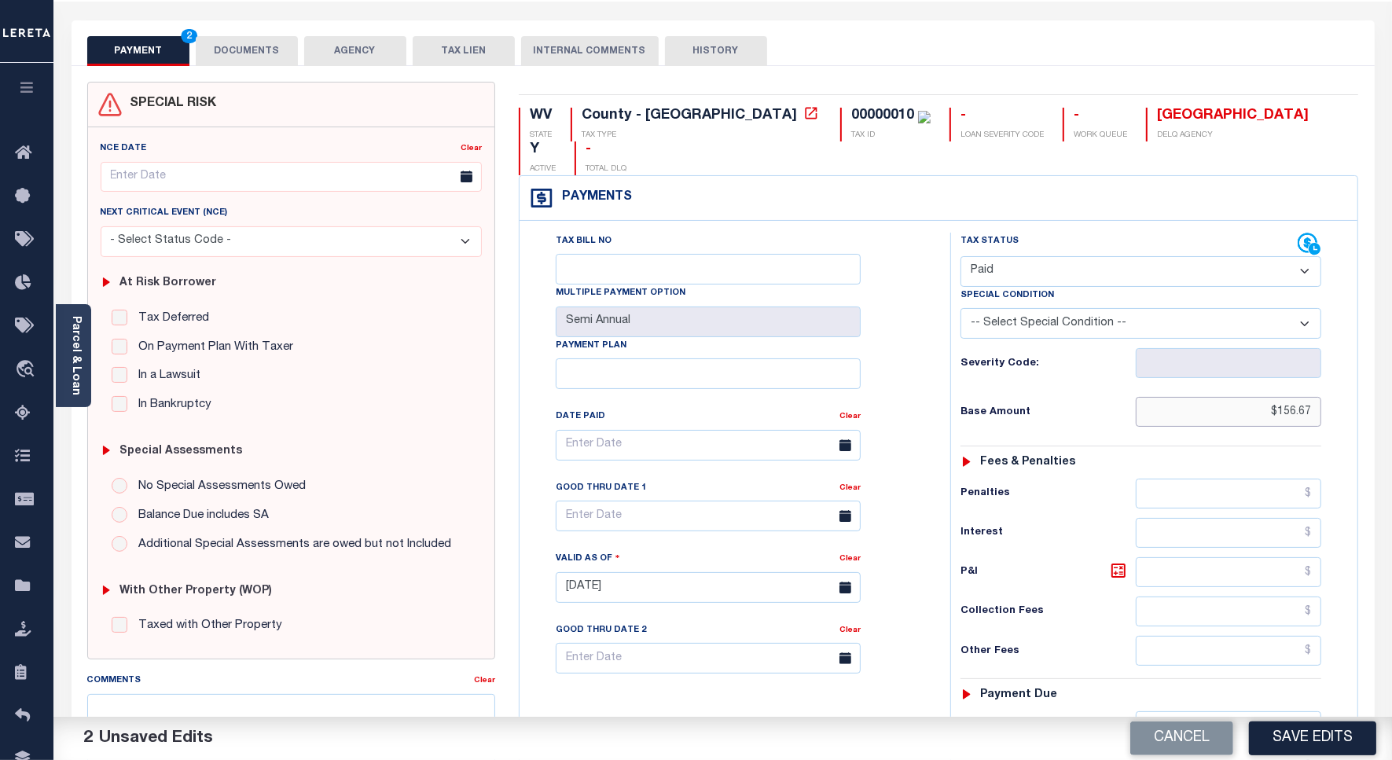
scroll to position [295, 0]
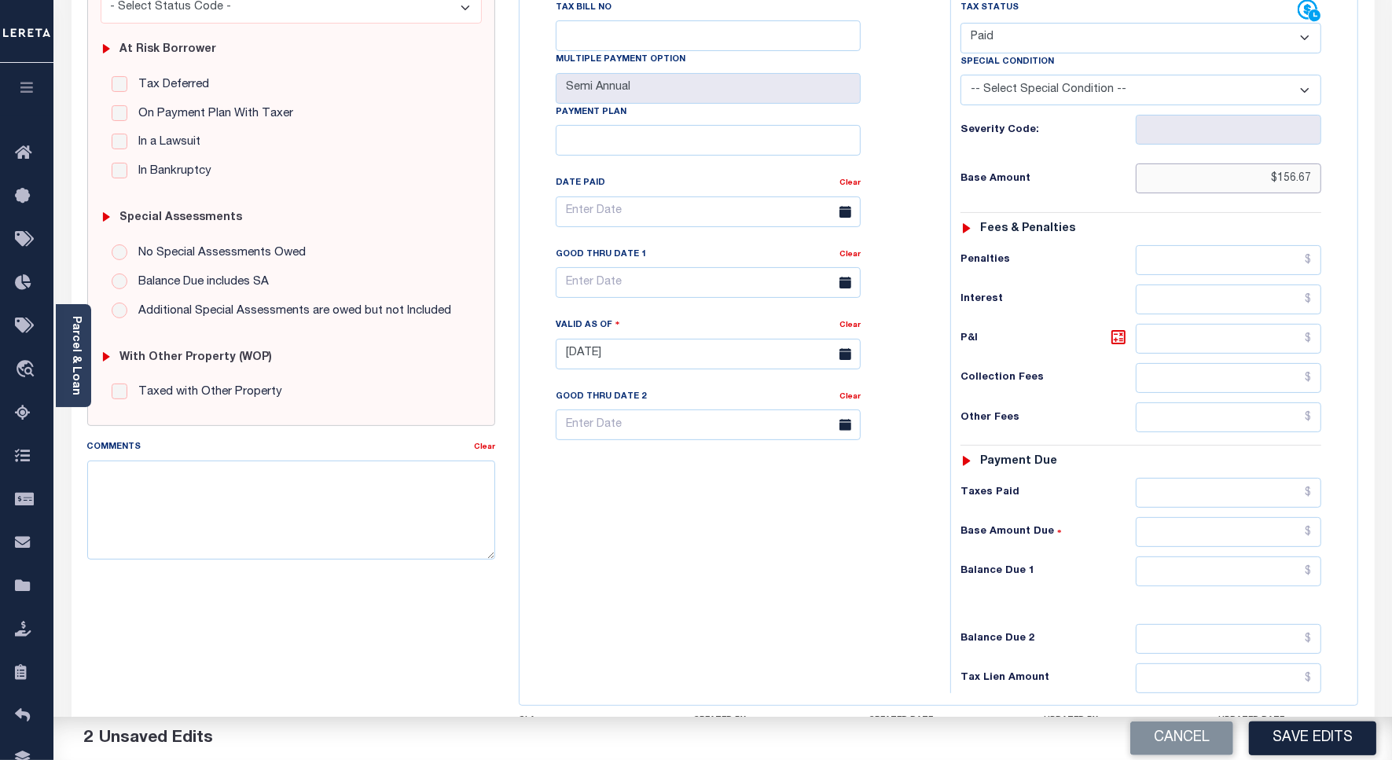
type input "$156.67"
drag, startPoint x: 1283, startPoint y: 550, endPoint x: 1274, endPoint y: 547, distance: 9.2
click at [1283, 556] on input "text" at bounding box center [1227, 571] width 185 height 30
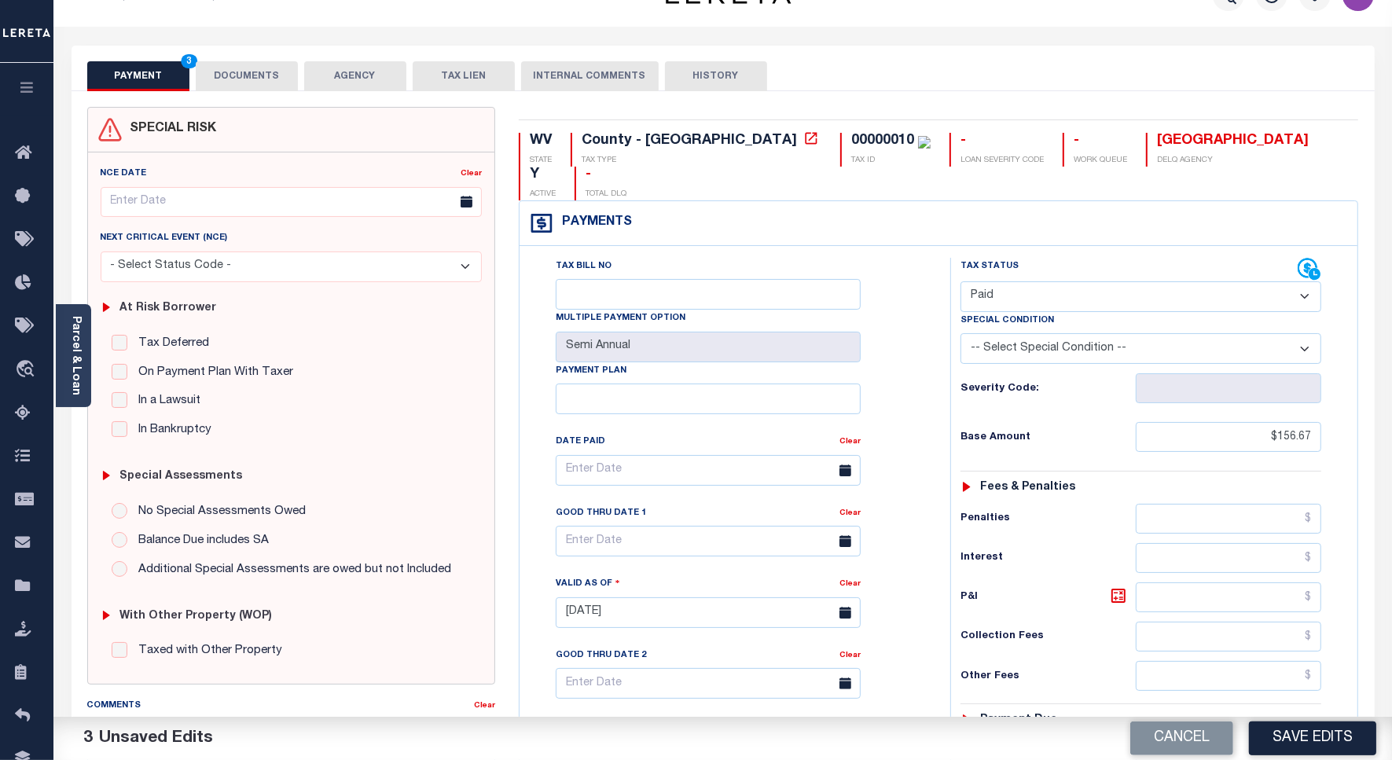
scroll to position [0, 0]
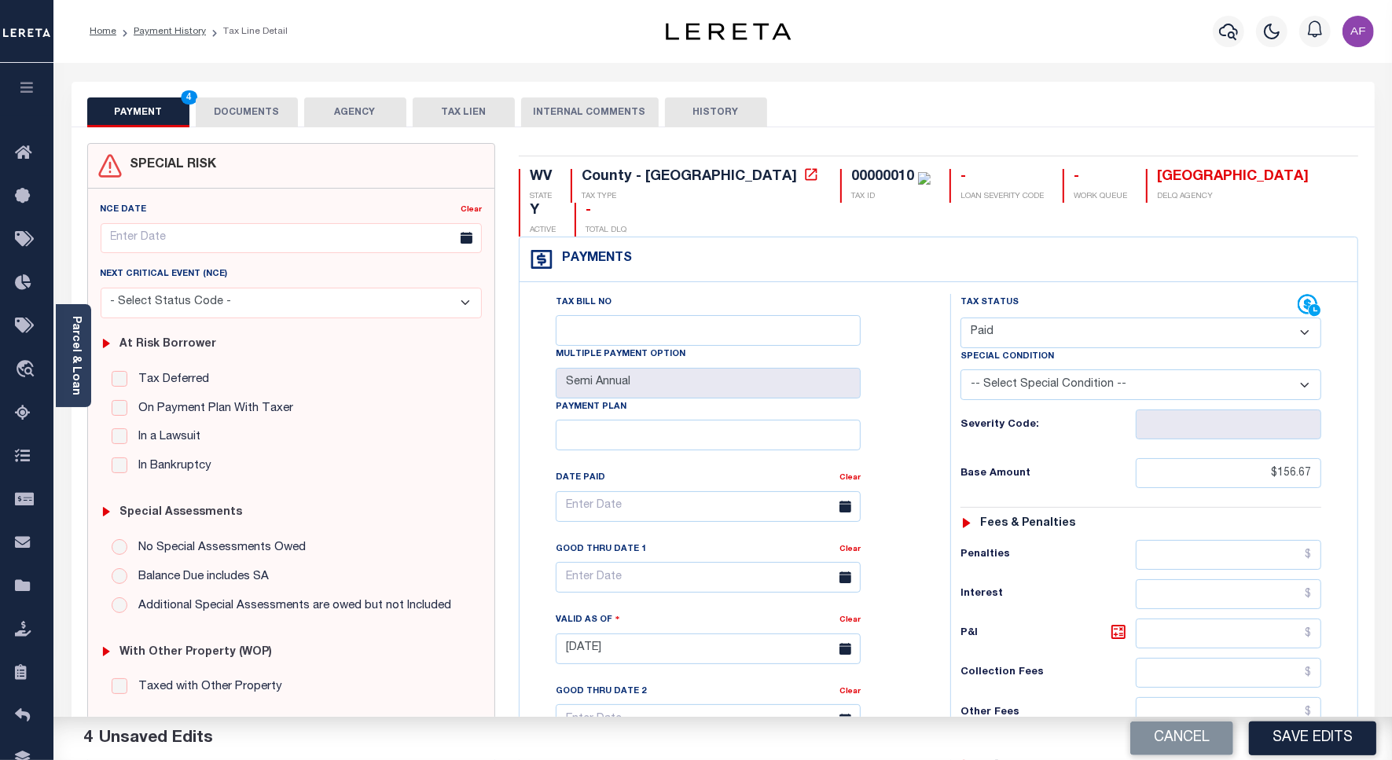
type input "$0.00"
click at [246, 108] on button "DOCUMENTS" at bounding box center [247, 112] width 102 height 30
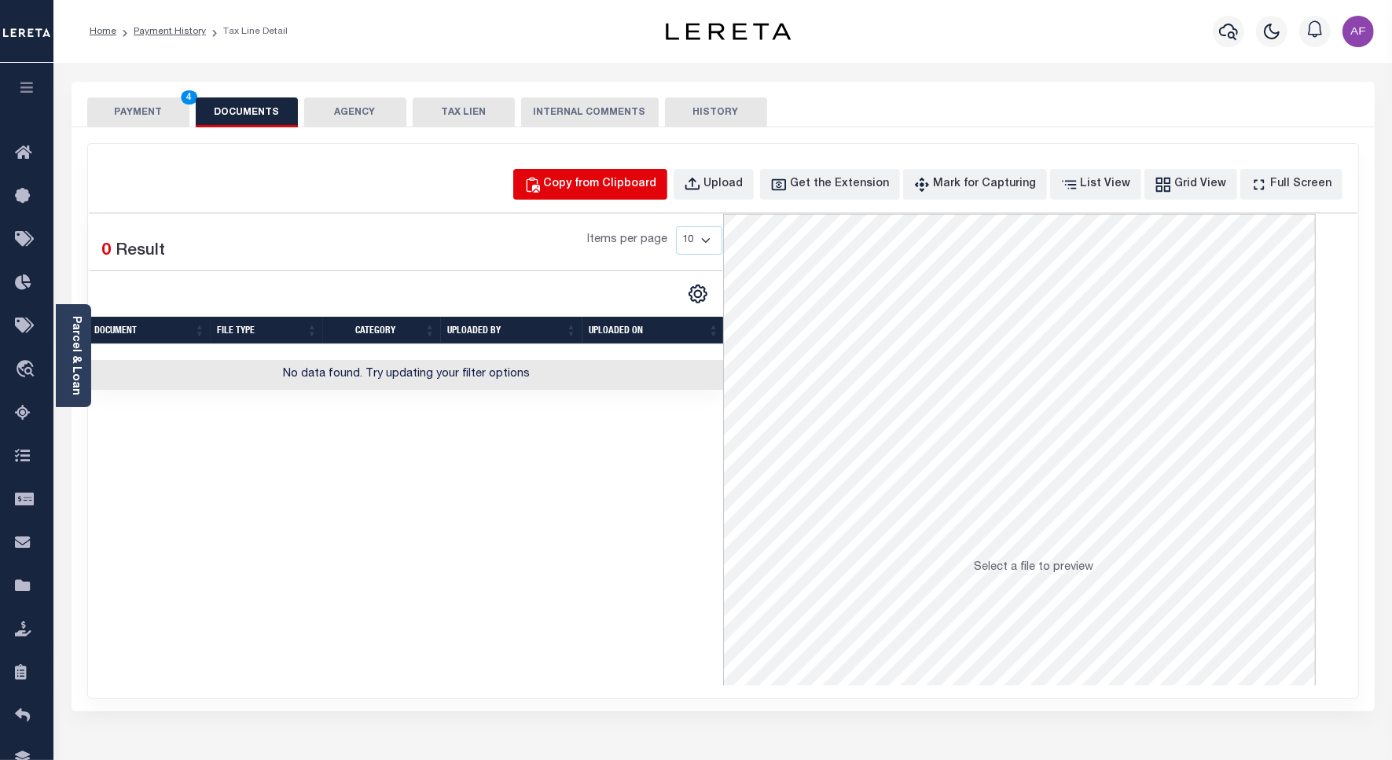
click at [622, 191] on div "Copy from Clipboard" at bounding box center [600, 184] width 113 height 17
select select "POP"
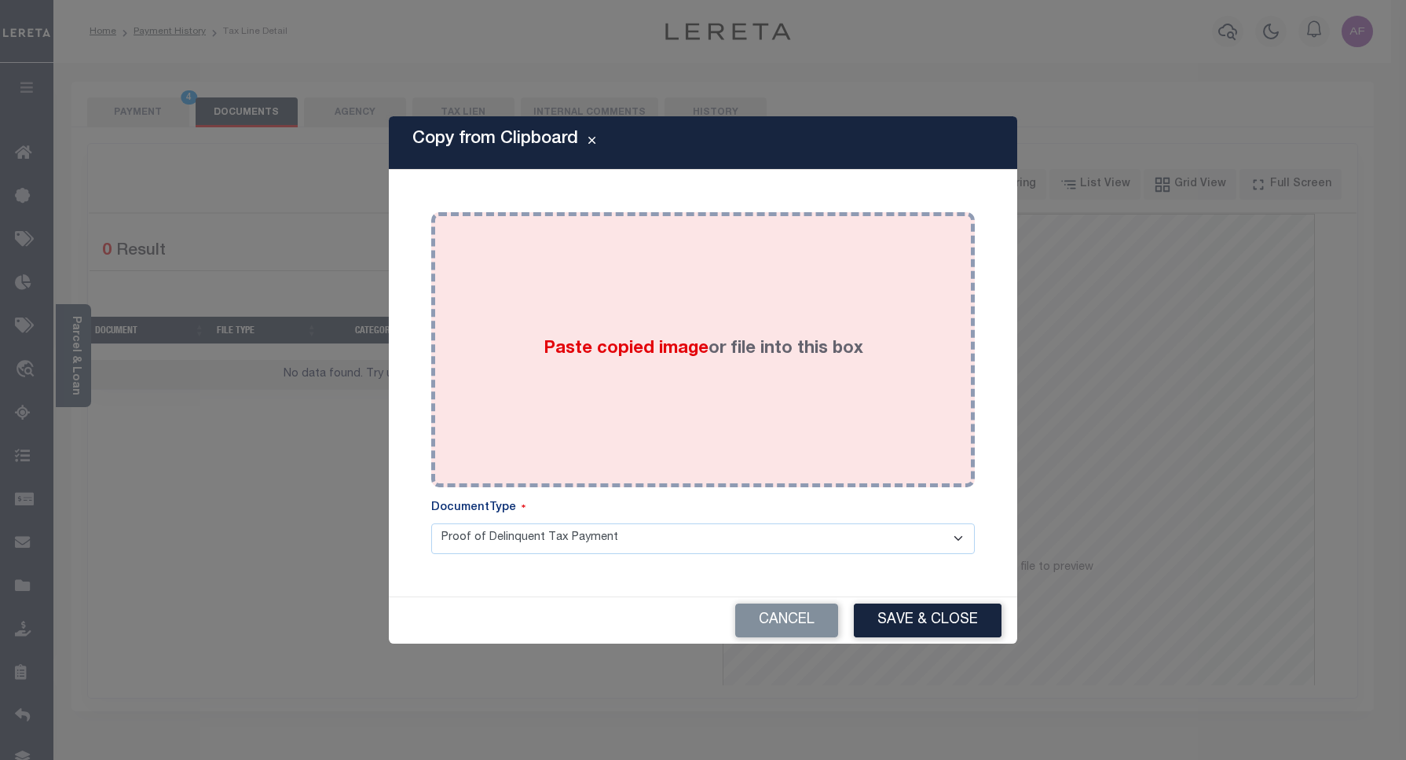
click at [673, 303] on div "Paste copied image or file into this box" at bounding box center [703, 349] width 520 height 251
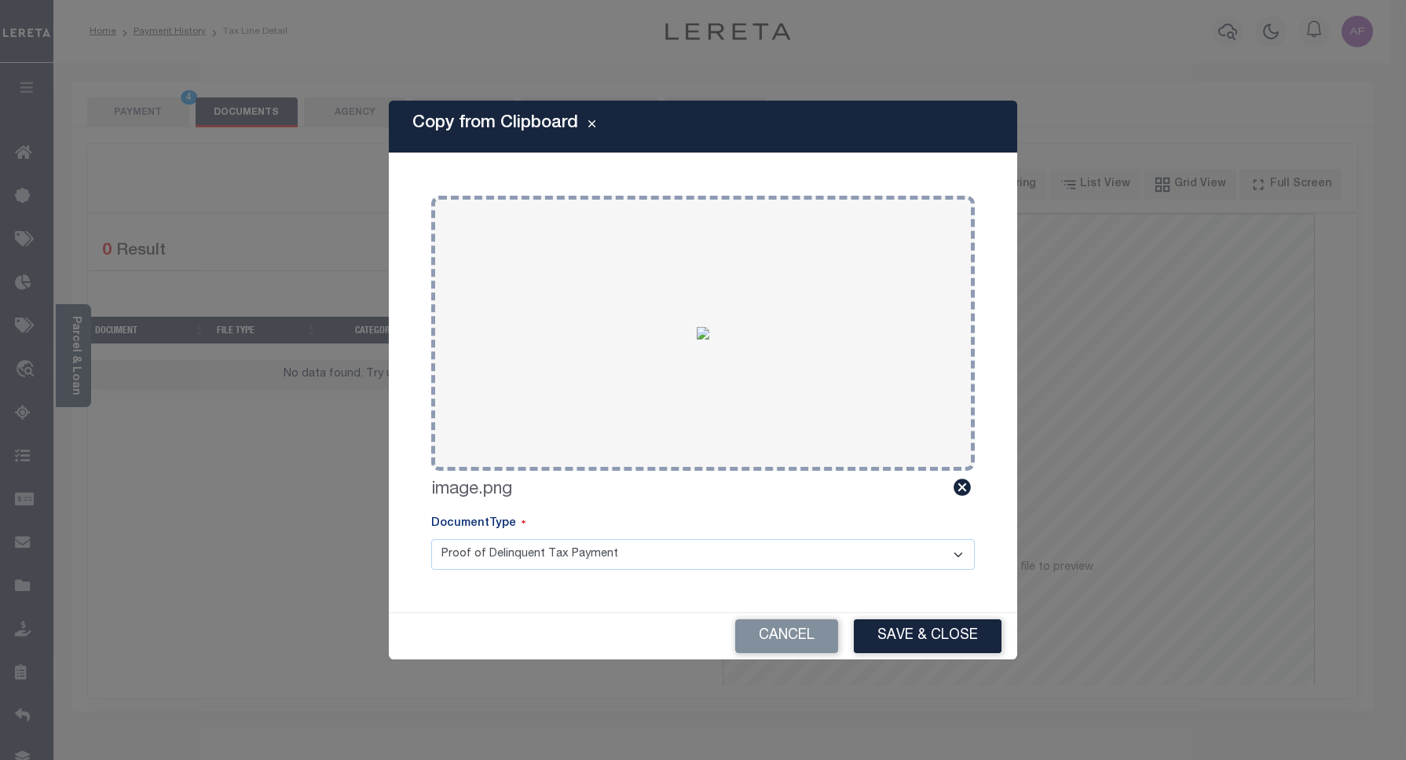
click at [920, 646] on button "Save & Close" at bounding box center [928, 636] width 148 height 34
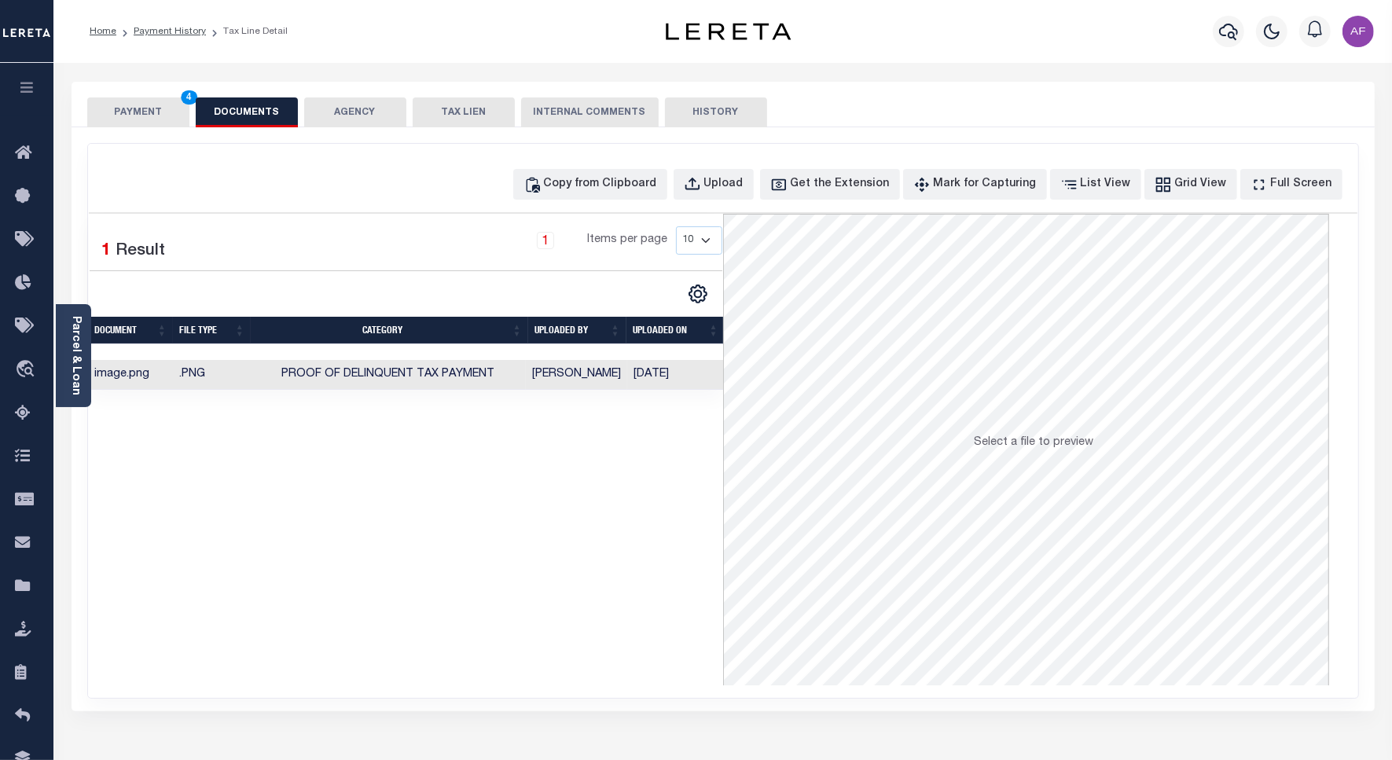
click at [130, 112] on button "PAYMENT 4" at bounding box center [138, 112] width 102 height 30
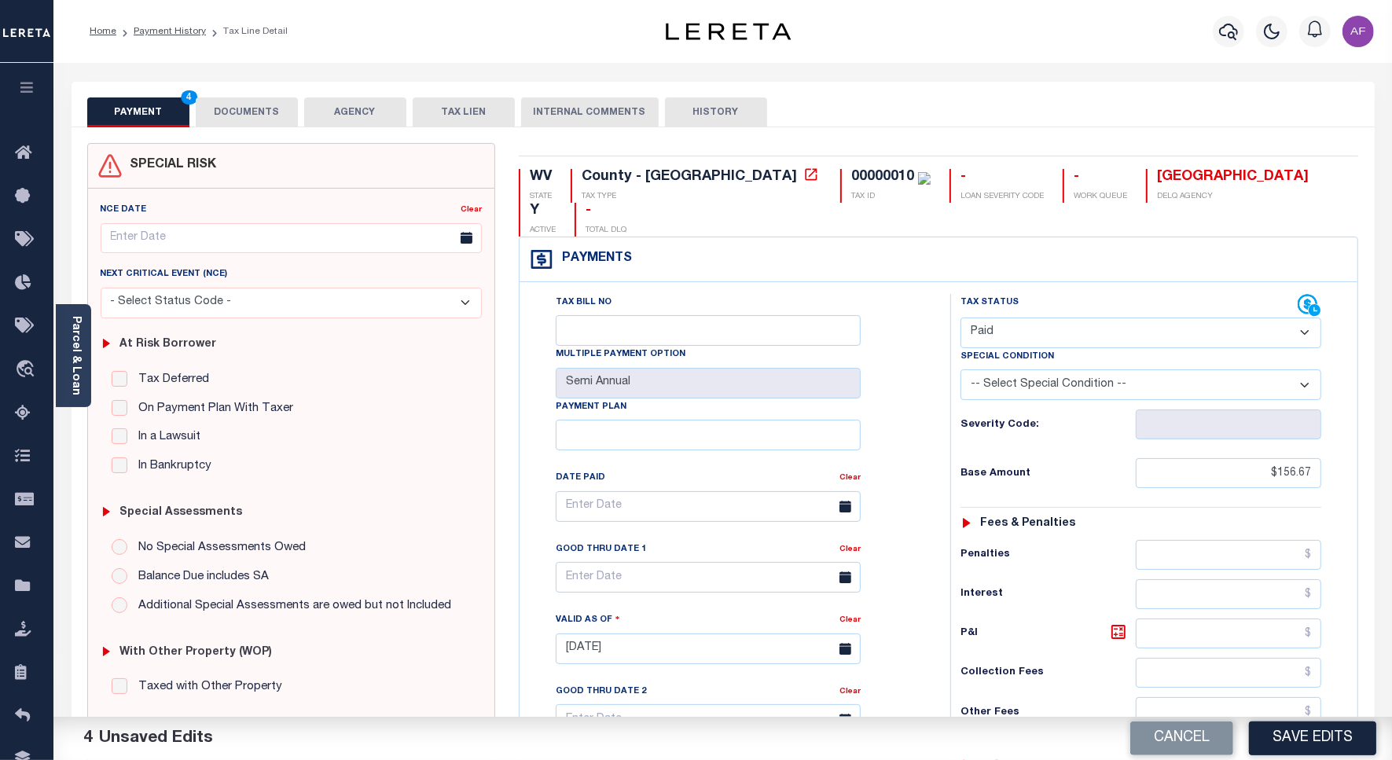
click at [1332, 758] on div "Cancel Save Edits" at bounding box center [1057, 739] width 669 height 44
click at [1329, 751] on button "Save Edits" at bounding box center [1312, 738] width 127 height 34
checkbox input "false"
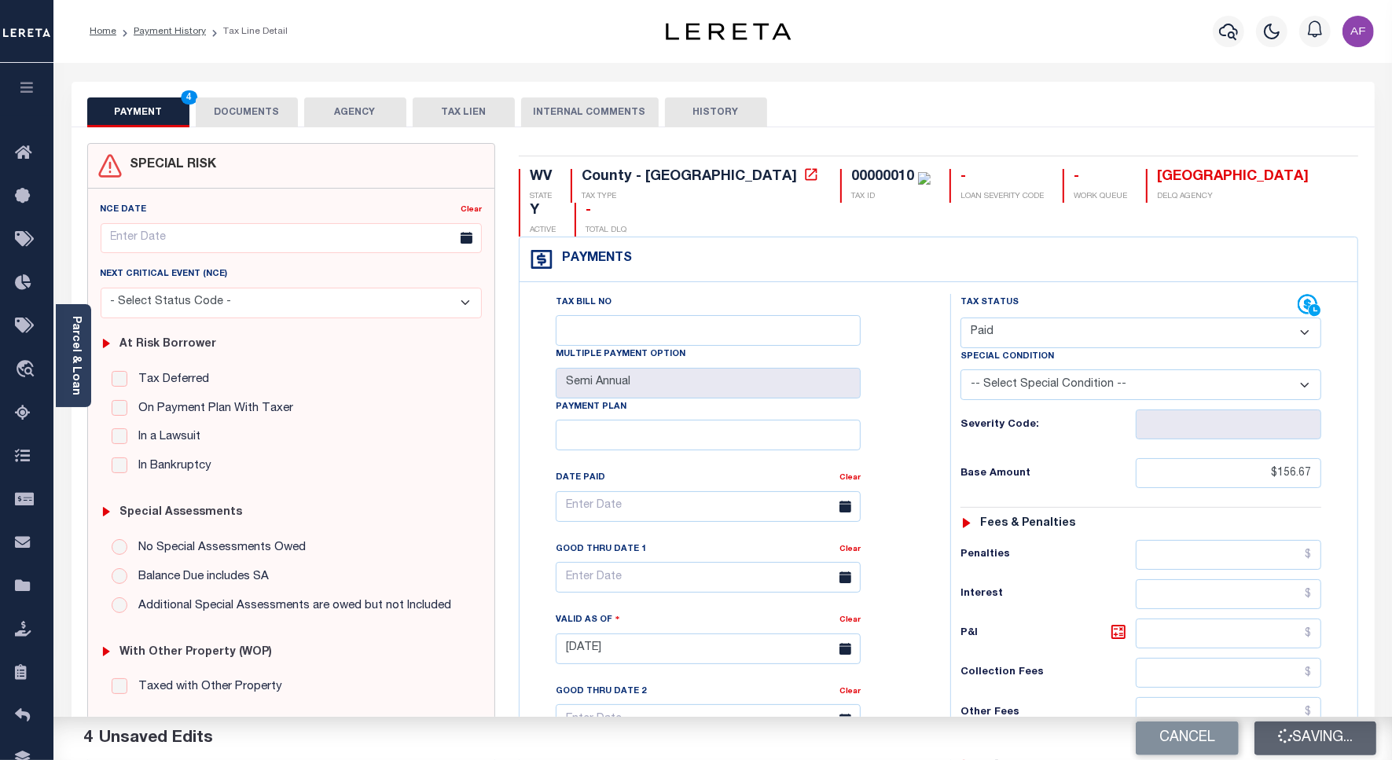
checkbox input "false"
type input "$156.67"
type input "$0"
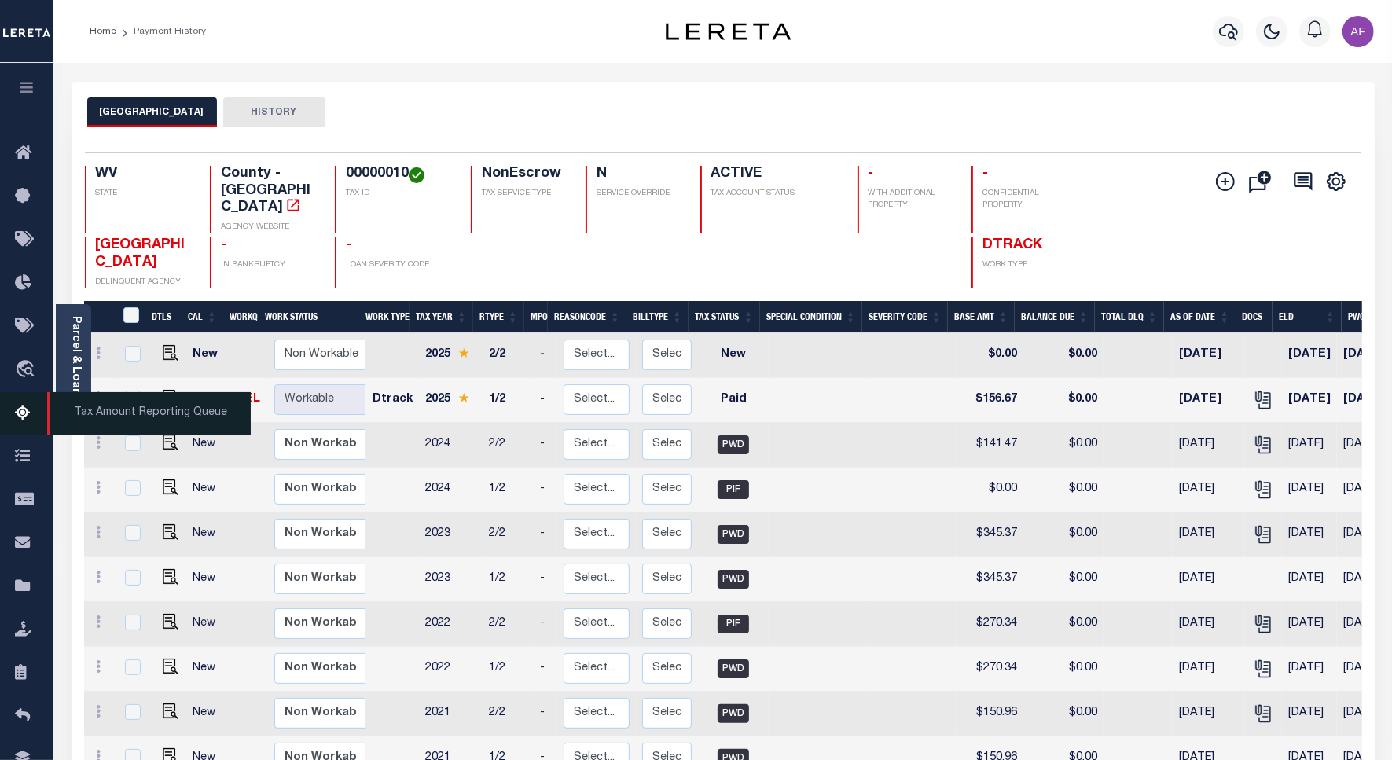
click at [20, 407] on icon at bounding box center [27, 414] width 25 height 20
click at [24, 415] on icon at bounding box center [27, 414] width 25 height 20
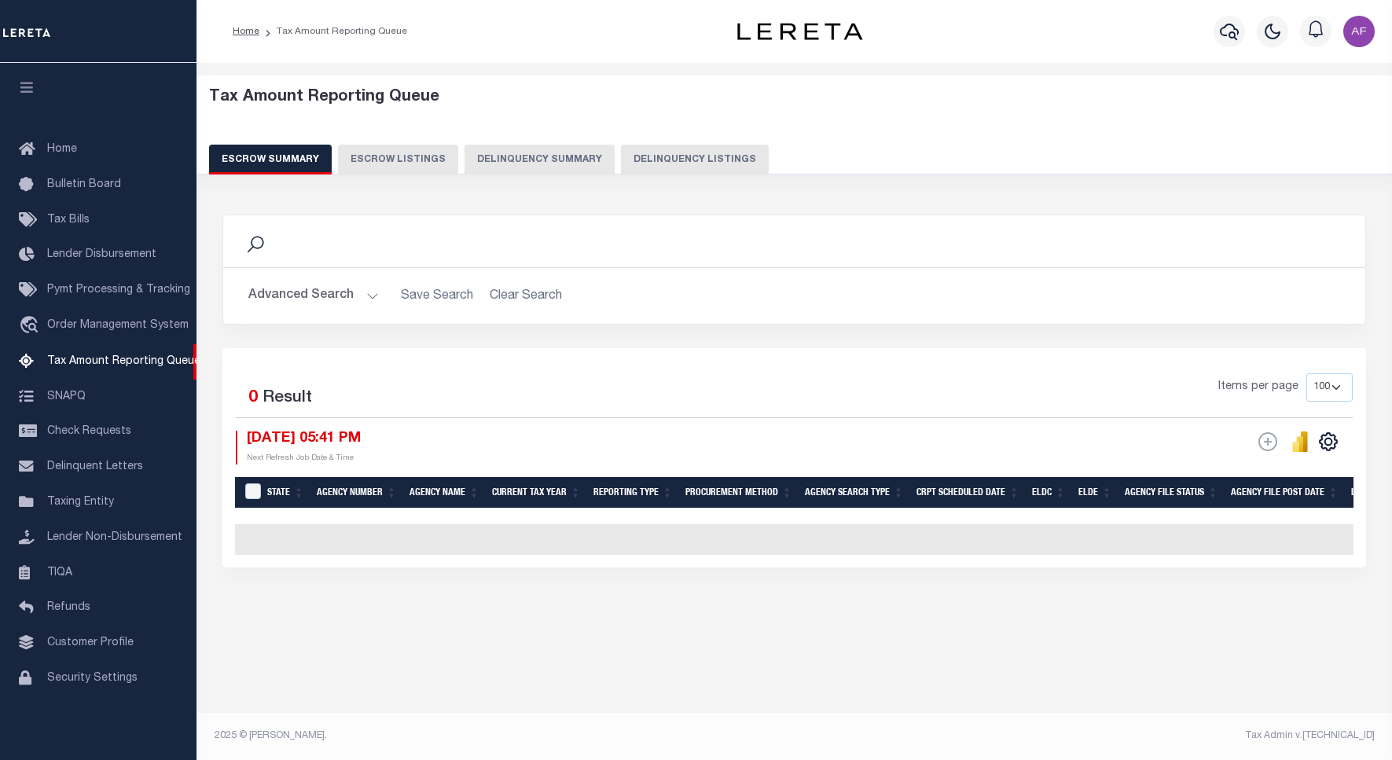
select select "100"
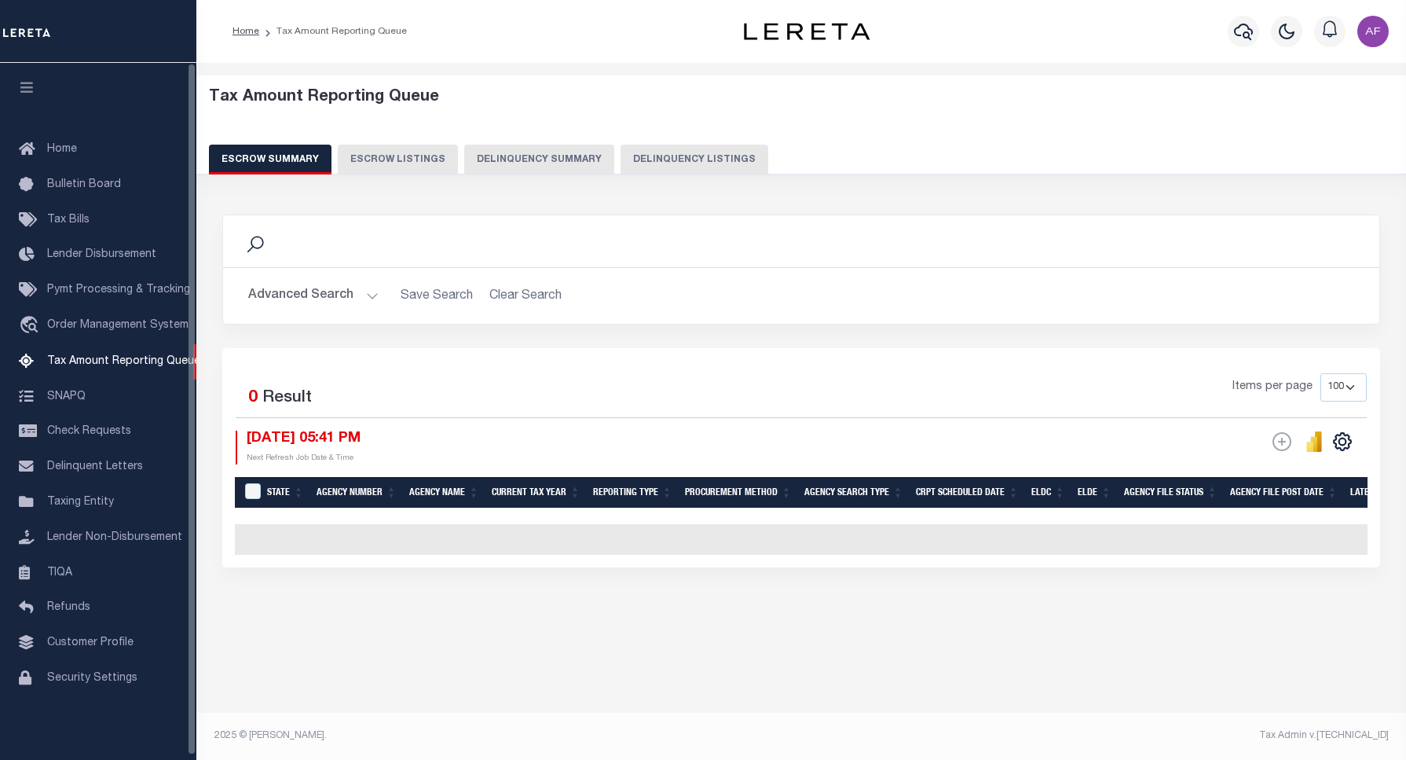
click at [669, 158] on button "Delinquency Listings" at bounding box center [695, 160] width 148 height 30
select select "100"
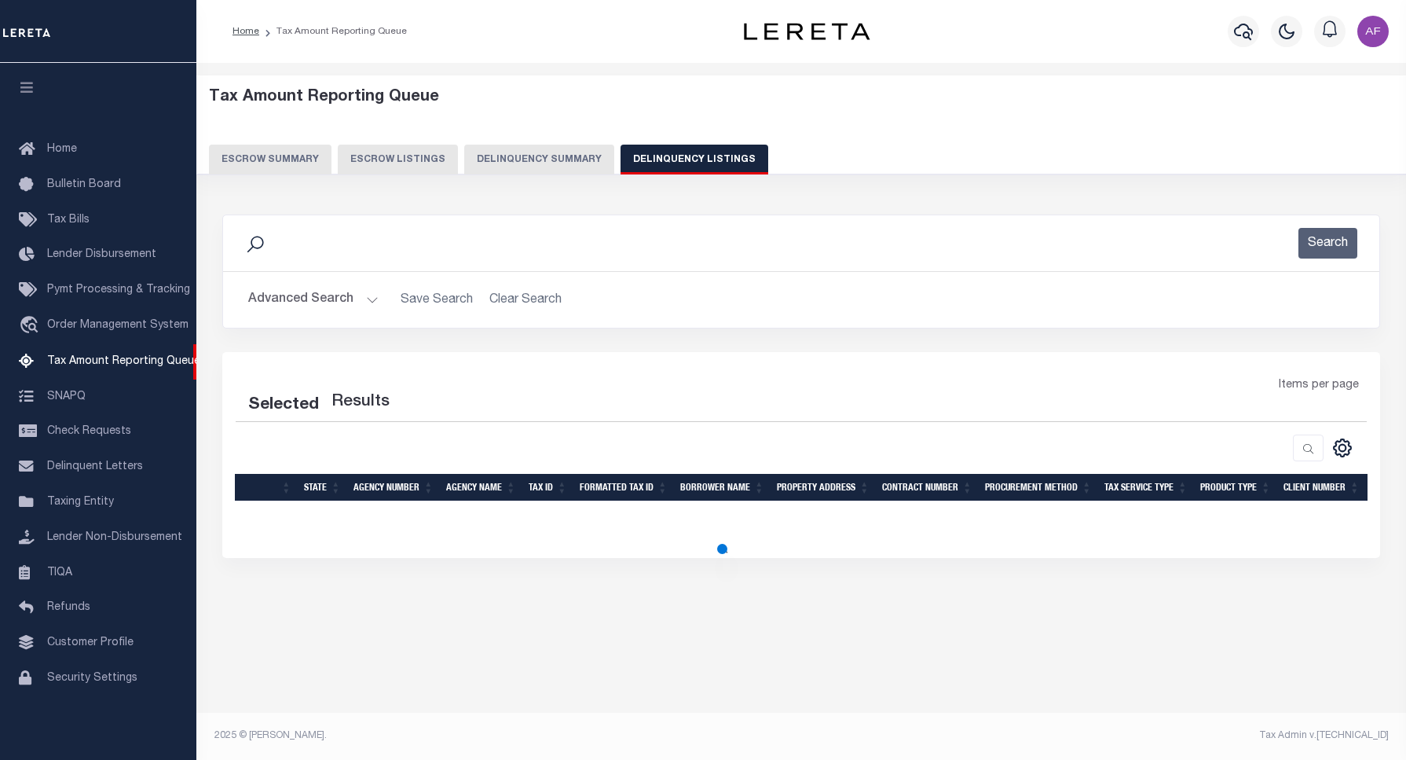
click at [331, 299] on button "Advanced Search" at bounding box center [313, 299] width 130 height 31
select select "100"
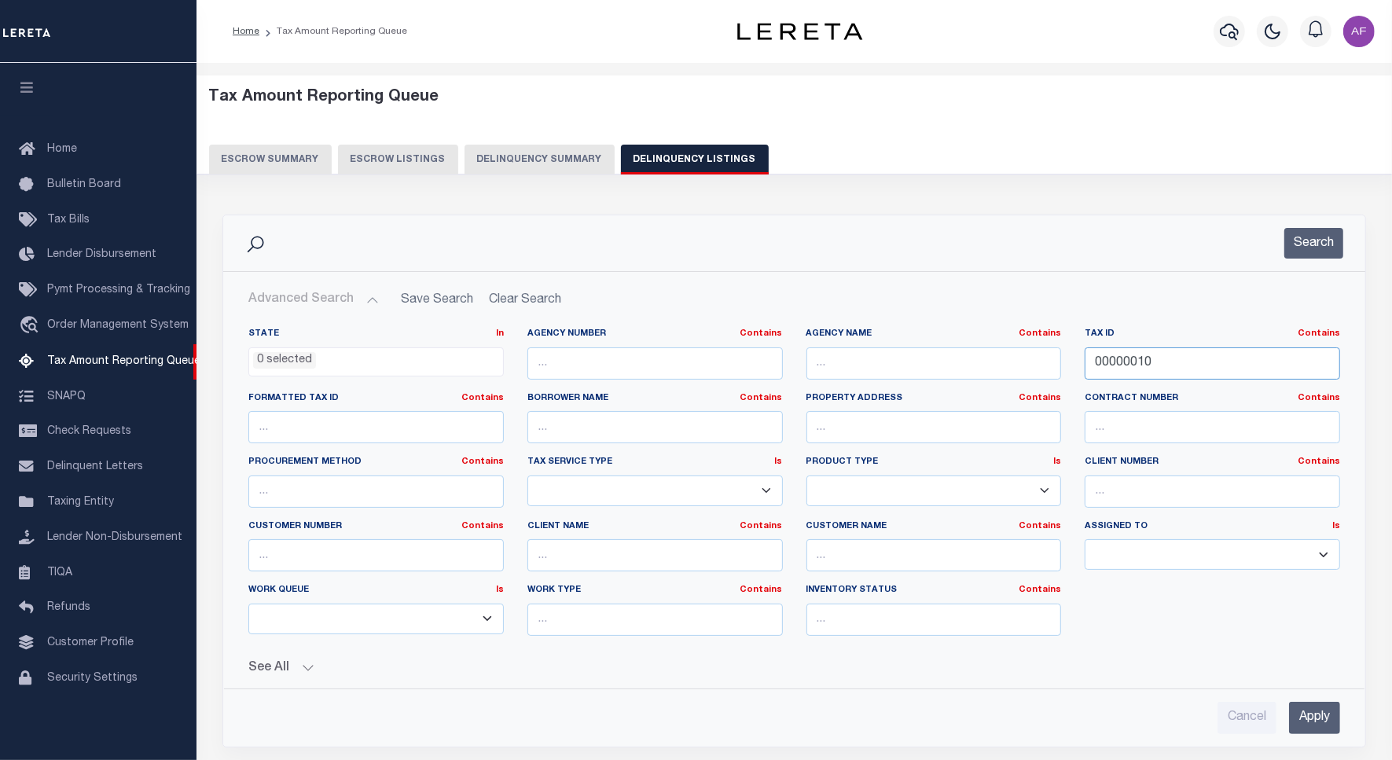
click at [1128, 364] on input "00000010" at bounding box center [1211, 363] width 255 height 32
paste input "7753"
type input "7753"
click at [1309, 249] on button "Search" at bounding box center [1313, 243] width 59 height 31
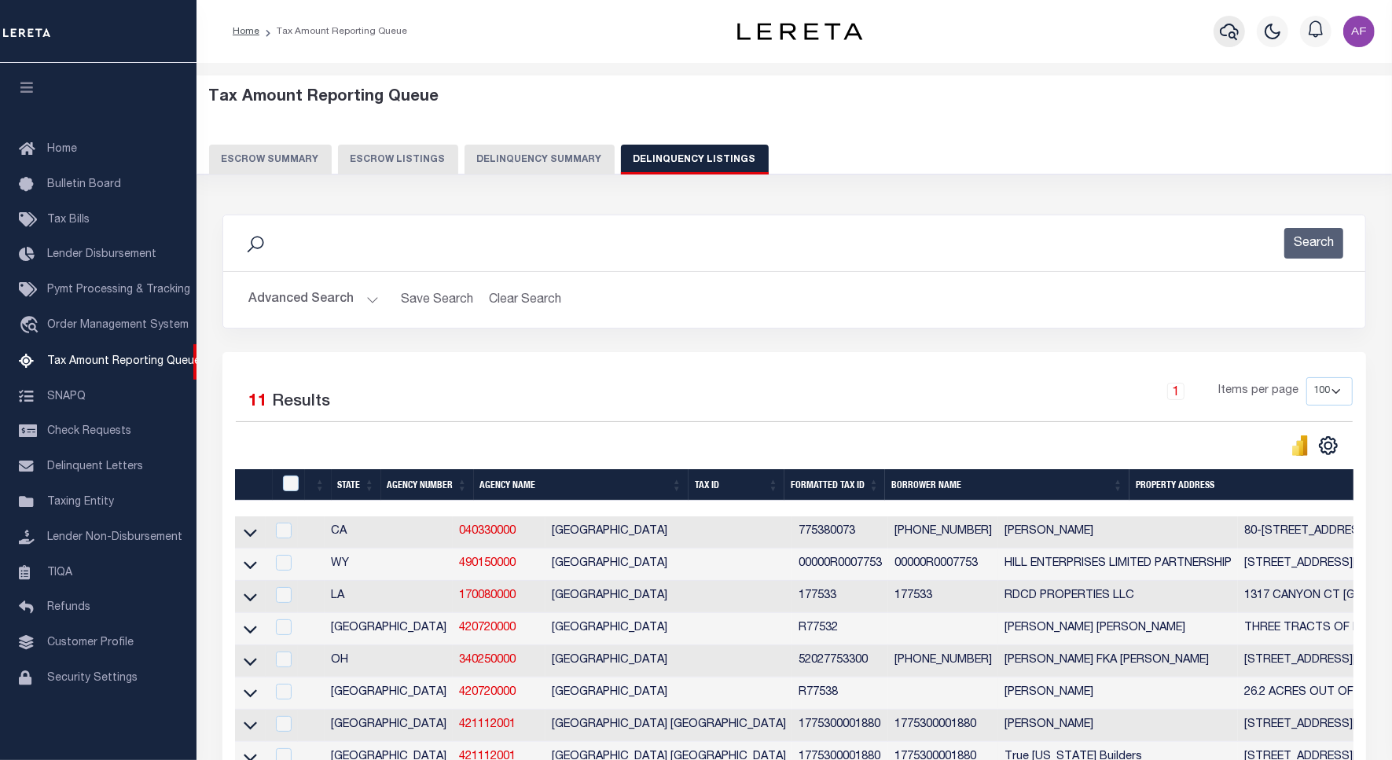
click at [1231, 34] on icon "button" at bounding box center [1228, 31] width 19 height 19
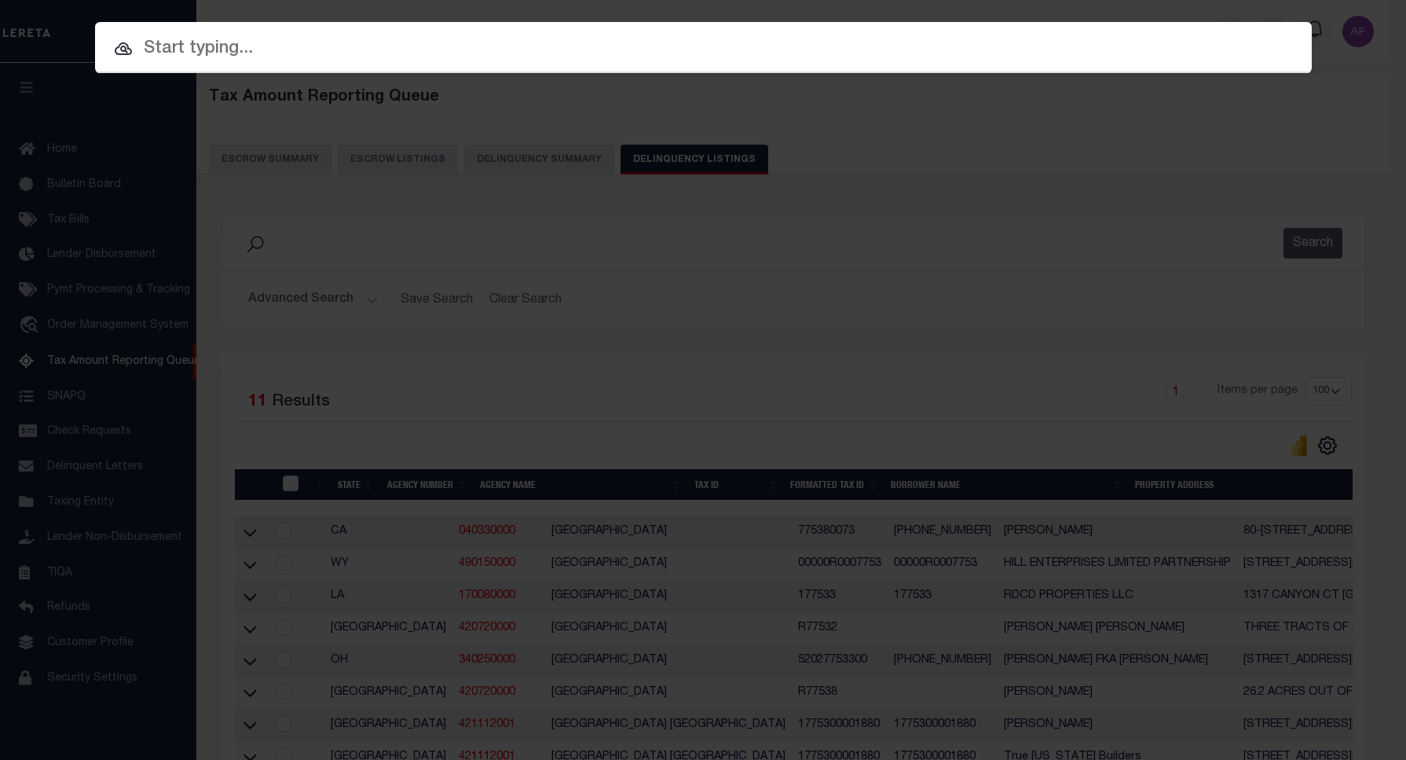
click at [316, 40] on input "text" at bounding box center [703, 49] width 1217 height 28
paste input "7753"
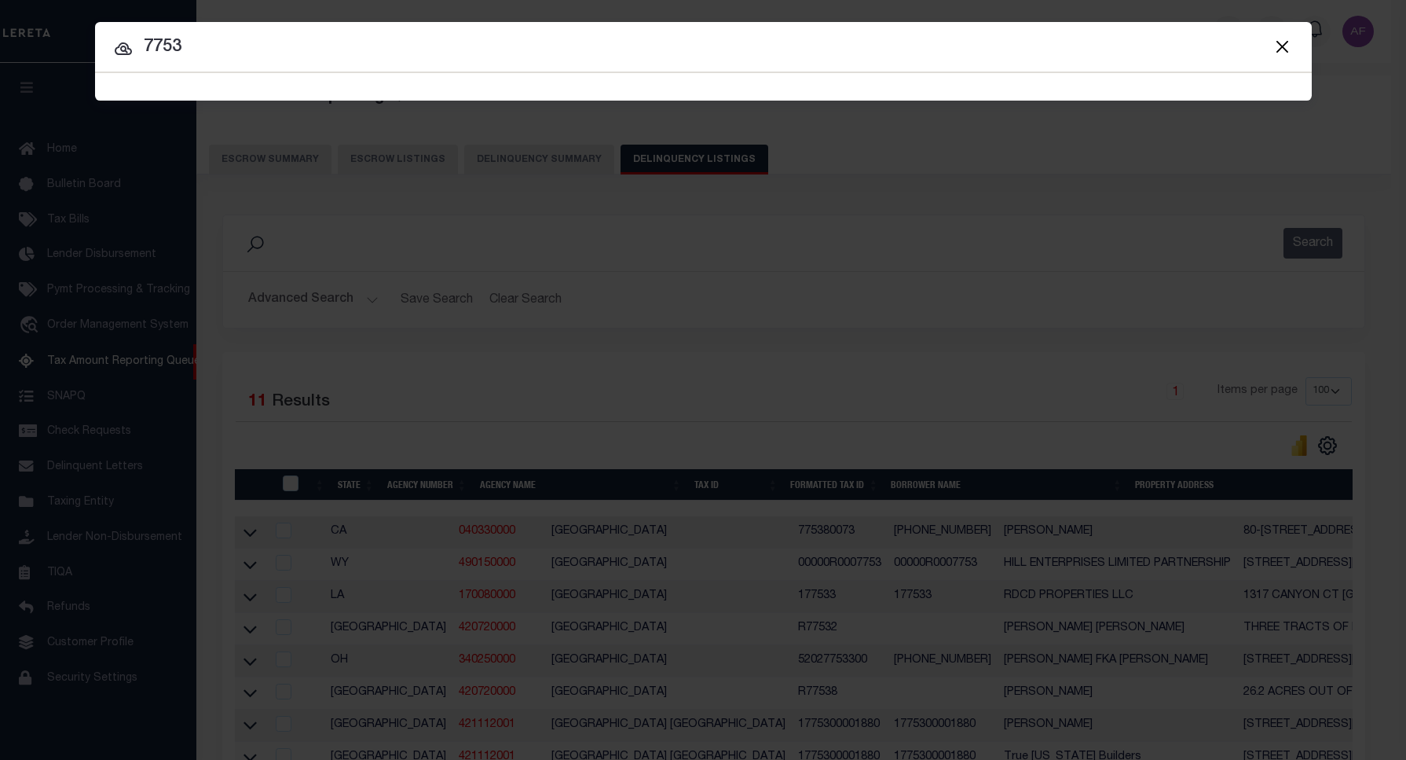
type input "7753"
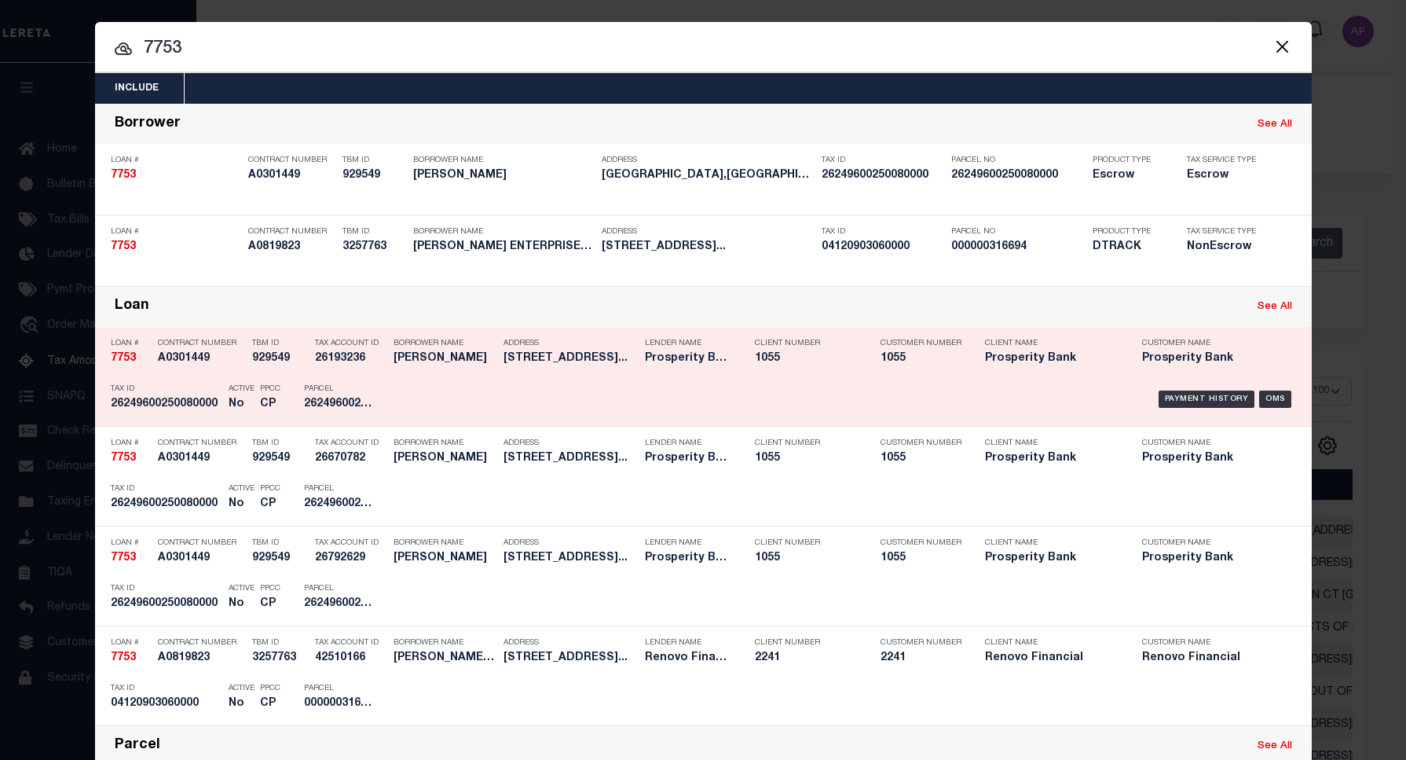
click at [756, 347] on p "Client Number" at bounding box center [806, 343] width 102 height 9
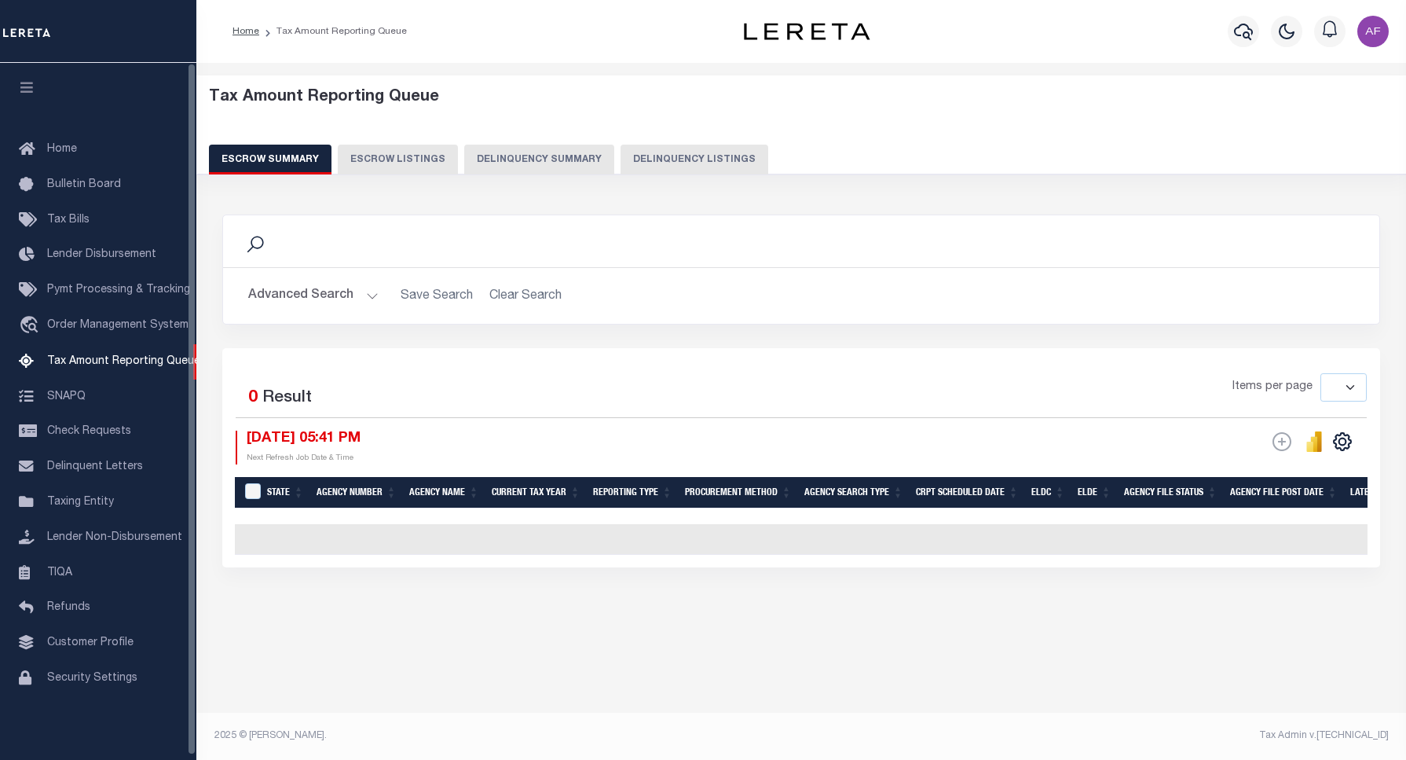
select select
click at [1240, 24] on icon "button" at bounding box center [1243, 31] width 19 height 19
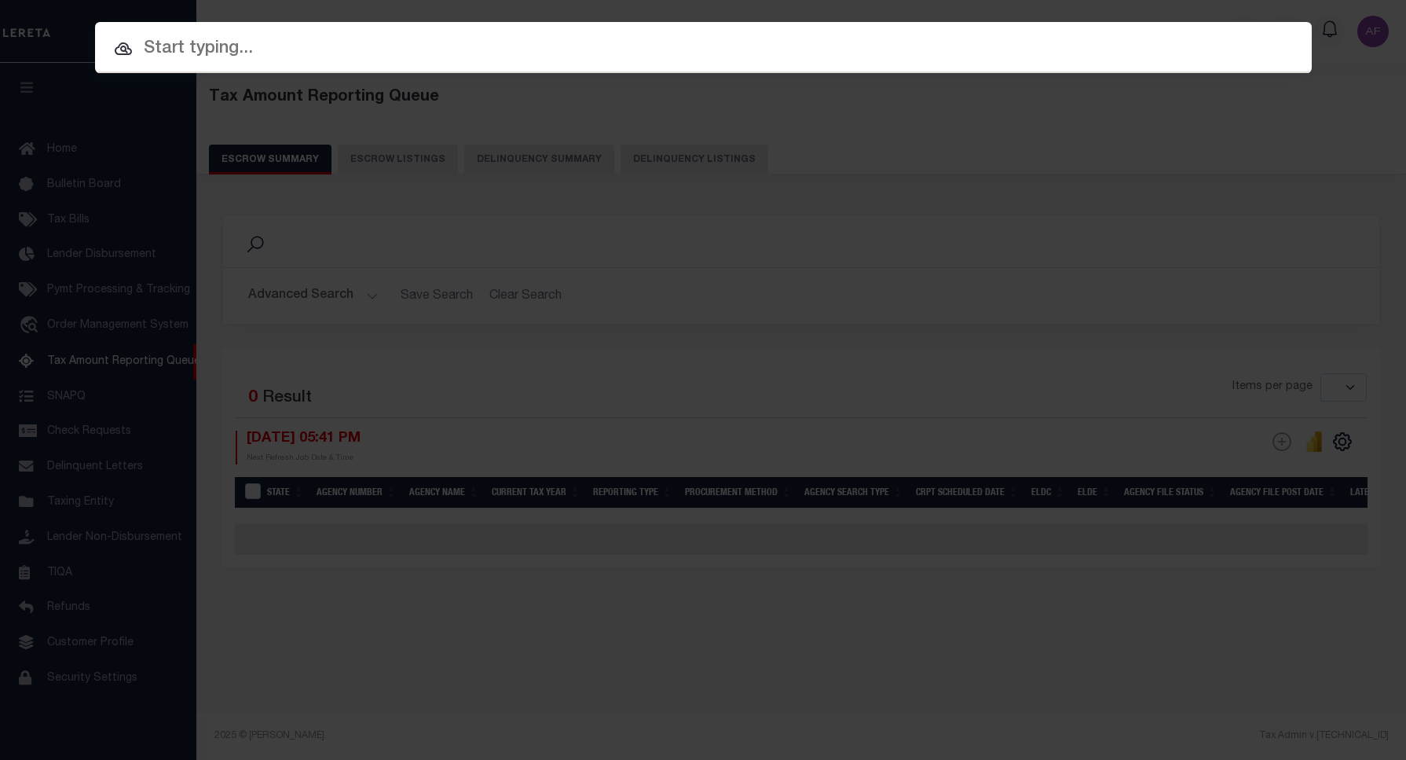
click at [297, 42] on input "text" at bounding box center [703, 49] width 1217 height 28
paste input "7753"
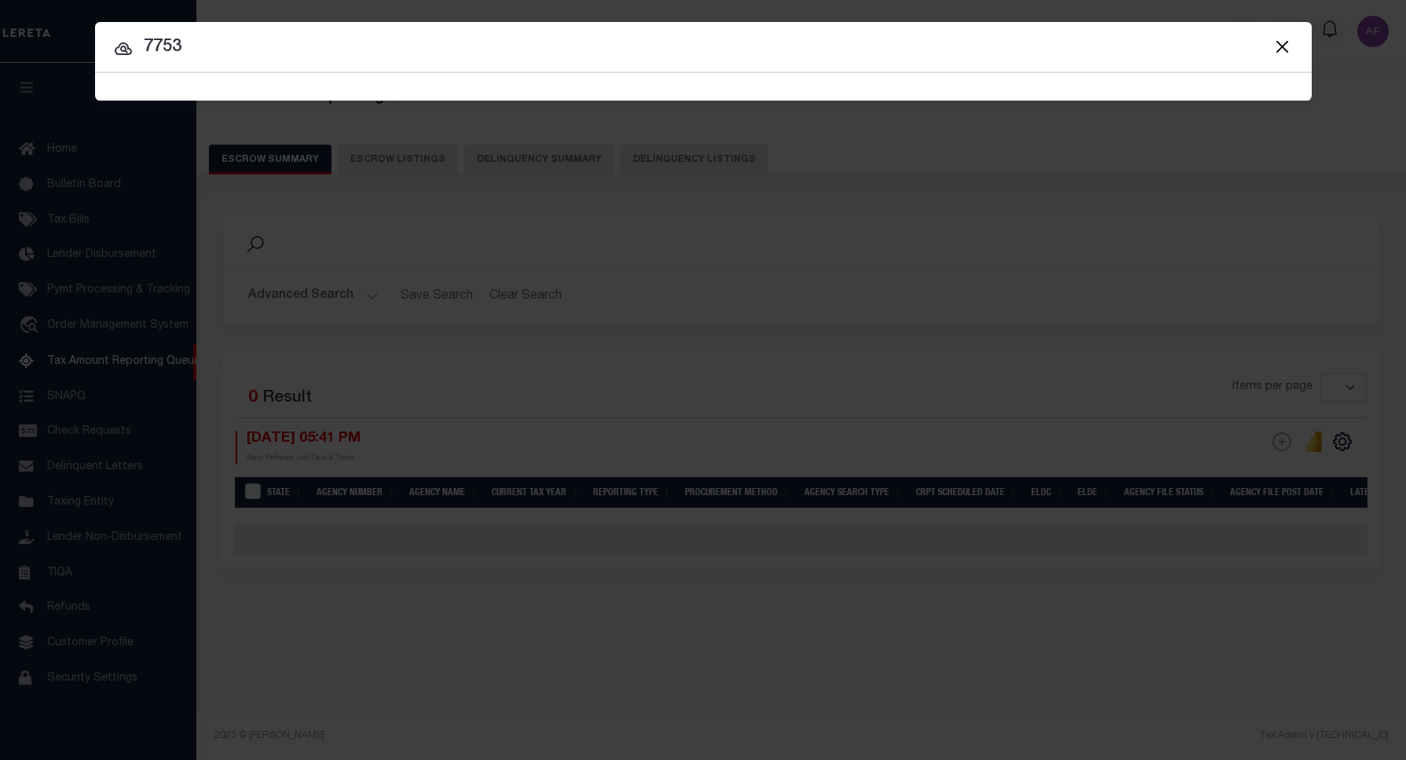
type input "7753"
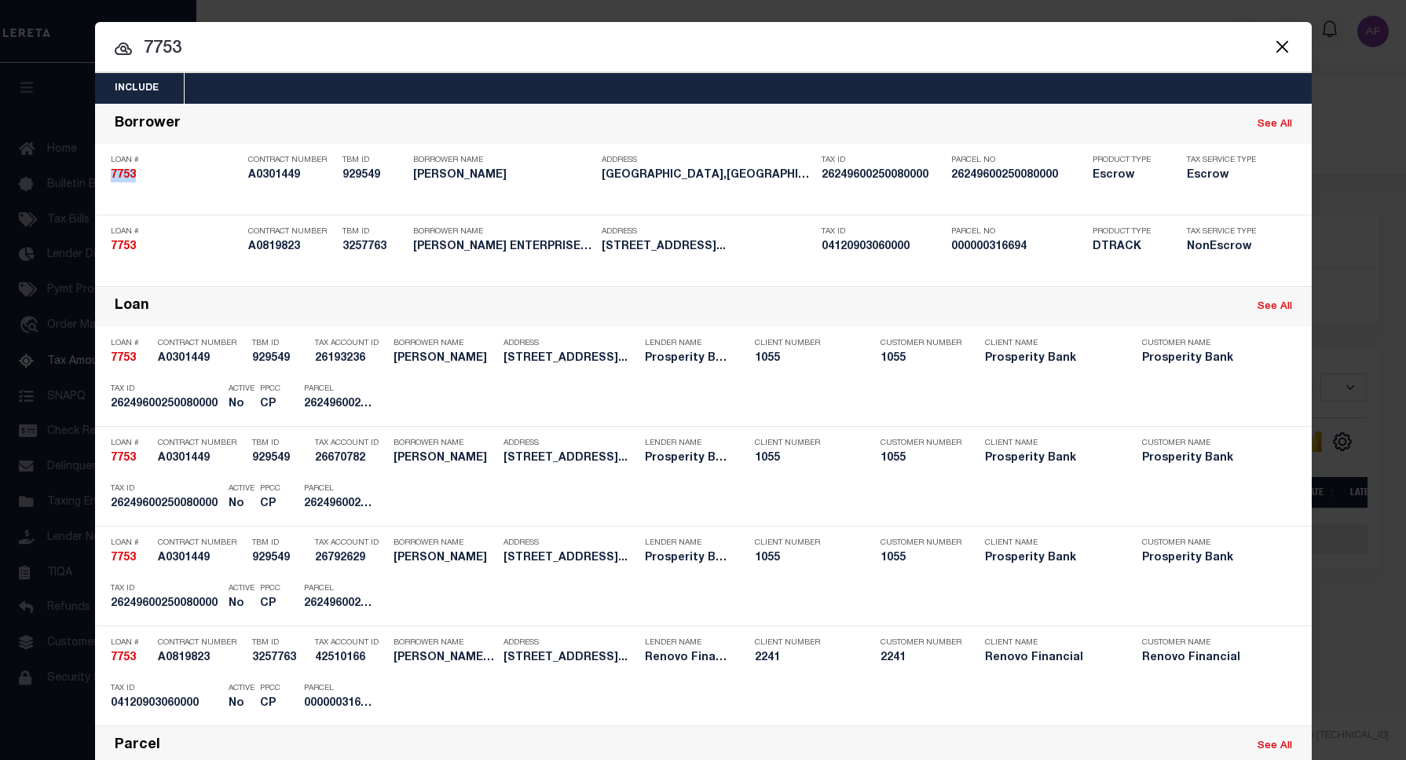
click at [1274, 46] on button "Close" at bounding box center [1283, 46] width 20 height 20
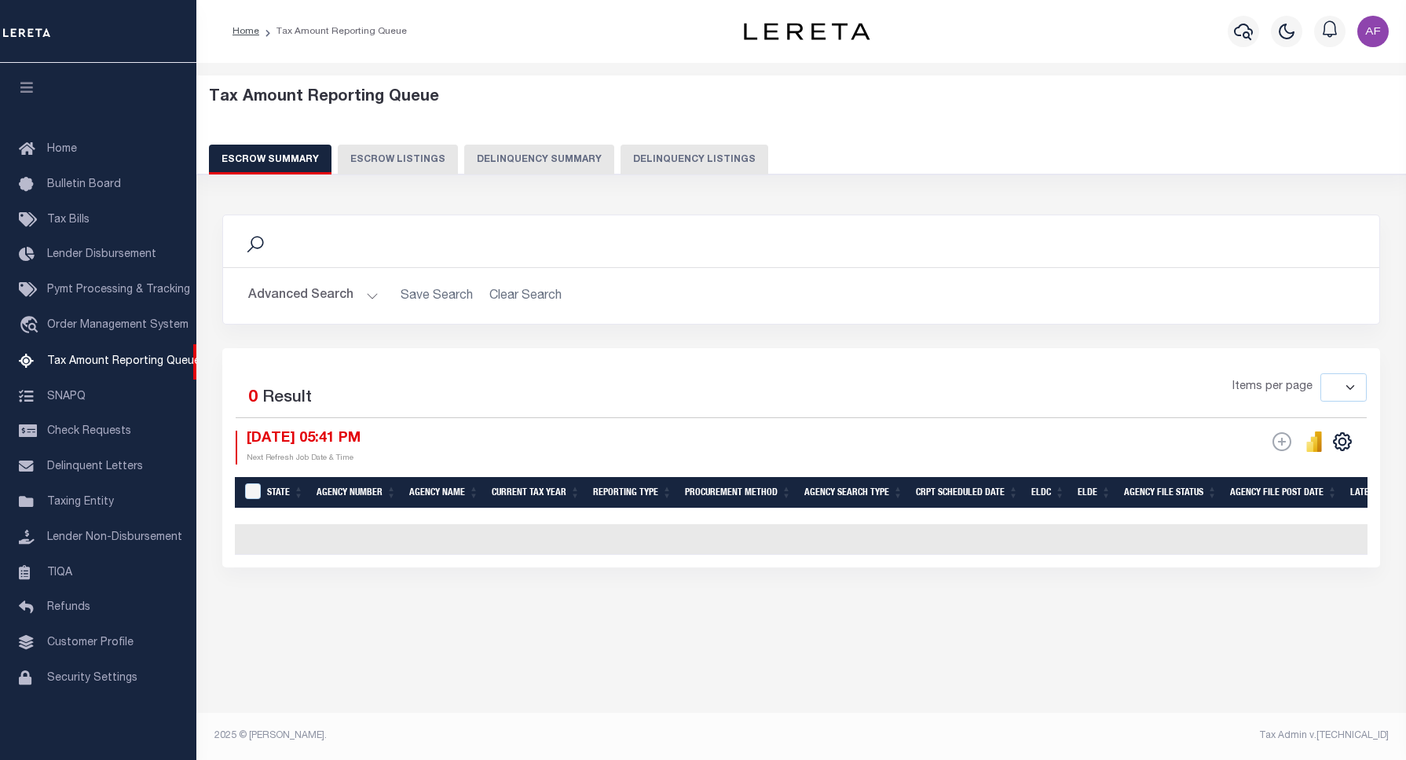
click at [695, 159] on button "Delinquency Listings" at bounding box center [695, 160] width 148 height 30
select select
select select "100"
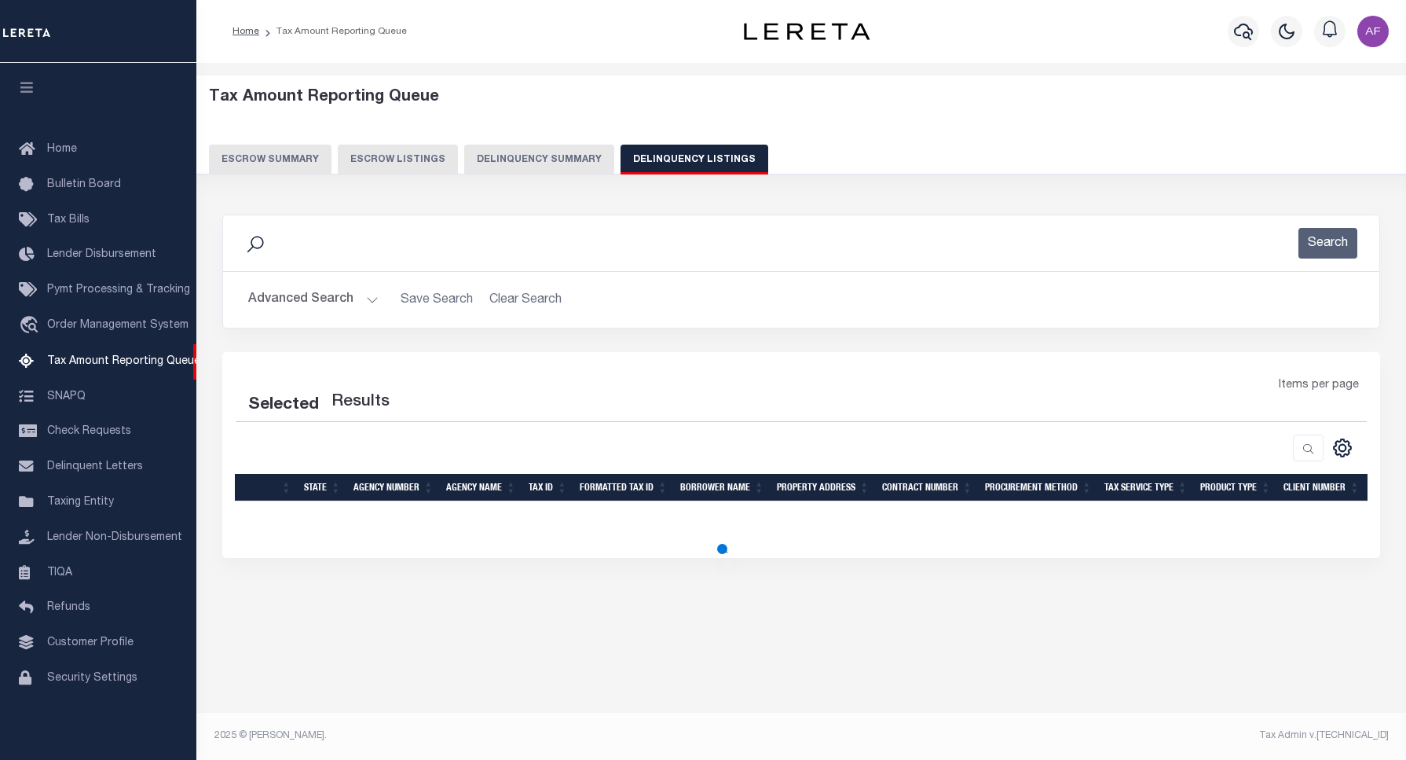
select select "100"
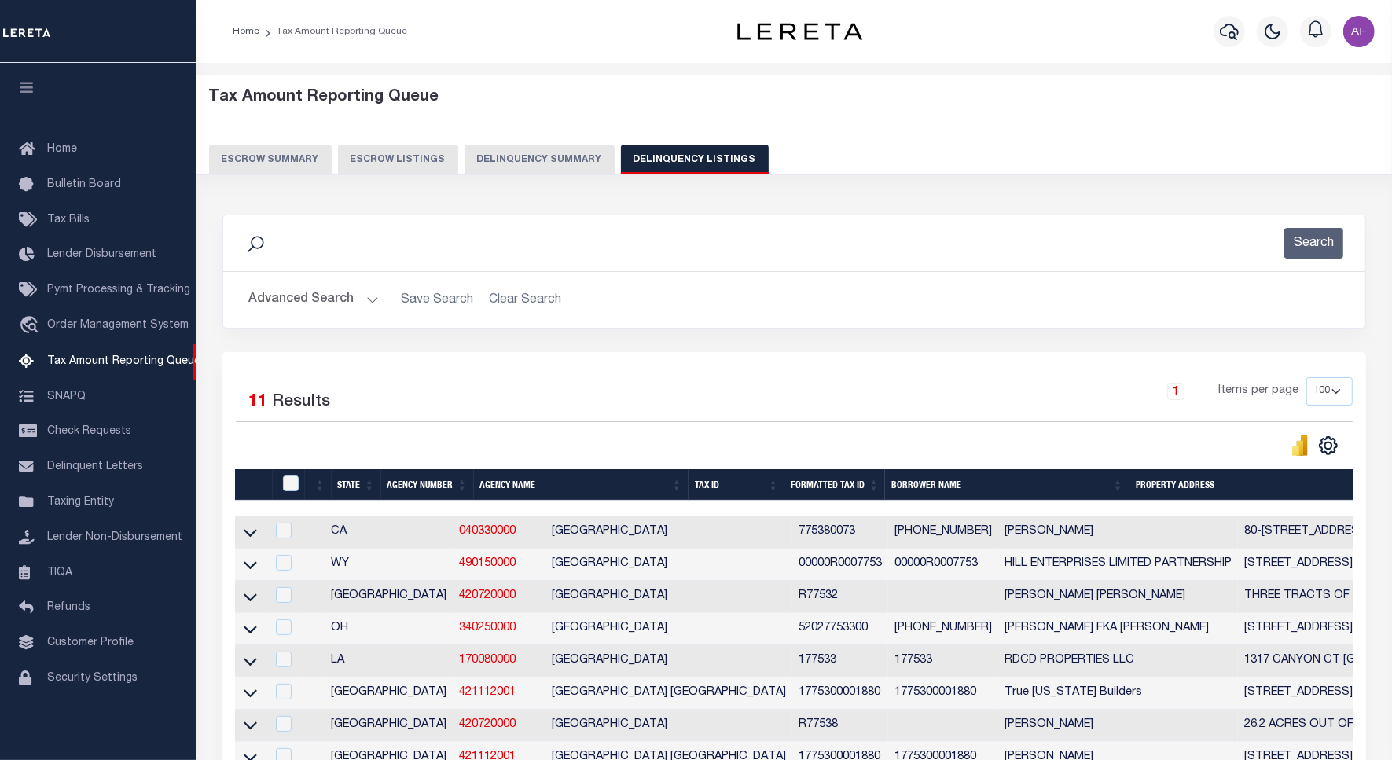
click at [316, 308] on button "Advanced Search" at bounding box center [313, 299] width 130 height 31
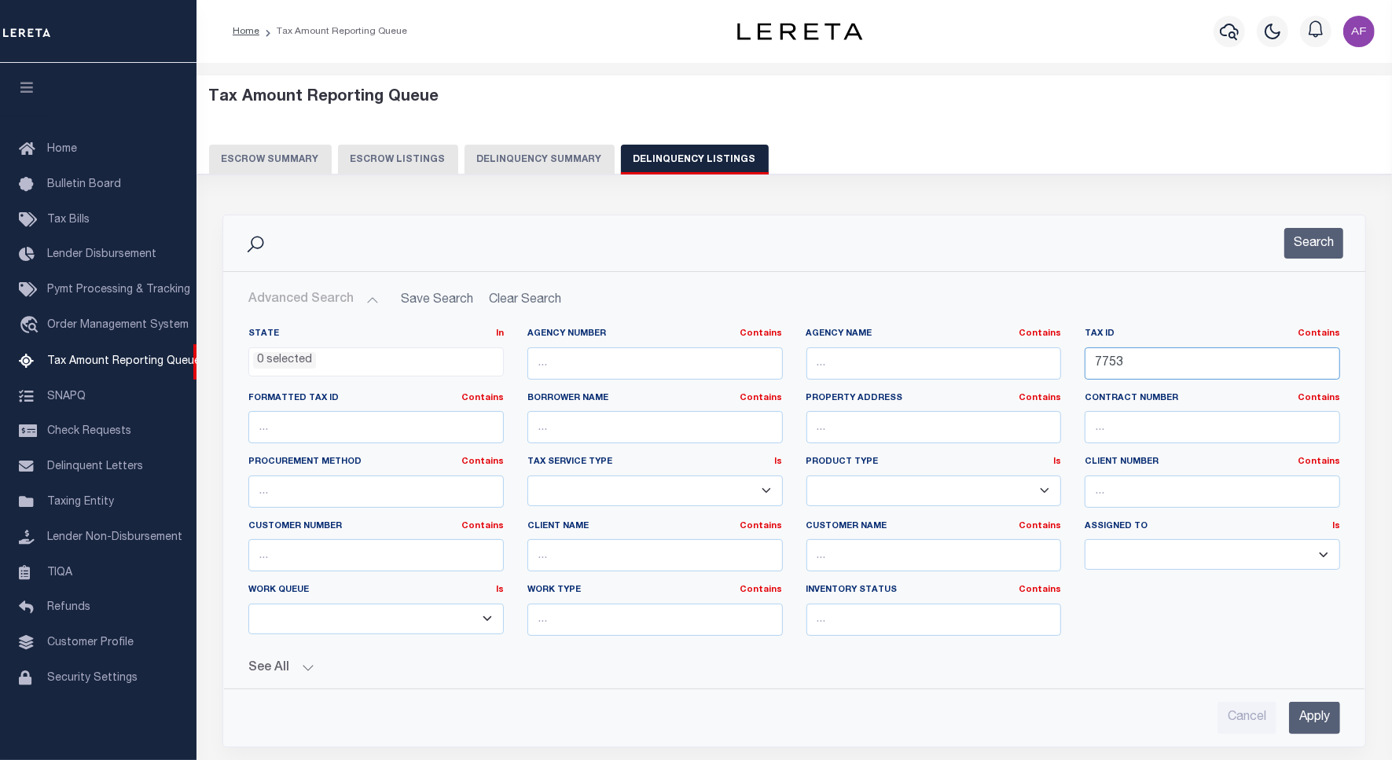
drag, startPoint x: 1156, startPoint y: 374, endPoint x: 1030, endPoint y: 362, distance: 126.3
click at [1030, 362] on div "State In In AK AL AR AZ CA CO CT DC DE FL GA GU HI IA ID IL IN KS KY LA MA MD M…" at bounding box center [794, 488] width 1115 height 321
paste input "51-07-135-002-00"
click at [1326, 255] on button "Search" at bounding box center [1313, 243] width 59 height 31
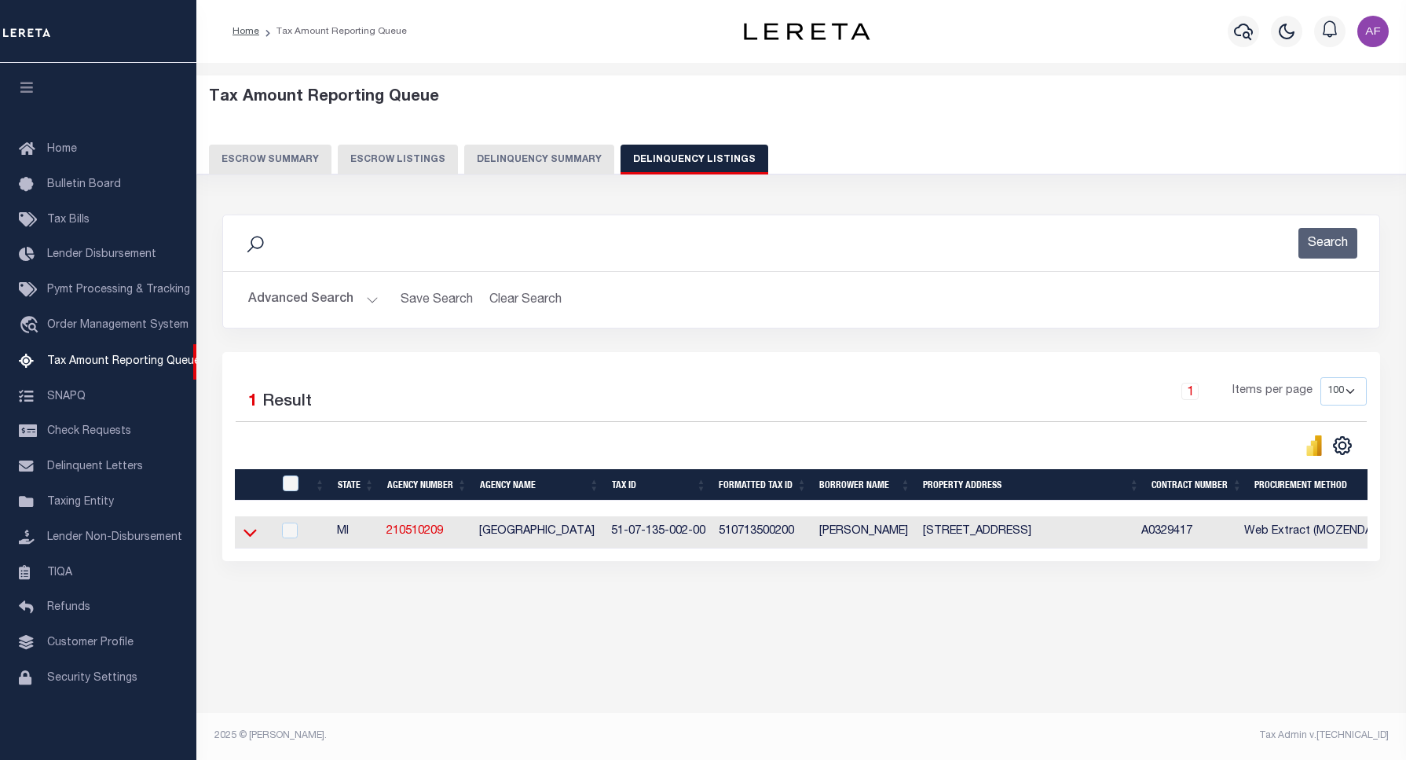
click at [251, 531] on icon at bounding box center [250, 532] width 13 height 17
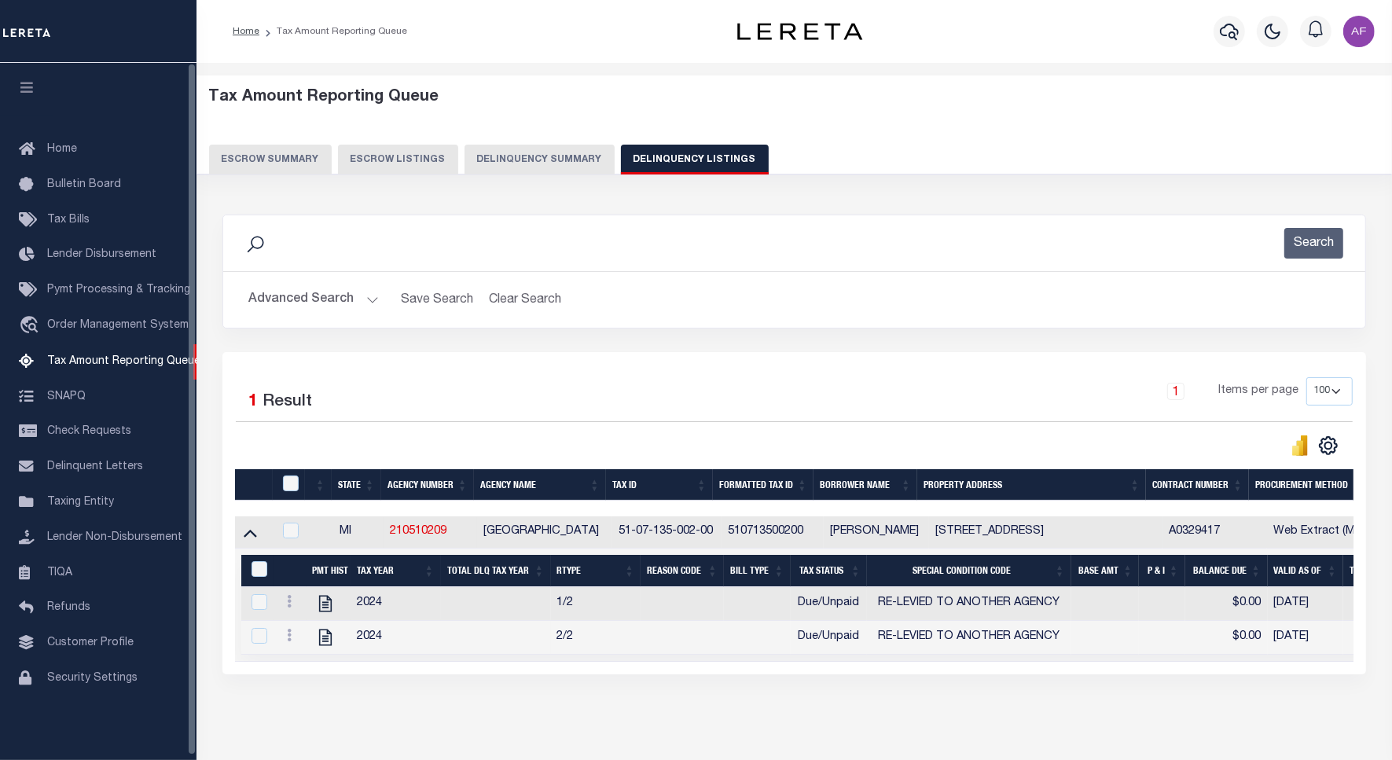
click at [289, 291] on button "Advanced Search" at bounding box center [313, 299] width 130 height 31
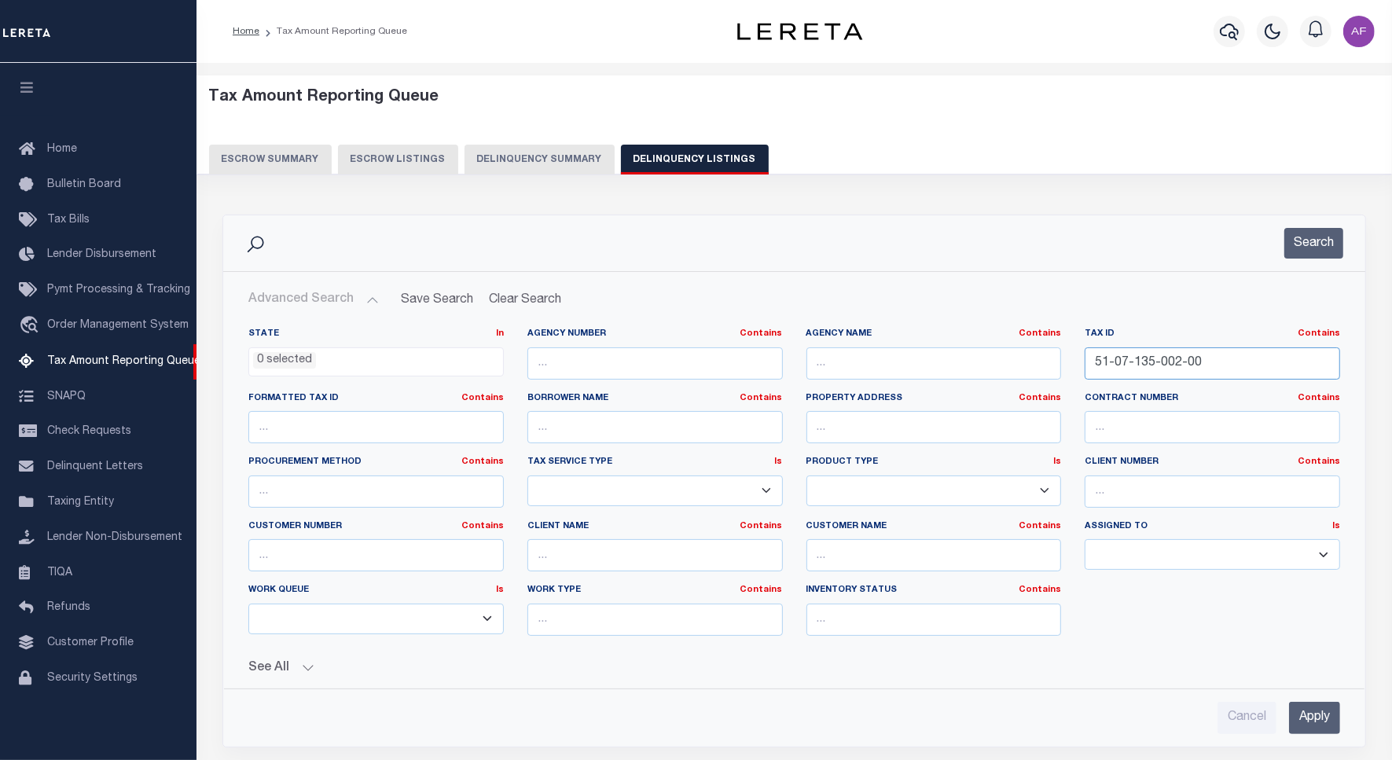
drag, startPoint x: 1223, startPoint y: 358, endPoint x: 1065, endPoint y: 362, distance: 158.0
click at [1065, 362] on div "State In In AK AL AR AZ CA CO CT DC DE FL GA GU HI IA ID IL IN KS KY LA MA MD M…" at bounding box center [794, 488] width 1115 height 321
paste input "42817"
type input "42817"
click at [1297, 234] on button "Search" at bounding box center [1313, 243] width 59 height 31
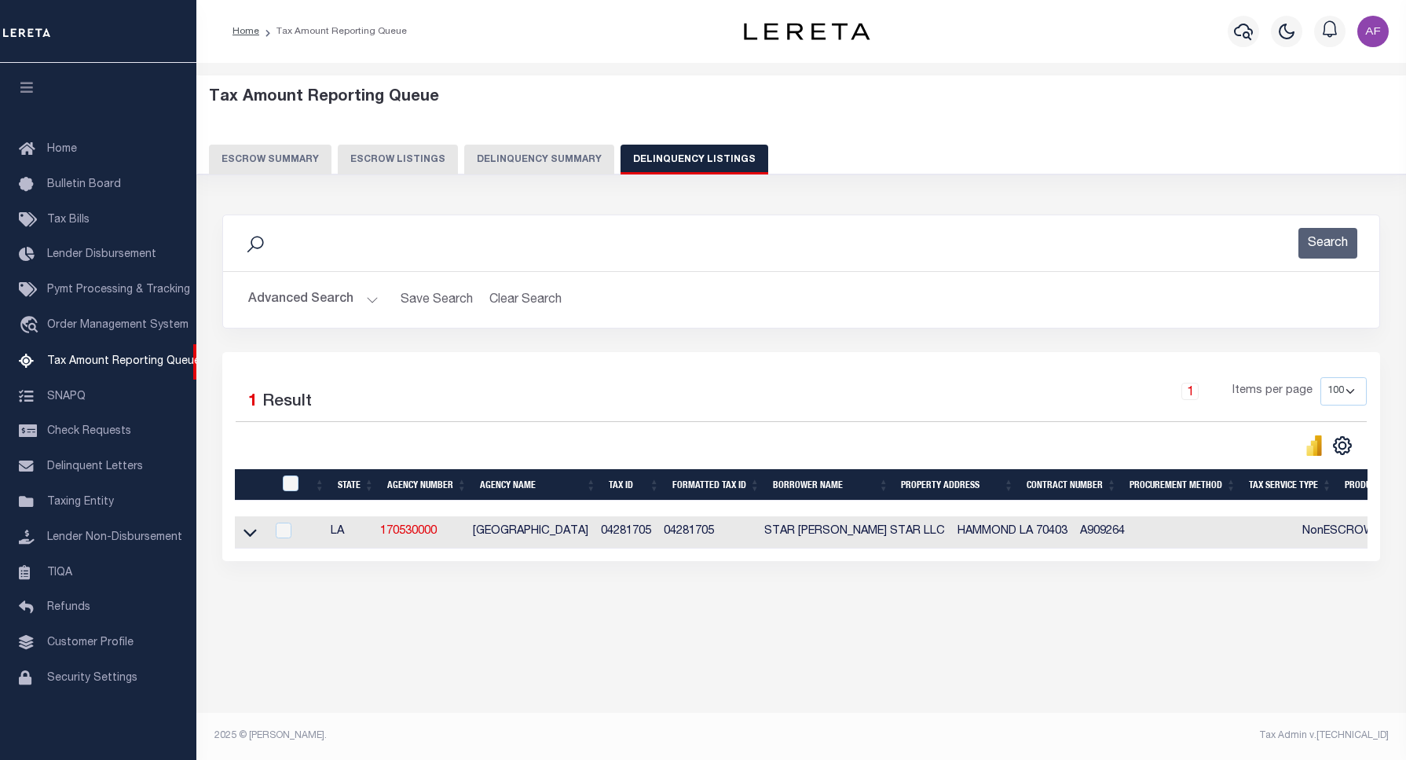
click at [254, 539] on icon at bounding box center [250, 532] width 13 height 17
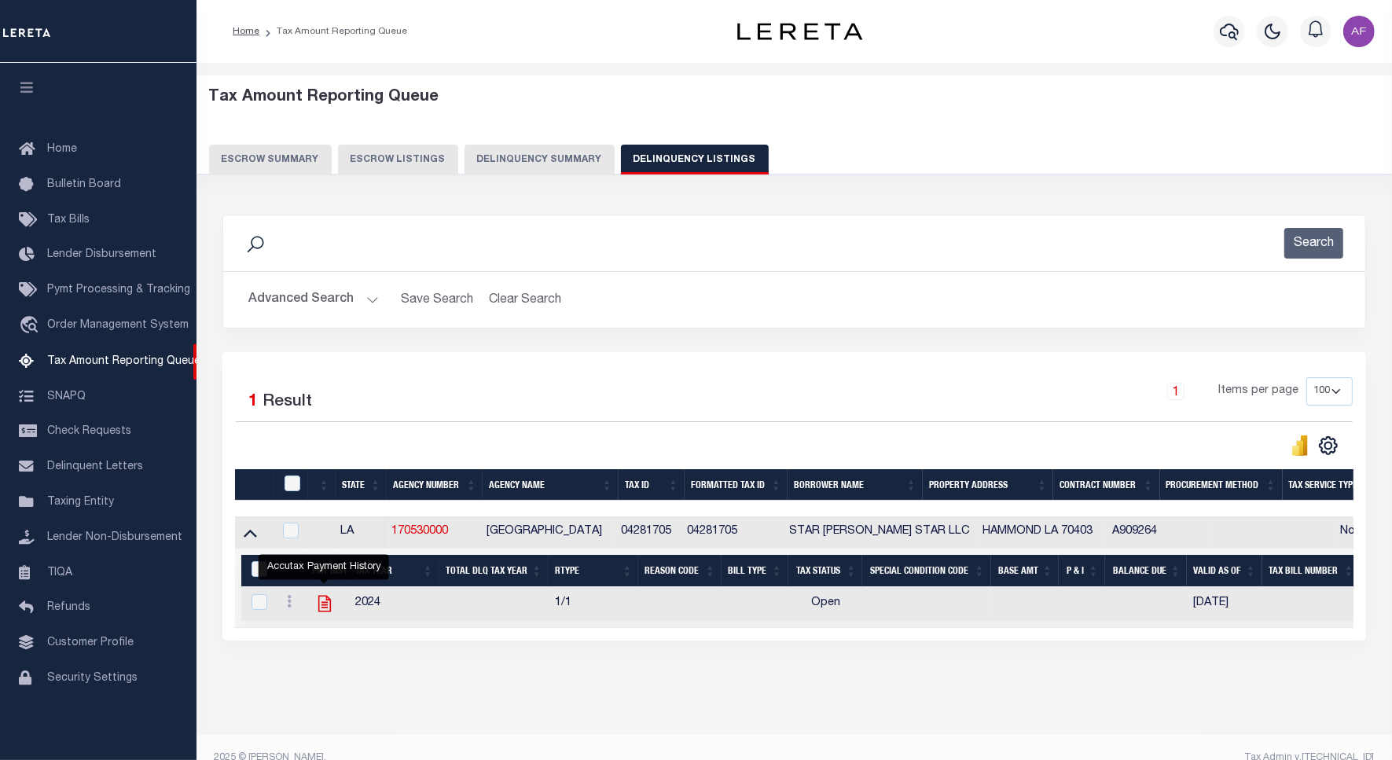
click at [319, 614] on icon "" at bounding box center [324, 603] width 20 height 20
checkbox input "true"
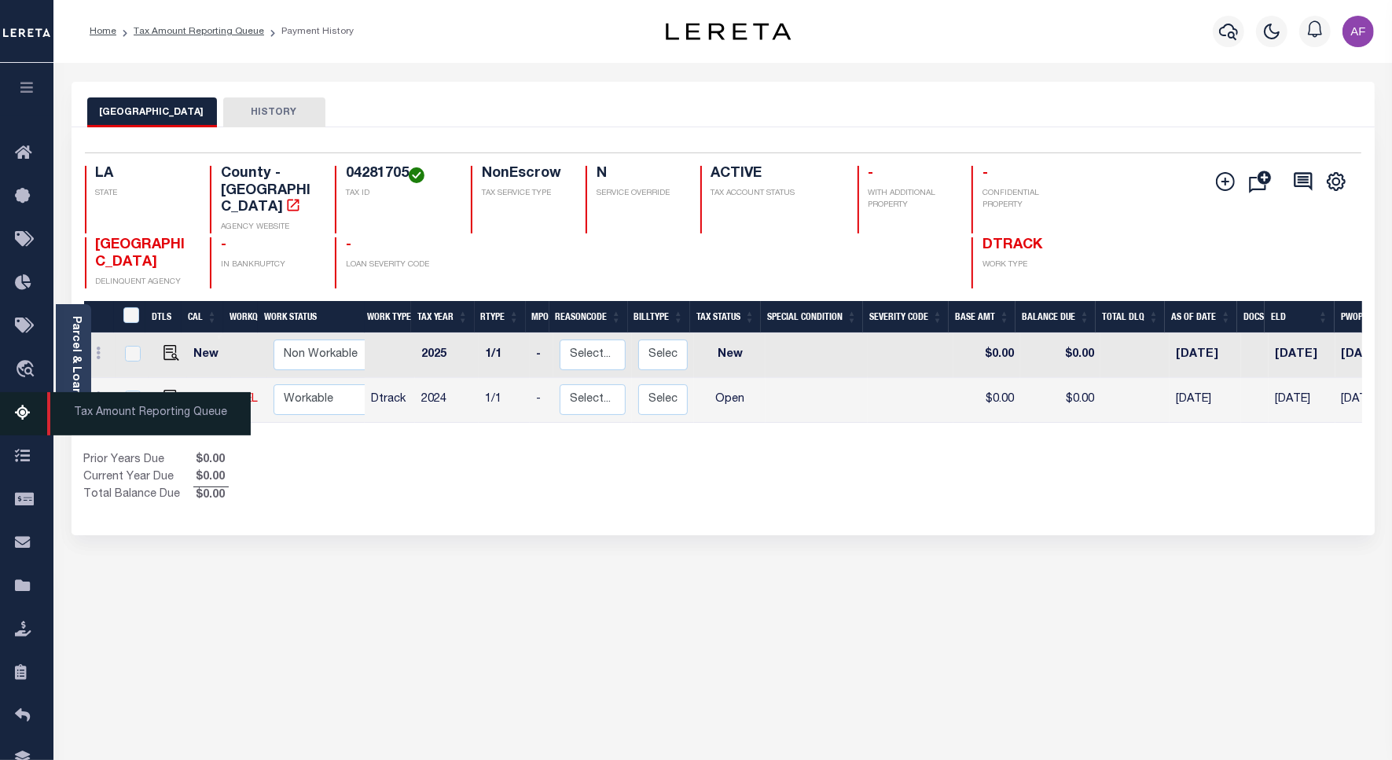
click at [24, 414] on icon at bounding box center [27, 414] width 25 height 20
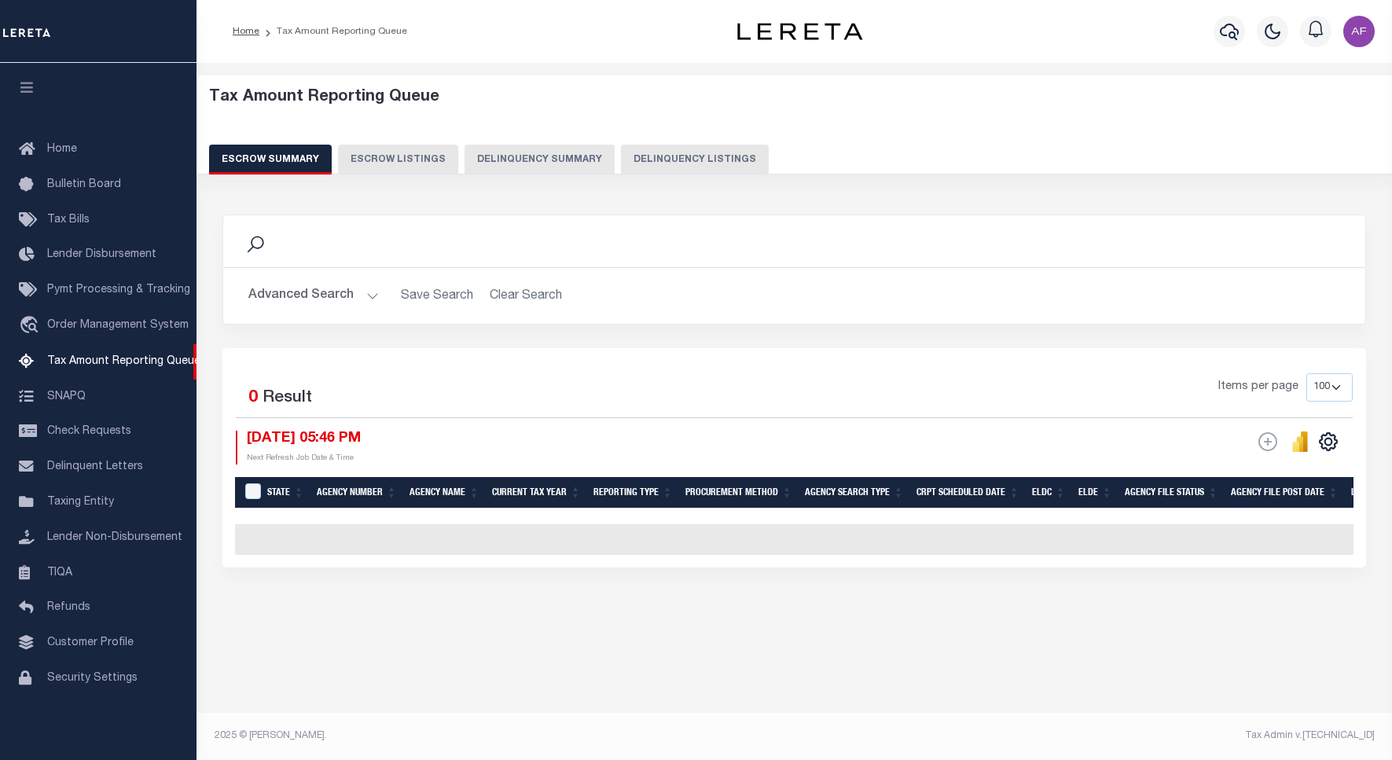
select select "100"
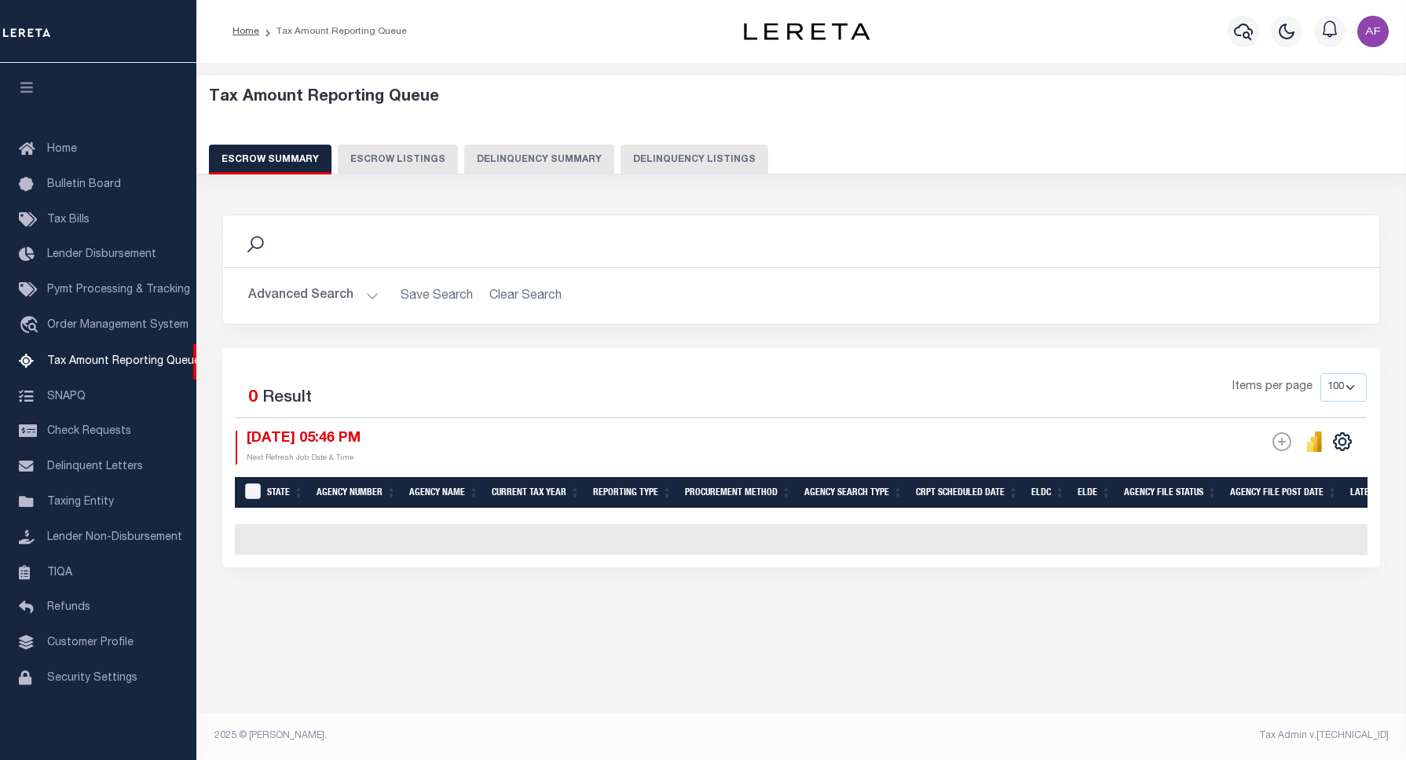
click at [703, 153] on button "Delinquency Listings" at bounding box center [695, 160] width 148 height 30
select select "100"
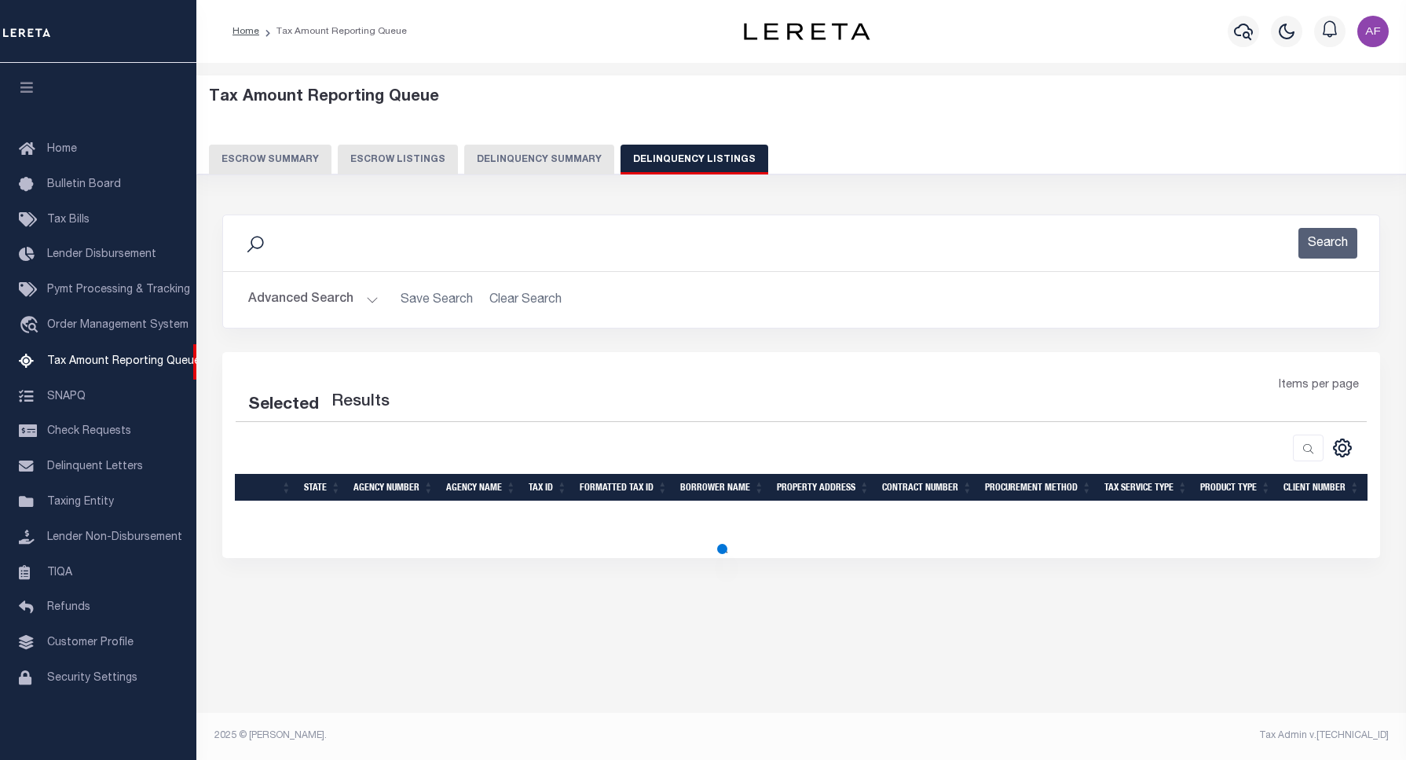
select select "100"
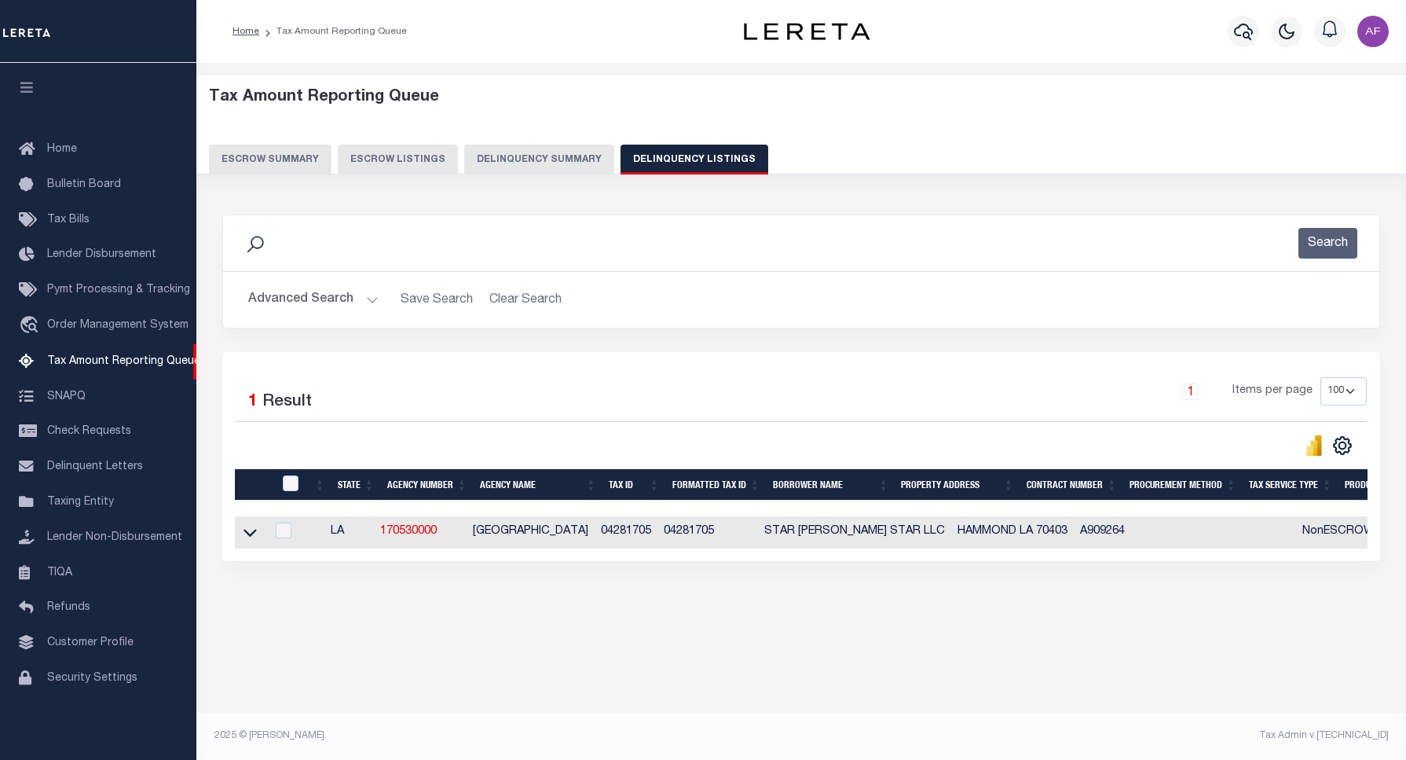
click at [292, 305] on button "Advanced Search" at bounding box center [313, 299] width 130 height 31
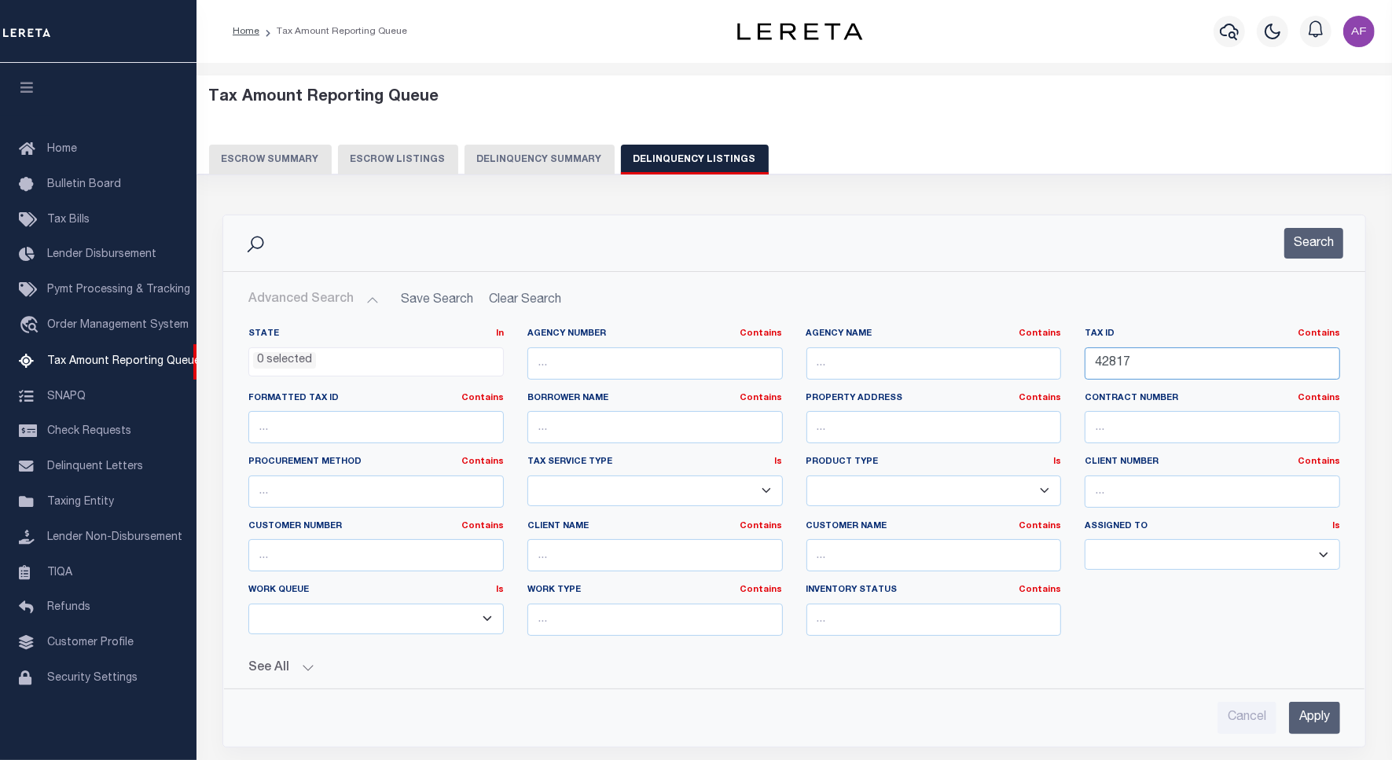
click at [1110, 358] on input "42817" at bounding box center [1211, 363] width 255 height 32
paste input "0914005E0"
type input "40914005E0"
click at [1298, 241] on button "Search" at bounding box center [1313, 243] width 59 height 31
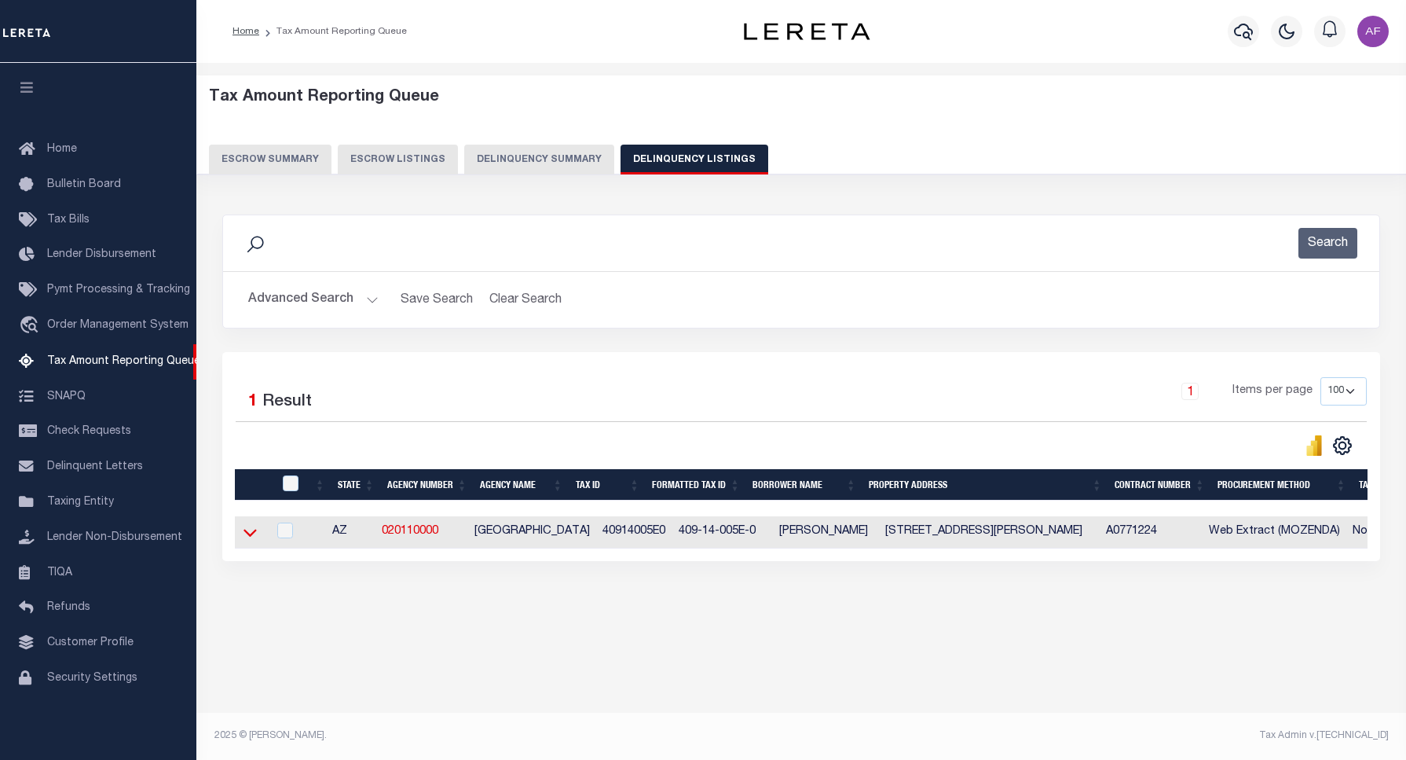
click at [244, 534] on icon at bounding box center [250, 532] width 13 height 17
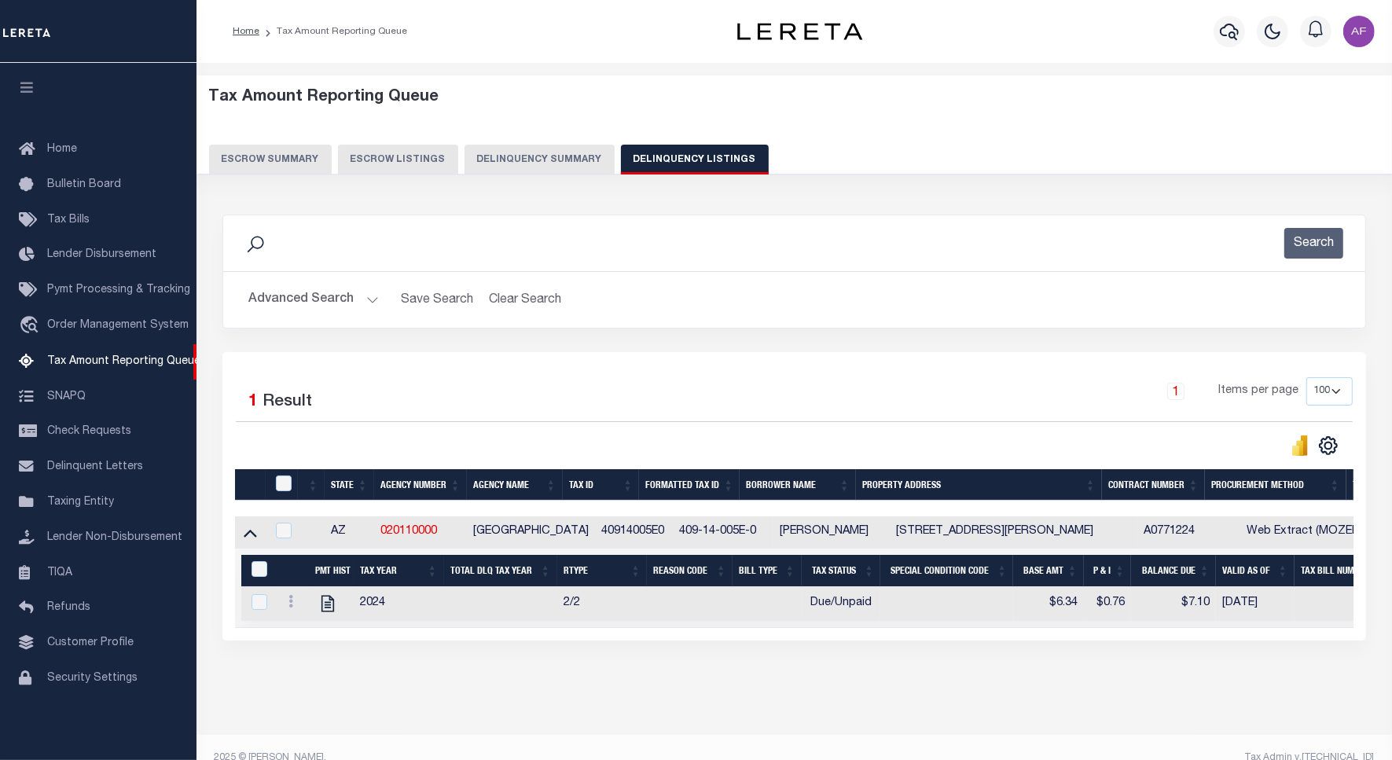
scroll to position [38, 0]
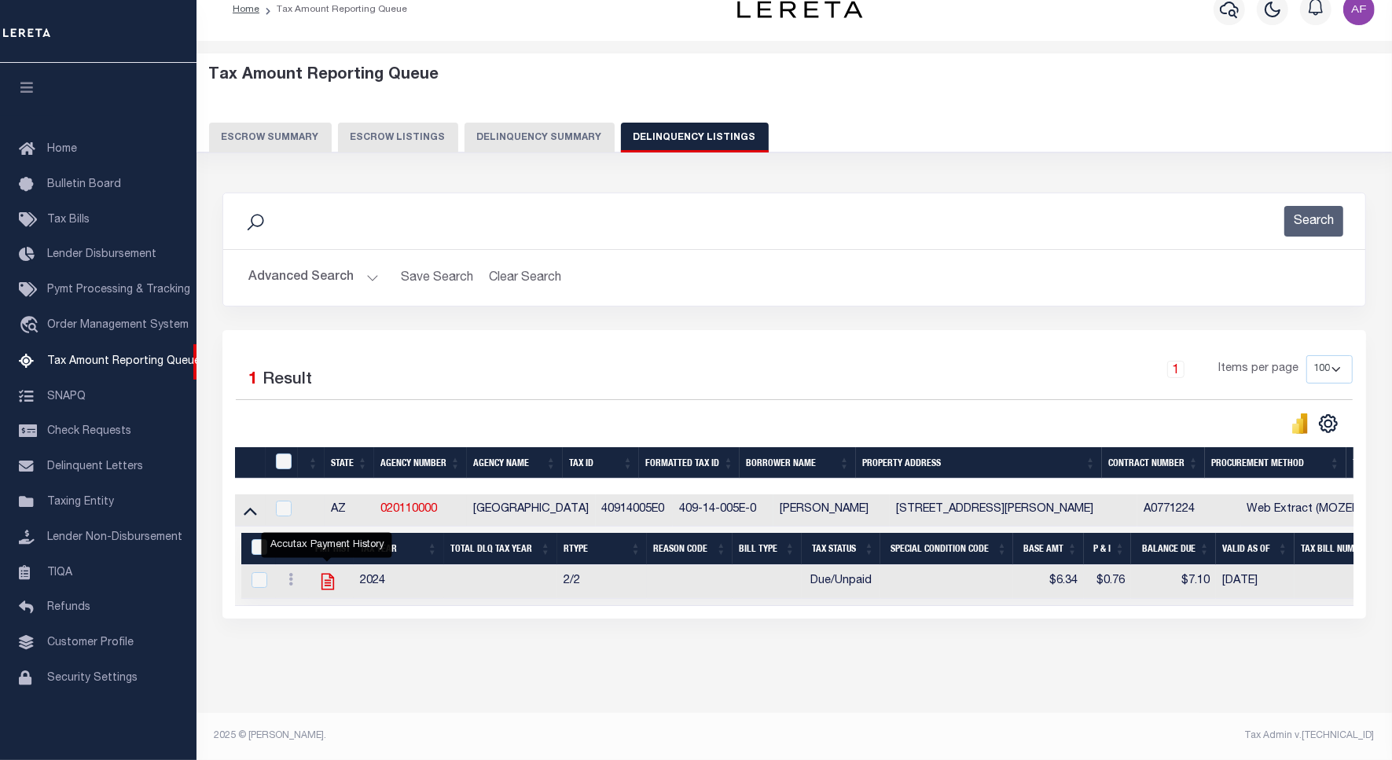
click at [320, 571] on icon "" at bounding box center [327, 581] width 20 height 20
checkbox input "true"
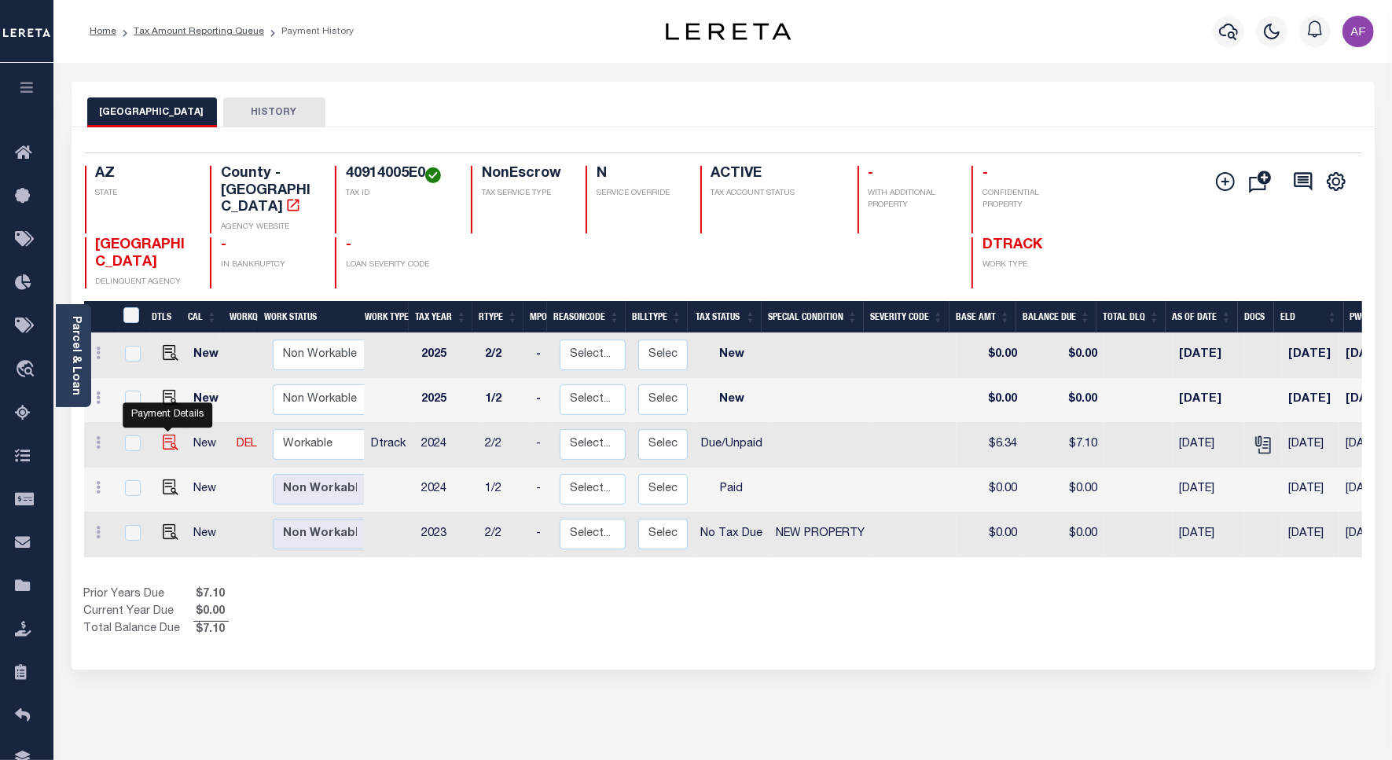
click at [165, 435] on img "" at bounding box center [171, 443] width 16 height 16
checkbox input "true"
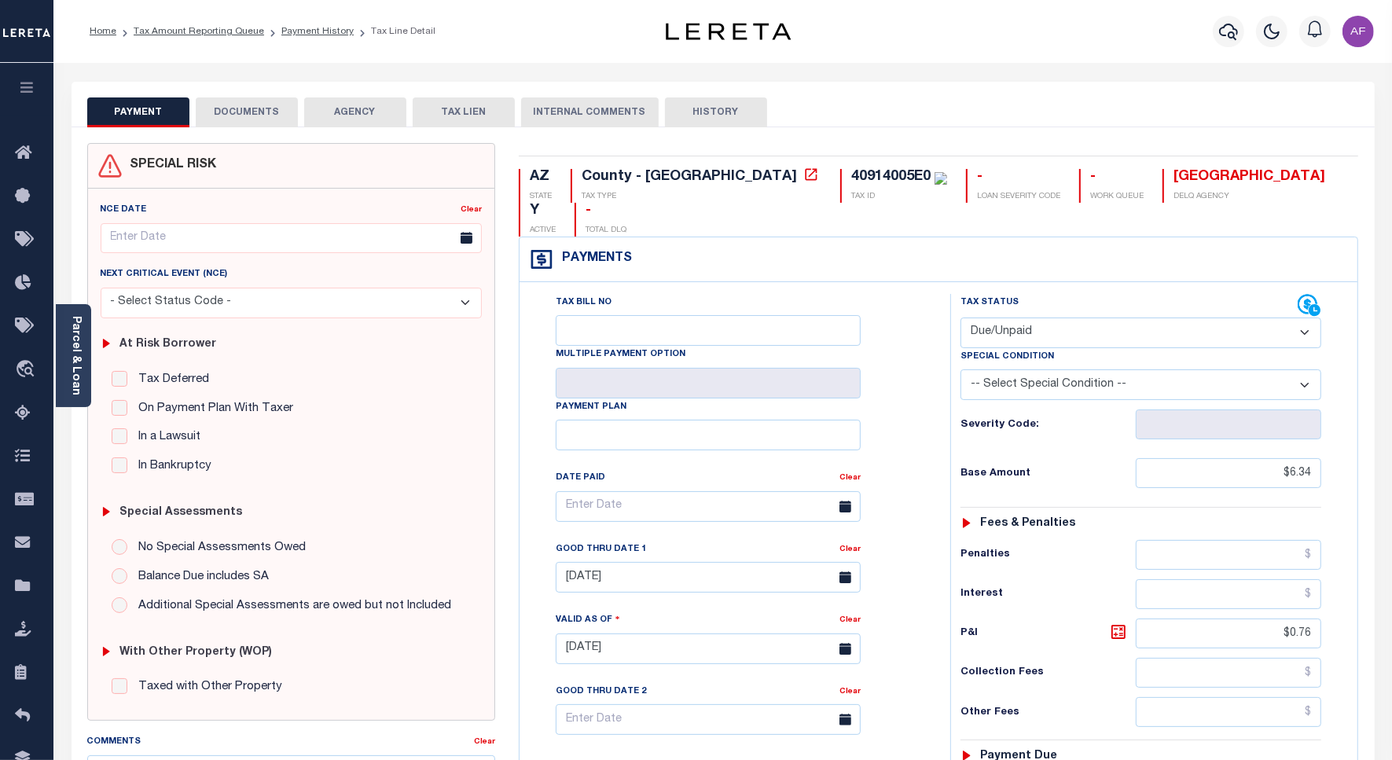
click at [1036, 317] on select "- Select Status Code - Open Due/Unpaid Paid Incomplete No Tax Due Internal Refu…" at bounding box center [1140, 332] width 361 height 31
select select "PYD"
click at [960, 317] on select "- Select Status Code - Open Due/Unpaid Paid Incomplete No Tax Due Internal Refu…" at bounding box center [1140, 332] width 361 height 31
type input "[DATE]"
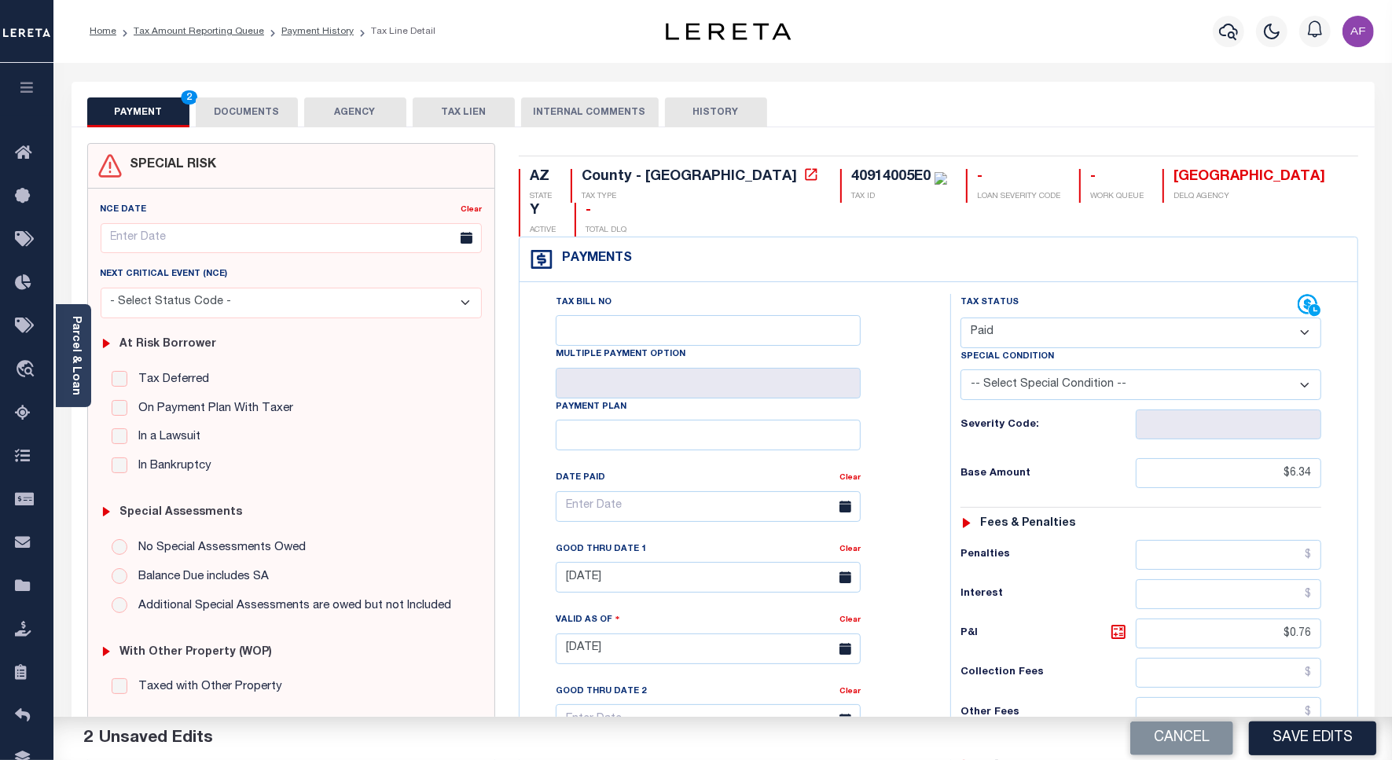
scroll to position [477, 0]
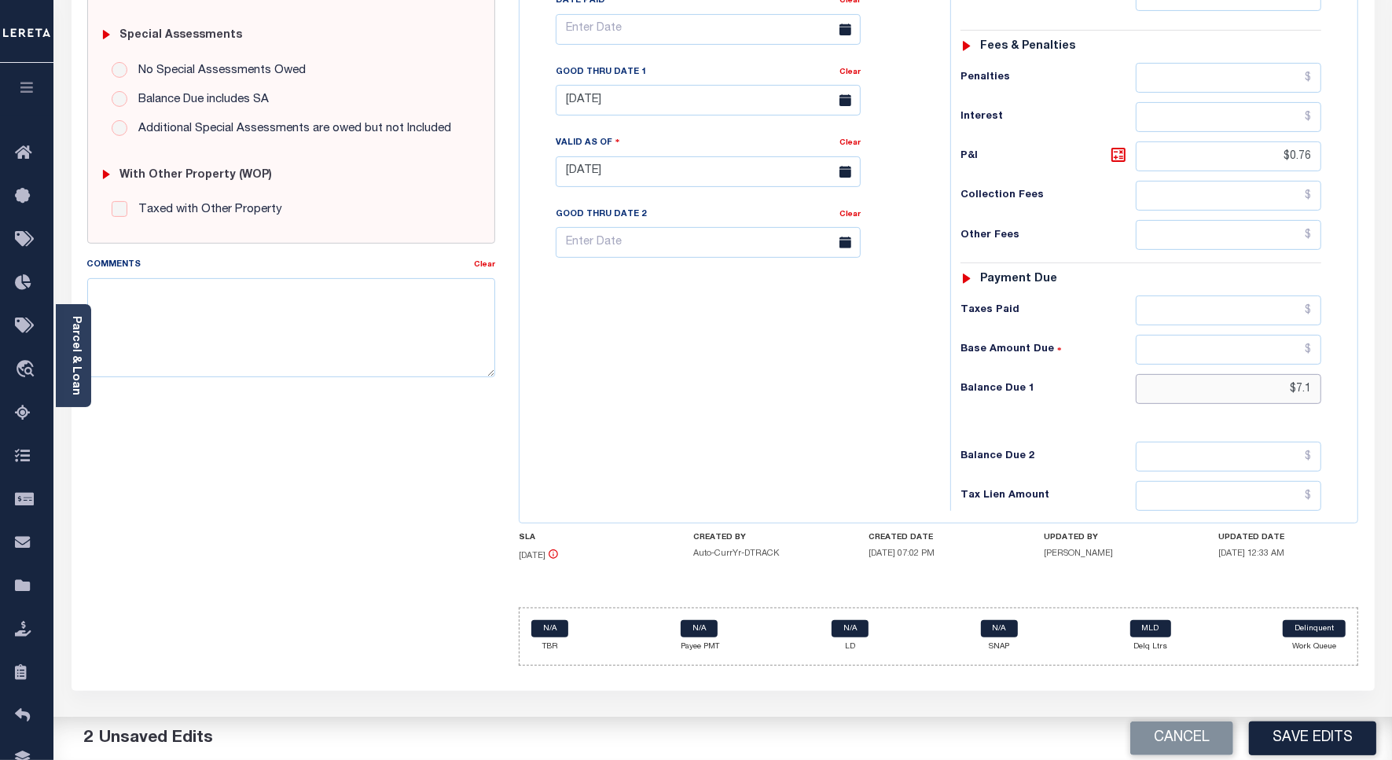
click at [1300, 374] on input "$7.1" at bounding box center [1227, 389] width 185 height 30
type input "$0.00"
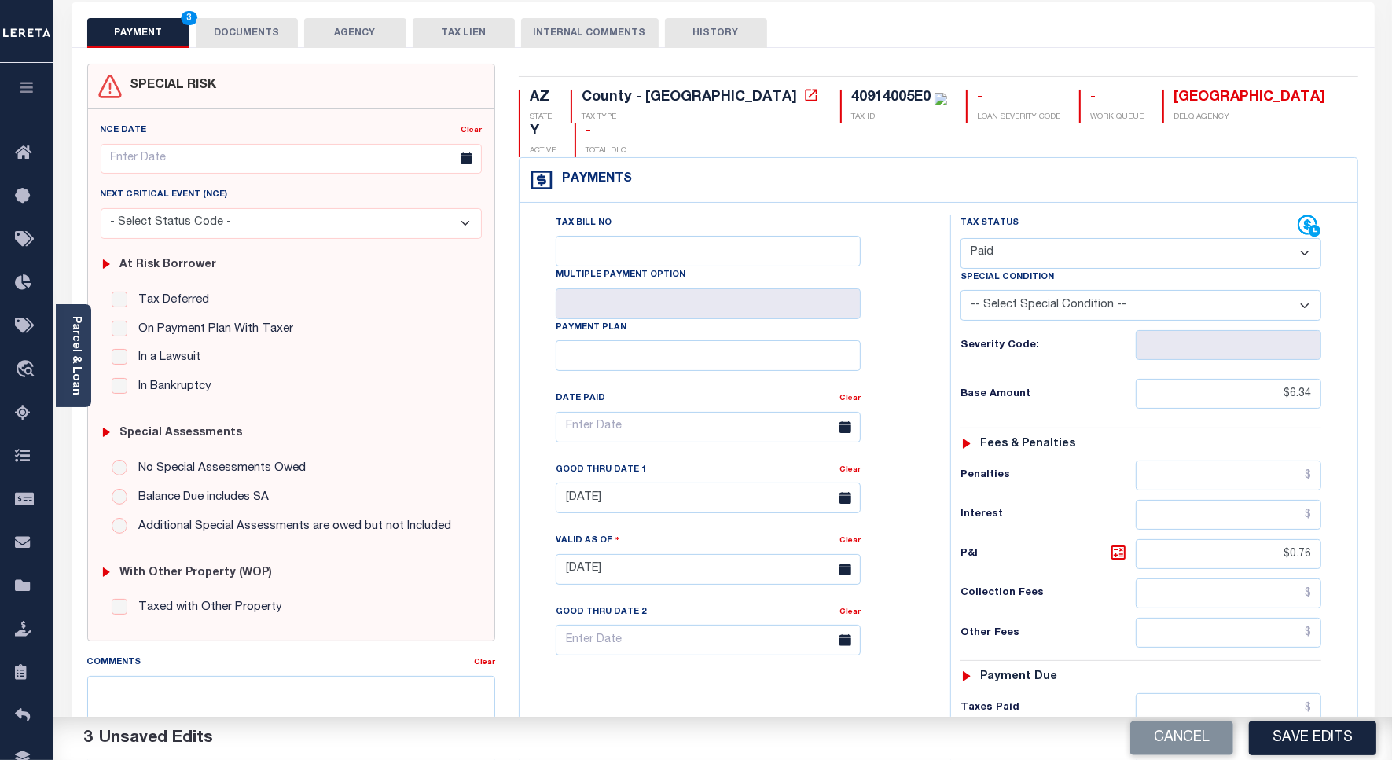
scroll to position [0, 0]
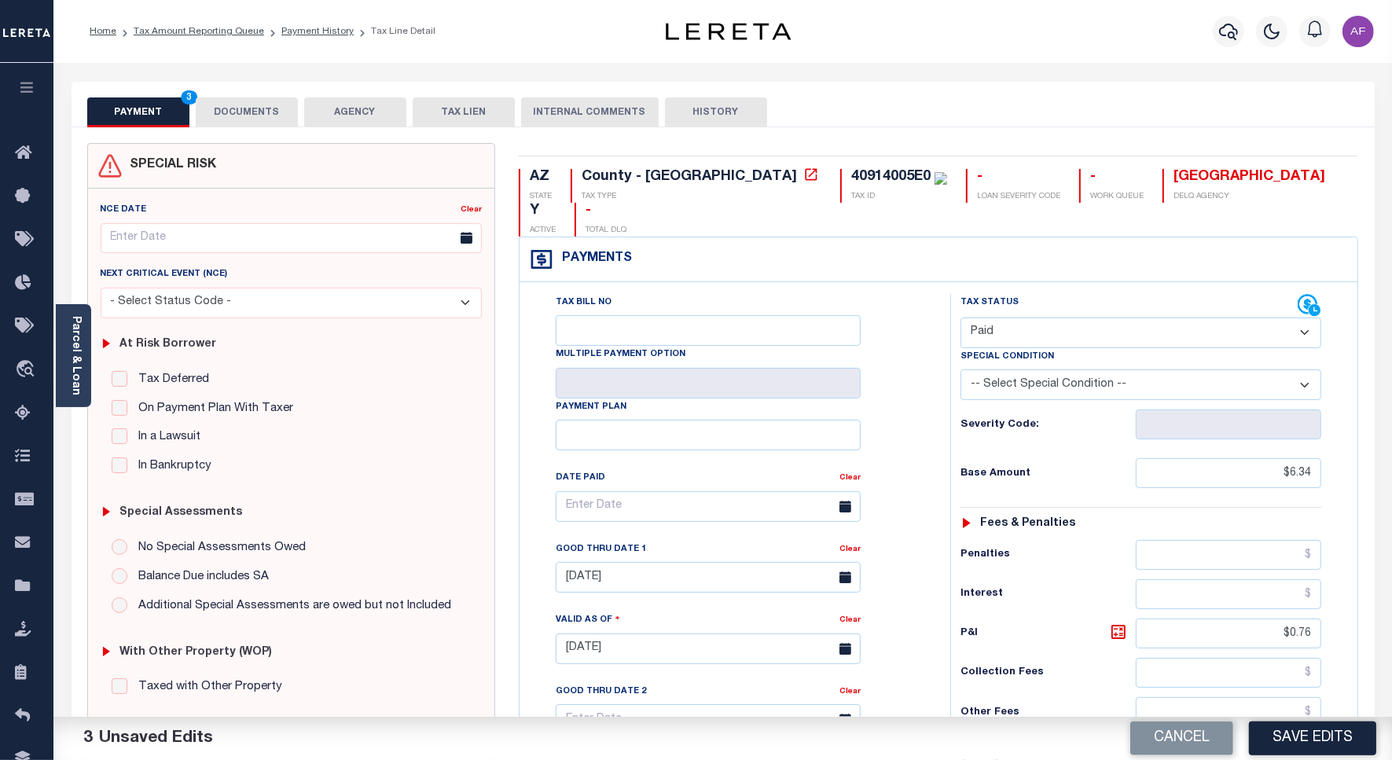
click at [248, 103] on button "DOCUMENTS" at bounding box center [247, 112] width 102 height 30
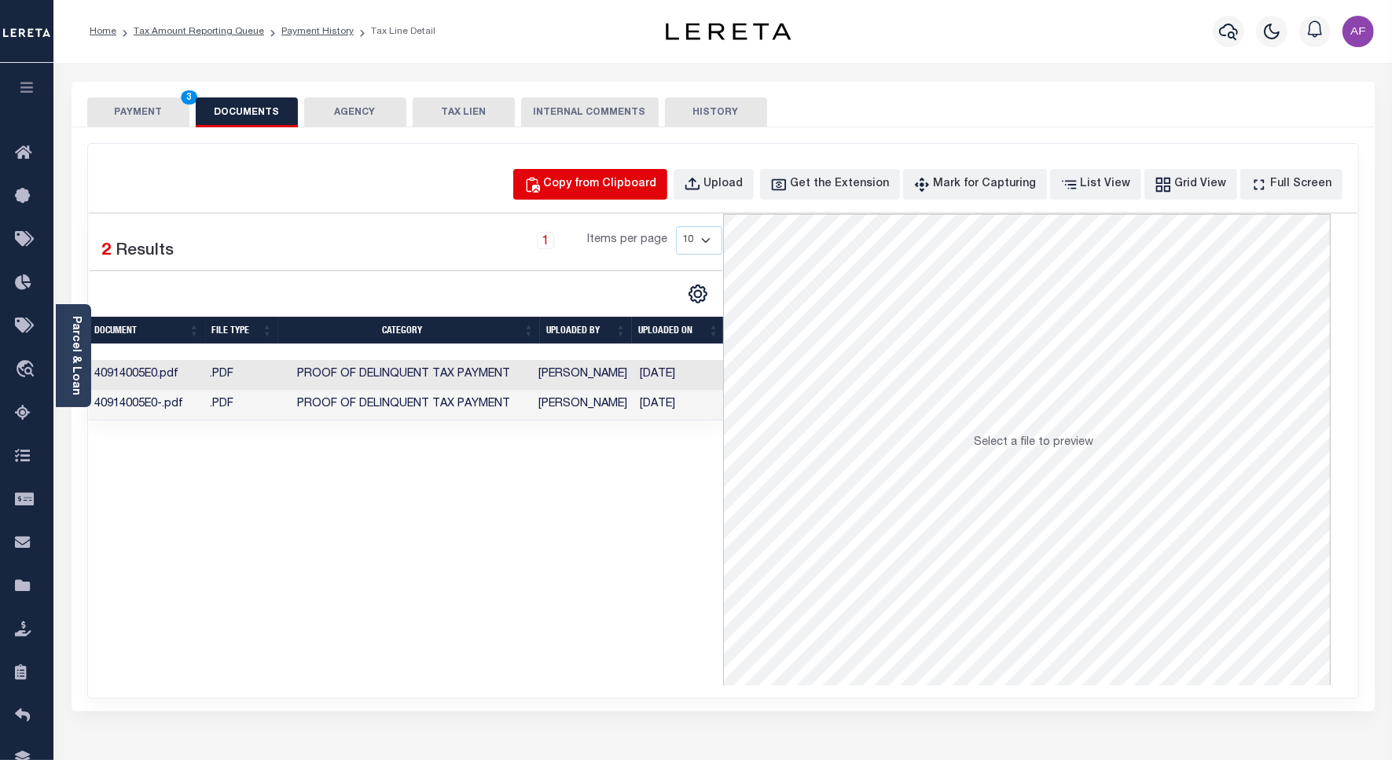
click at [621, 177] on div "Copy from Clipboard" at bounding box center [600, 184] width 113 height 17
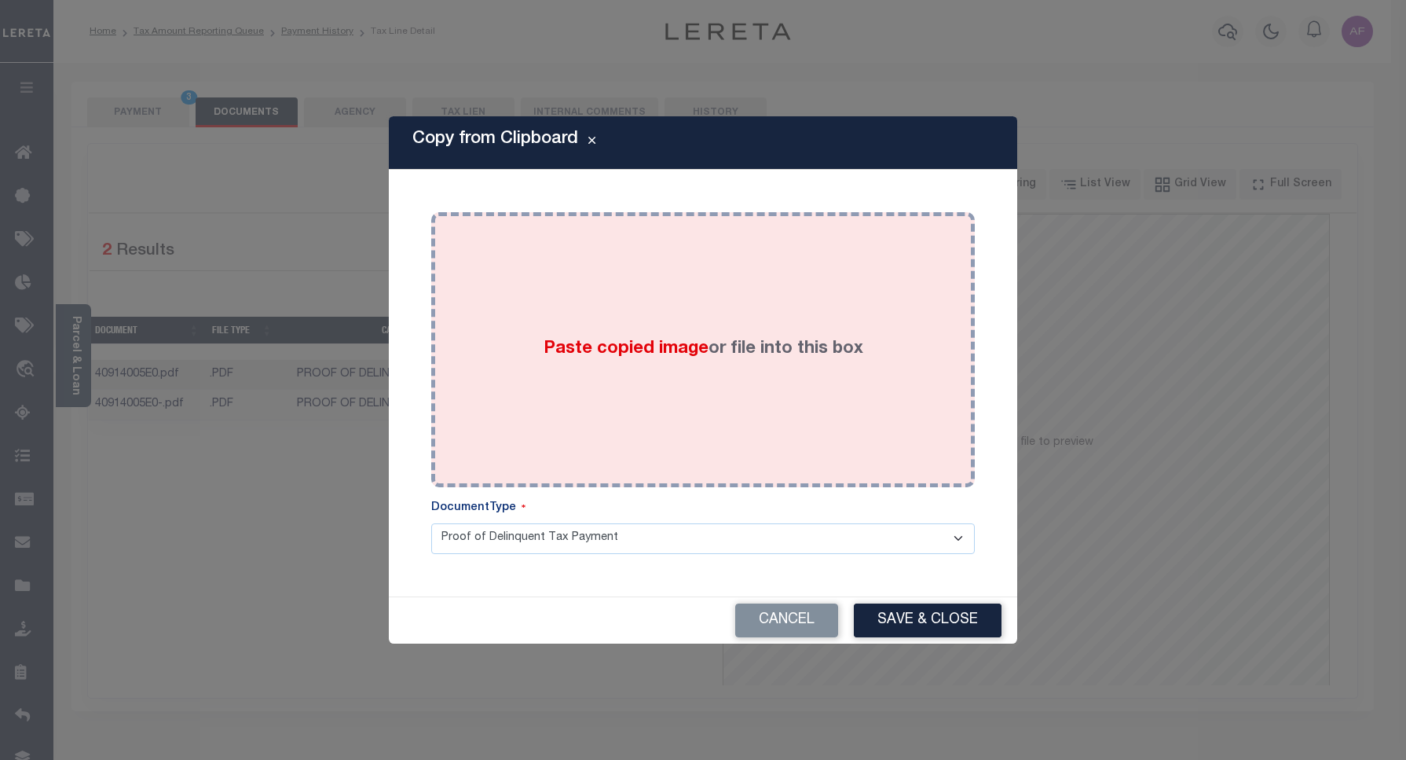
click at [630, 280] on div "Paste copied image or file into this box" at bounding box center [703, 349] width 520 height 251
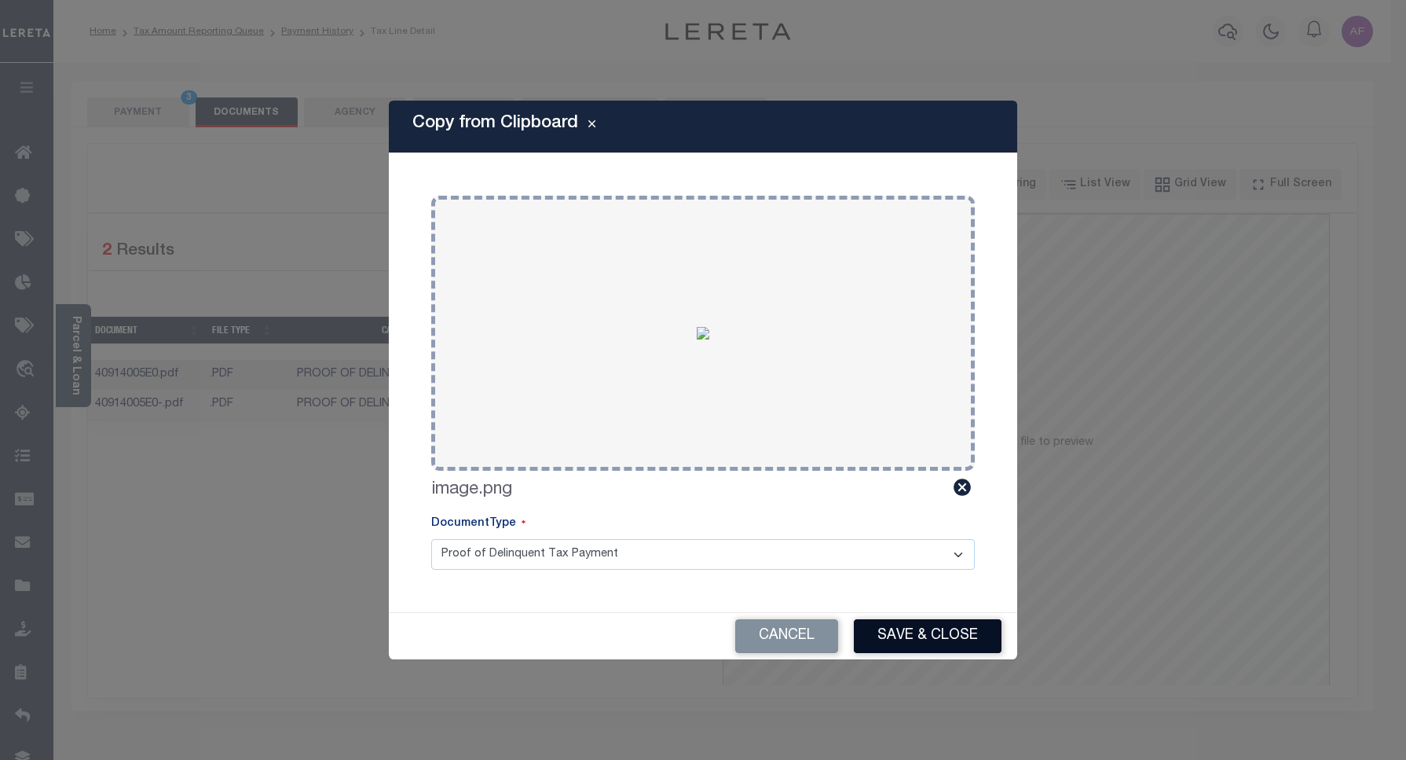
click at [911, 619] on button "Save & Close" at bounding box center [928, 636] width 148 height 34
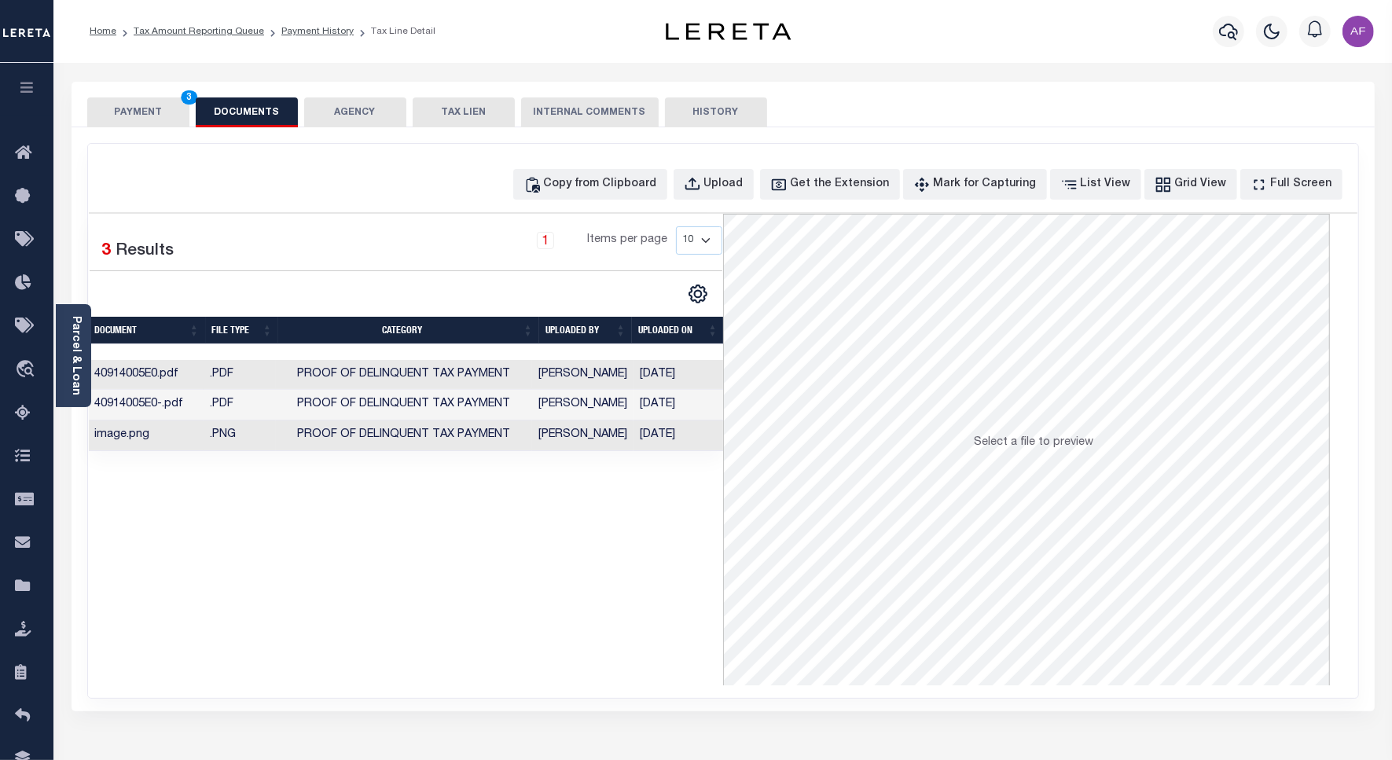
click at [130, 112] on button "PAYMENT 3" at bounding box center [138, 112] width 102 height 30
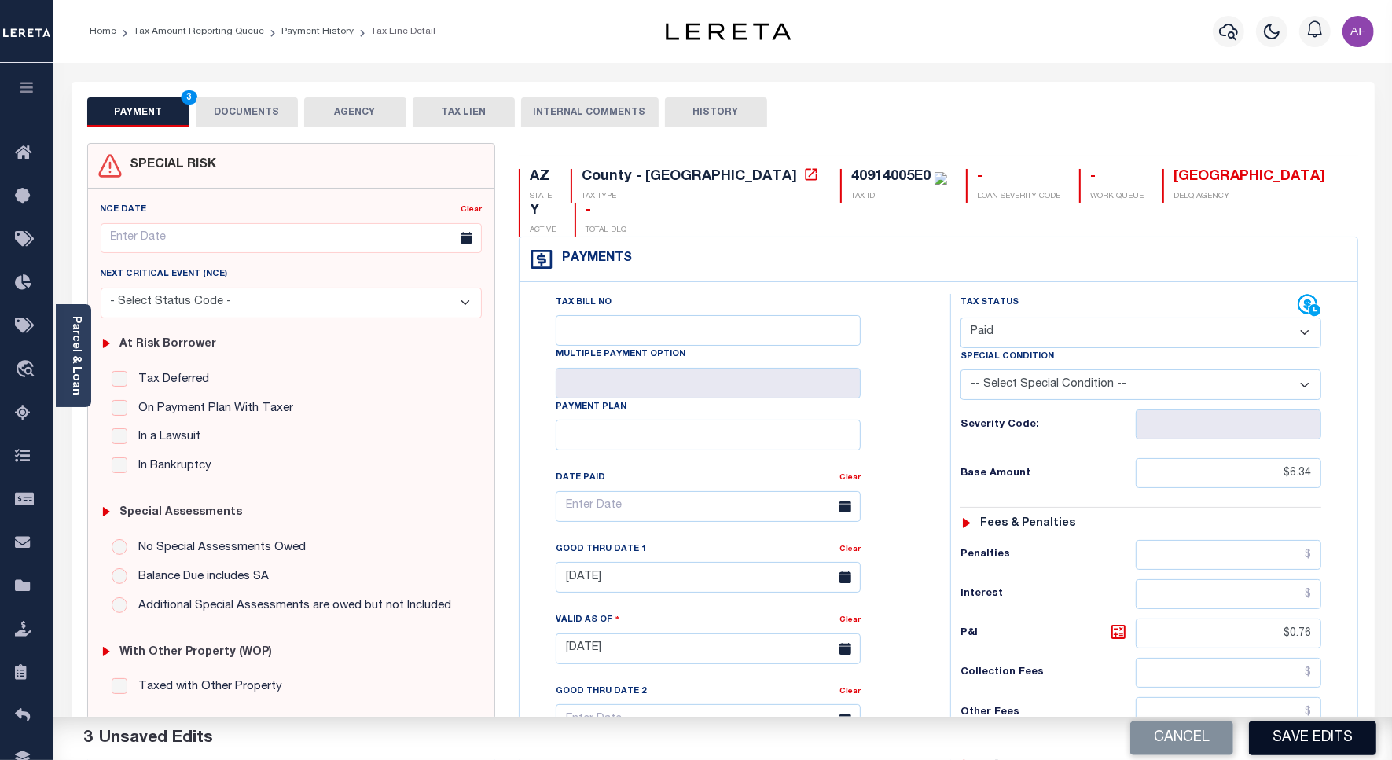
click at [1290, 736] on button "Save Edits" at bounding box center [1312, 738] width 127 height 34
checkbox input "false"
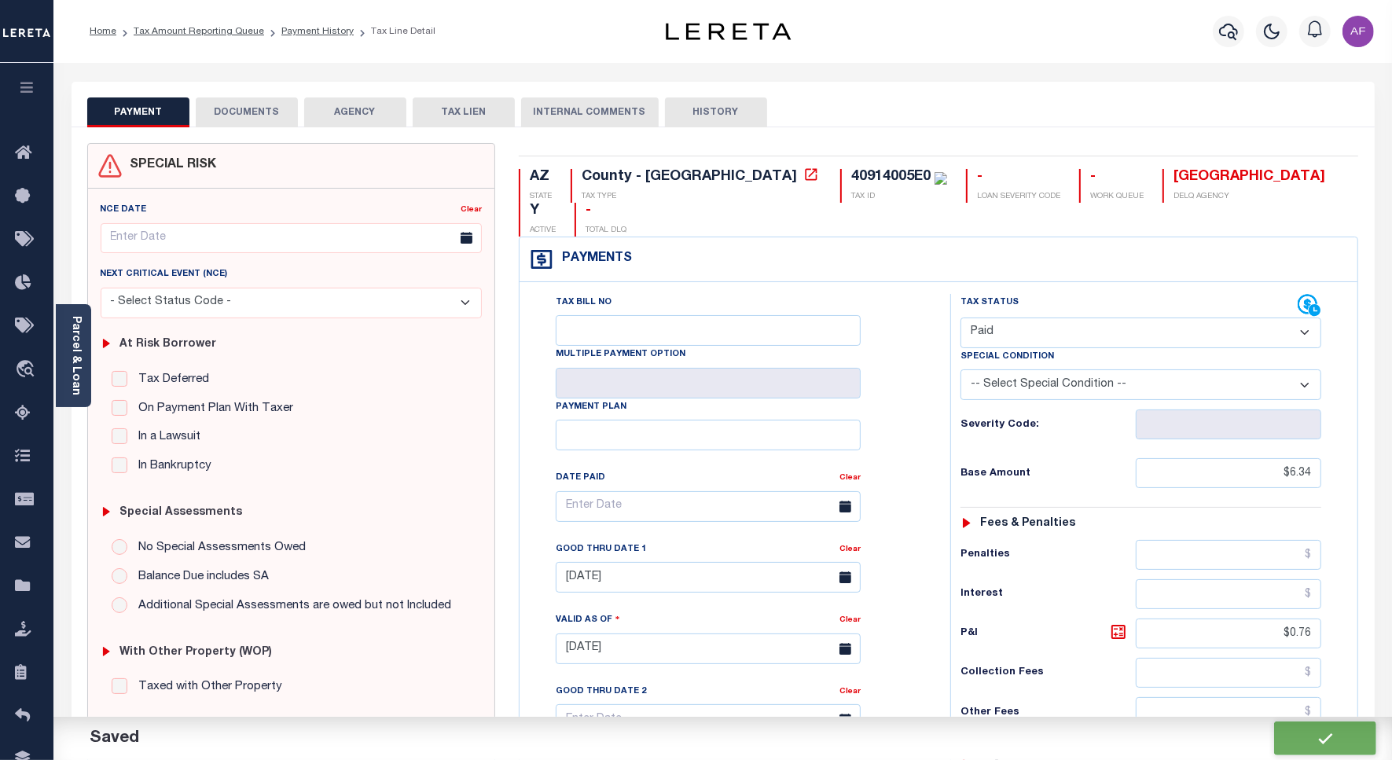
type input "$6.34"
type input "$0.76"
type input "$0"
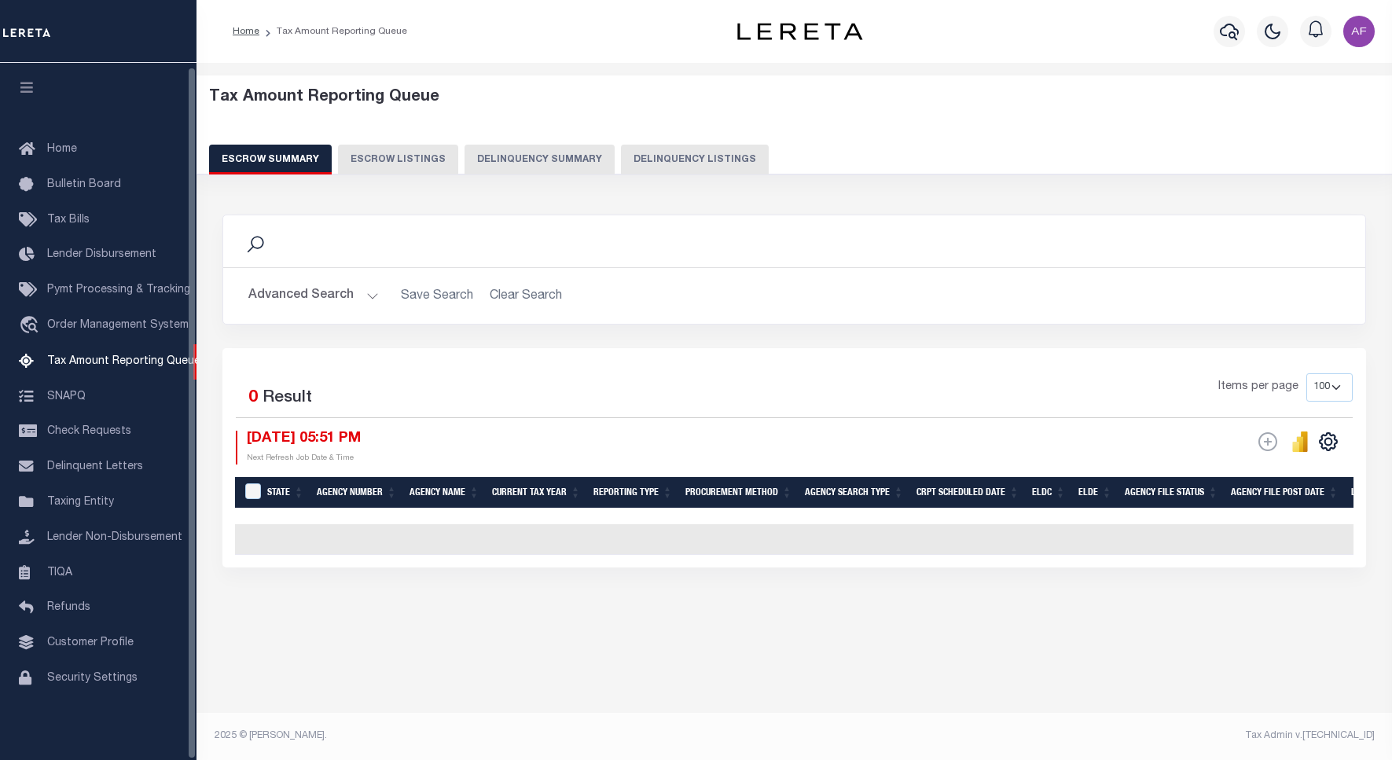
select select "100"
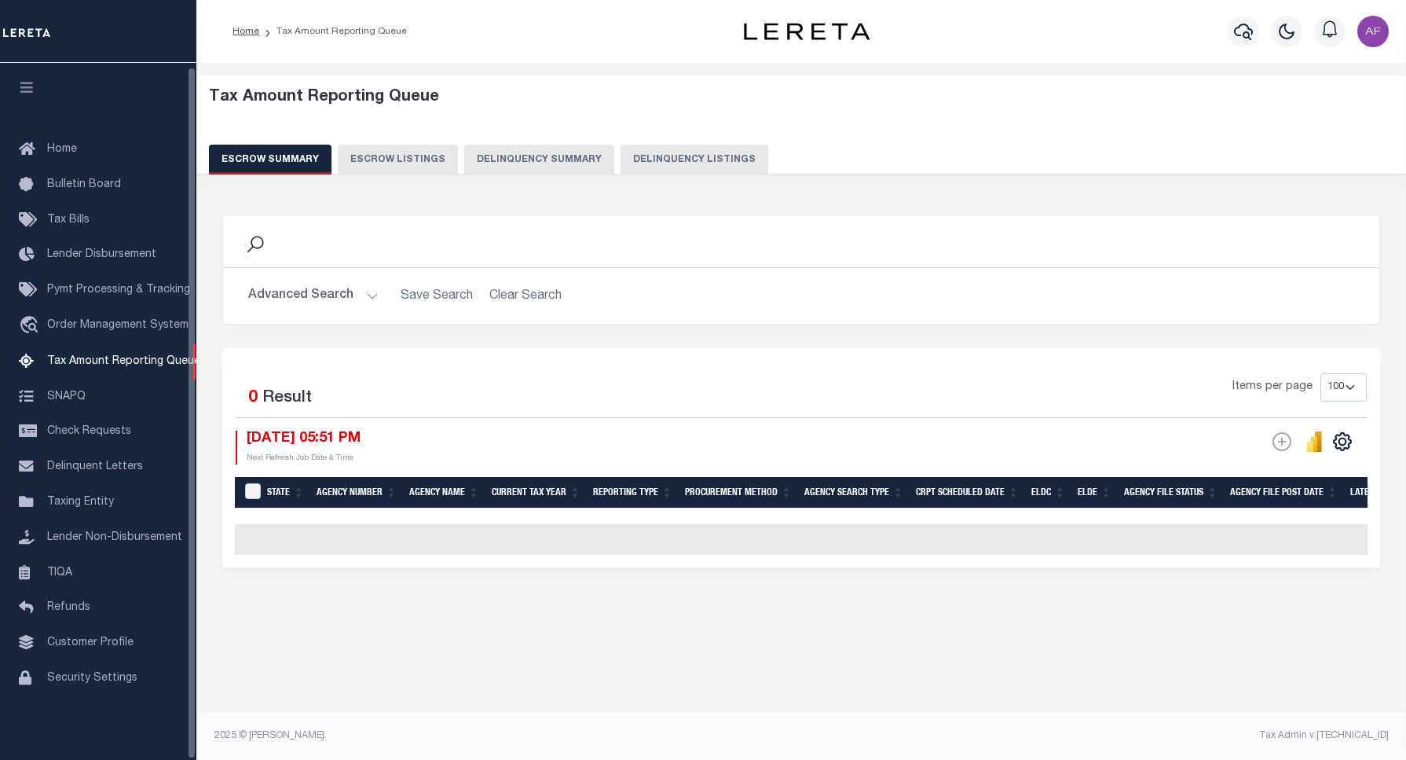
scroll to position [5, 0]
click at [672, 158] on button "Delinquency Listings" at bounding box center [695, 160] width 148 height 30
select select "100"
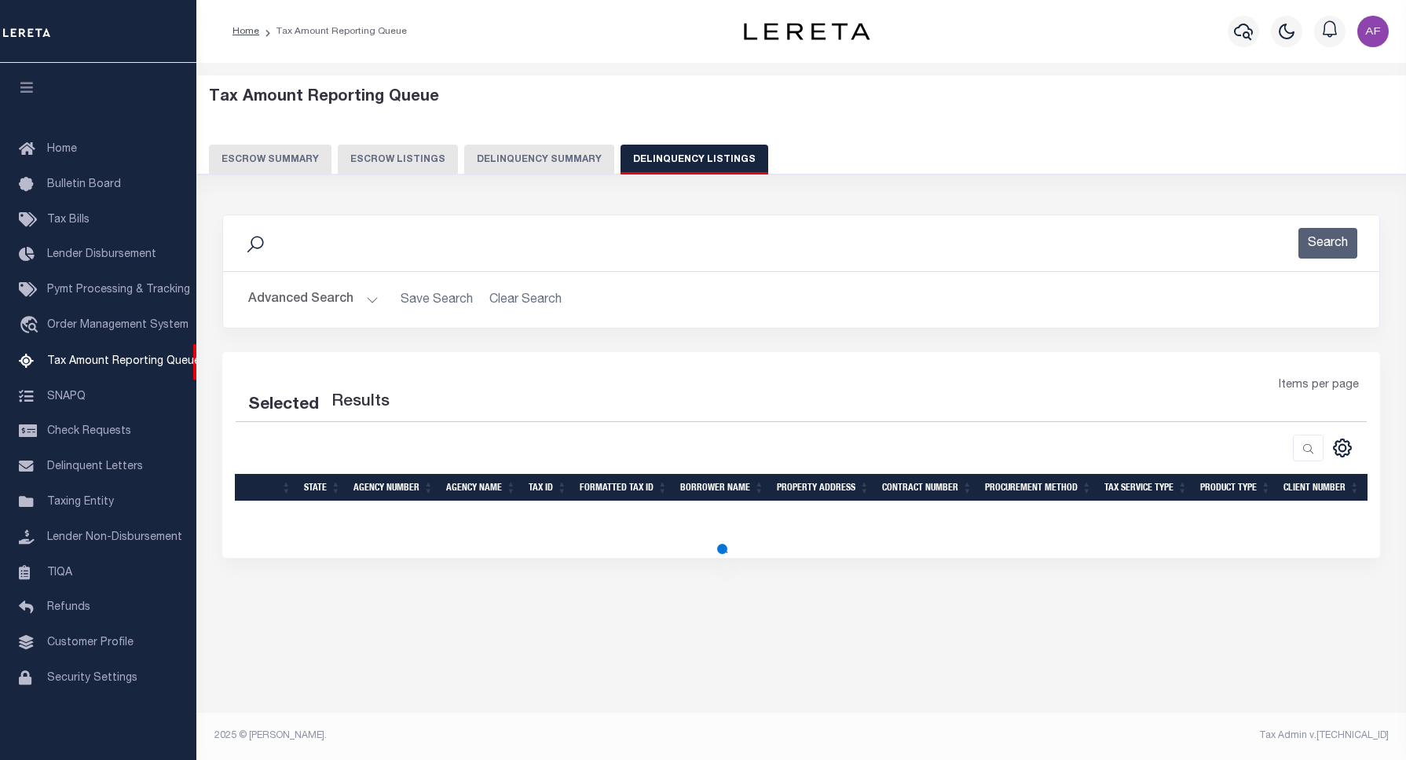
select select "100"
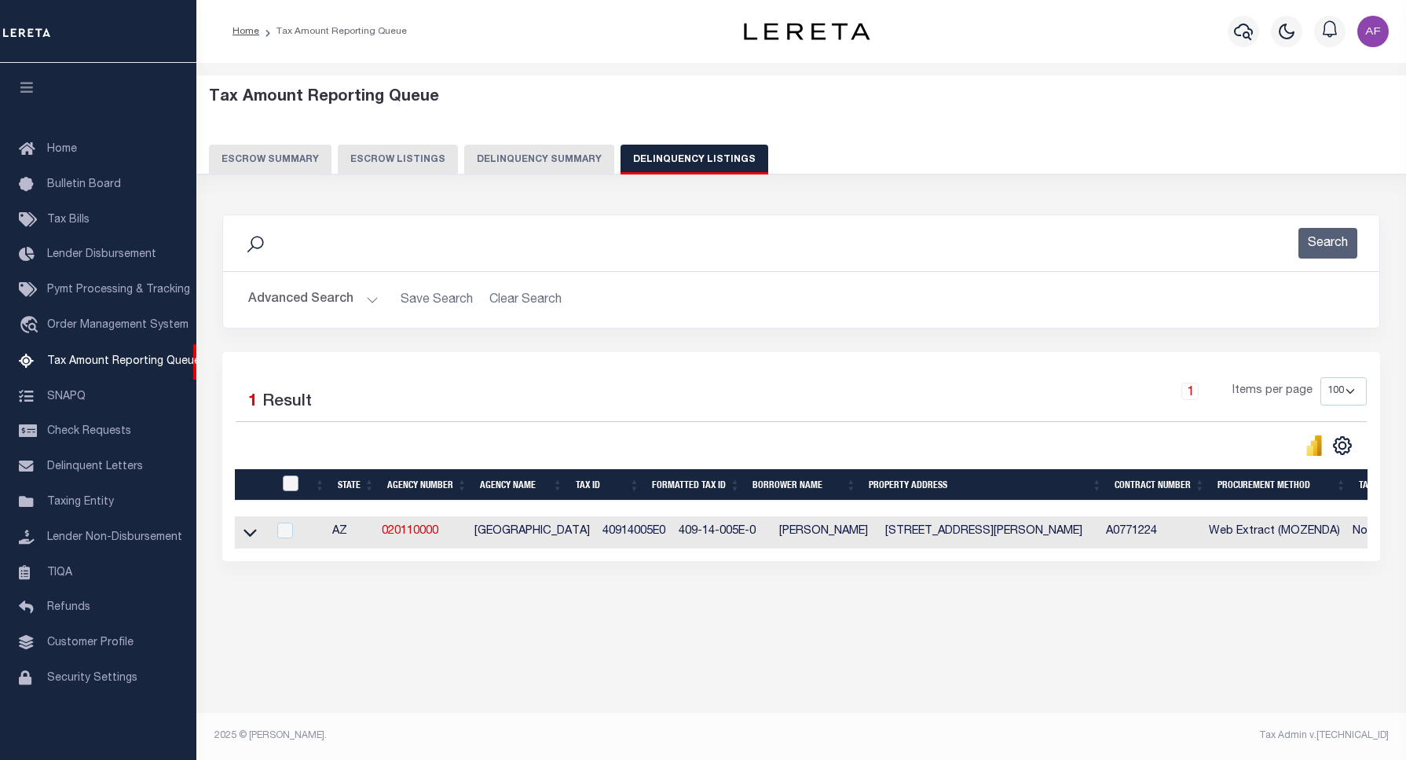
click at [288, 480] on input "checkbox" at bounding box center [291, 483] width 16 height 16
checkbox input "true"
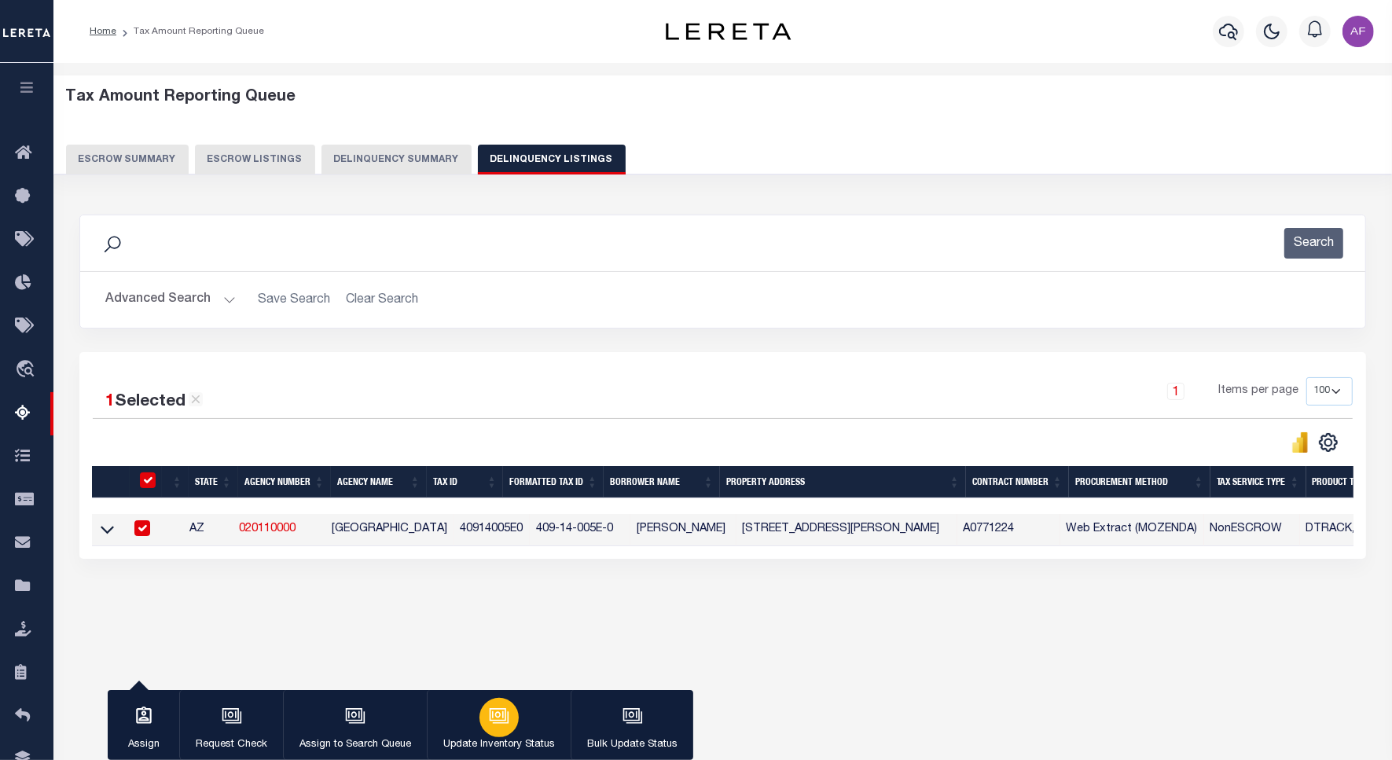
click at [504, 721] on icon "button" at bounding box center [498, 714] width 17 height 13
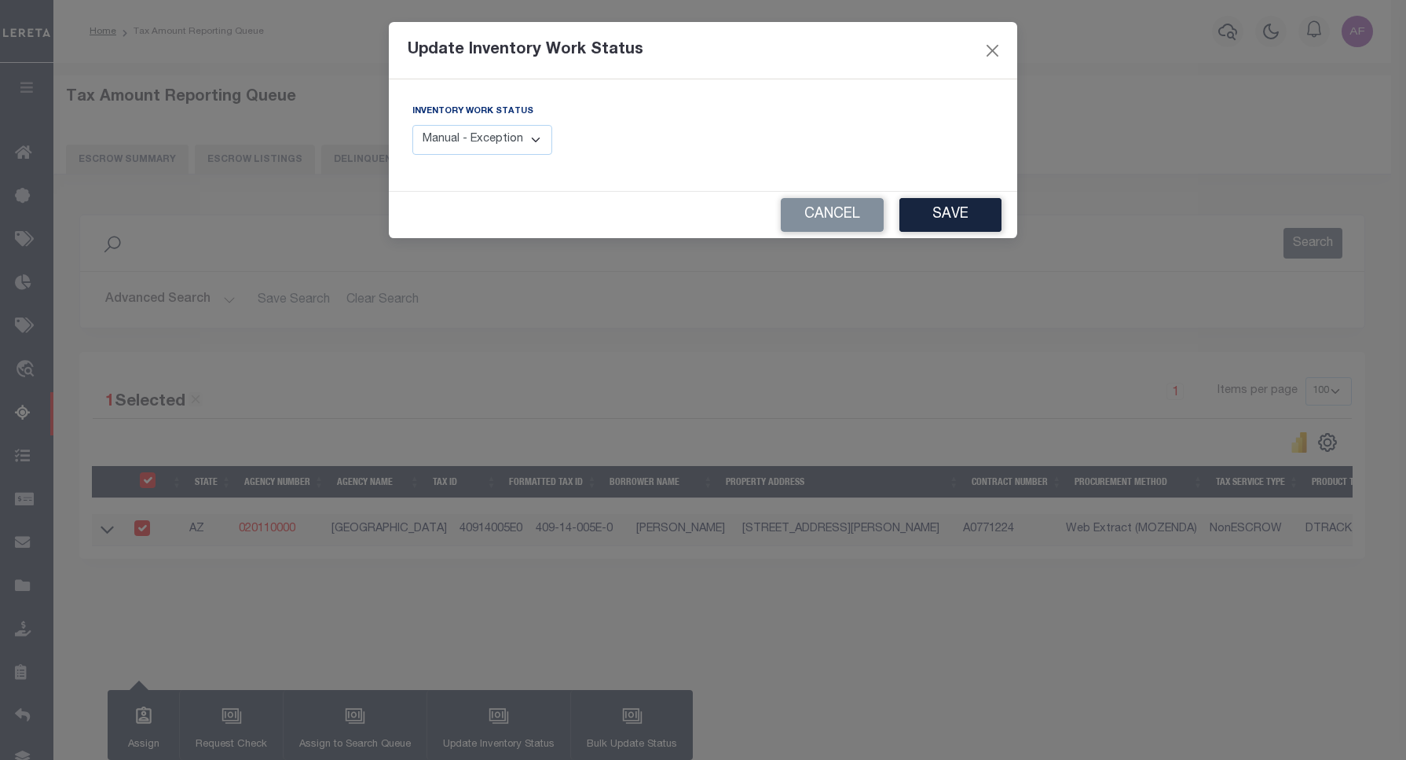
drag, startPoint x: 520, startPoint y: 138, endPoint x: 515, endPoint y: 145, distance: 8.5
click at [520, 138] on select "Manual - Exception Pended - Awaiting Search Late Add Exception Completed" at bounding box center [483, 140] width 140 height 31
select select "4"
click at [413, 125] on select "Manual - Exception Pended - Awaiting Search Late Add Exception Completed" at bounding box center [483, 140] width 140 height 31
click at [947, 218] on button "Save" at bounding box center [951, 215] width 102 height 34
